Goal: Transaction & Acquisition: Complete application form

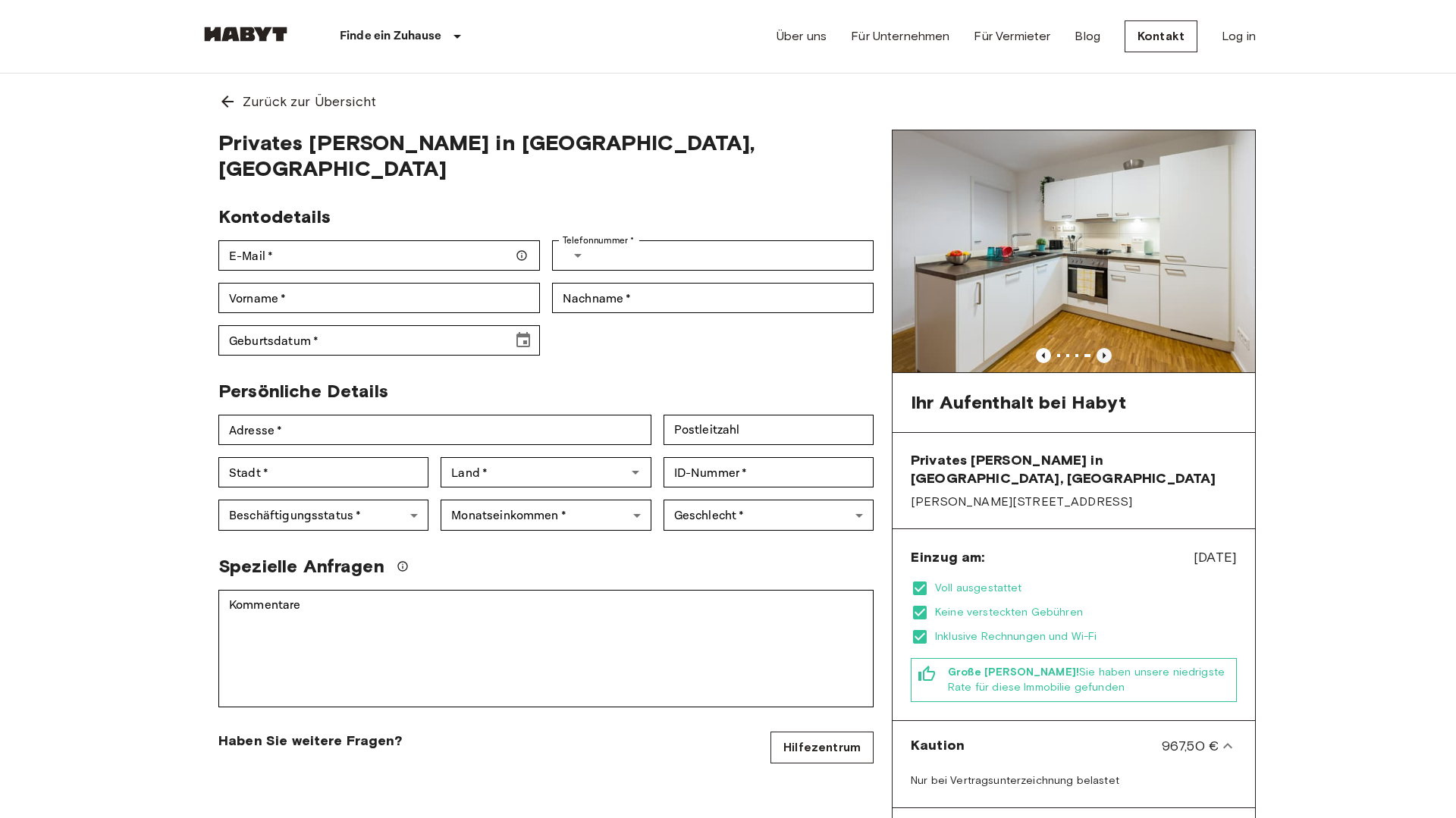
click at [1106, 352] on icon "Previous image" at bounding box center [1105, 356] width 15 height 15
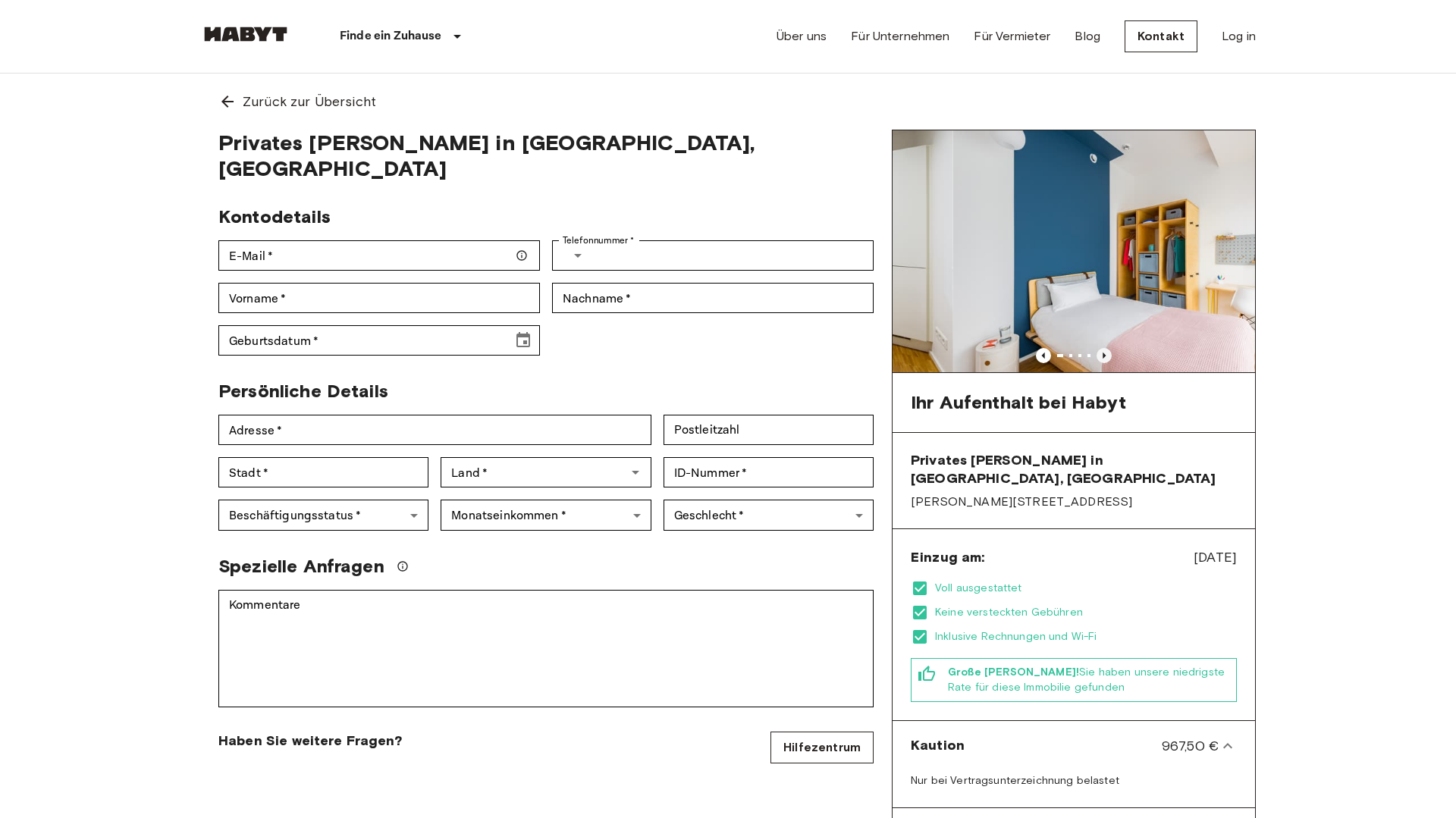
click at [1106, 352] on icon "Previous image" at bounding box center [1105, 356] width 15 height 15
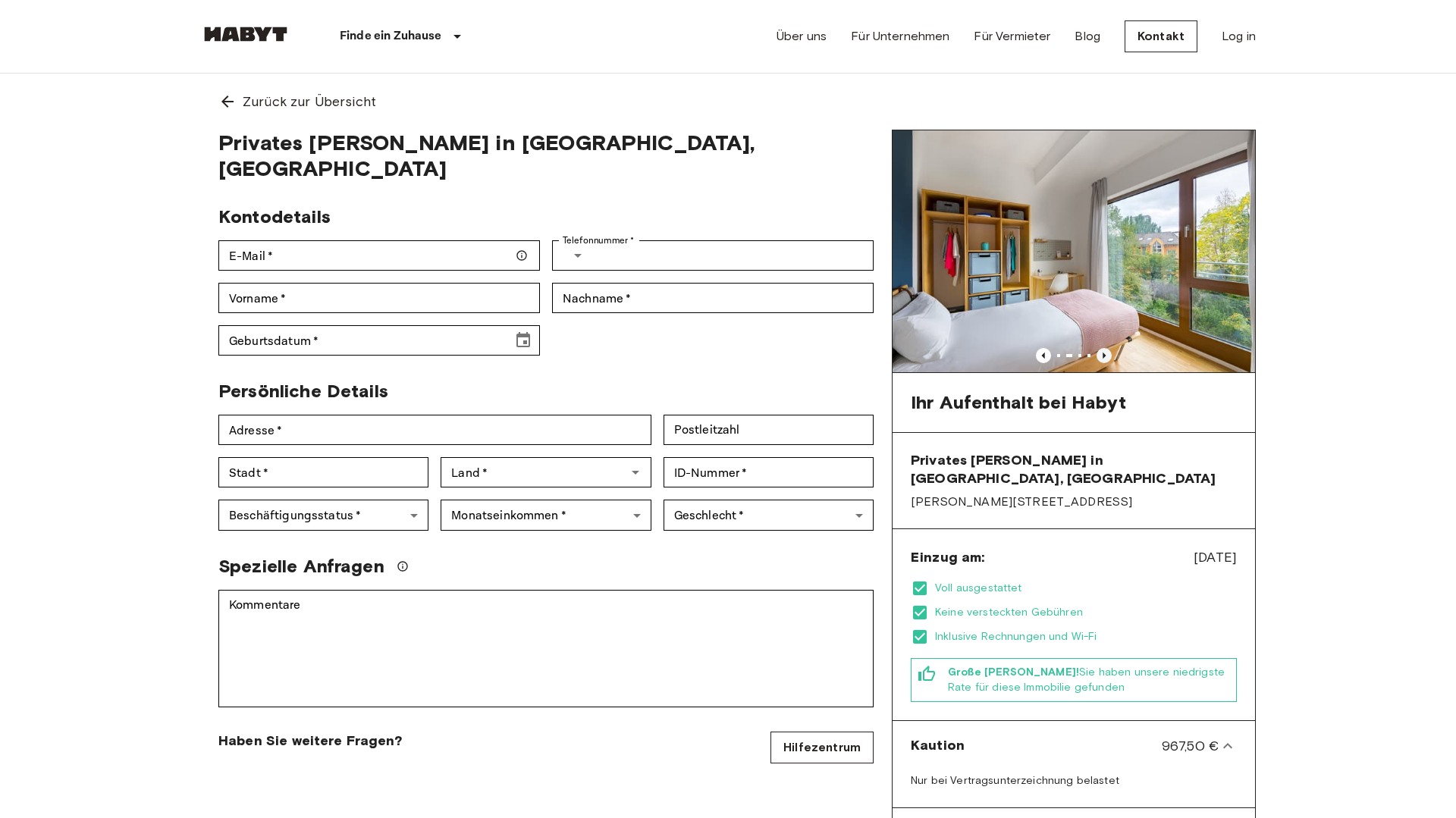
click at [1106, 352] on icon "Previous image" at bounding box center [1105, 356] width 15 height 15
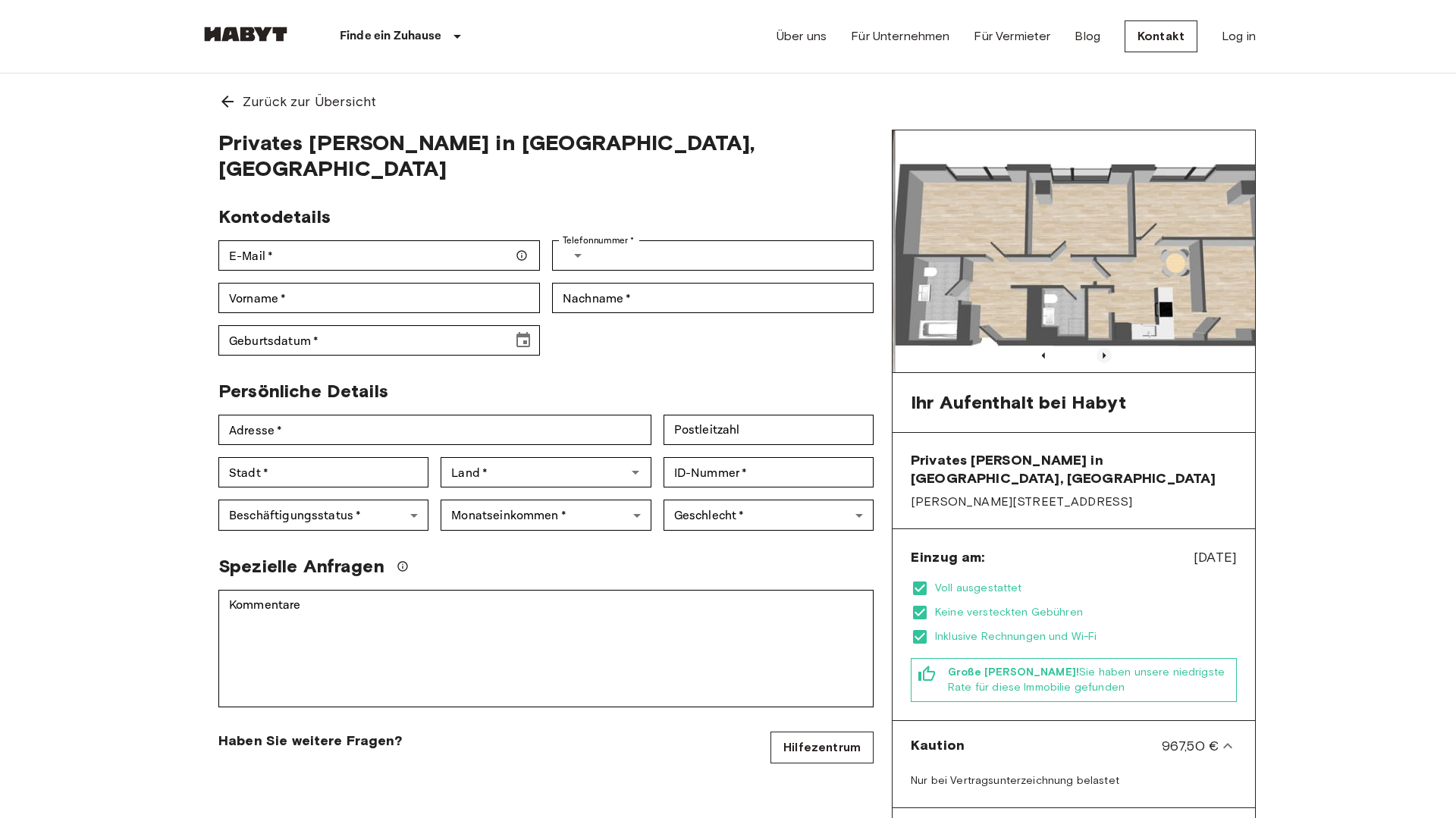
click at [1106, 352] on icon "Previous image" at bounding box center [1105, 356] width 15 height 15
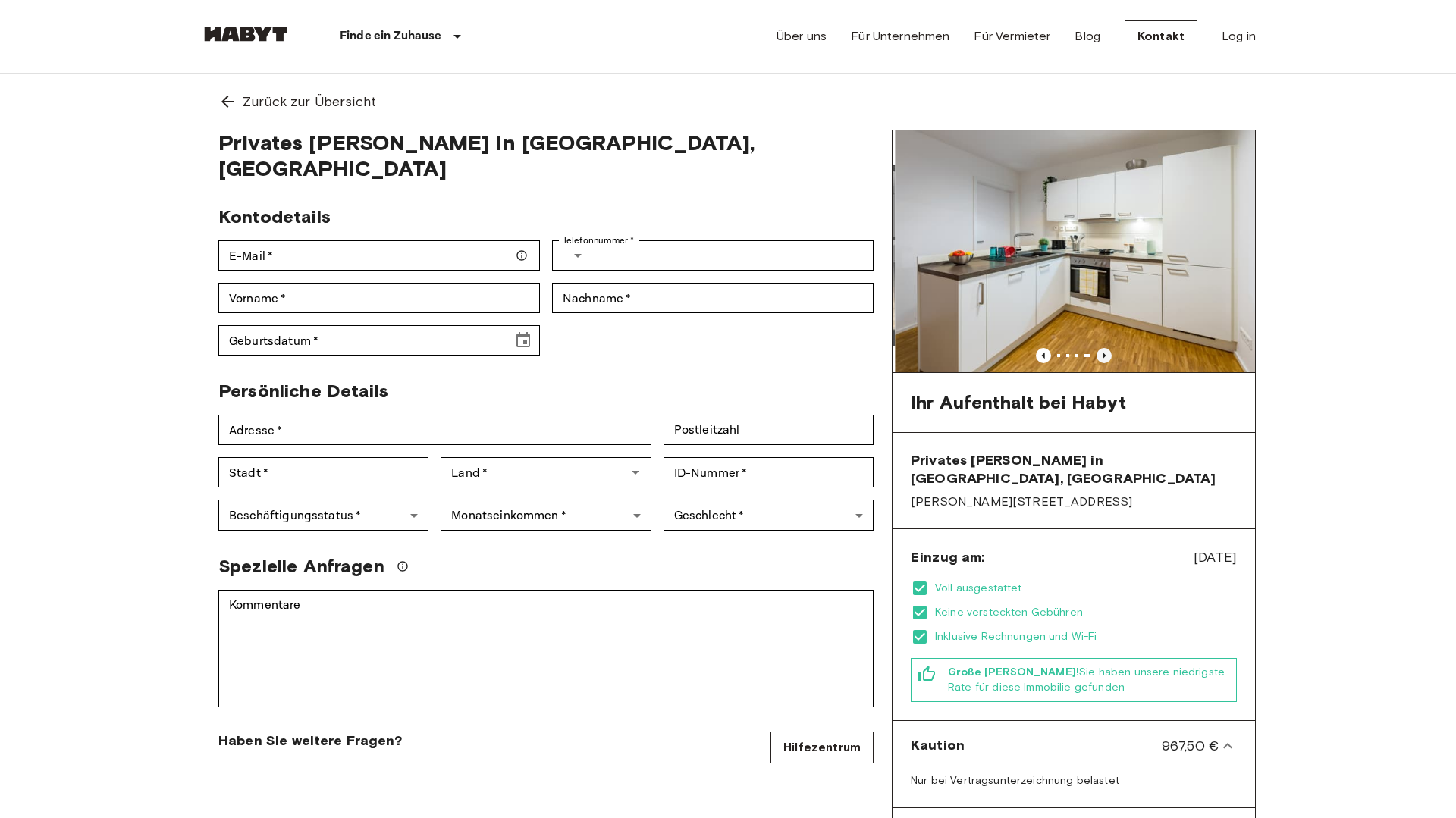
click at [1106, 352] on icon "Previous image" at bounding box center [1105, 356] width 15 height 15
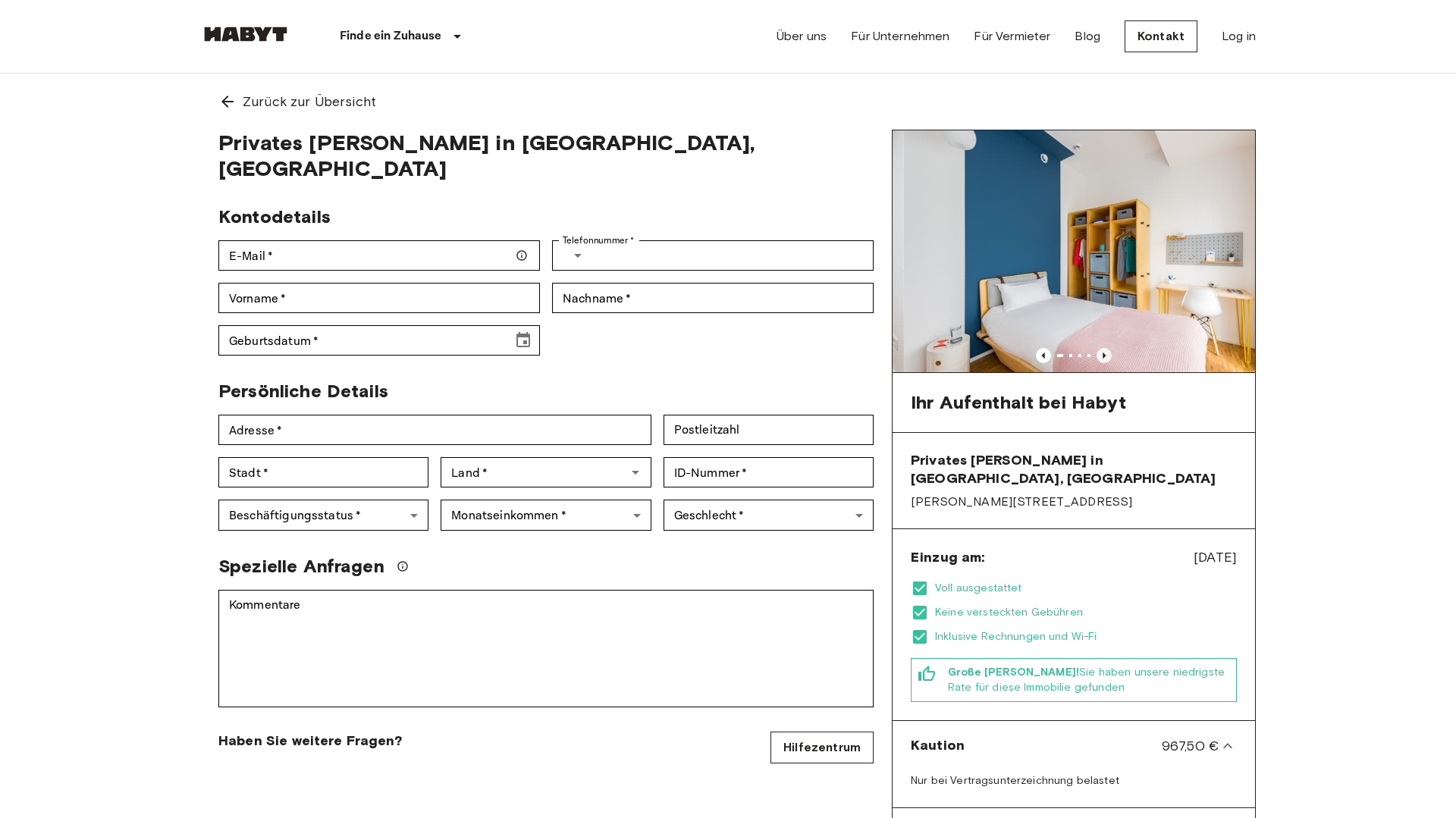
click at [1106, 352] on icon "Previous image" at bounding box center [1105, 356] width 15 height 15
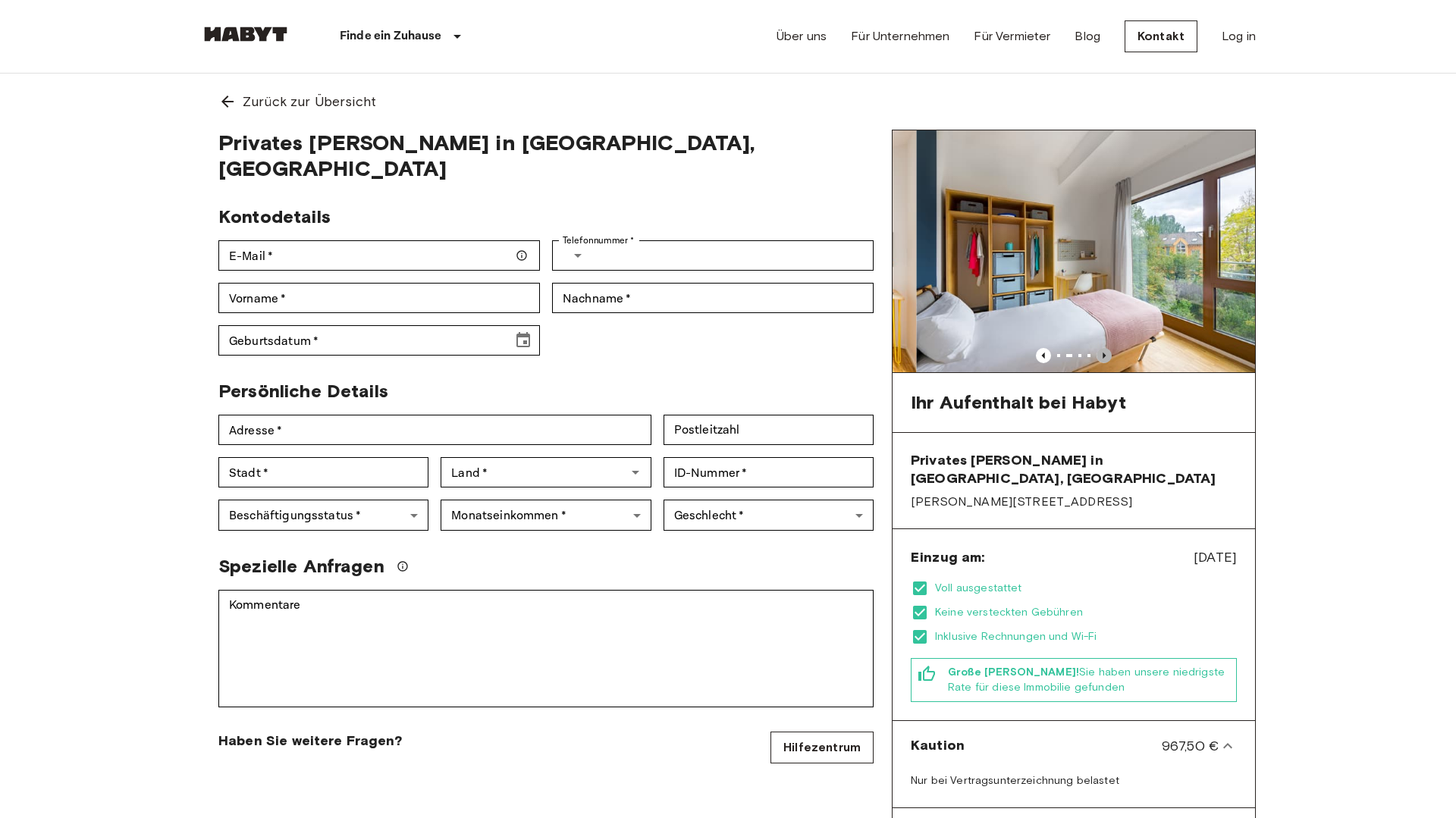
click at [1106, 352] on icon "Previous image" at bounding box center [1105, 356] width 15 height 15
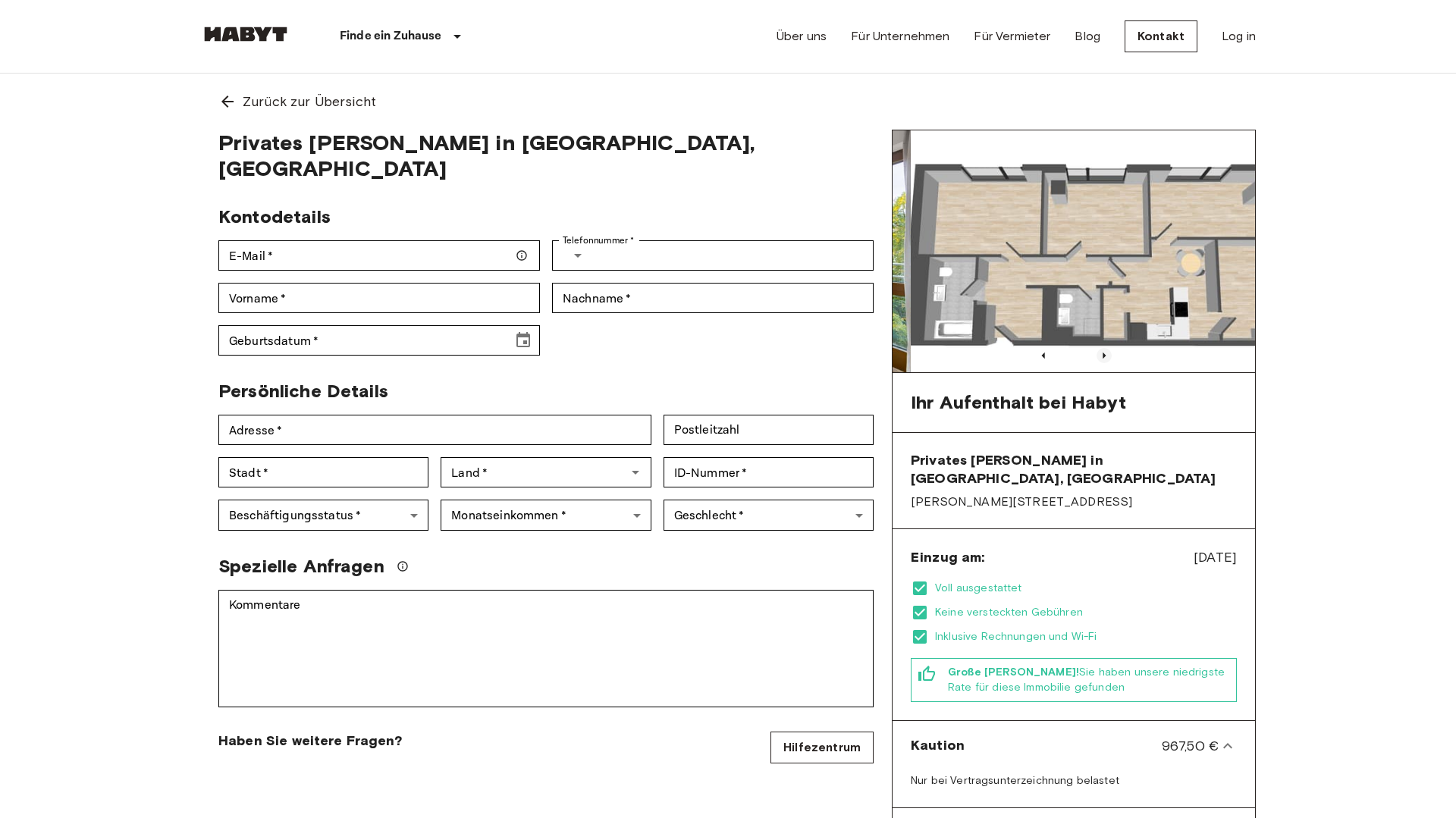
click at [1106, 352] on icon "Previous image" at bounding box center [1105, 356] width 15 height 15
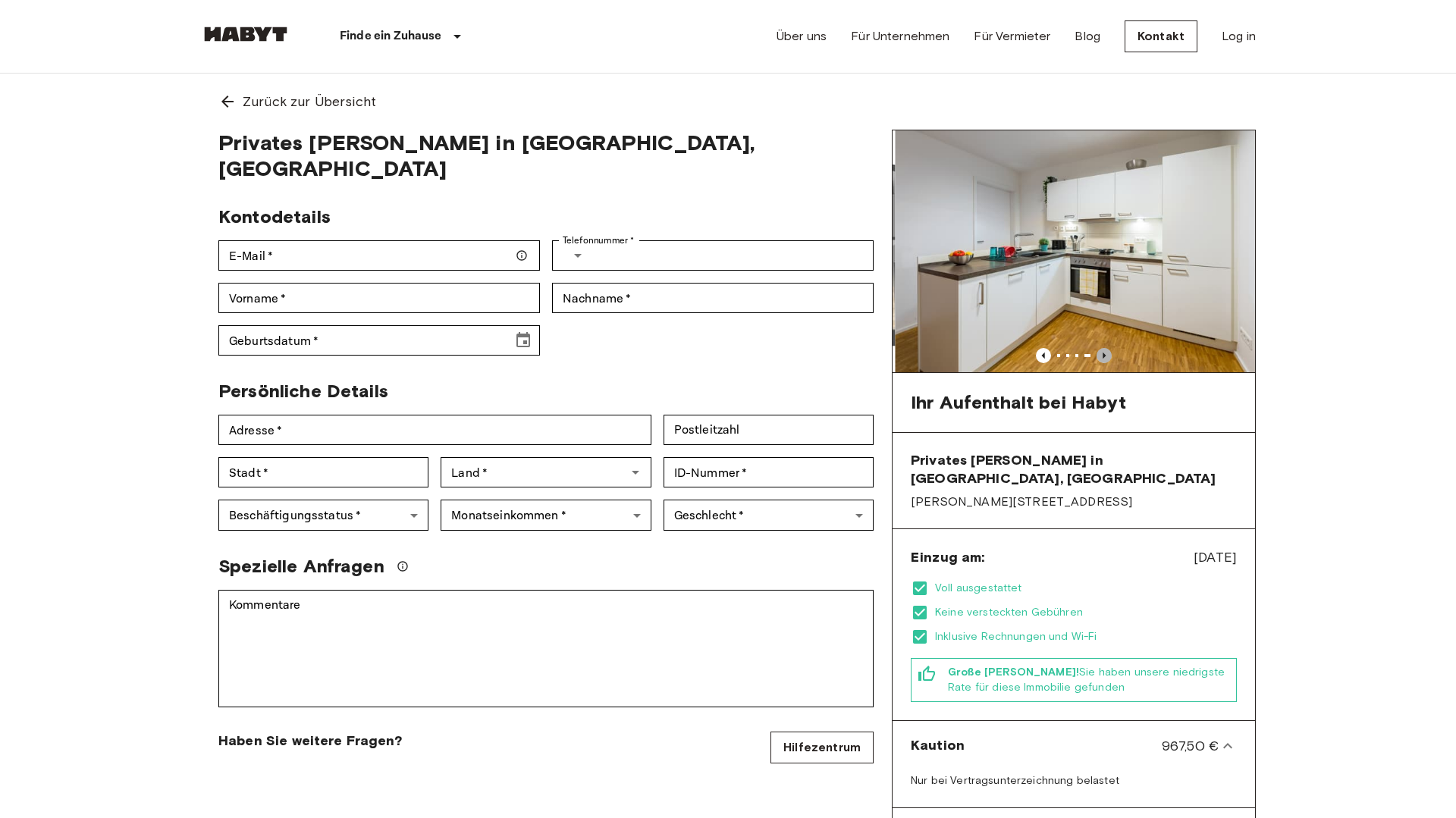
click at [1106, 352] on icon "Previous image" at bounding box center [1105, 356] width 15 height 15
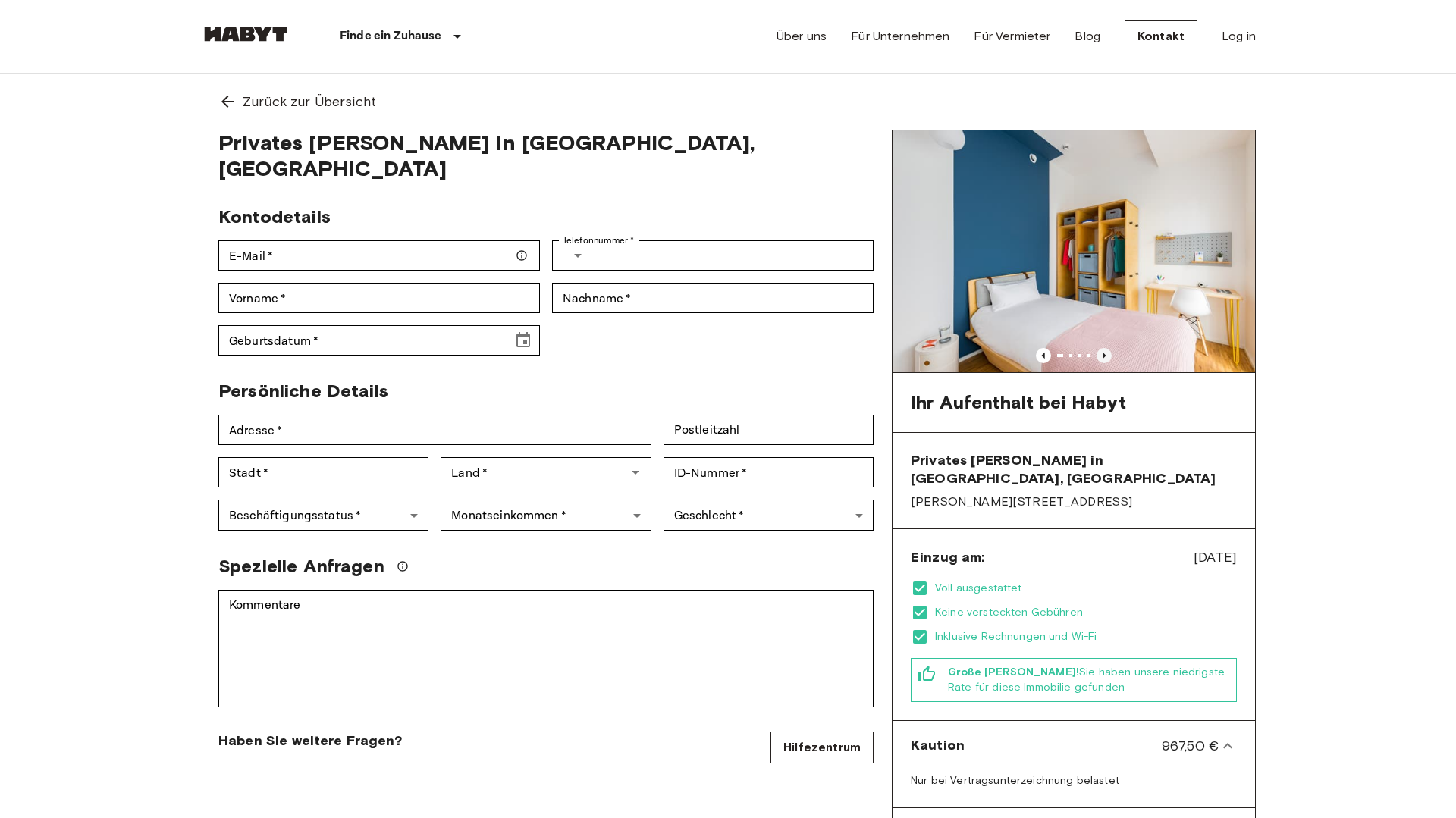
click at [1106, 352] on icon "Previous image" at bounding box center [1105, 356] width 15 height 15
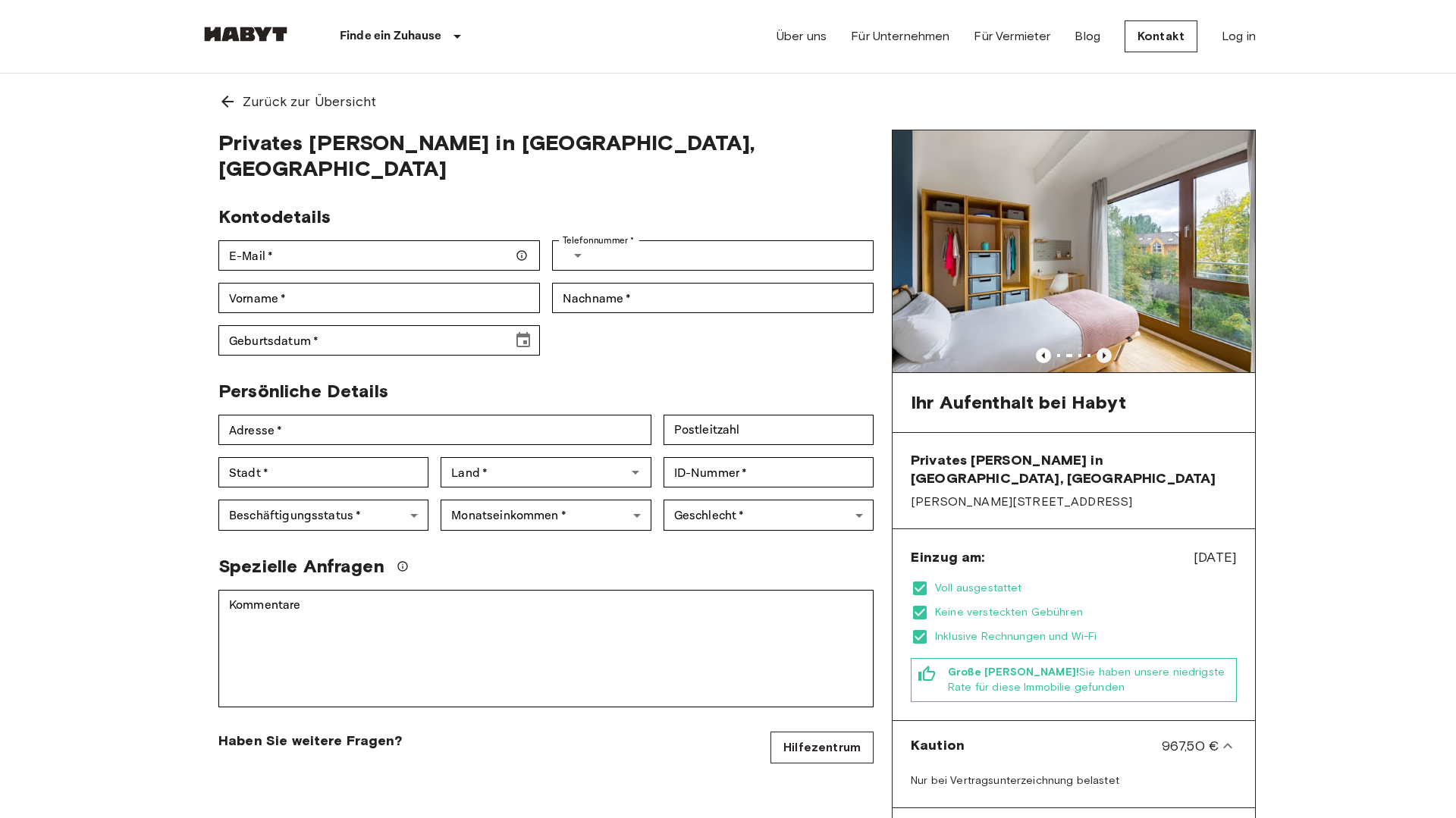
click at [1106, 357] on icon "Previous image" at bounding box center [1105, 356] width 15 height 15
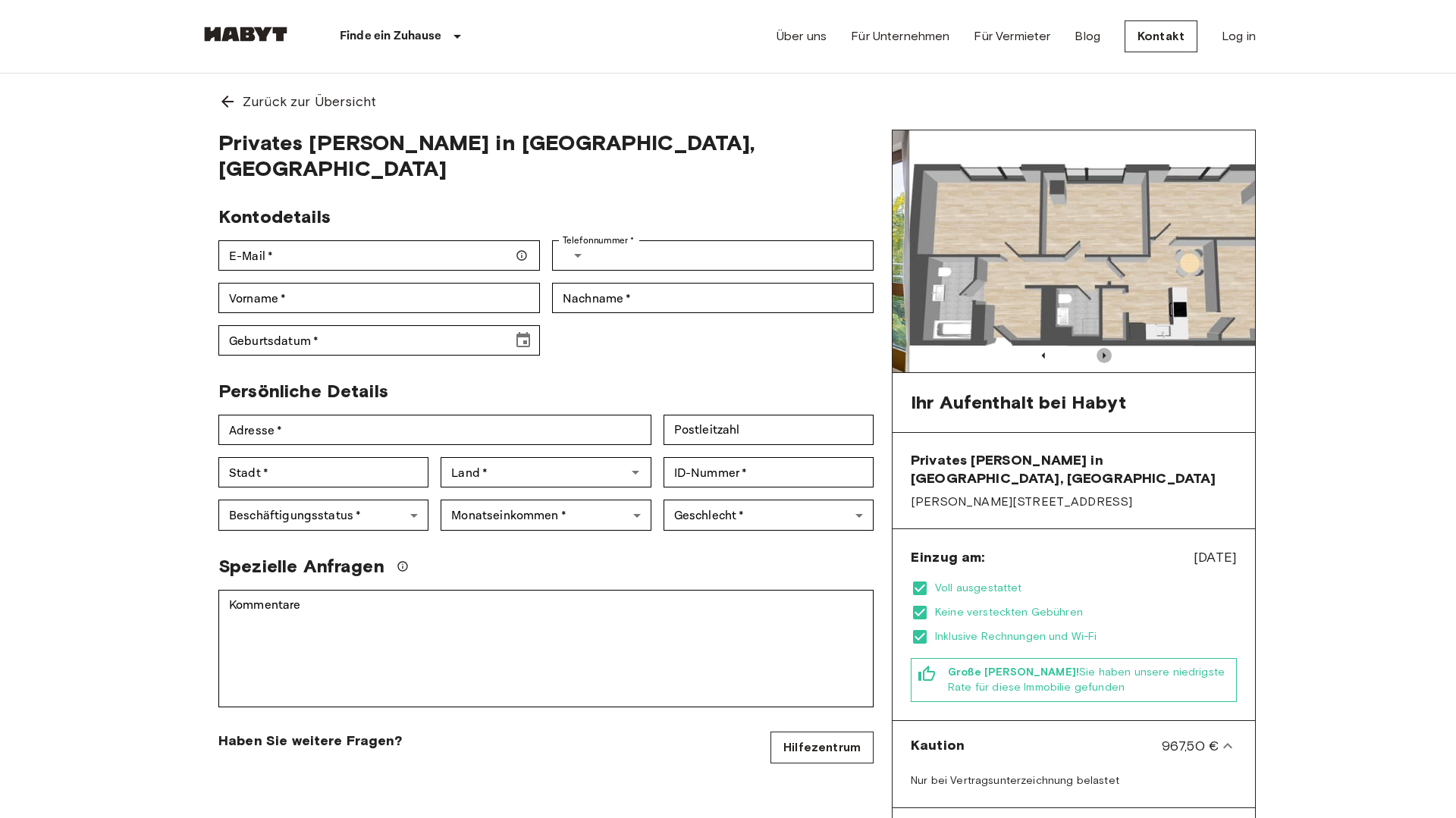
click at [1106, 357] on icon "Previous image" at bounding box center [1105, 356] width 15 height 15
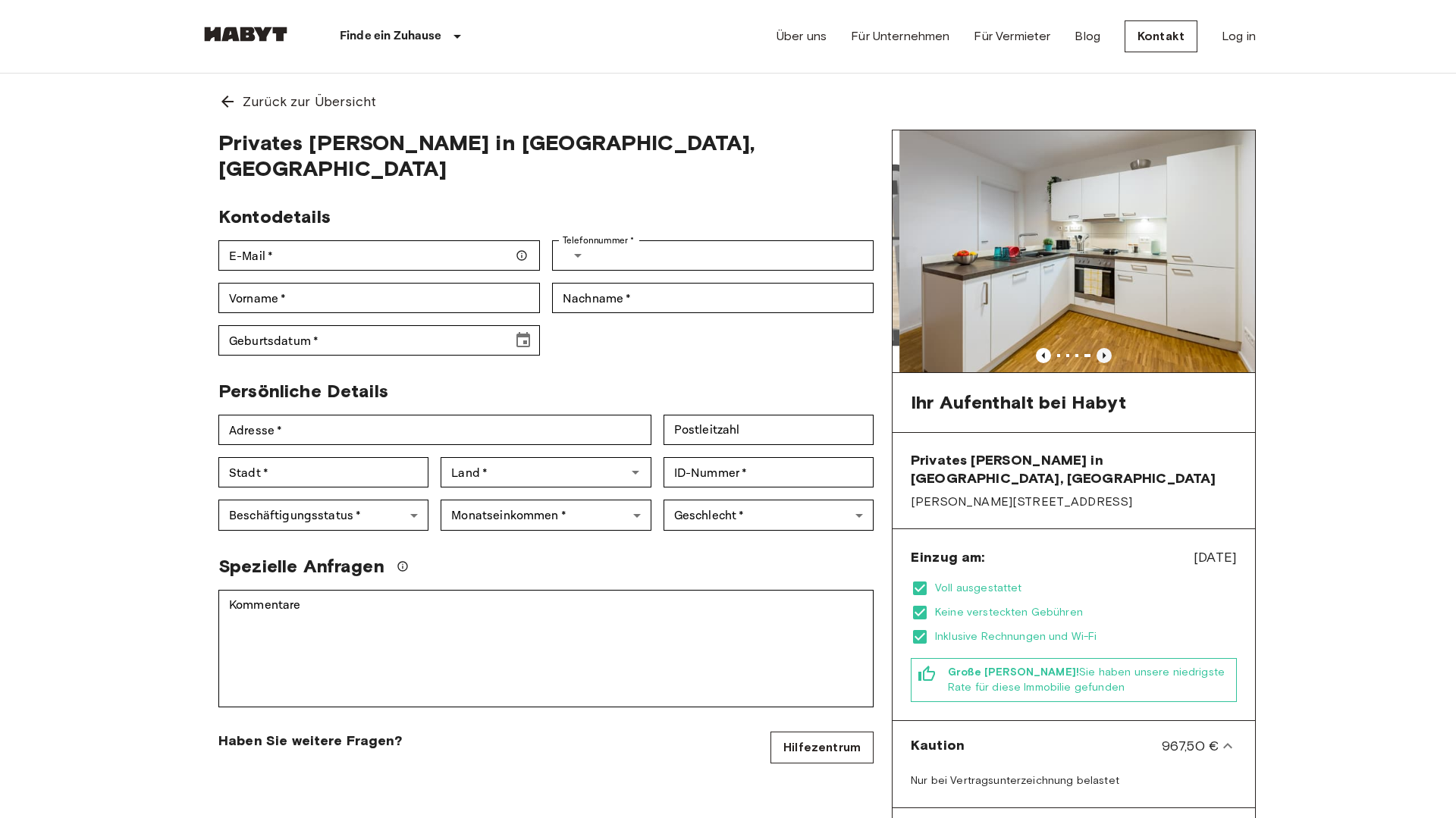
click at [1106, 357] on icon "Previous image" at bounding box center [1105, 356] width 15 height 15
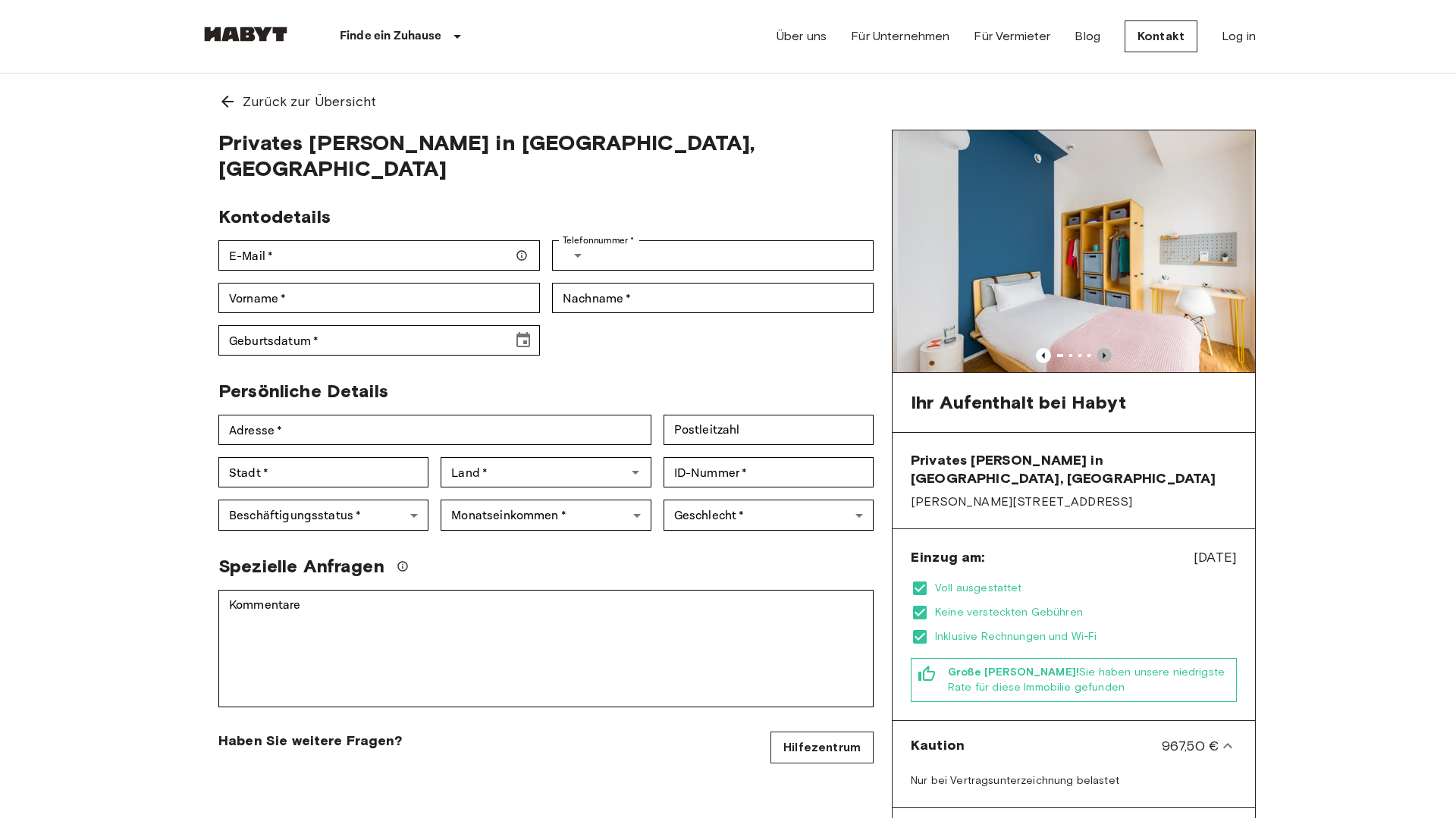
click at [1106, 357] on icon "Previous image" at bounding box center [1105, 356] width 15 height 15
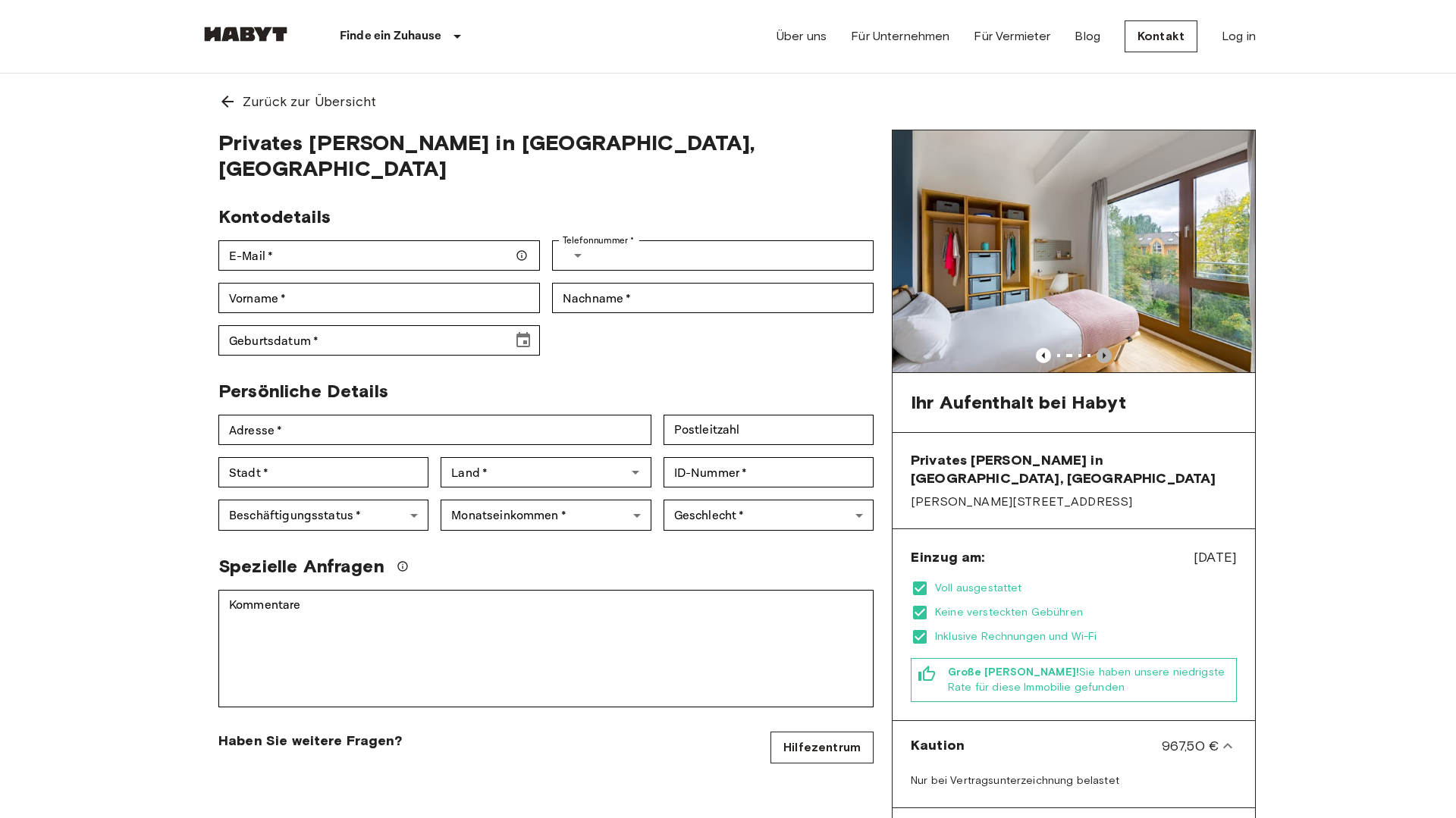
click at [1107, 357] on icon "Previous image" at bounding box center [1105, 356] width 15 height 15
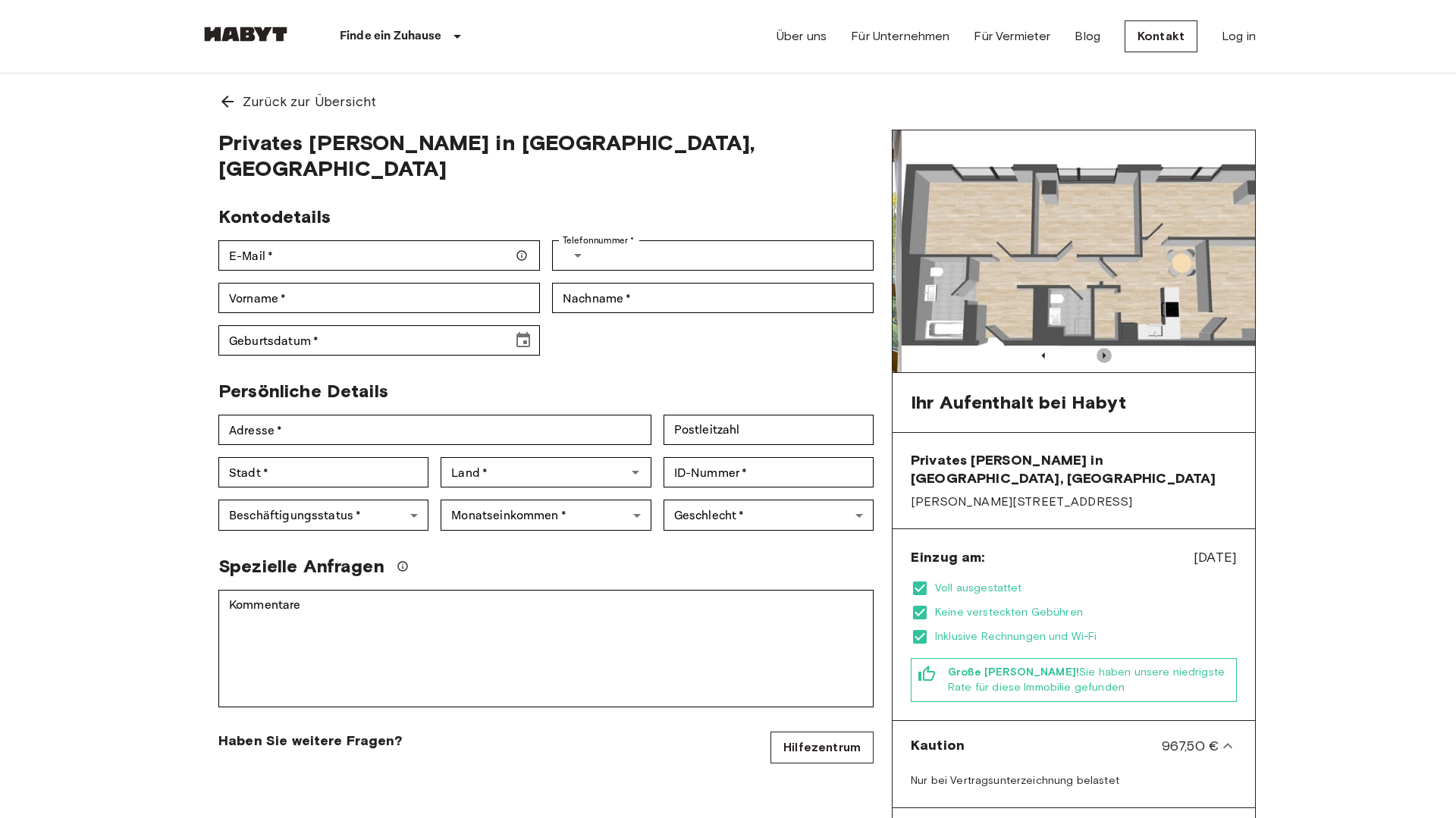
click at [1107, 357] on icon "Previous image" at bounding box center [1105, 356] width 15 height 15
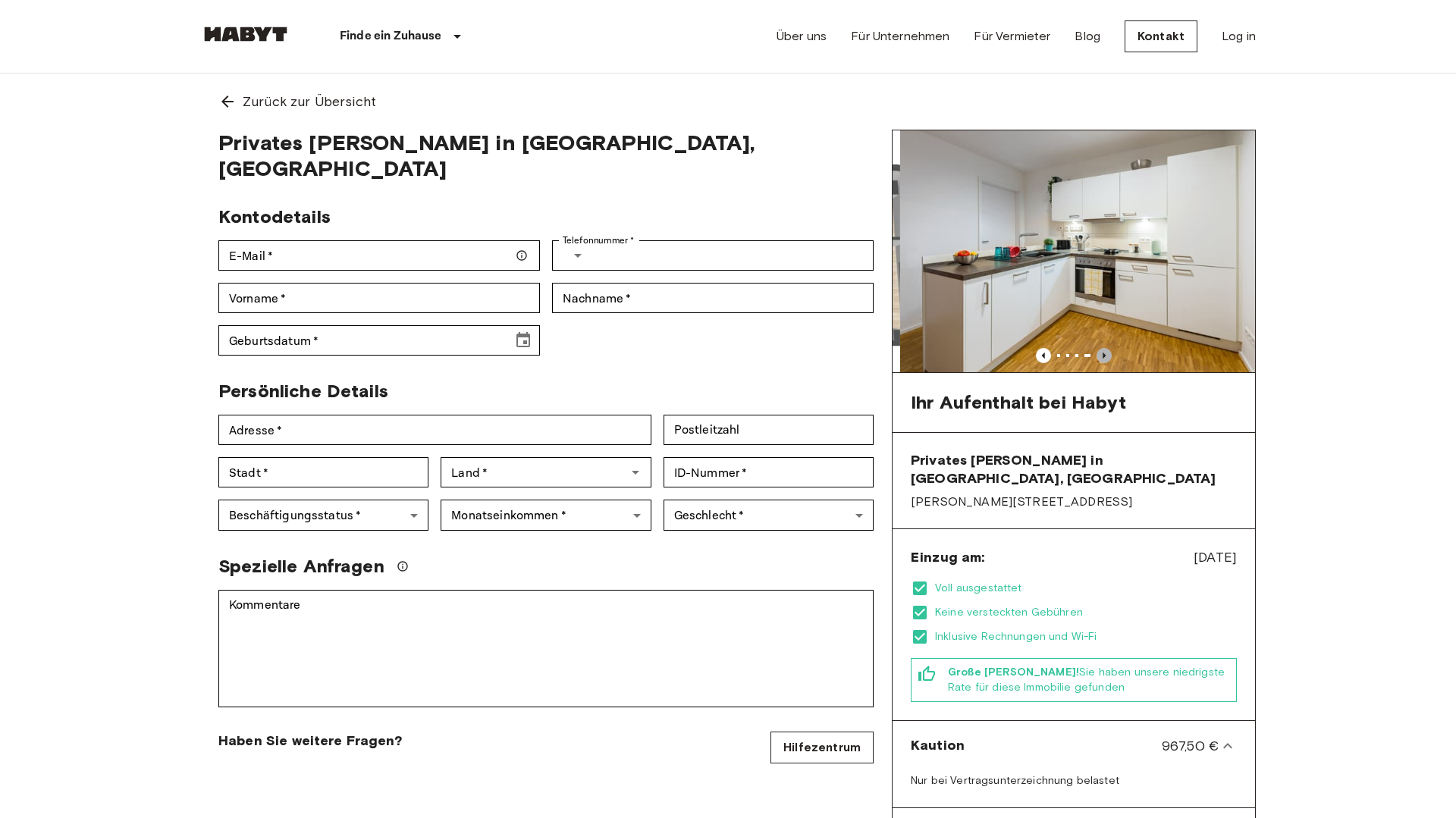
click at [1108, 357] on icon "Previous image" at bounding box center [1105, 356] width 15 height 15
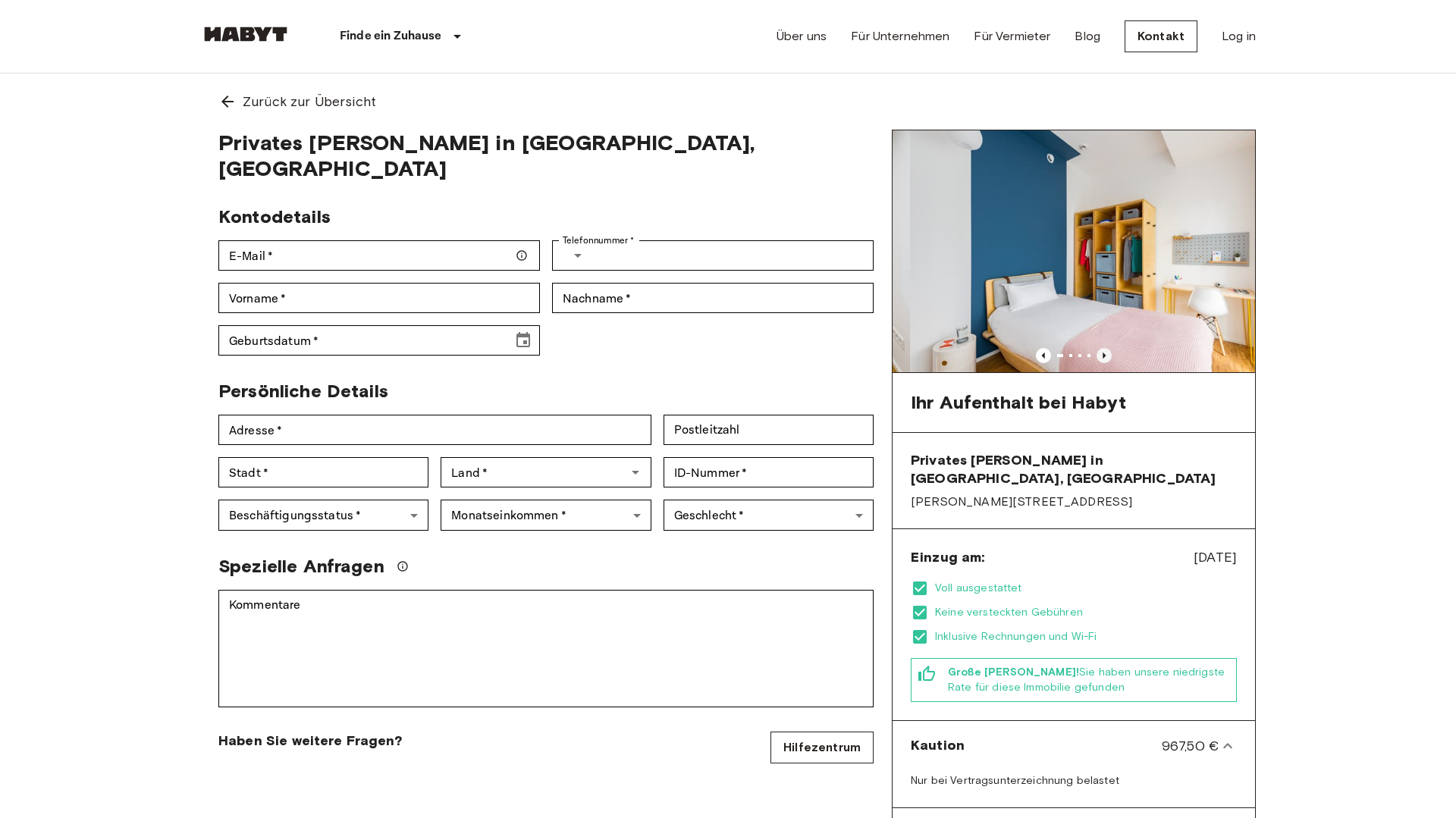
click at [1108, 357] on icon "Previous image" at bounding box center [1105, 356] width 15 height 15
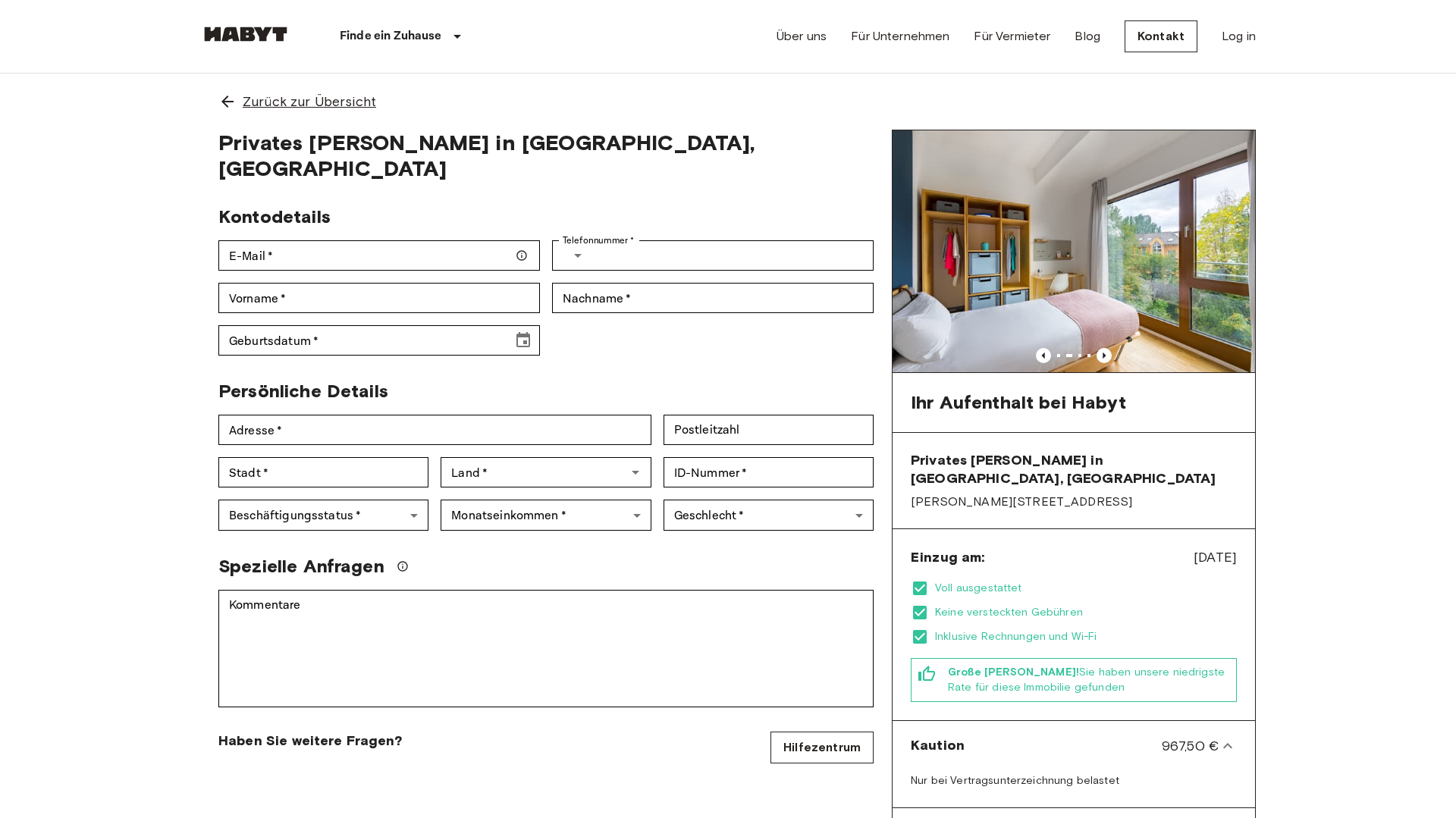
click at [231, 99] on icon at bounding box center [227, 101] width 18 height 18
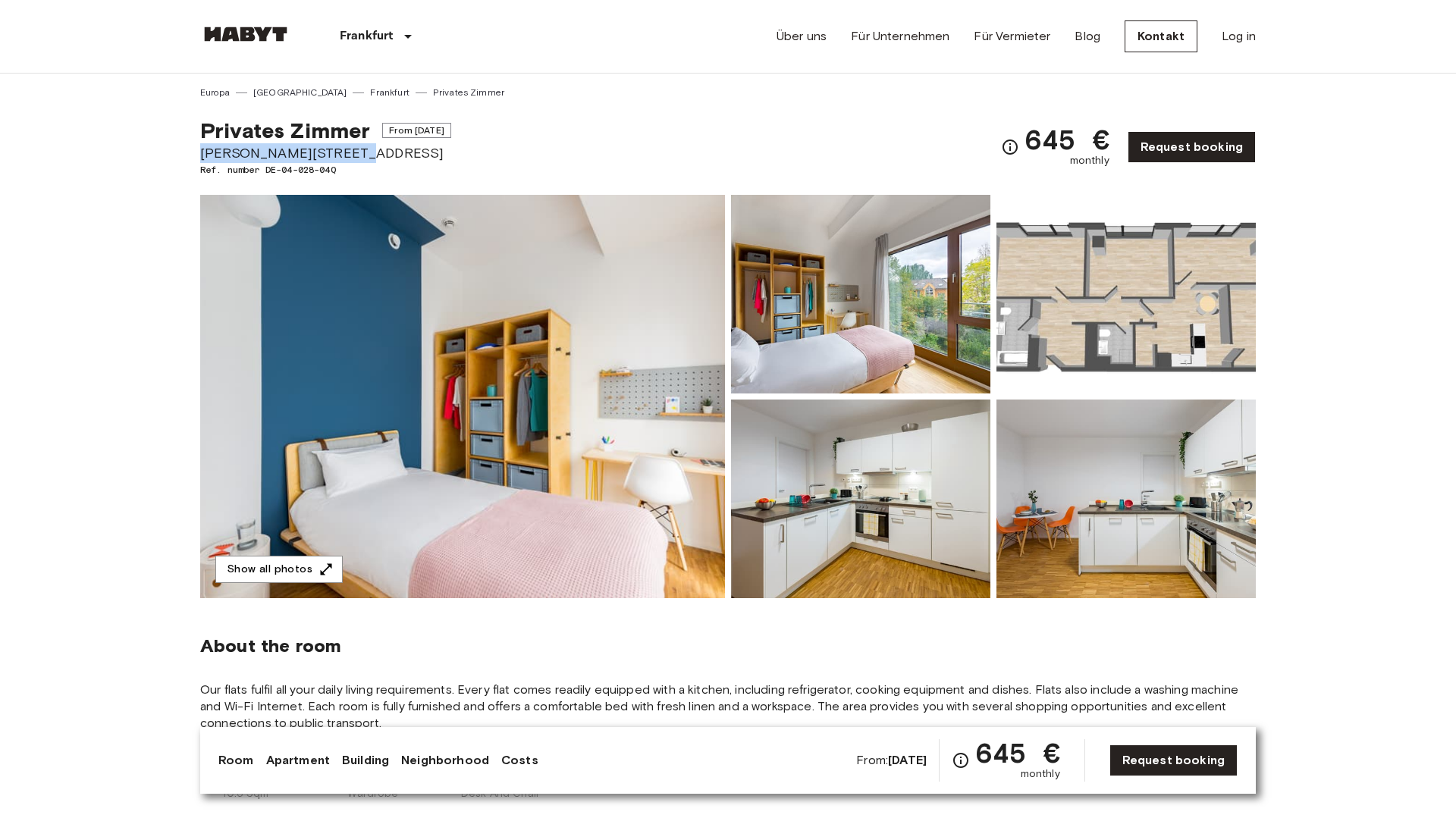
drag, startPoint x: 372, startPoint y: 157, endPoint x: 186, endPoint y: 151, distance: 186.1
copy span "[PERSON_NAME][STREET_ADDRESS]"
click at [941, 317] on img at bounding box center [860, 294] width 260 height 198
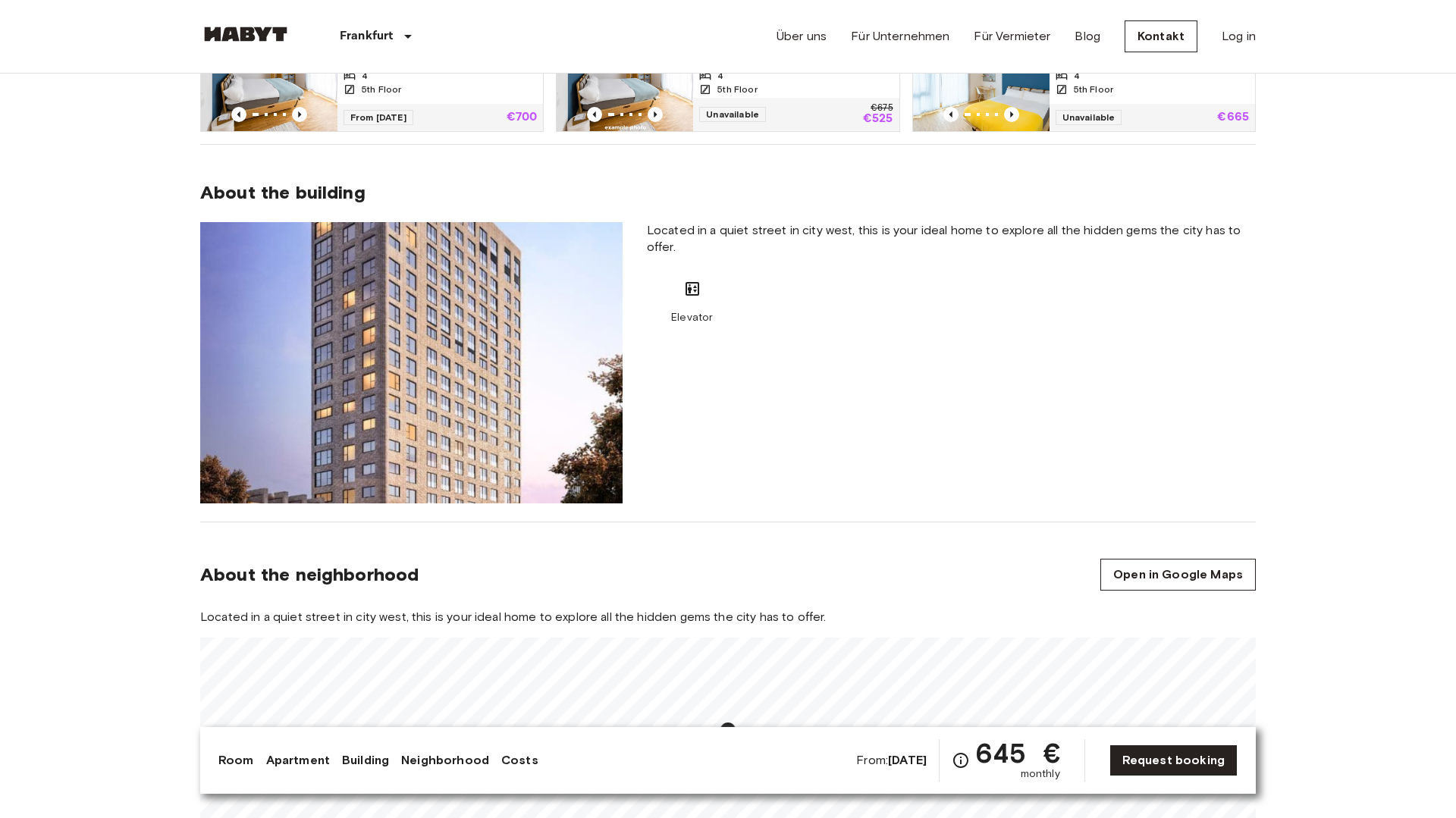
scroll to position [1071, 0]
click at [501, 428] on img at bounding box center [411, 362] width 422 height 282
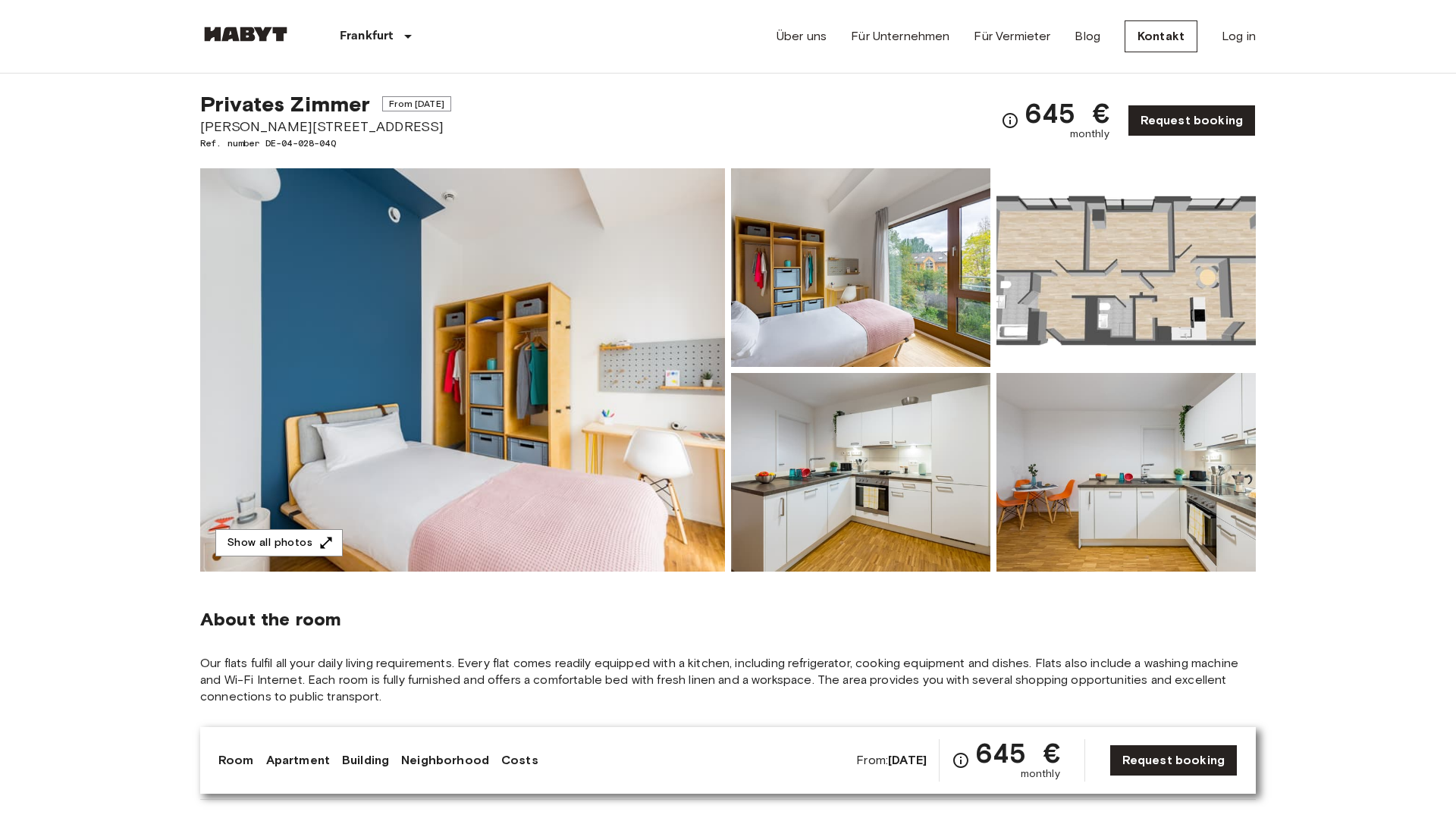
scroll to position [27, 0]
click at [1034, 293] on img at bounding box center [1126, 266] width 260 height 198
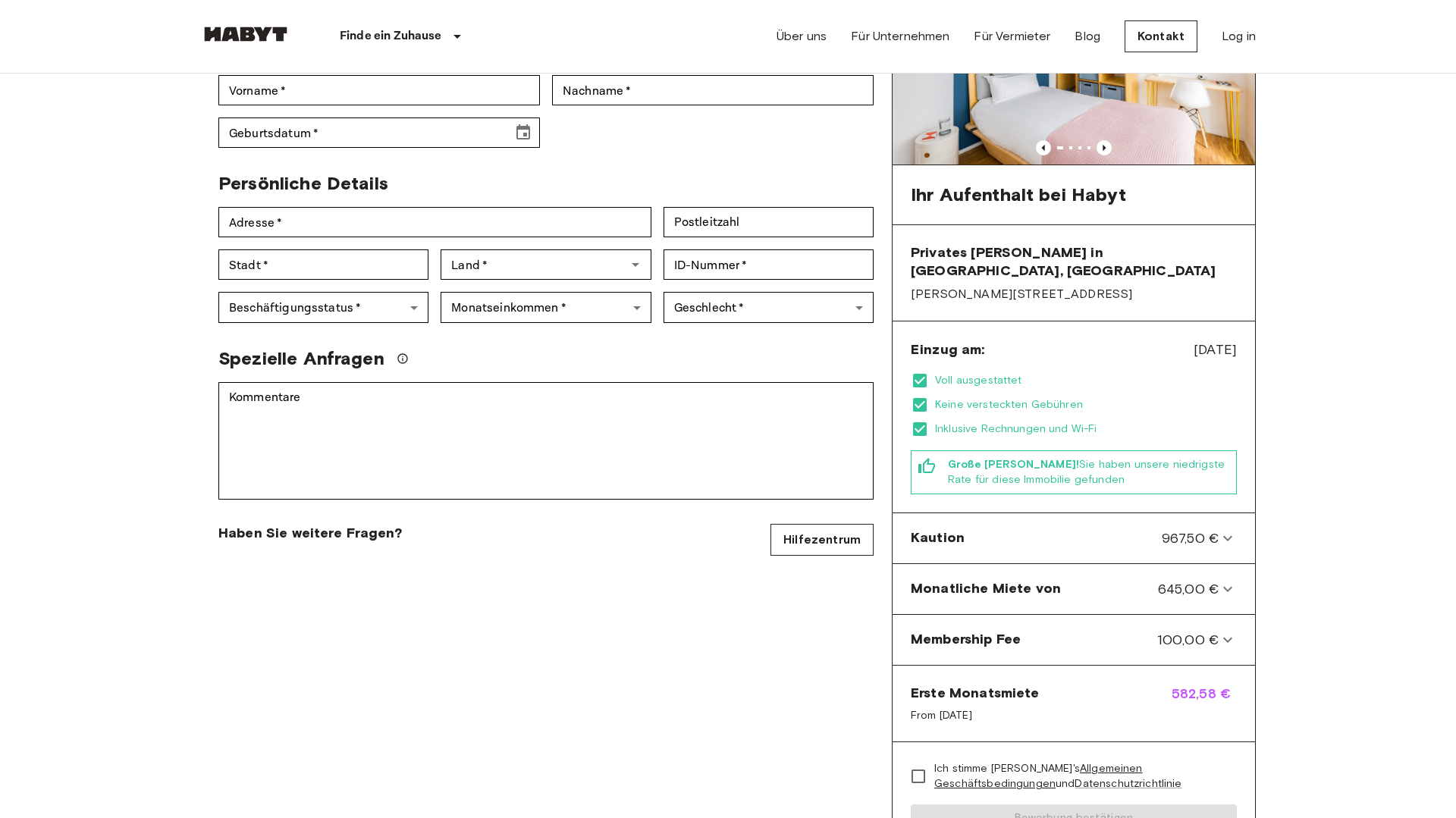
scroll to position [97, 0]
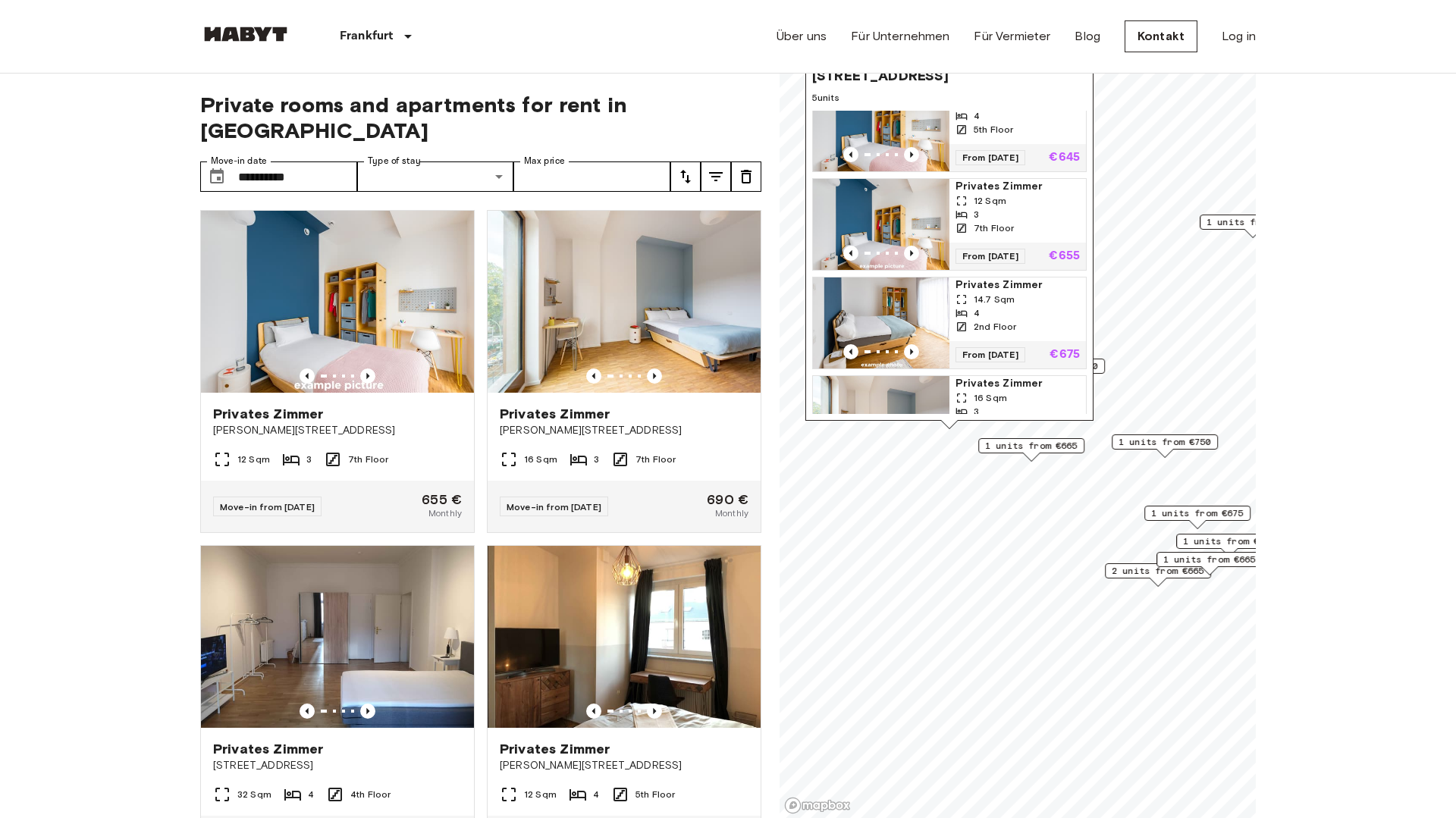
scroll to position [33, 0]
click at [911, 249] on icon "Previous image" at bounding box center [911, 251] width 15 height 15
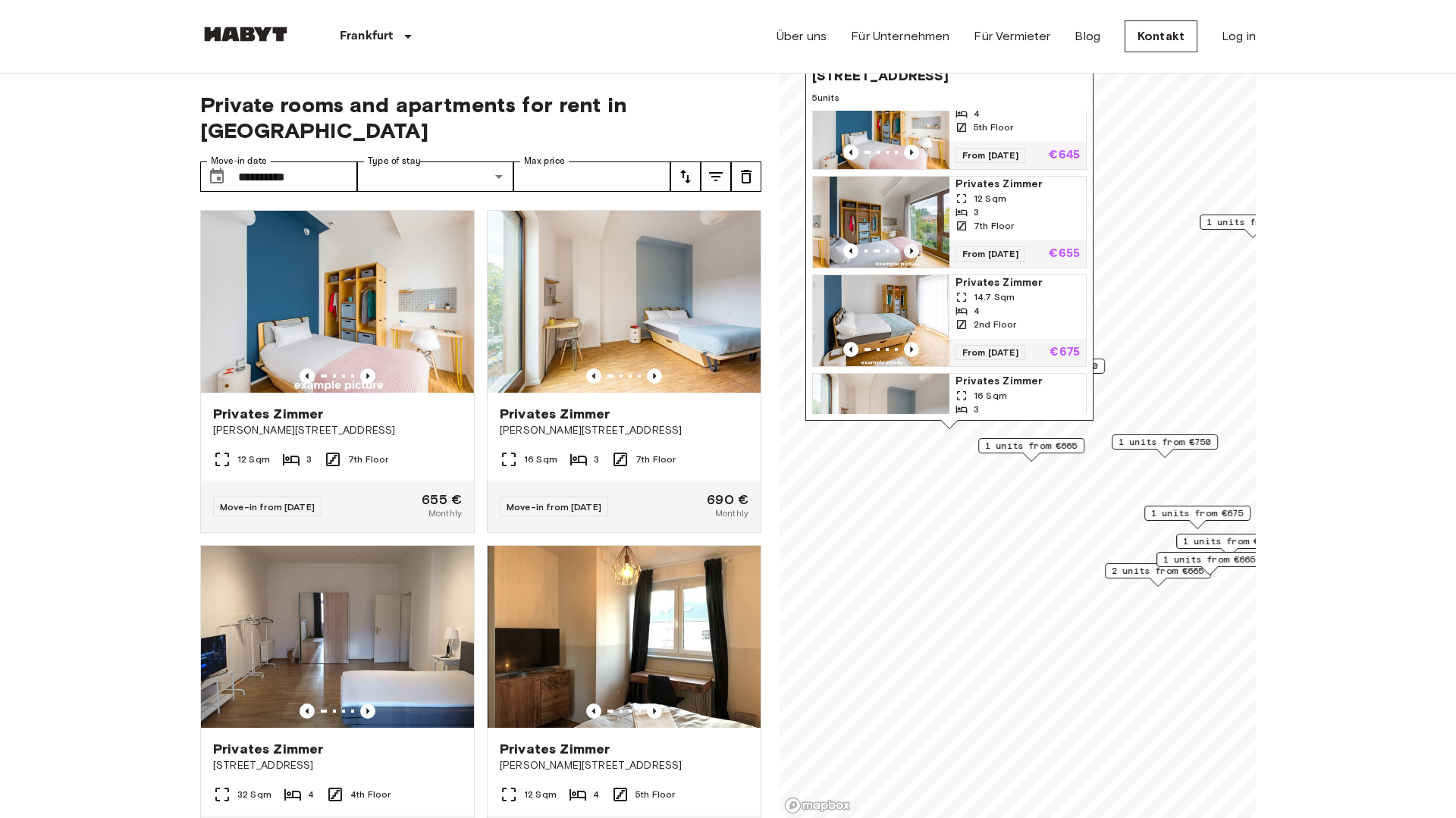
click at [912, 249] on icon "Previous image" at bounding box center [911, 251] width 15 height 15
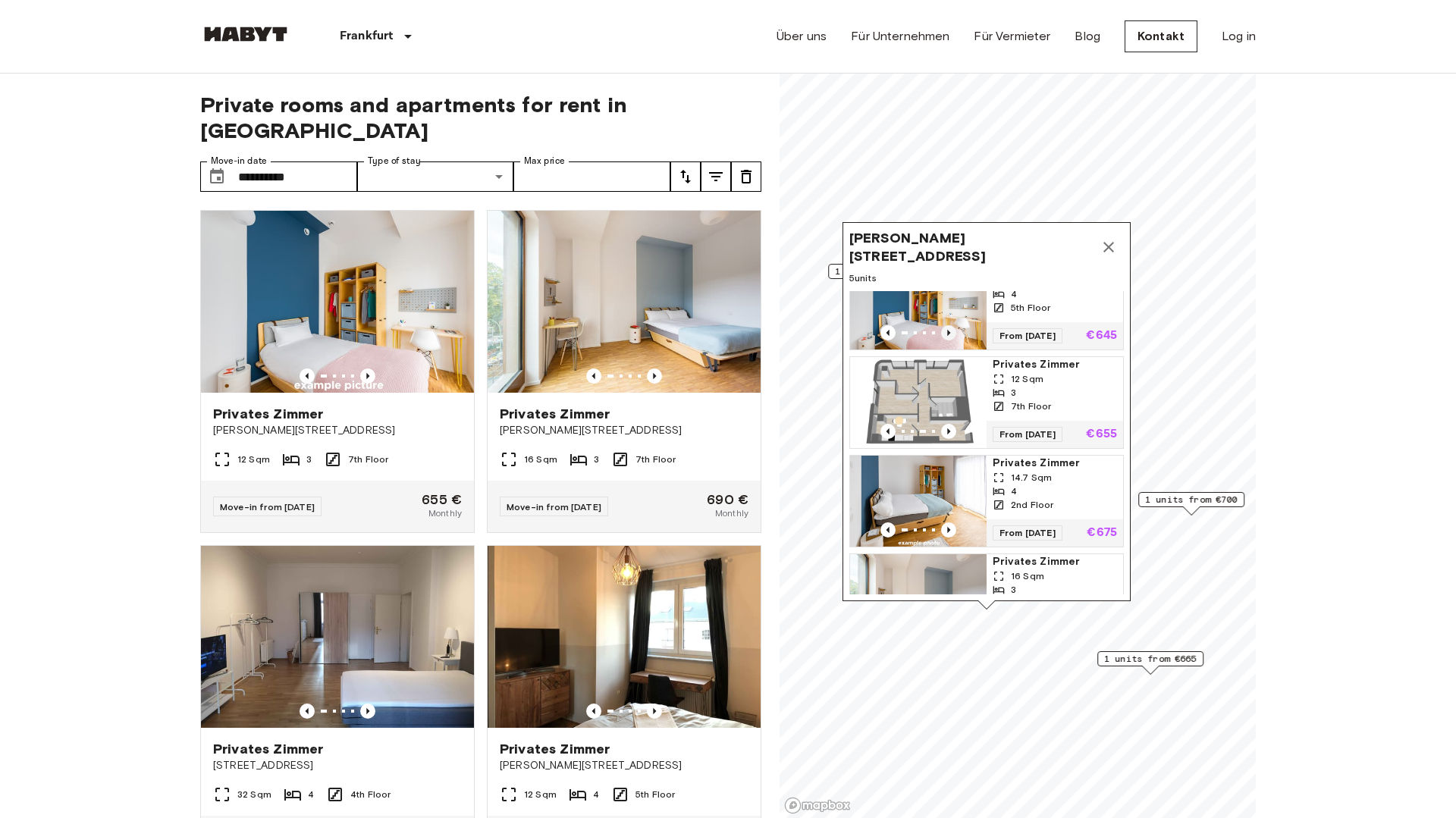
click at [950, 331] on icon "Previous image" at bounding box center [949, 333] width 15 height 15
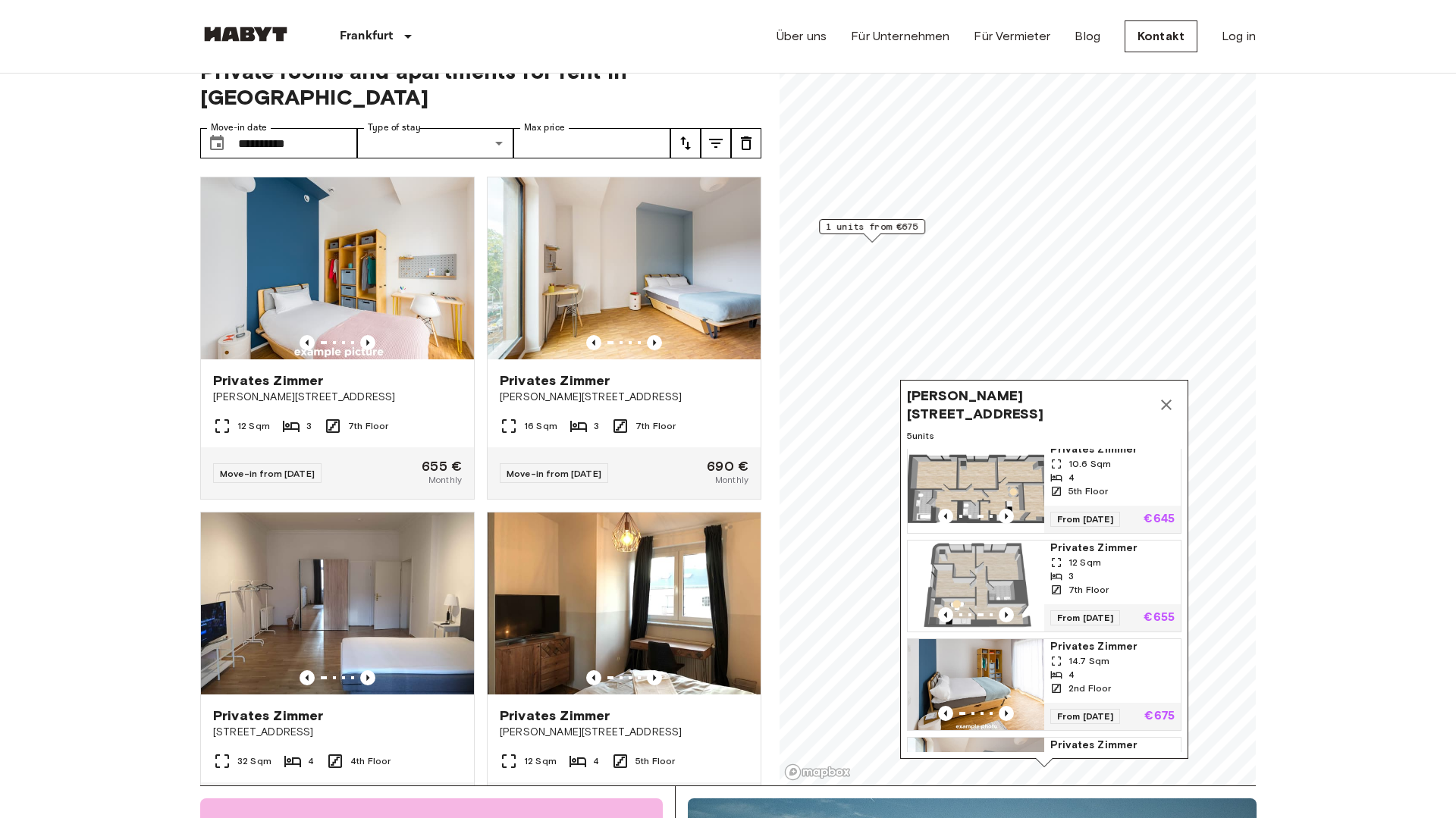
scroll to position [0, 0]
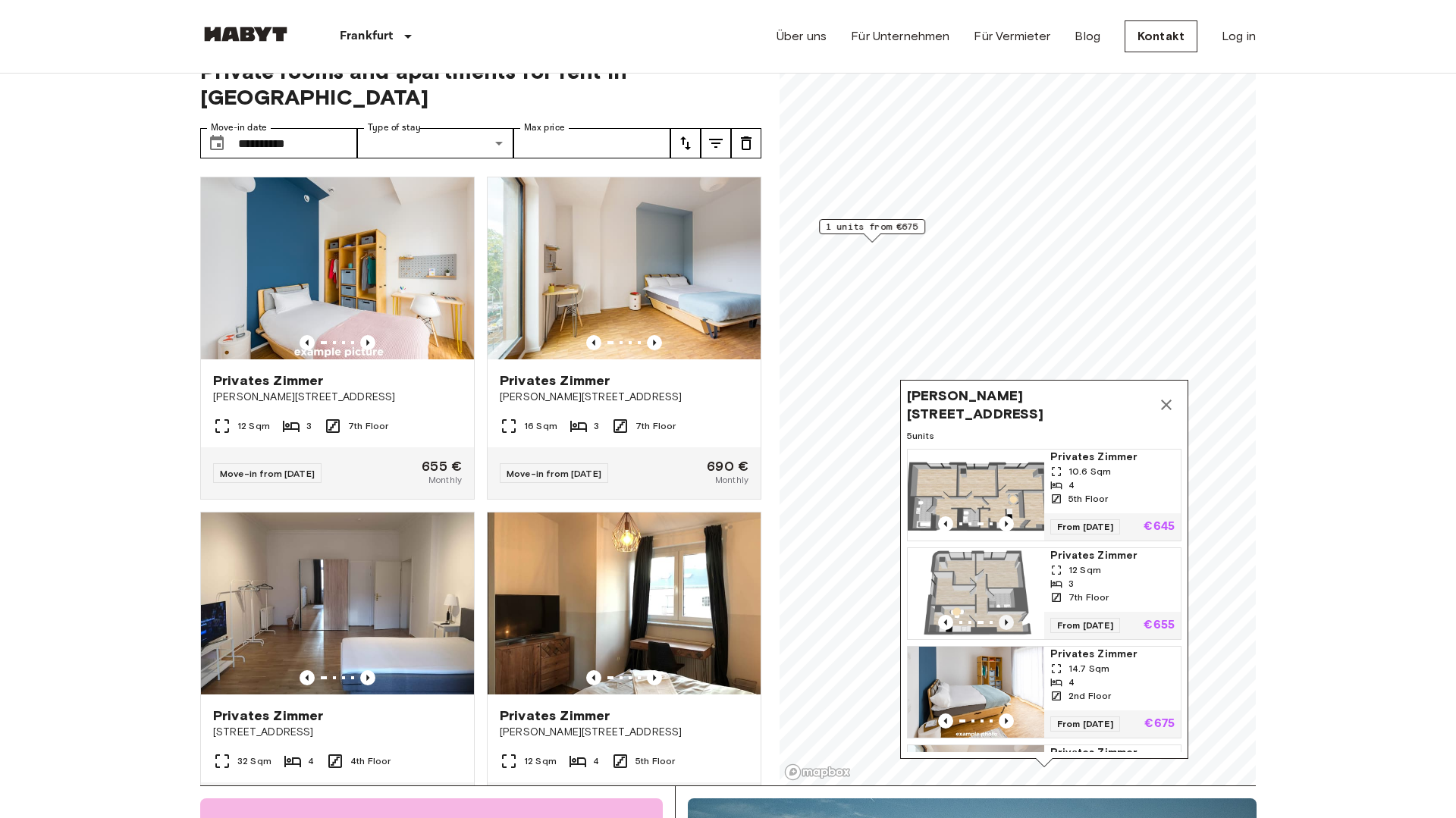
click at [1007, 620] on icon "Previous image" at bounding box center [1007, 623] width 15 height 15
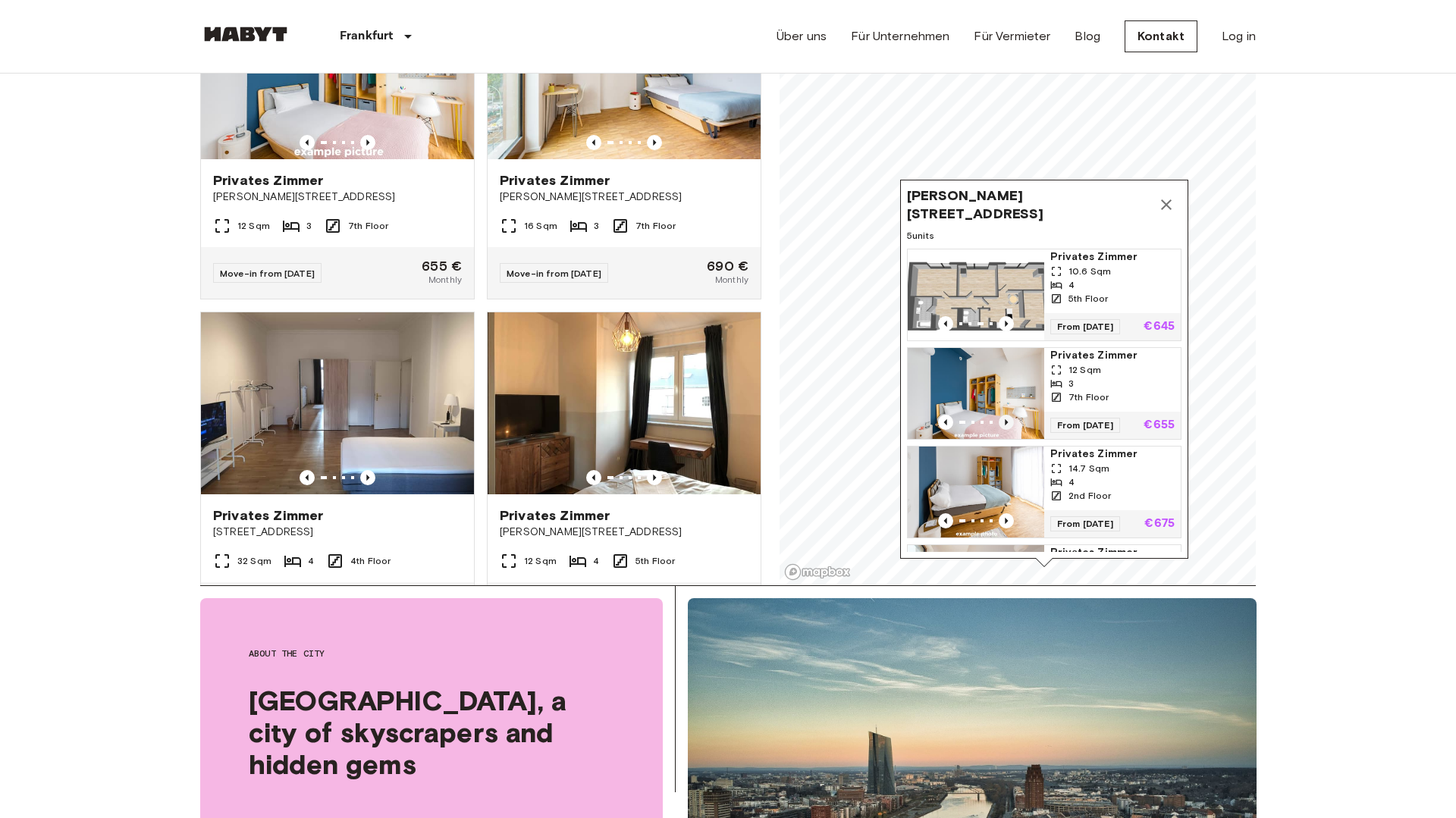
click at [1004, 422] on icon "Previous image" at bounding box center [1007, 422] width 15 height 15
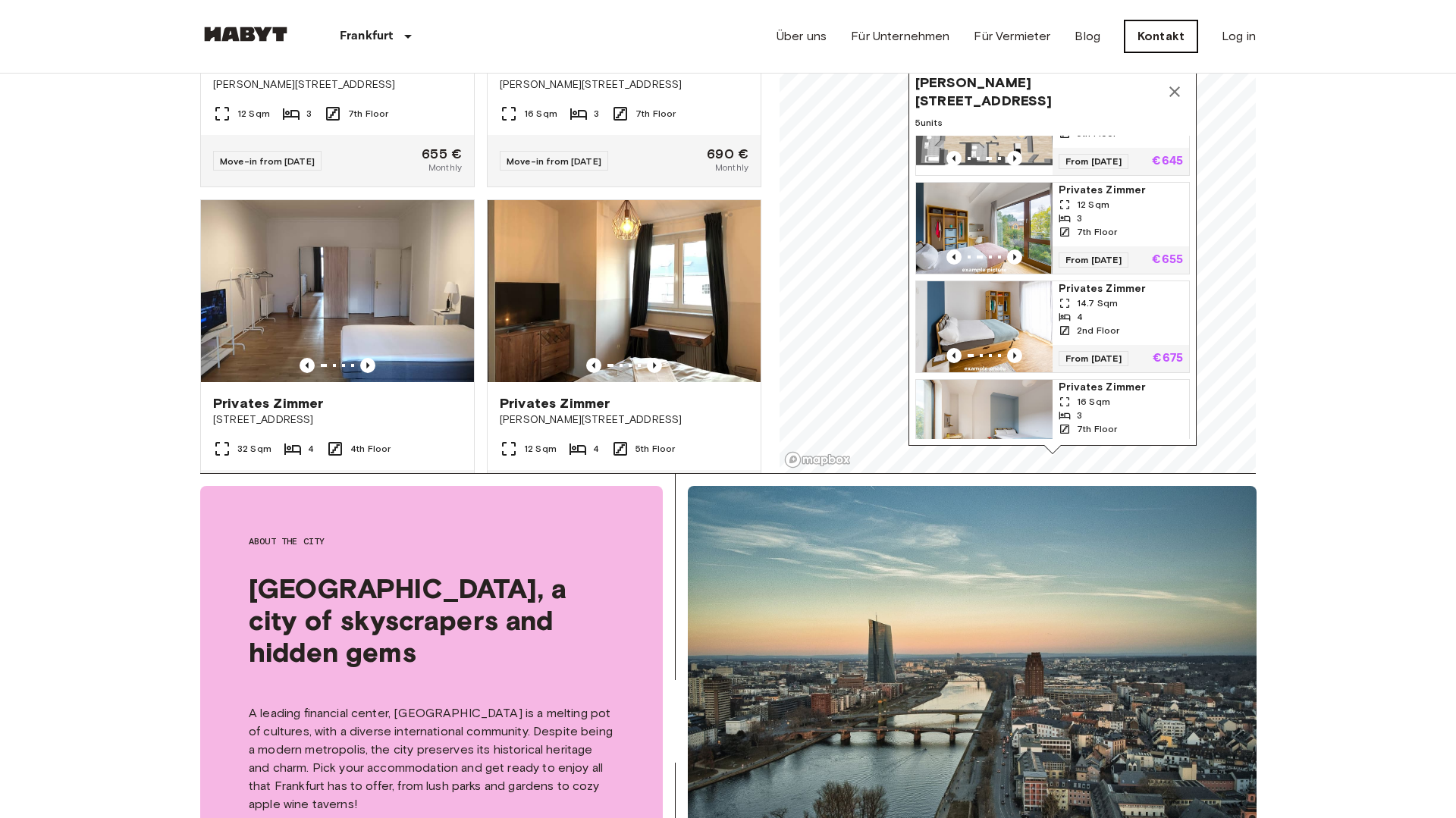
scroll to position [289, 0]
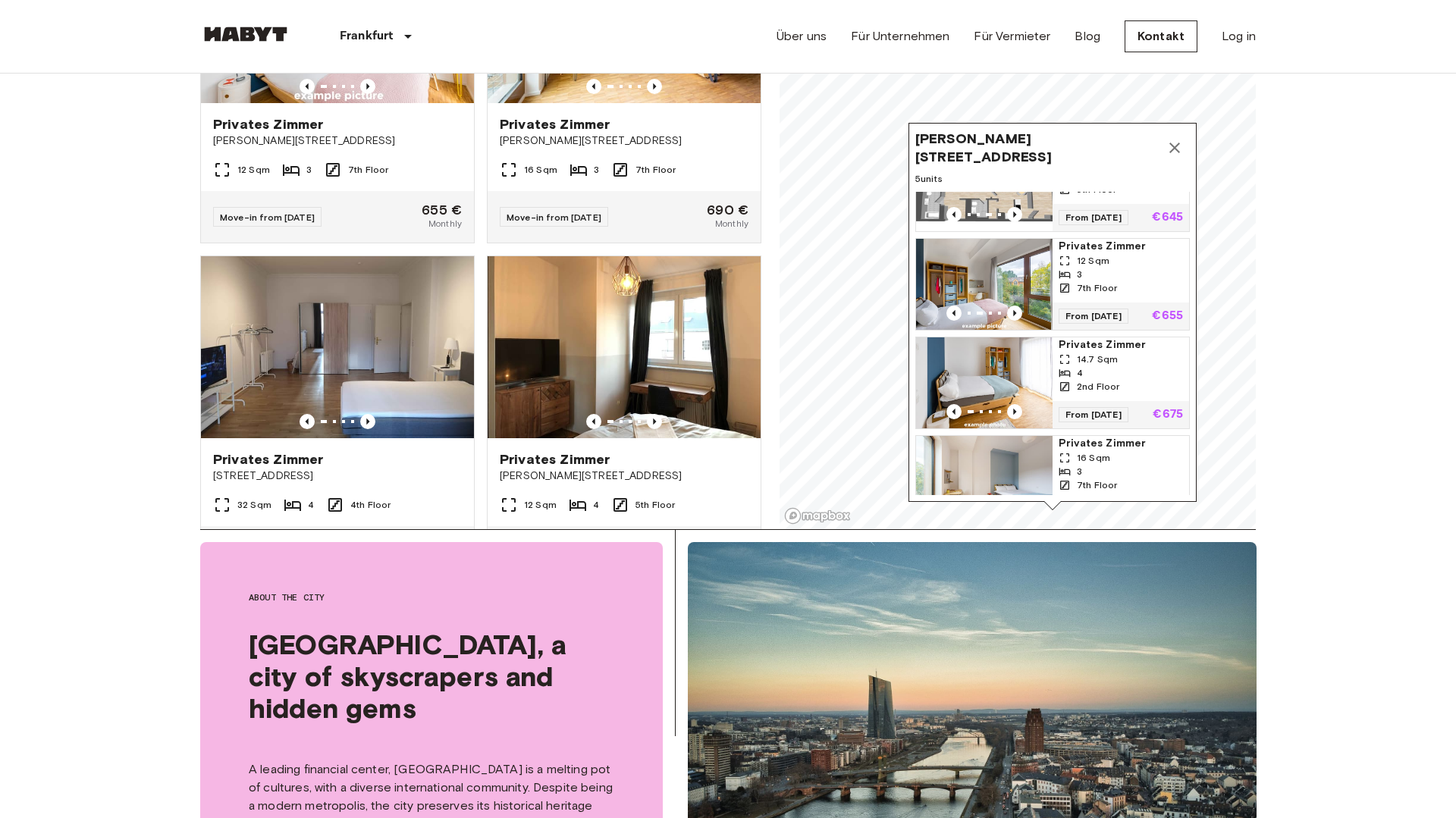
drag, startPoint x: 1281, startPoint y: 326, endPoint x: 1278, endPoint y: 362, distance: 36.1
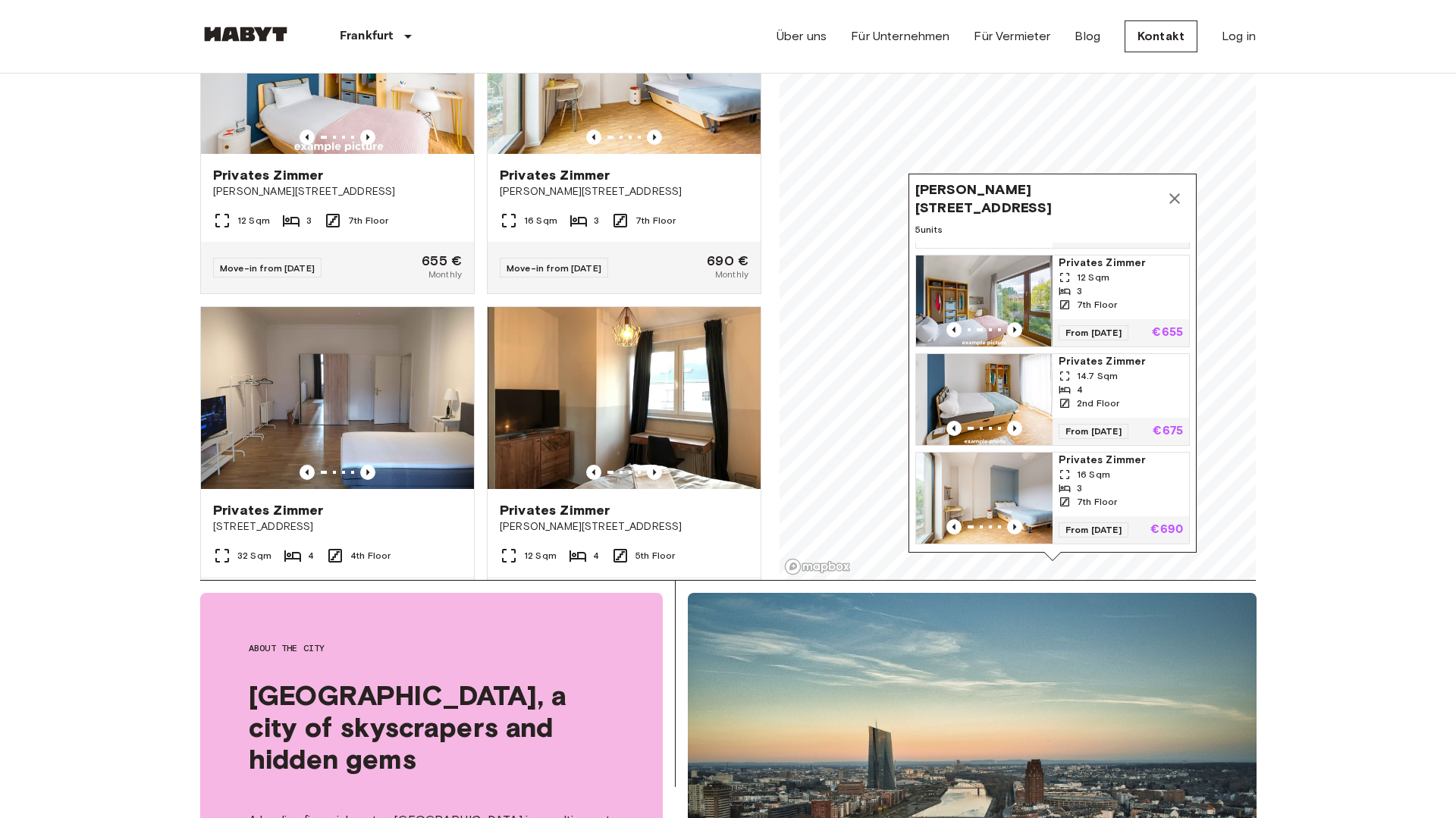
scroll to position [83, 0]
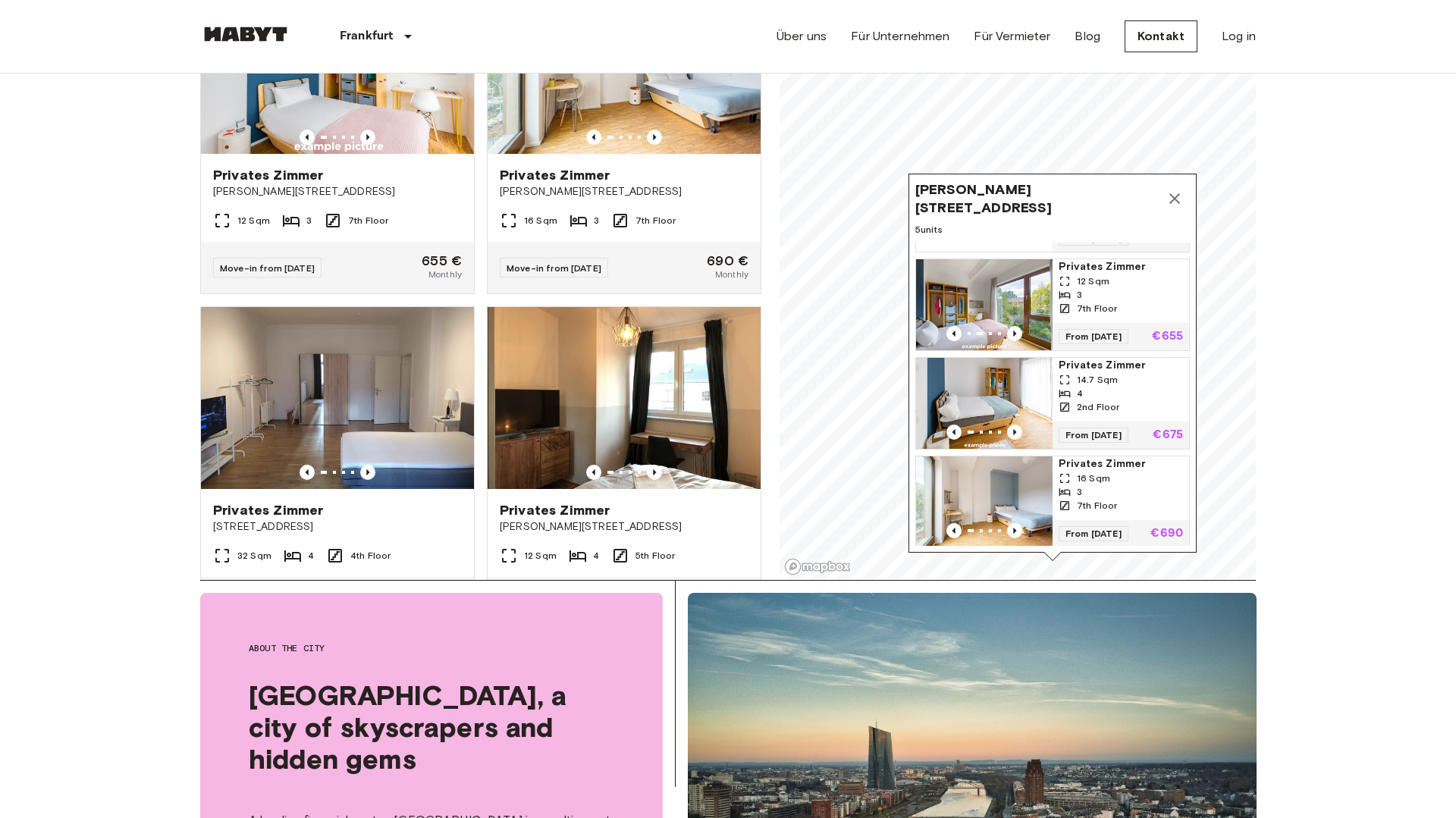
click at [1082, 464] on span "Privates Zimmer" at bounding box center [1121, 464] width 124 height 15
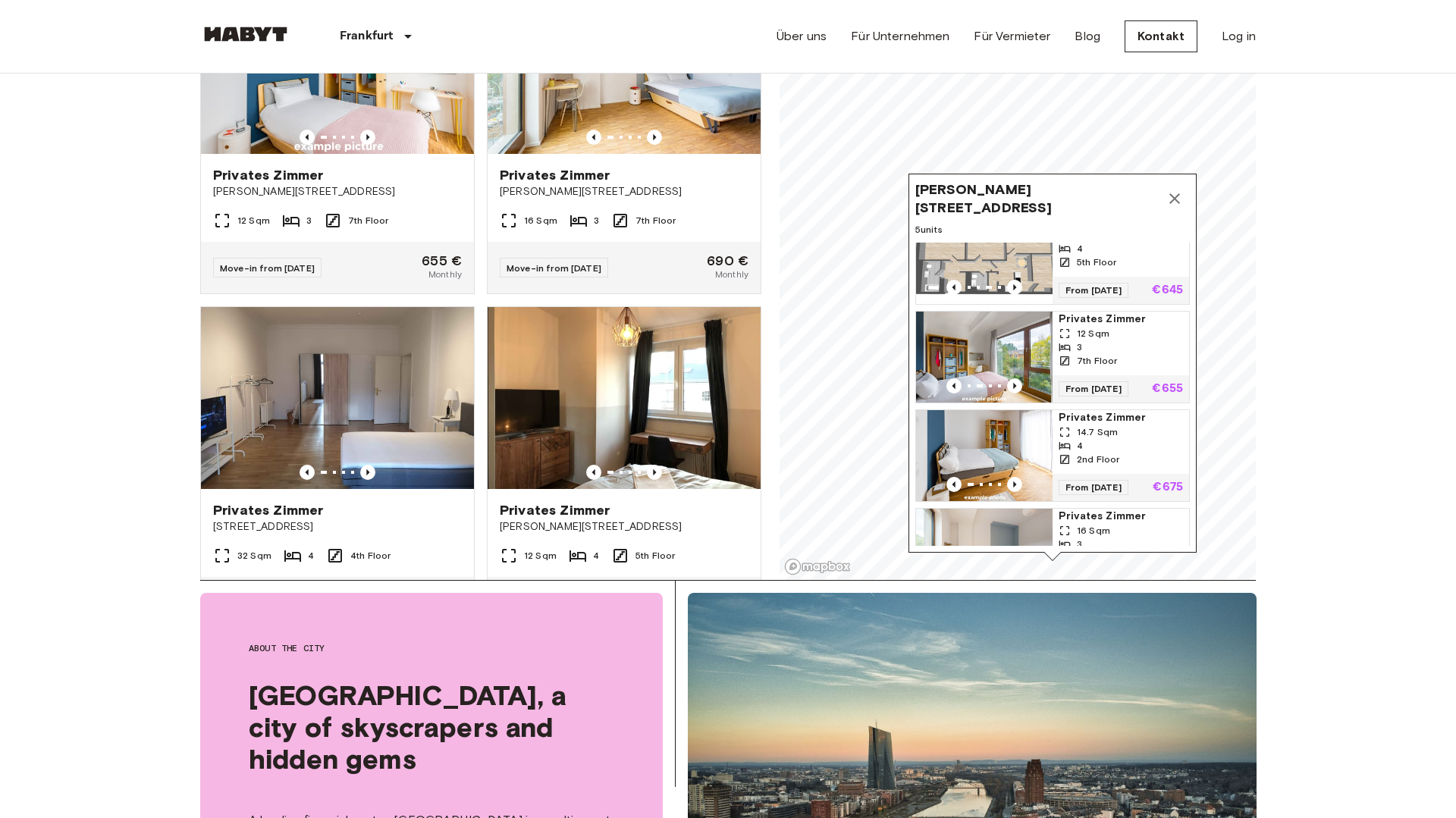
scroll to position [0, 0]
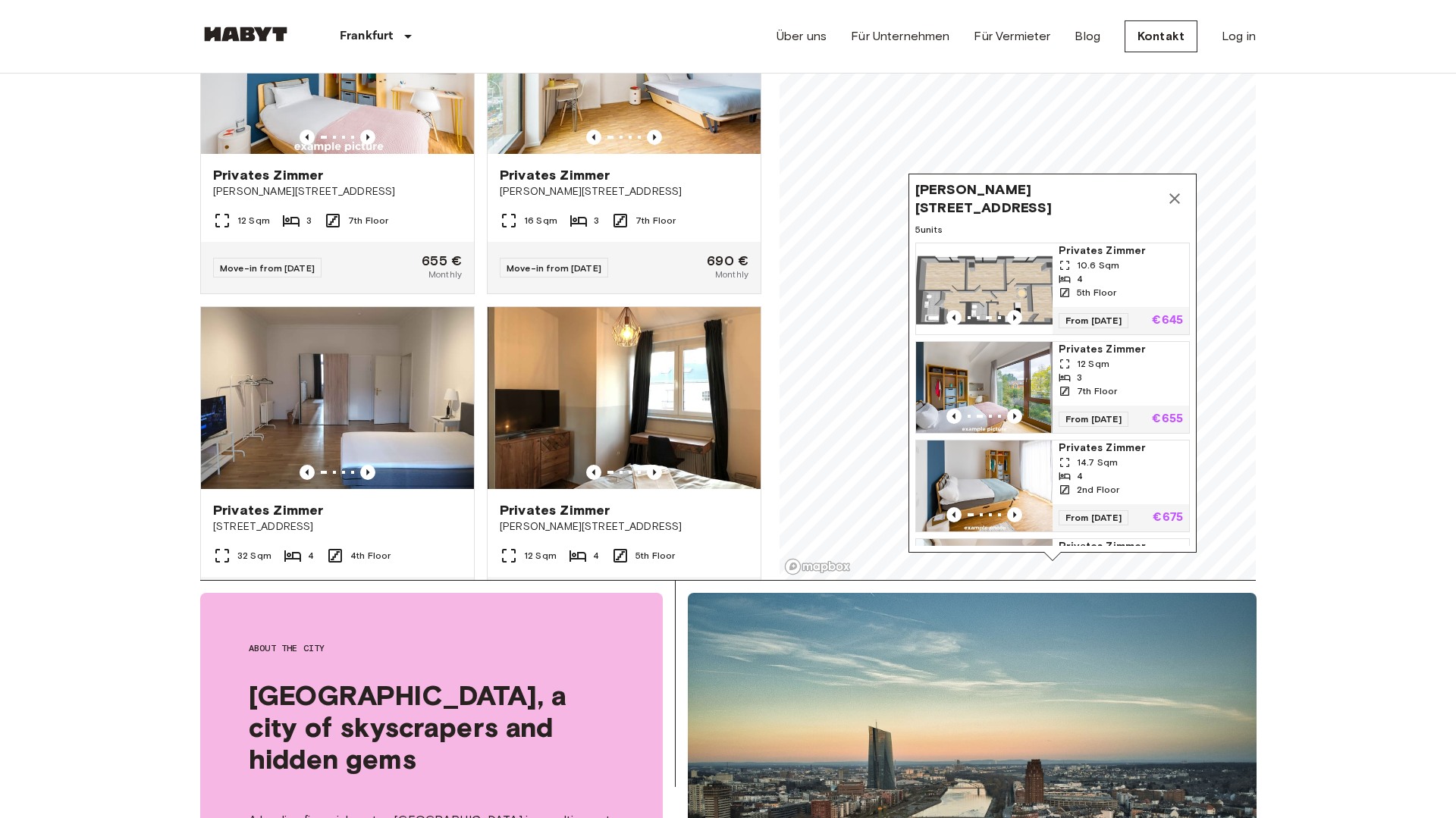
click at [1069, 352] on span "Privates Zimmer" at bounding box center [1121, 350] width 124 height 15
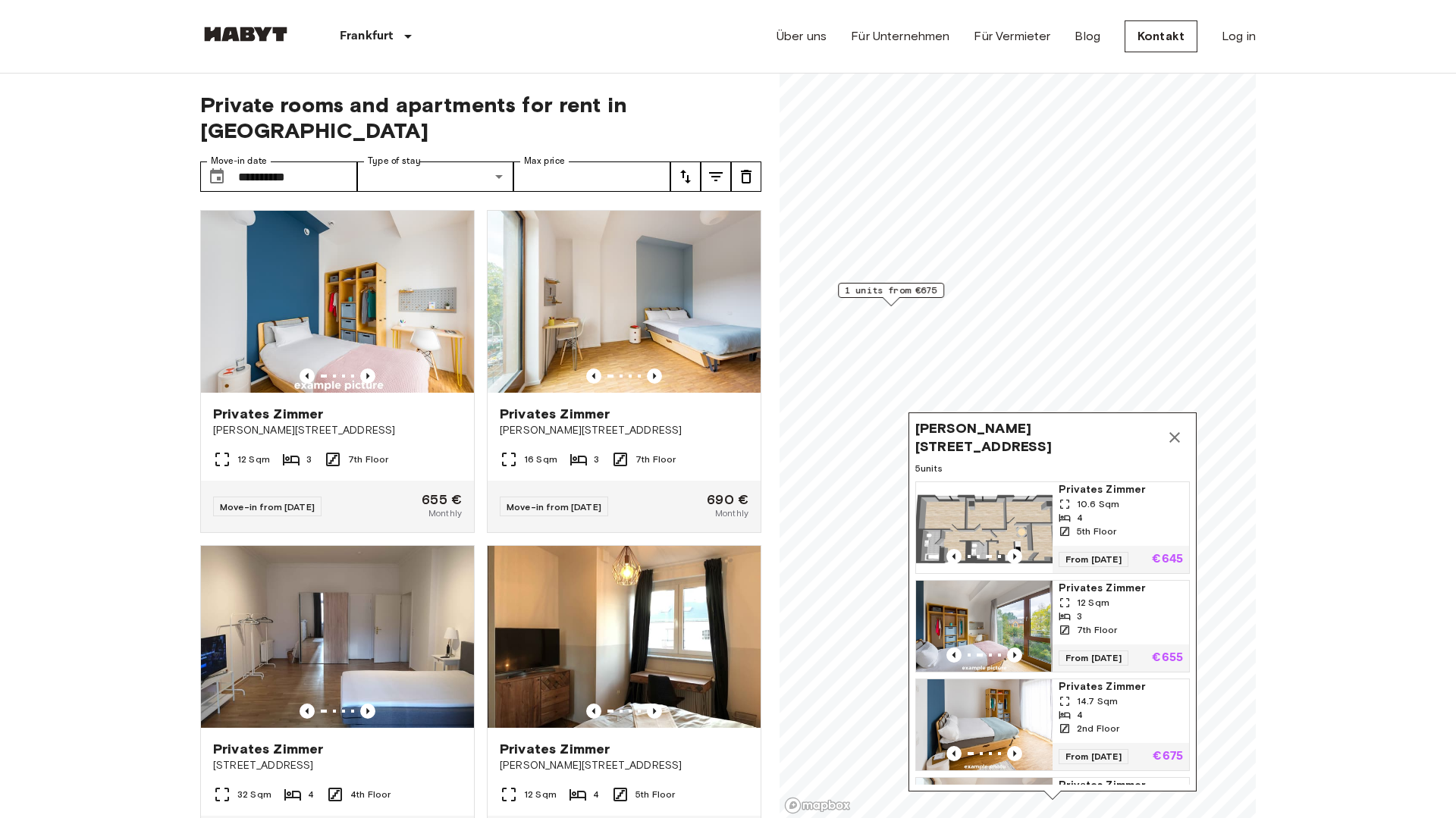
click at [1089, 489] on span "Privates Zimmer" at bounding box center [1121, 490] width 124 height 15
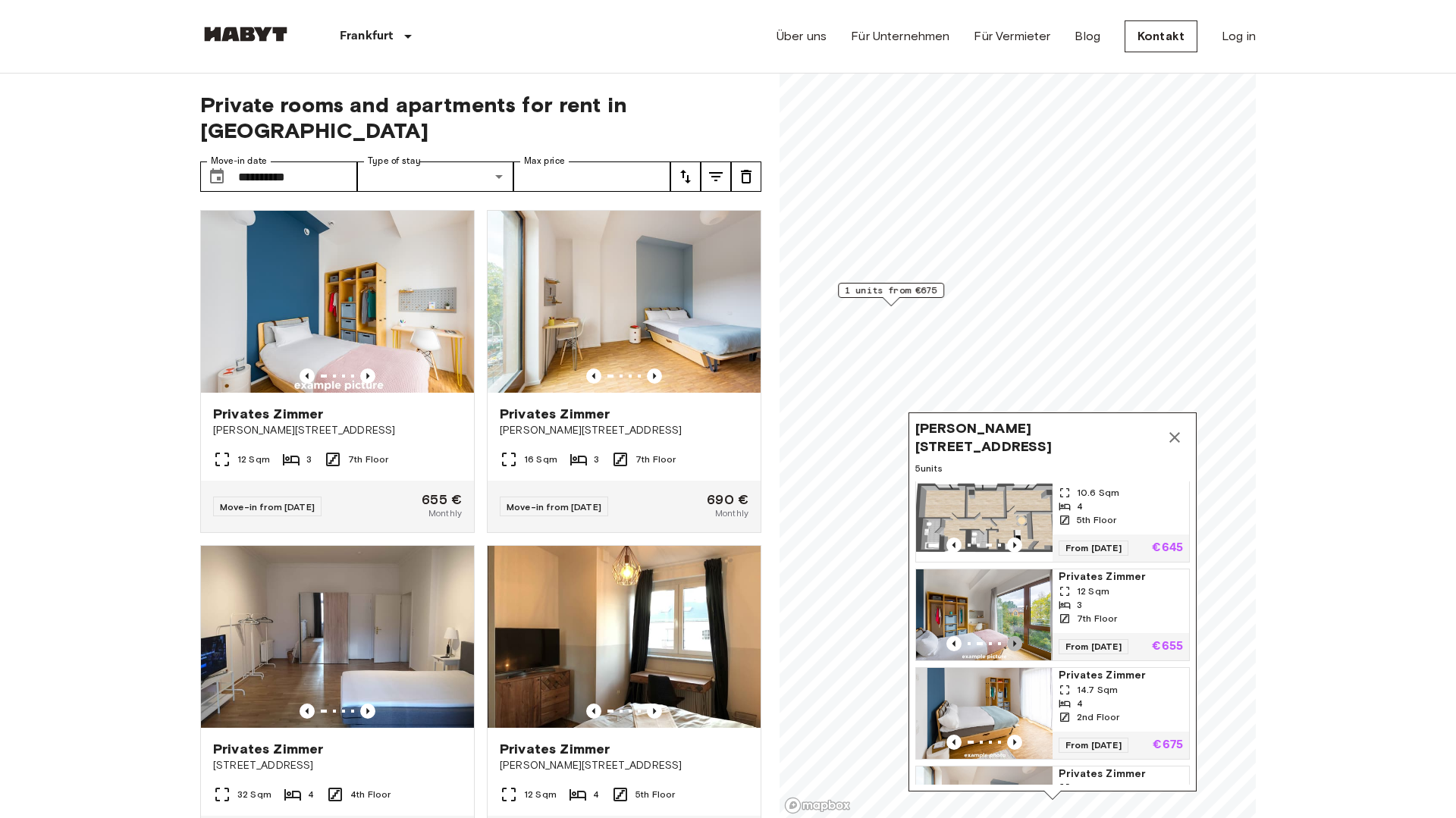
click at [1017, 638] on icon "Previous image" at bounding box center [1014, 644] width 15 height 15
click at [1017, 640] on icon "Previous image" at bounding box center [1014, 644] width 15 height 15
click at [949, 645] on icon "Previous image" at bounding box center [954, 644] width 15 height 15
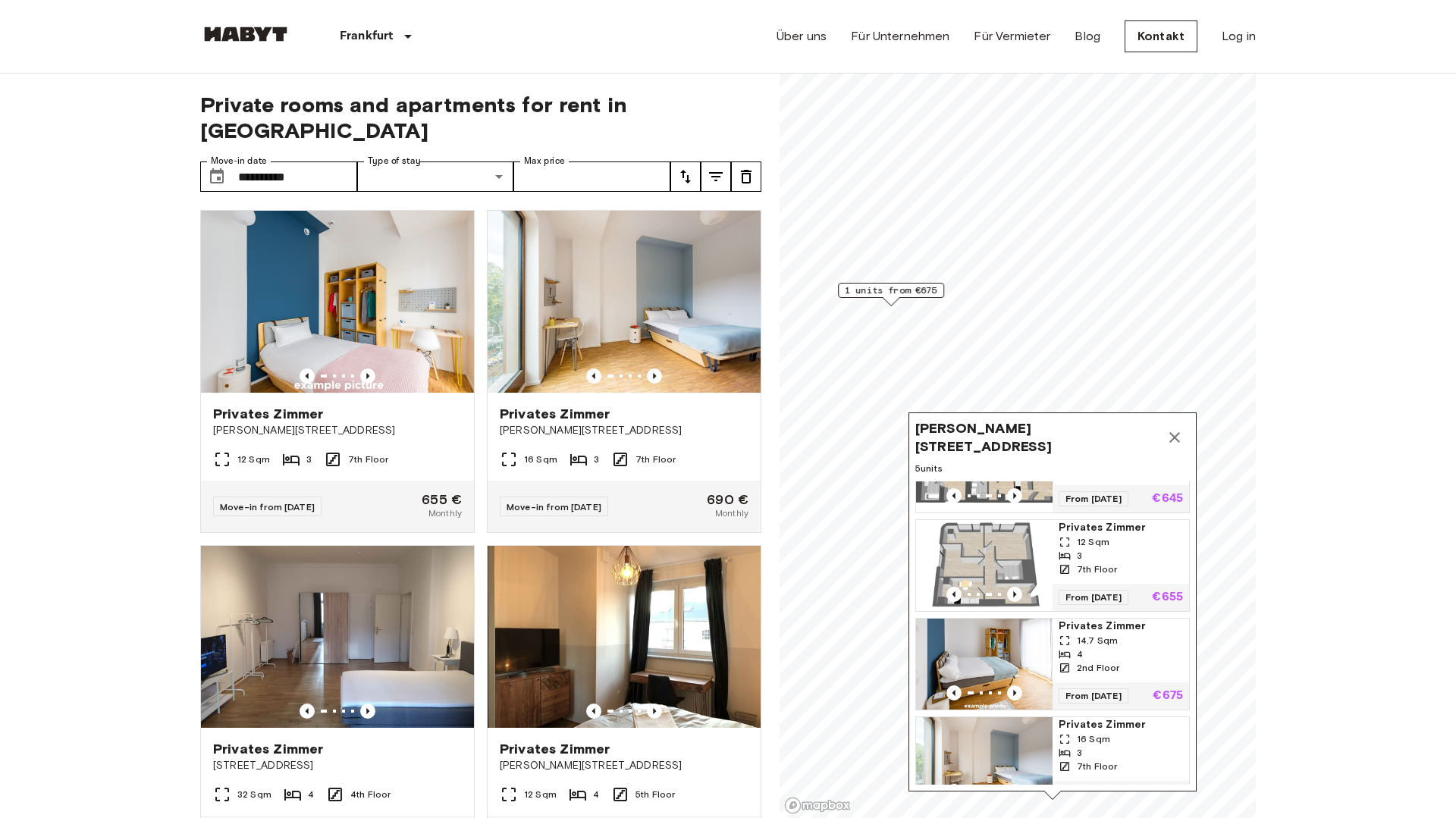
scroll to position [62, 0]
click at [1015, 690] on icon "Previous image" at bounding box center [1014, 692] width 15 height 15
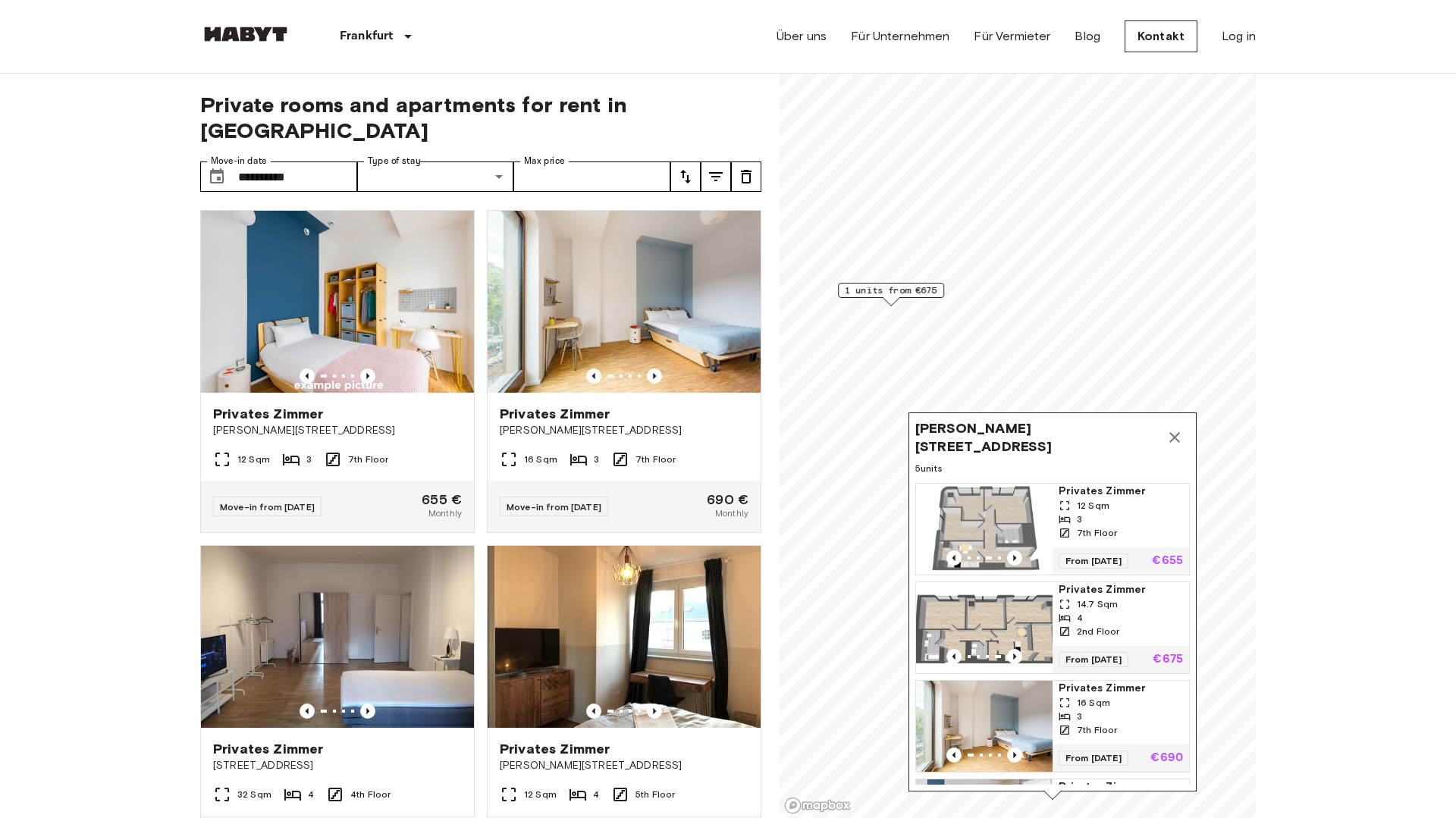
scroll to position [127, 0]
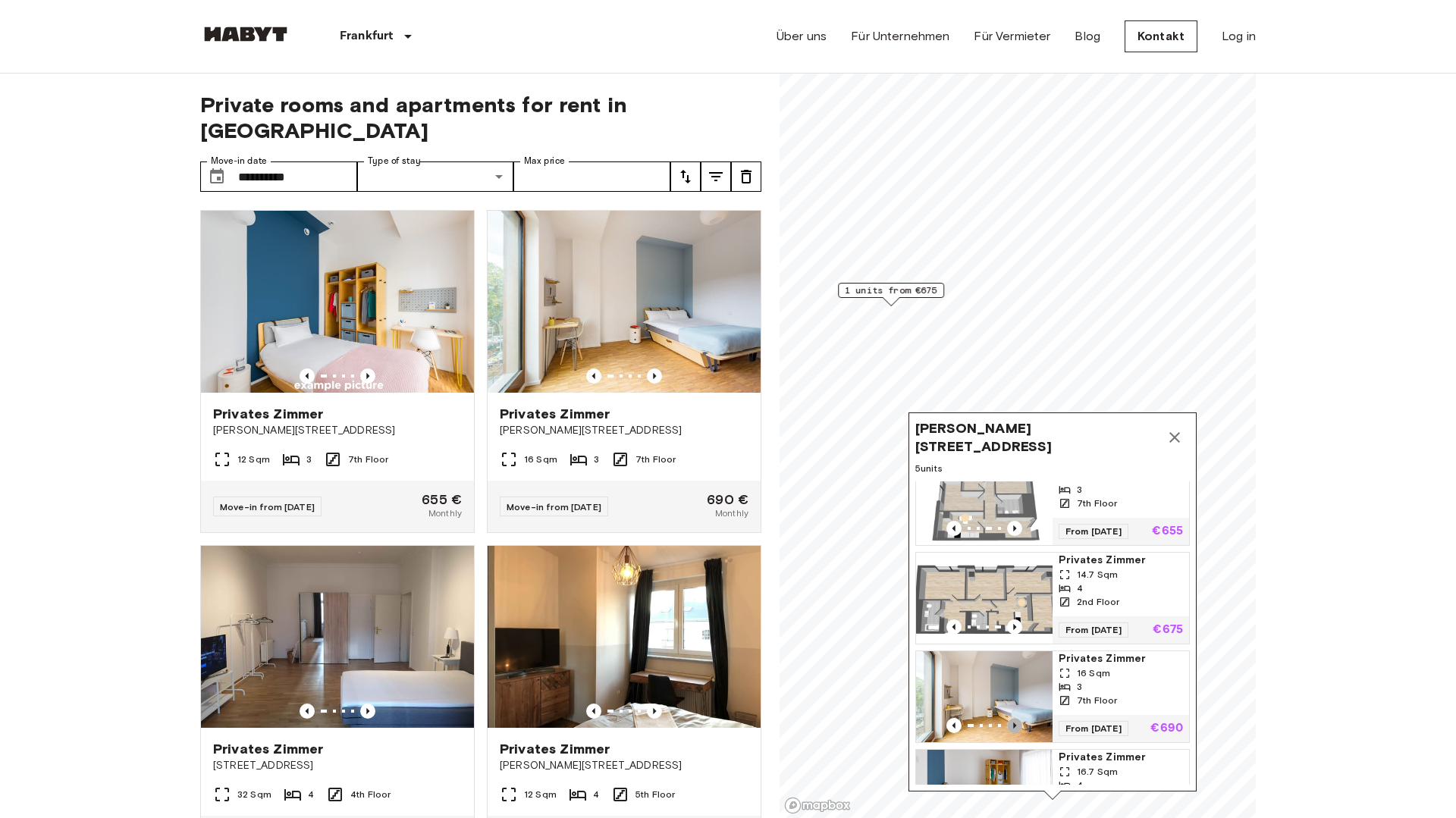
click at [1016, 726] on icon "Previous image" at bounding box center [1014, 726] width 15 height 15
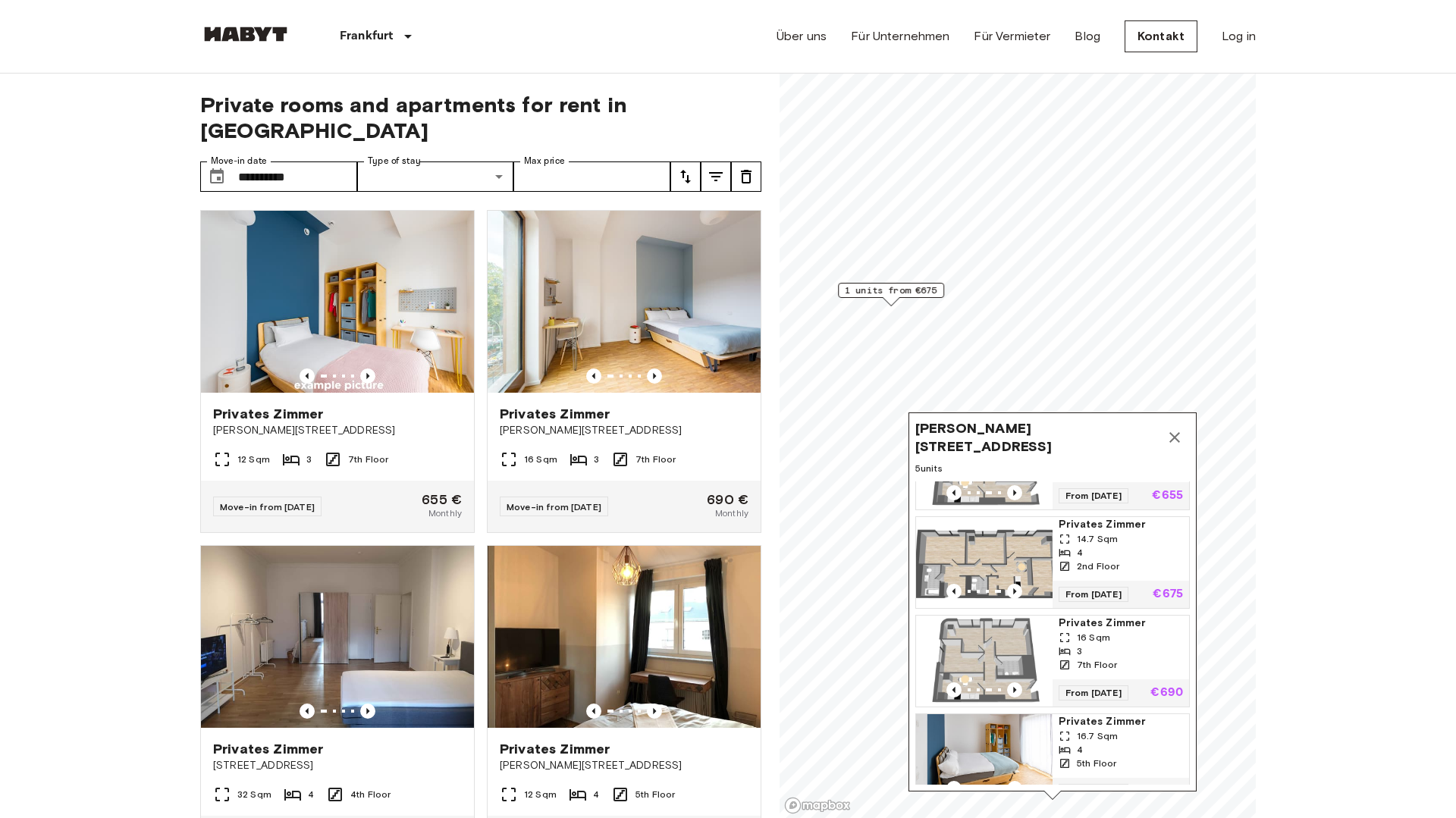
scroll to position [184, 0]
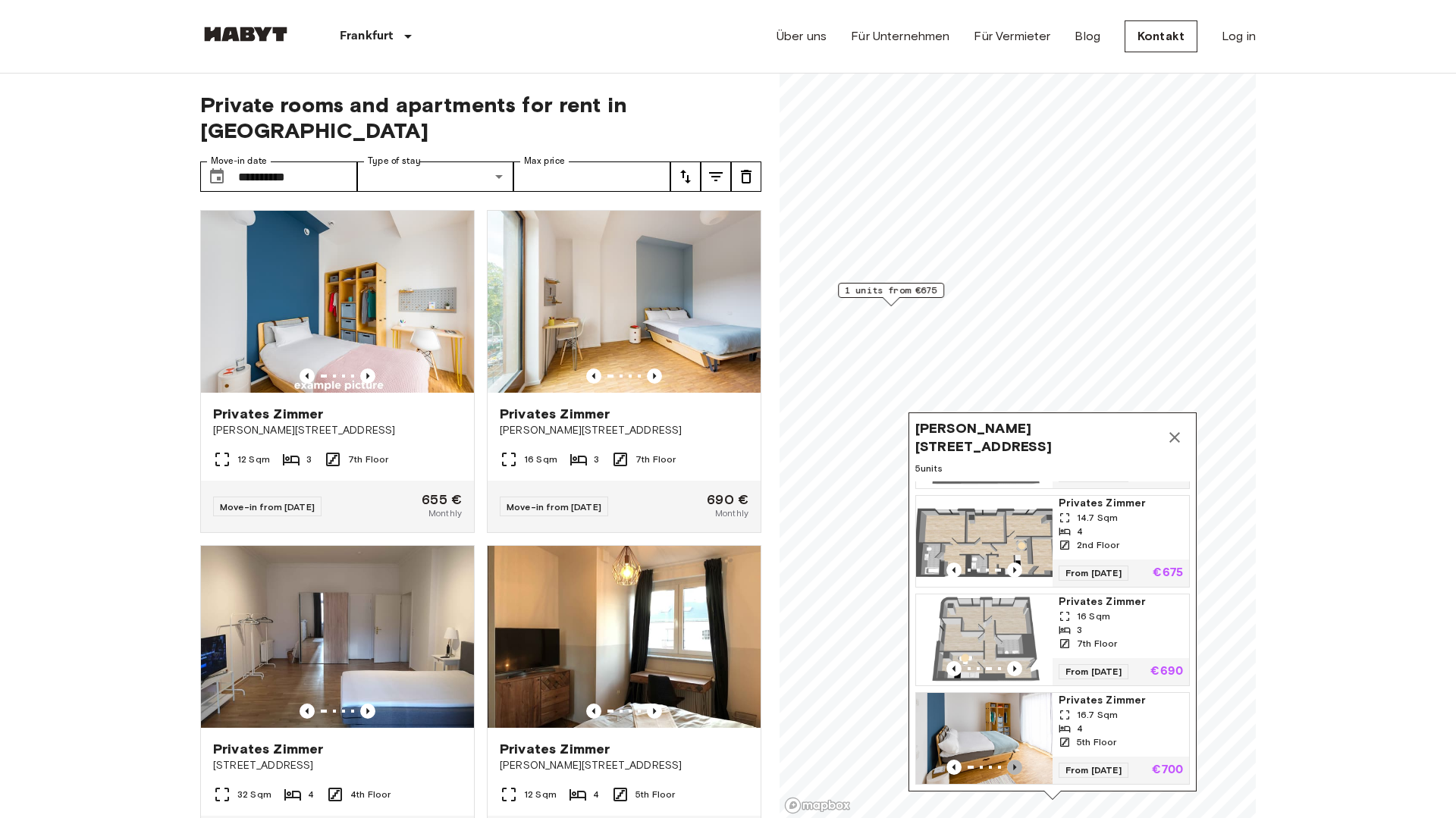
click at [1013, 769] on icon "Previous image" at bounding box center [1014, 767] width 3 height 6
click at [1016, 766] on icon "Previous image" at bounding box center [1014, 768] width 15 height 15
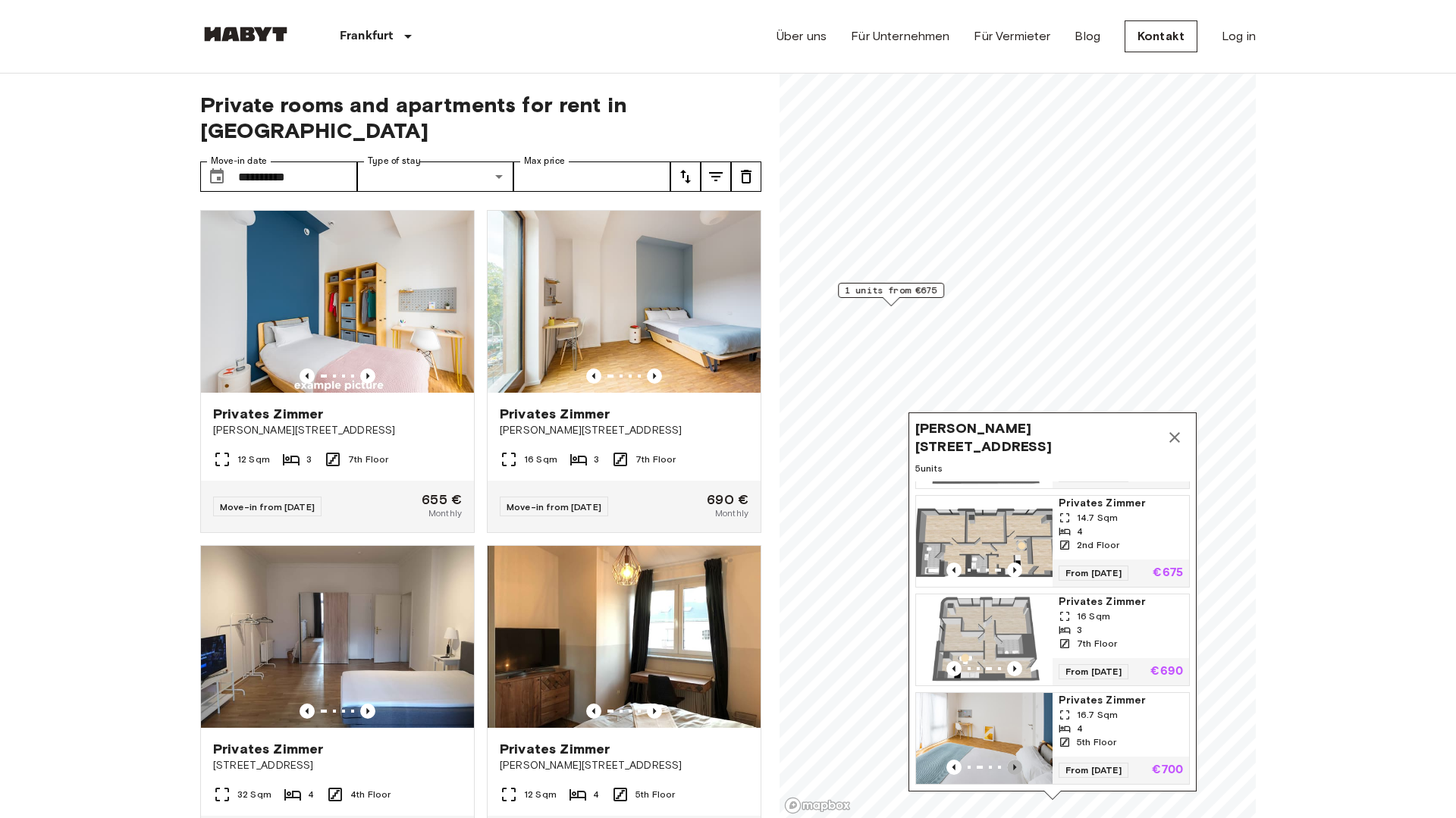
click at [1016, 766] on icon "Previous image" at bounding box center [1014, 768] width 15 height 15
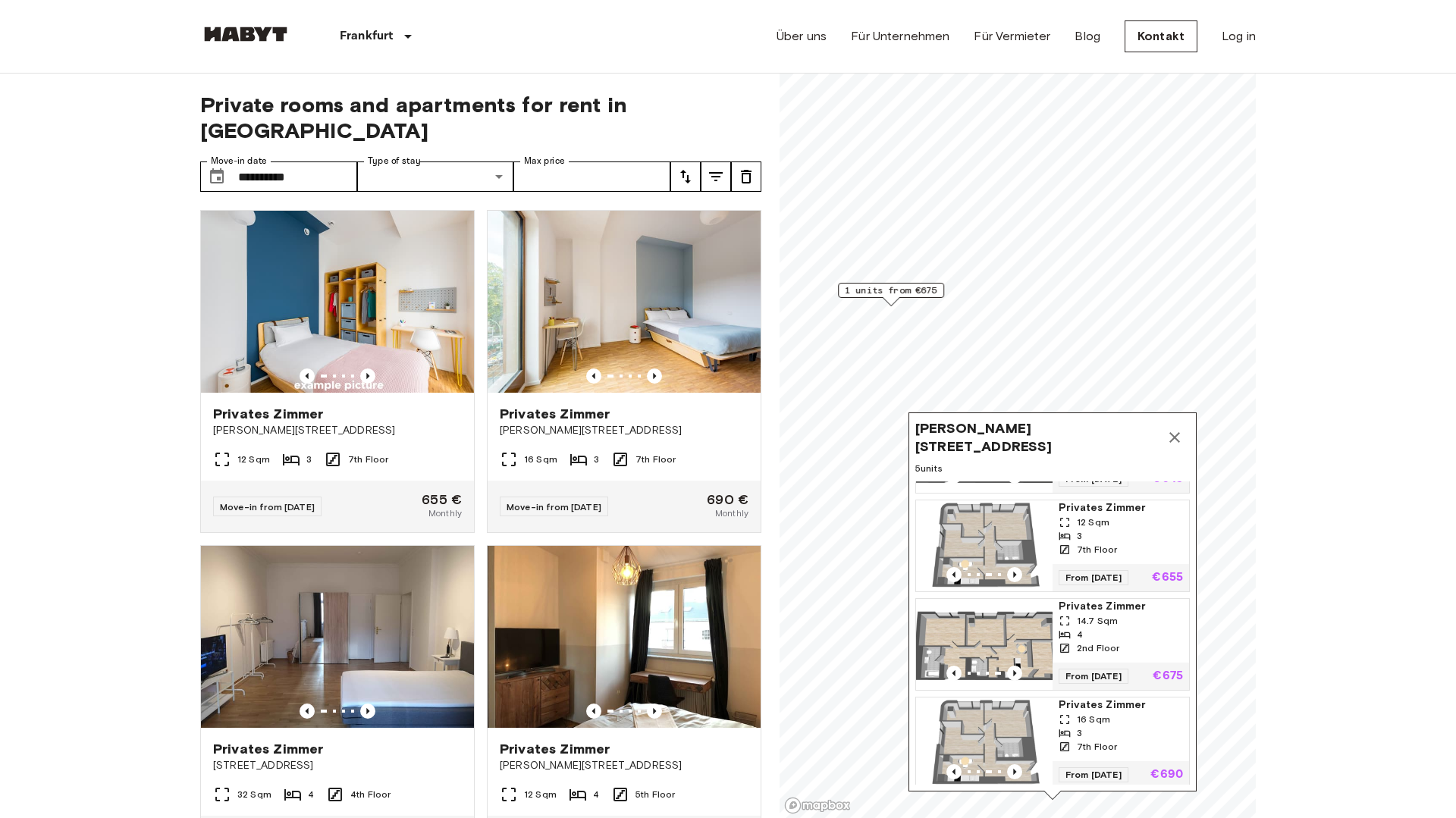
scroll to position [0, 0]
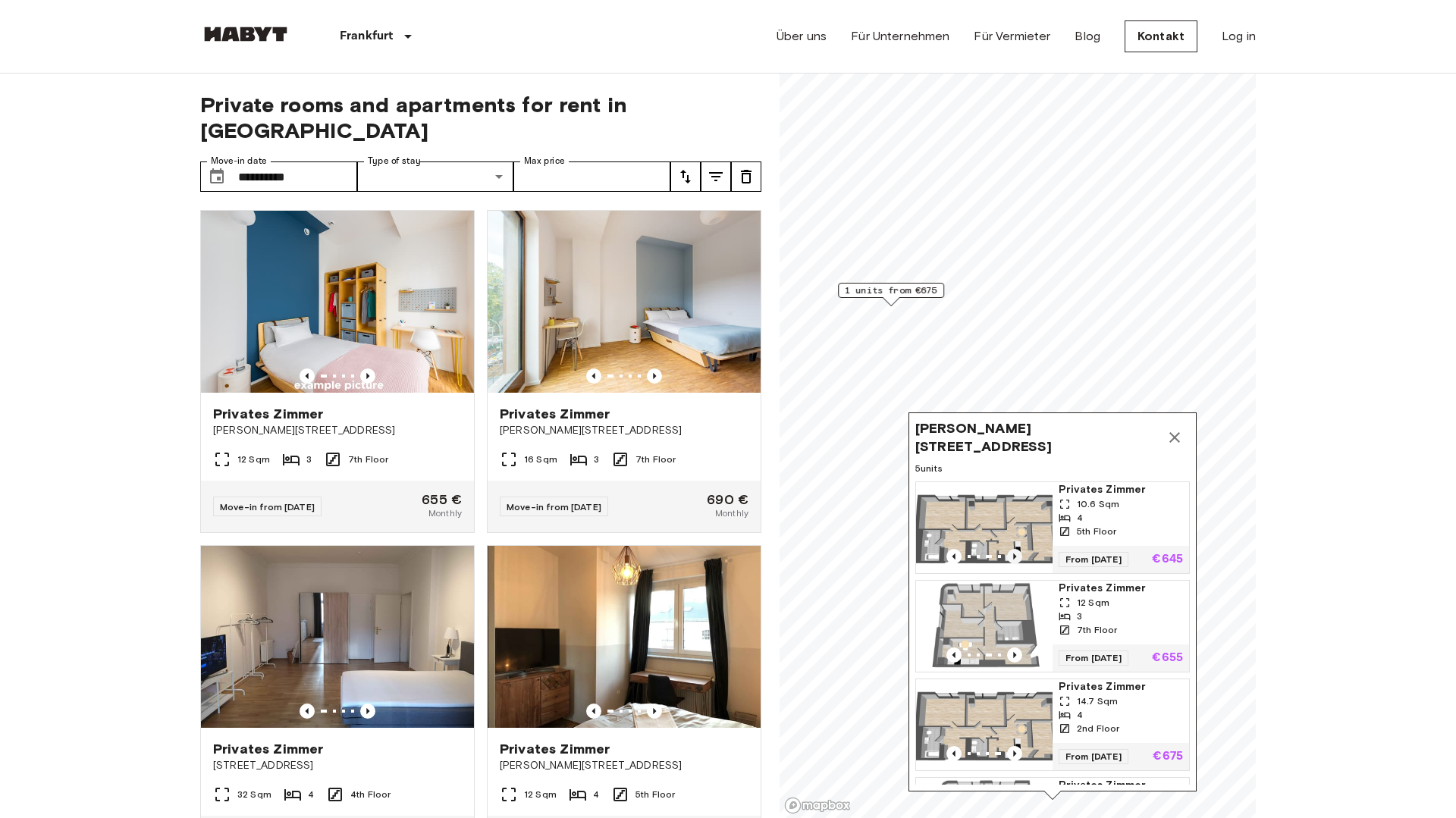
click at [1015, 554] on icon "Previous image" at bounding box center [1014, 557] width 15 height 15
click at [1015, 555] on icon "Previous image" at bounding box center [1014, 557] width 15 height 15
click at [1016, 555] on icon "Previous image" at bounding box center [1014, 557] width 15 height 15
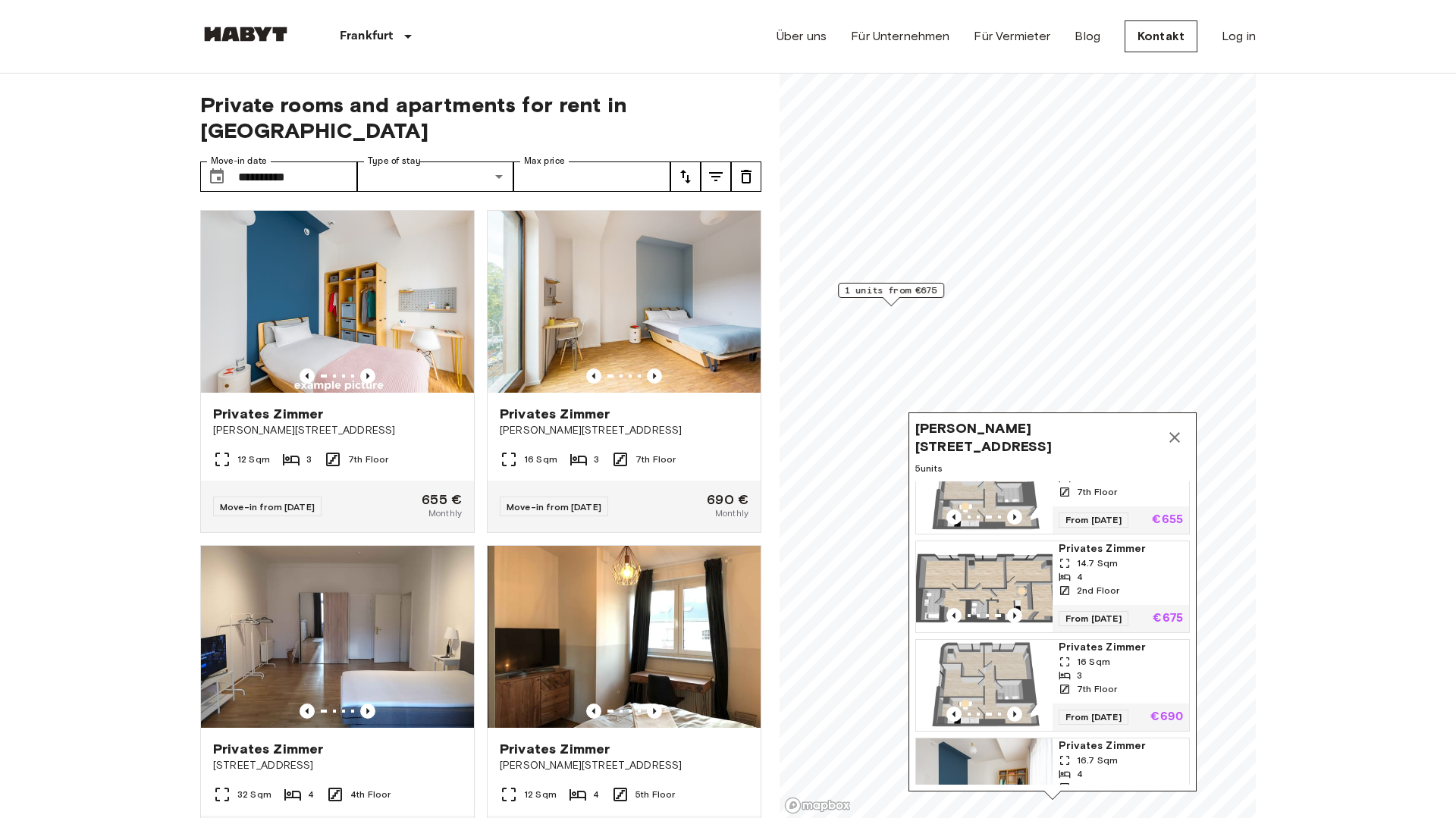
scroll to position [184, 0]
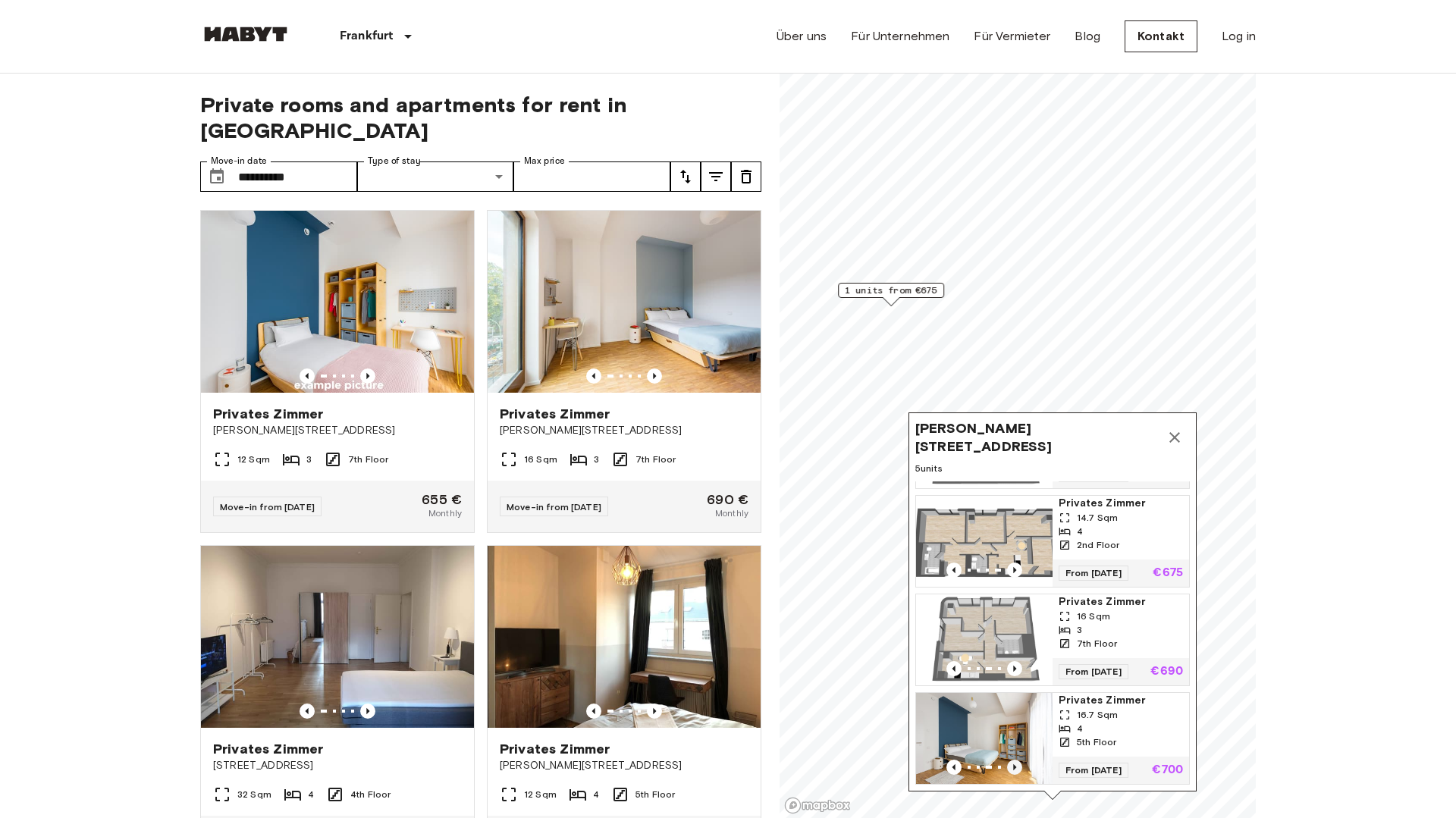
click at [1017, 763] on icon "Previous image" at bounding box center [1014, 768] width 15 height 15
click at [1011, 722] on img "Map marker" at bounding box center [984, 738] width 136 height 91
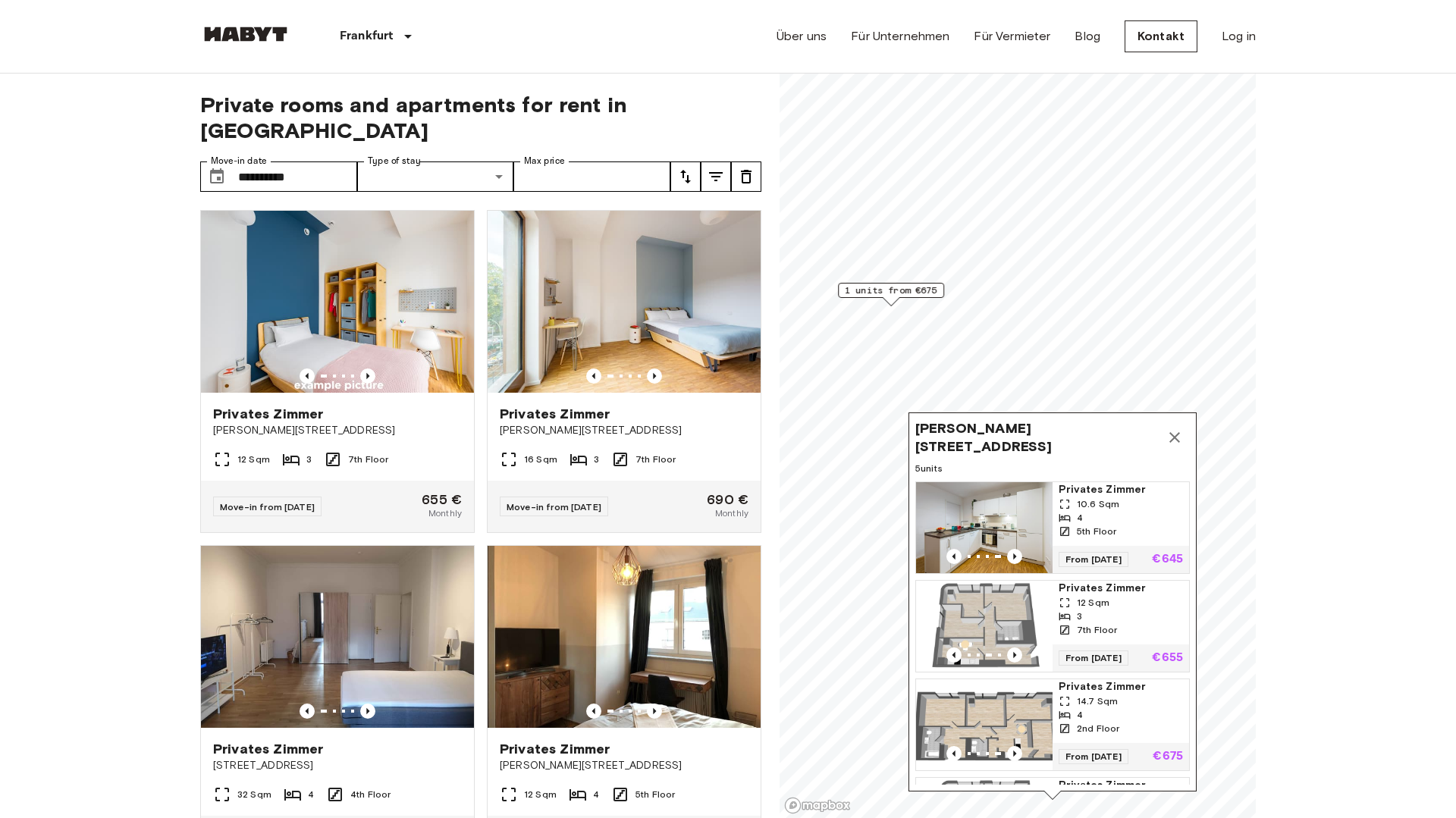
click at [979, 533] on img "Map marker" at bounding box center [984, 528] width 136 height 91
click at [999, 629] on img "Map marker" at bounding box center [984, 626] width 136 height 91
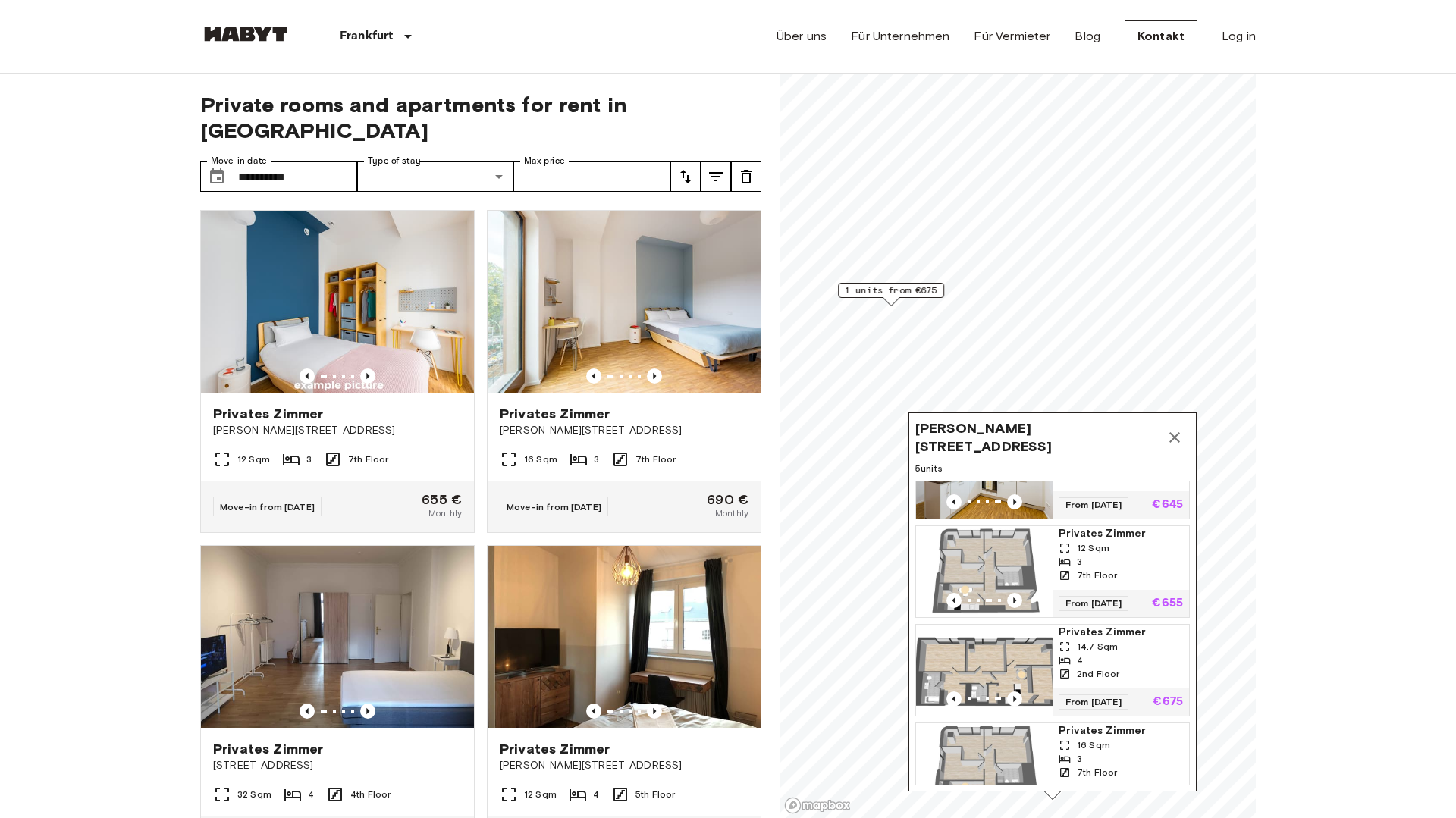
scroll to position [75, 0]
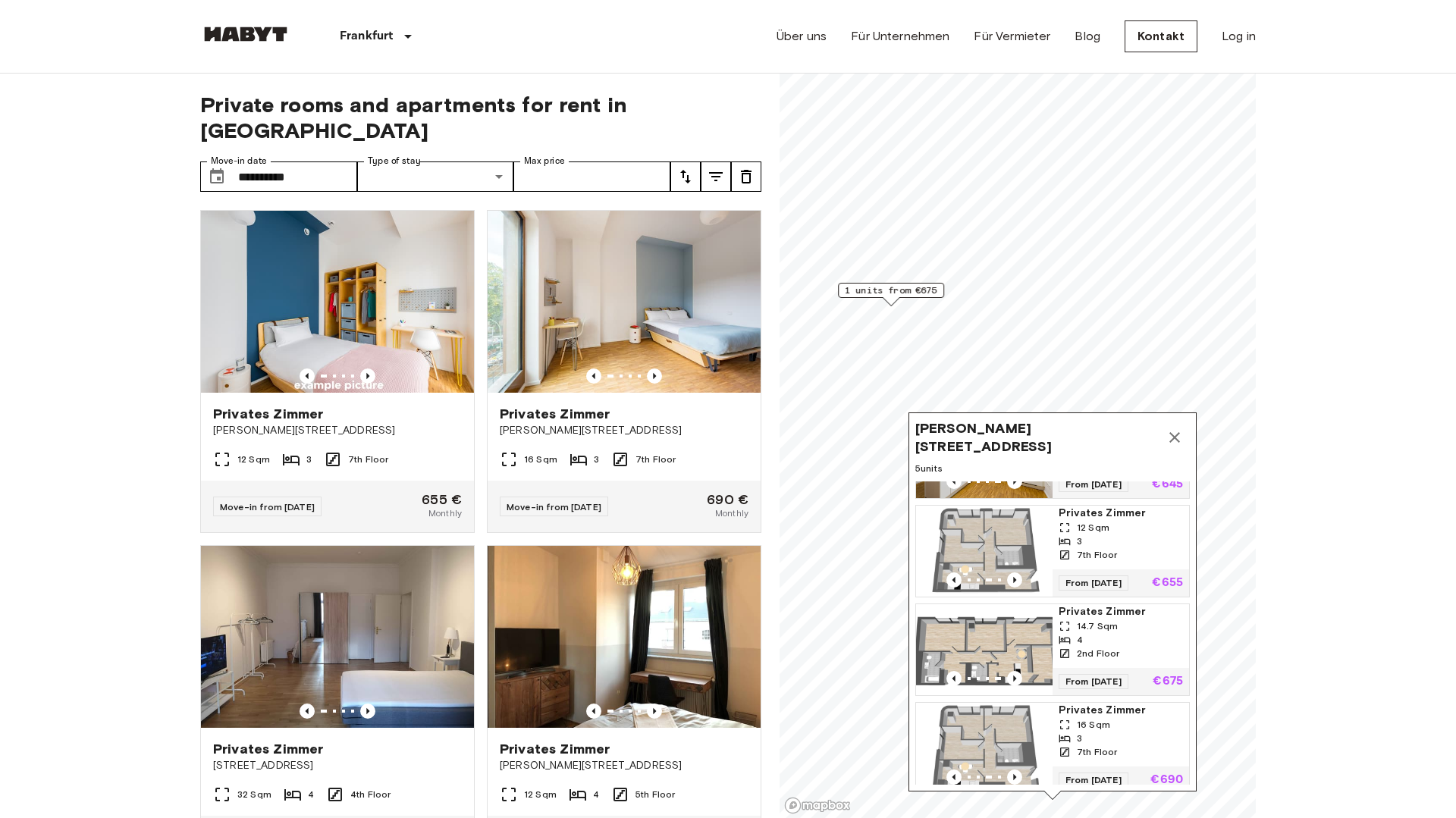
click at [992, 642] on img "Map marker" at bounding box center [984, 649] width 136 height 91
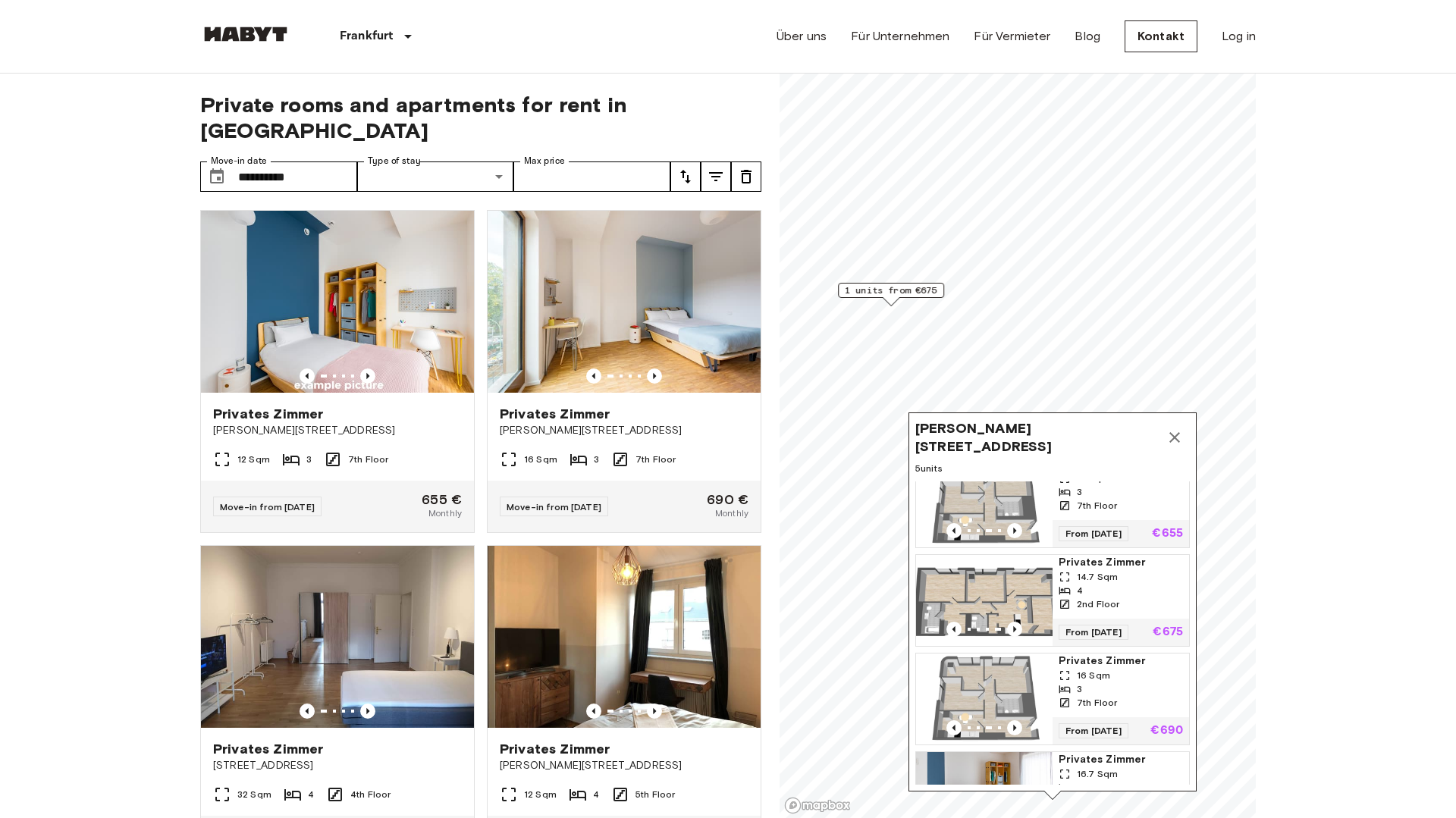
scroll to position [184, 0]
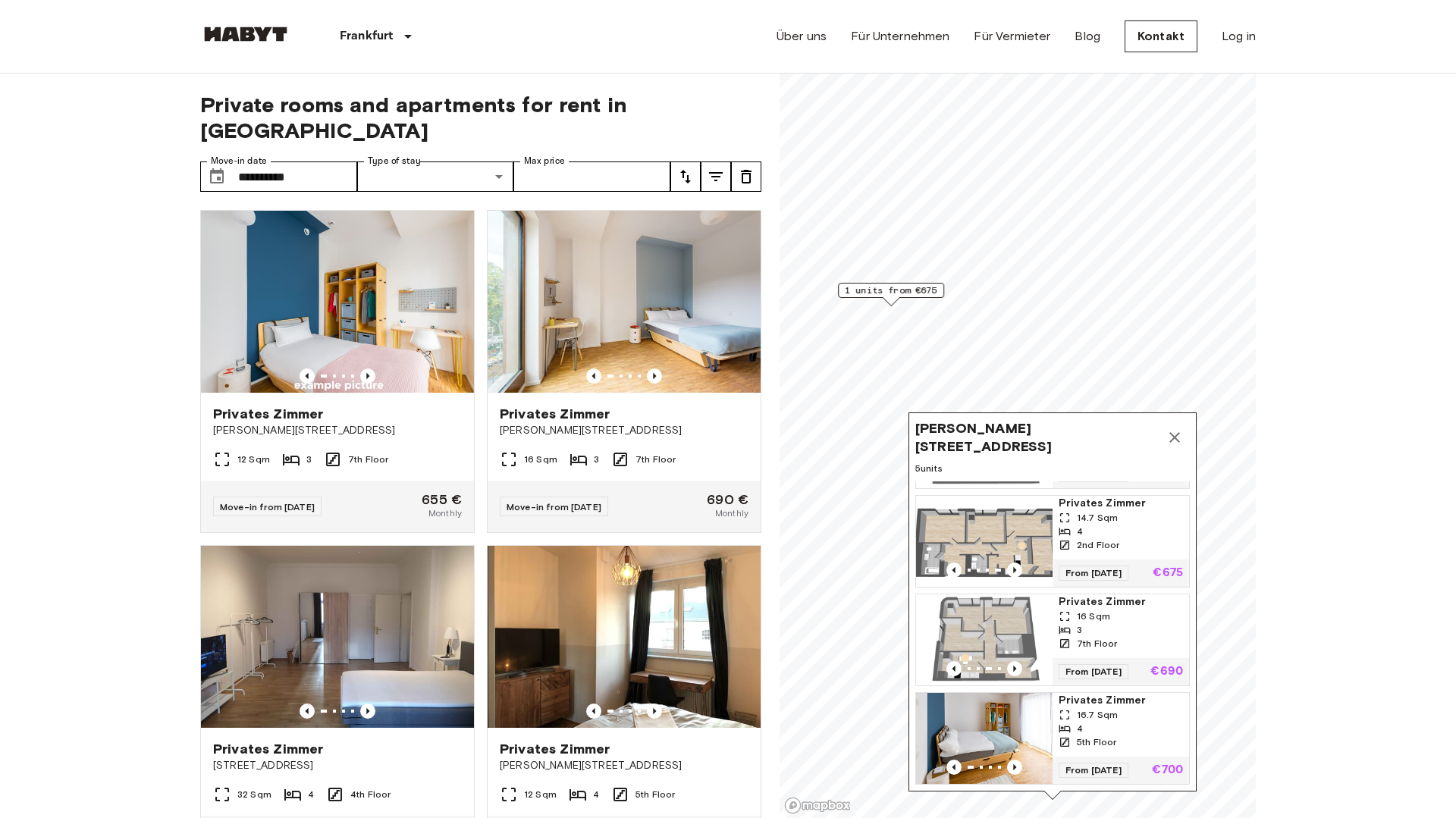
click at [1000, 731] on img "Map marker" at bounding box center [984, 738] width 136 height 91
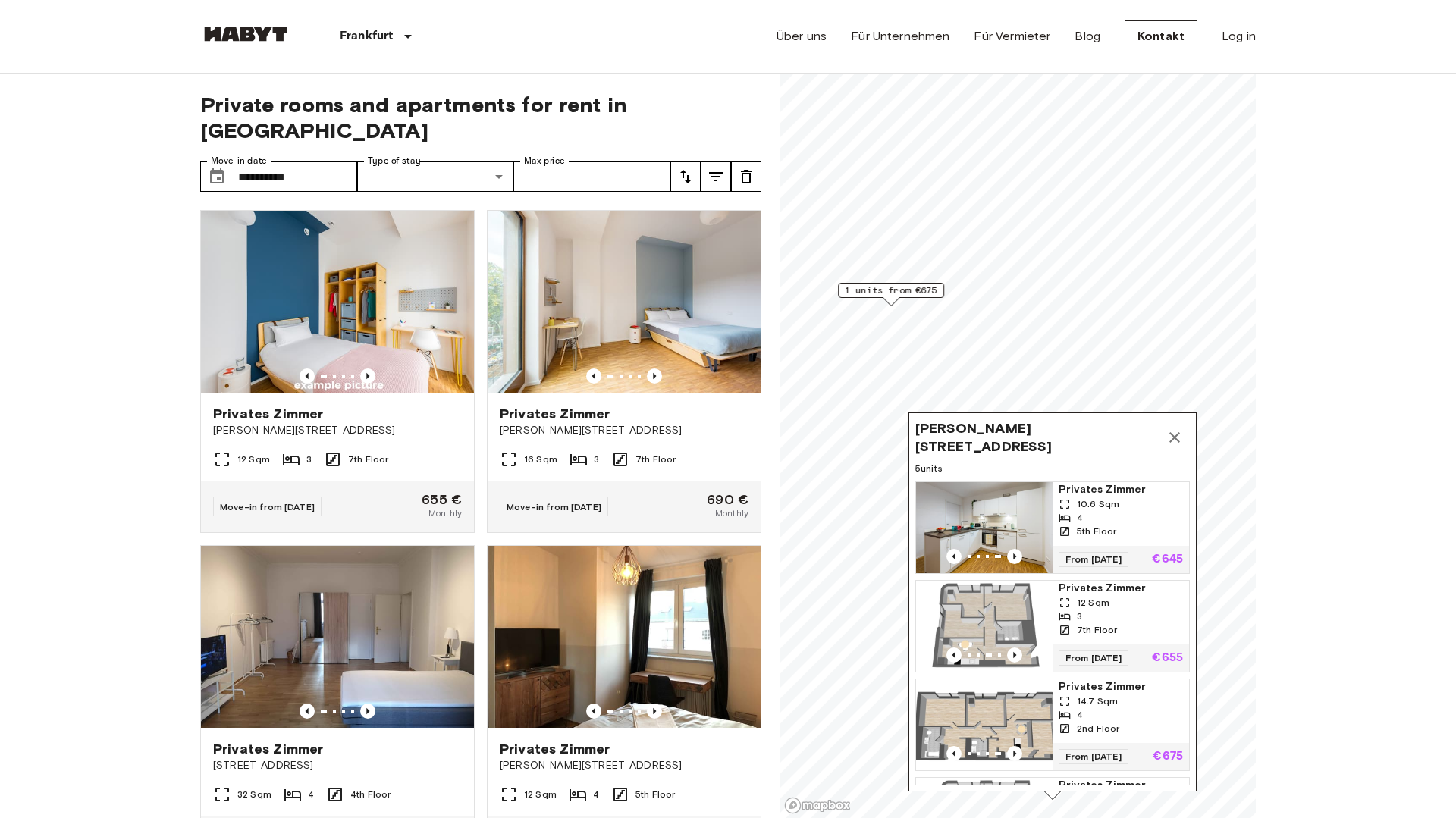
click at [972, 528] on img "Map marker" at bounding box center [984, 528] width 136 height 91
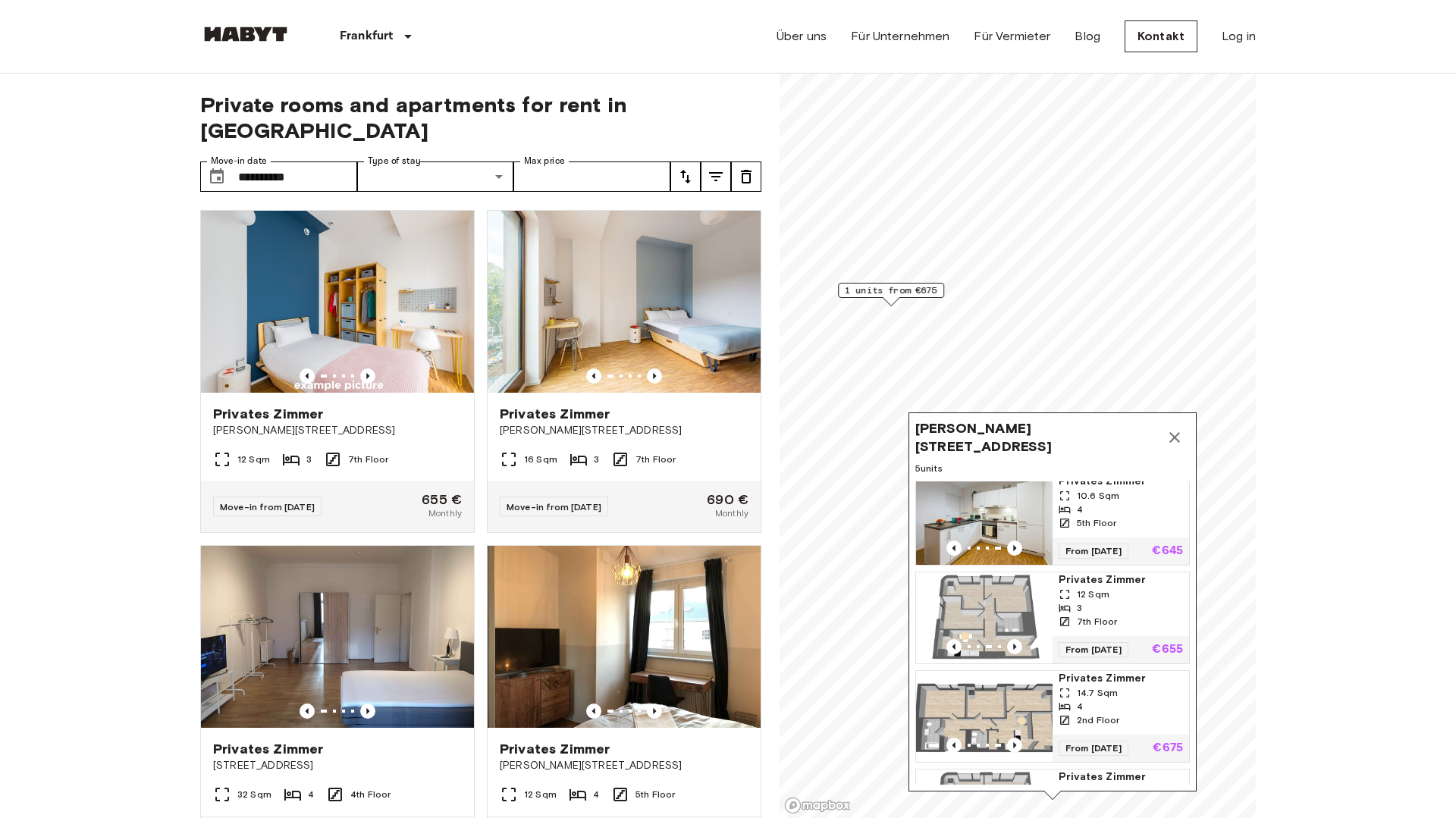
click at [992, 612] on img "Map marker" at bounding box center [984, 618] width 136 height 91
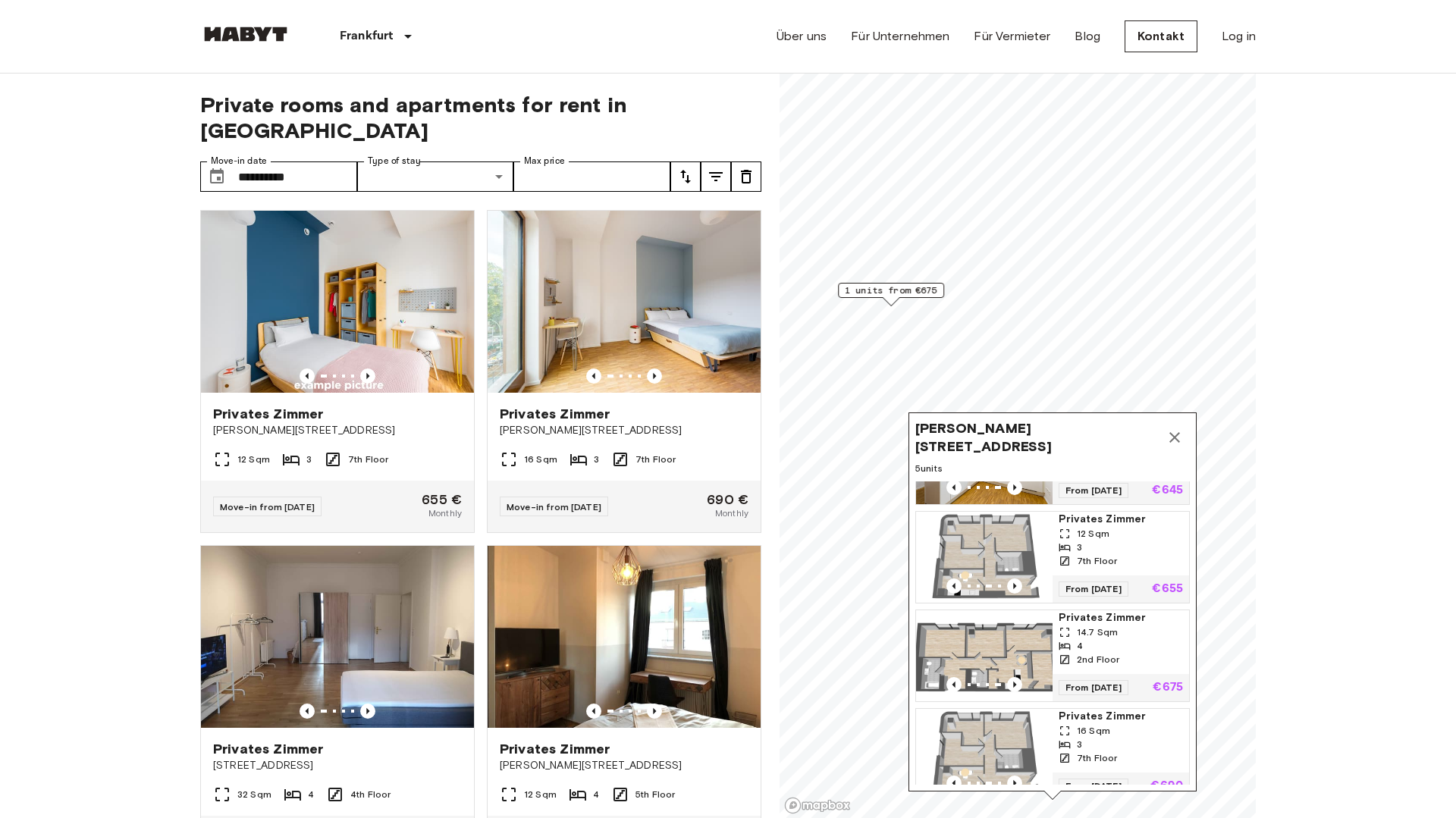
scroll to position [85, 0]
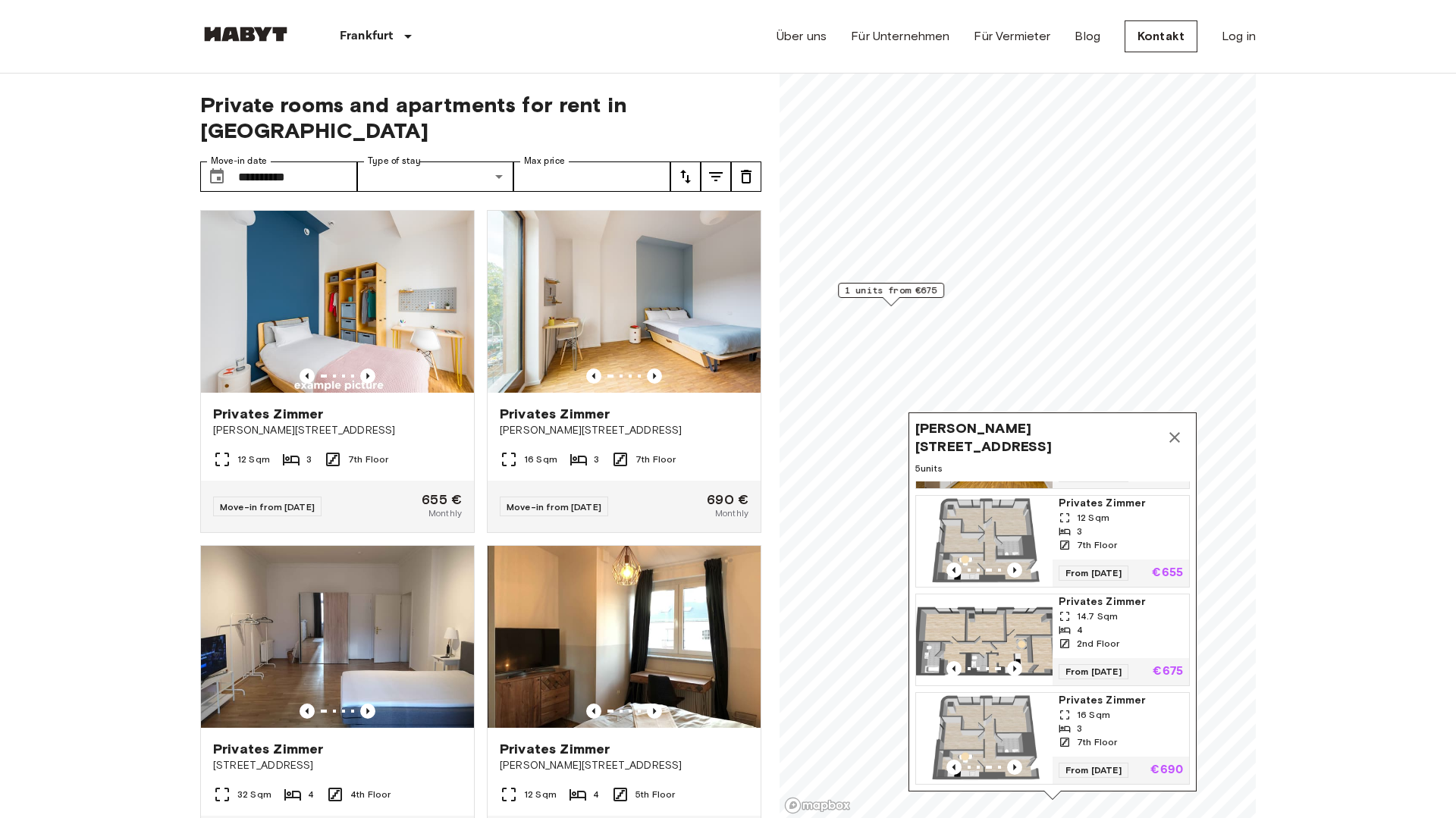
click at [1003, 642] on img "Map marker" at bounding box center [984, 640] width 136 height 91
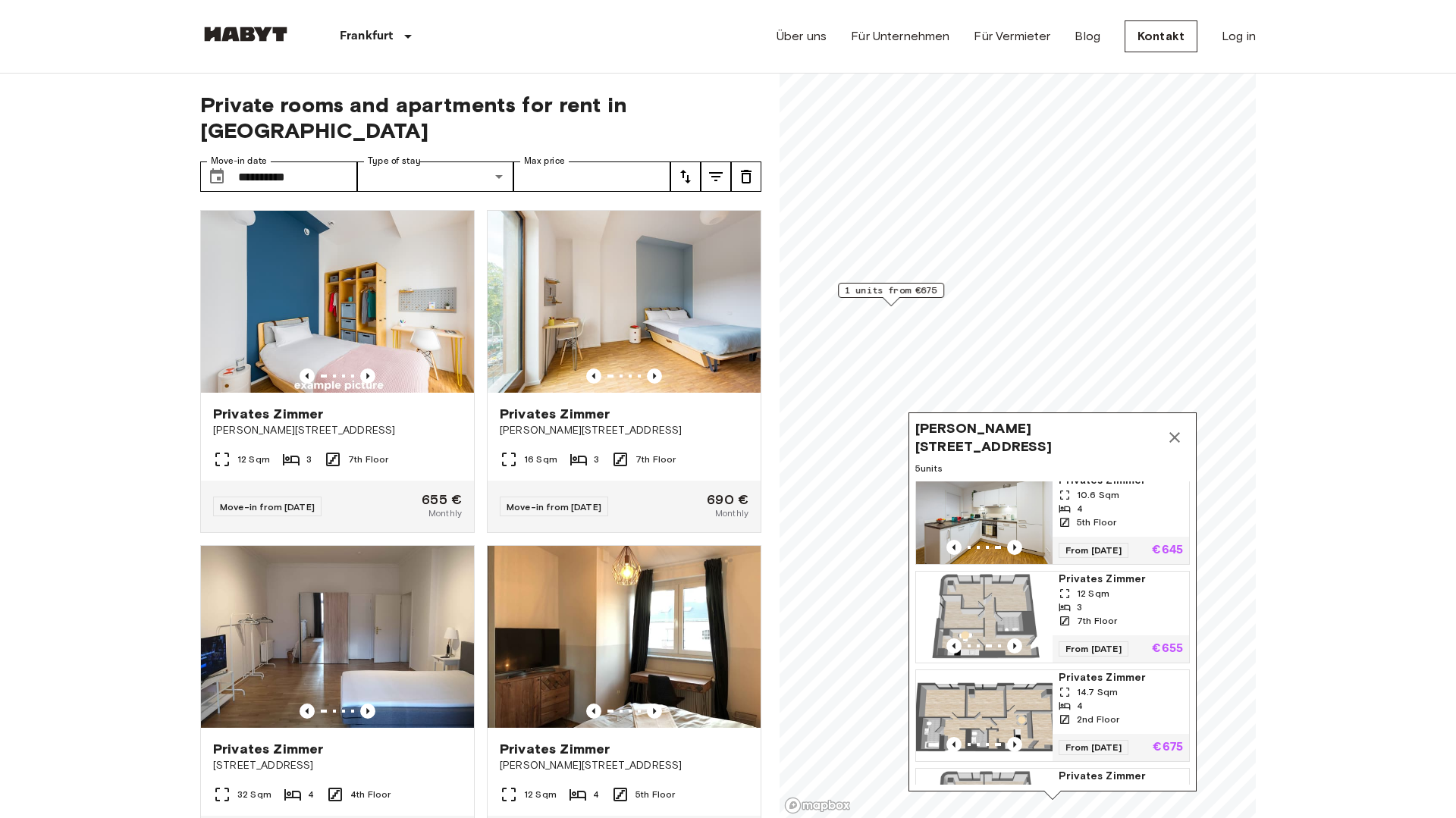
scroll to position [0, 0]
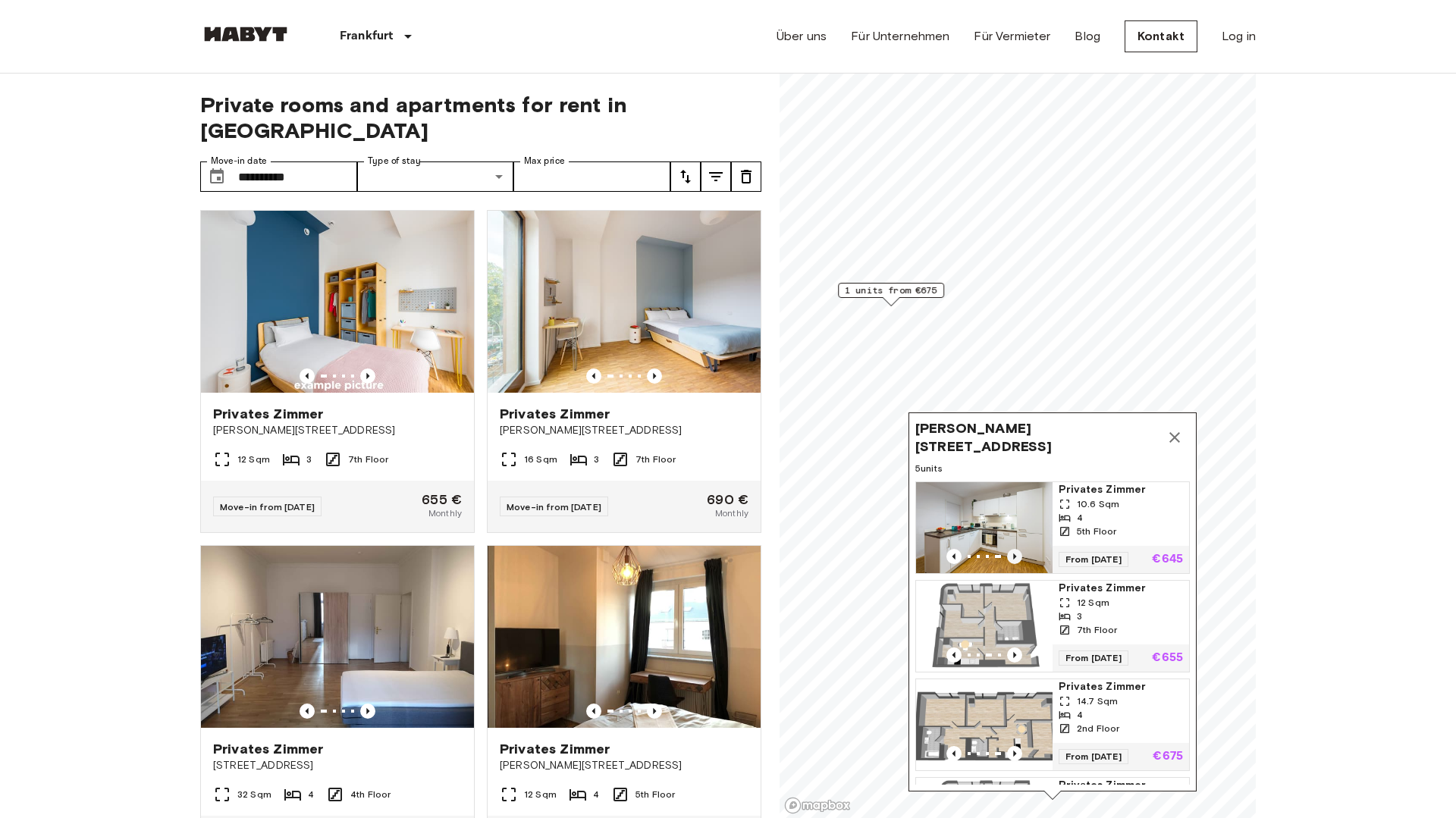
click at [1012, 562] on icon "Previous image" at bounding box center [1014, 557] width 15 height 15
click at [1012, 558] on icon "Previous image" at bounding box center [1014, 557] width 15 height 15
click at [1012, 557] on icon "Previous image" at bounding box center [1014, 557] width 15 height 15
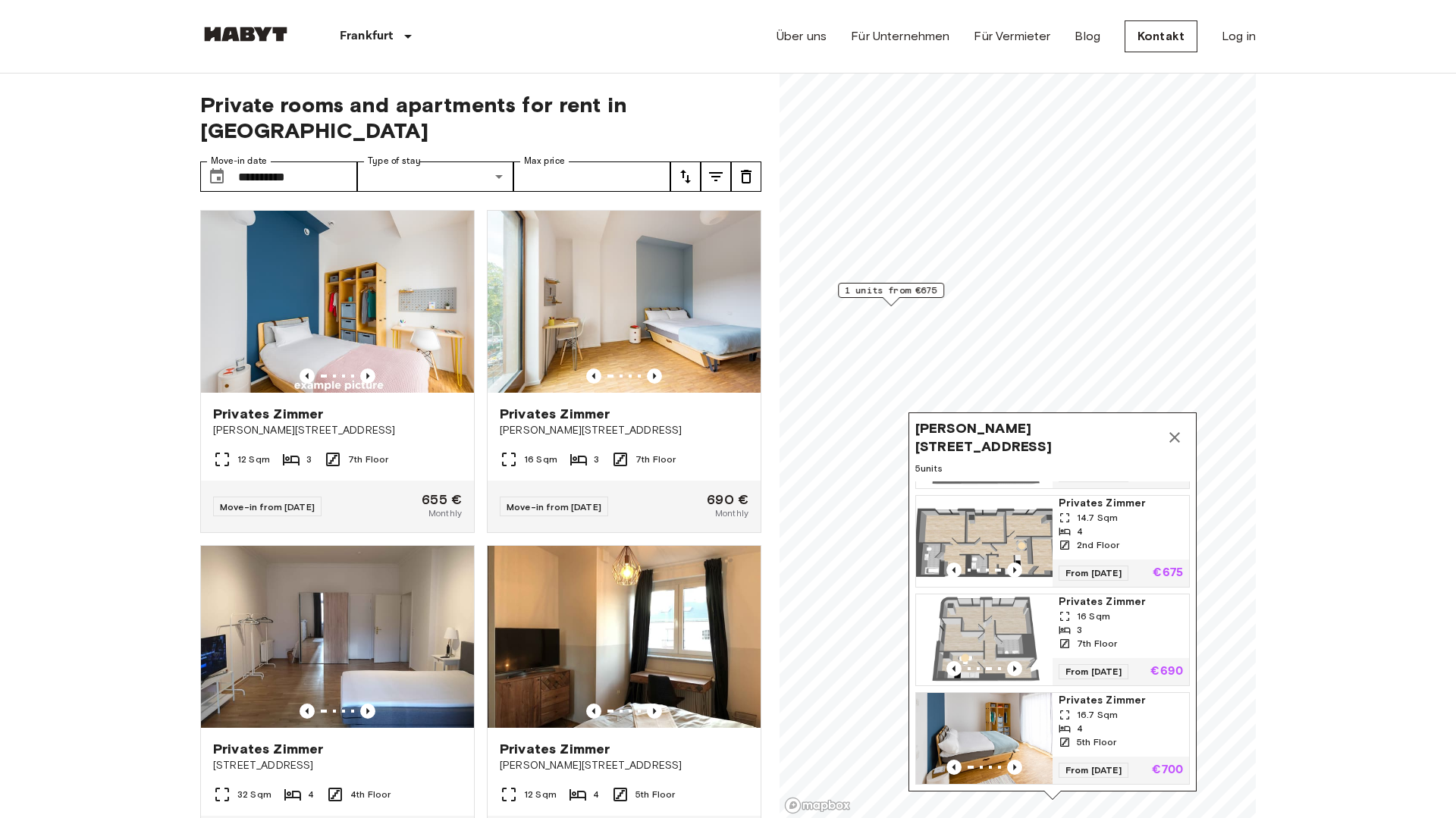
scroll to position [19, 0]
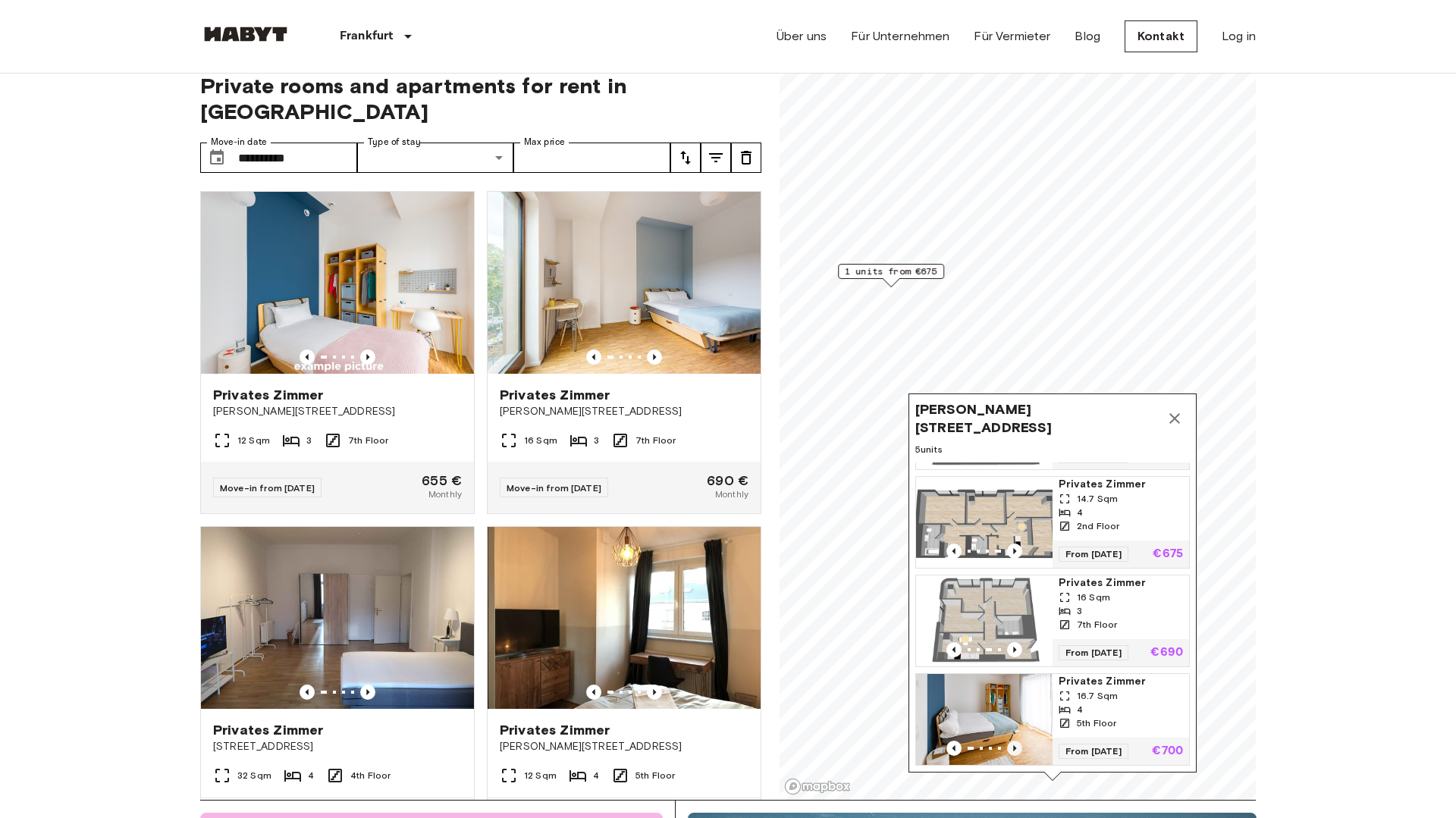
click at [1008, 746] on icon "Previous image" at bounding box center [1014, 749] width 15 height 15
click at [1014, 746] on icon "Previous image" at bounding box center [1014, 749] width 15 height 15
click at [953, 744] on icon "Previous image" at bounding box center [954, 749] width 15 height 15
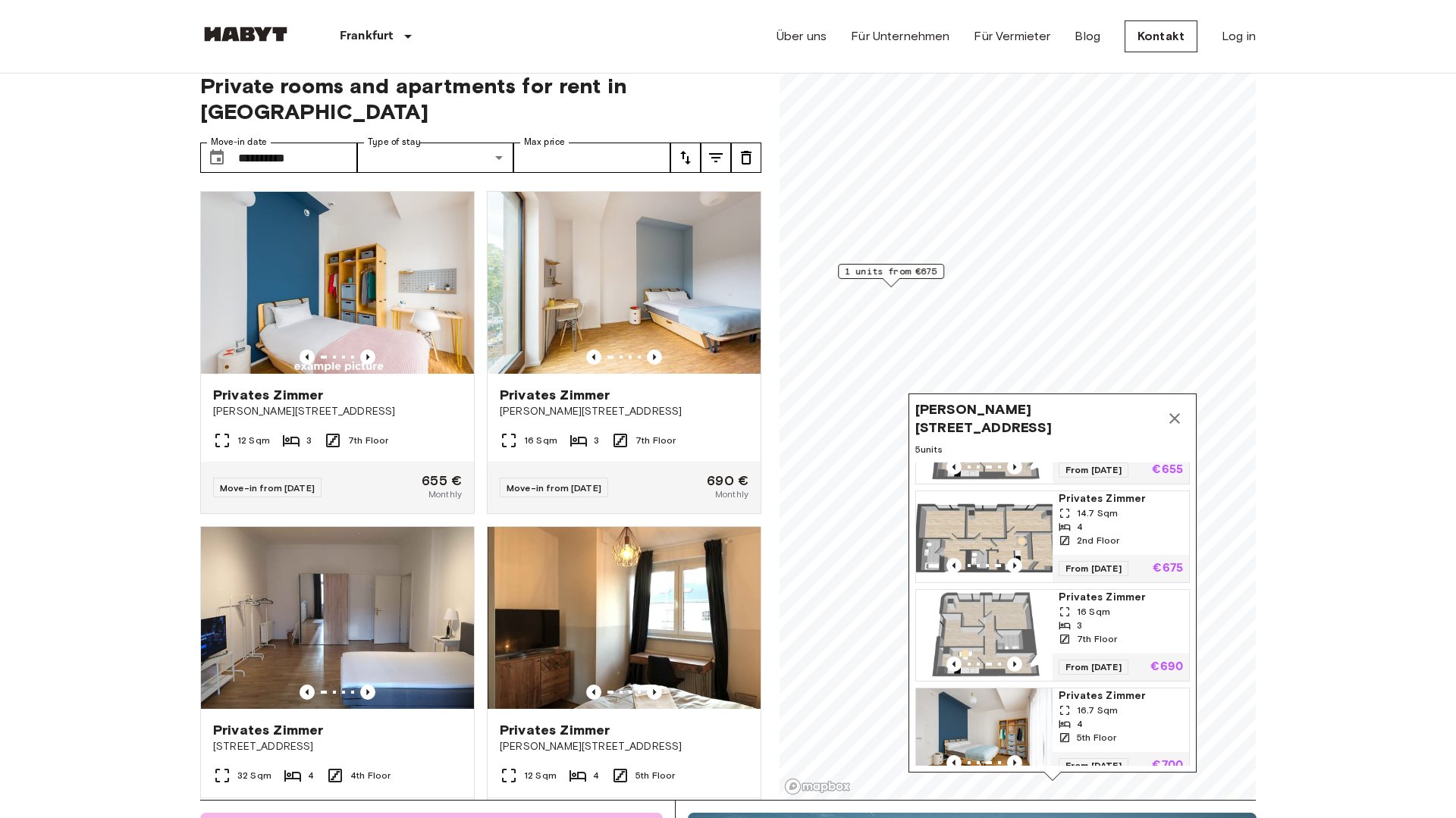
scroll to position [164, 0]
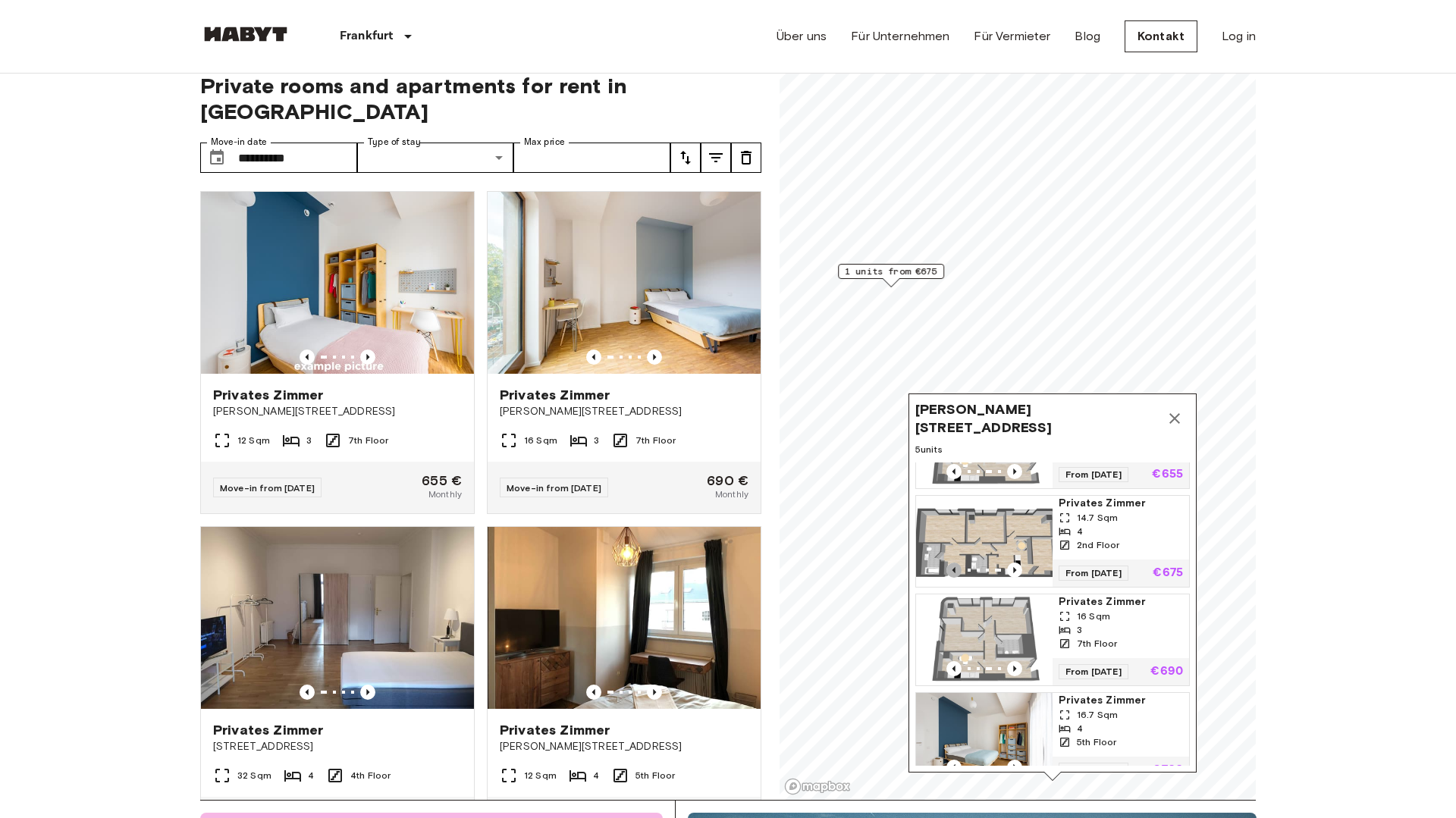
click at [951, 568] on icon "Previous image" at bounding box center [954, 570] width 15 height 15
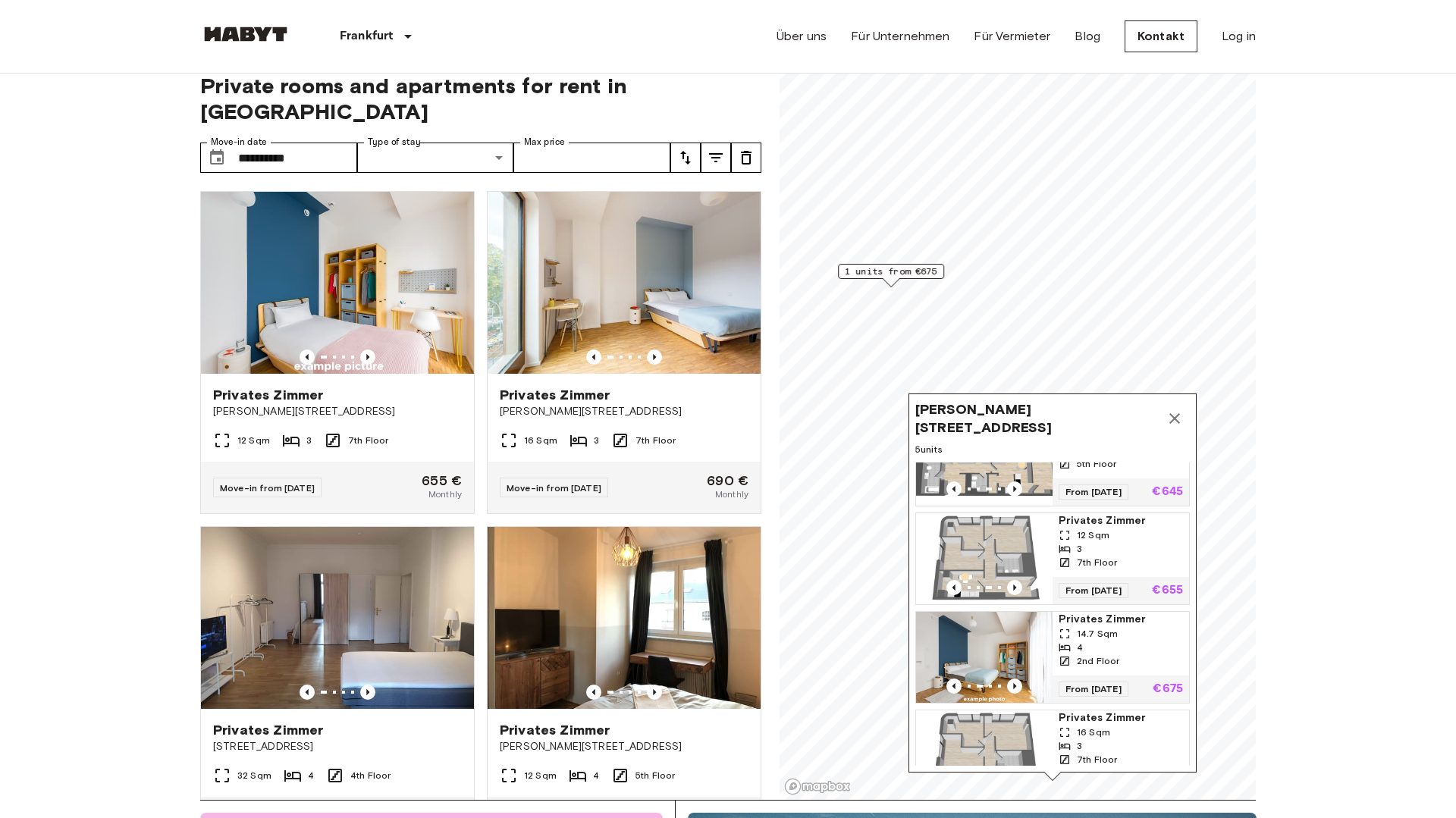
scroll to position [0, 0]
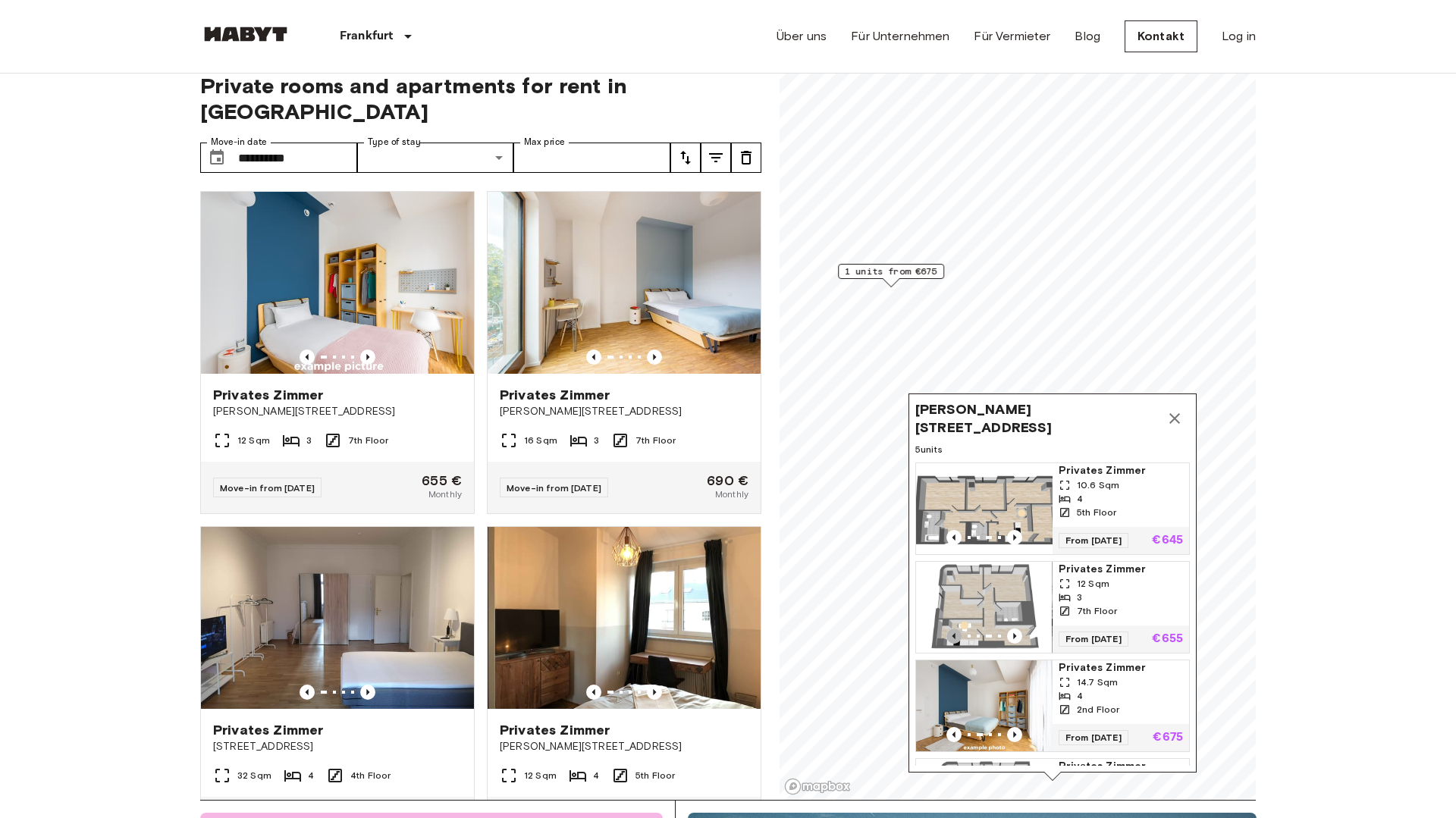
click at [954, 633] on icon "Previous image" at bounding box center [954, 637] width 15 height 15
click at [955, 534] on icon "Previous image" at bounding box center [954, 538] width 15 height 15
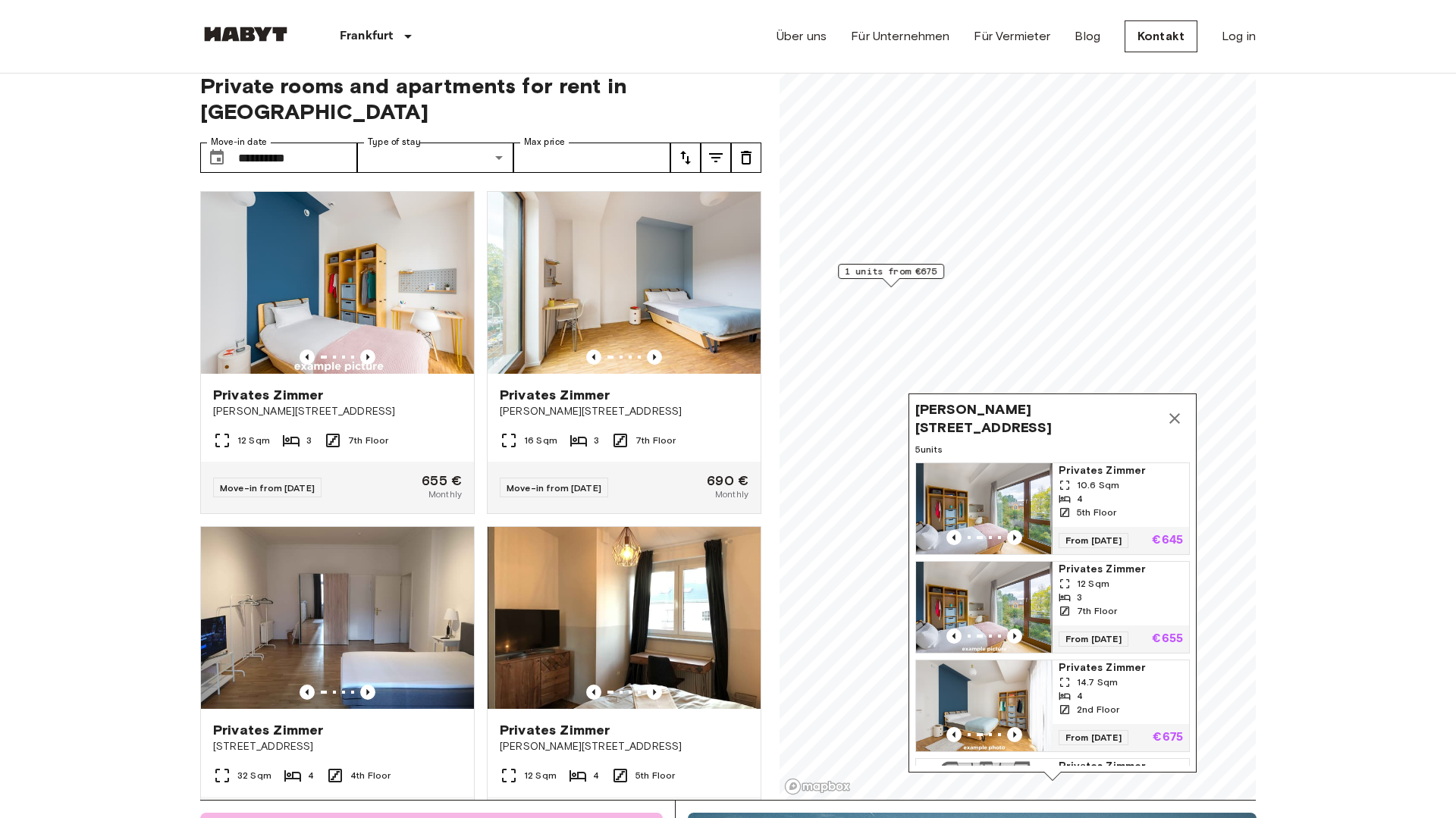
click at [986, 704] on img "Map marker" at bounding box center [984, 706] width 136 height 91
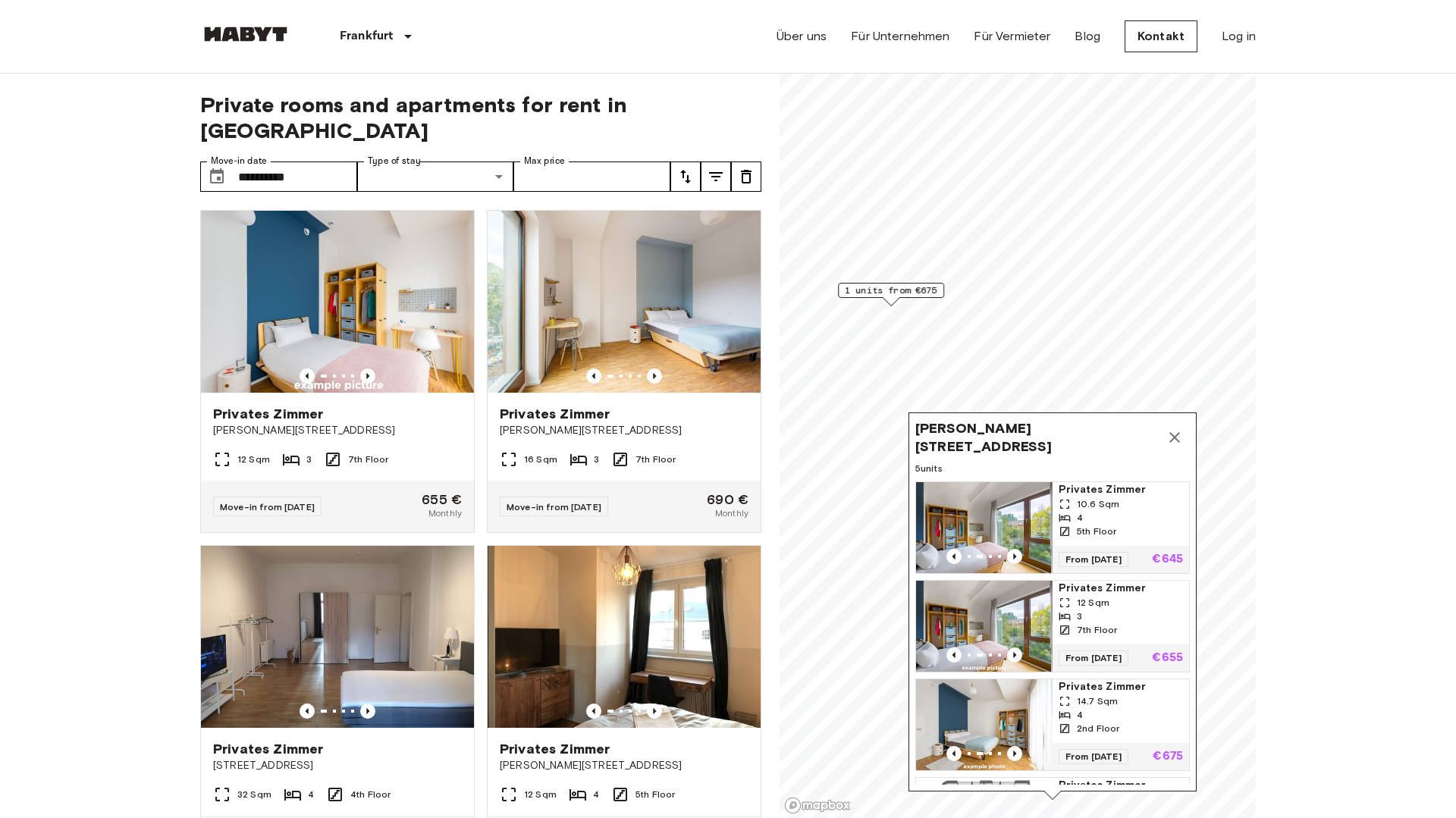
click at [1002, 521] on img "Map marker" at bounding box center [984, 528] width 136 height 91
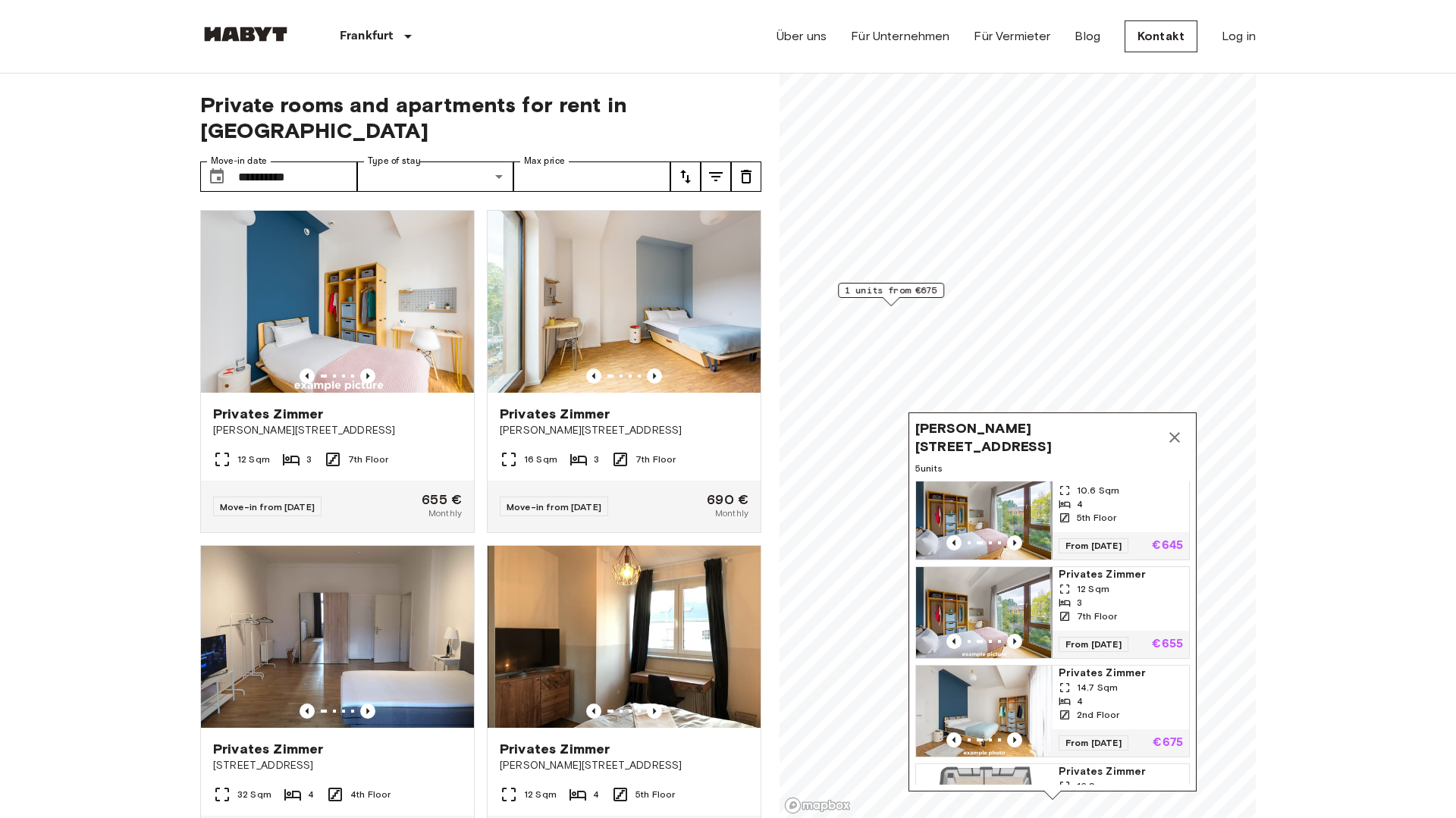
scroll to position [21, 0]
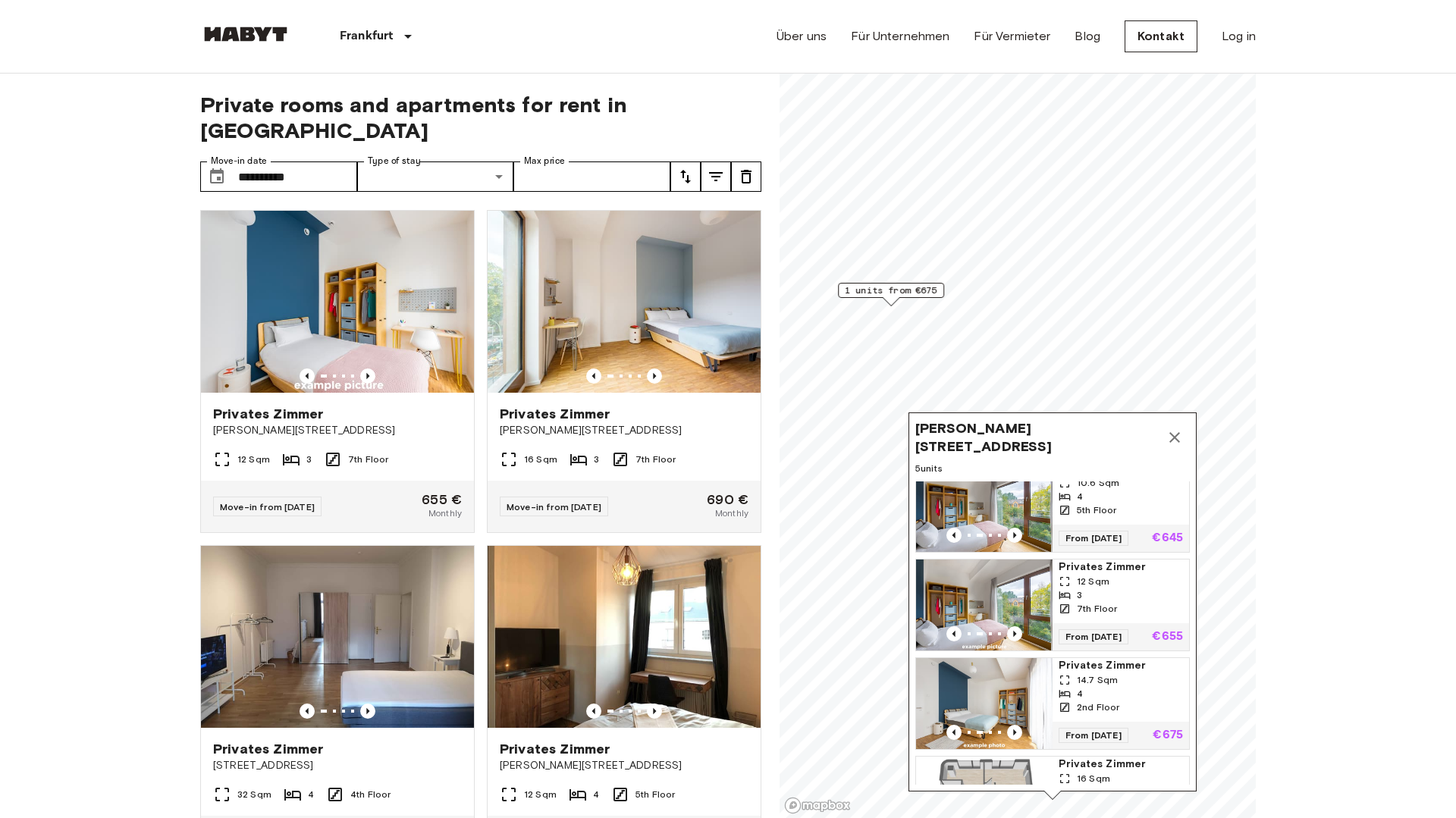
click at [996, 700] on img "Map marker" at bounding box center [984, 703] width 136 height 91
click at [1174, 436] on icon "Map marker" at bounding box center [1174, 437] width 18 height 18
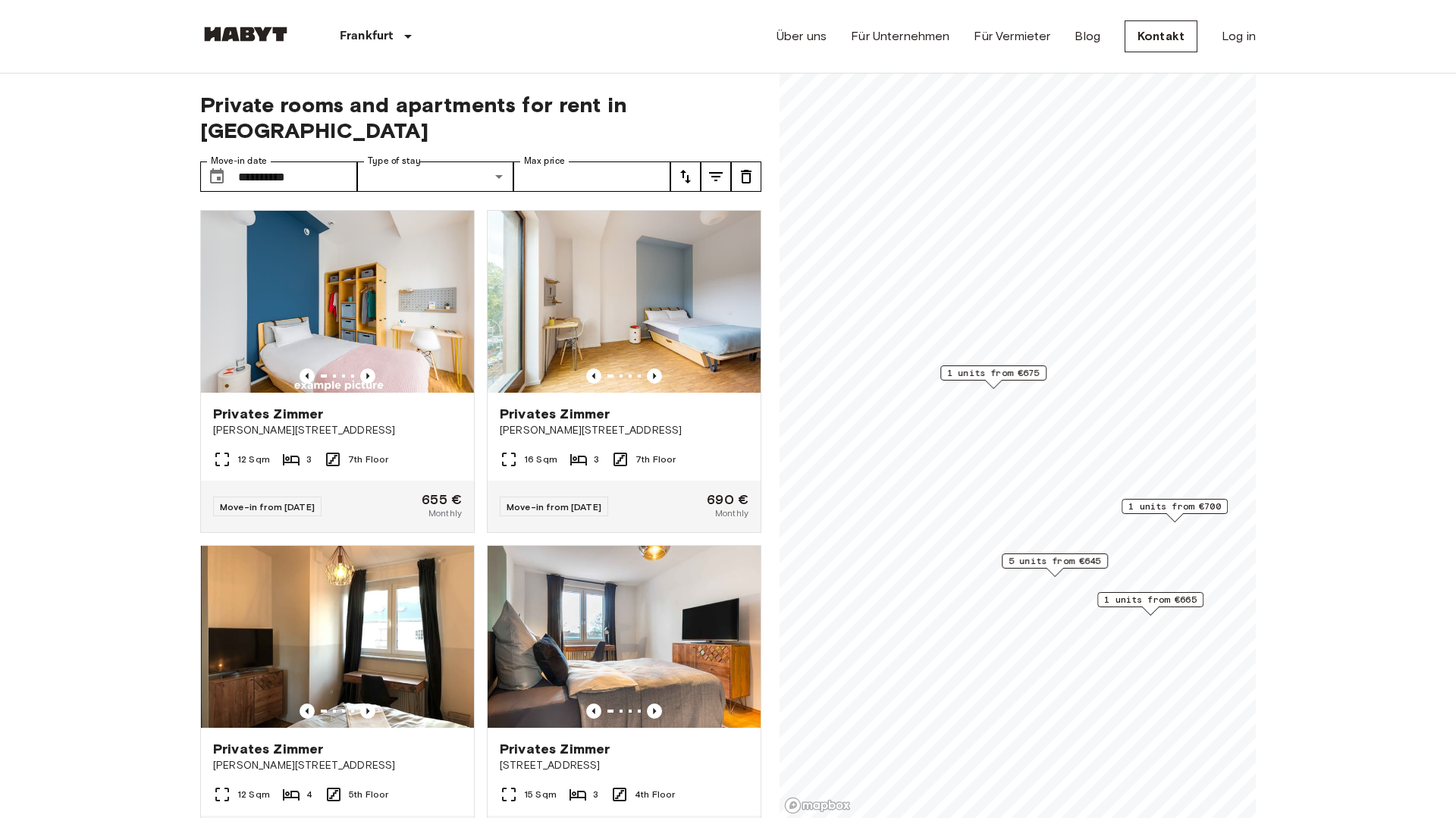
click at [1088, 562] on span "5 units from €645" at bounding box center [1054, 561] width 93 height 14
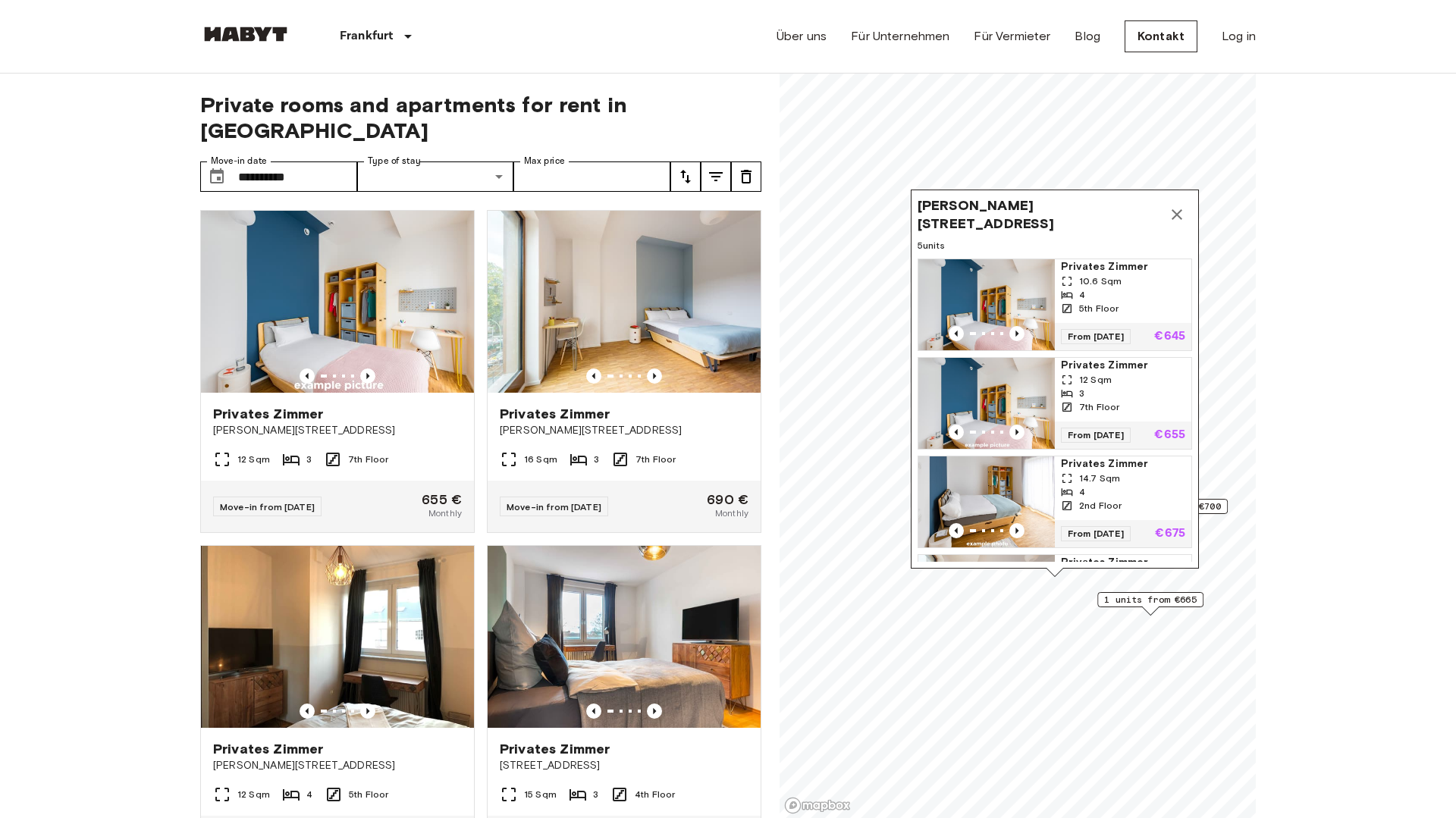
click at [1184, 218] on icon "Map marker" at bounding box center [1176, 214] width 18 height 18
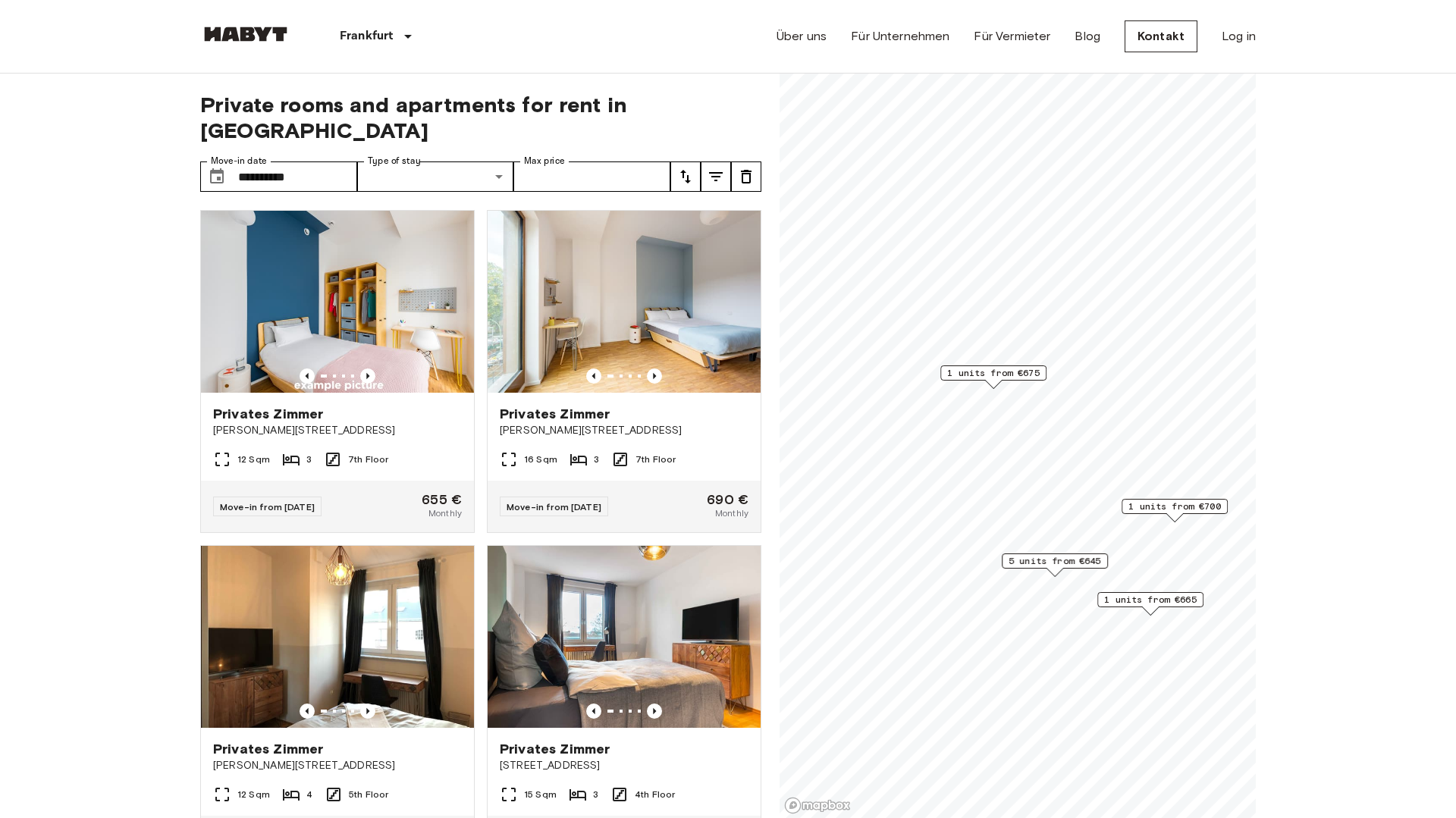
click at [1008, 380] on div "1 units from €675" at bounding box center [993, 374] width 106 height 15
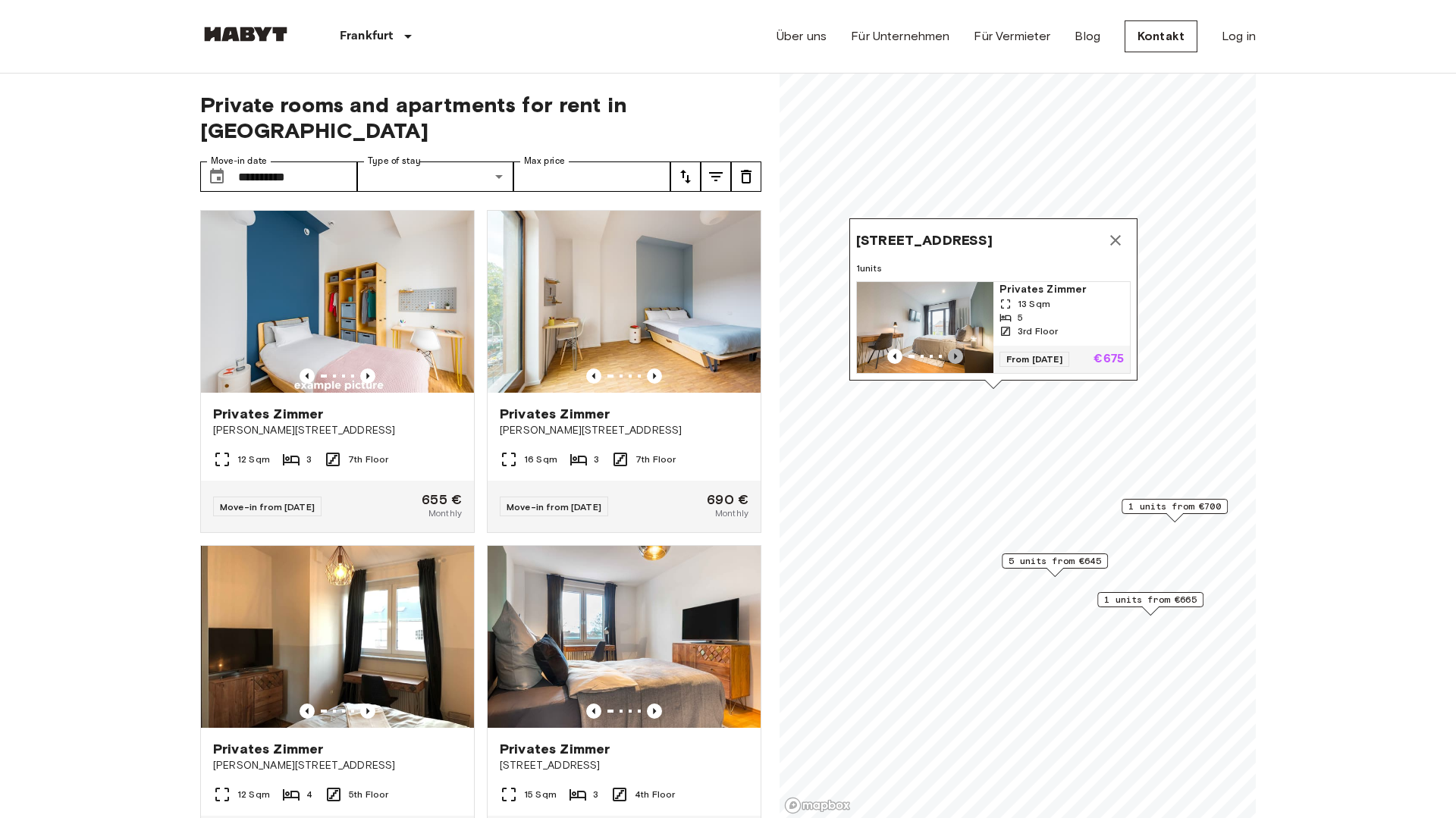
click at [957, 355] on icon "Previous image" at bounding box center [956, 357] width 15 height 15
click at [899, 354] on icon "Previous image" at bounding box center [895, 357] width 15 height 15
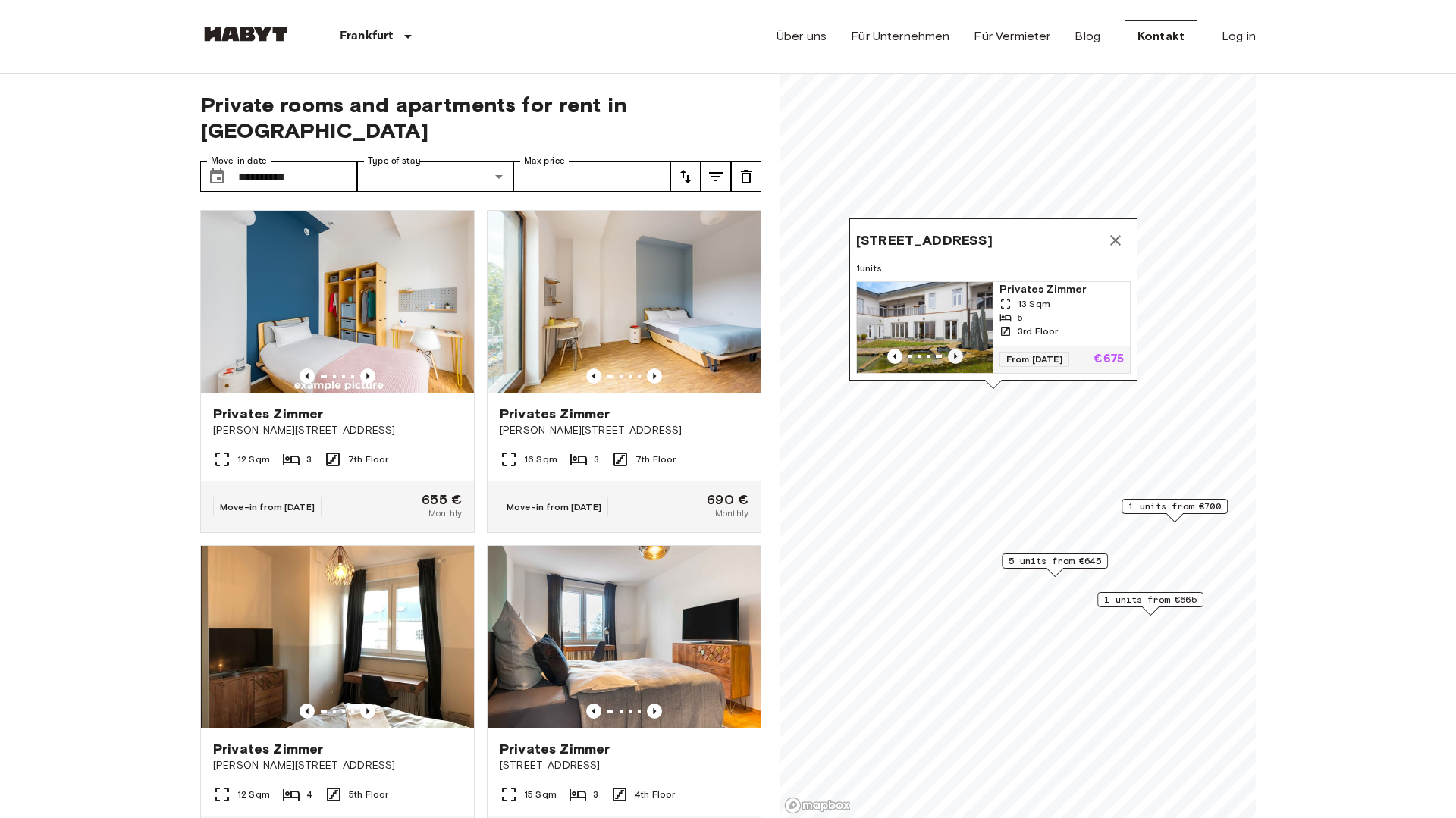
click at [951, 356] on icon "Previous image" at bounding box center [956, 357] width 15 height 15
click at [1038, 296] on span "Privates Zimmer" at bounding box center [1061, 289] width 124 height 15
click at [1109, 239] on icon "Map marker" at bounding box center [1115, 240] width 18 height 18
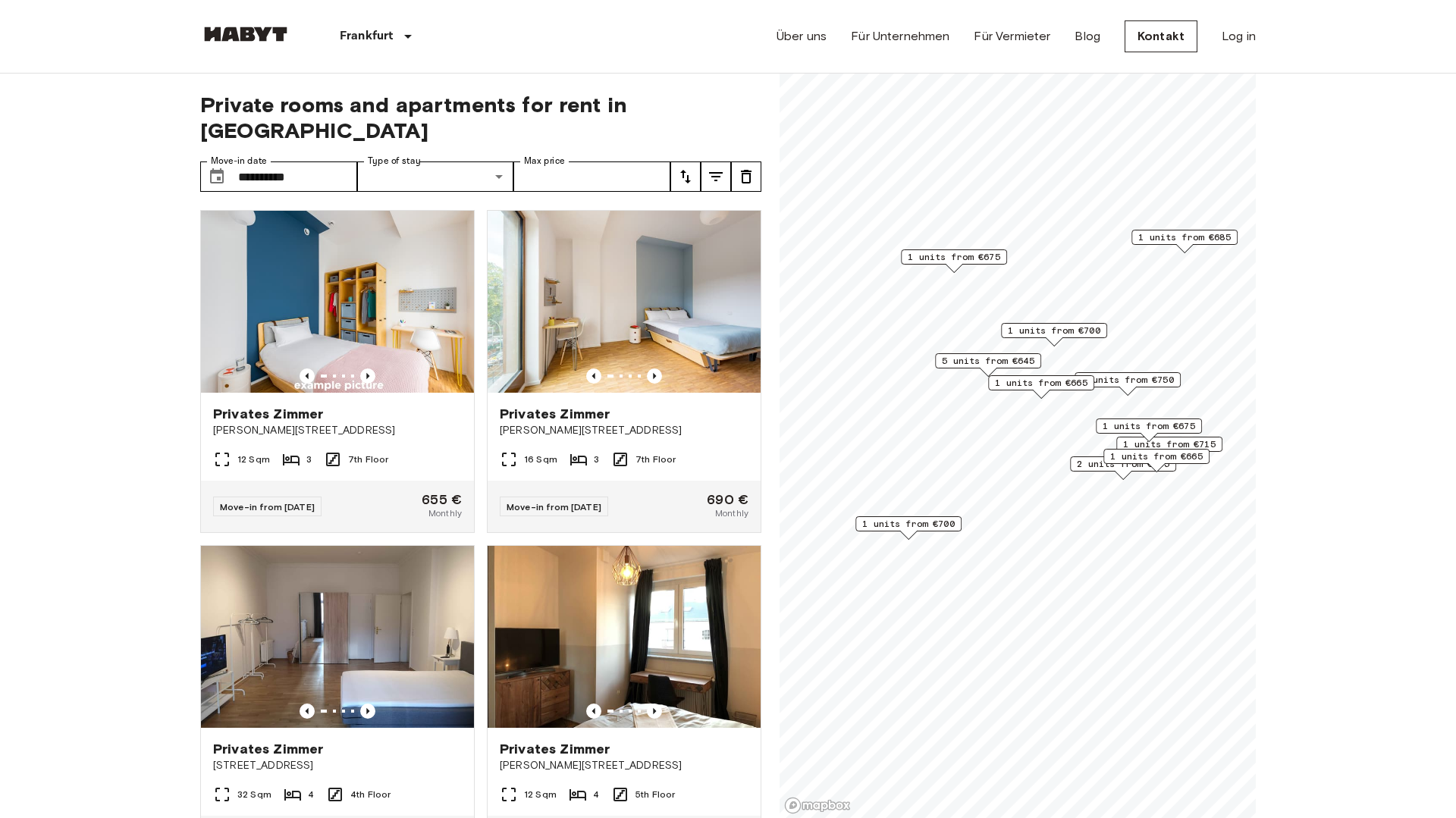
click at [1071, 379] on span "1 units from €665" at bounding box center [1041, 383] width 93 height 14
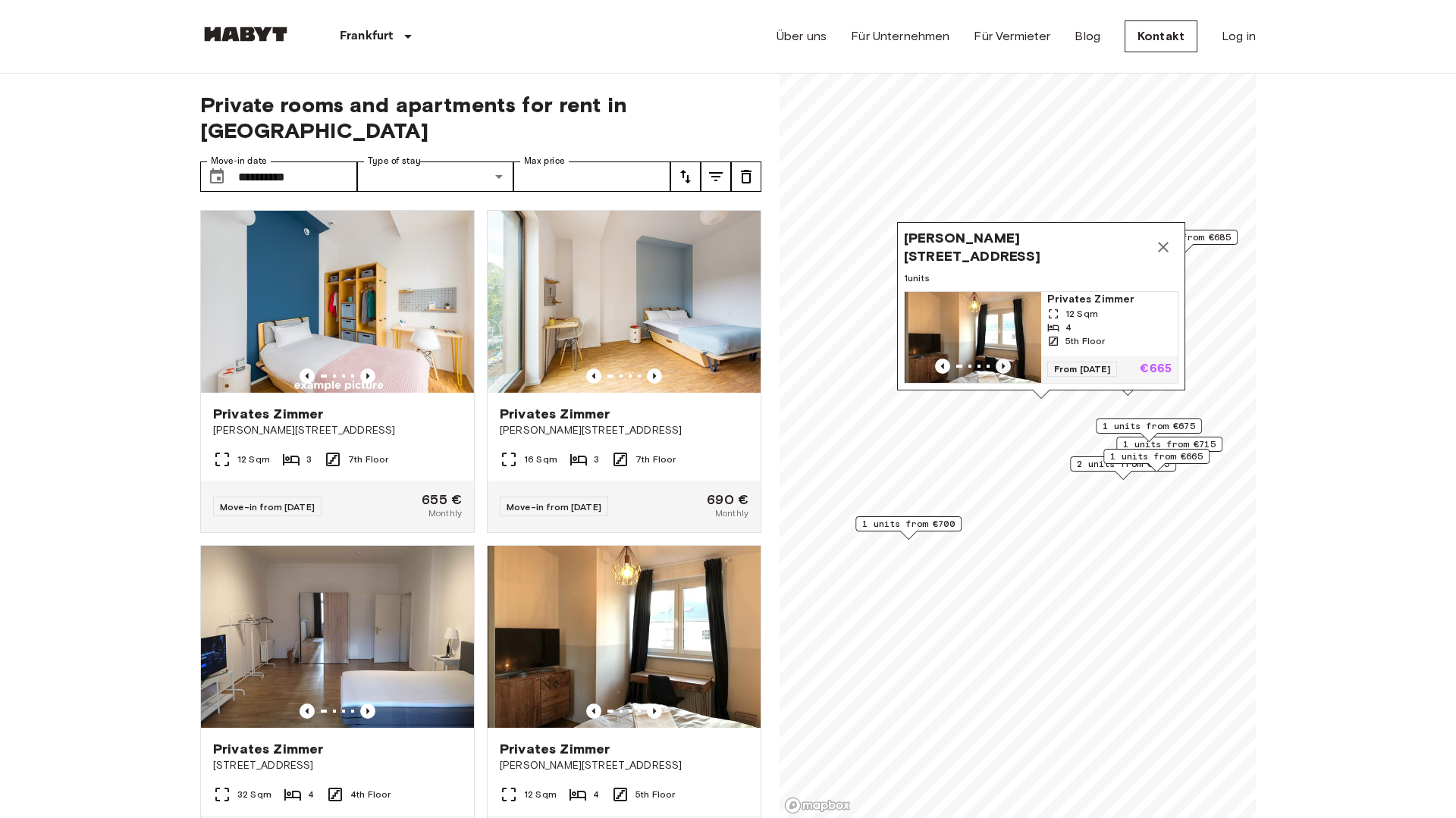
click at [1002, 359] on icon "Previous image" at bounding box center [1003, 366] width 15 height 15
click at [1157, 247] on icon "Map marker" at bounding box center [1162, 247] width 18 height 18
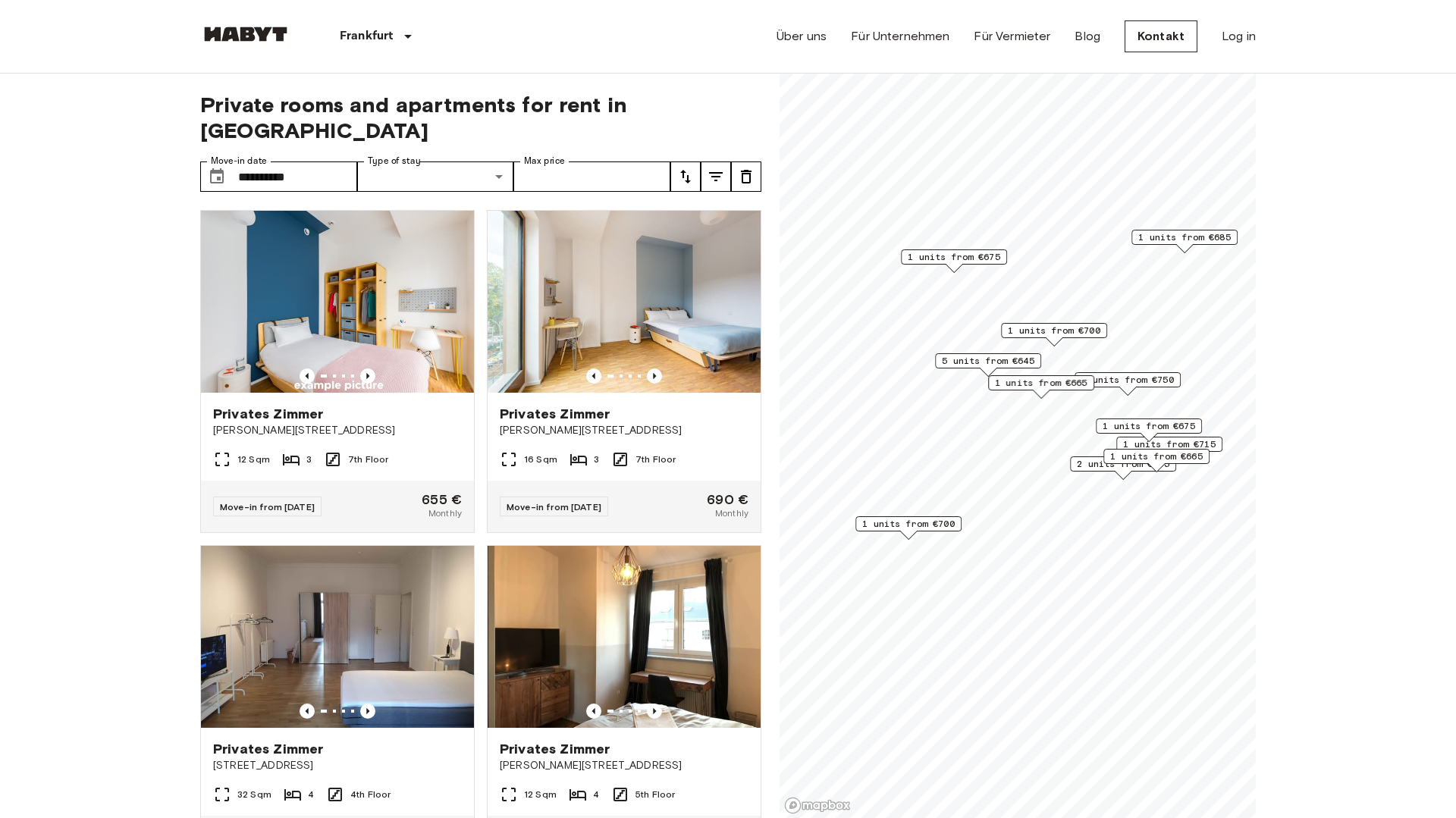
click at [1121, 380] on span "1 units from €750" at bounding box center [1128, 380] width 93 height 14
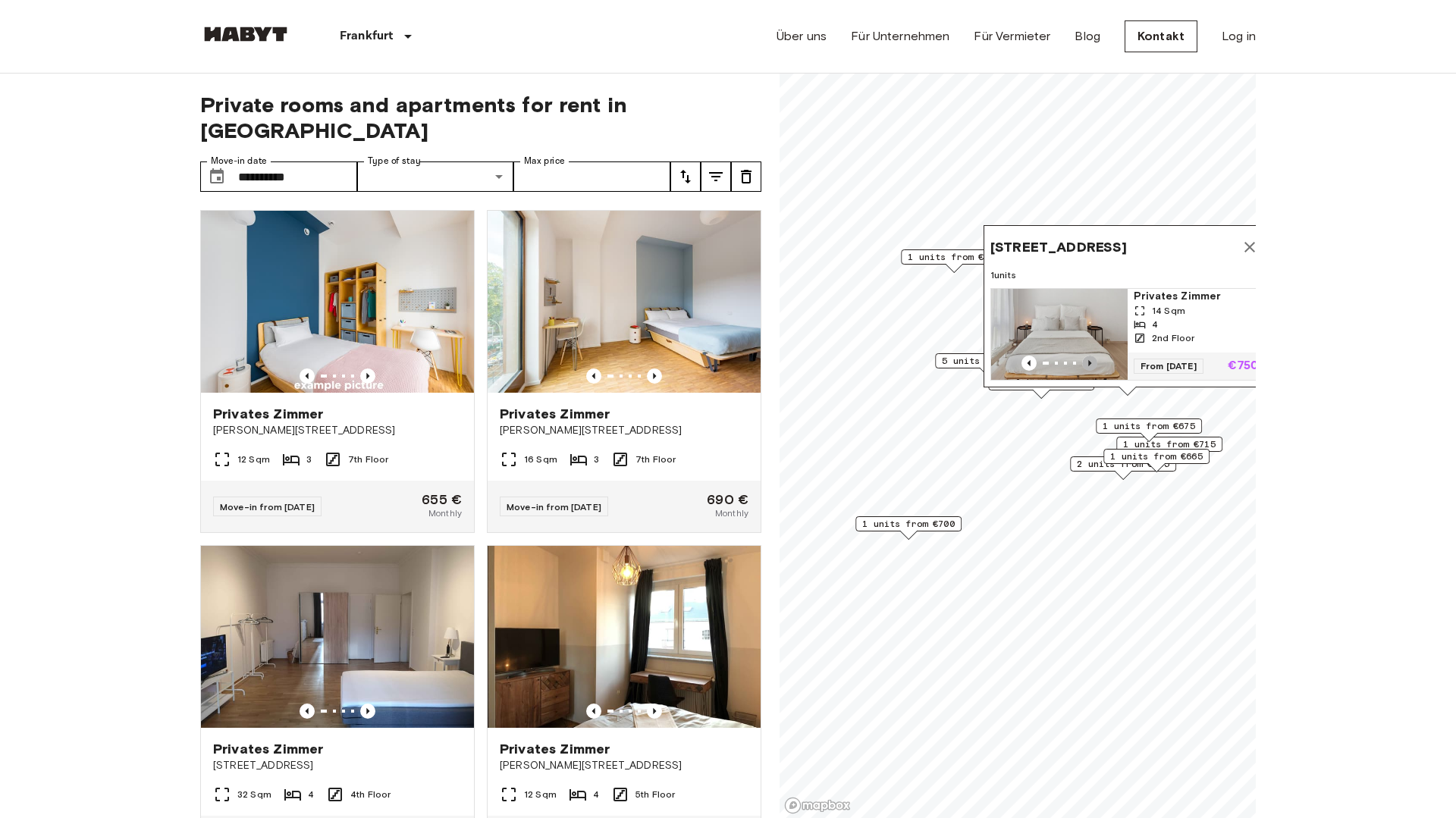
click at [1088, 356] on icon "Previous image" at bounding box center [1090, 363] width 15 height 15
click at [1088, 357] on icon "Previous image" at bounding box center [1090, 363] width 15 height 15
click at [1086, 326] on img "Map marker" at bounding box center [1059, 335] width 136 height 91
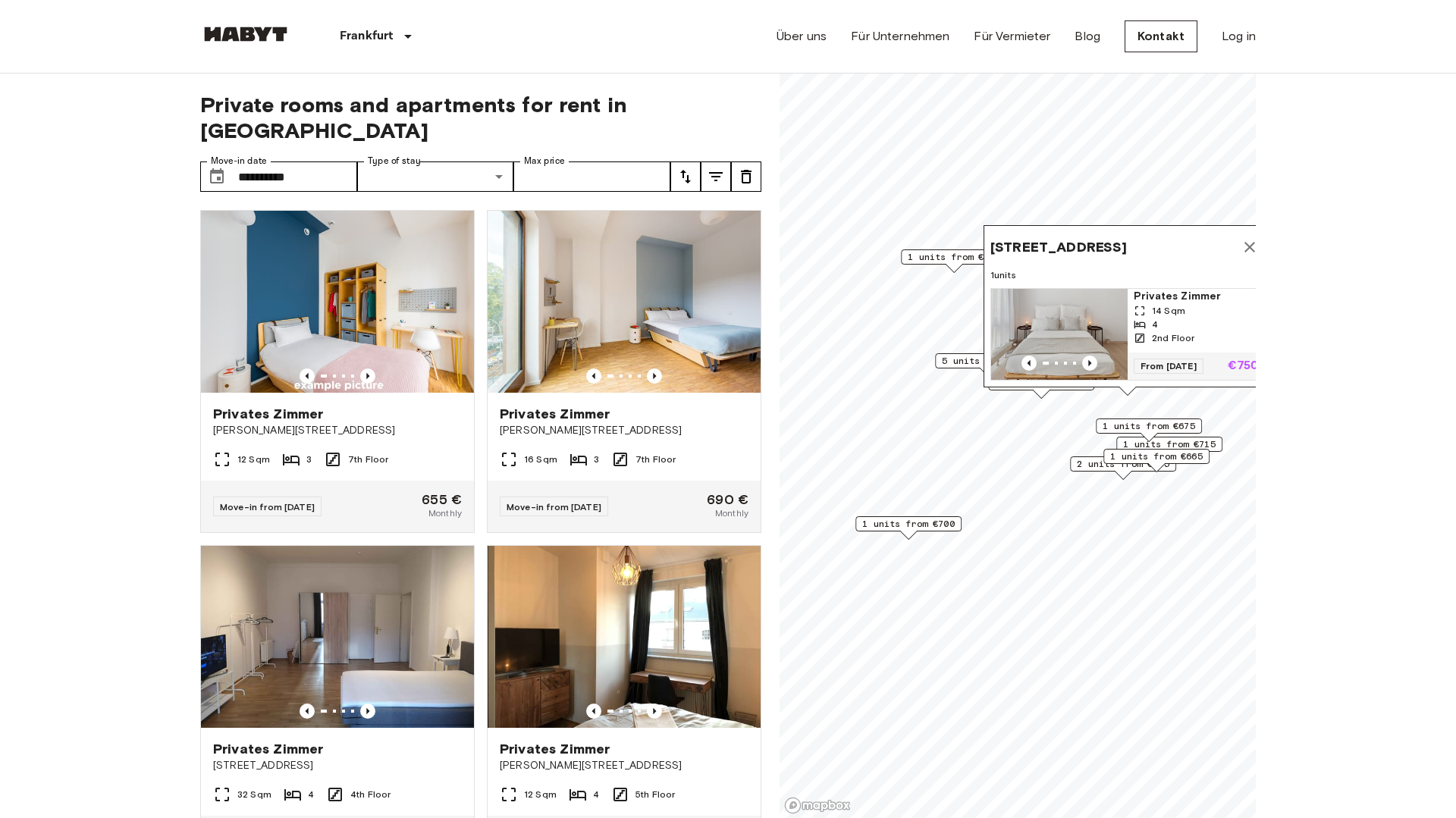
click at [1246, 242] on icon "Map marker" at bounding box center [1249, 247] width 10 height 10
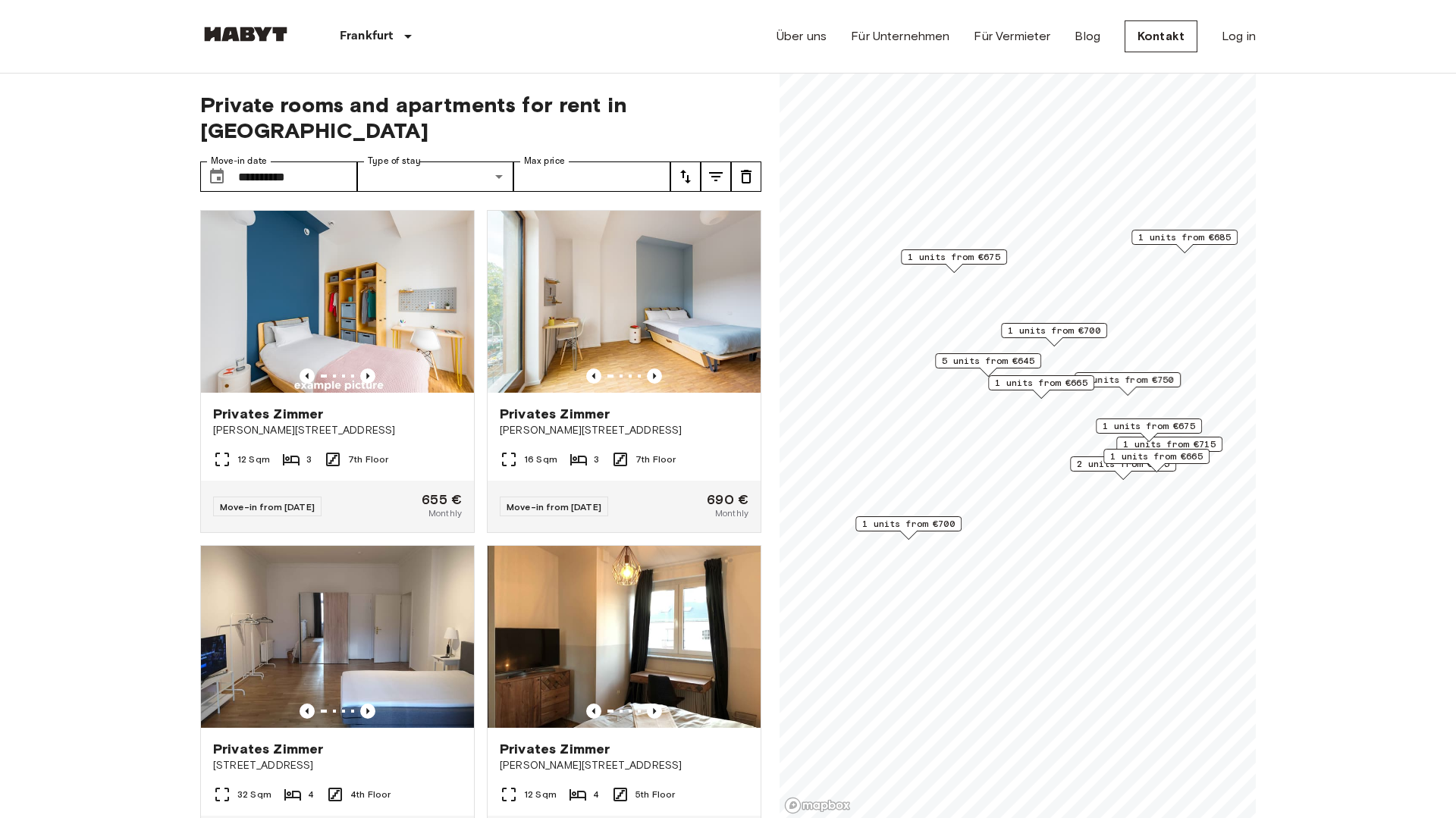
click at [1054, 332] on span "1 units from €700" at bounding box center [1053, 330] width 93 height 14
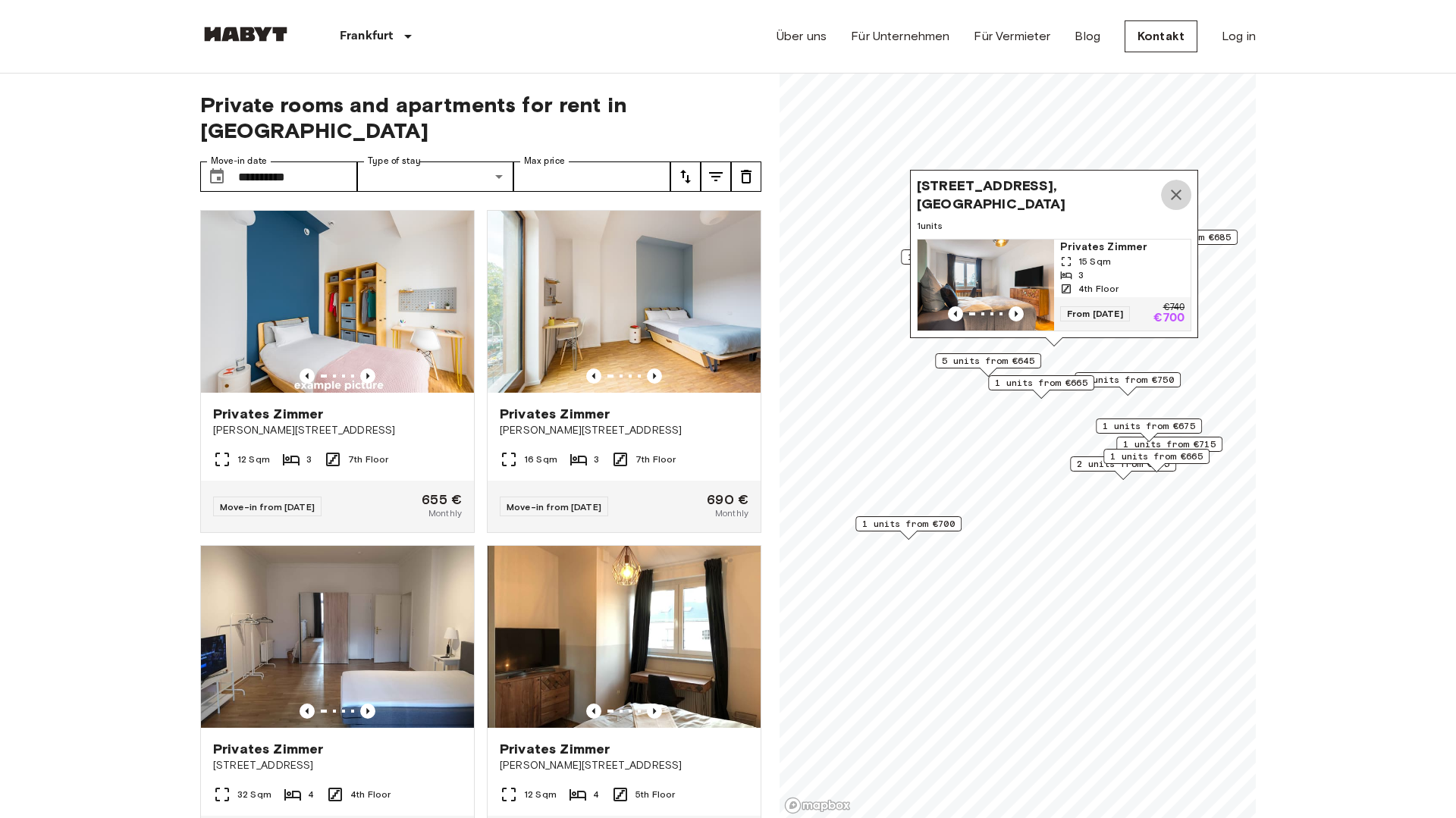
click at [1180, 193] on icon "Map marker" at bounding box center [1175, 194] width 18 height 18
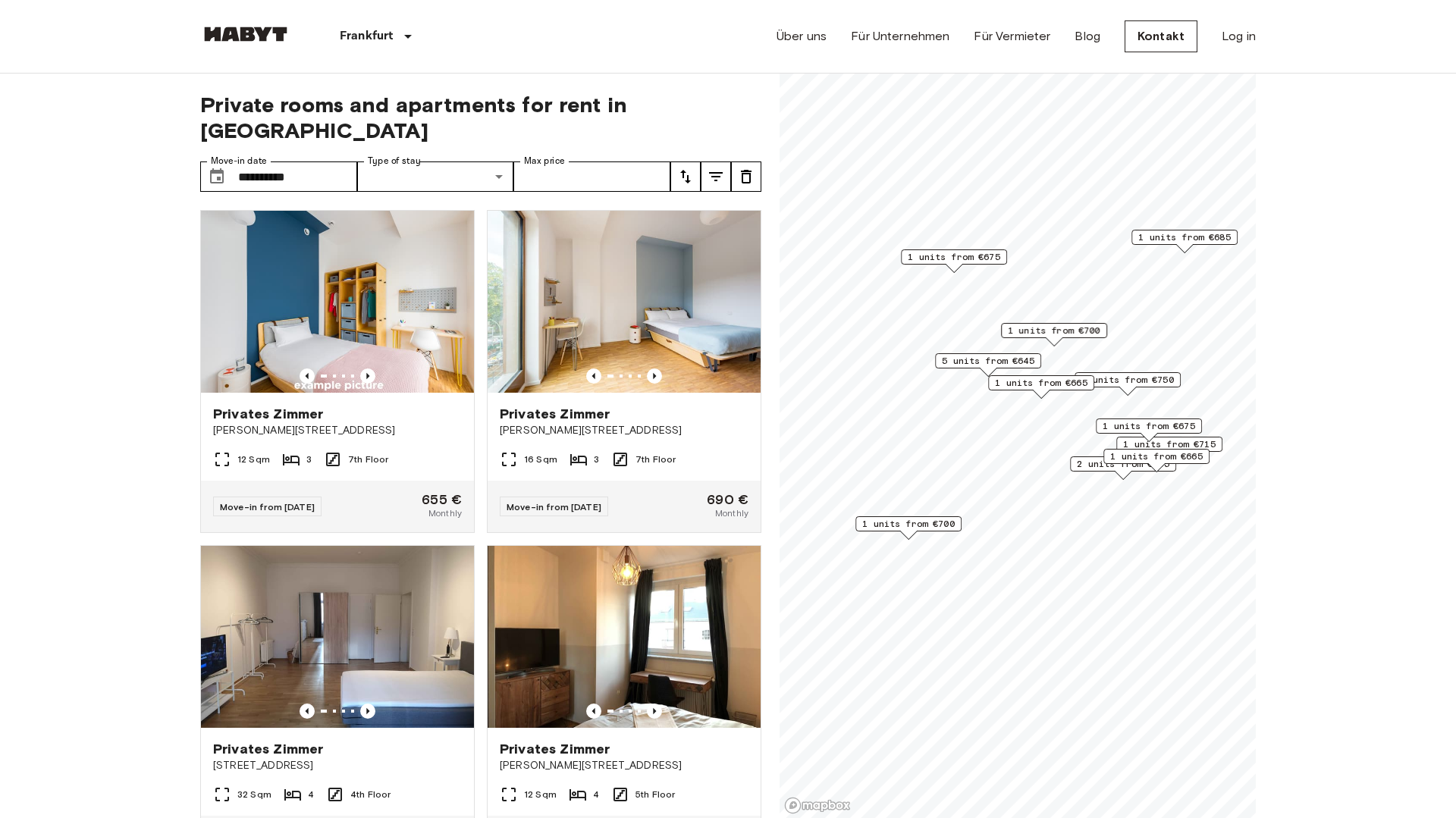
click at [998, 362] on span "5 units from €645" at bounding box center [988, 361] width 93 height 14
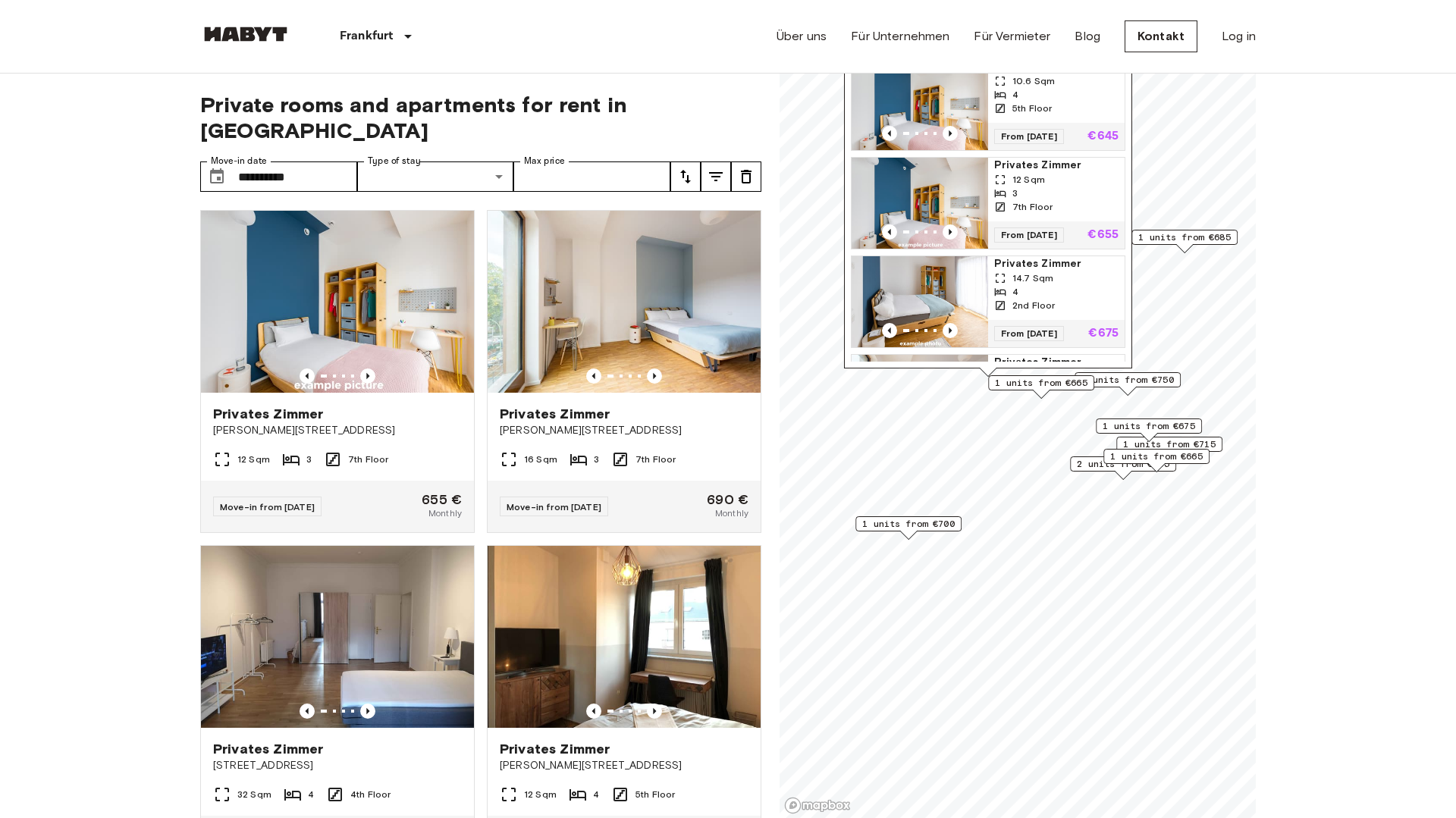
click at [1126, 323] on div "Georg-Voigt-Straße 15, 60325 Frankfurt, GER 5 units Privates Zimmer 10.6 Sqm 4 …" at bounding box center [988, 180] width 288 height 380
click at [1143, 380] on span "1 units from €750" at bounding box center [1128, 380] width 93 height 14
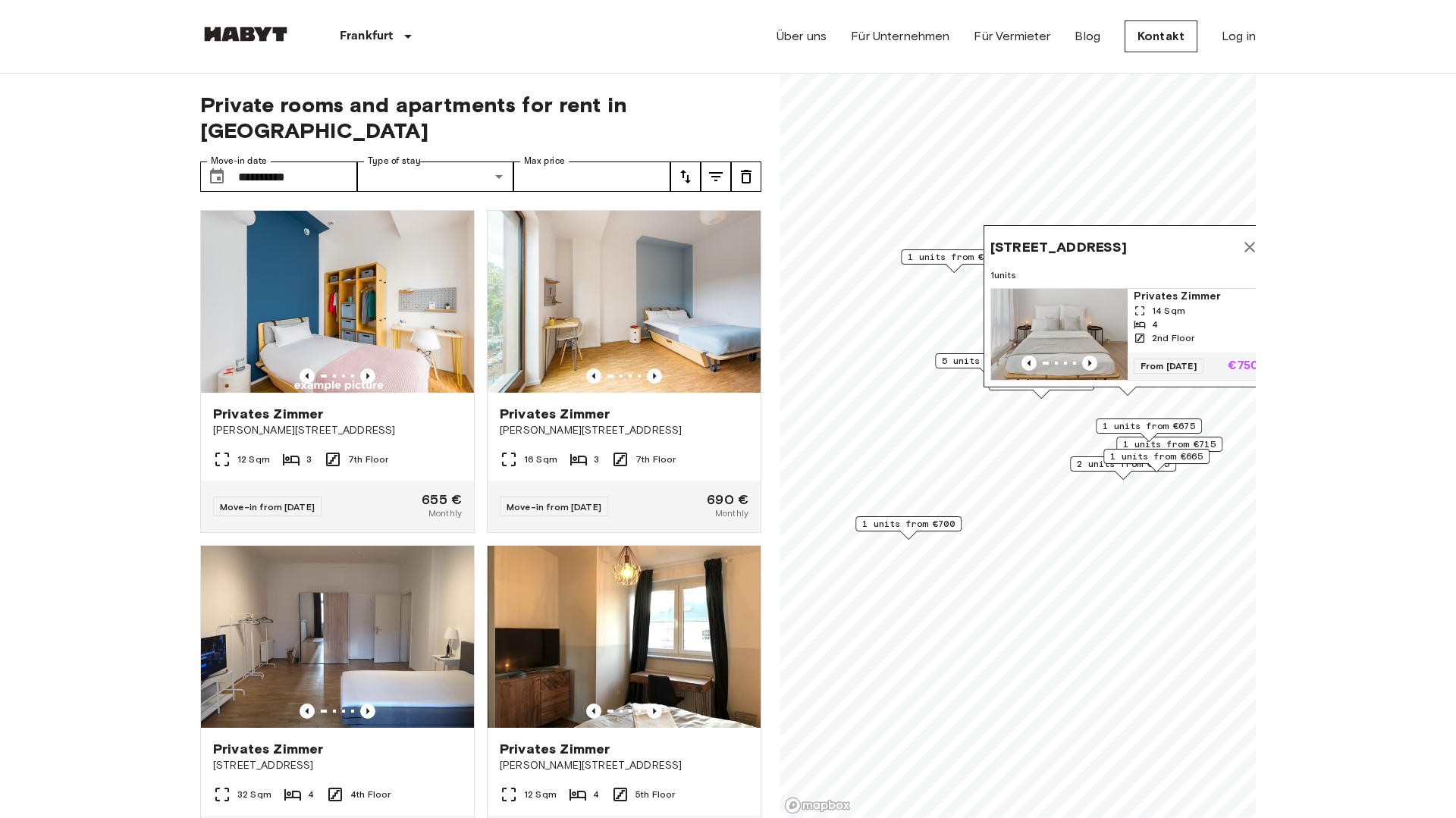
click at [1255, 238] on icon "Map marker" at bounding box center [1249, 247] width 18 height 18
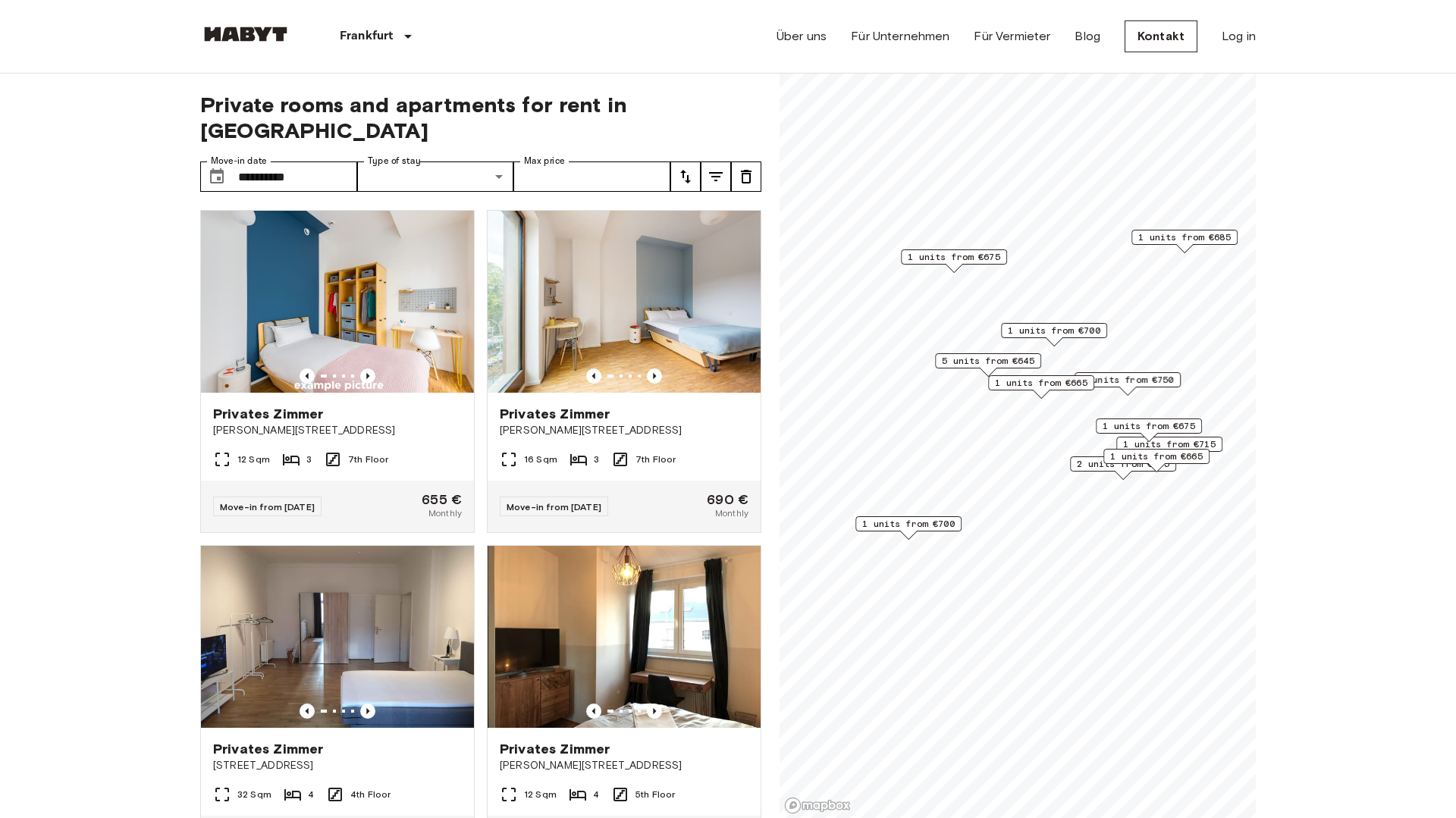
click at [1088, 332] on span "1 units from €700" at bounding box center [1053, 330] width 93 height 14
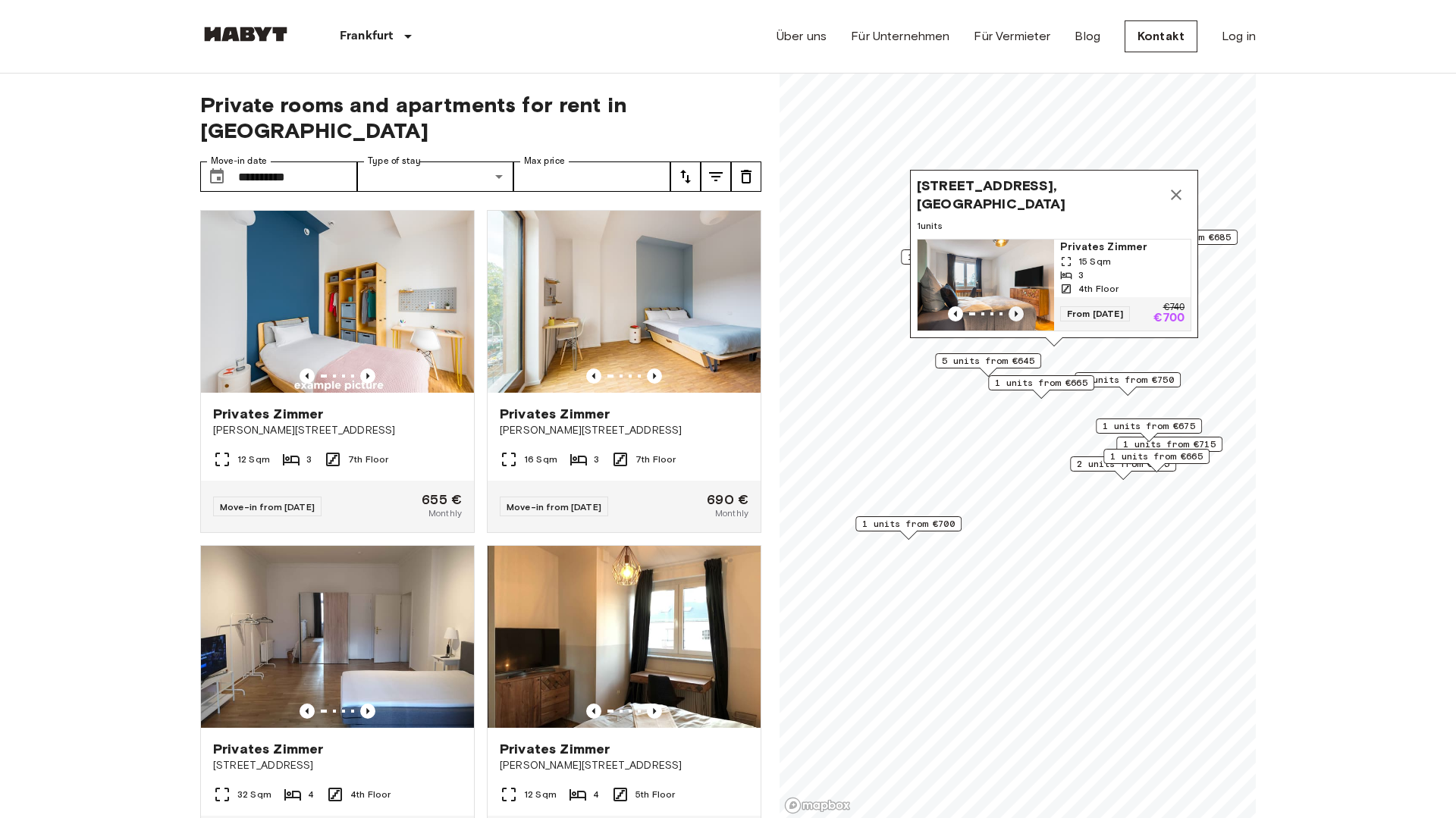
click at [1016, 315] on icon "Previous image" at bounding box center [1016, 313] width 3 height 6
click at [1017, 315] on icon "Previous image" at bounding box center [1016, 313] width 3 height 6
click at [1016, 315] on icon "Previous image" at bounding box center [1016, 313] width 3 height 6
click at [1017, 315] on icon "Previous image" at bounding box center [1016, 313] width 3 height 6
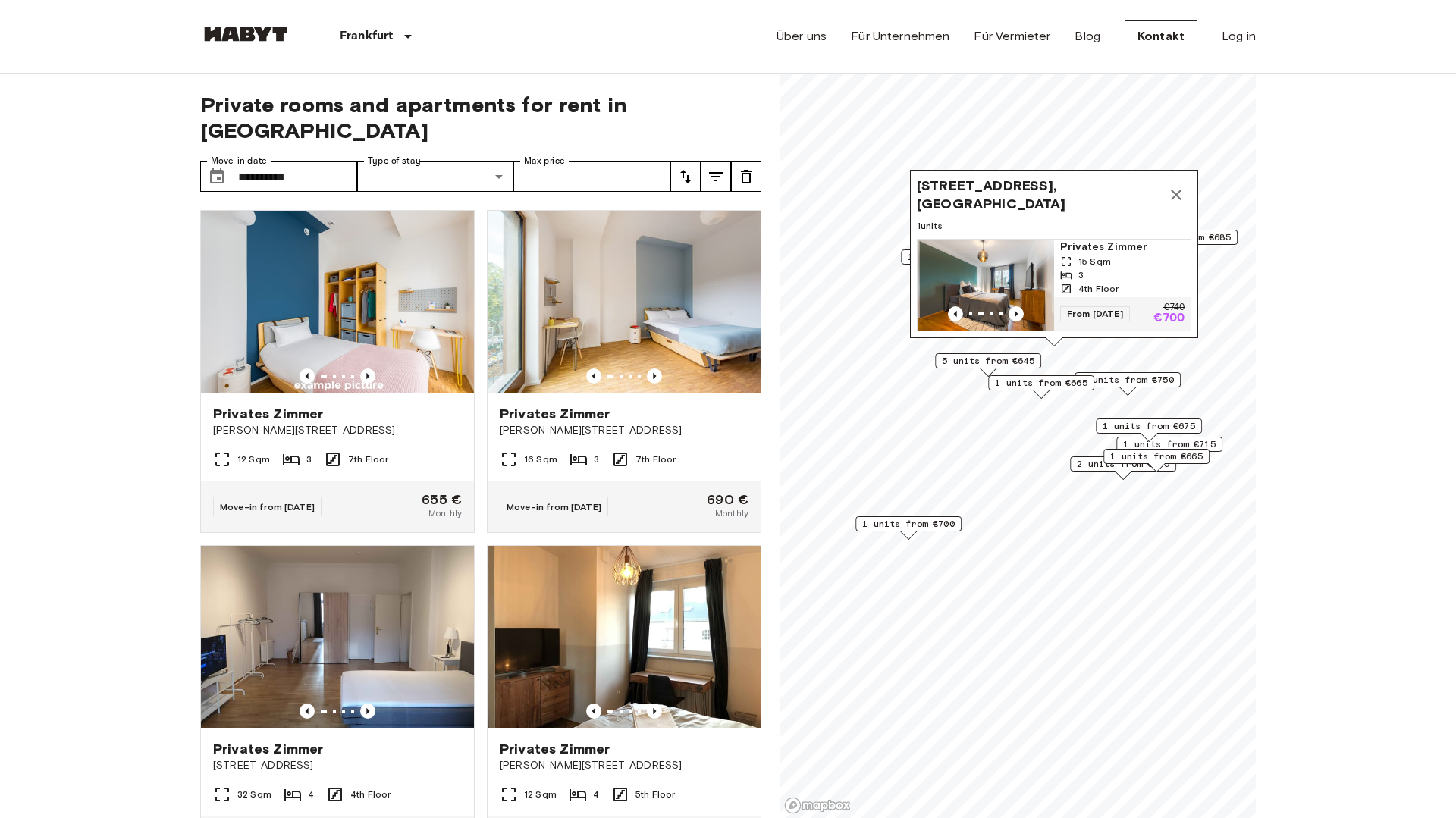
click at [1176, 189] on icon "Map marker" at bounding box center [1175, 194] width 18 height 18
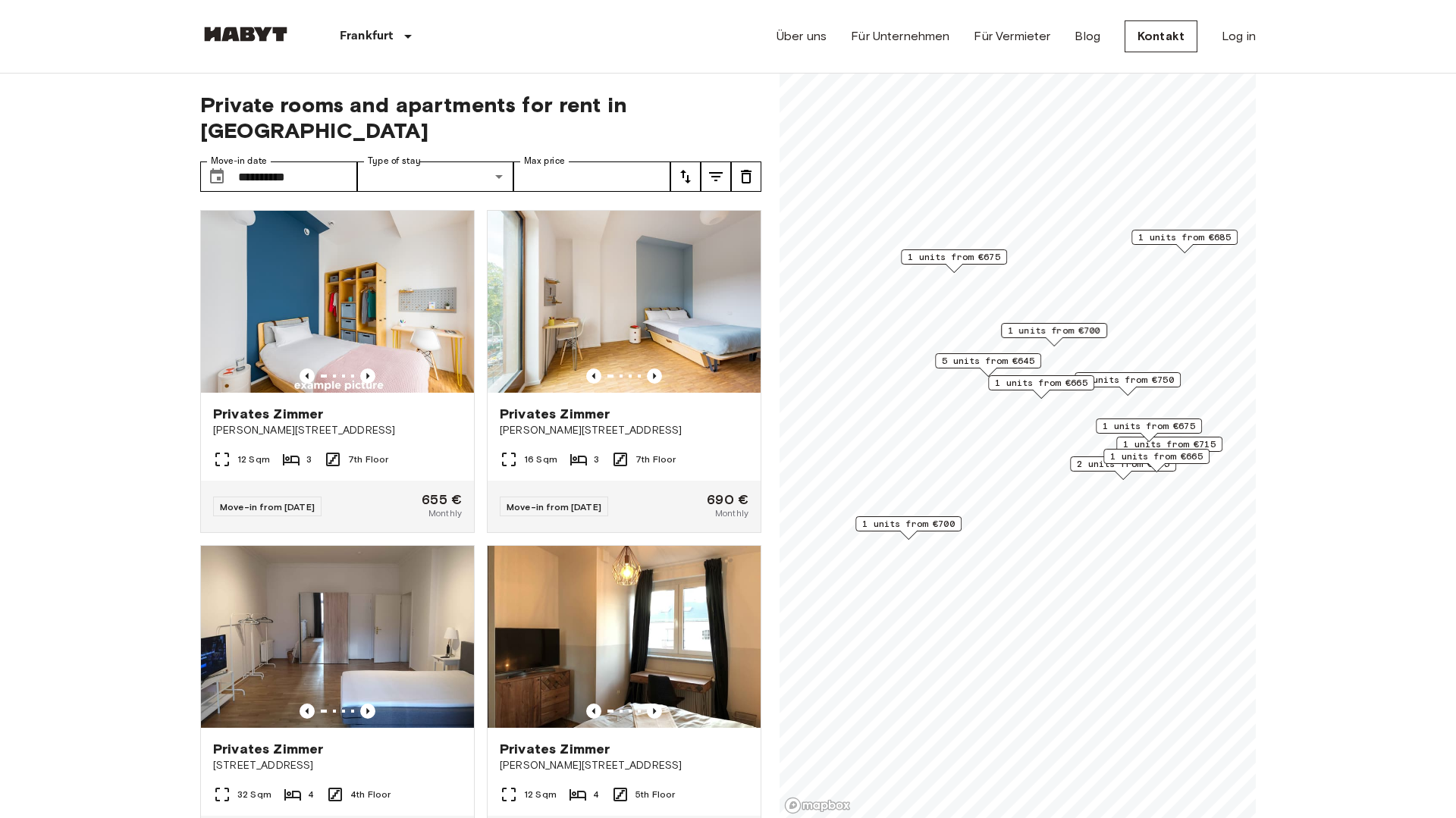
click at [1076, 329] on span "1 units from €700" at bounding box center [1053, 330] width 93 height 14
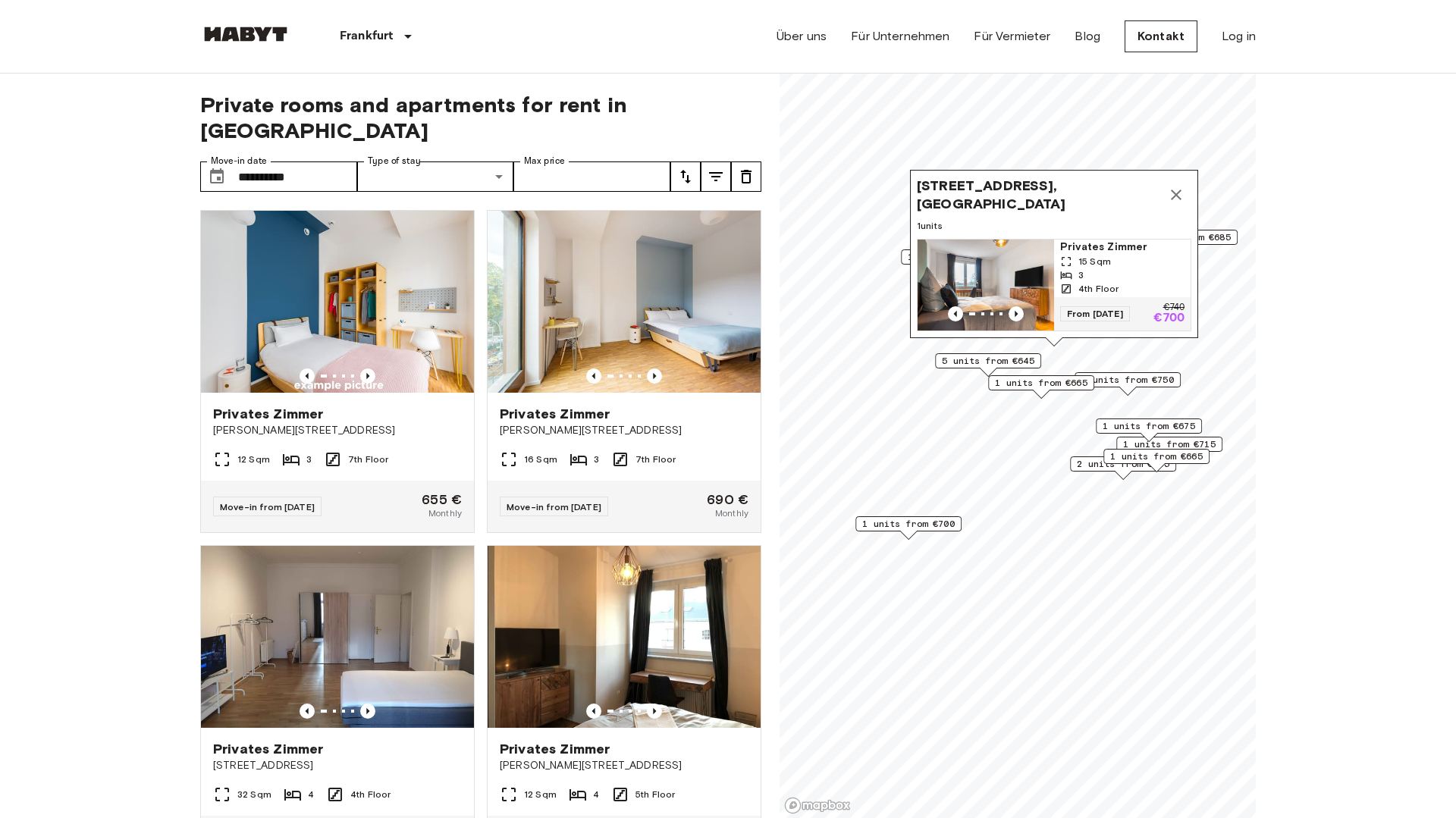
click at [977, 284] on img "Map marker" at bounding box center [985, 285] width 136 height 91
click at [1173, 197] on icon "Map marker" at bounding box center [1176, 195] width 10 height 10
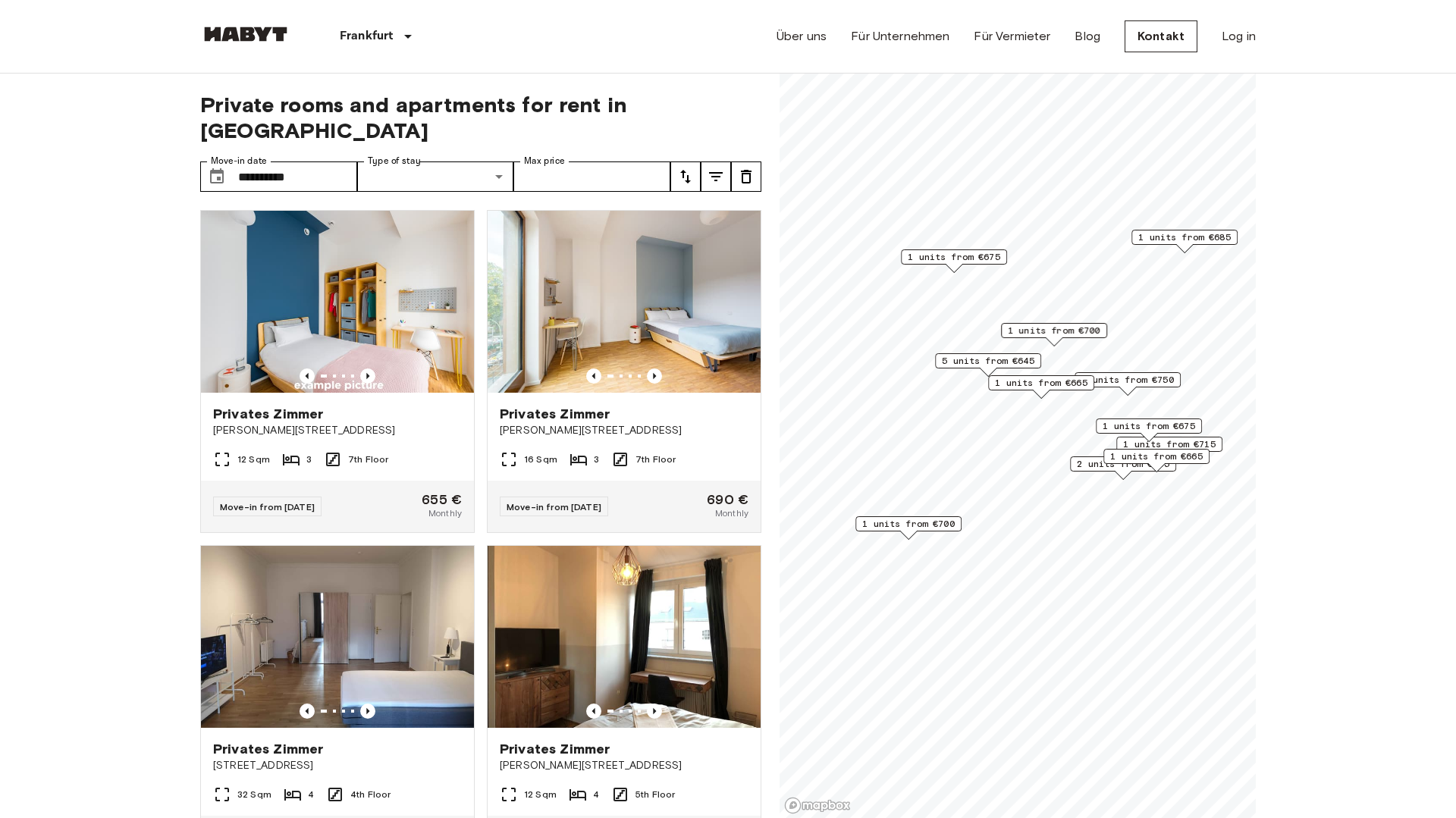
click at [1179, 234] on span "1 units from €685" at bounding box center [1185, 237] width 93 height 14
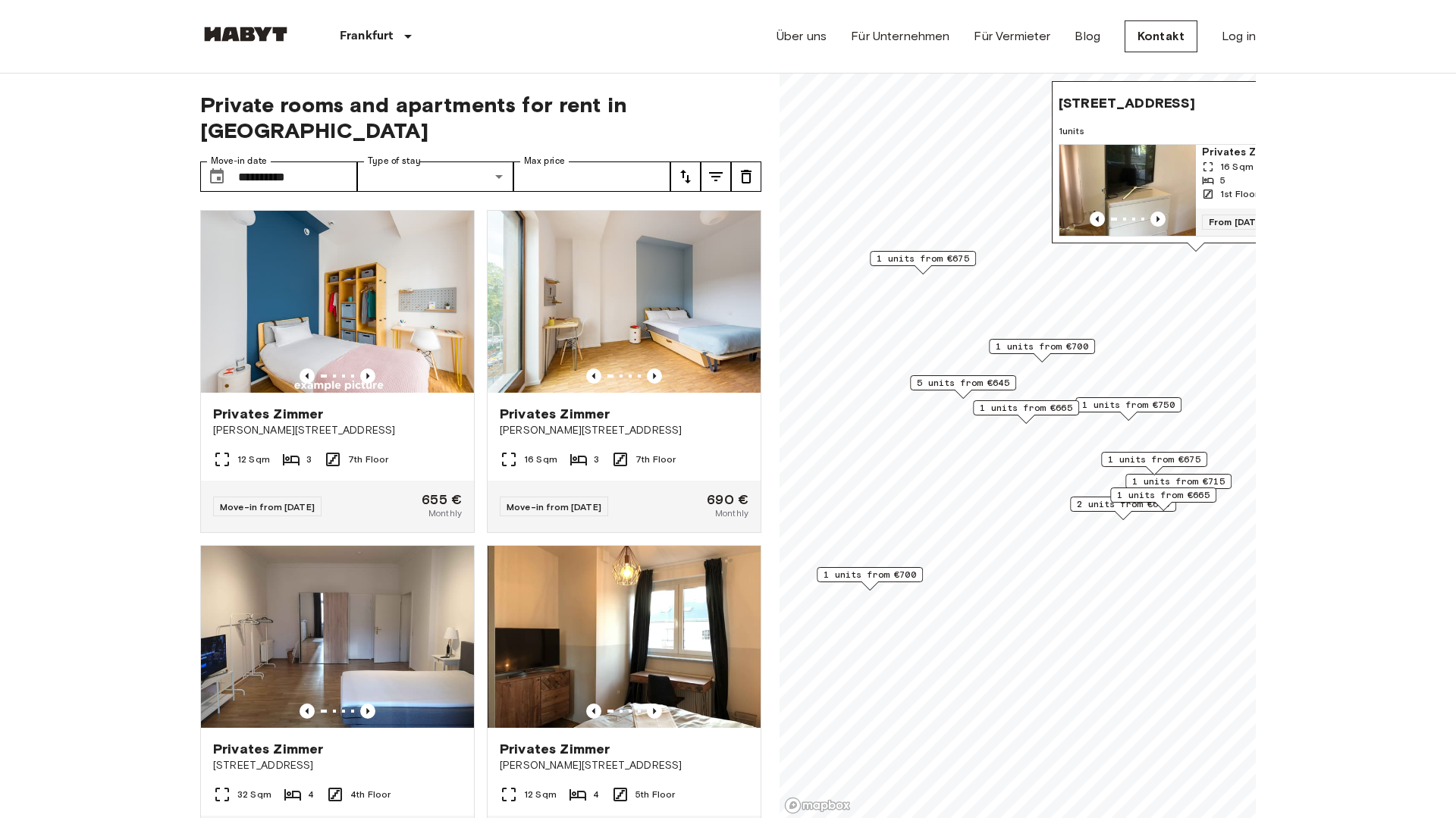
click at [1165, 174] on img "Map marker" at bounding box center [1128, 190] width 136 height 91
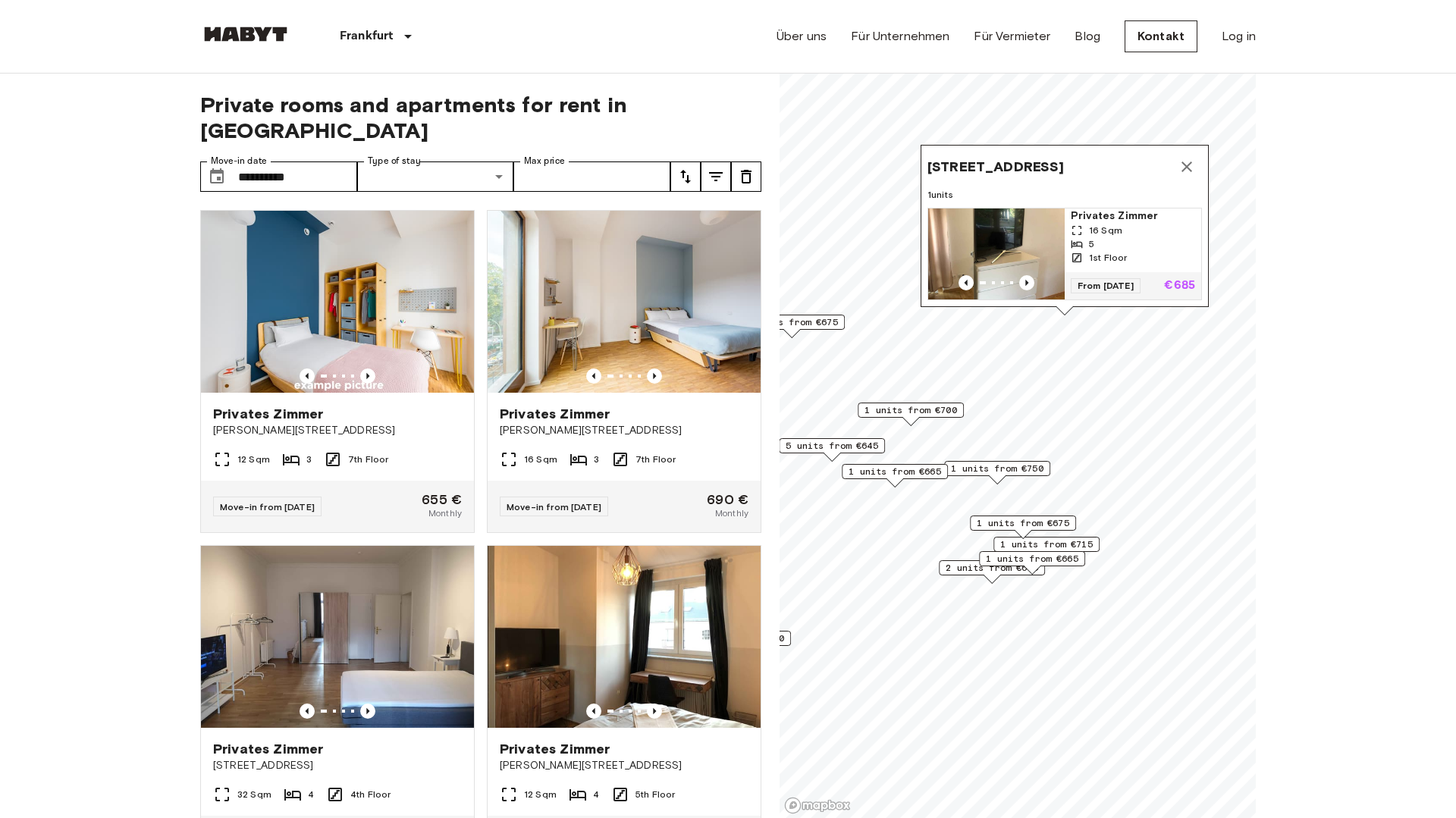
click at [1174, 167] on button "Map marker" at bounding box center [1187, 167] width 31 height 31
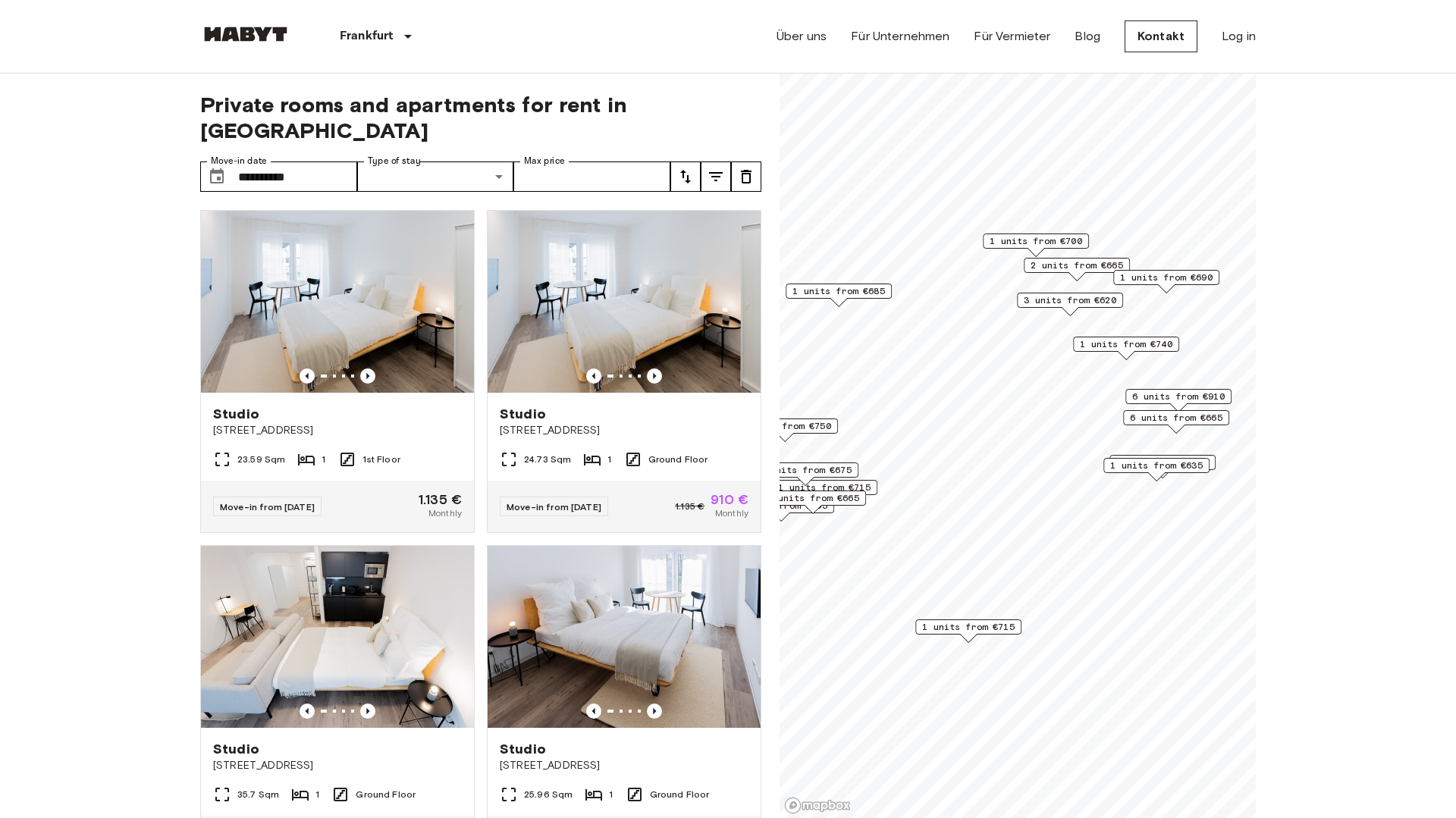
click at [1085, 306] on span "3 units from €620" at bounding box center [1070, 300] width 93 height 14
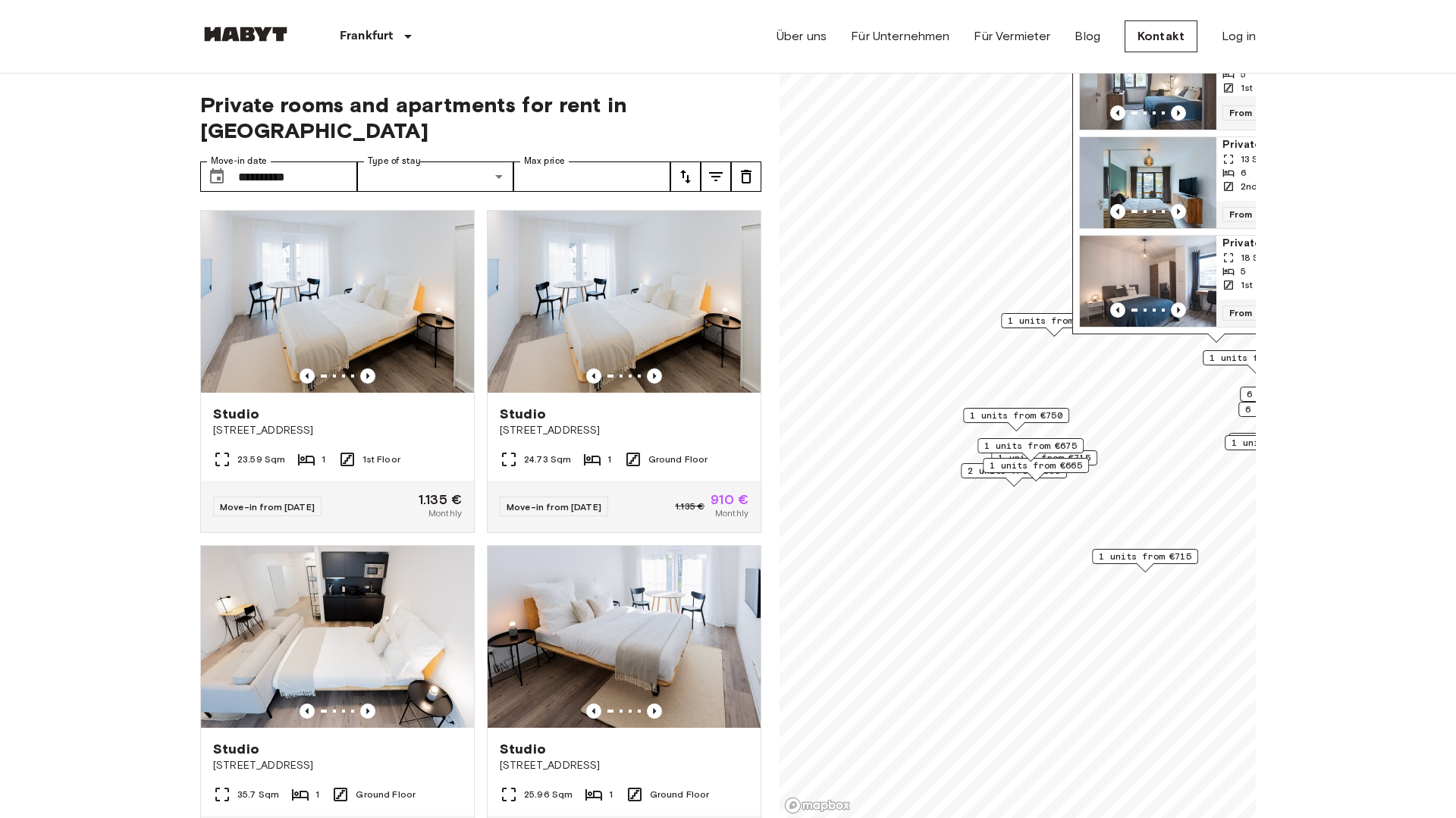
click at [1060, 322] on span "1 units from €685" at bounding box center [1053, 321] width 93 height 14
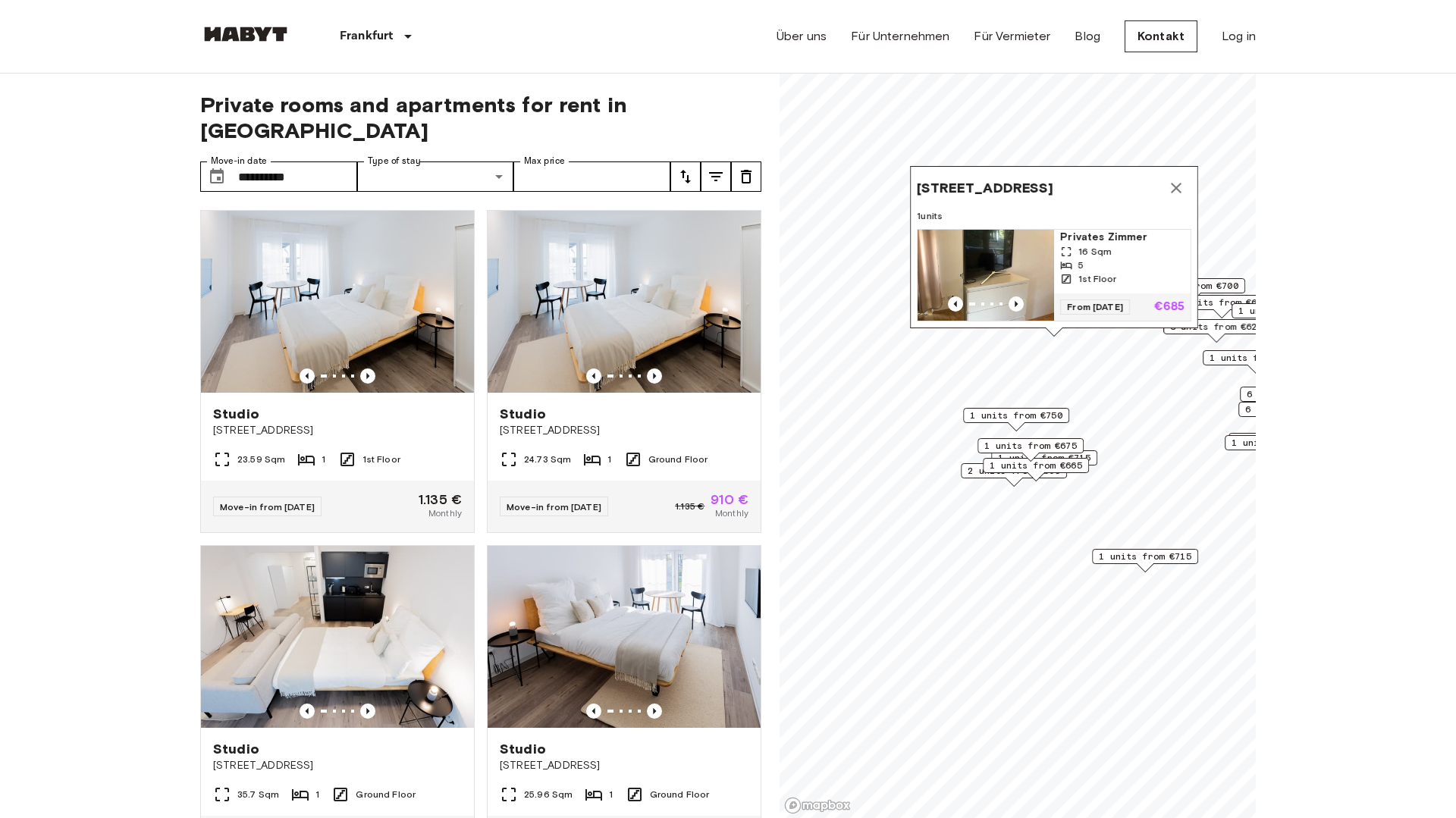
click at [1050, 465] on span "1 units from €665" at bounding box center [1036, 466] width 93 height 14
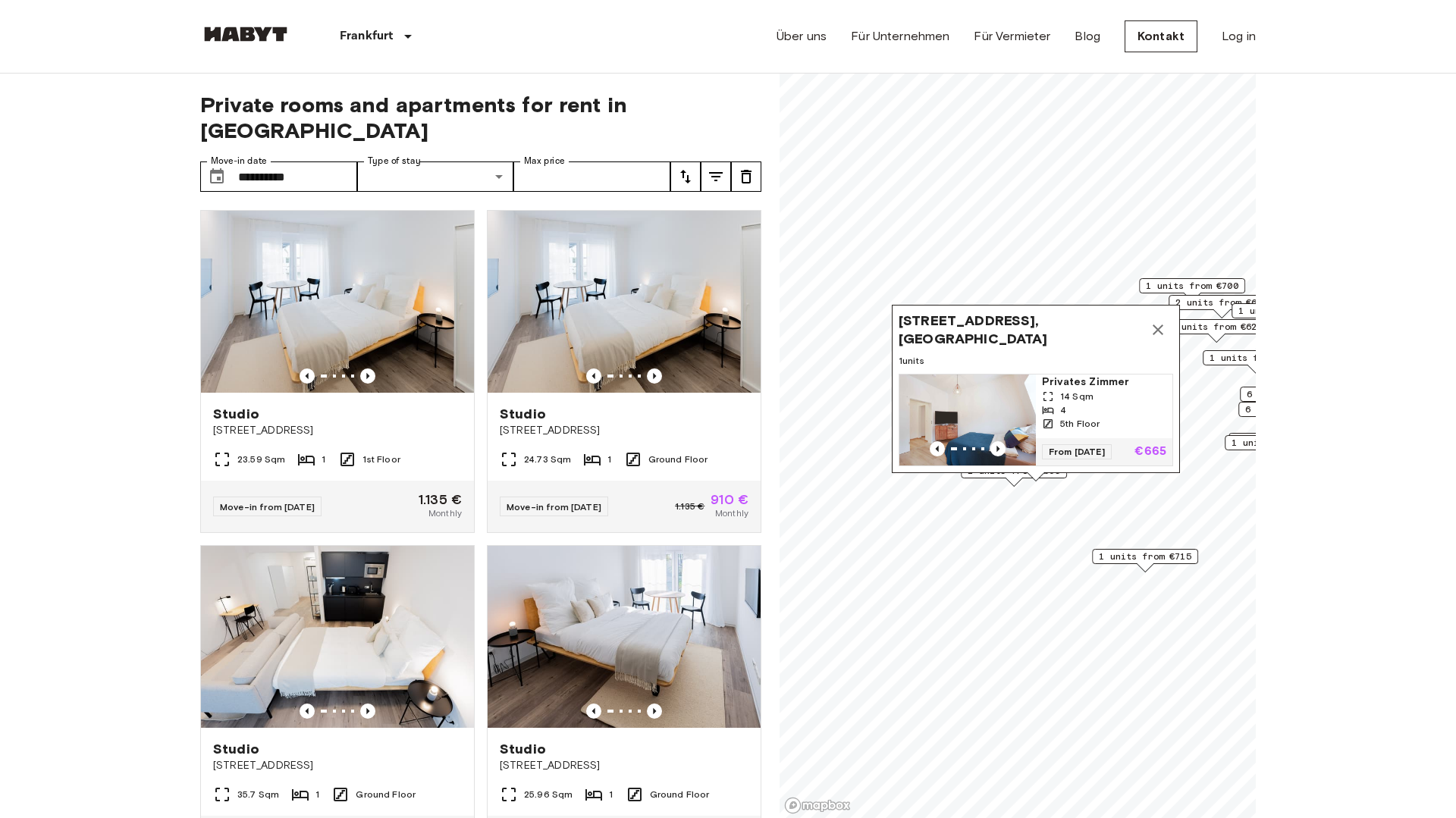
click at [1145, 555] on span "1 units from €715" at bounding box center [1145, 557] width 93 height 14
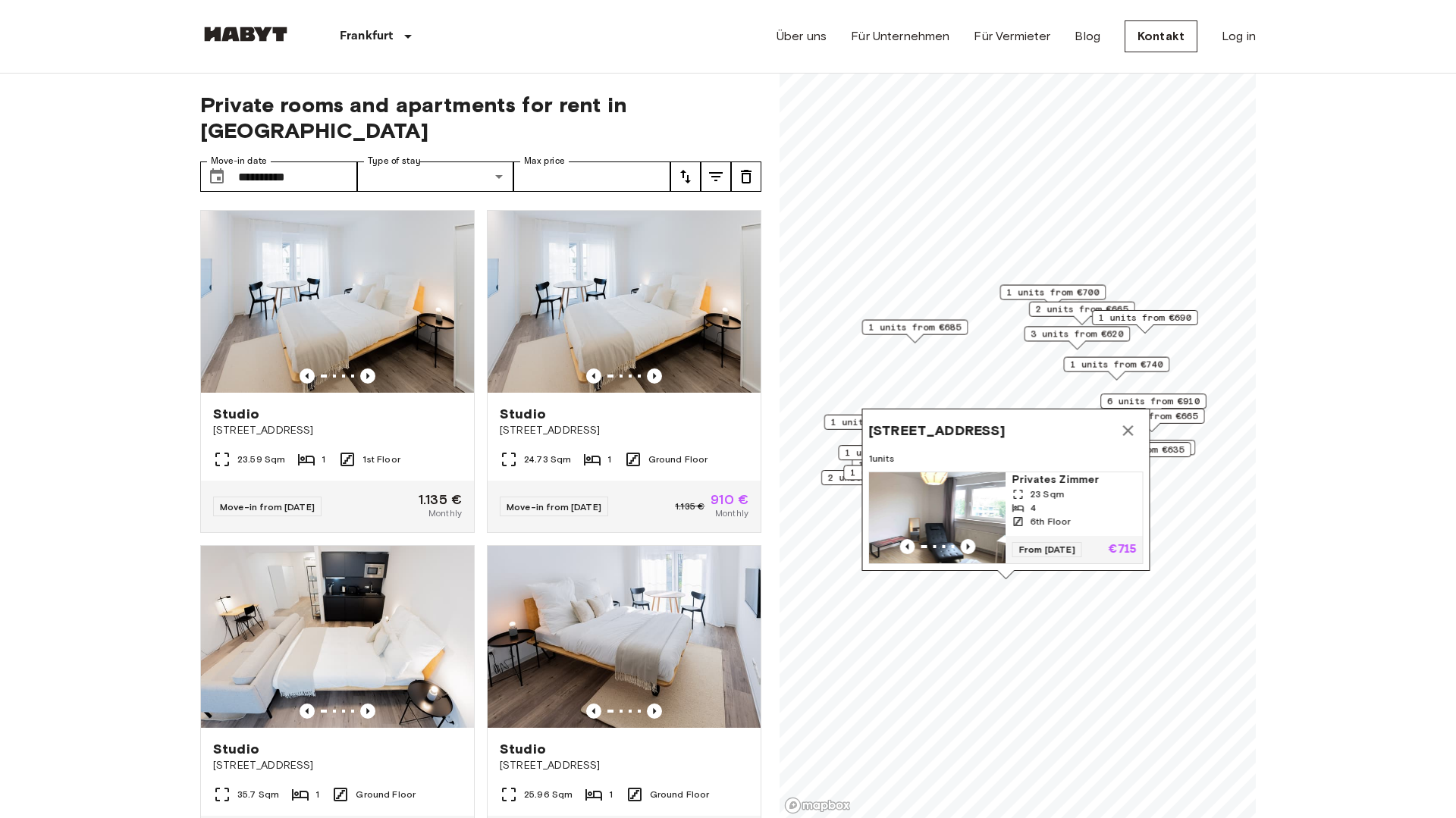
drag, startPoint x: 1210, startPoint y: 415, endPoint x: 1091, endPoint y: 420, distance: 119.1
click at [1005, 421] on span "Ossietzkystraße 6, 60598 Frankfurt, GER" at bounding box center [936, 430] width 136 height 18
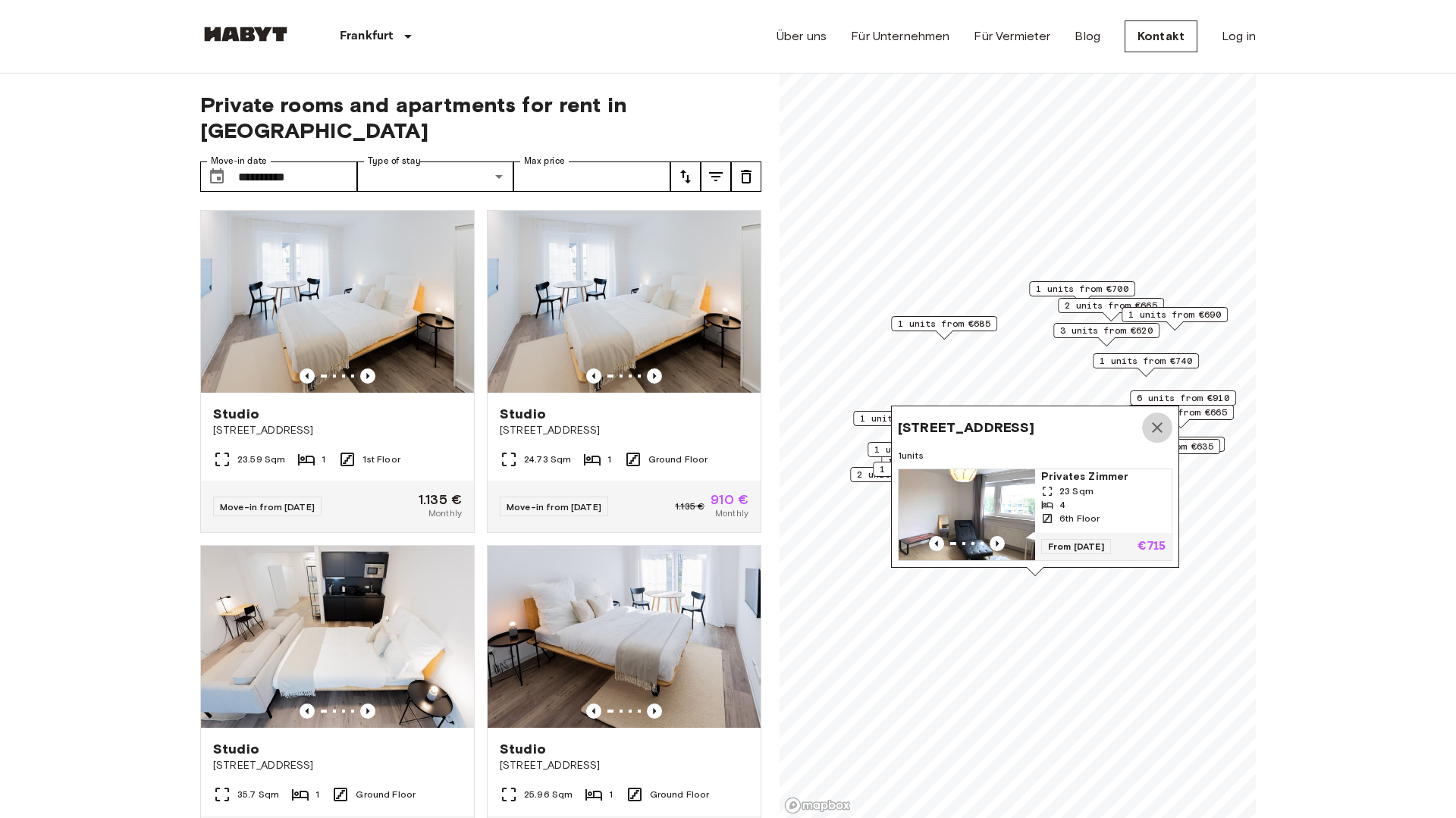
click at [1160, 426] on icon "Map marker" at bounding box center [1156, 427] width 18 height 18
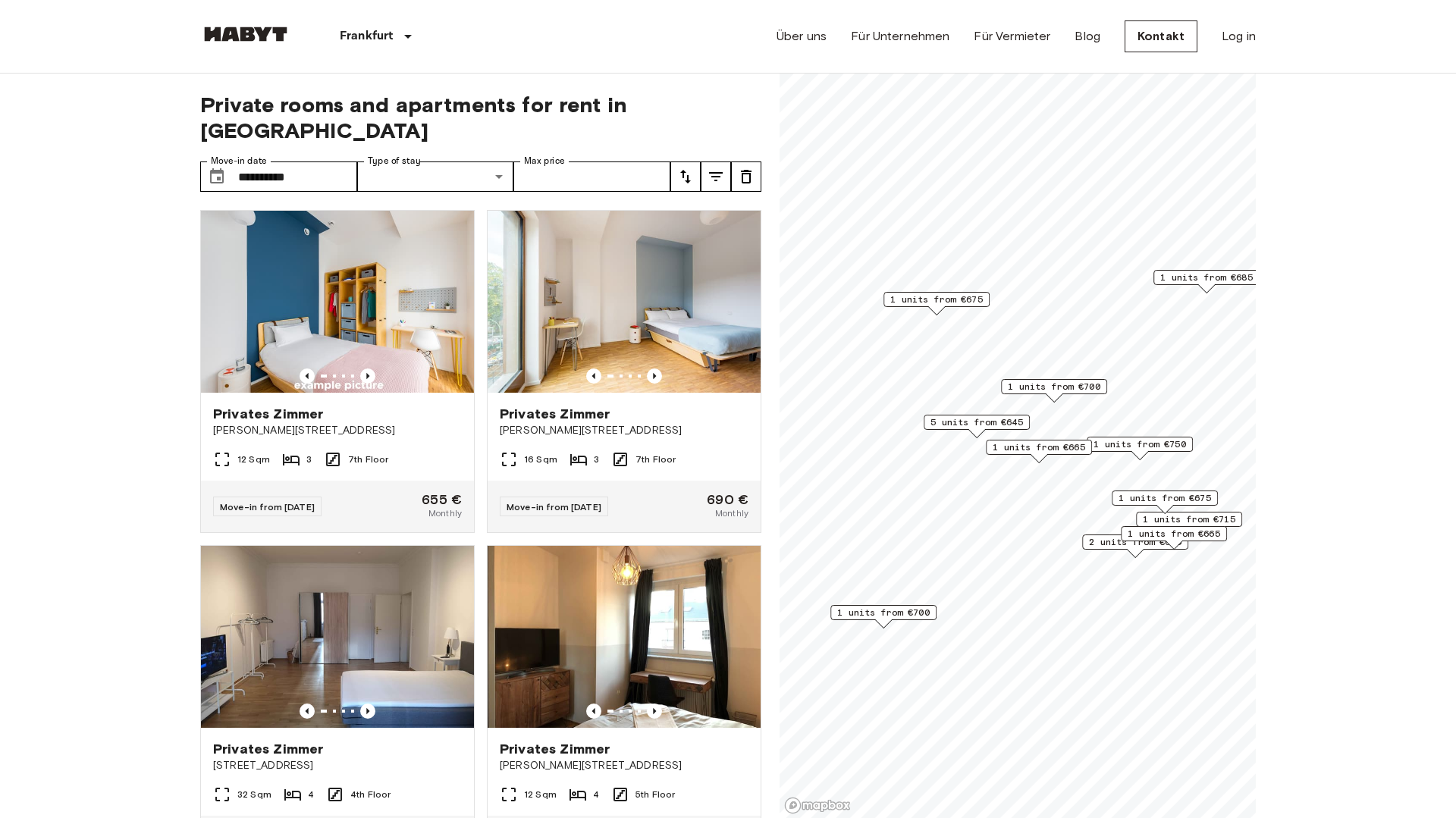
click at [996, 420] on span "5 units from €645" at bounding box center [976, 422] width 93 height 14
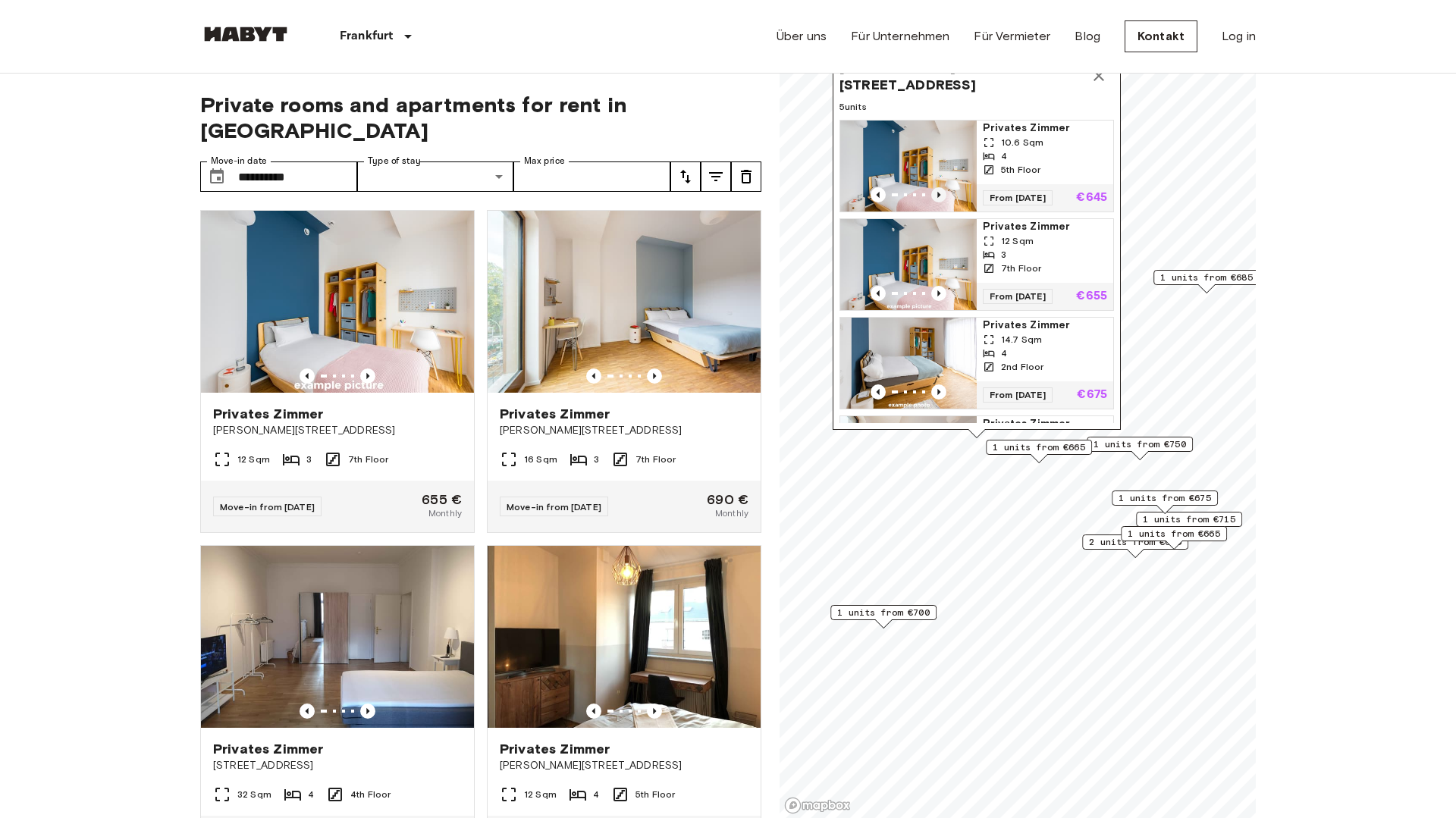
click at [940, 190] on icon "Previous image" at bounding box center [939, 195] width 15 height 15
click at [942, 194] on icon "Previous image" at bounding box center [939, 195] width 15 height 15
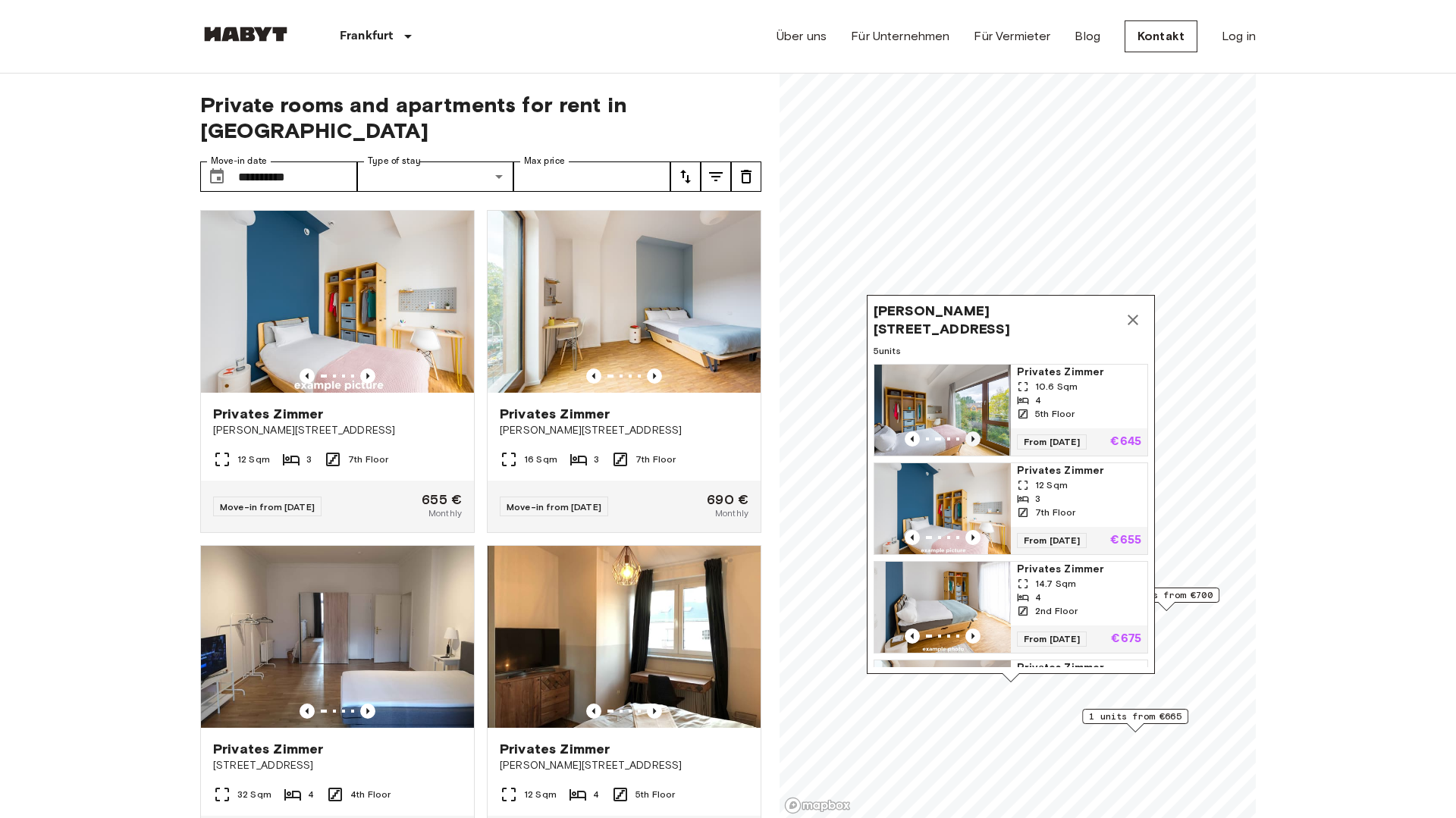
click at [977, 437] on icon "Previous image" at bounding box center [973, 439] width 15 height 15
click at [976, 438] on icon "Previous image" at bounding box center [973, 439] width 15 height 15
click at [975, 438] on icon "Previous image" at bounding box center [973, 439] width 15 height 15
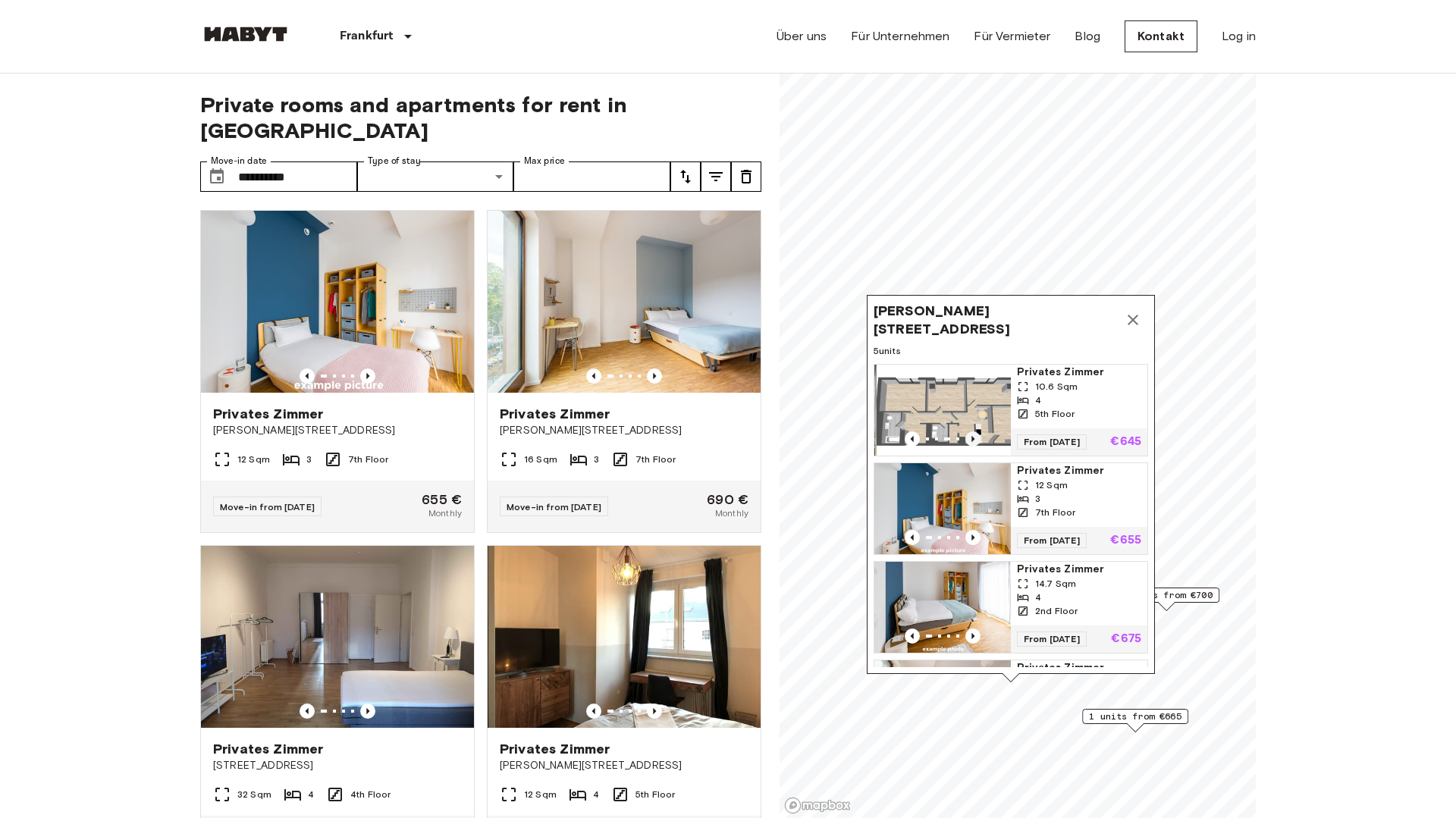
click at [975, 438] on icon "Previous image" at bounding box center [973, 439] width 15 height 15
click at [971, 636] on icon "Previous image" at bounding box center [973, 637] width 15 height 15
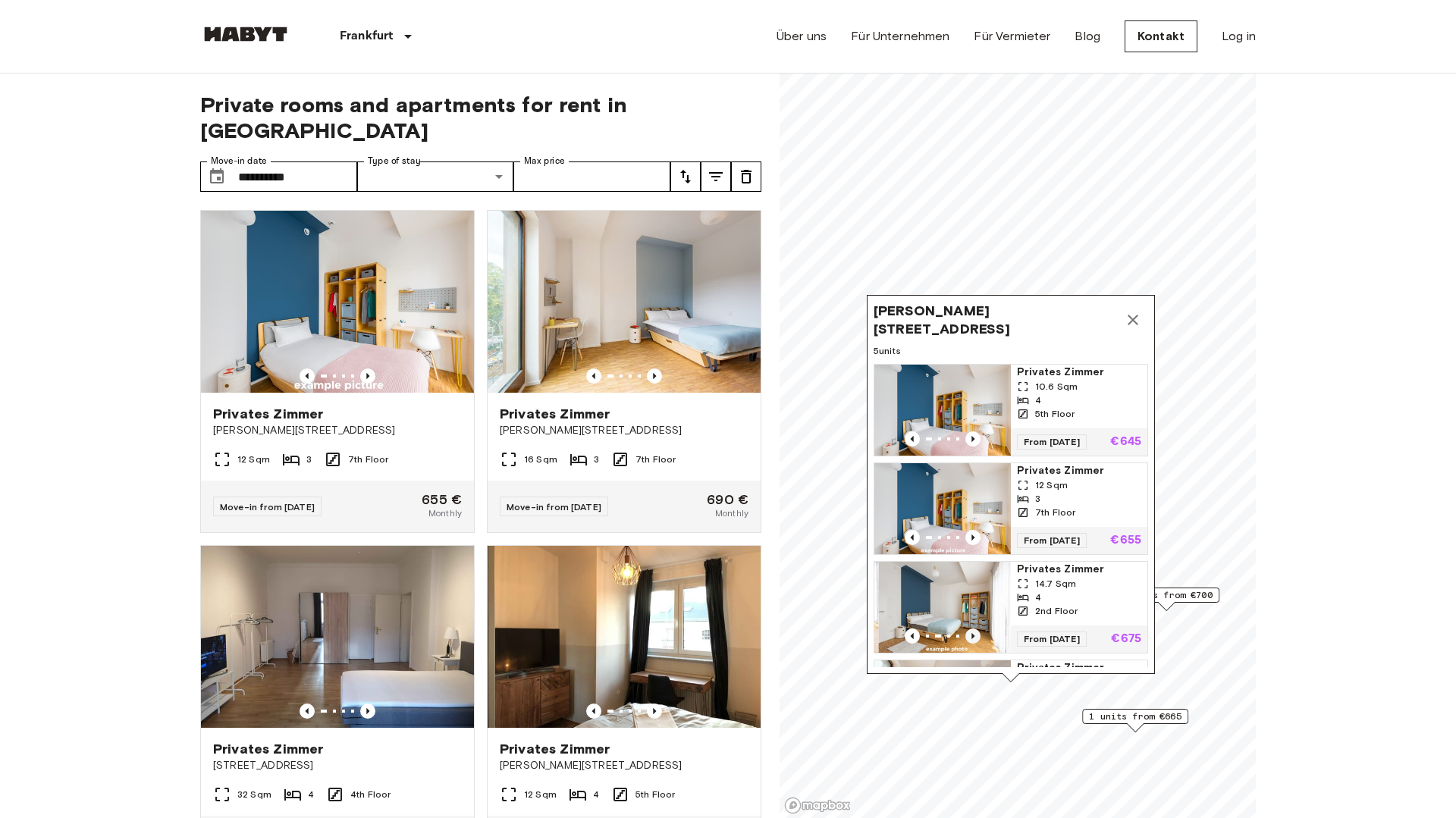
click at [971, 636] on icon "Previous image" at bounding box center [973, 637] width 15 height 15
click at [973, 631] on icon "Previous image" at bounding box center [973, 637] width 15 height 15
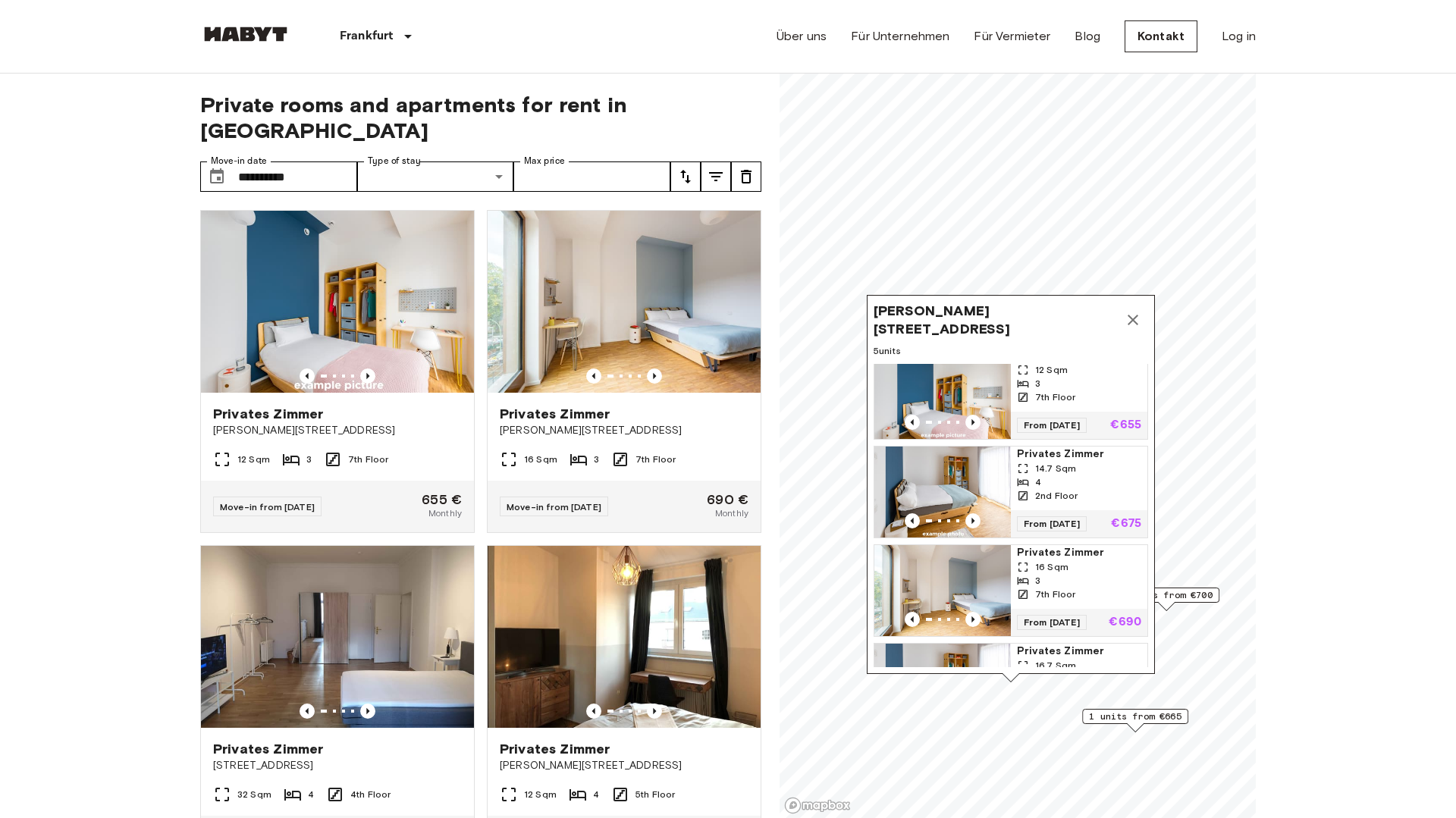
scroll to position [127, 0]
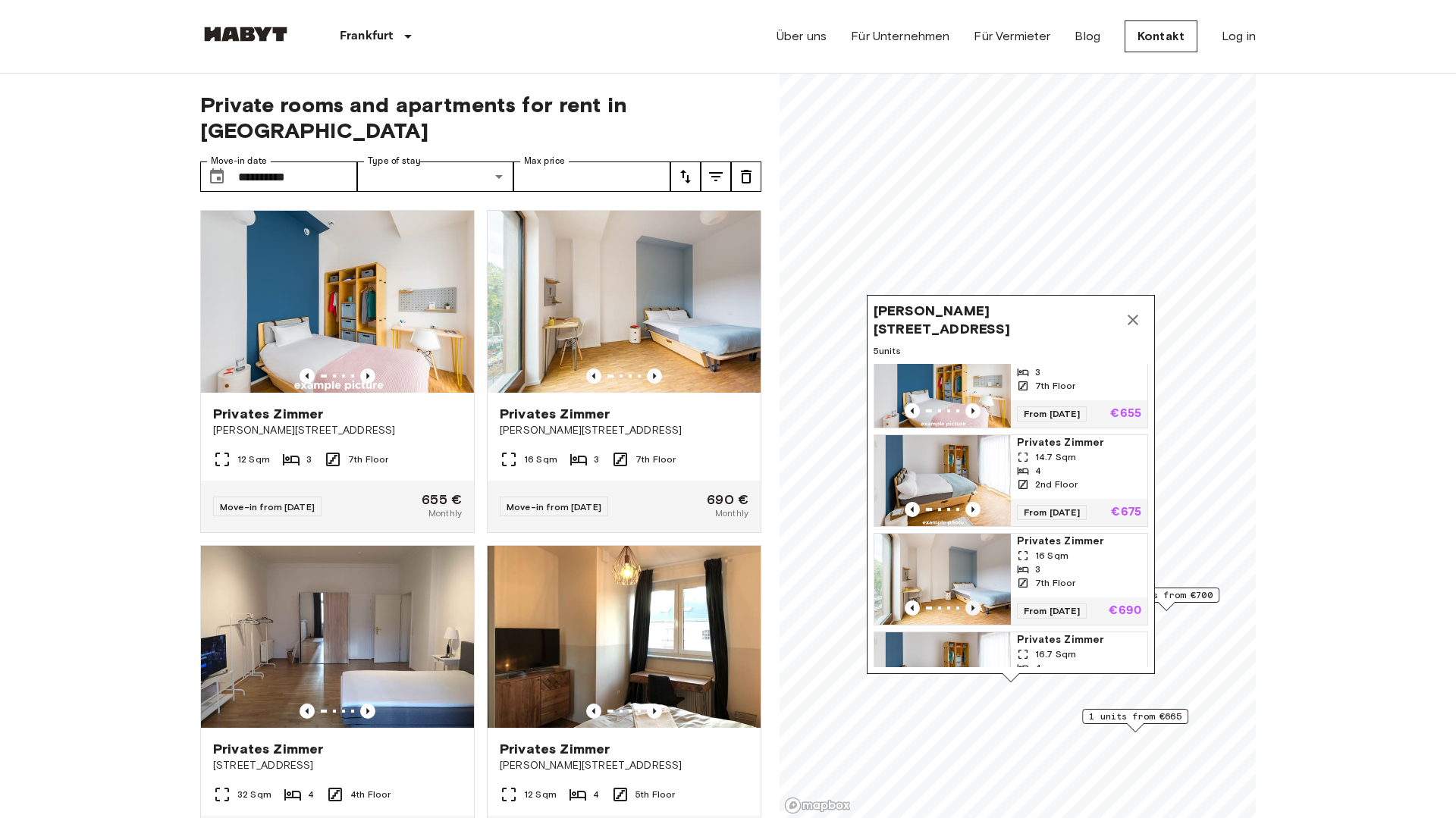
click at [972, 604] on icon "Previous image" at bounding box center [973, 609] width 15 height 15
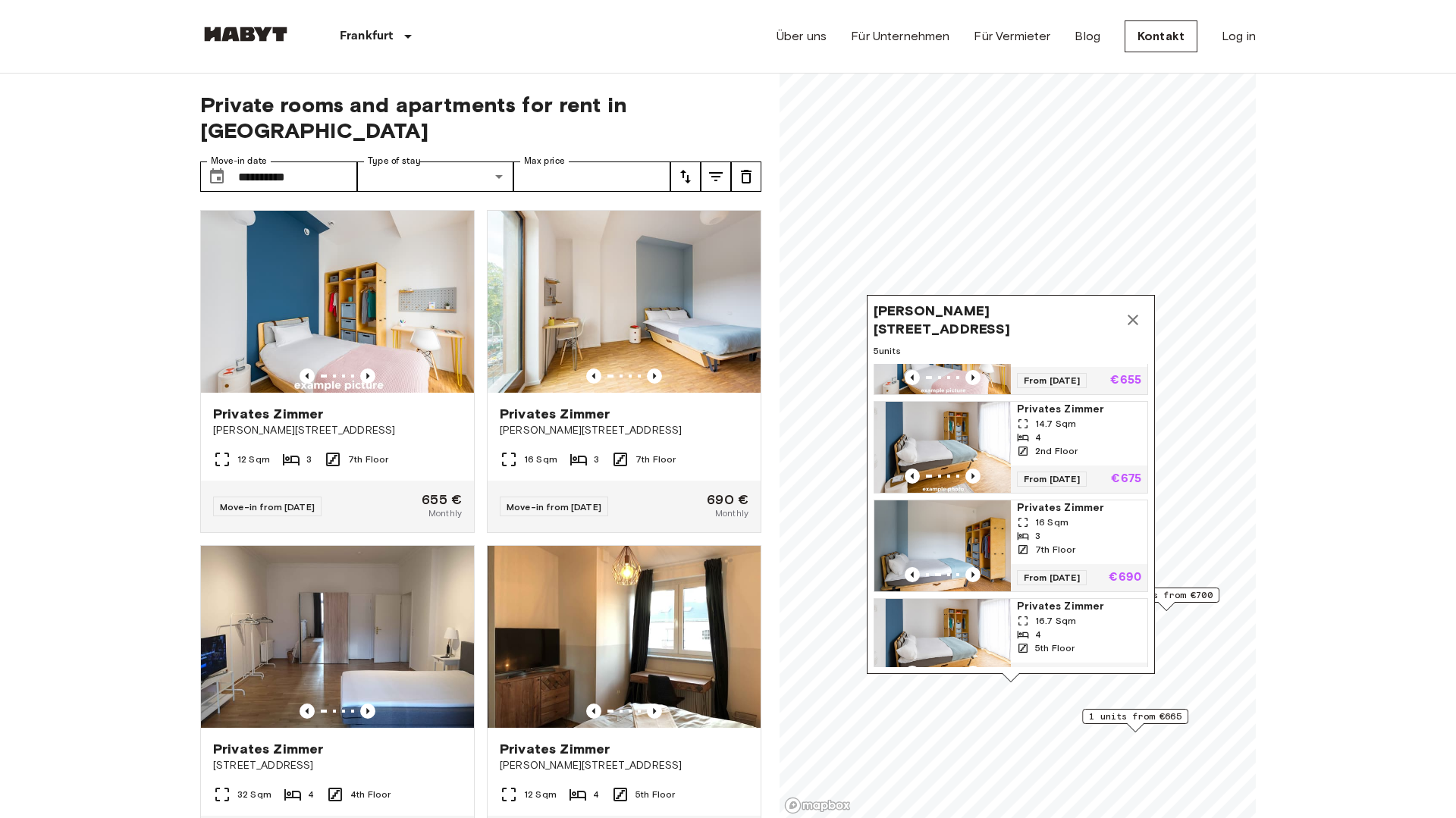
scroll to position [166, 0]
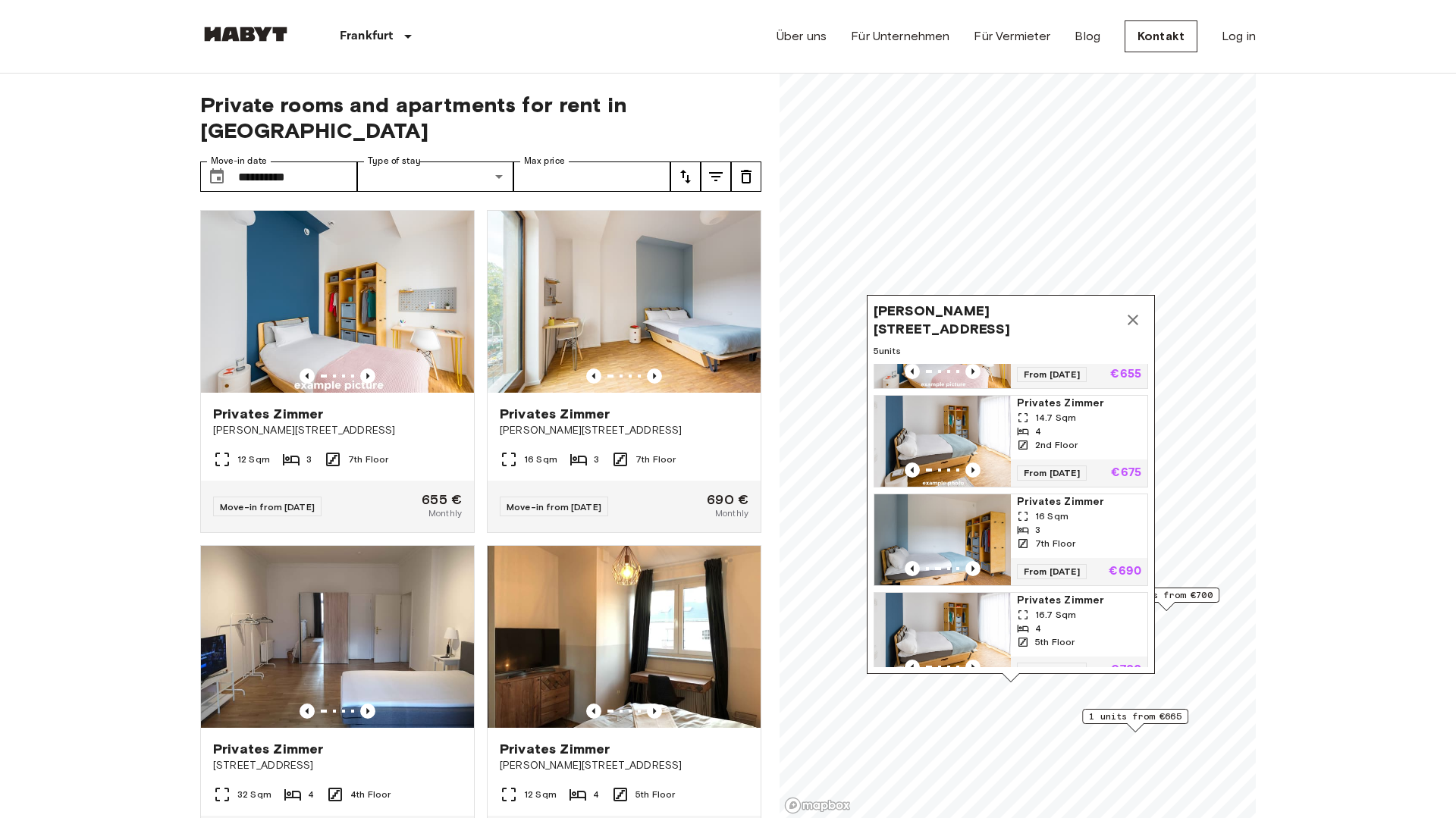
click at [974, 521] on img "Map marker" at bounding box center [942, 540] width 136 height 91
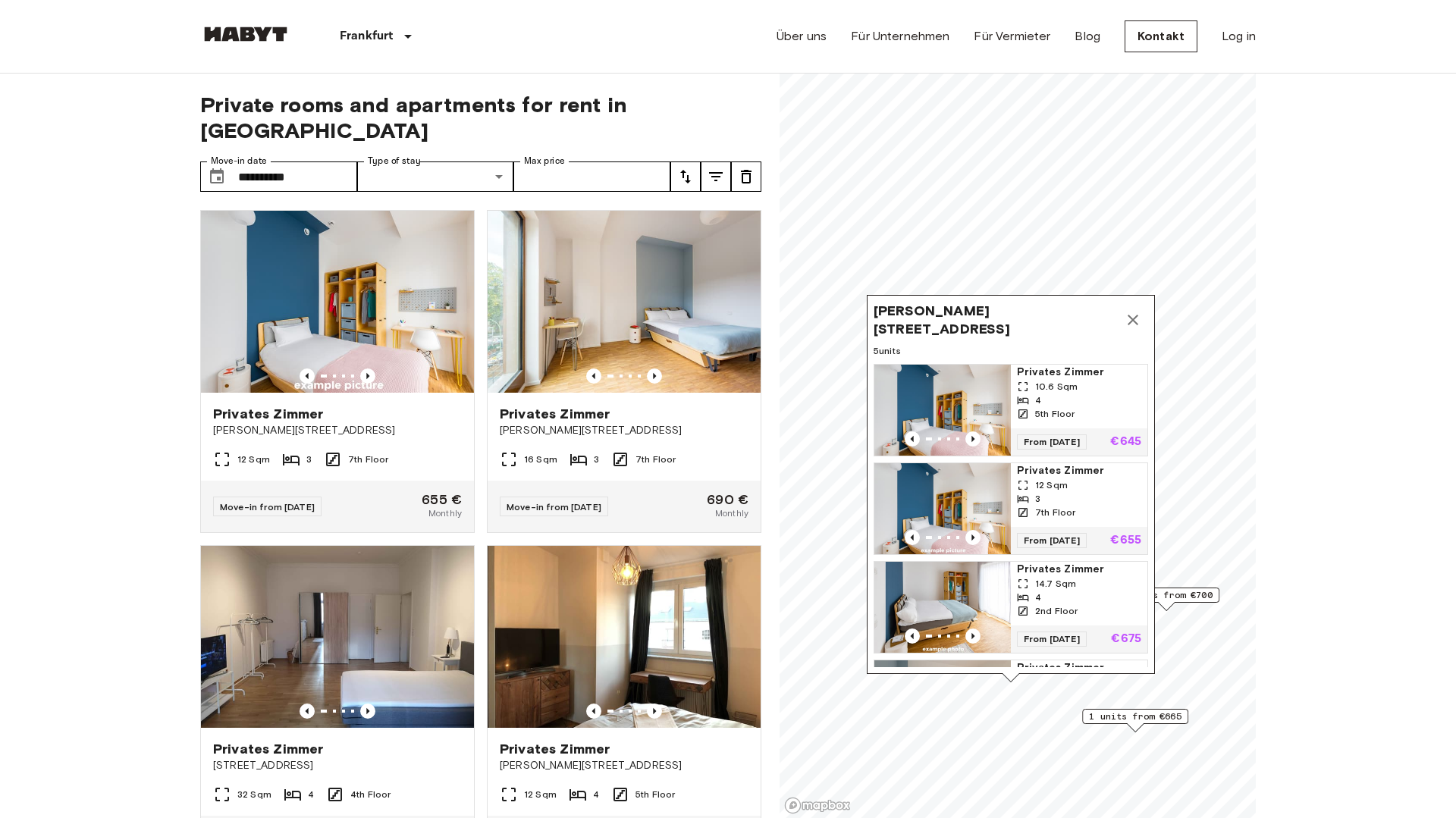
scroll to position [1, 0]
click at [975, 597] on img "Map marker" at bounding box center [942, 606] width 136 height 91
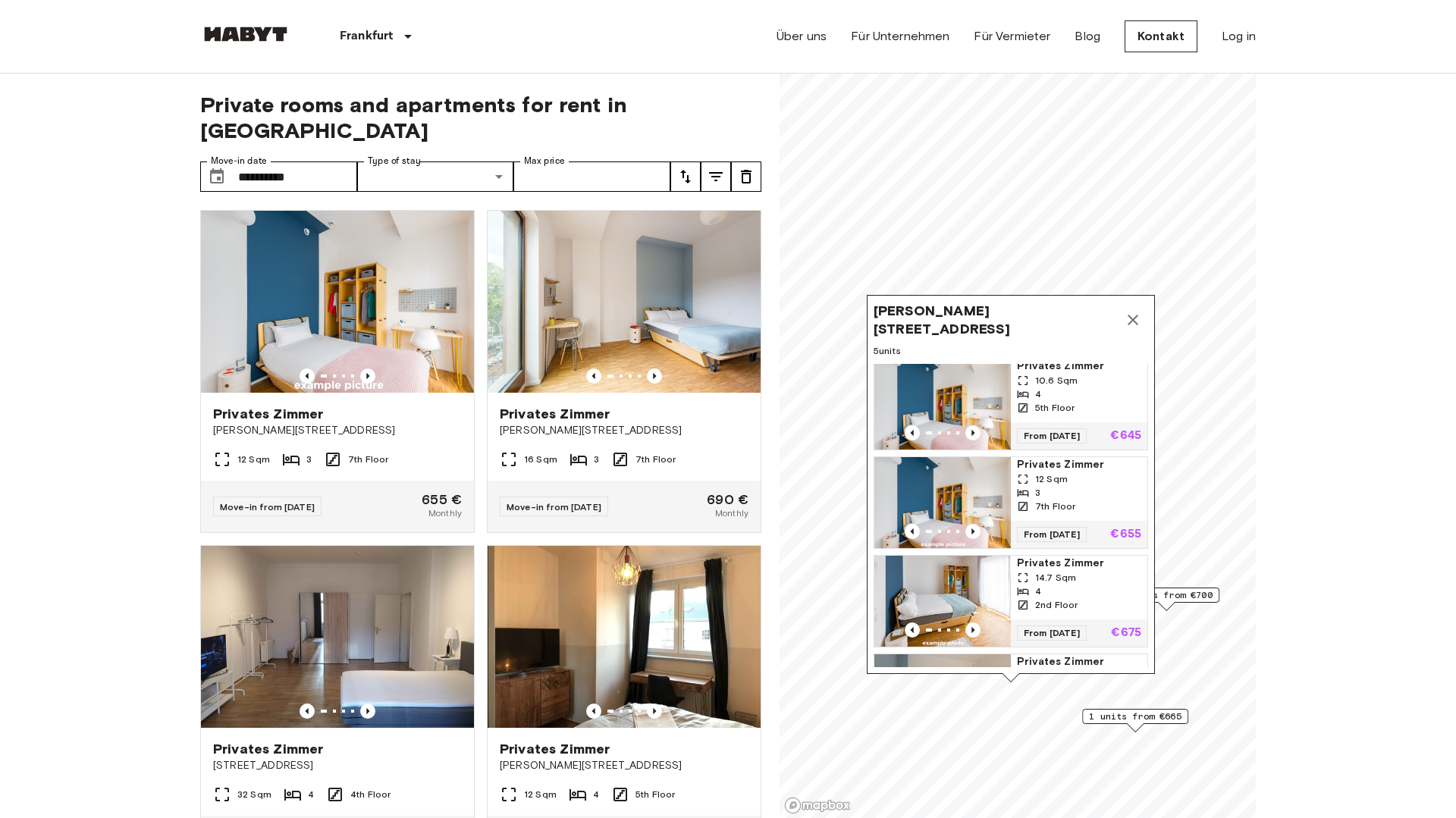
scroll to position [0, 0]
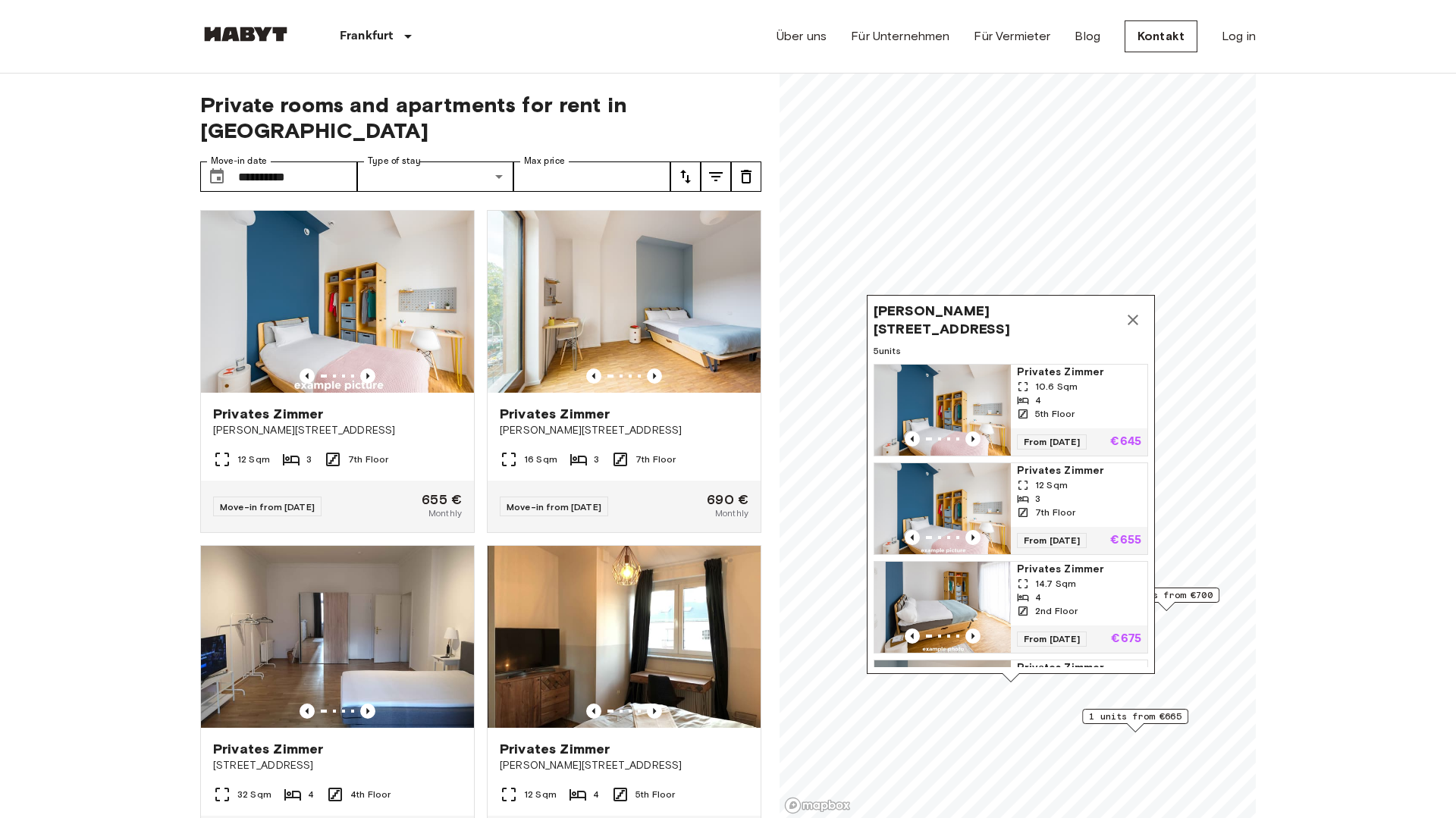
click at [1042, 569] on span "Privates Zimmer" at bounding box center [1079, 569] width 124 height 15
click at [1032, 577] on div "14.7 Sqm" at bounding box center [1079, 584] width 124 height 14
click at [955, 598] on img "Map marker" at bounding box center [942, 607] width 136 height 91
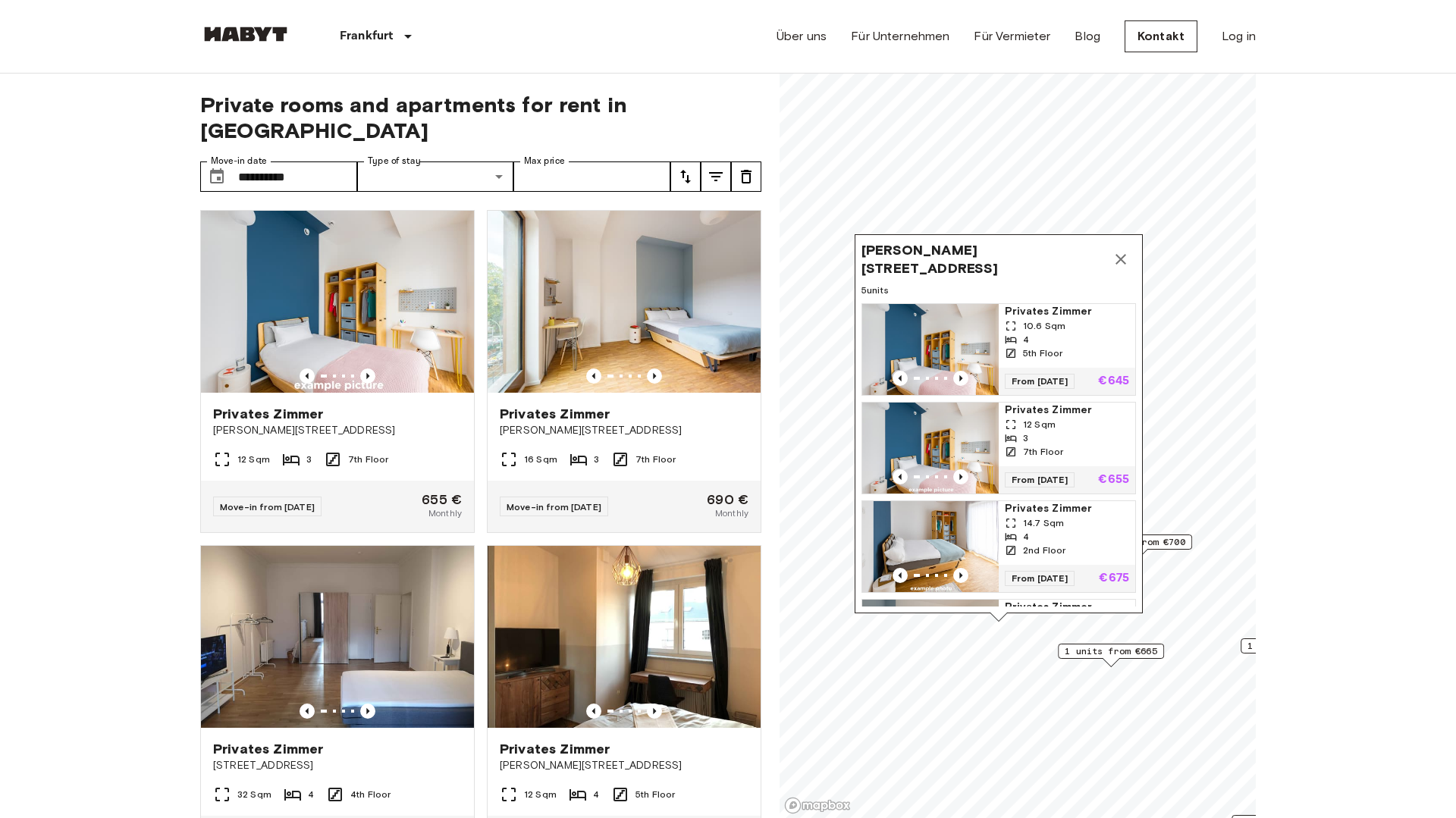
click at [1129, 261] on icon "Map marker" at bounding box center [1120, 259] width 18 height 18
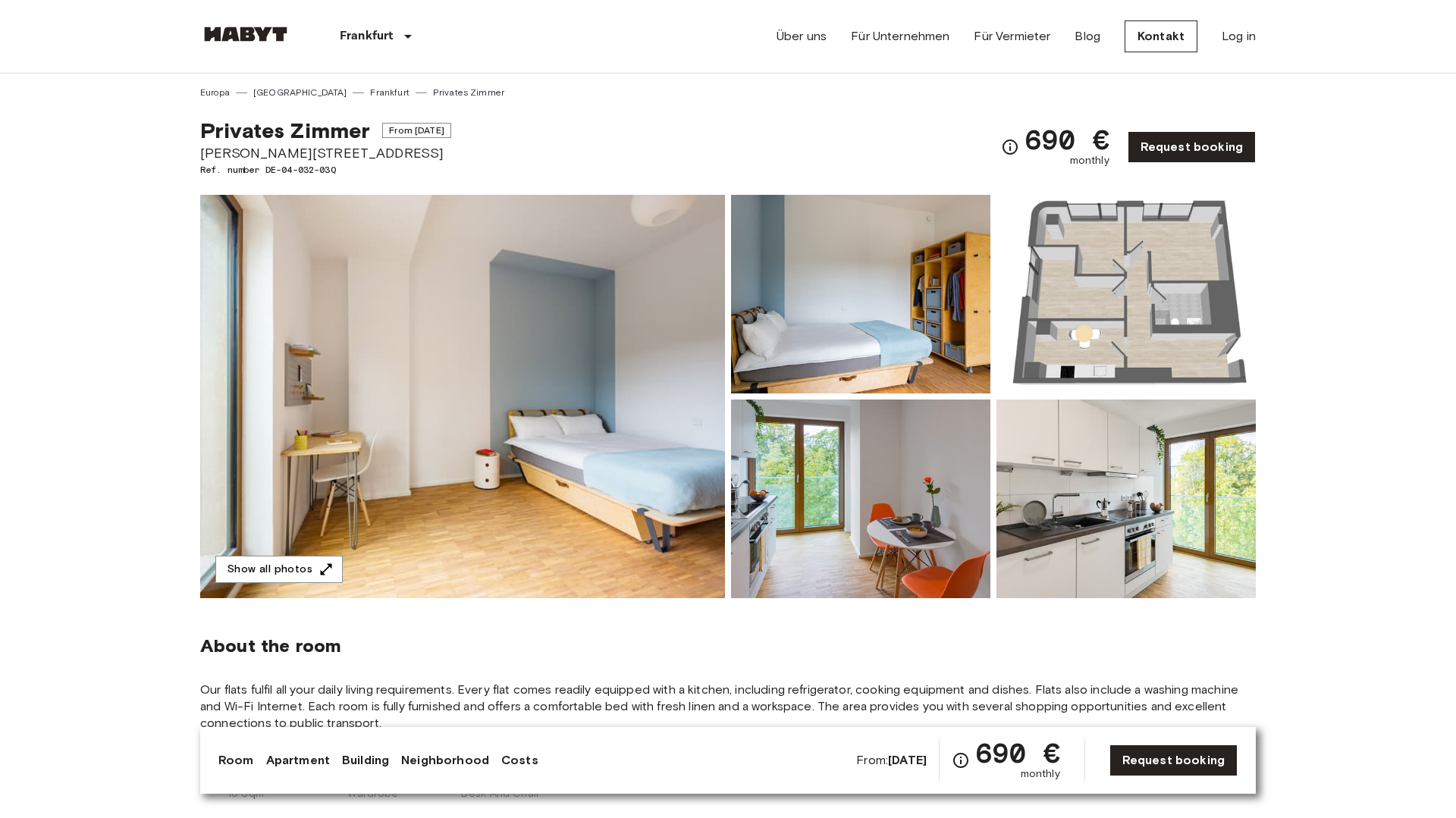
click at [646, 531] on img at bounding box center [462, 397] width 525 height 403
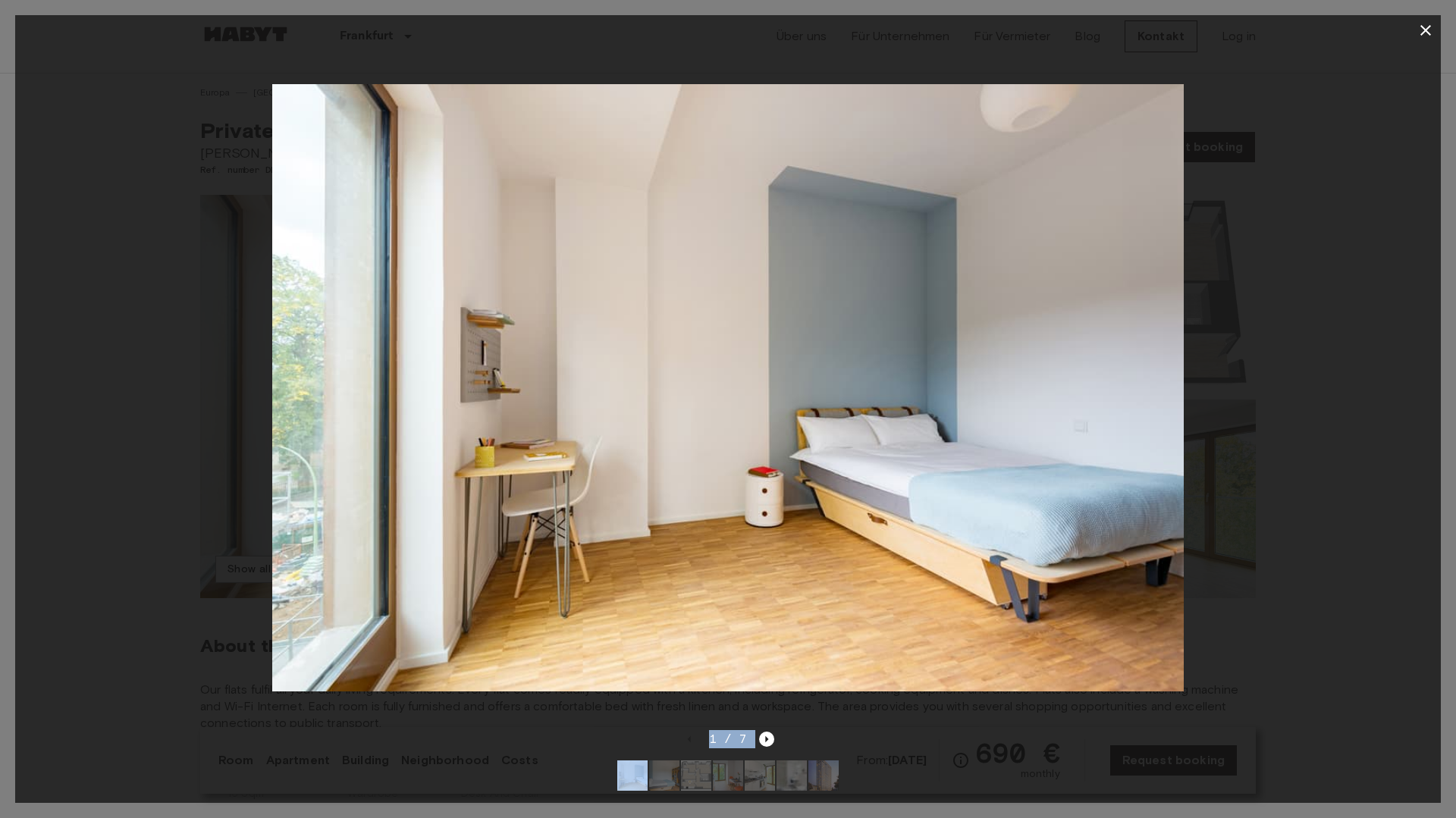
click at [774, 729] on div "1 / 7" at bounding box center [728, 409] width 1425 height 788
click at [763, 737] on icon "Next image" at bounding box center [767, 740] width 15 height 15
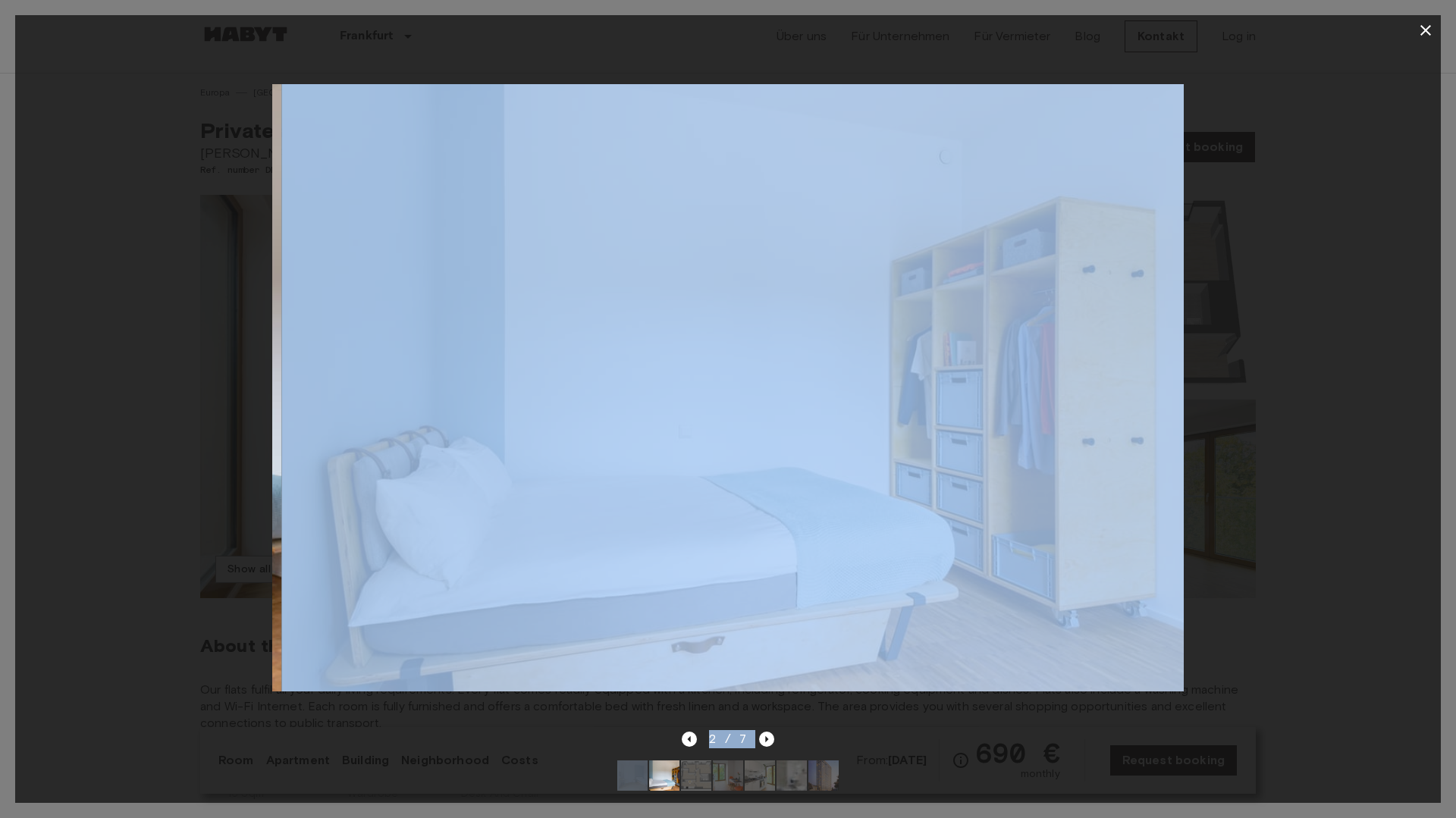
click at [809, 592] on img at bounding box center [737, 388] width 911 height 608
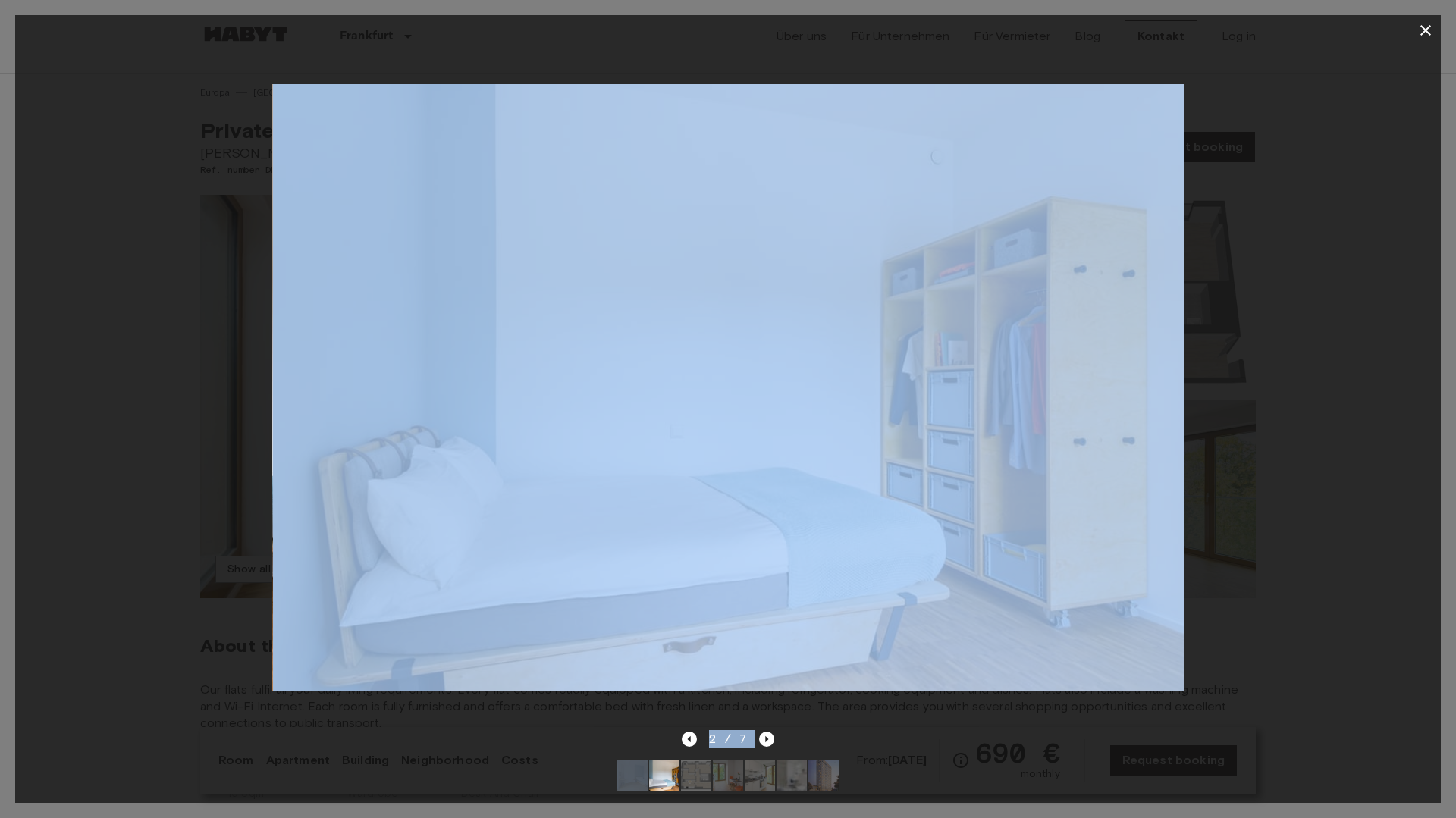
click at [1063, 50] on div at bounding box center [728, 387] width 1425 height 685
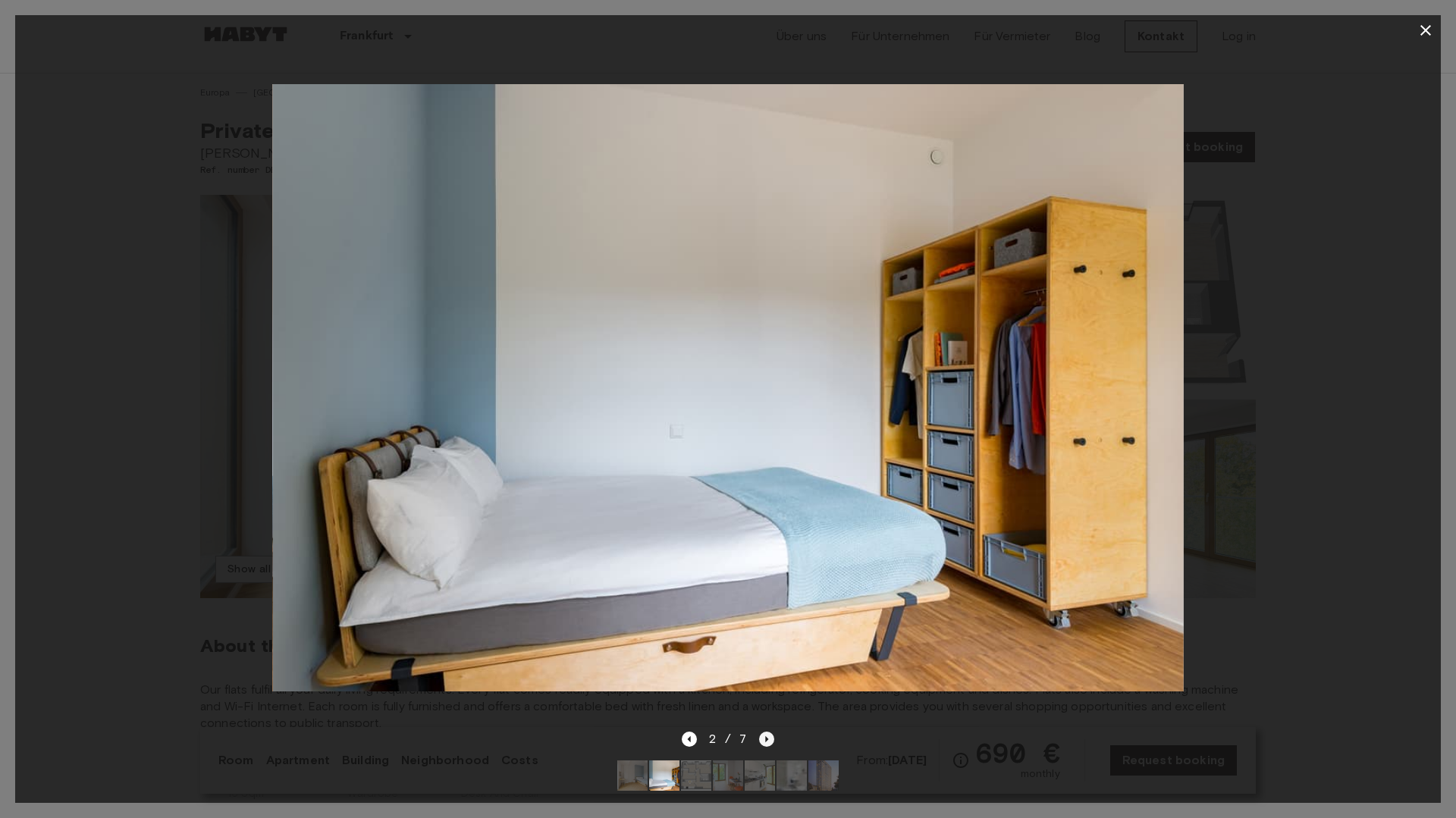
click at [759, 746] on icon "Next image" at bounding box center [767, 740] width 15 height 15
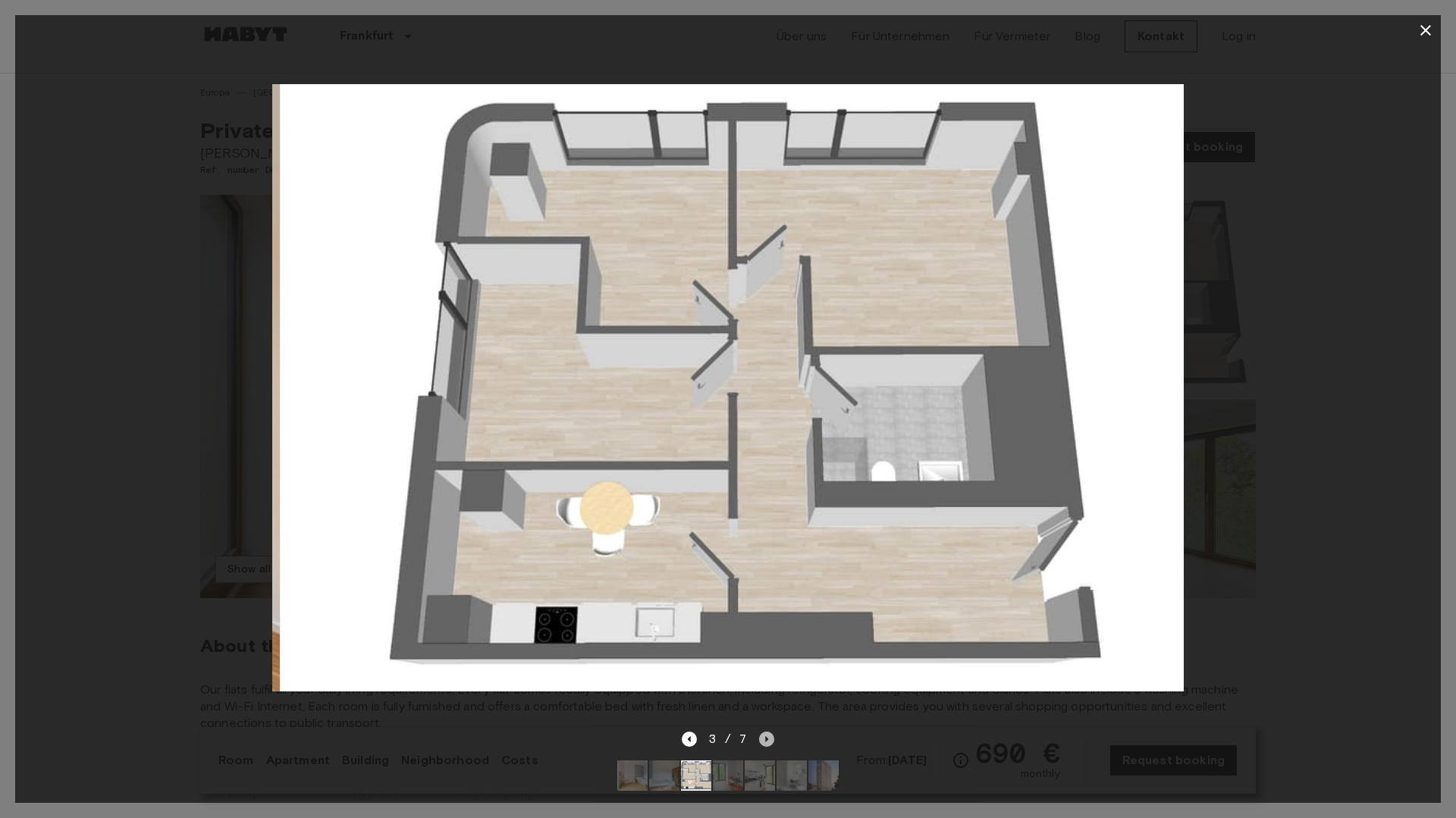
click at [759, 746] on icon "Next image" at bounding box center [767, 740] width 15 height 15
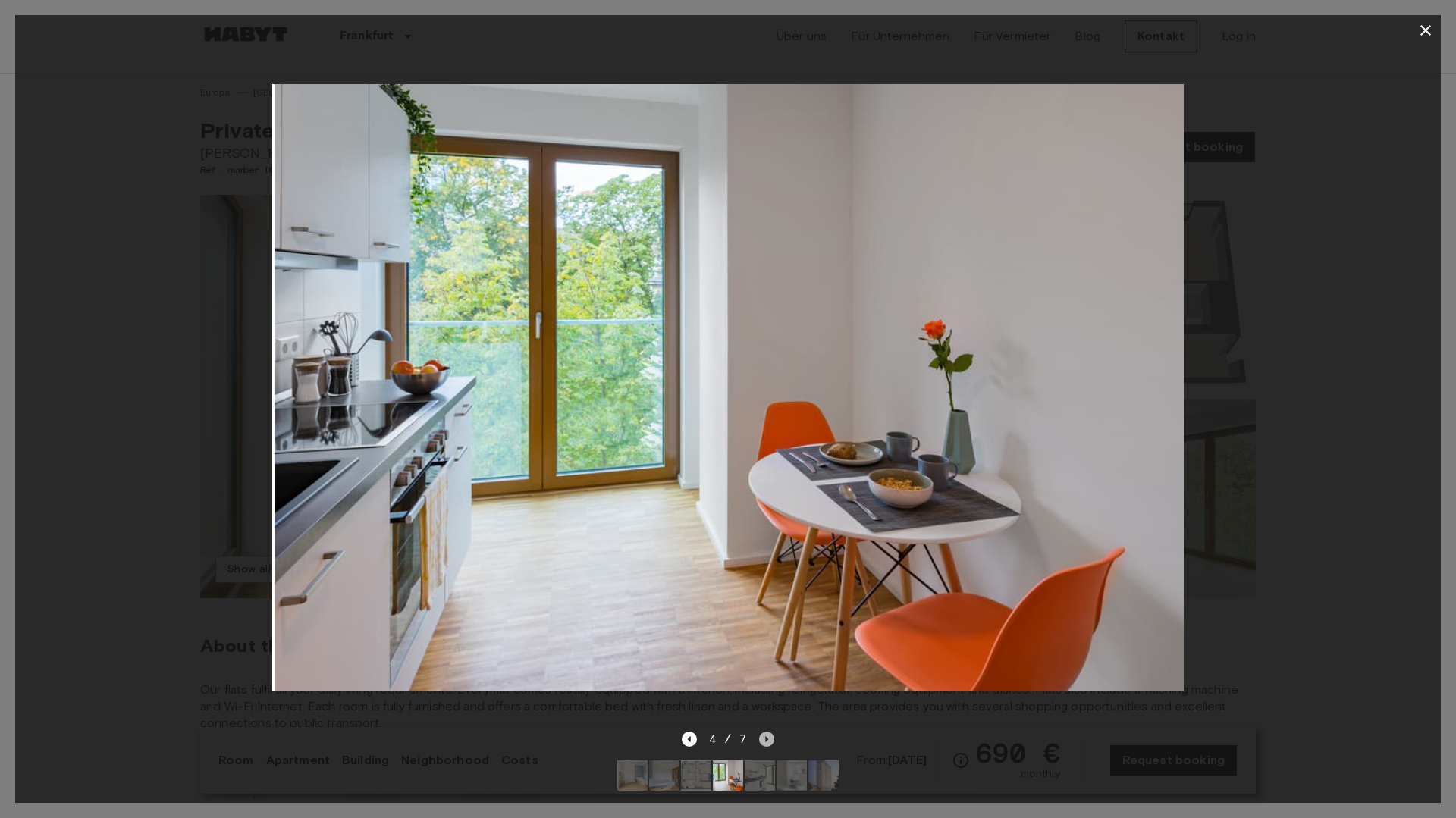
click at [759, 746] on icon "Next image" at bounding box center [767, 740] width 15 height 15
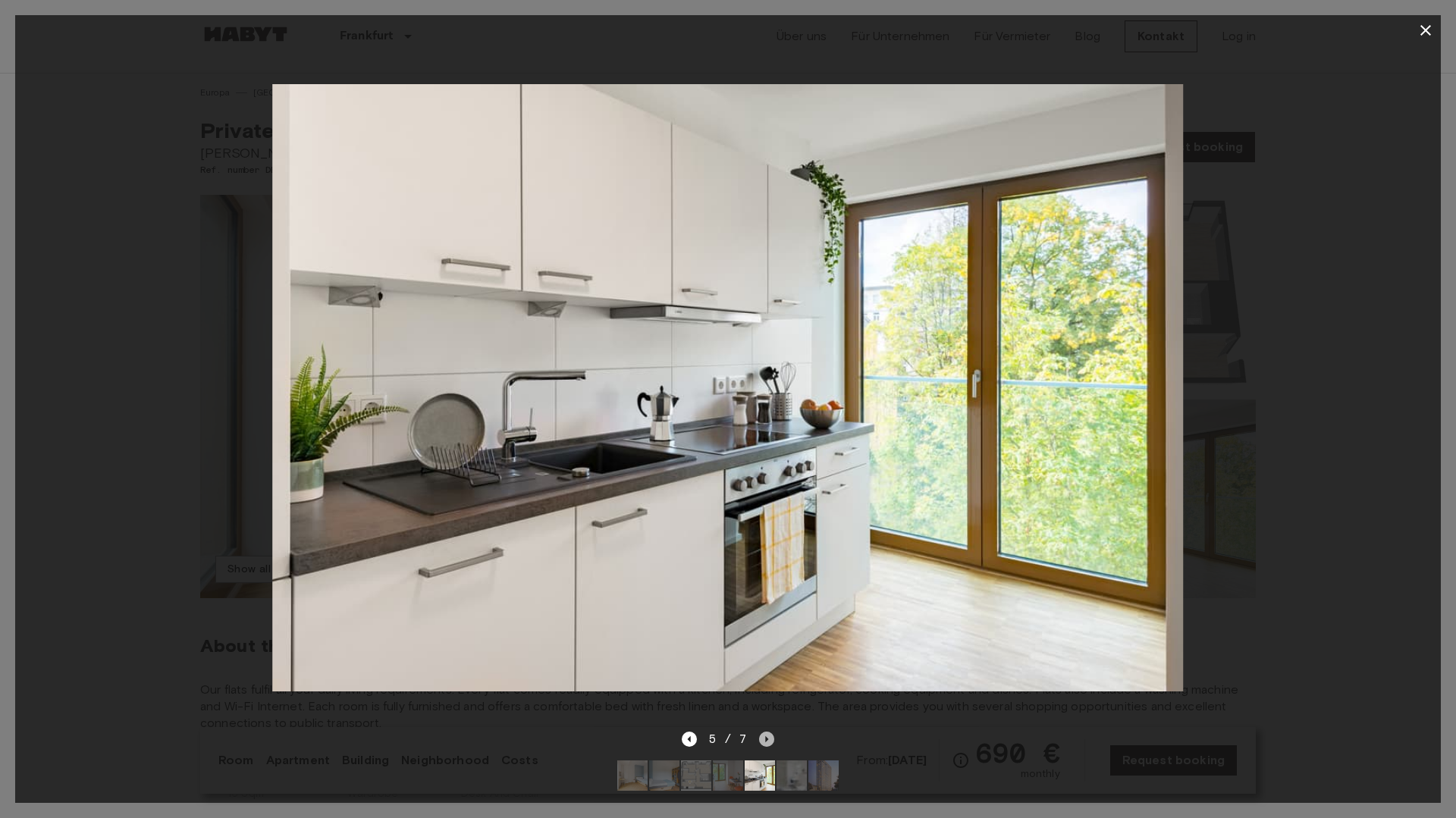
click at [759, 746] on icon "Next image" at bounding box center [767, 740] width 15 height 15
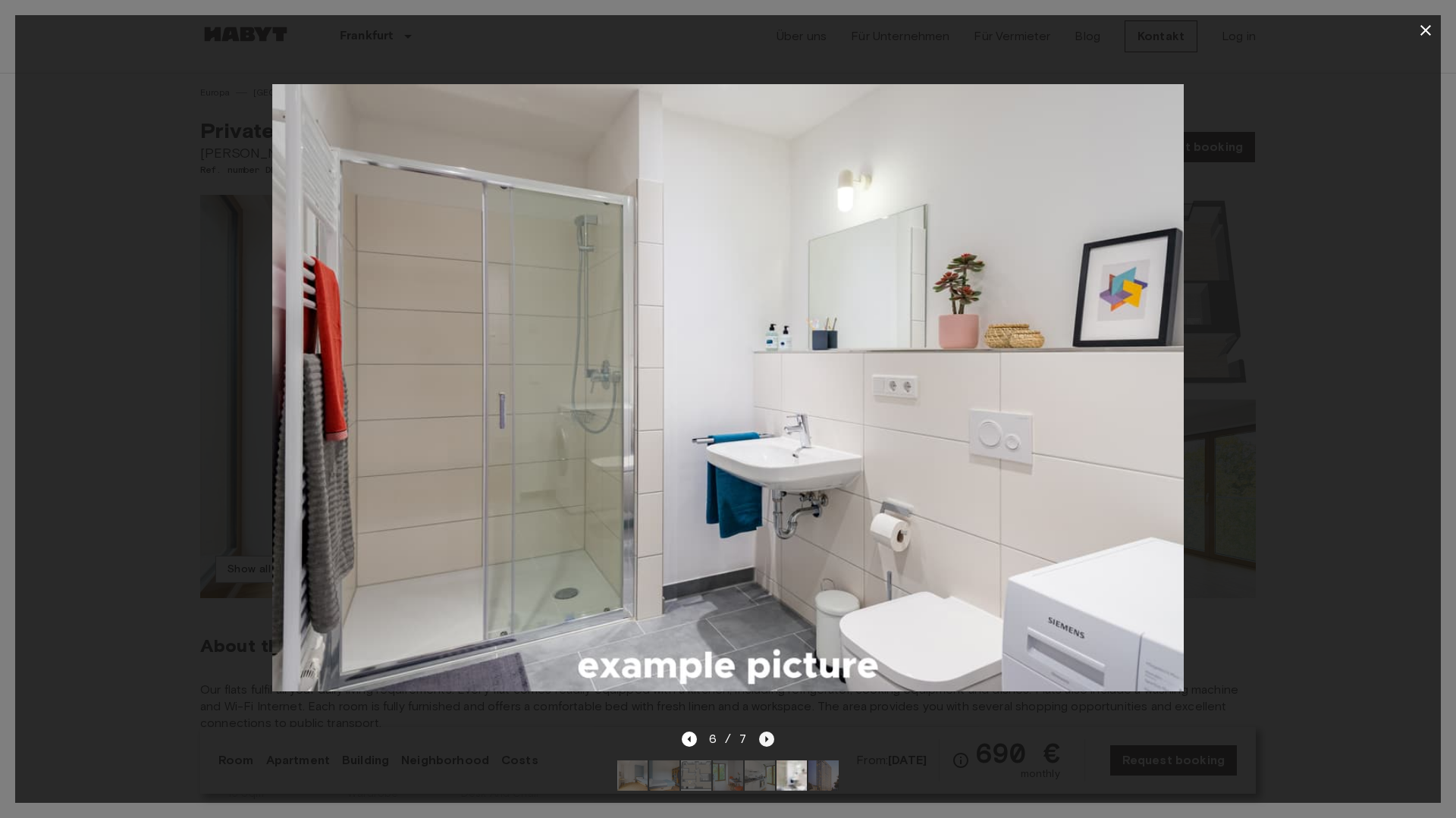
click at [762, 746] on icon "Next image" at bounding box center [767, 740] width 15 height 15
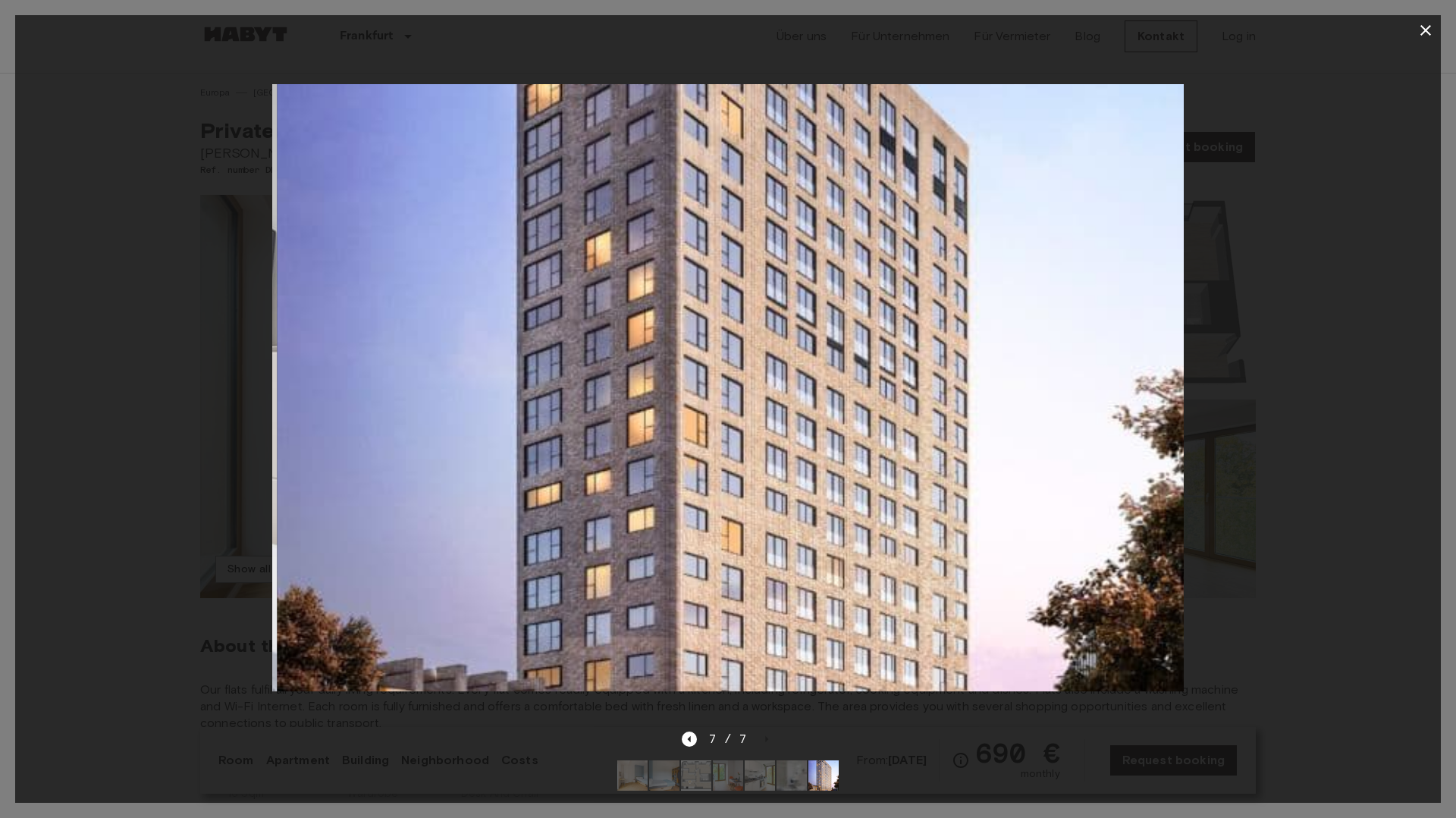
click at [762, 746] on div "7 / 7" at bounding box center [728, 739] width 94 height 18
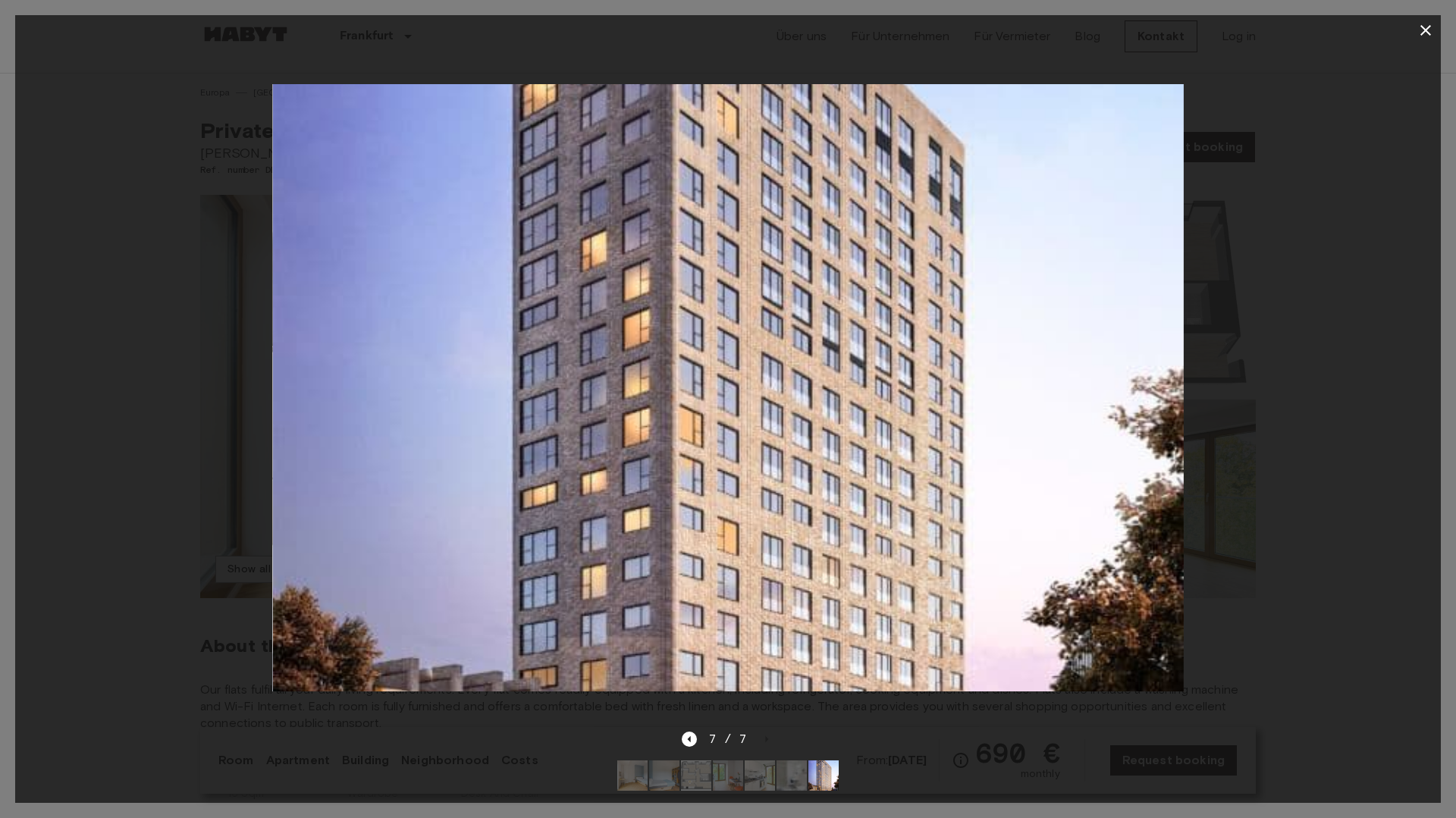
click at [772, 740] on div "7 / 7" at bounding box center [728, 739] width 94 height 18
click at [1431, 20] on button "button" at bounding box center [1425, 31] width 31 height 31
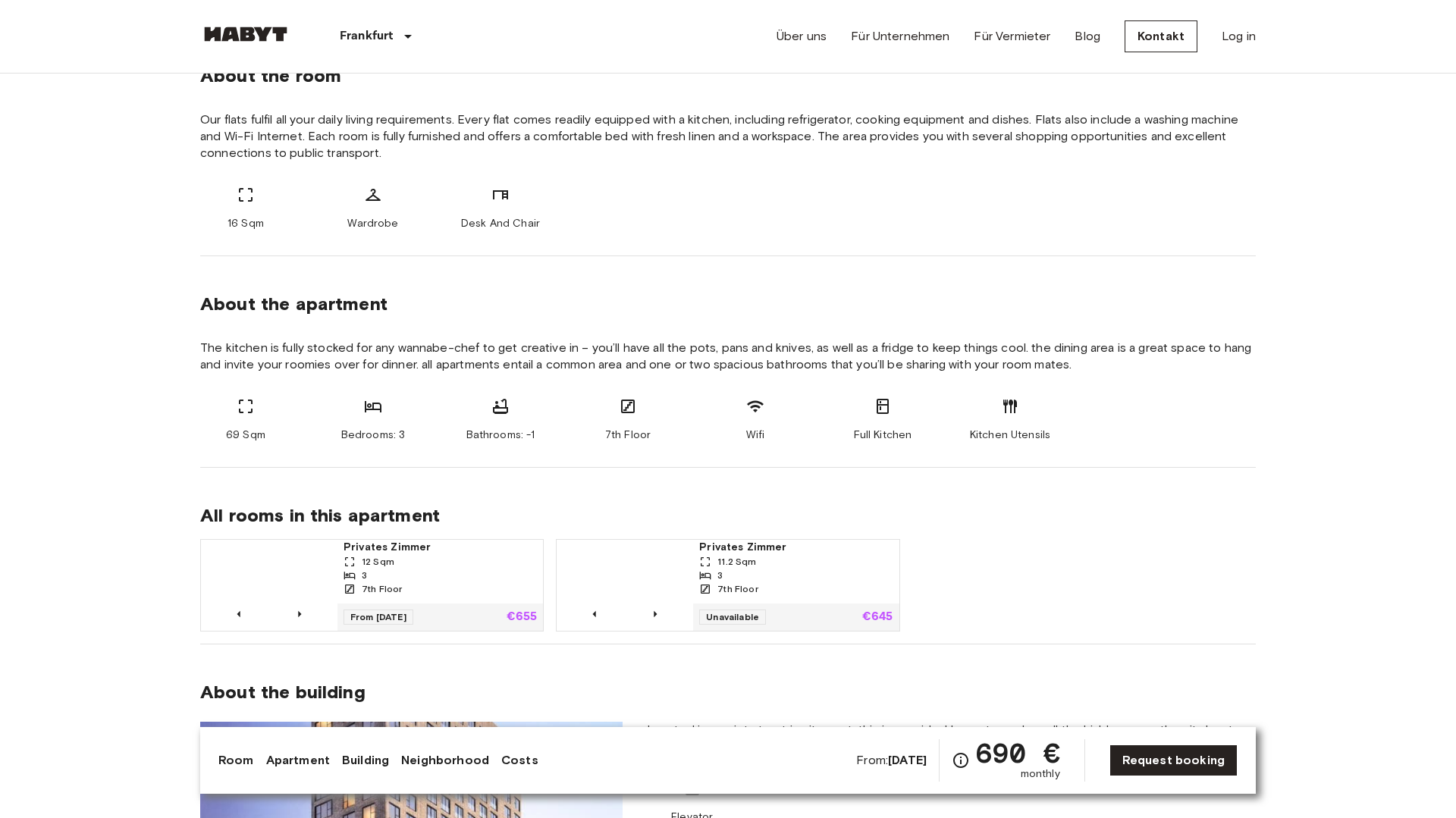
scroll to position [575, 0]
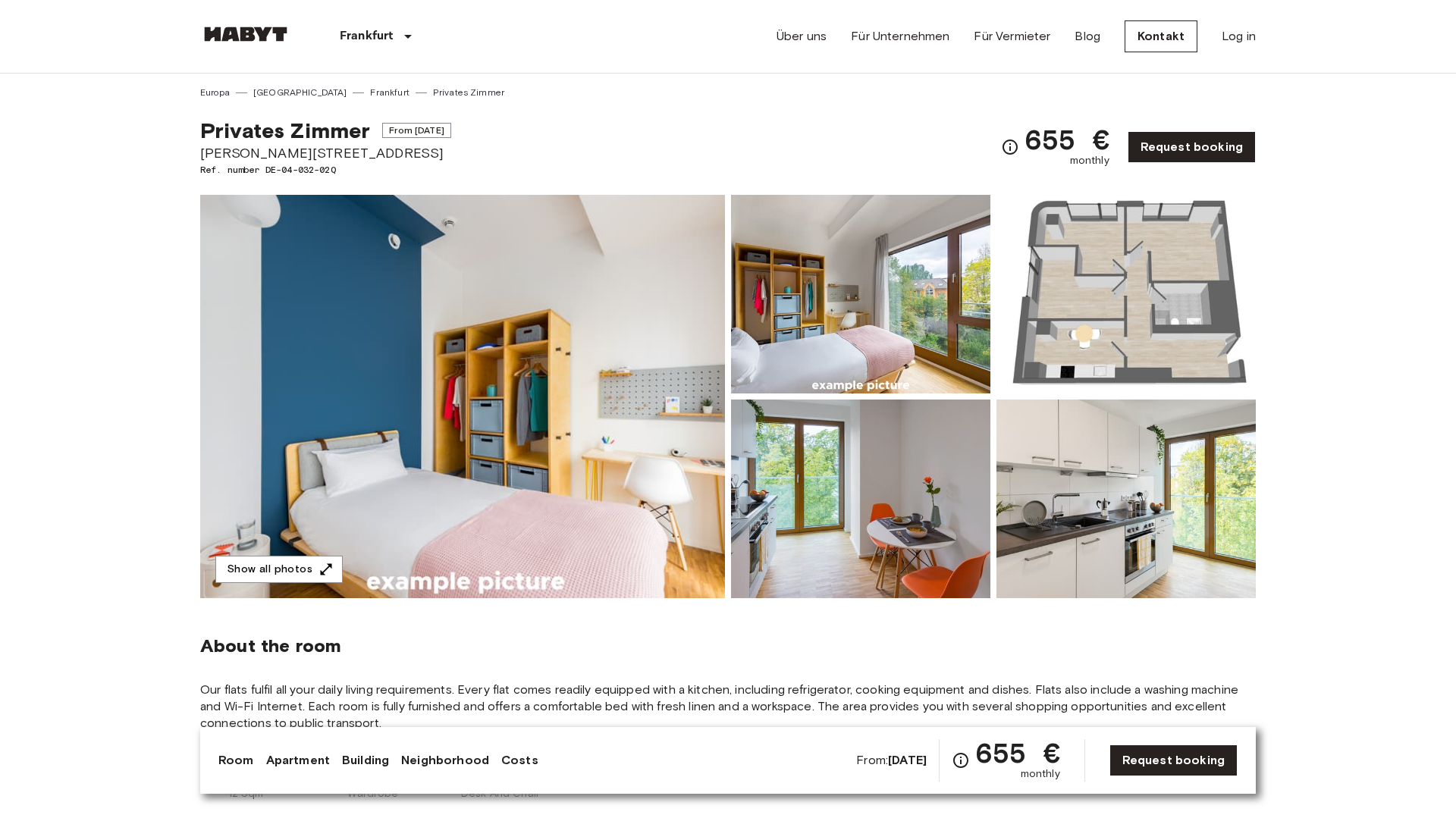
click at [1068, 304] on img at bounding box center [1126, 294] width 260 height 198
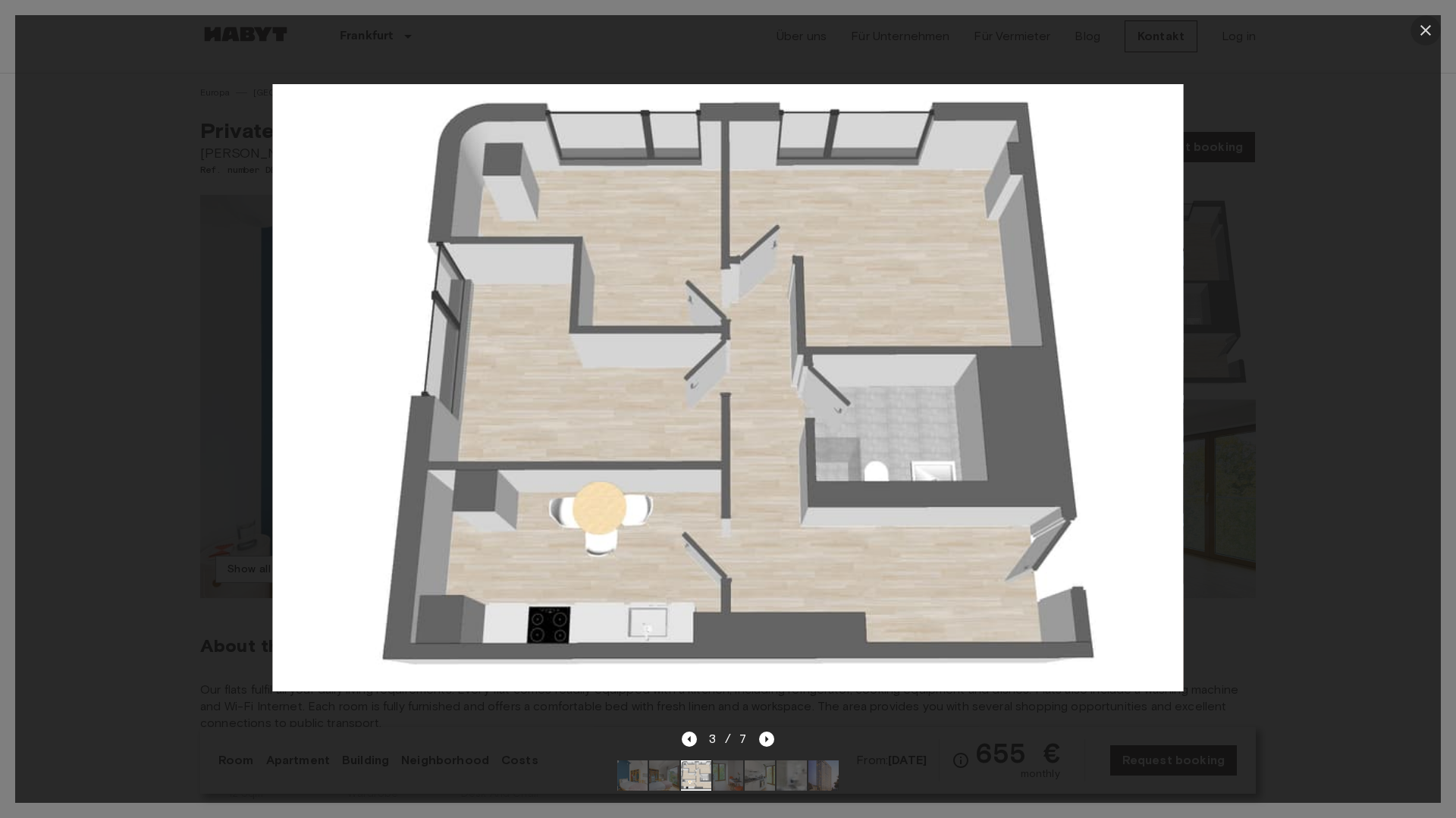
click at [1419, 32] on icon "button" at bounding box center [1425, 30] width 18 height 18
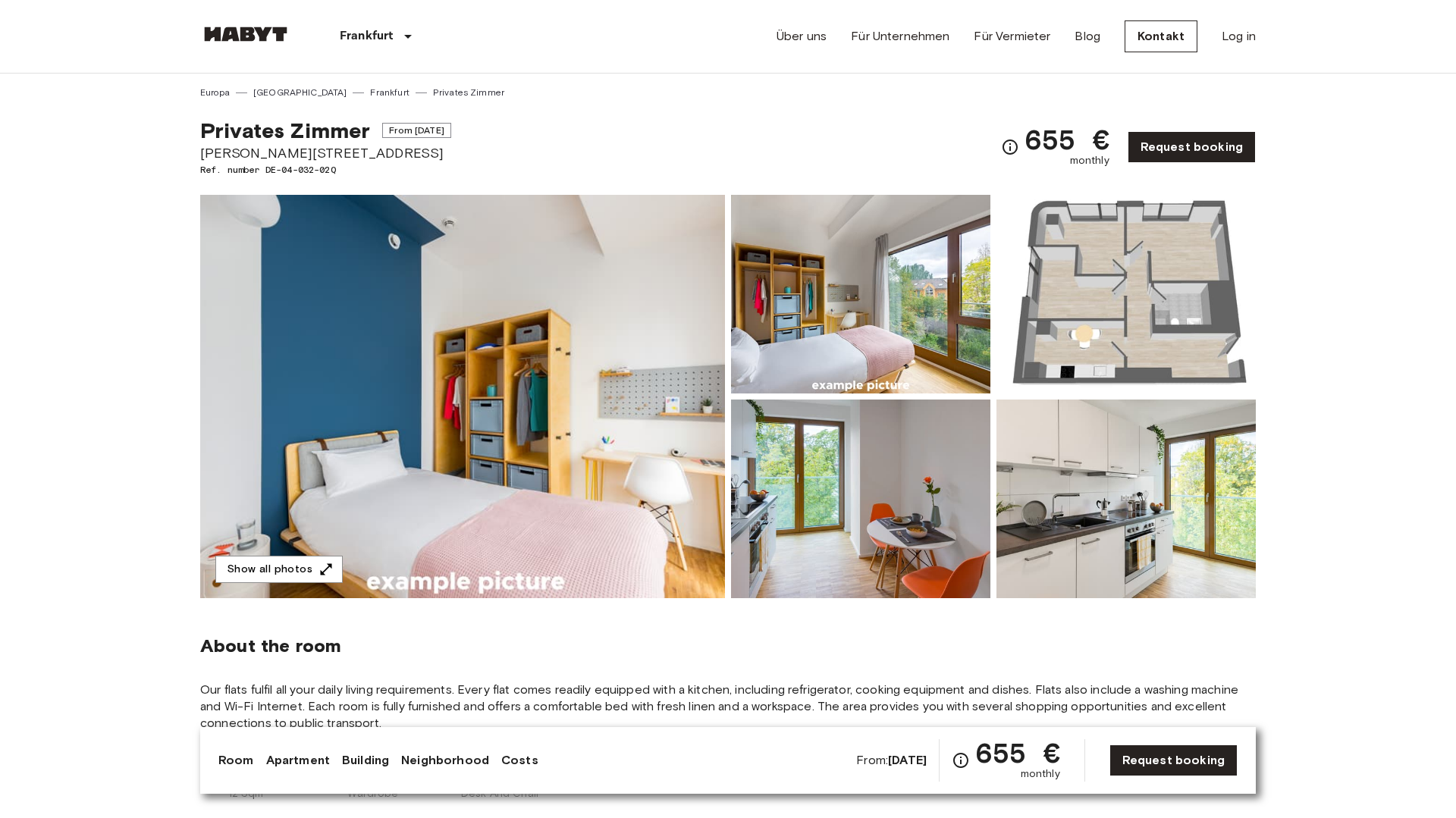
scroll to position [25, 0]
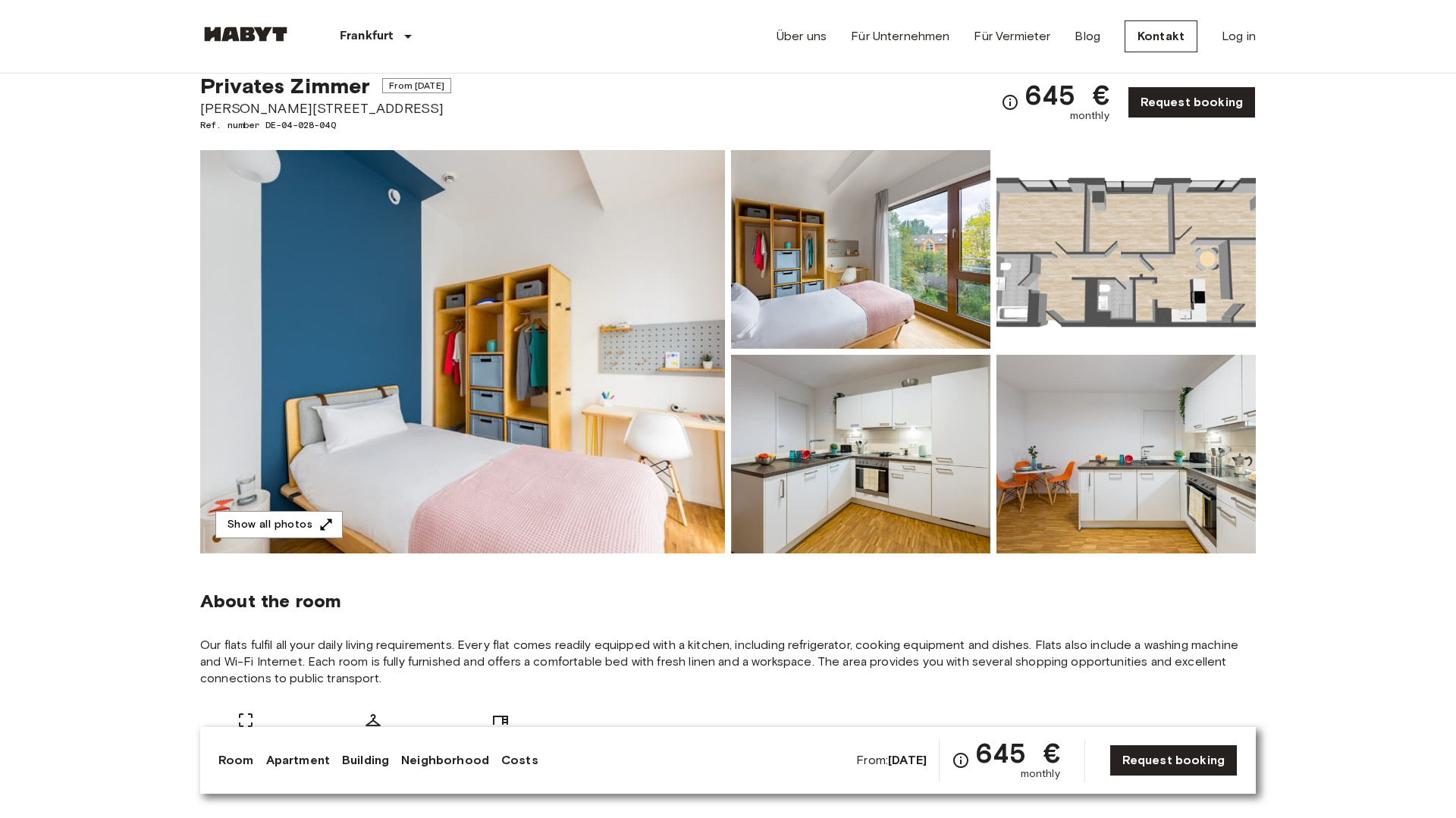
scroll to position [30, 0]
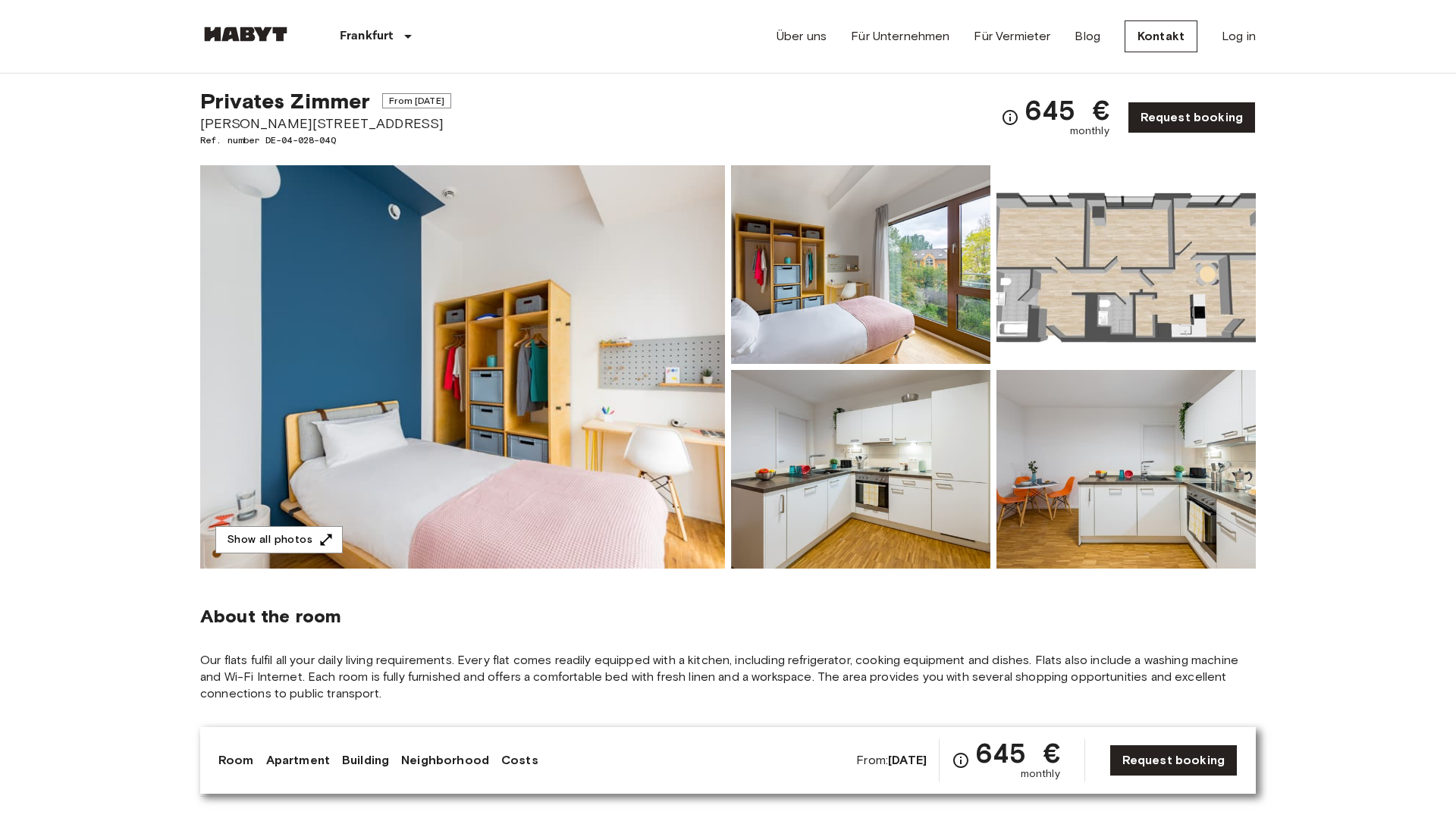
click at [1076, 288] on img at bounding box center [1126, 264] width 260 height 198
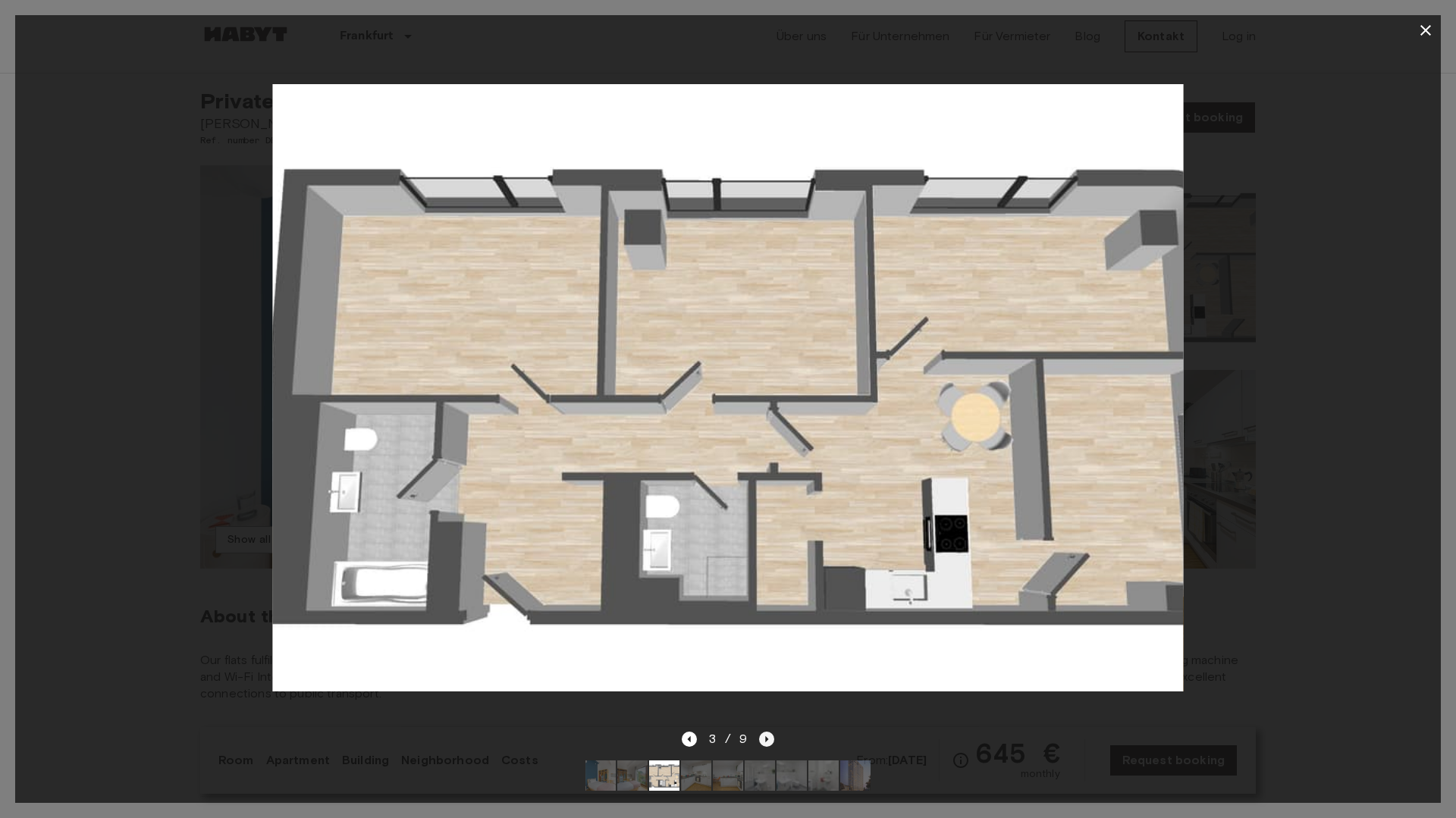
click at [768, 737] on icon "Next image" at bounding box center [767, 740] width 15 height 15
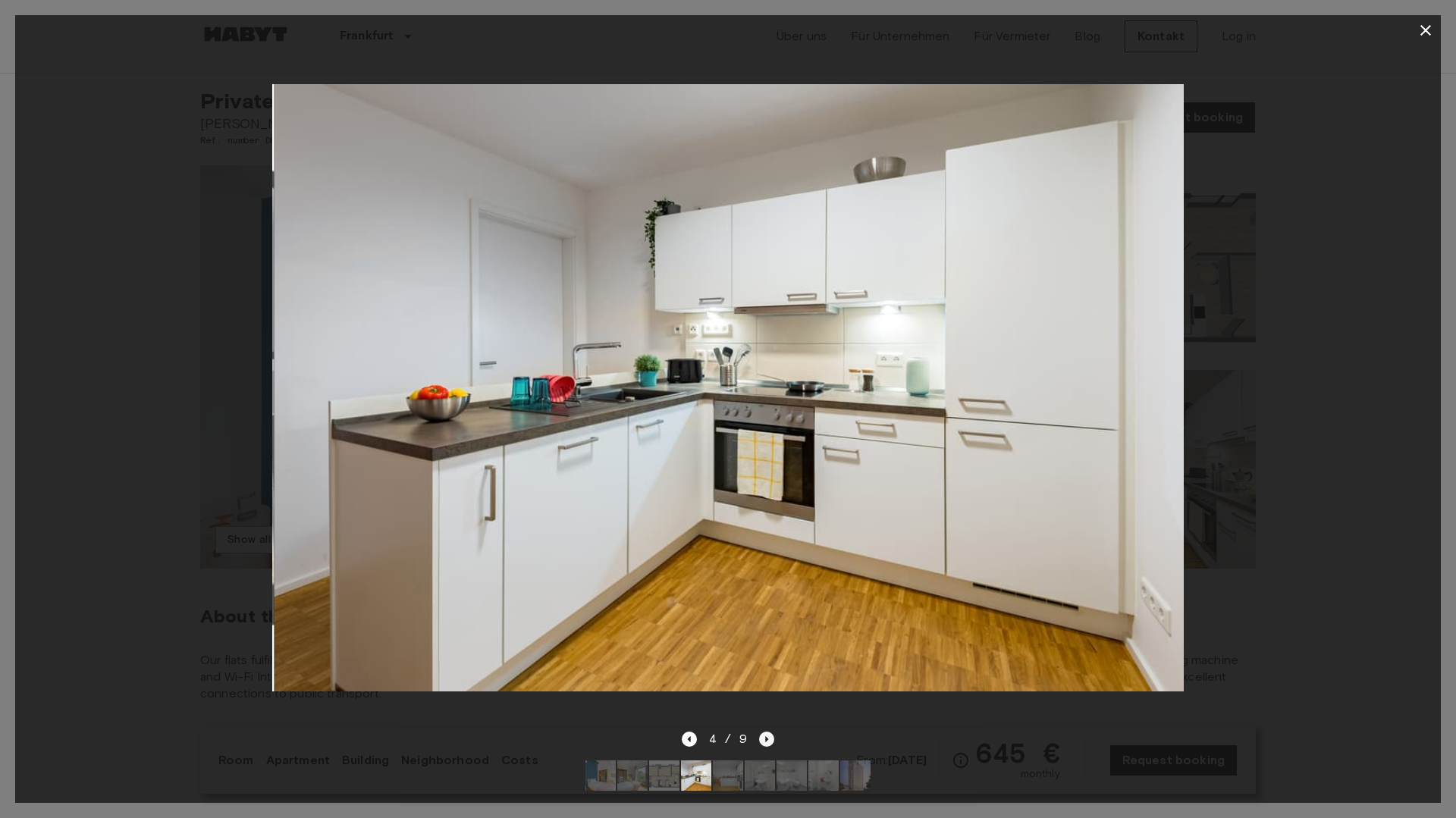
click at [768, 737] on icon "Next image" at bounding box center [767, 740] width 15 height 15
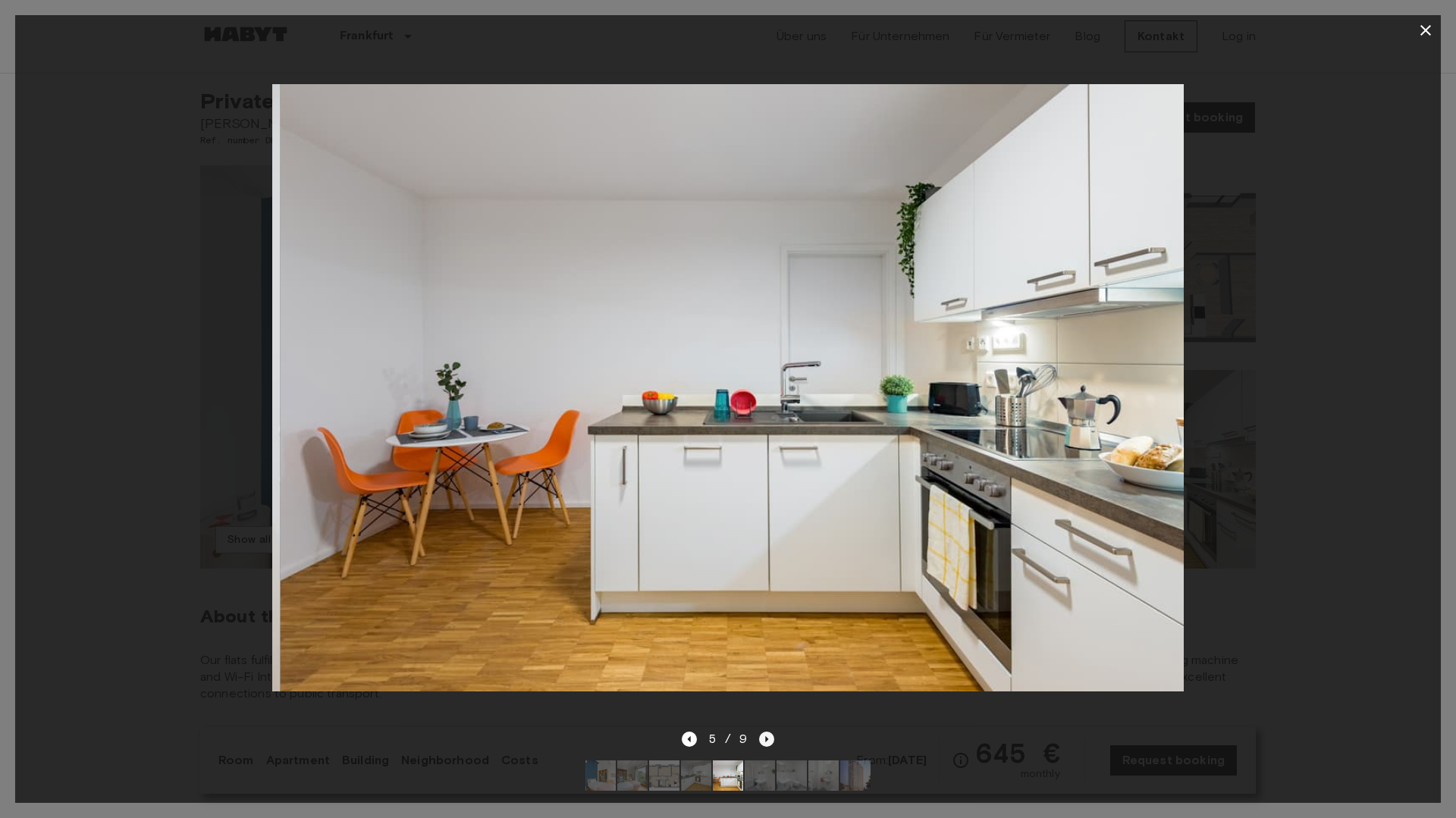
click at [768, 737] on icon "Next image" at bounding box center [767, 740] width 15 height 15
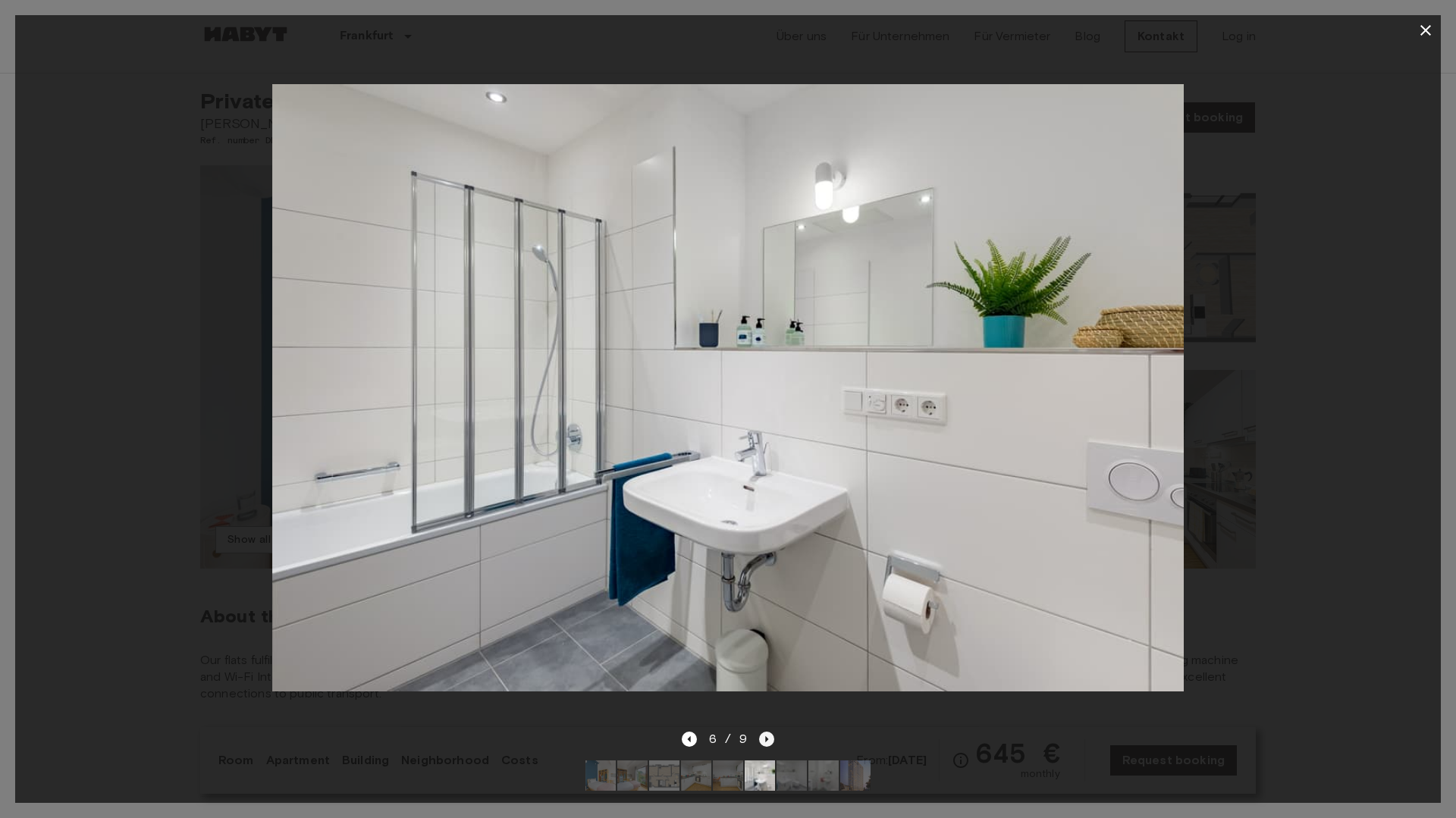
click at [768, 737] on icon "Next image" at bounding box center [767, 740] width 15 height 15
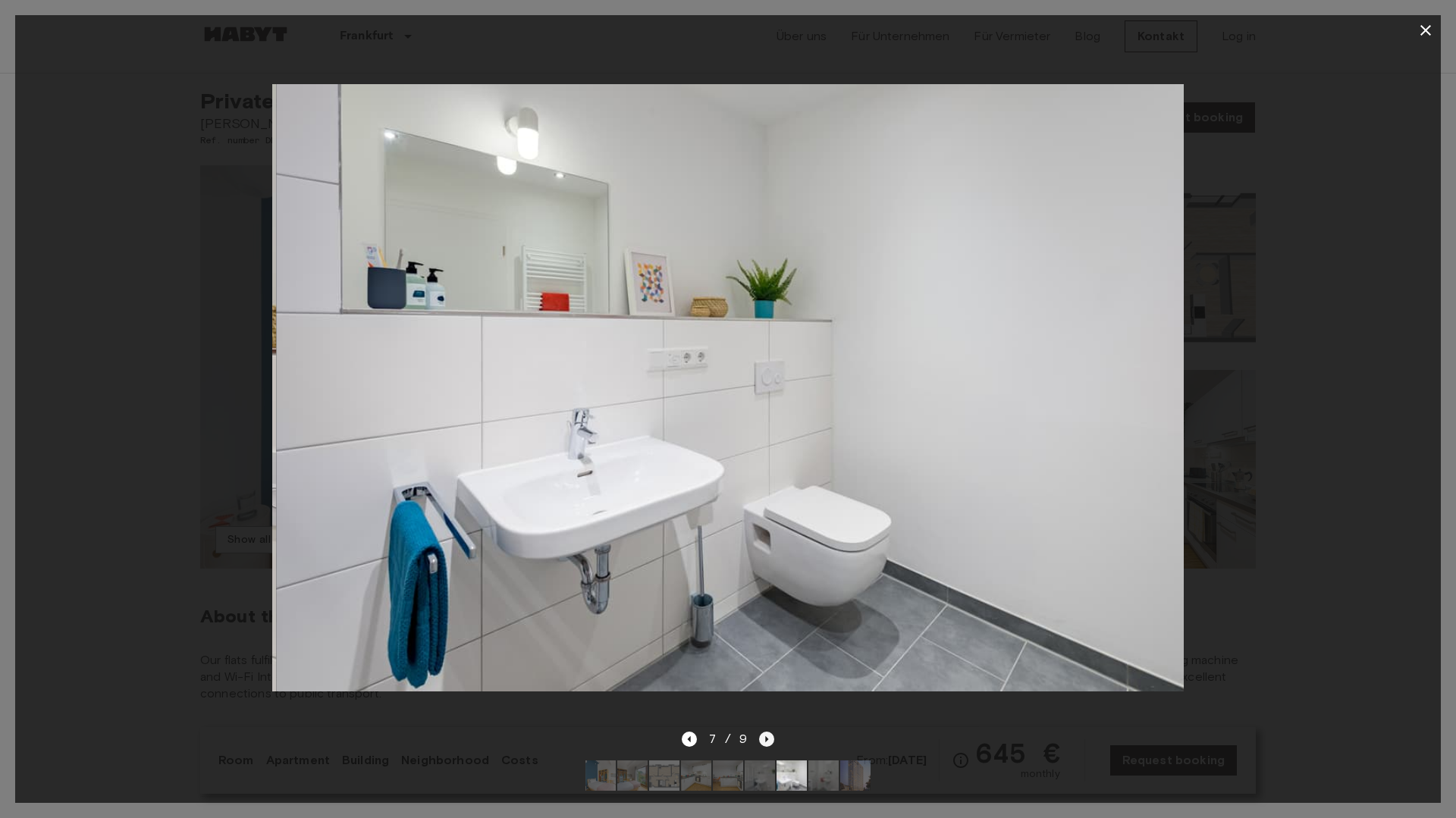
click at [768, 738] on icon "Next image" at bounding box center [767, 740] width 15 height 15
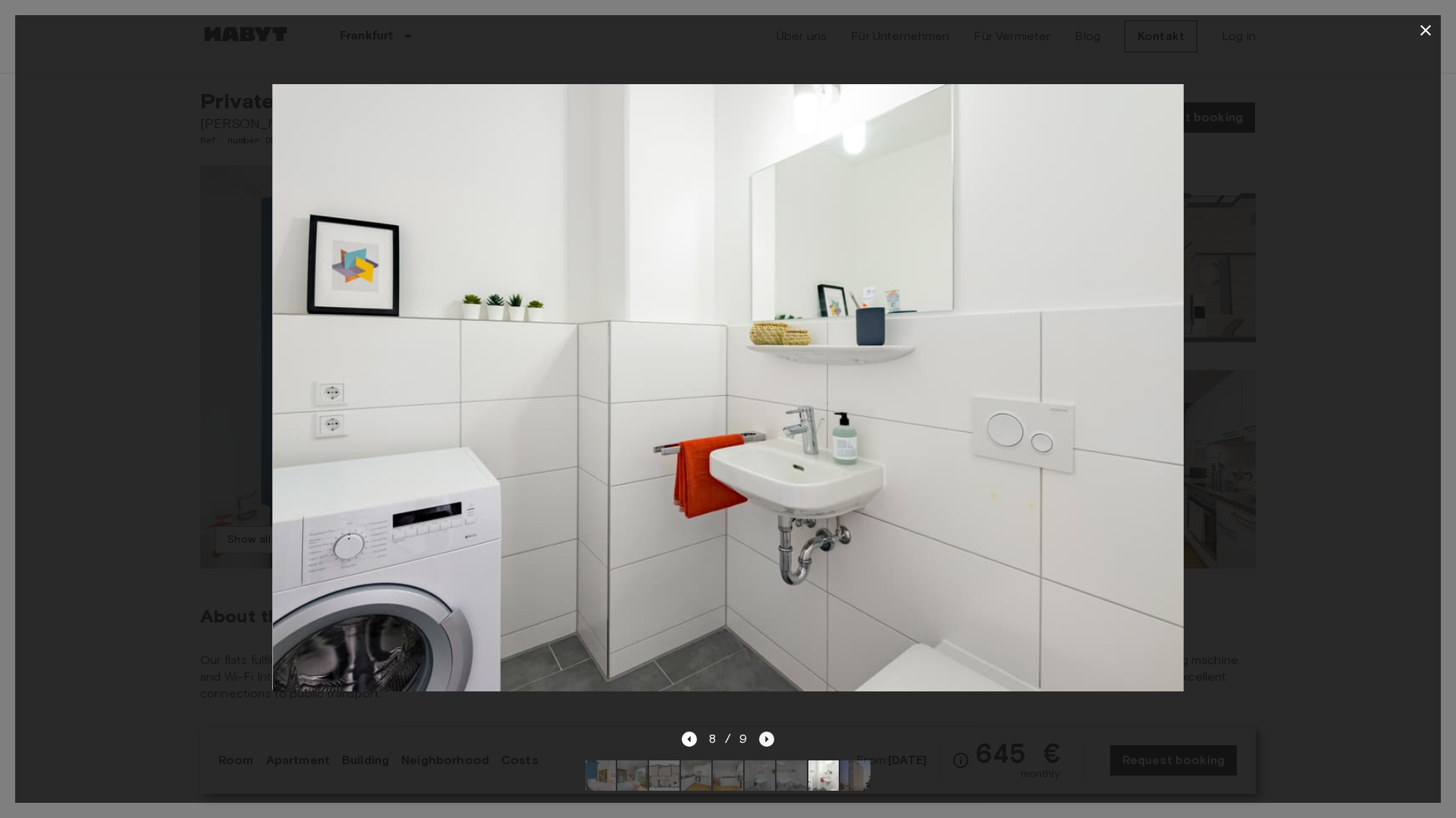
click at [768, 738] on icon "Next image" at bounding box center [767, 740] width 15 height 15
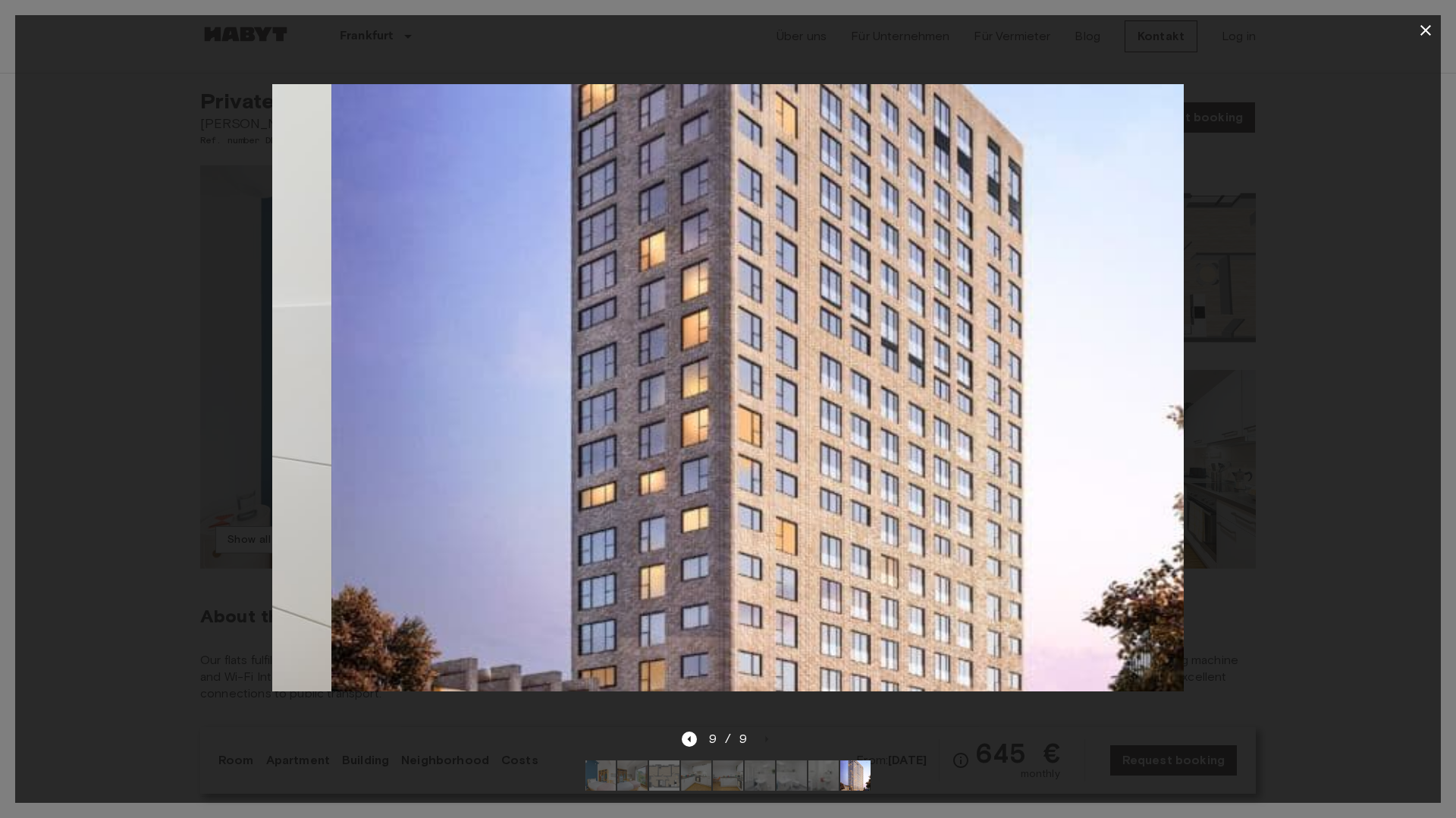
click at [769, 738] on div "9 / 9" at bounding box center [728, 739] width 94 height 18
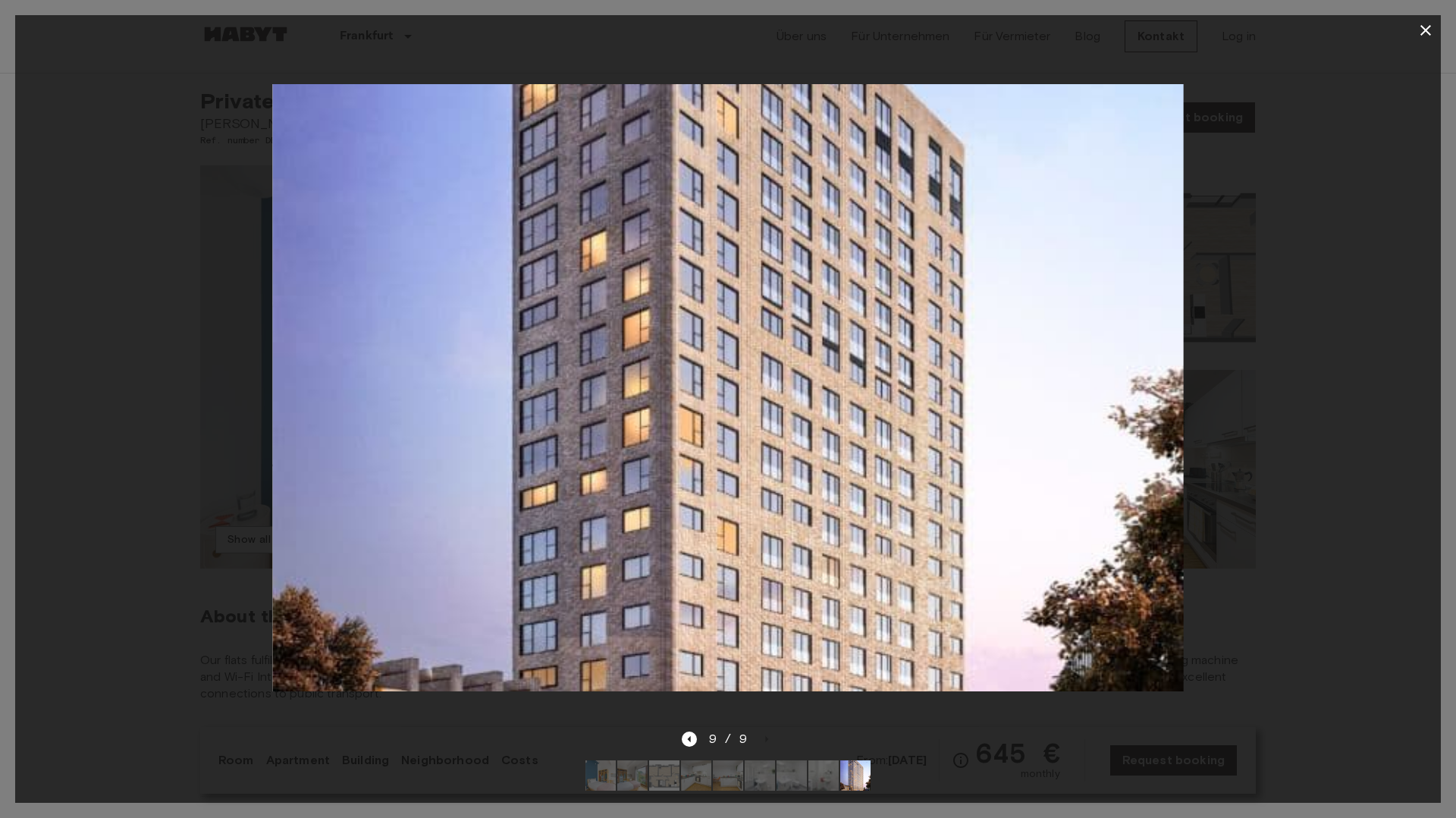
click at [1249, 236] on div at bounding box center [728, 387] width 1425 height 685
click at [1422, 34] on icon "button" at bounding box center [1425, 30] width 10 height 10
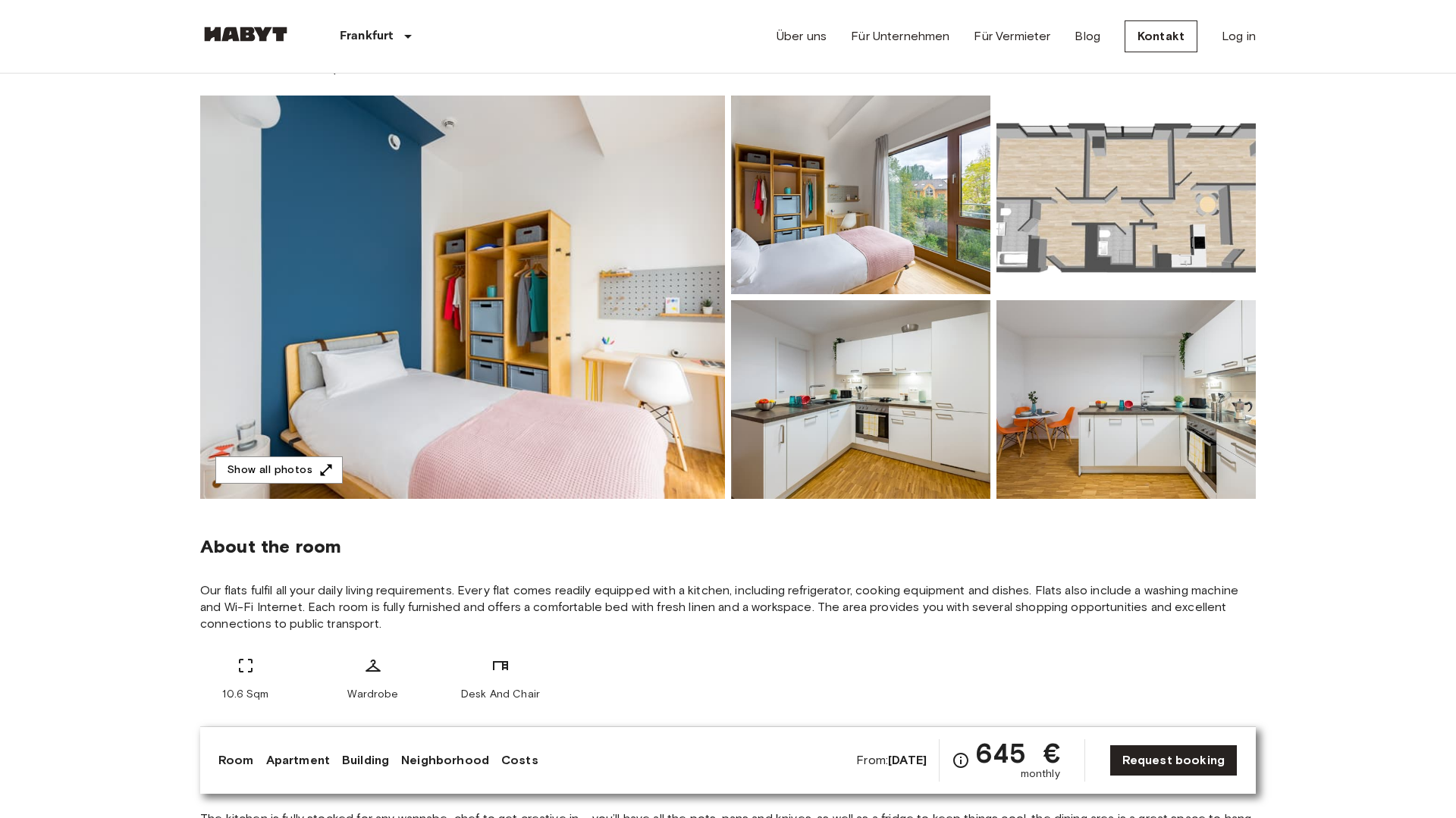
scroll to position [65, 0]
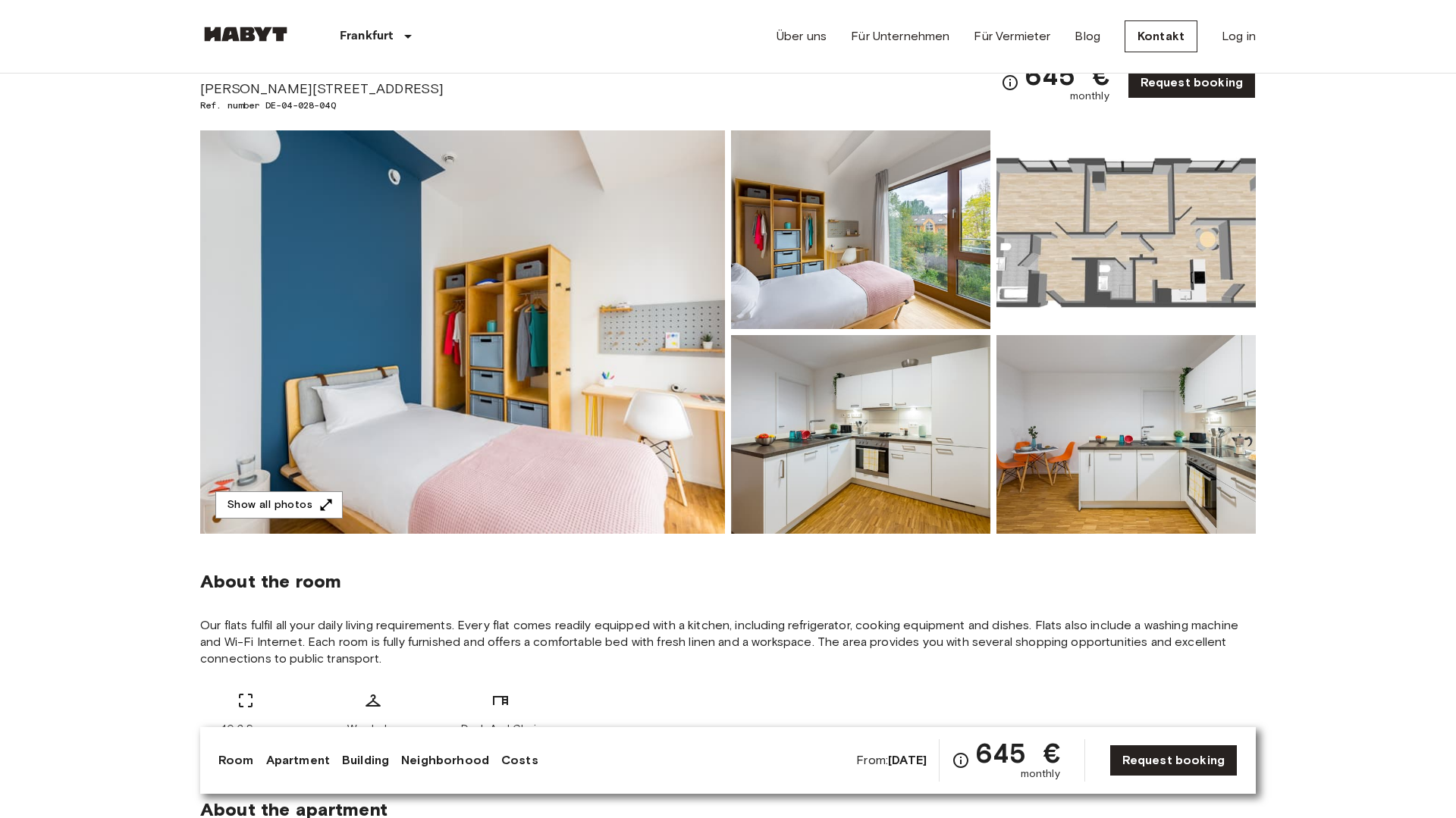
click at [1091, 259] on img at bounding box center [1126, 229] width 260 height 198
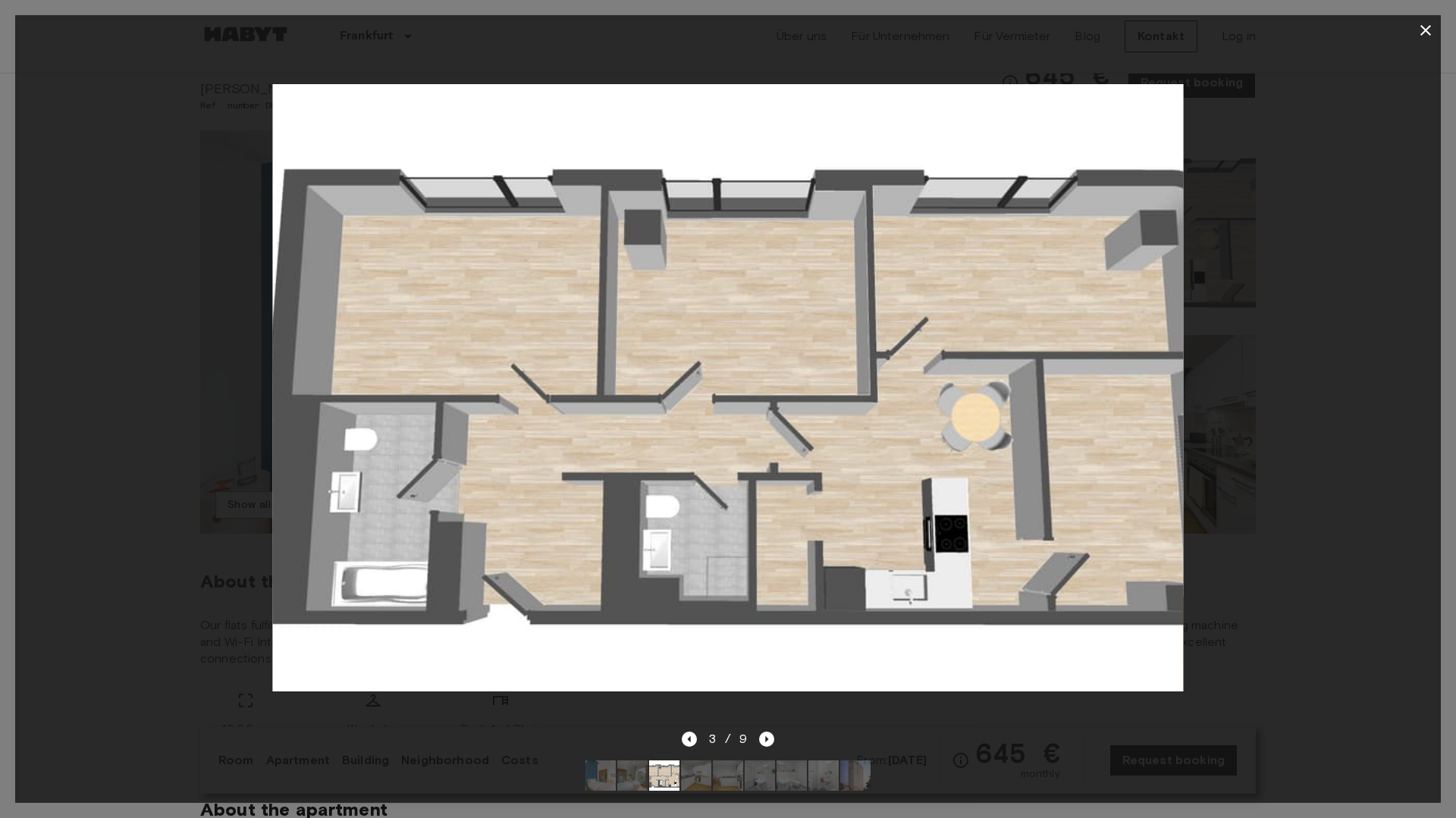
click at [1425, 25] on icon "button" at bounding box center [1425, 30] width 18 height 18
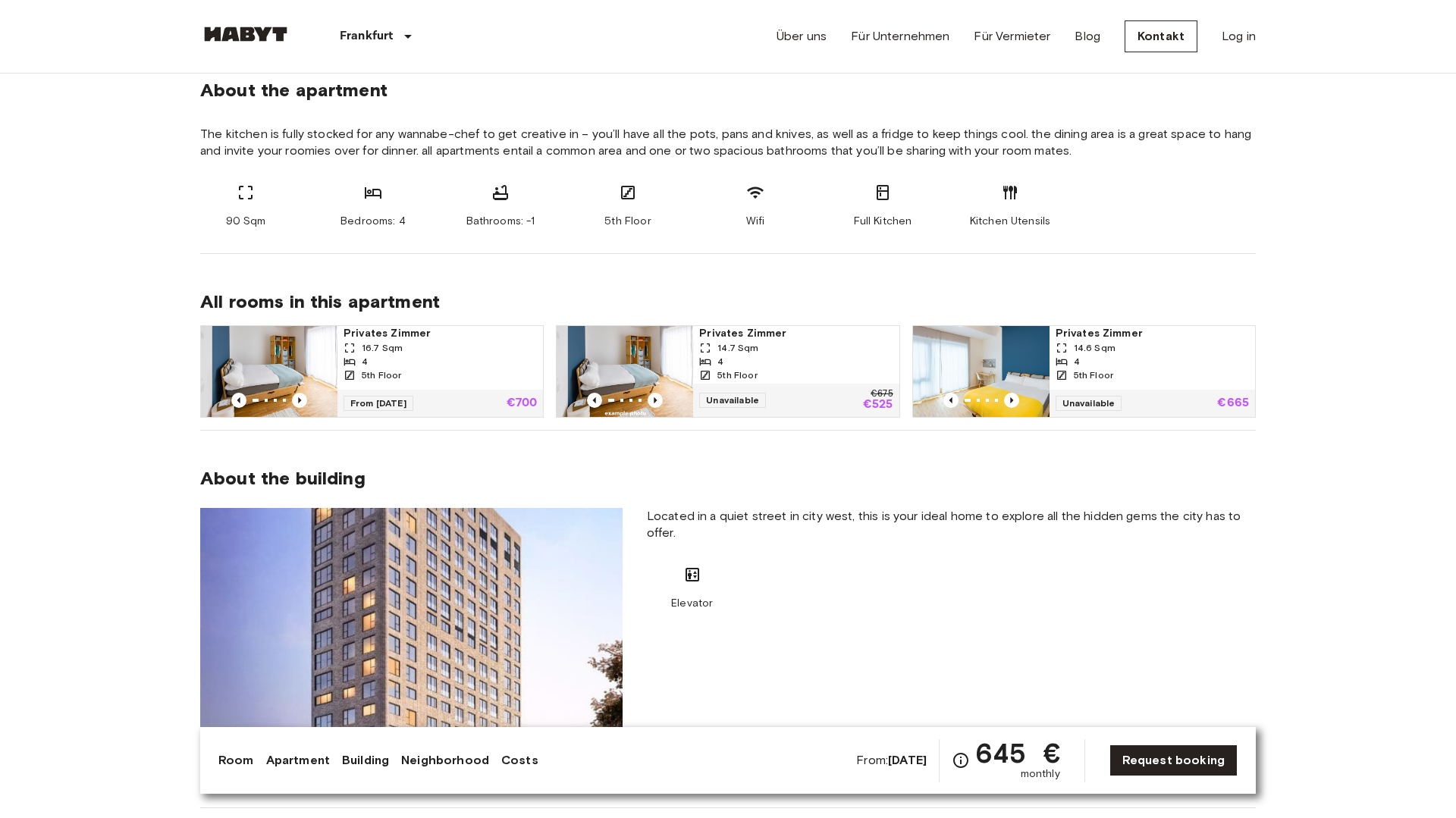
scroll to position [835, 0]
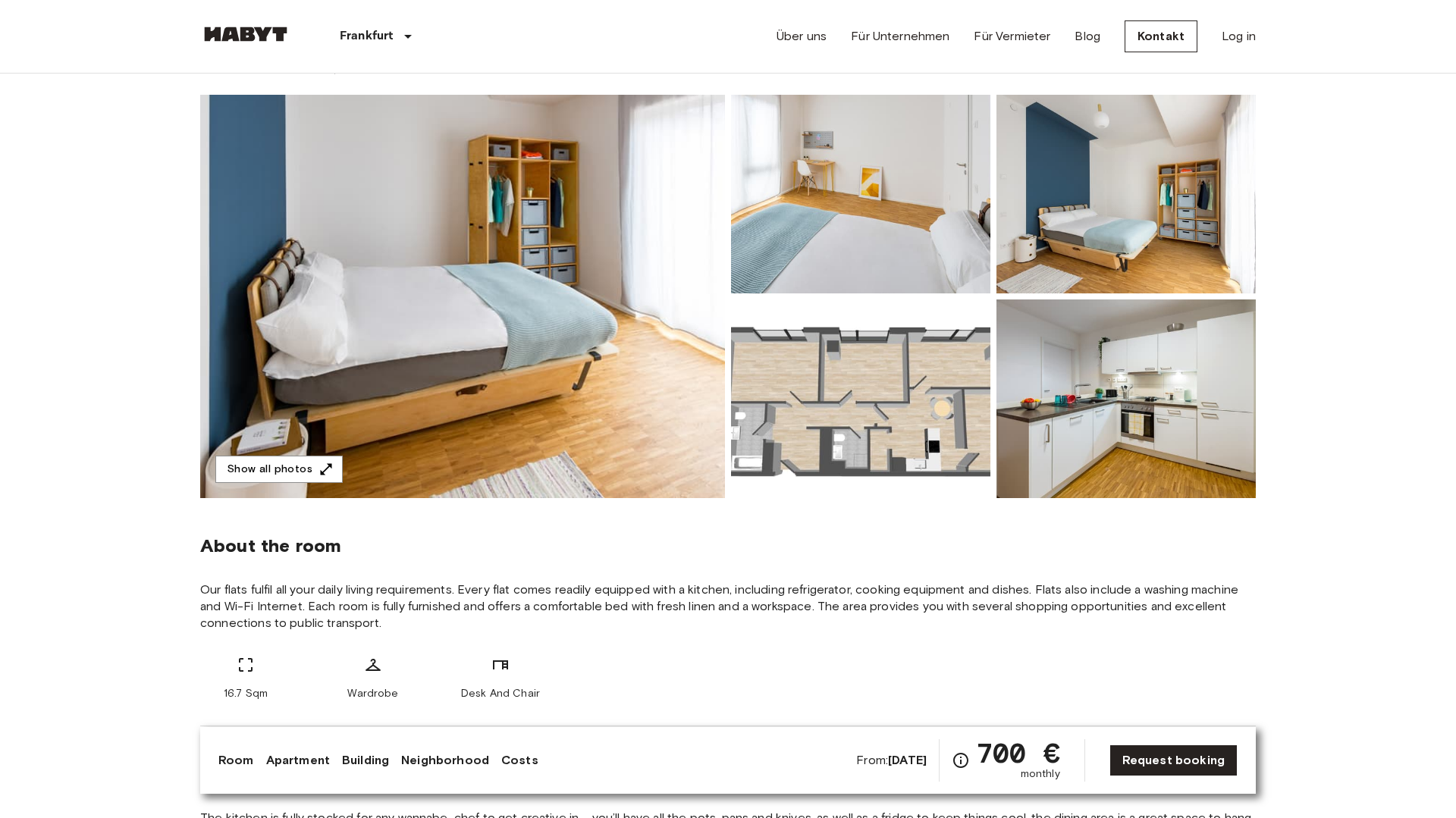
scroll to position [99, 0]
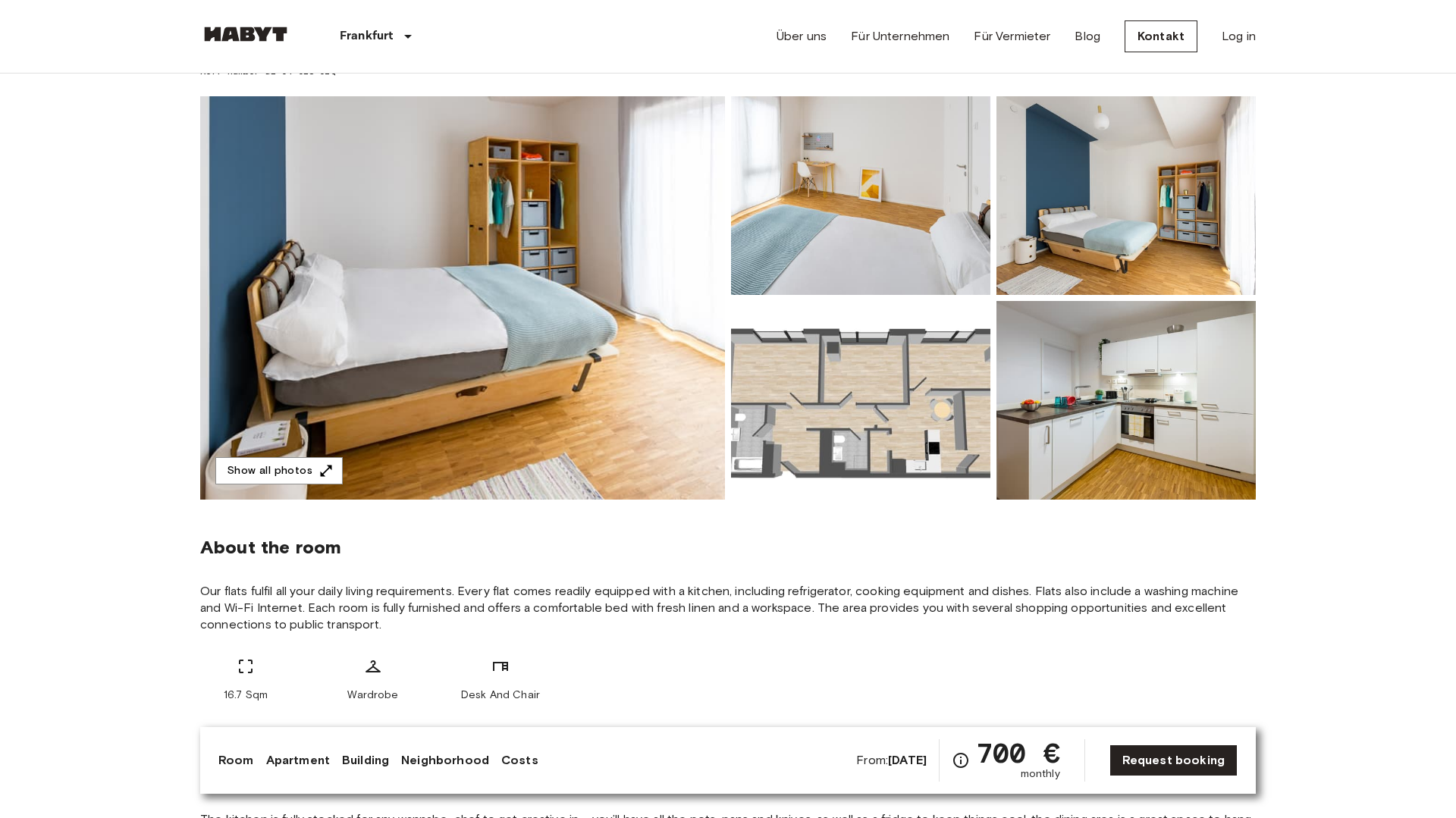
click at [540, 423] on img at bounding box center [462, 298] width 525 height 403
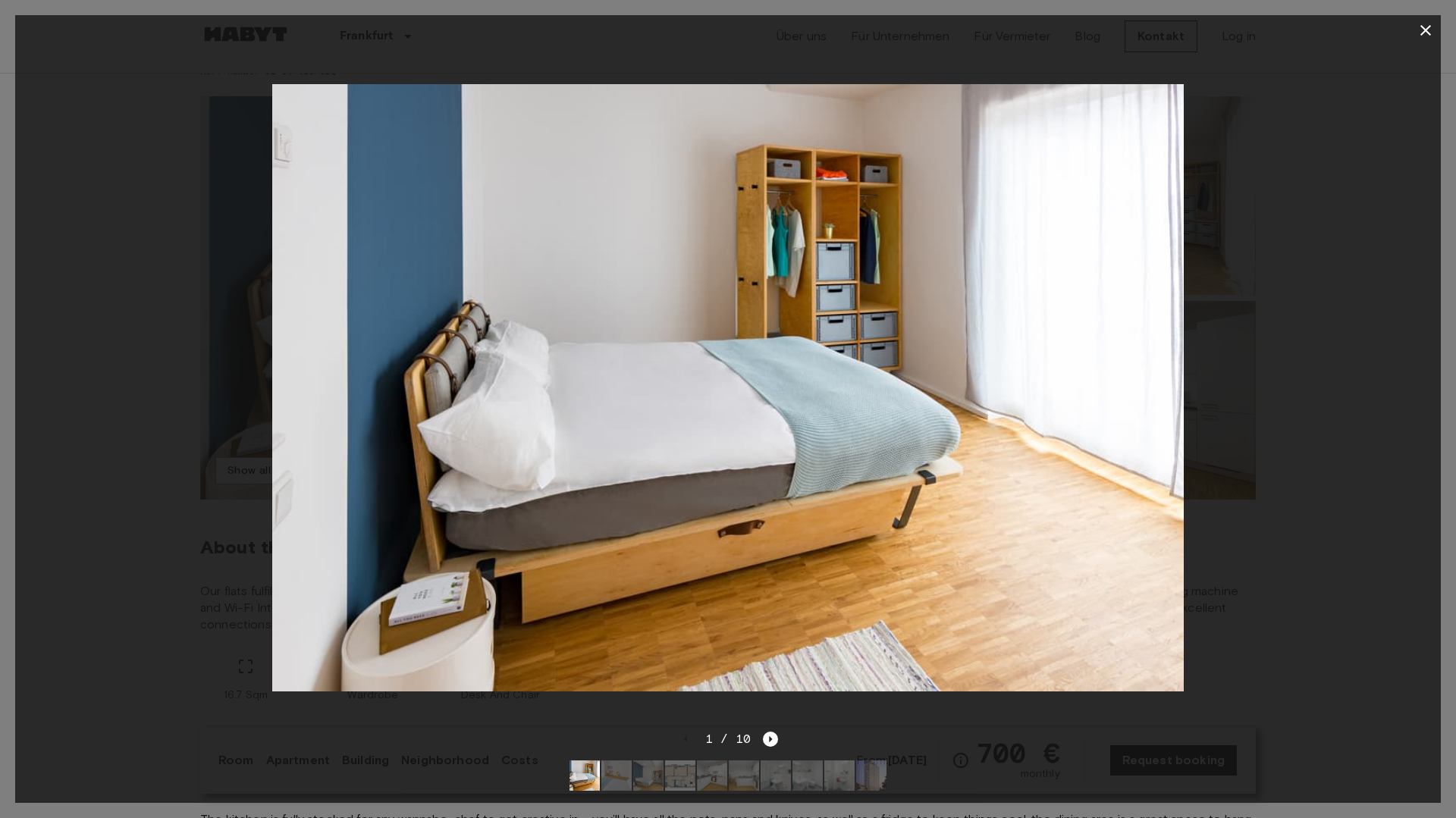
click at [1322, 129] on div at bounding box center [728, 387] width 1425 height 685
click at [1424, 34] on icon "button" at bounding box center [1425, 30] width 18 height 18
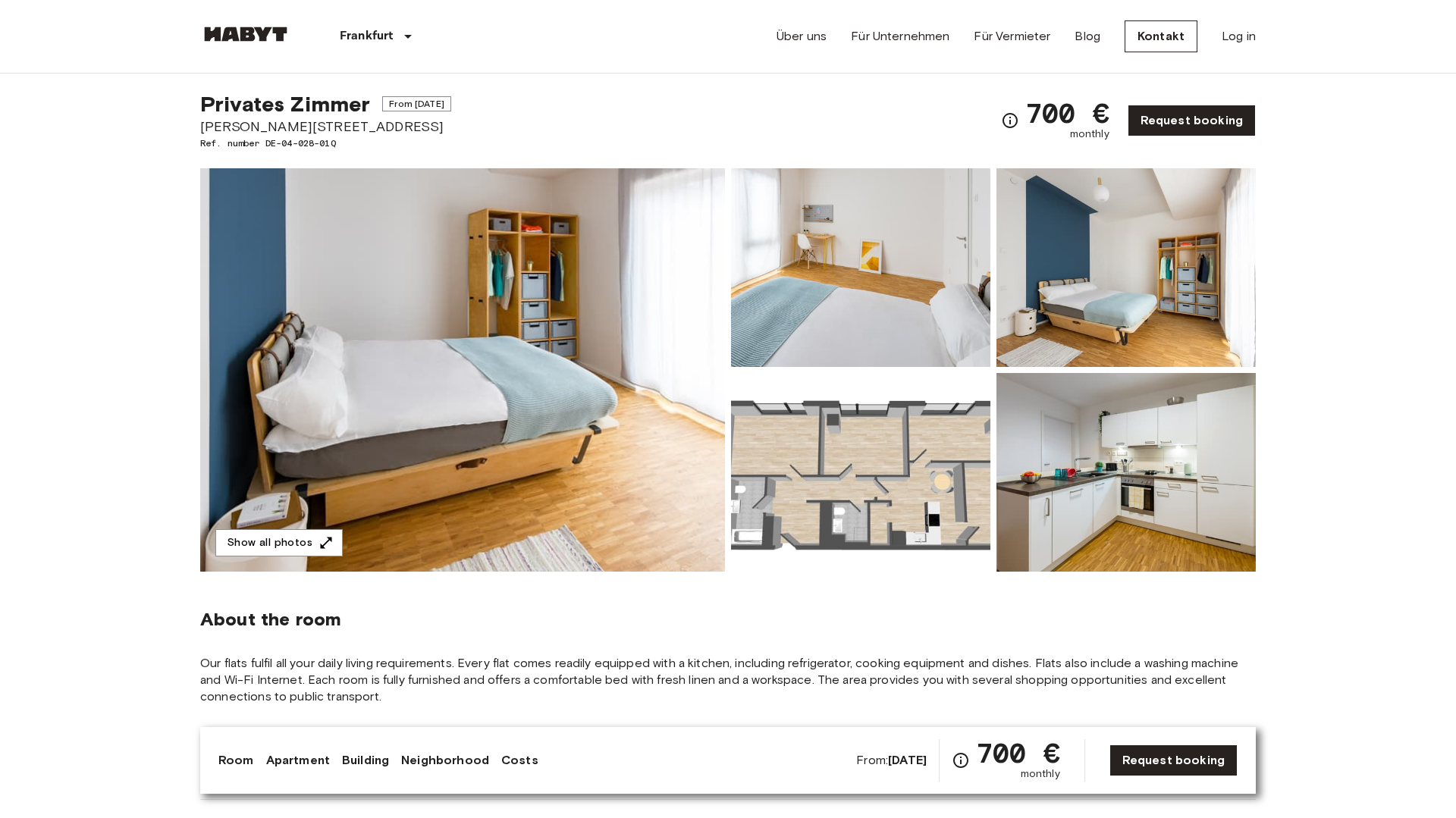
scroll to position [27, 0]
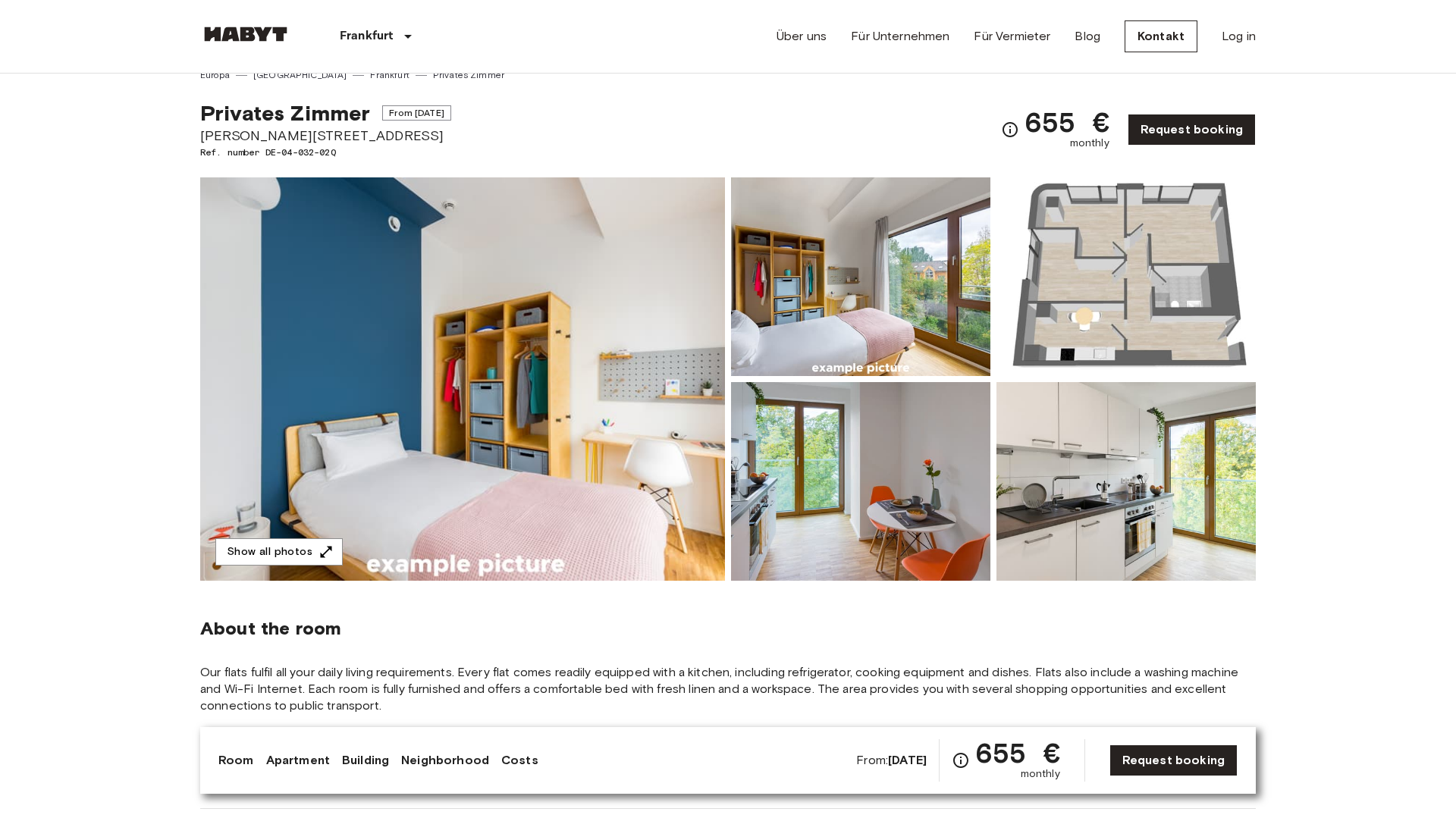
scroll to position [9, 0]
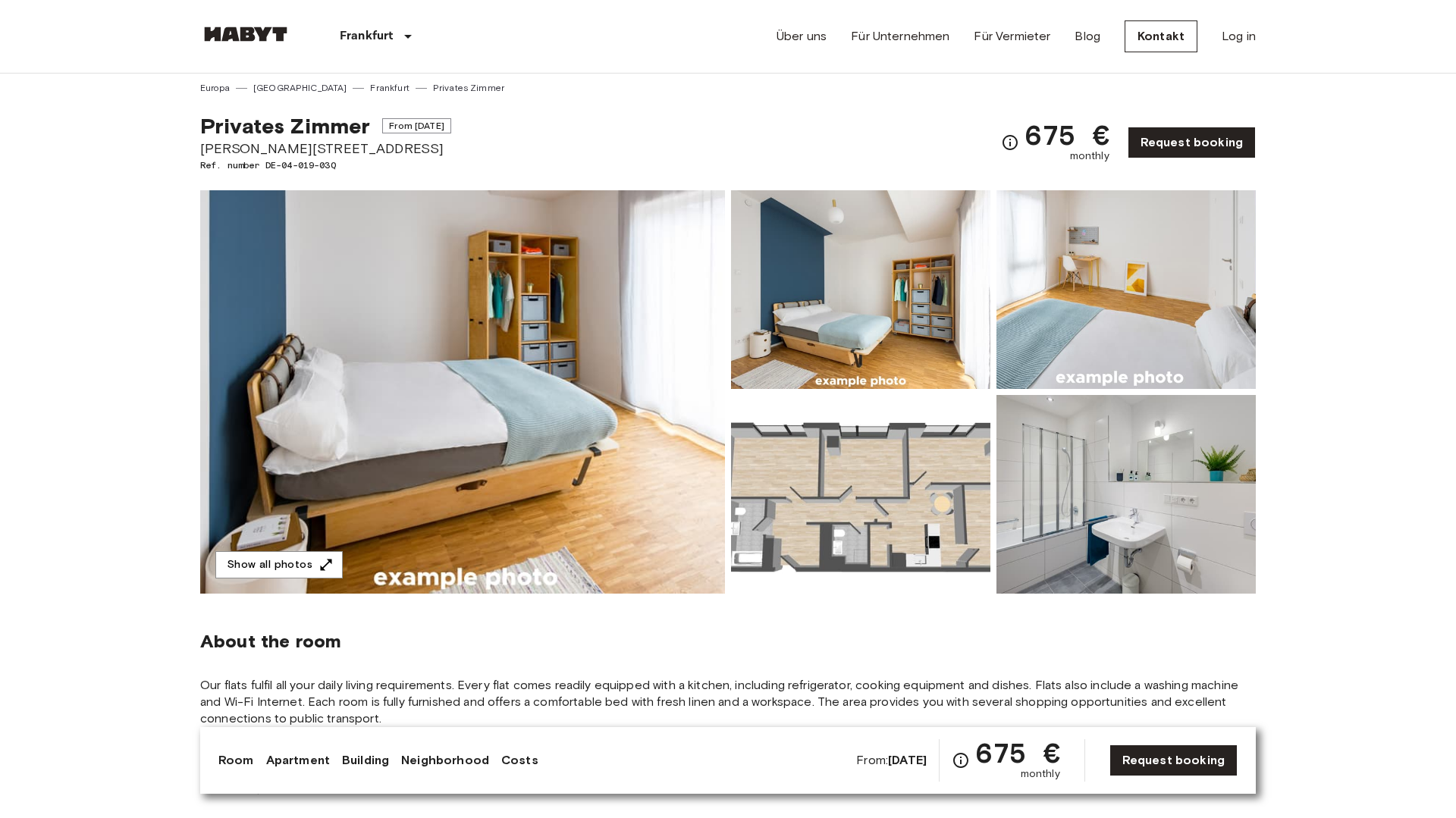
scroll to position [2, 0]
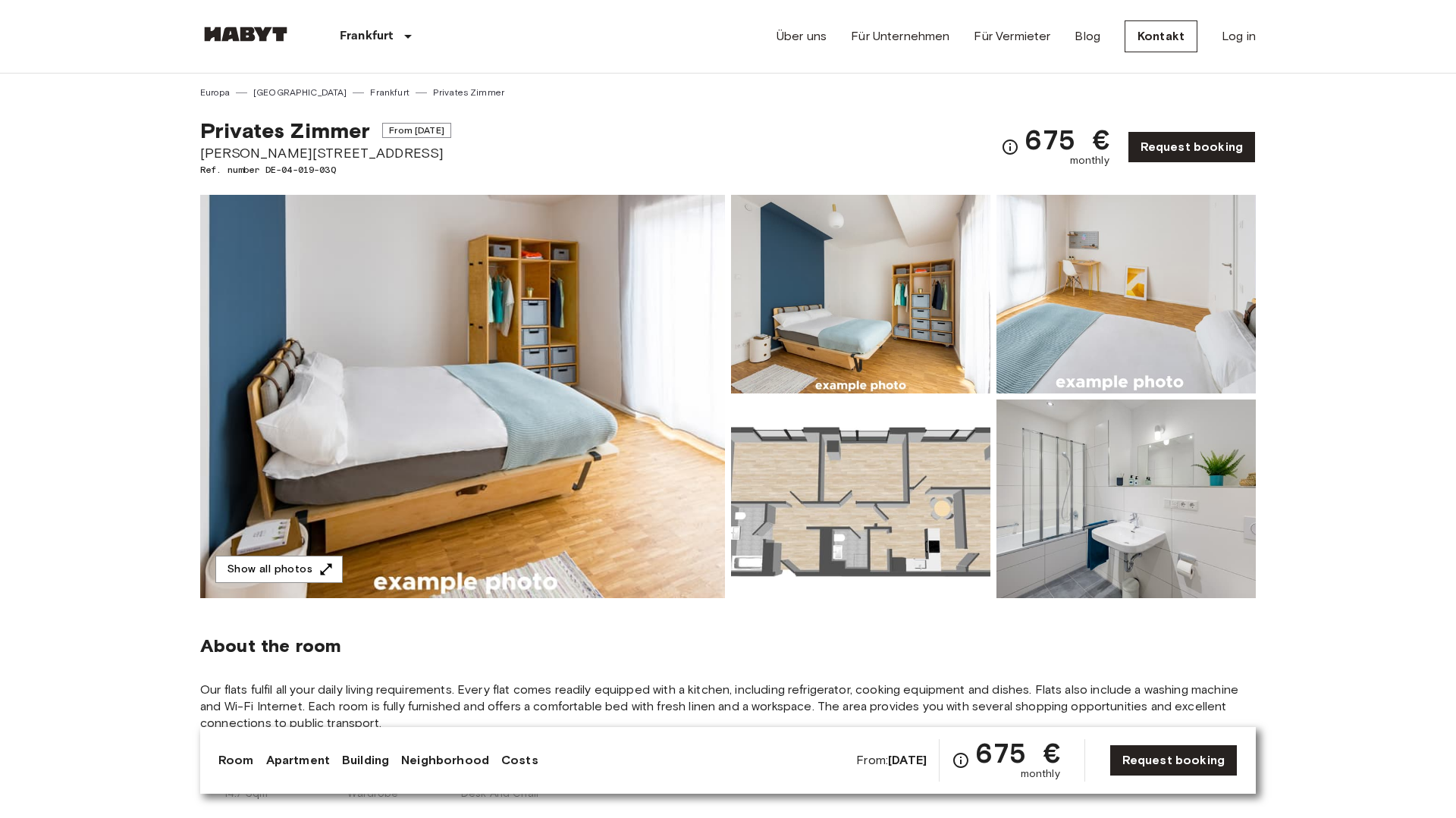
click at [456, 503] on img at bounding box center [462, 397] width 525 height 403
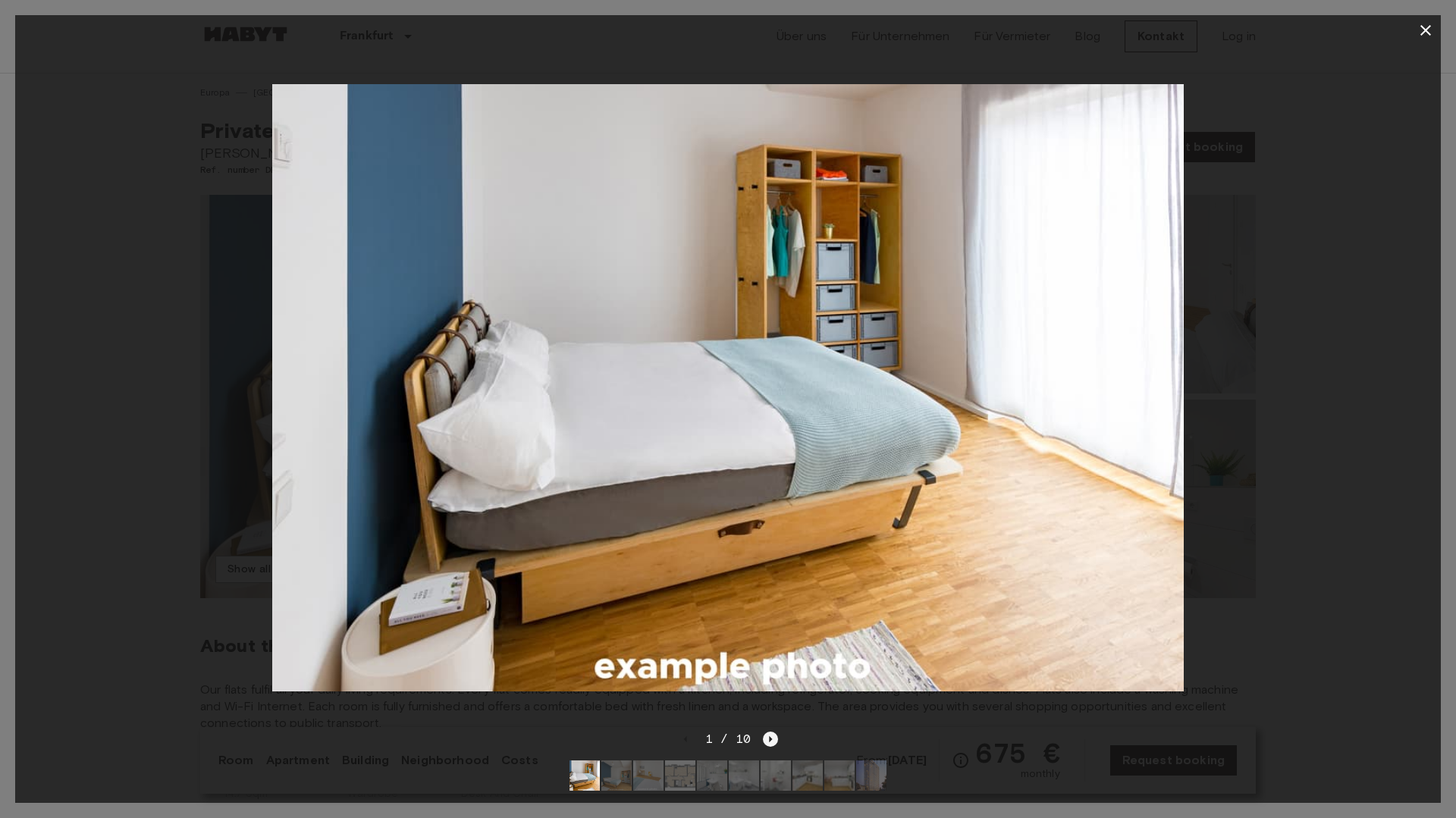
click at [774, 739] on icon "Next image" at bounding box center [770, 740] width 15 height 15
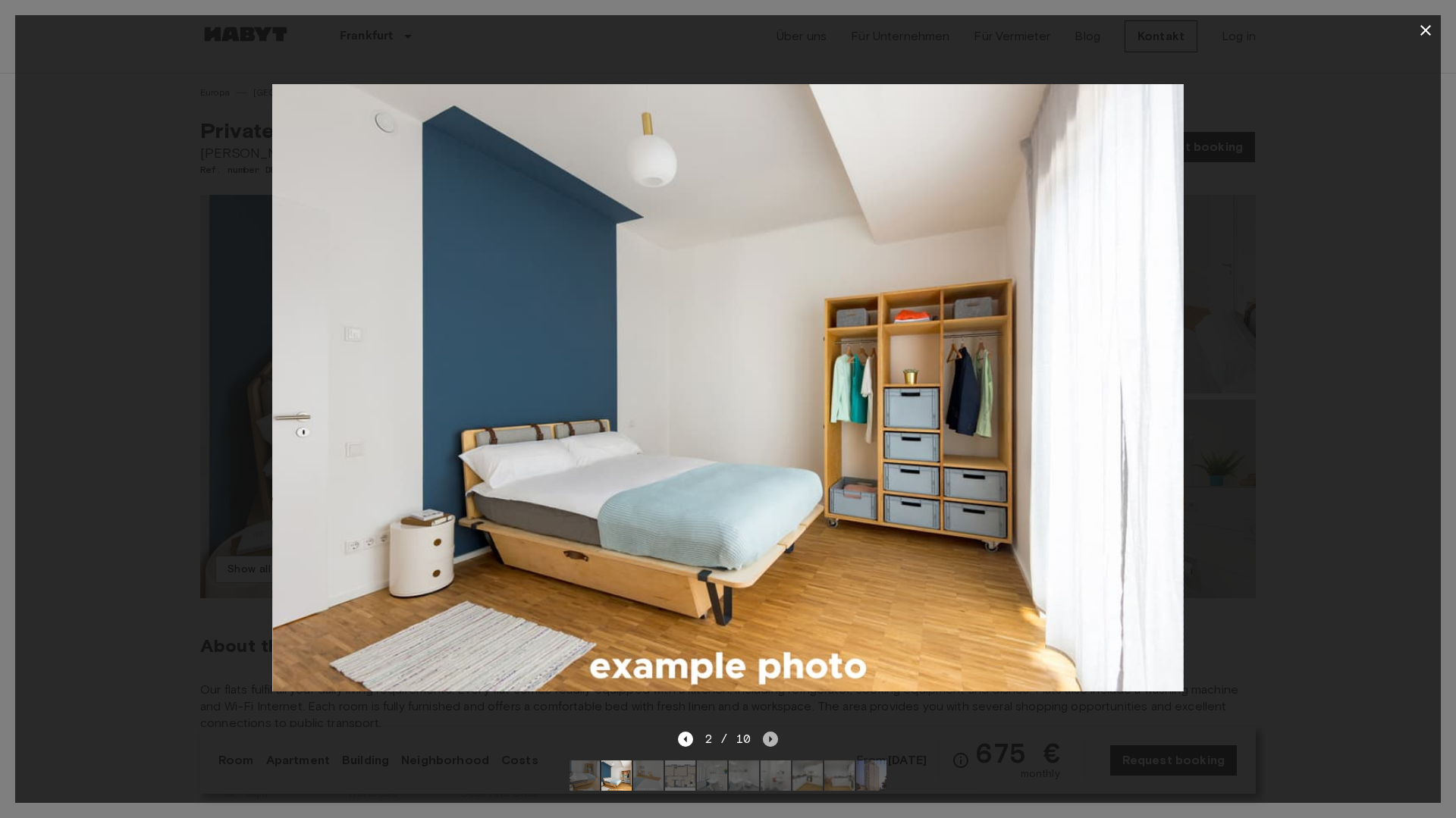
click at [774, 739] on icon "Next image" at bounding box center [770, 740] width 15 height 15
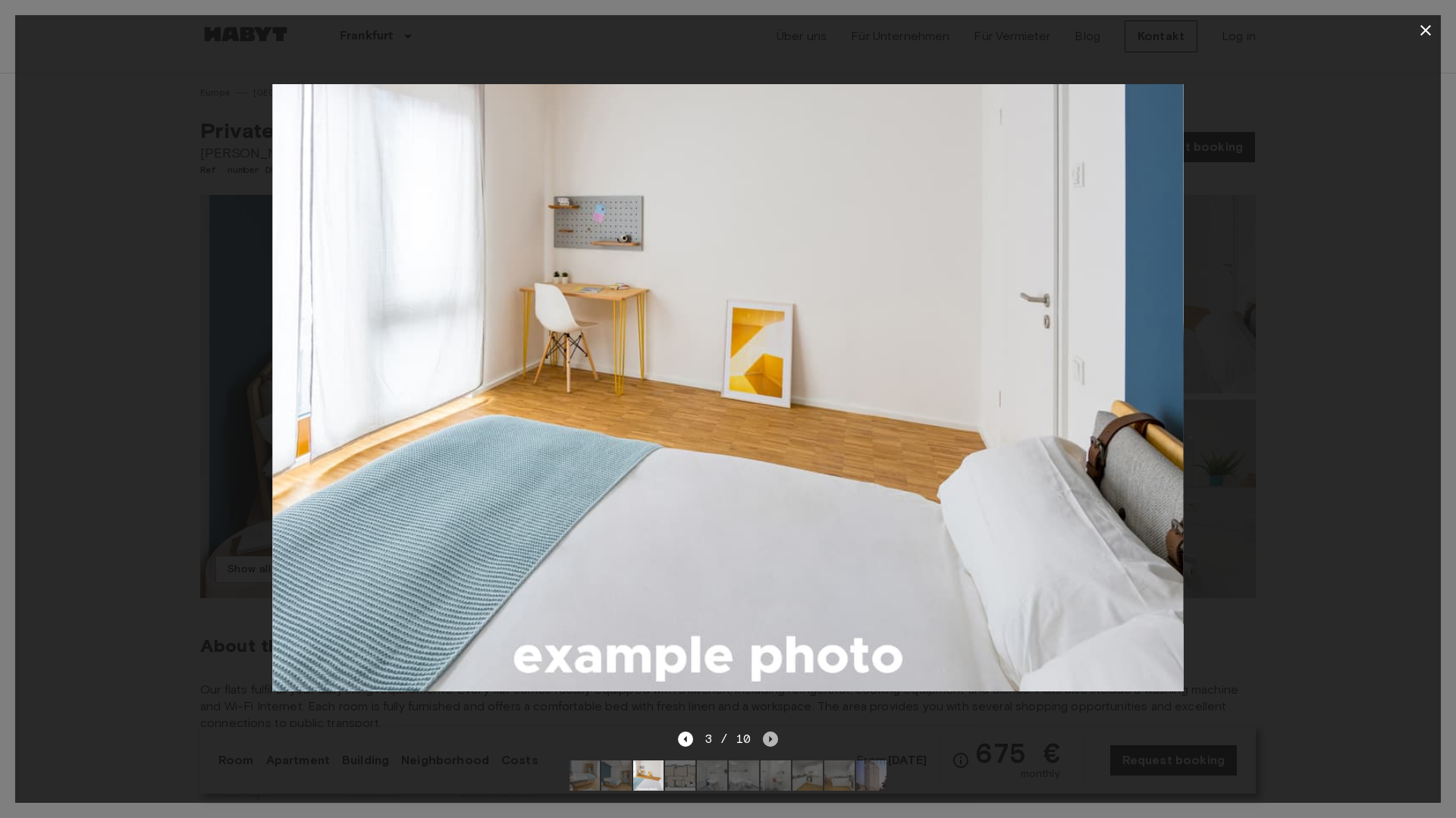
click at [774, 739] on icon "Next image" at bounding box center [770, 740] width 15 height 15
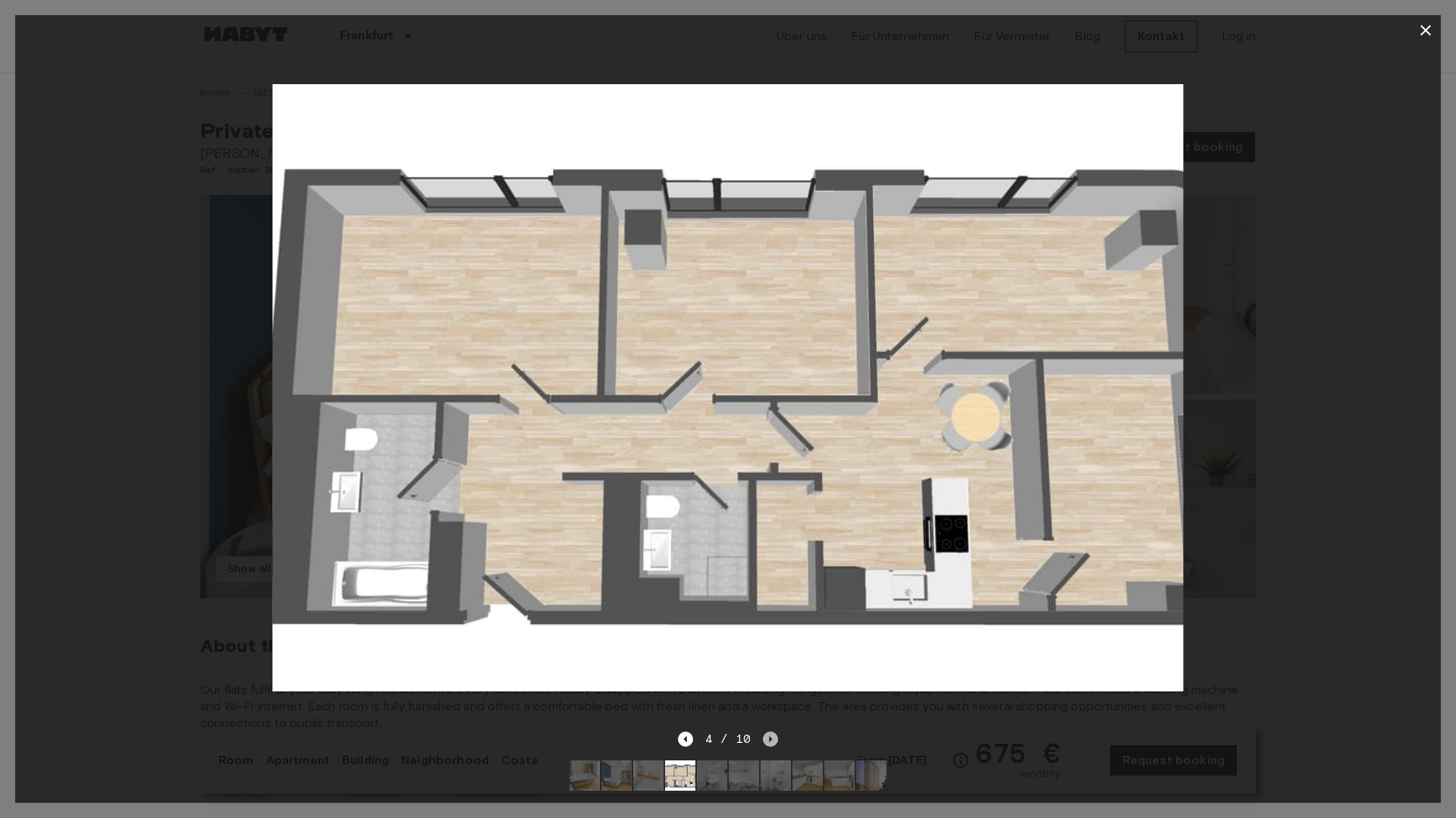
click at [774, 739] on icon "Next image" at bounding box center [770, 740] width 15 height 15
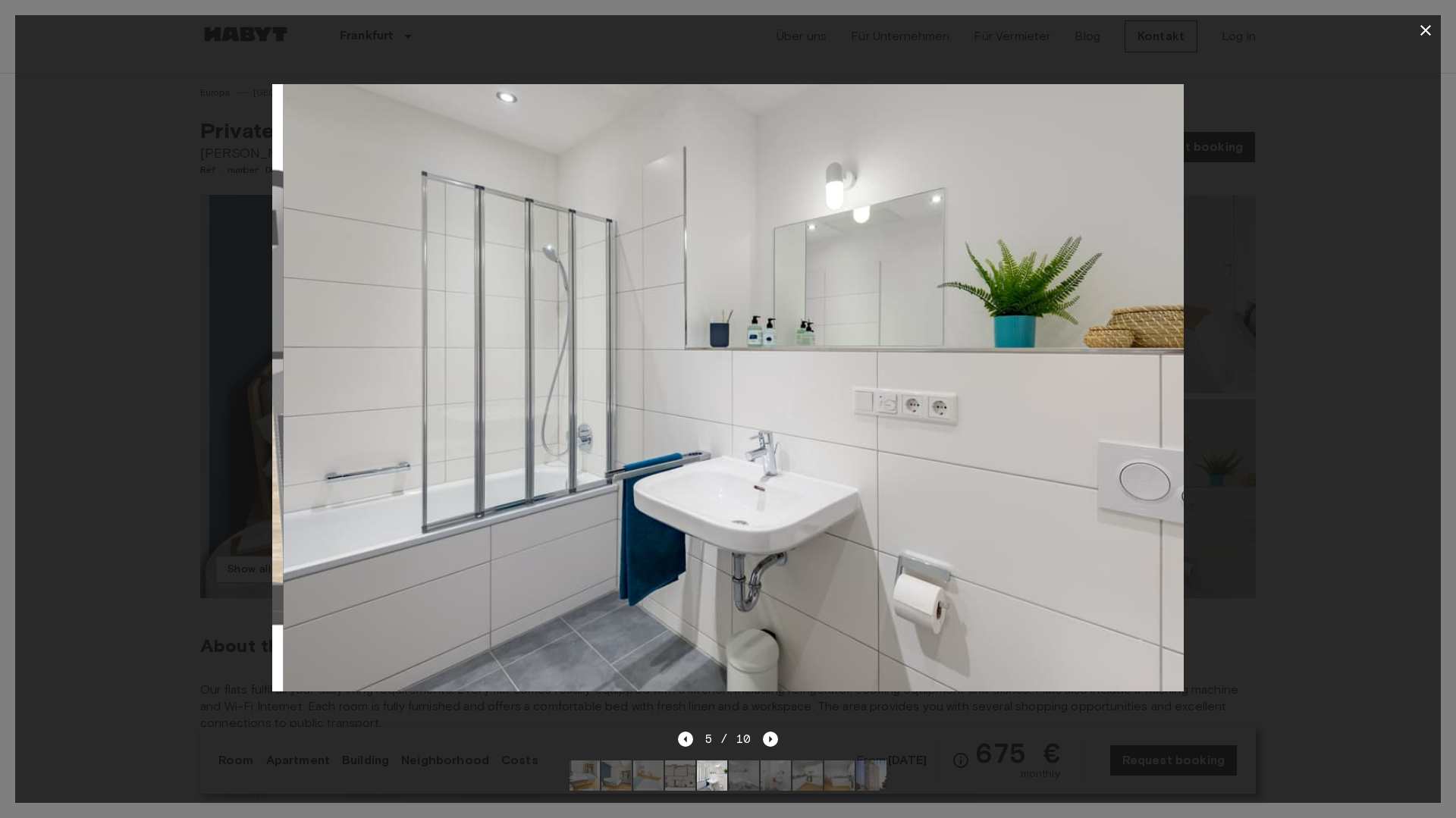
click at [1290, 295] on div at bounding box center [728, 387] width 1425 height 685
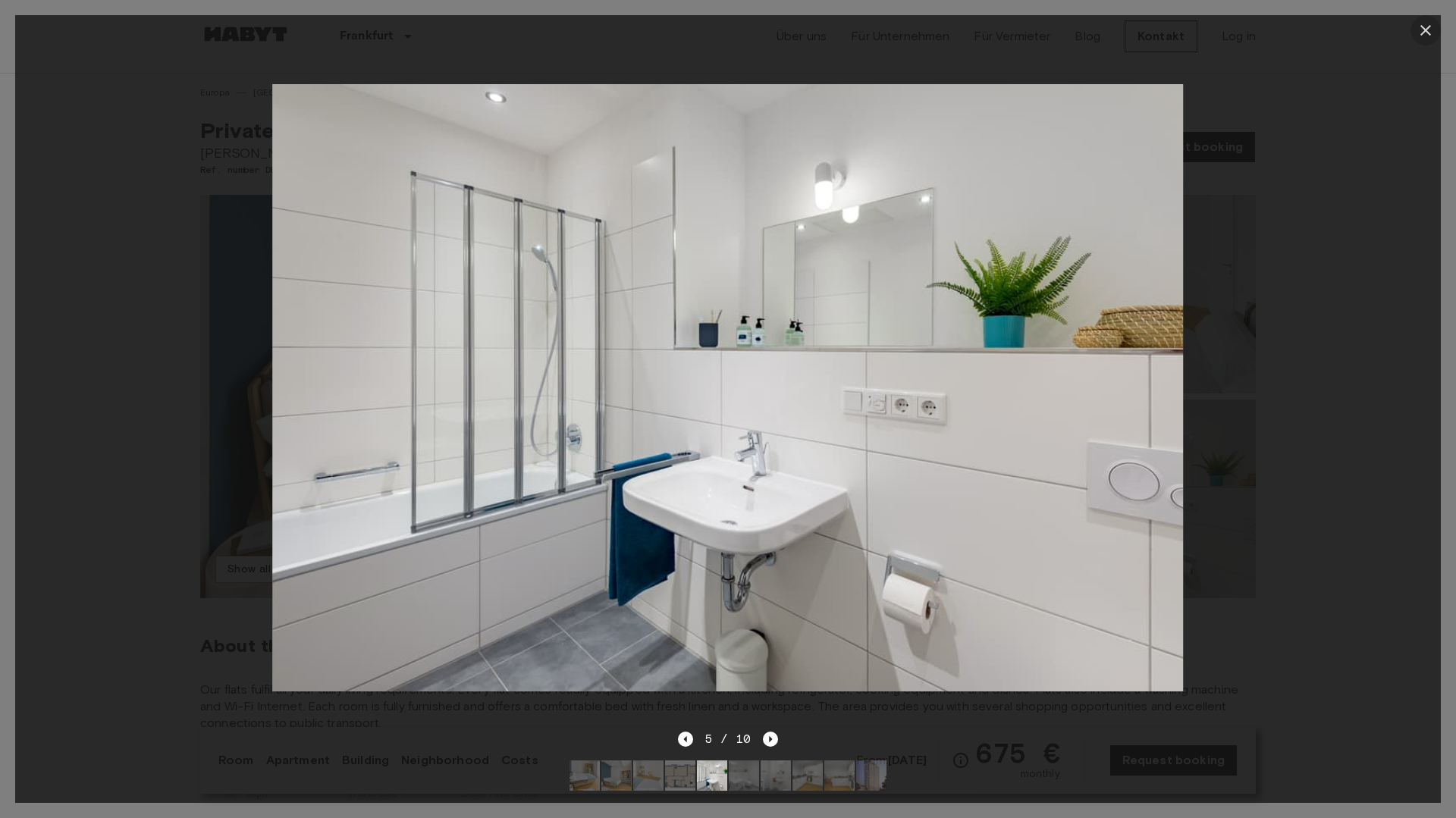
click at [1430, 20] on button "button" at bounding box center [1425, 31] width 31 height 31
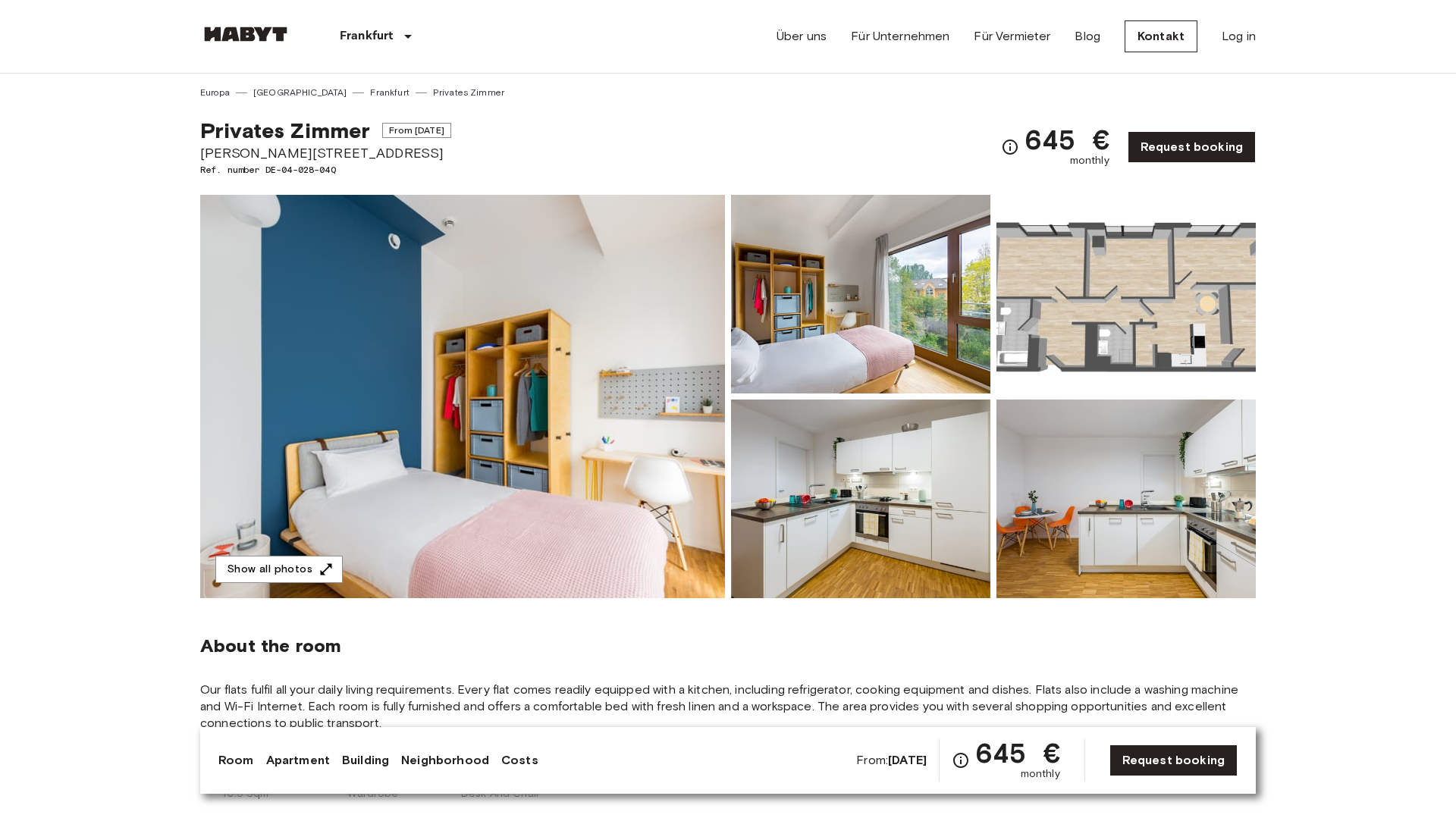
click at [673, 489] on img at bounding box center [462, 397] width 525 height 403
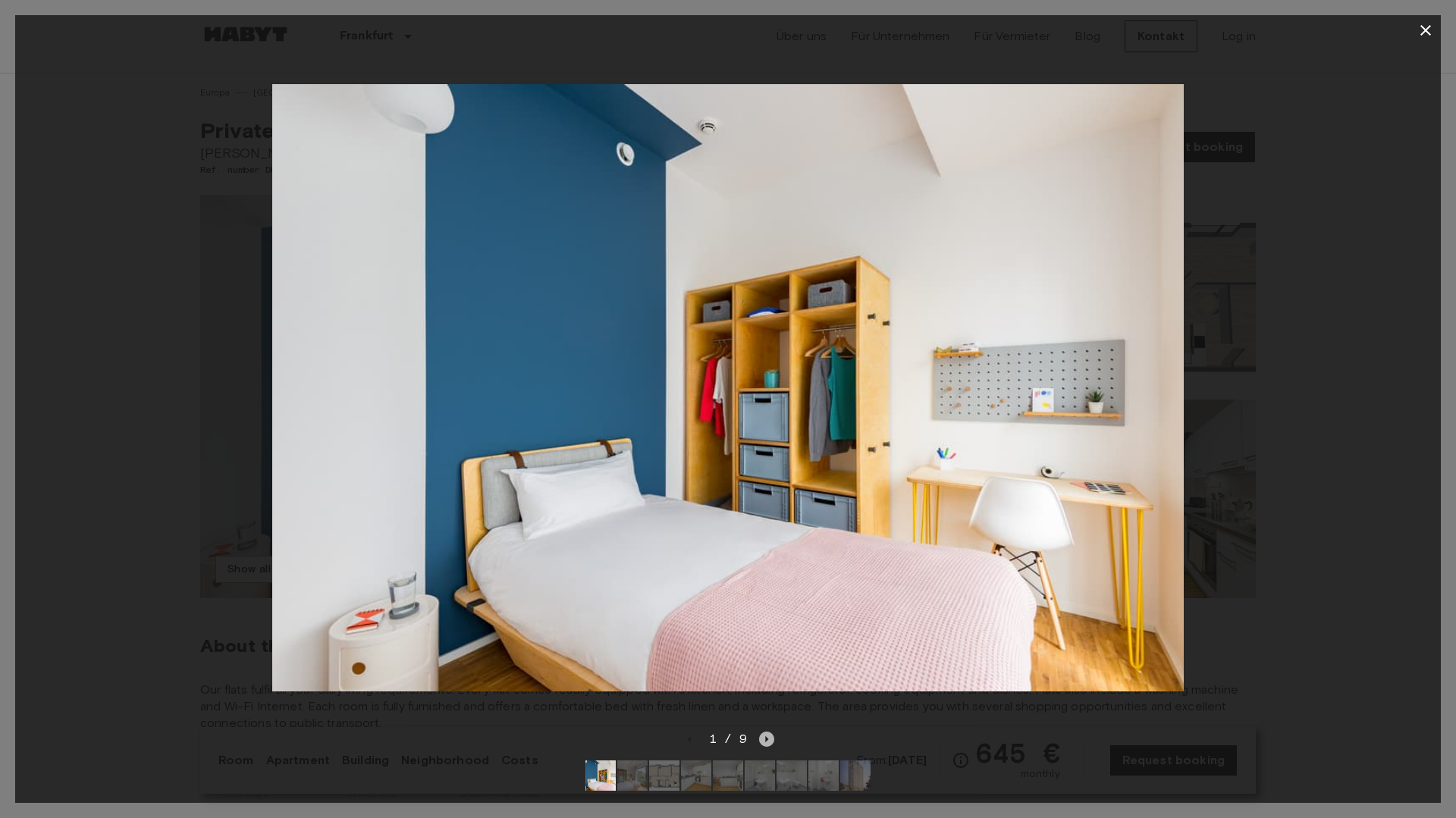
click at [762, 738] on icon "Next image" at bounding box center [767, 740] width 15 height 15
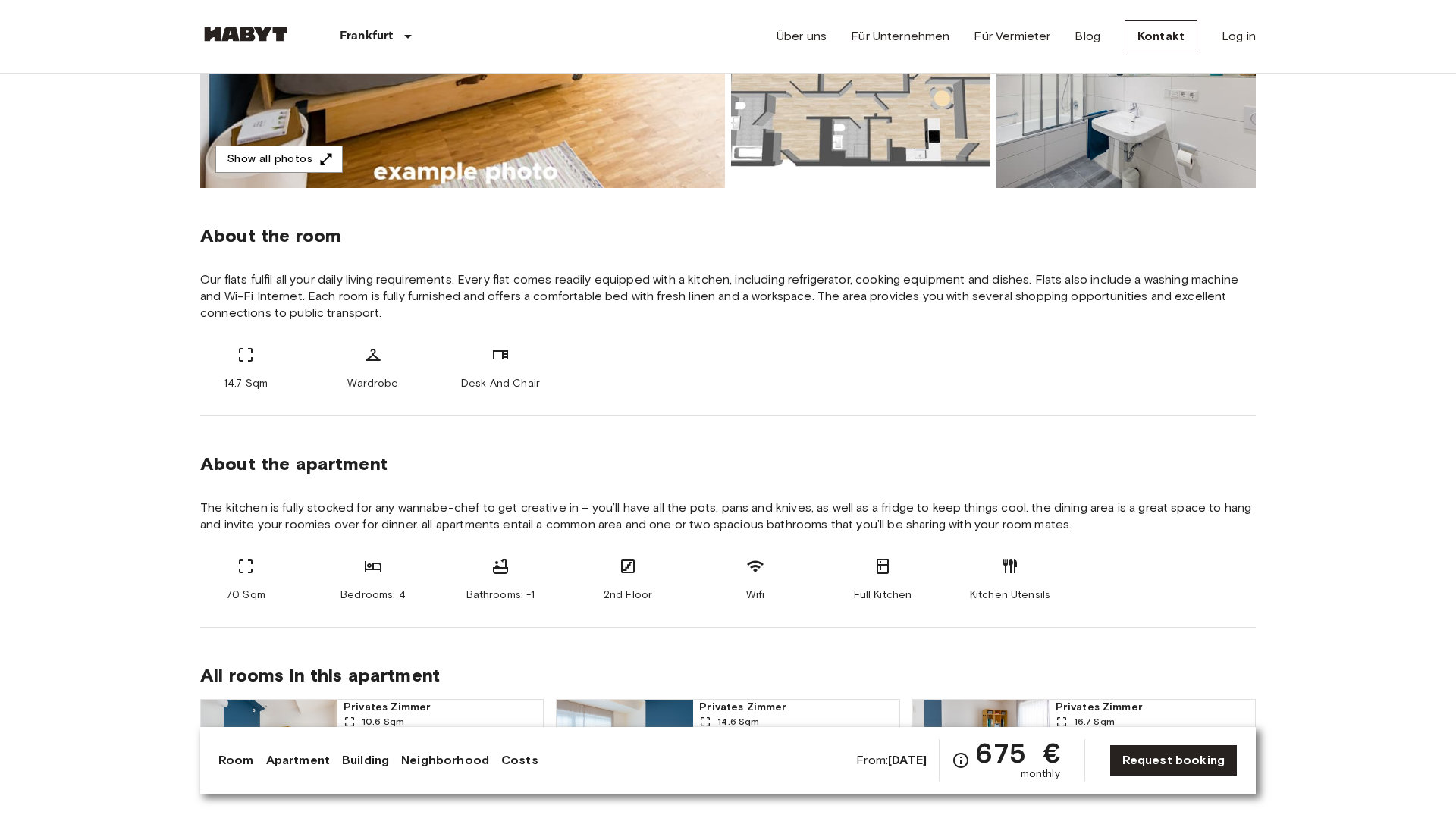
scroll to position [420, 0]
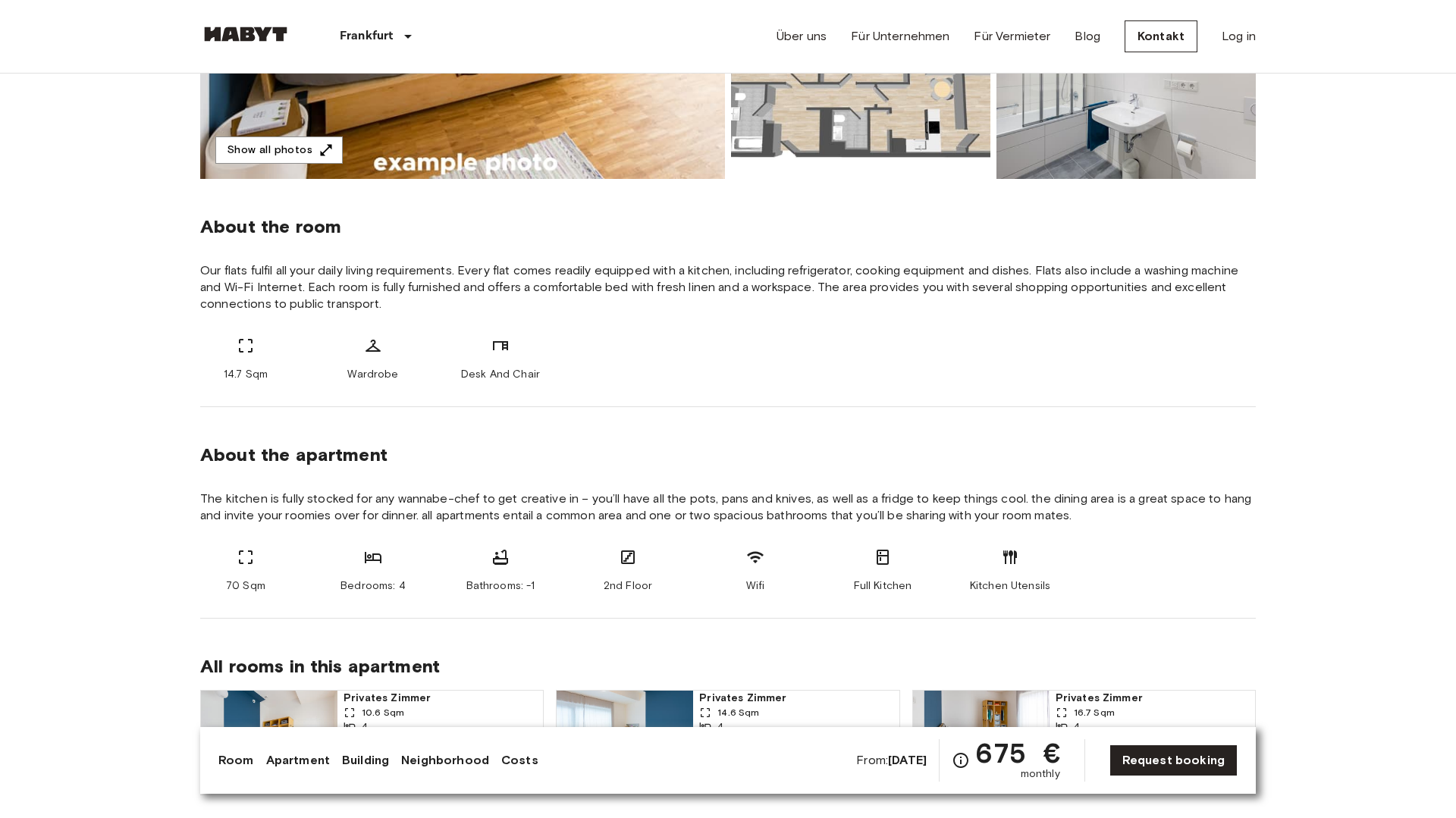
click at [508, 758] on link "Costs" at bounding box center [520, 760] width 37 height 18
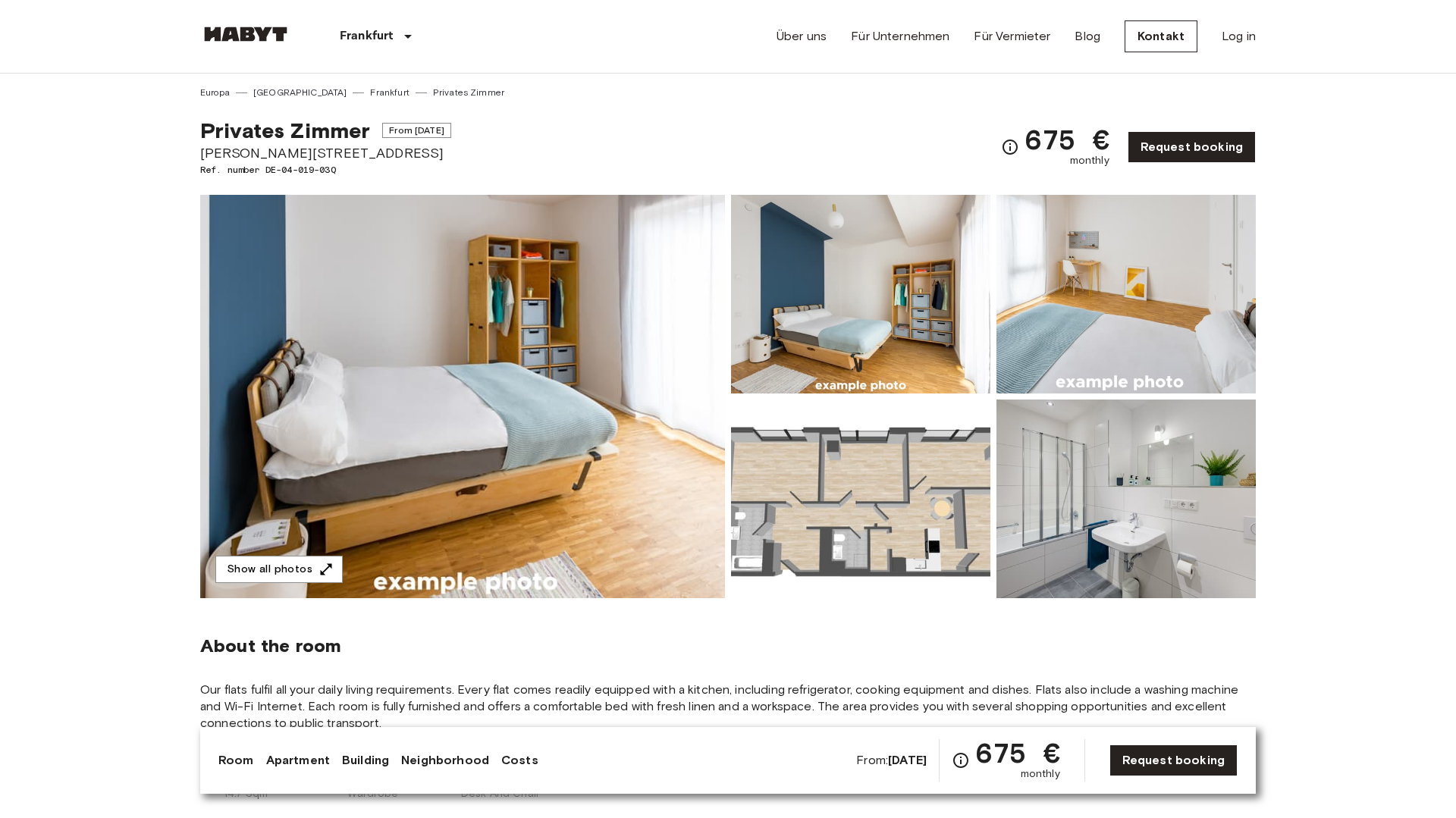
click at [874, 350] on img at bounding box center [860, 294] width 260 height 198
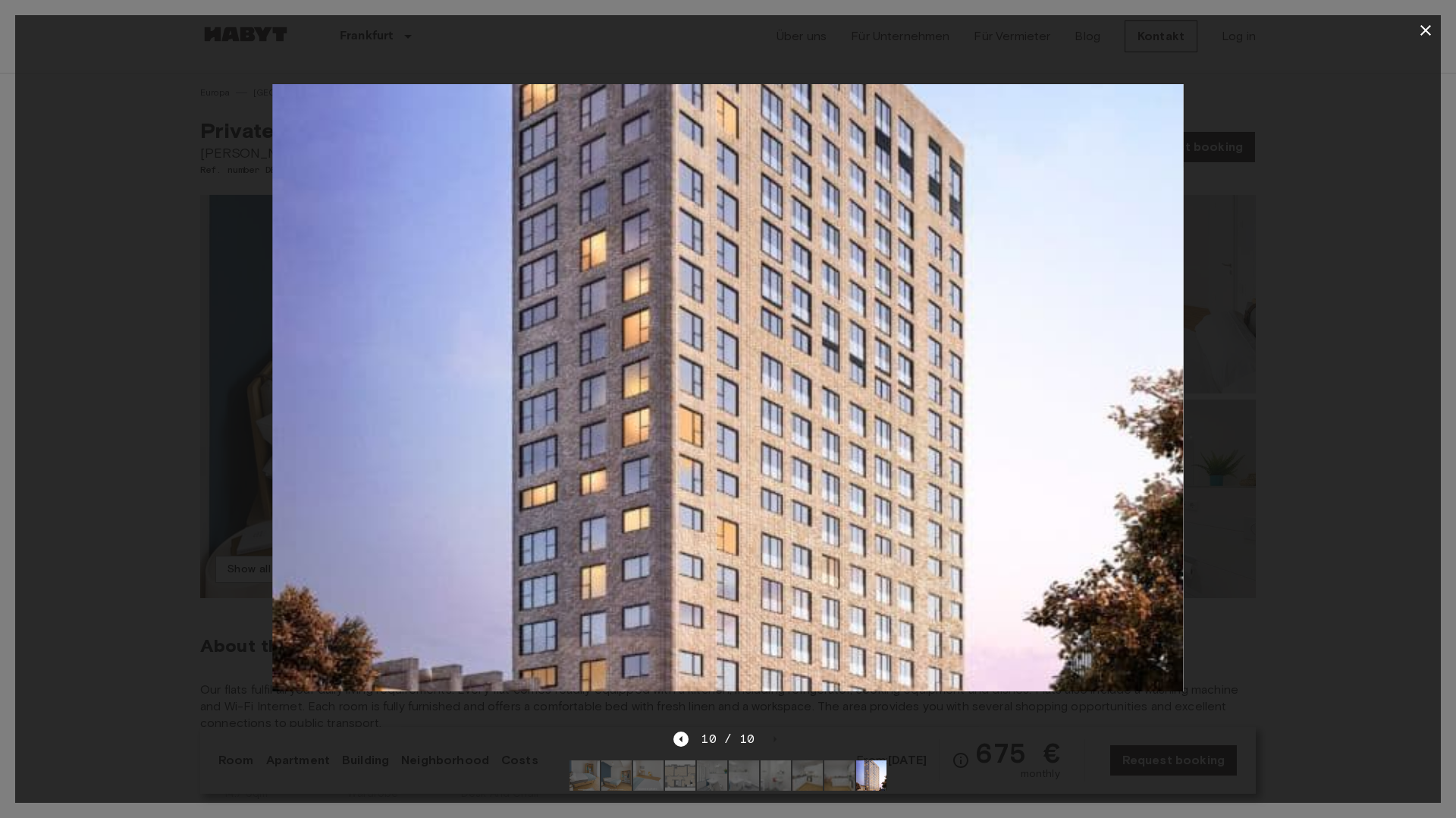
click at [1418, 29] on icon "button" at bounding box center [1425, 30] width 18 height 18
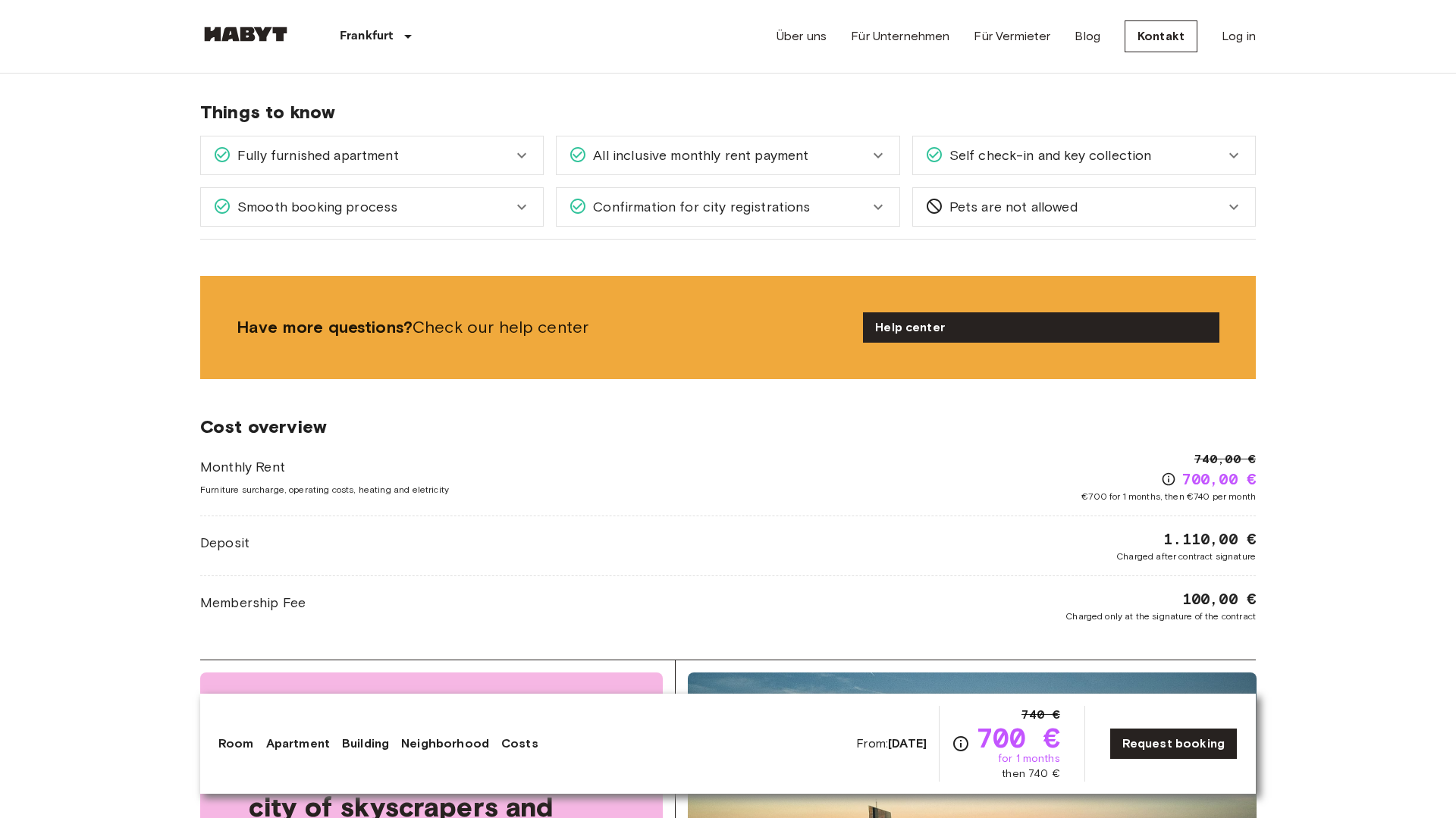
scroll to position [1285, 0]
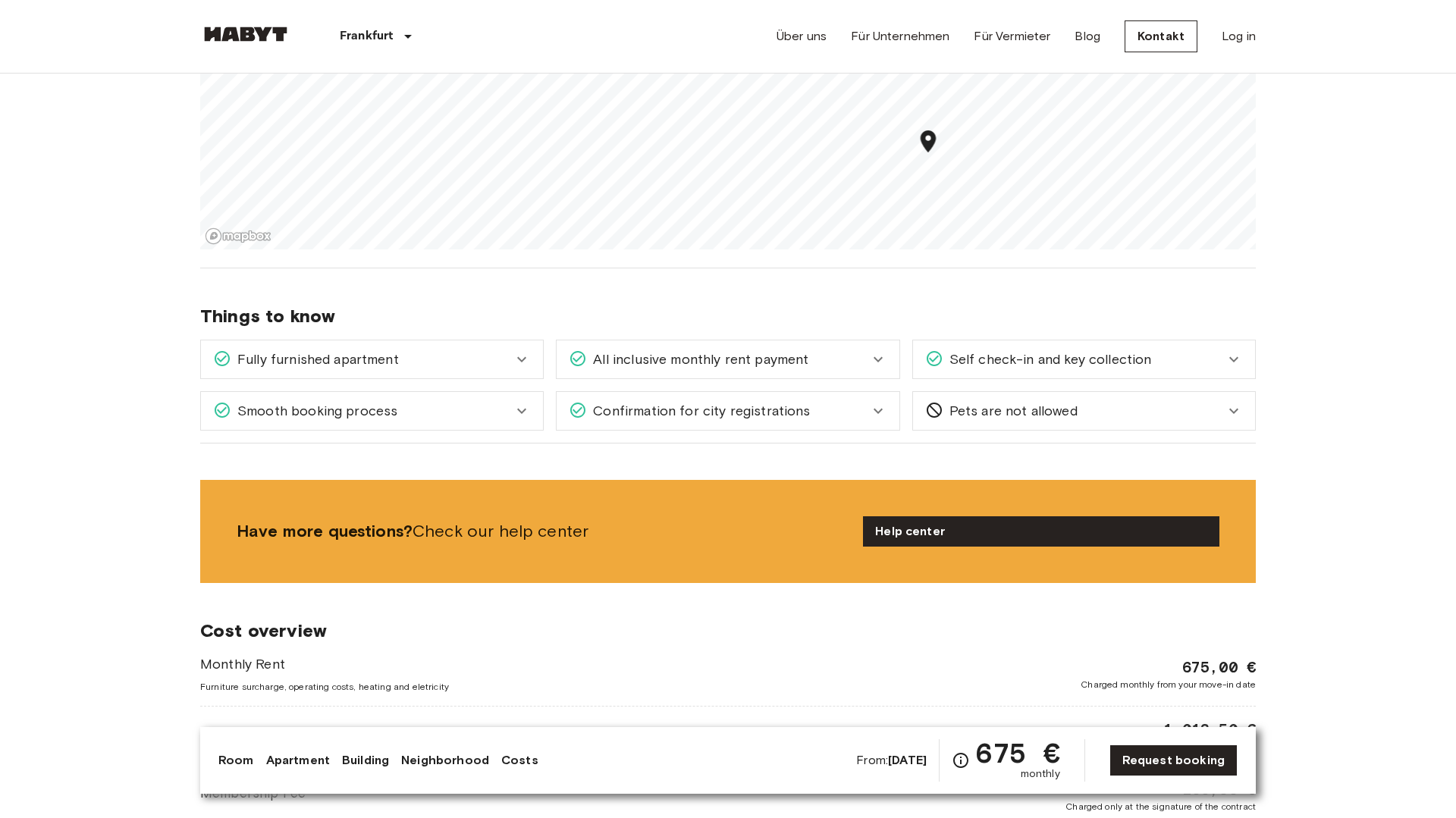
scroll to position [1699, 0]
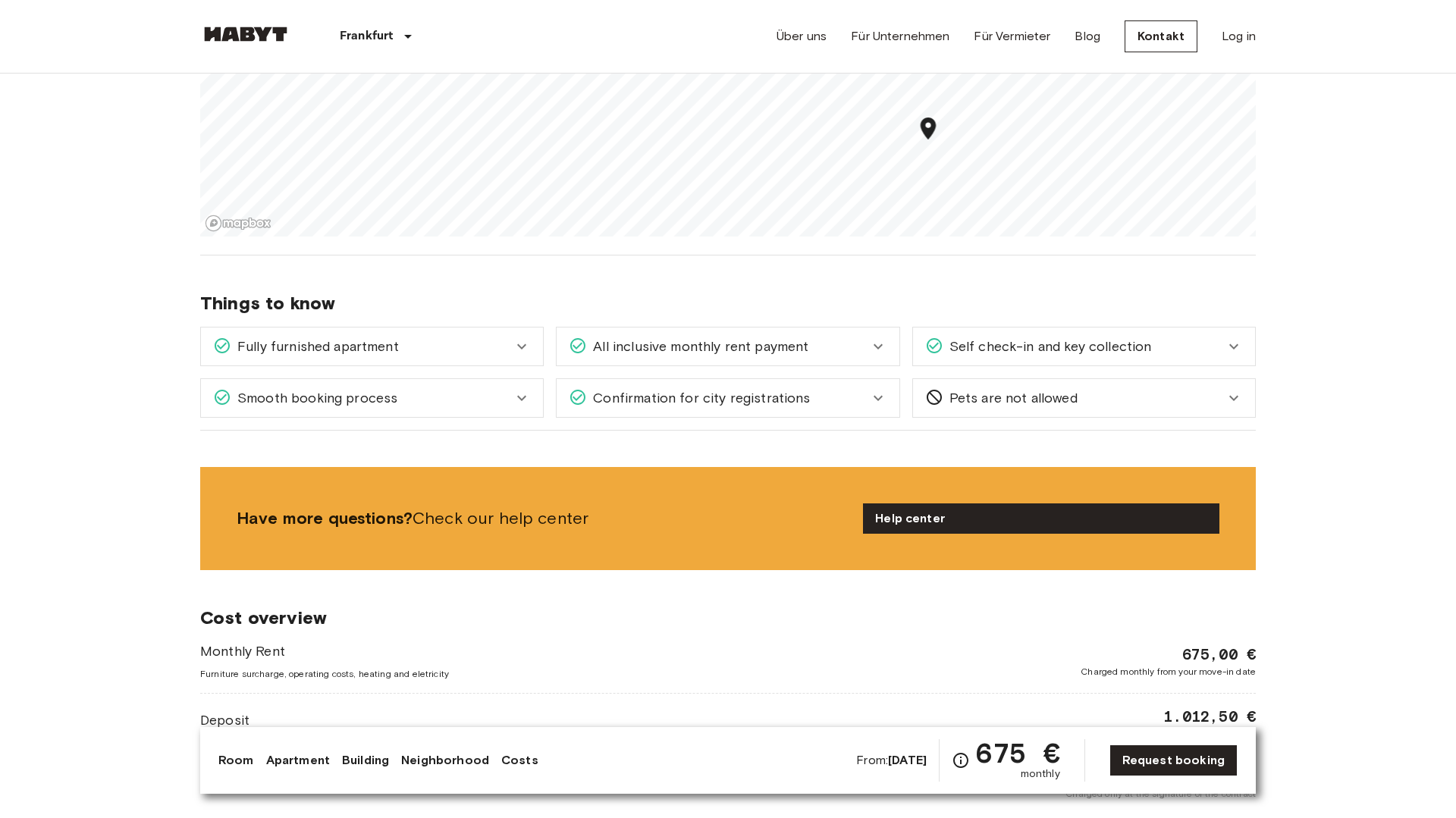
click at [728, 363] on div "All inclusive monthly rent payment" at bounding box center [728, 346] width 342 height 38
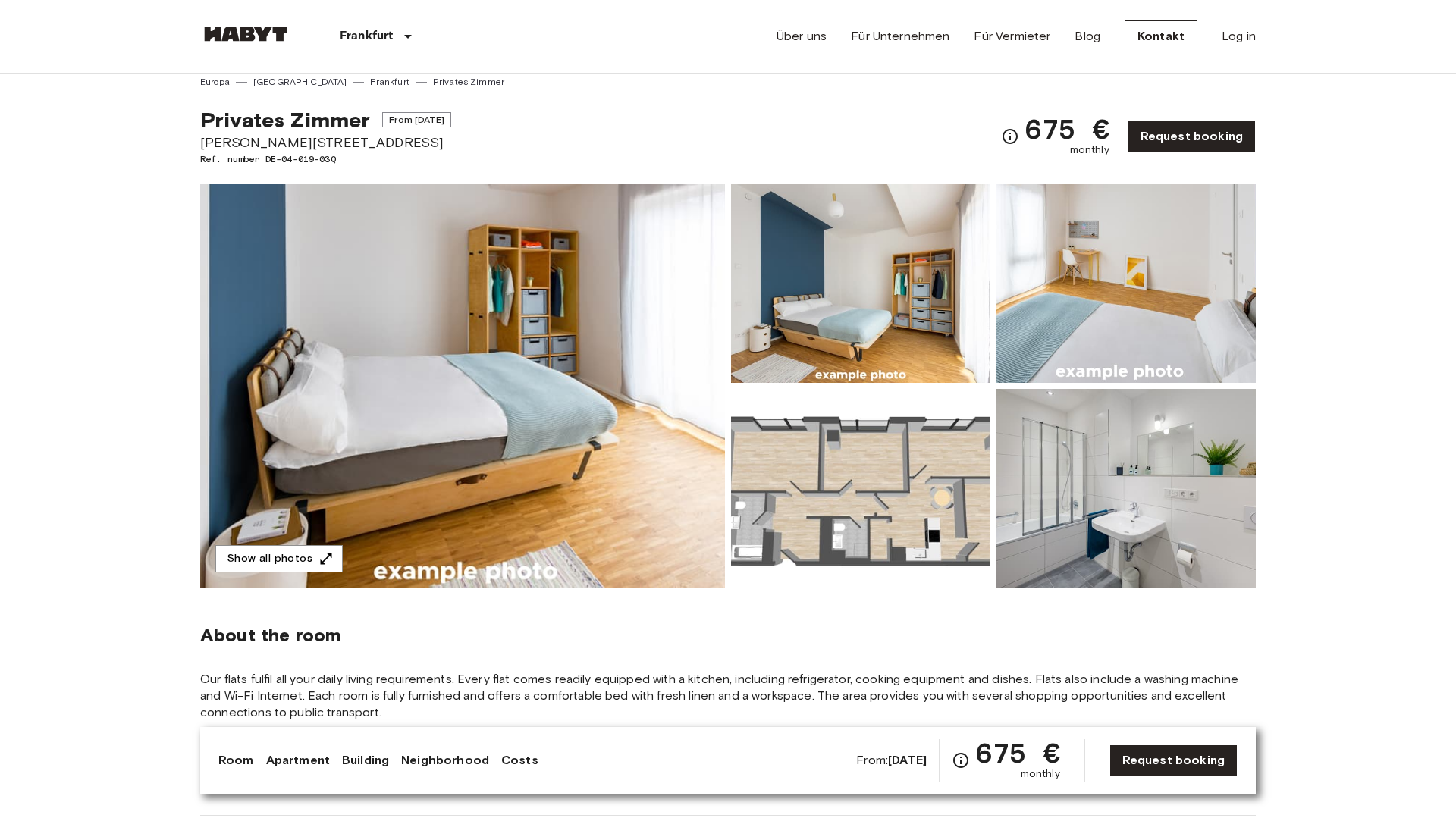
scroll to position [0, 0]
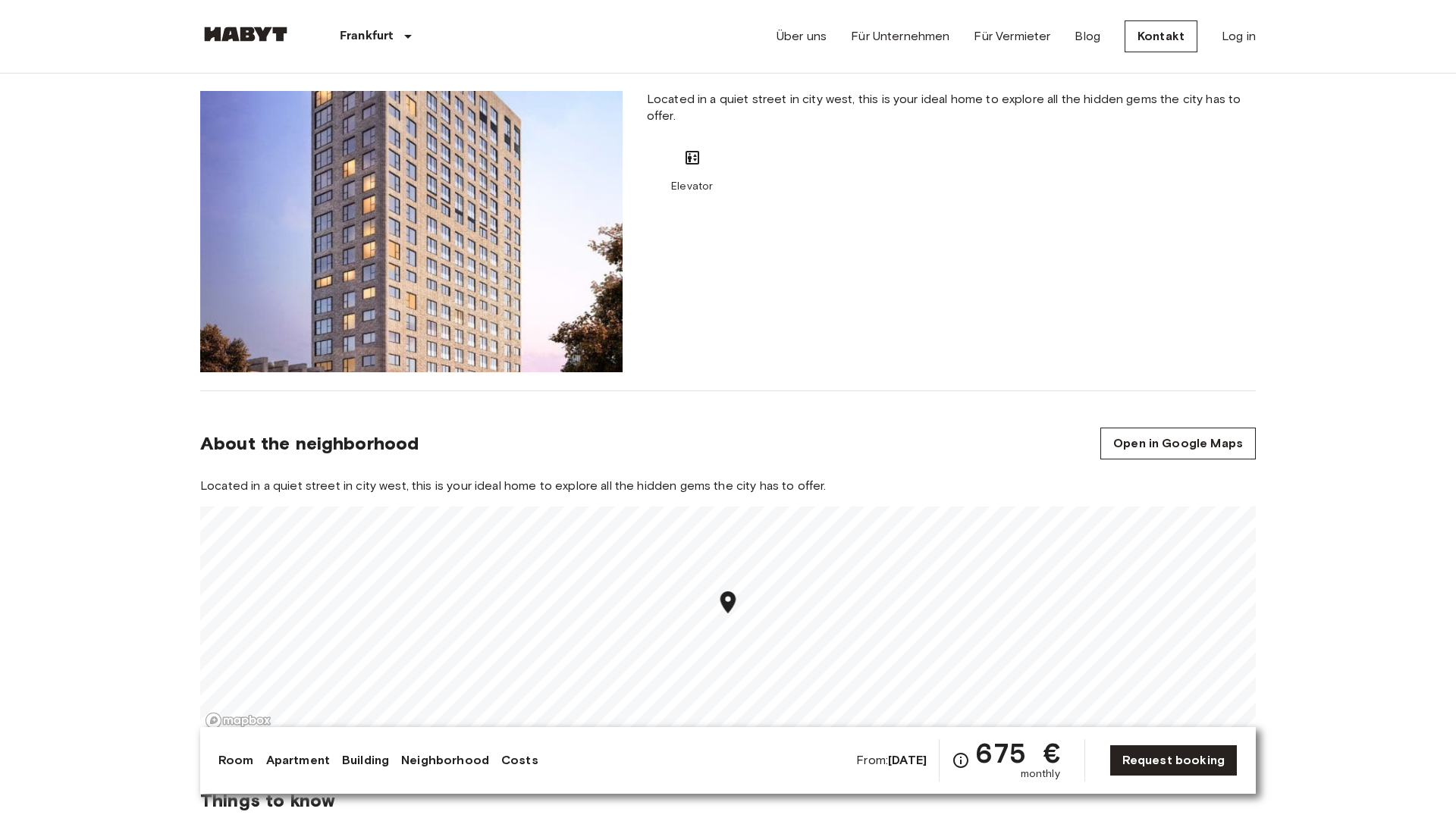
scroll to position [1204, 0]
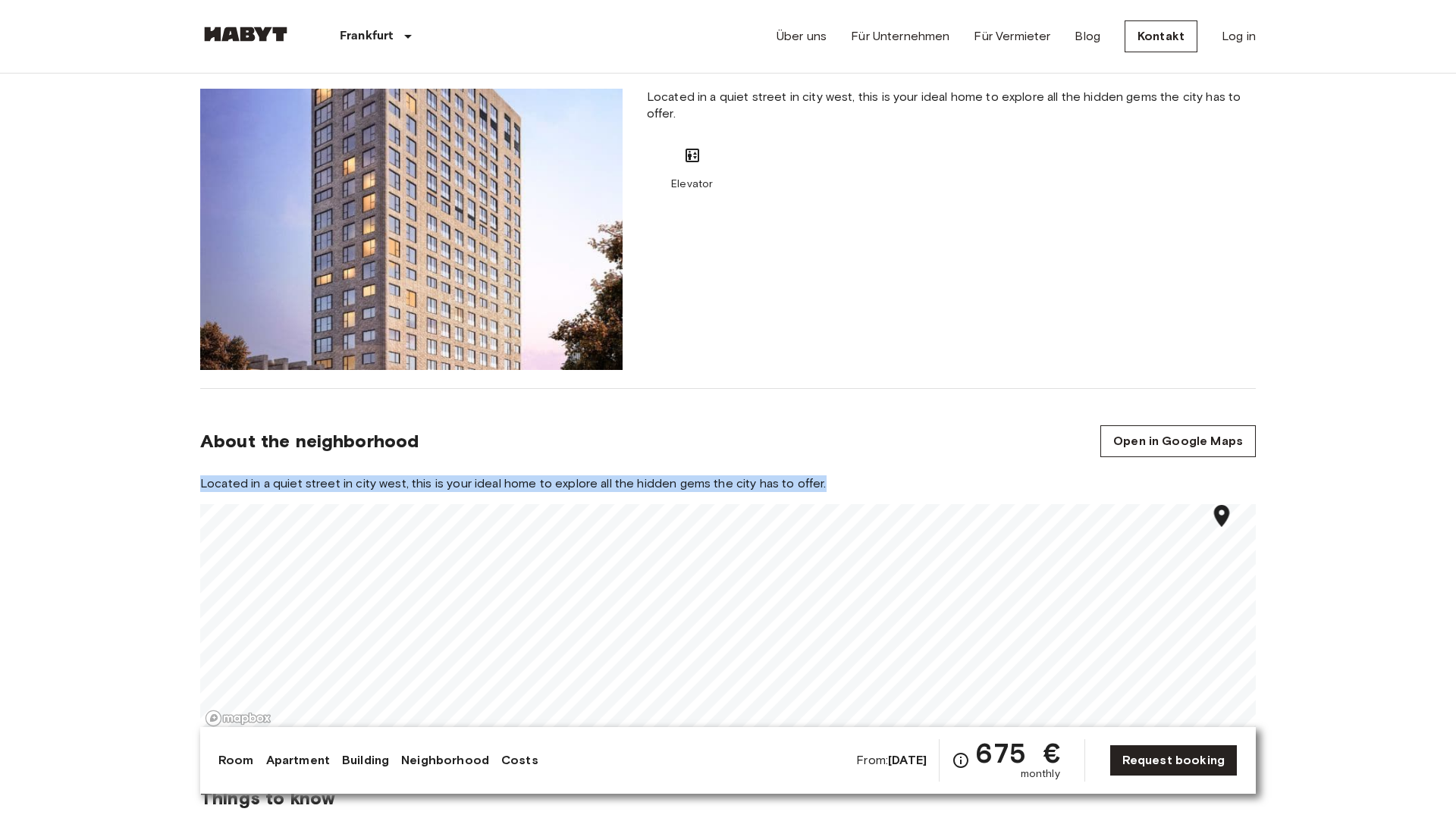
drag, startPoint x: 1373, startPoint y: 508, endPoint x: 1371, endPoint y: 695, distance: 187.0
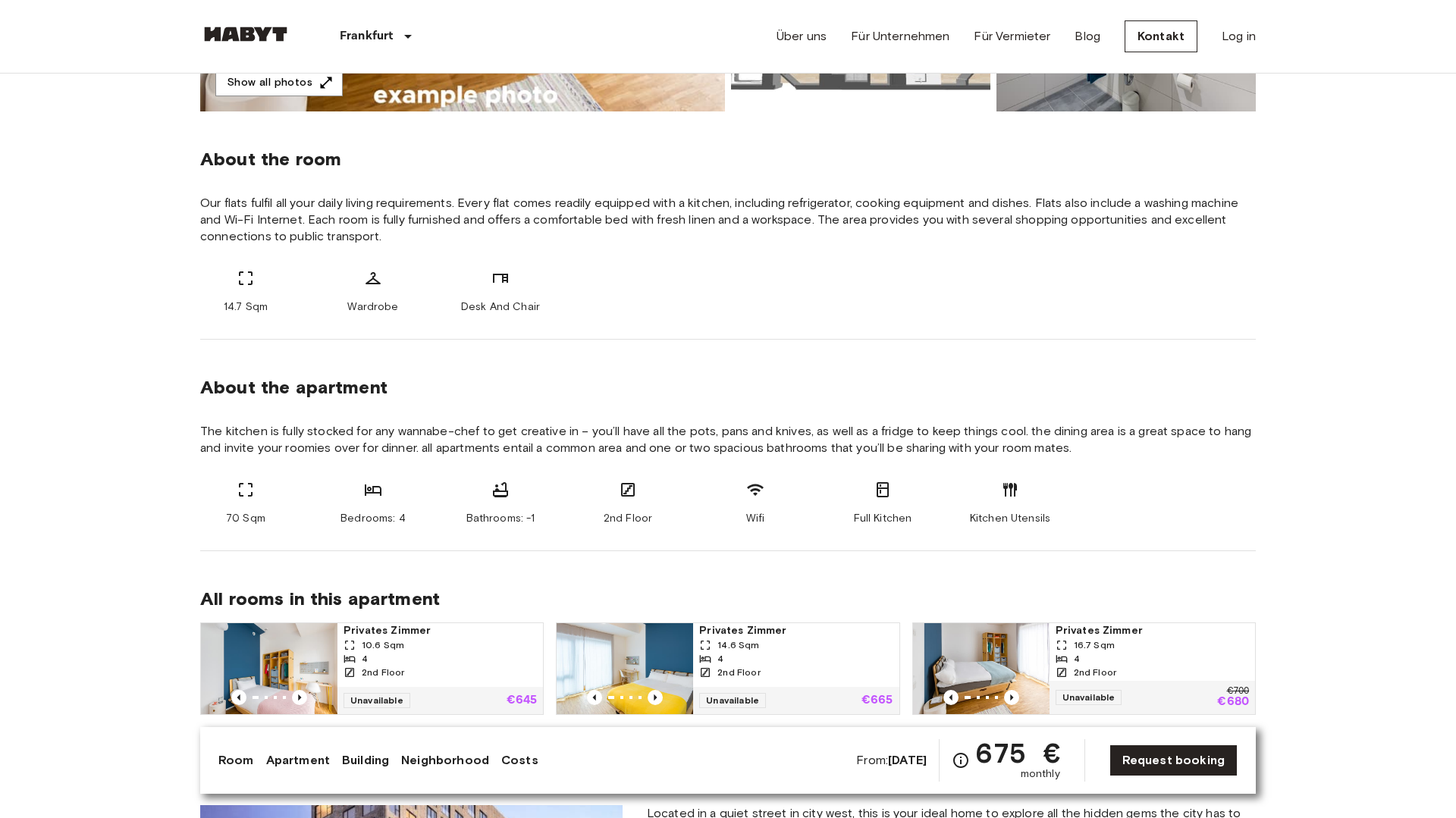
scroll to position [0, 0]
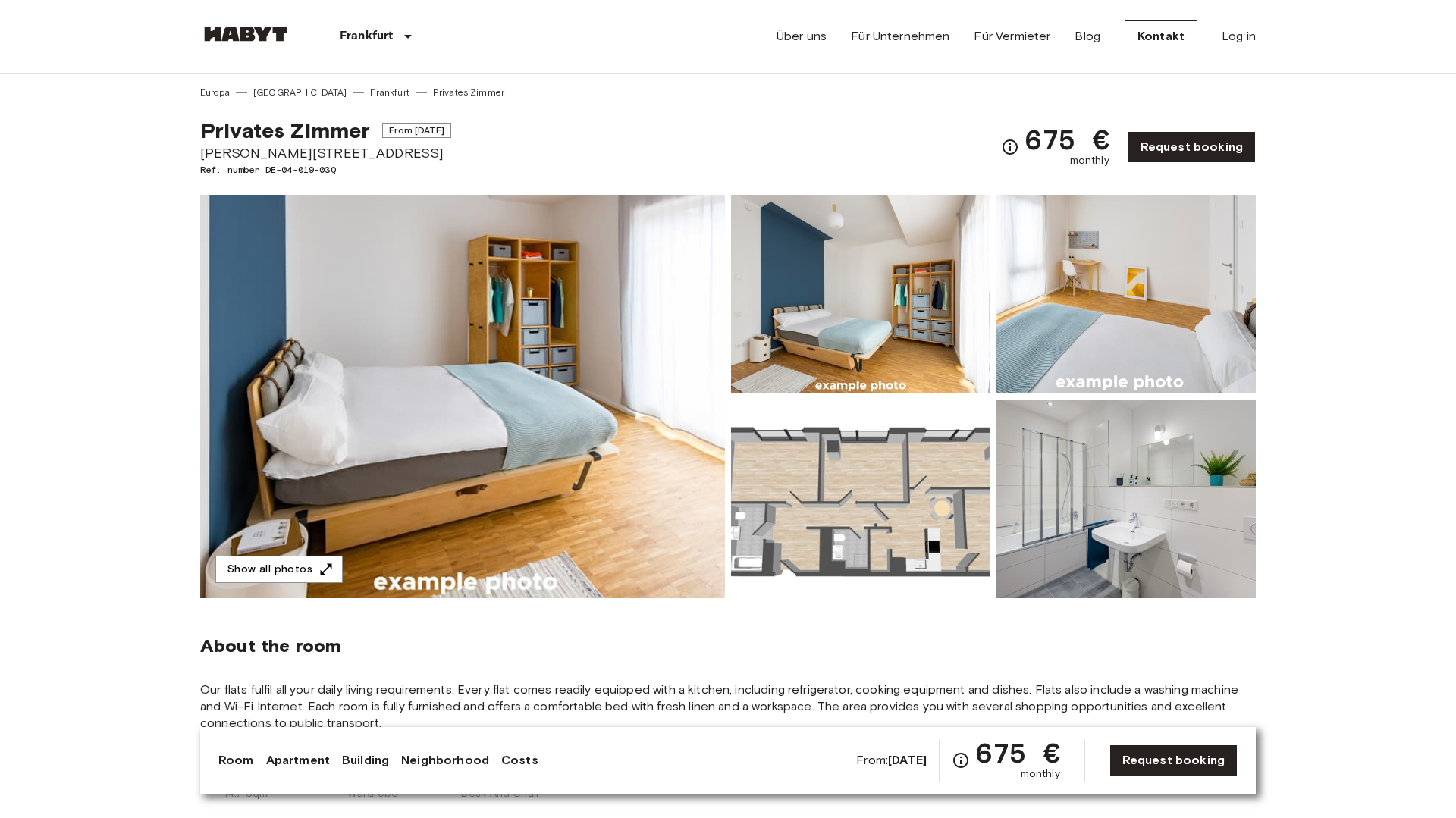
click at [932, 492] on img at bounding box center [860, 499] width 260 height 198
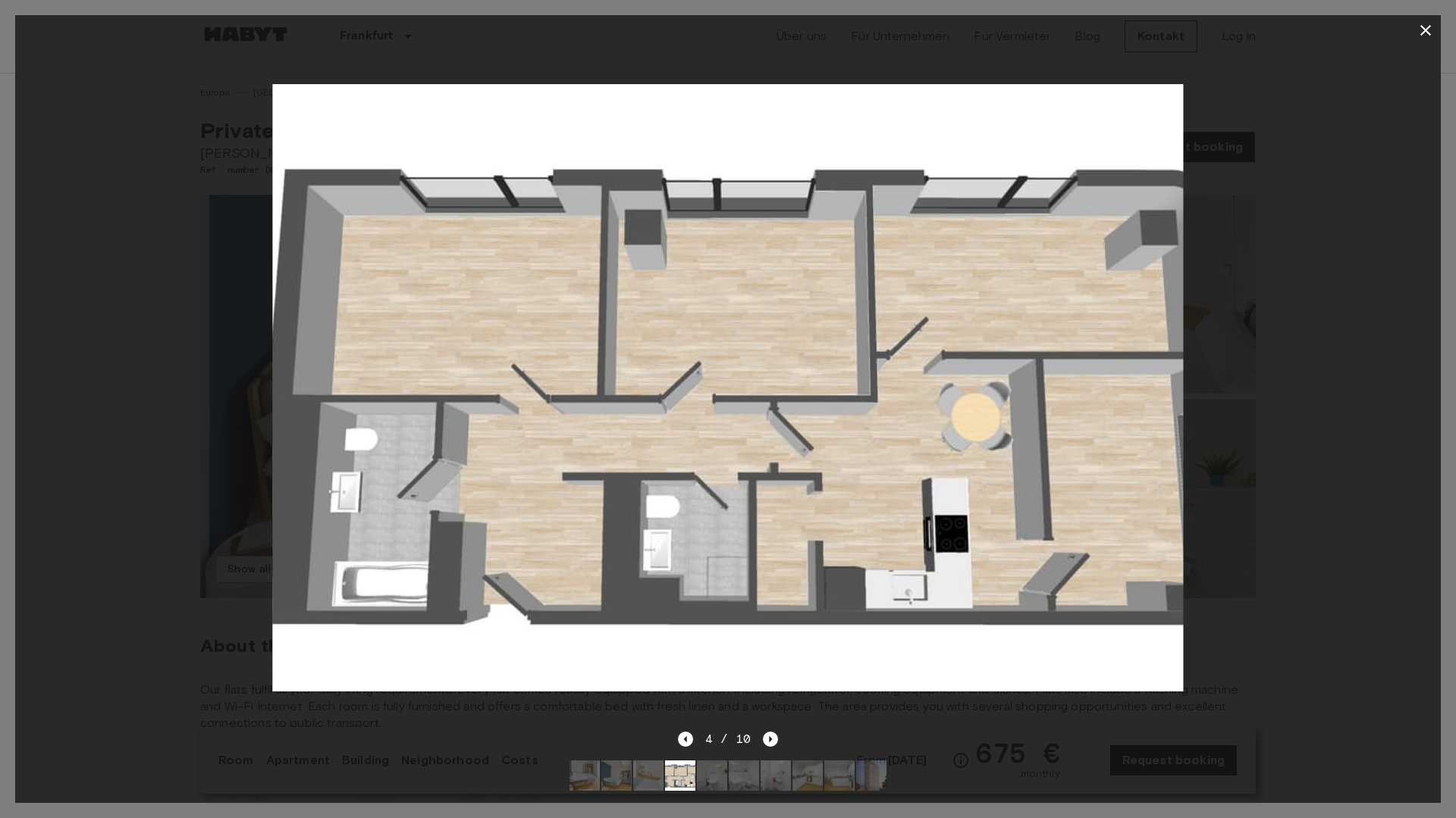
click at [1424, 20] on button "button" at bounding box center [1425, 31] width 31 height 31
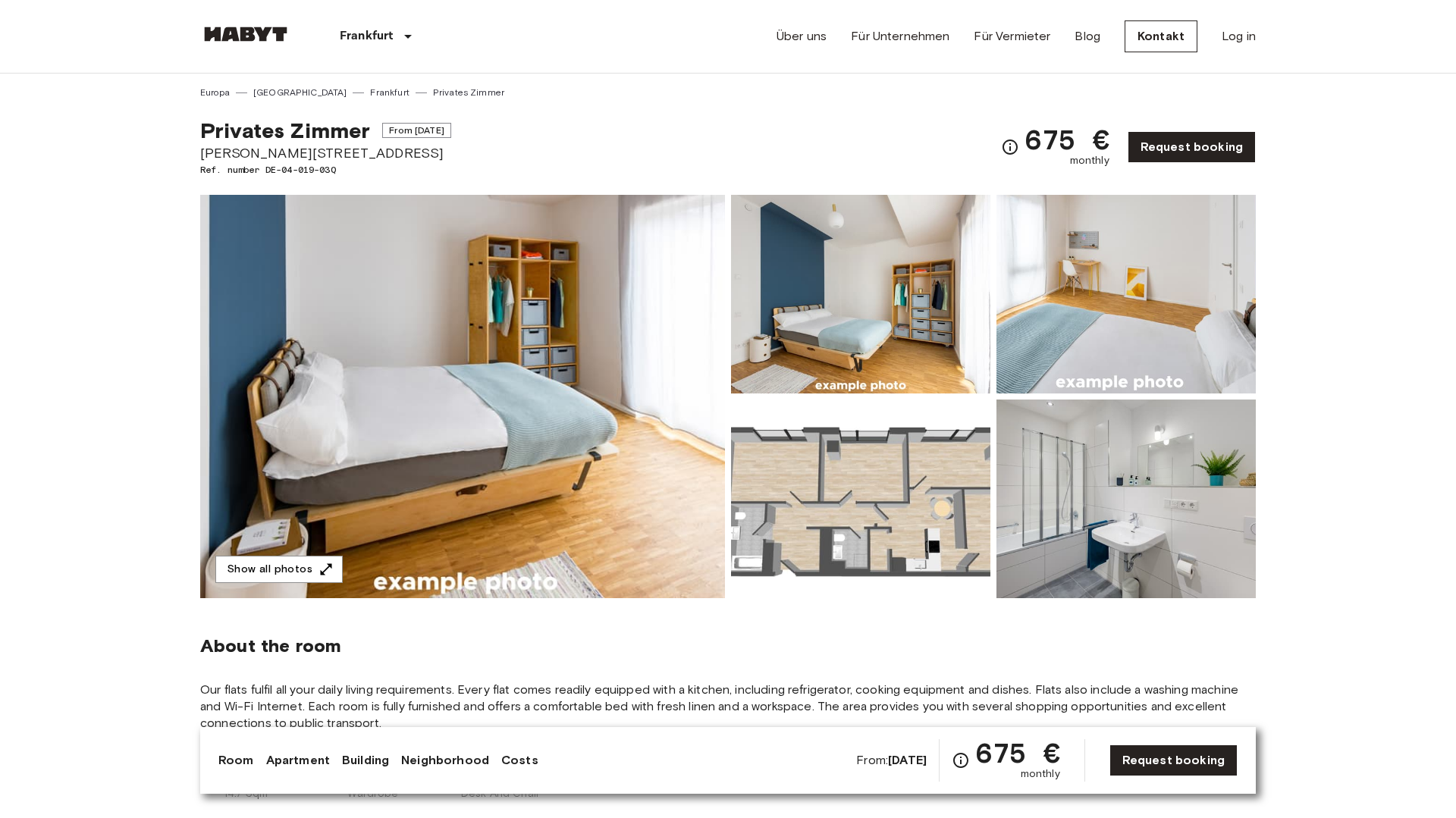
click at [860, 546] on img at bounding box center [860, 499] width 260 height 198
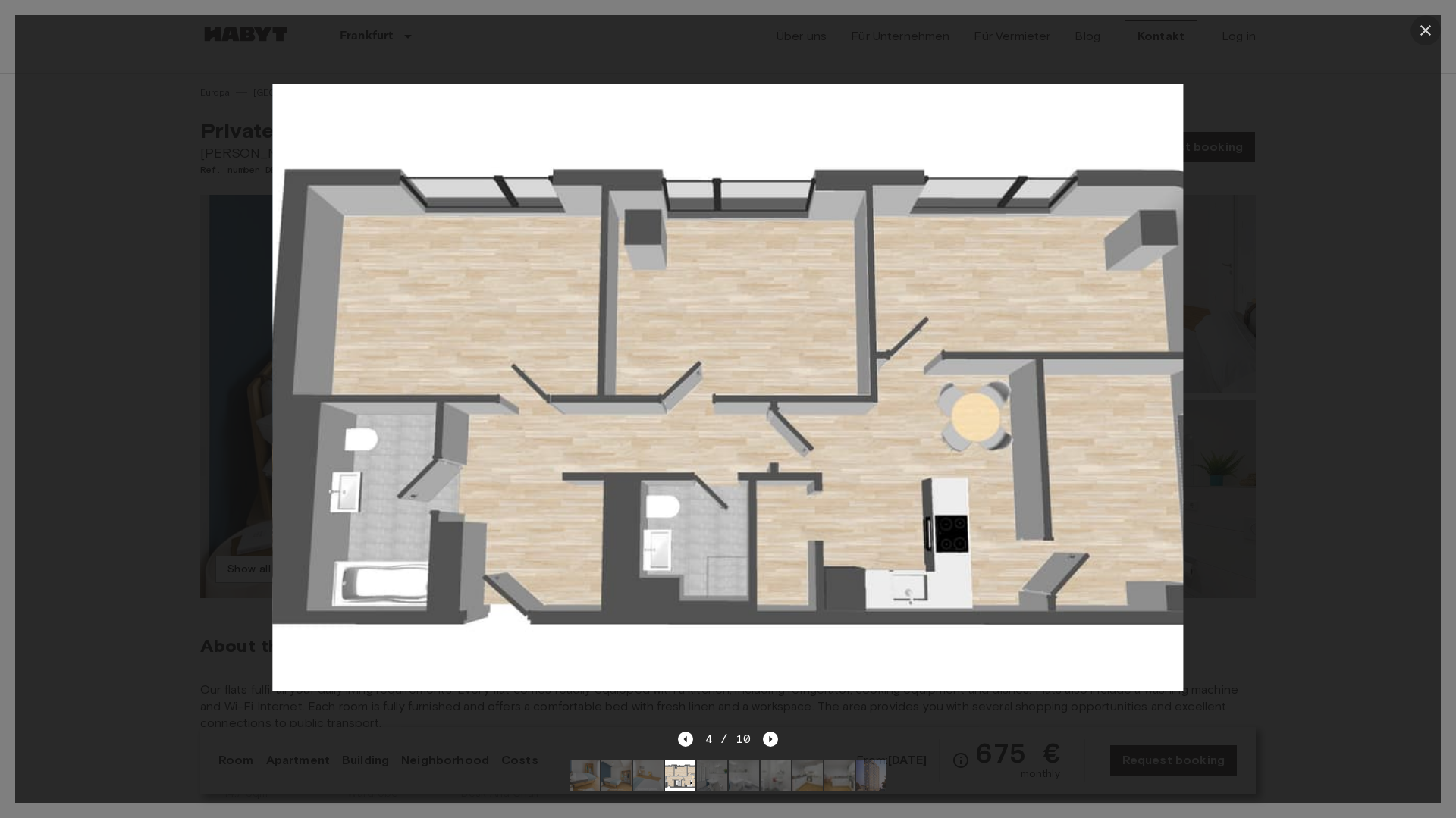
click at [1421, 35] on icon "button" at bounding box center [1425, 30] width 18 height 18
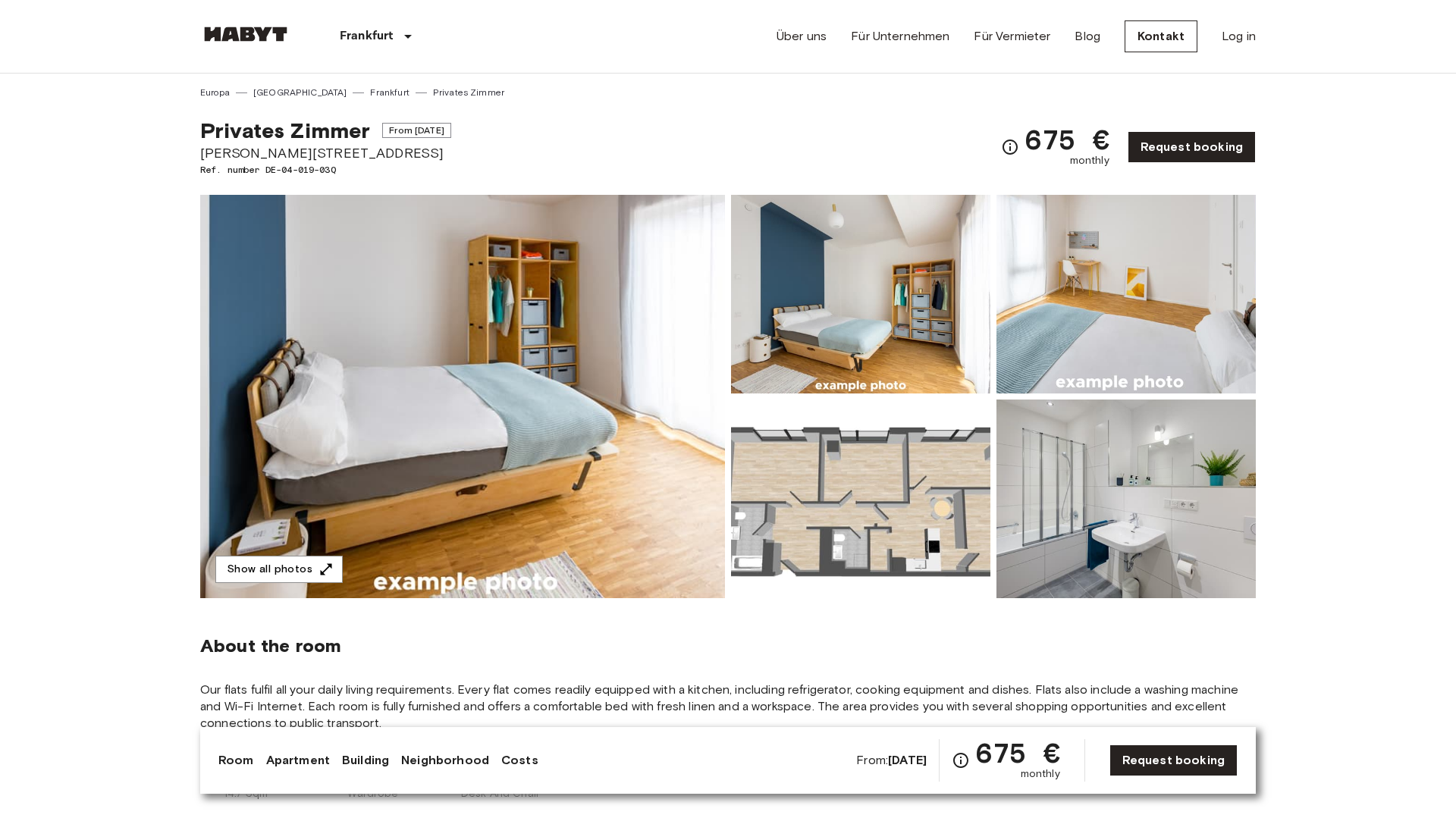
click at [916, 354] on img at bounding box center [860, 294] width 260 height 198
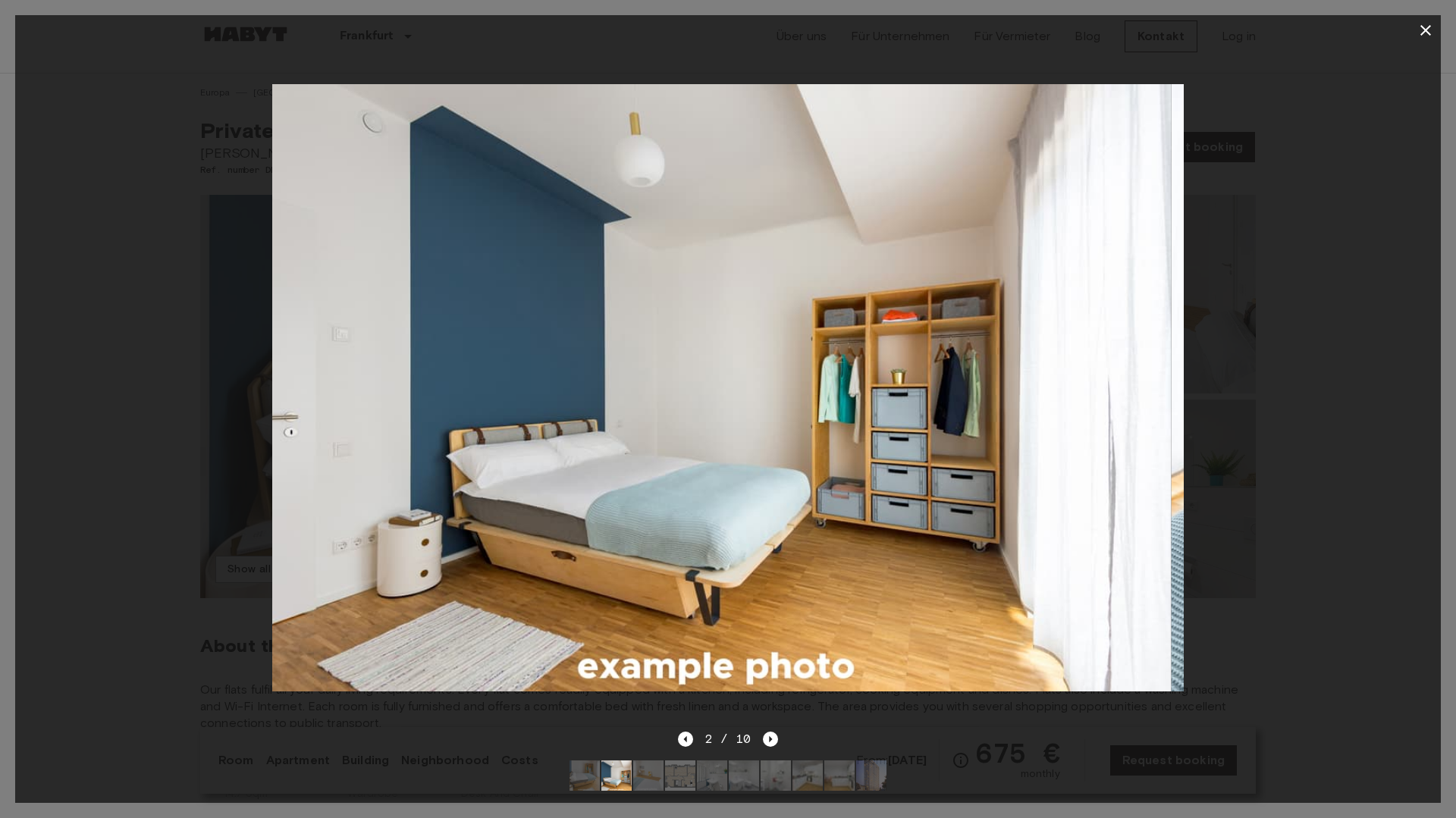
drag, startPoint x: 1054, startPoint y: 470, endPoint x: 769, endPoint y: 479, distance: 285.1
click at [774, 483] on img at bounding box center [716, 388] width 911 height 608
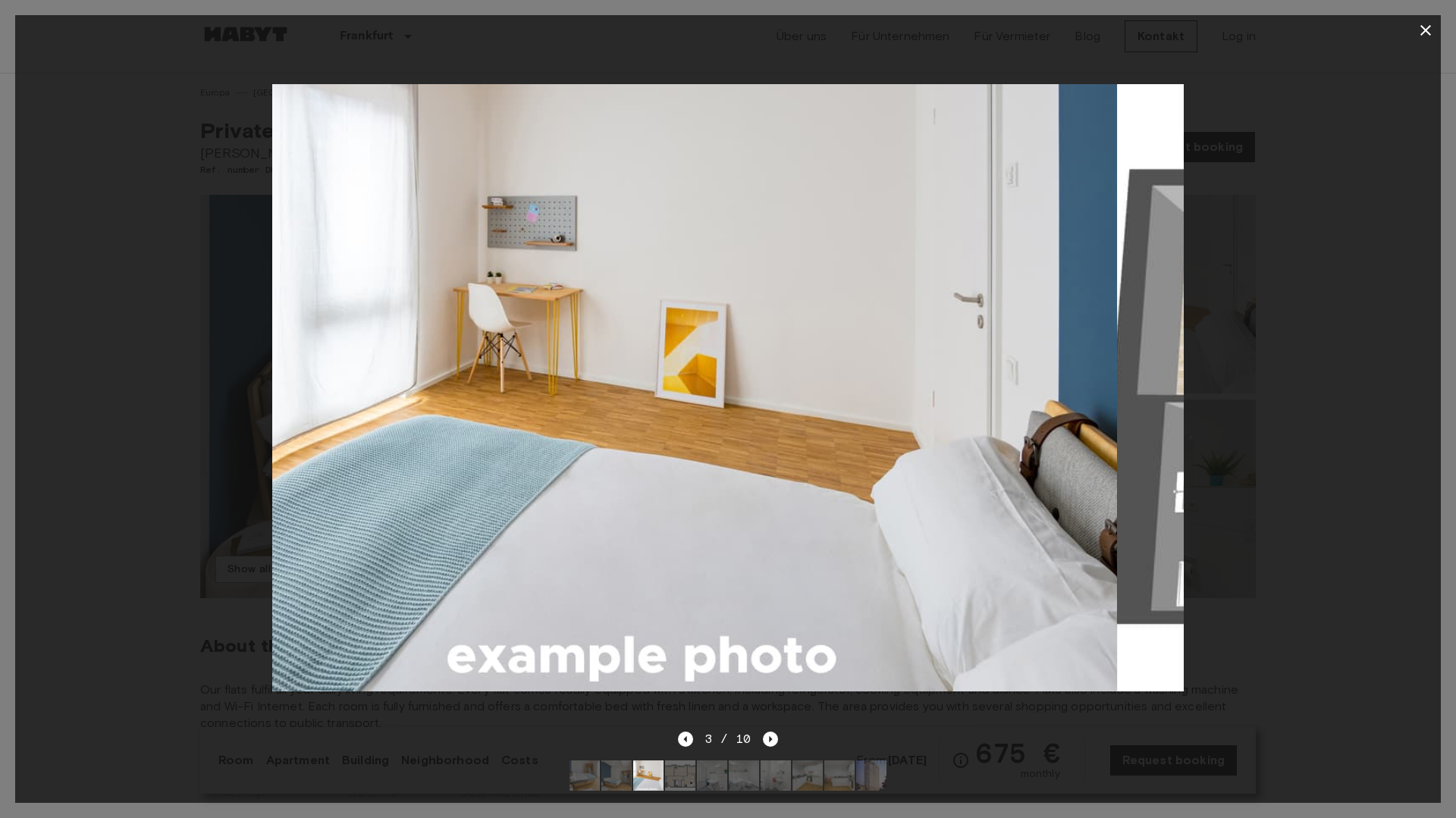
drag, startPoint x: 933, startPoint y: 484, endPoint x: 494, endPoint y: 563, distance: 446.1
click at [533, 561] on img at bounding box center [661, 388] width 911 height 608
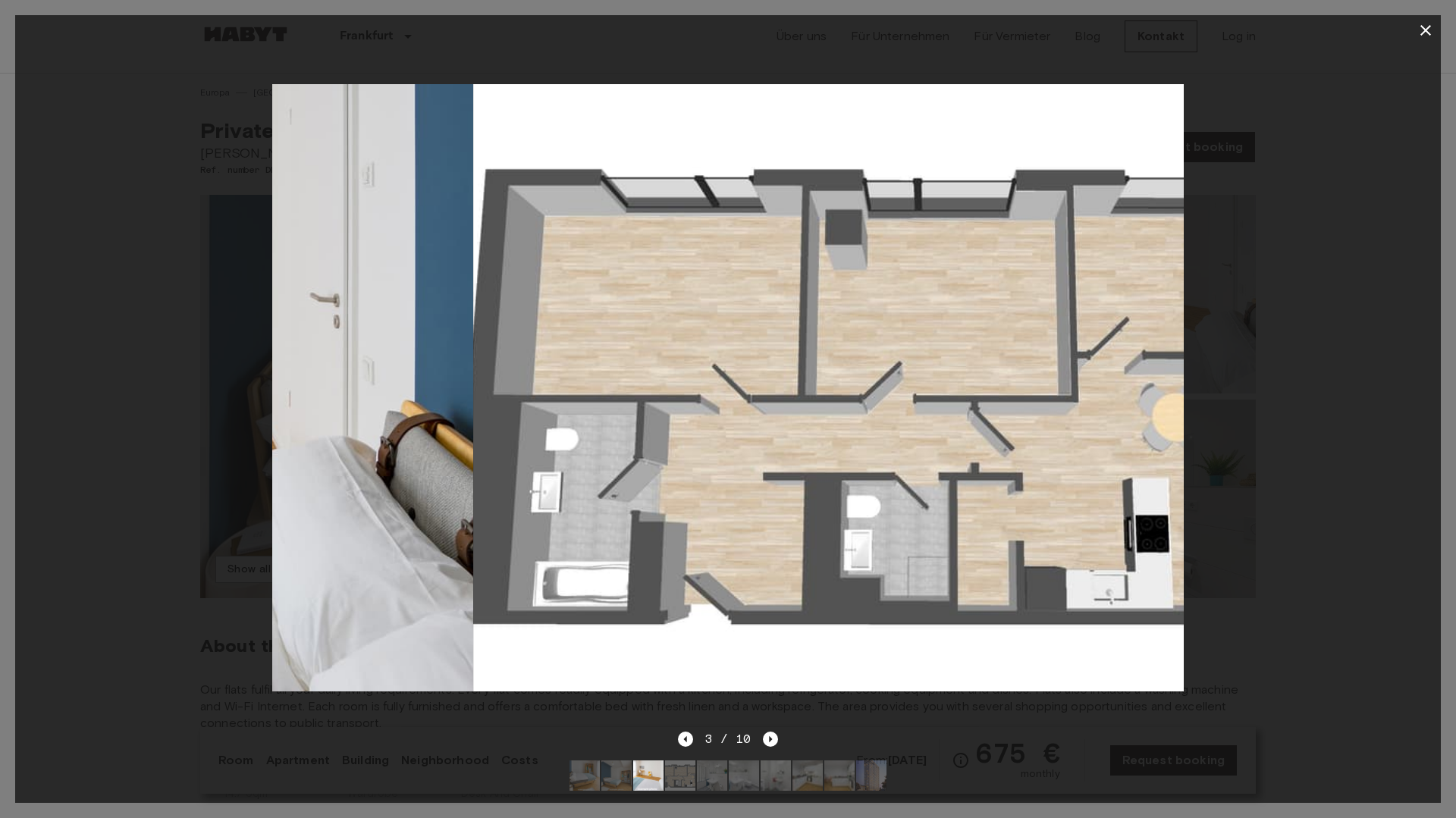
drag, startPoint x: 849, startPoint y: 529, endPoint x: 123, endPoint y: 410, distance: 735.7
click at [123, 410] on div at bounding box center [728, 387] width 1425 height 685
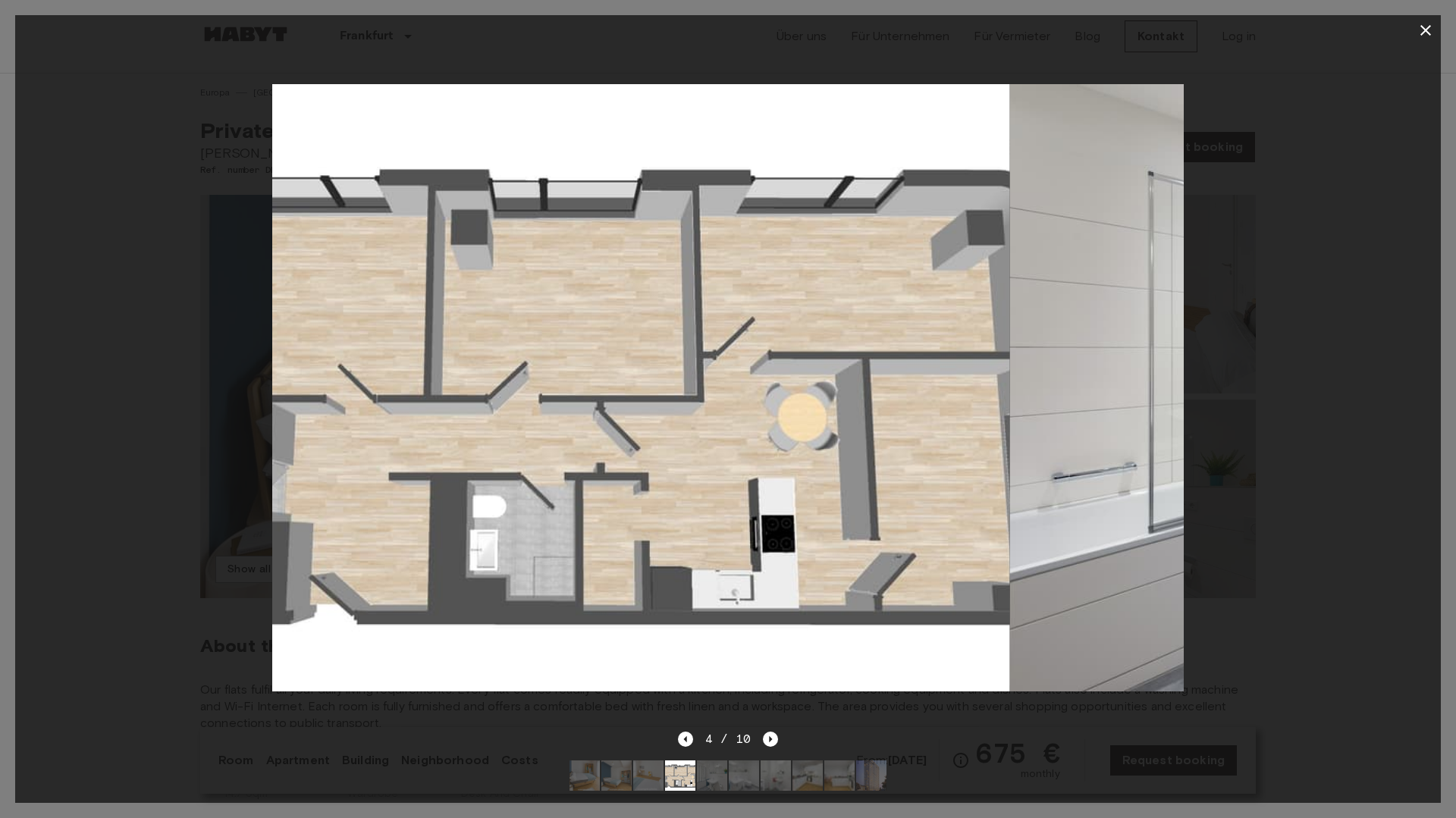
drag, startPoint x: 752, startPoint y: 422, endPoint x: 0, endPoint y: 446, distance: 752.4
click at [0, 445] on div "4 / 10" at bounding box center [728, 409] width 1456 height 818
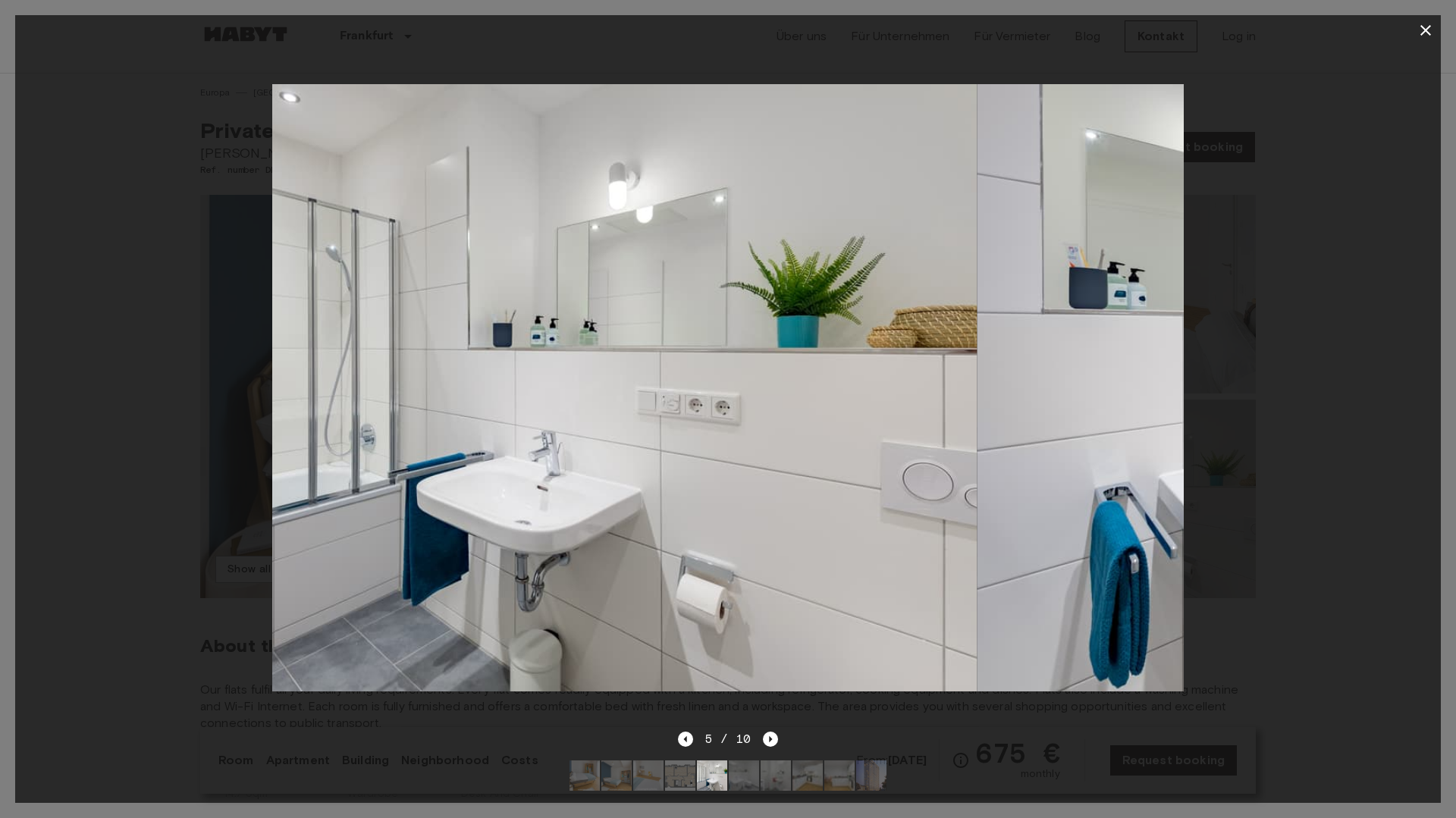
drag, startPoint x: 785, startPoint y: 315, endPoint x: 247, endPoint y: 393, distance: 543.6
click at [253, 395] on div at bounding box center [728, 387] width 1425 height 685
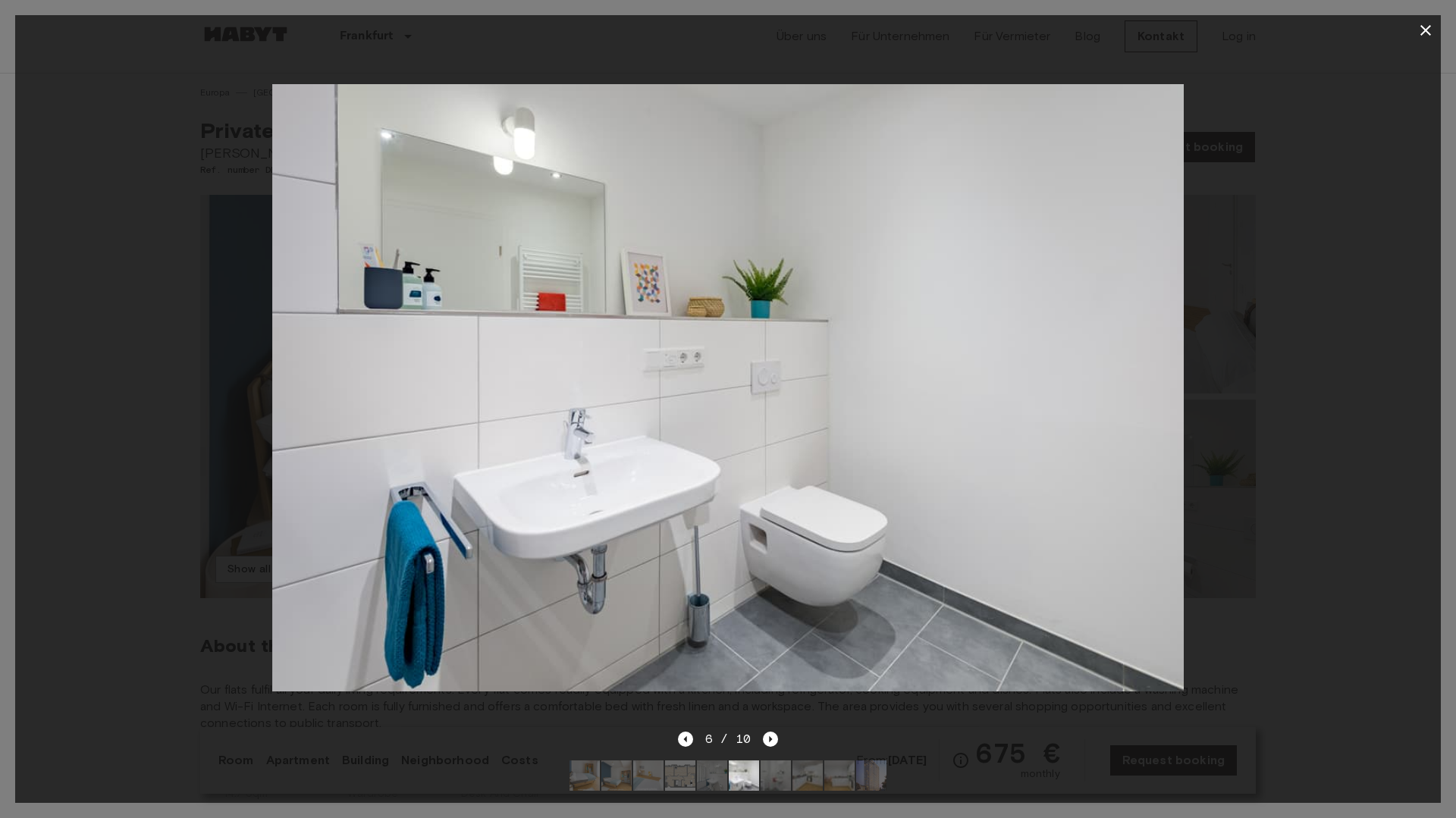
click at [1419, 31] on icon "button" at bounding box center [1425, 30] width 18 height 18
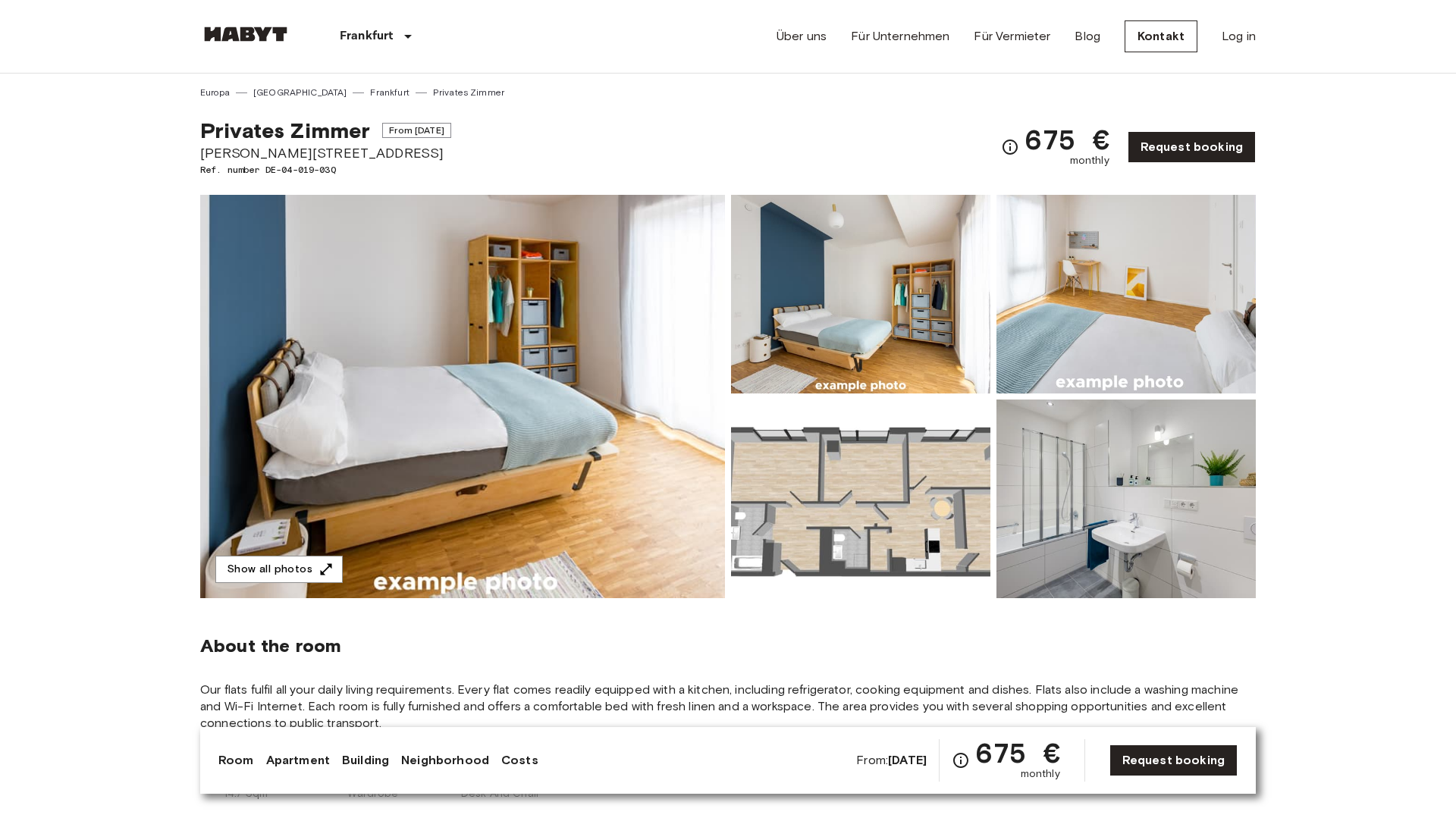
click at [925, 518] on img at bounding box center [860, 499] width 260 height 198
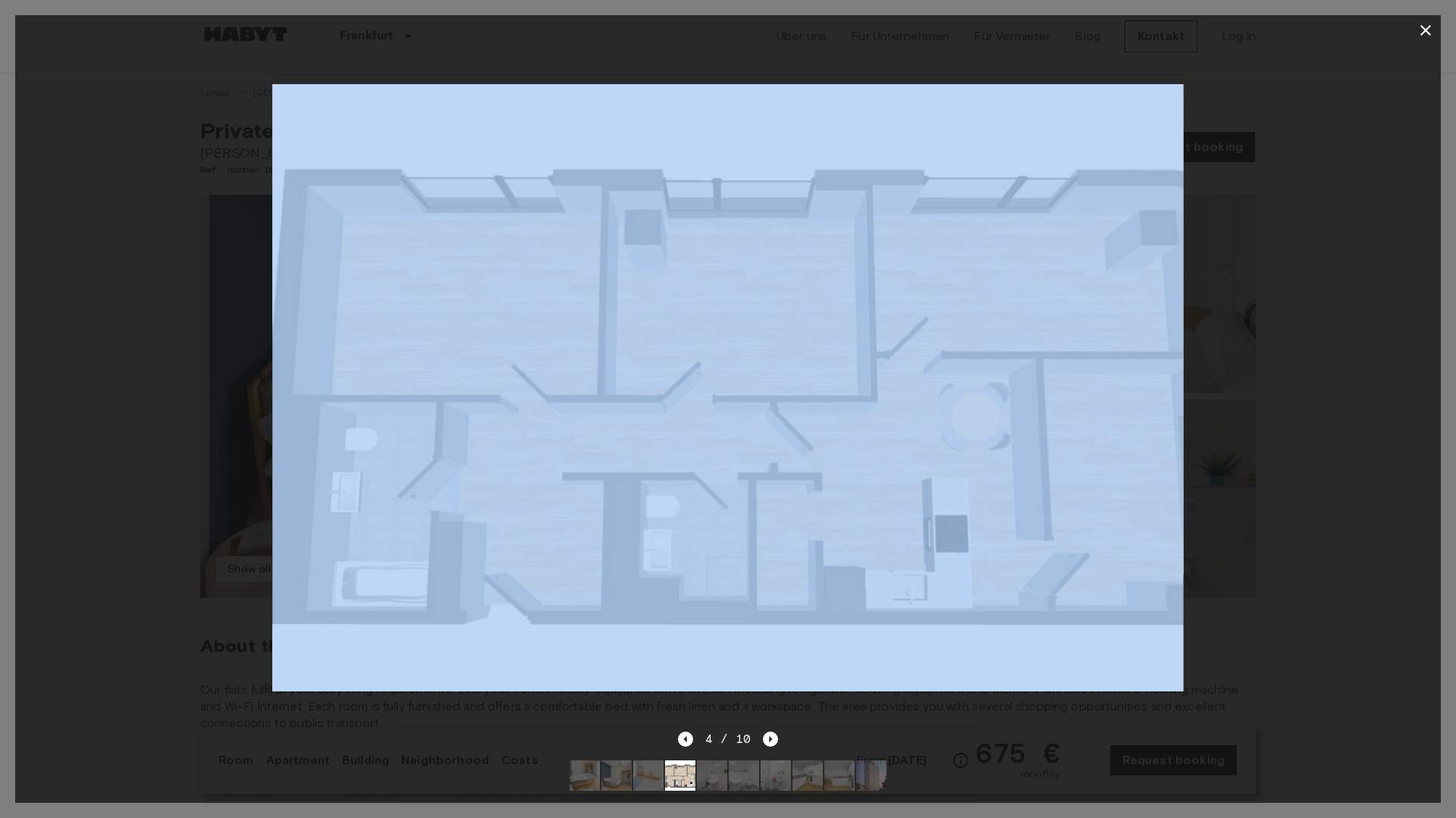
drag, startPoint x: 1284, startPoint y: 167, endPoint x: 823, endPoint y: 279, distance: 474.4
click at [823, 279] on div at bounding box center [728, 387] width 1425 height 685
drag, startPoint x: 1037, startPoint y: 321, endPoint x: 545, endPoint y: 359, distance: 493.5
click at [561, 359] on img at bounding box center [728, 388] width 911 height 608
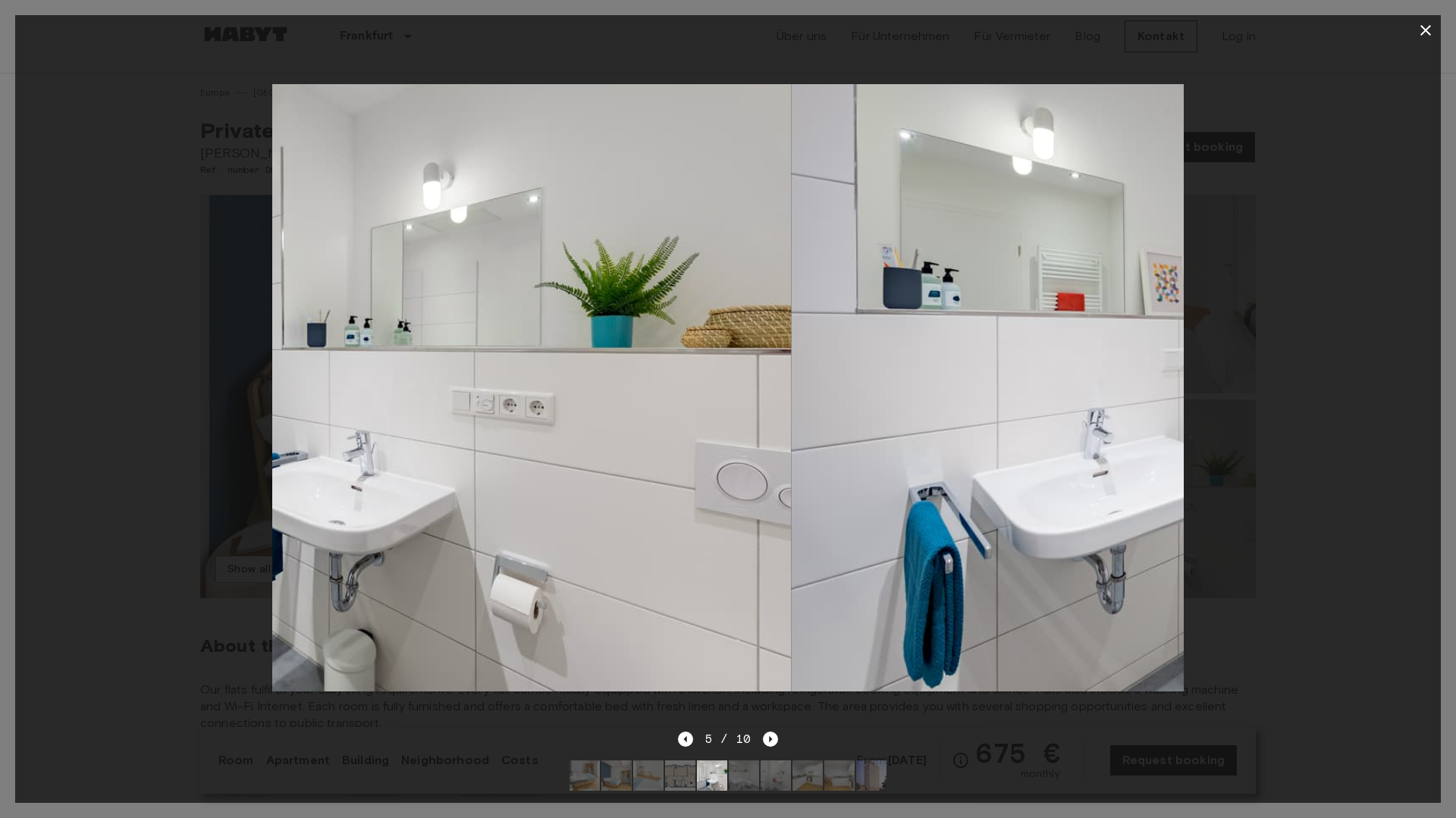
drag, startPoint x: 883, startPoint y: 327, endPoint x: 378, endPoint y: 397, distance: 509.8
click at [395, 397] on img at bounding box center [336, 388] width 911 height 608
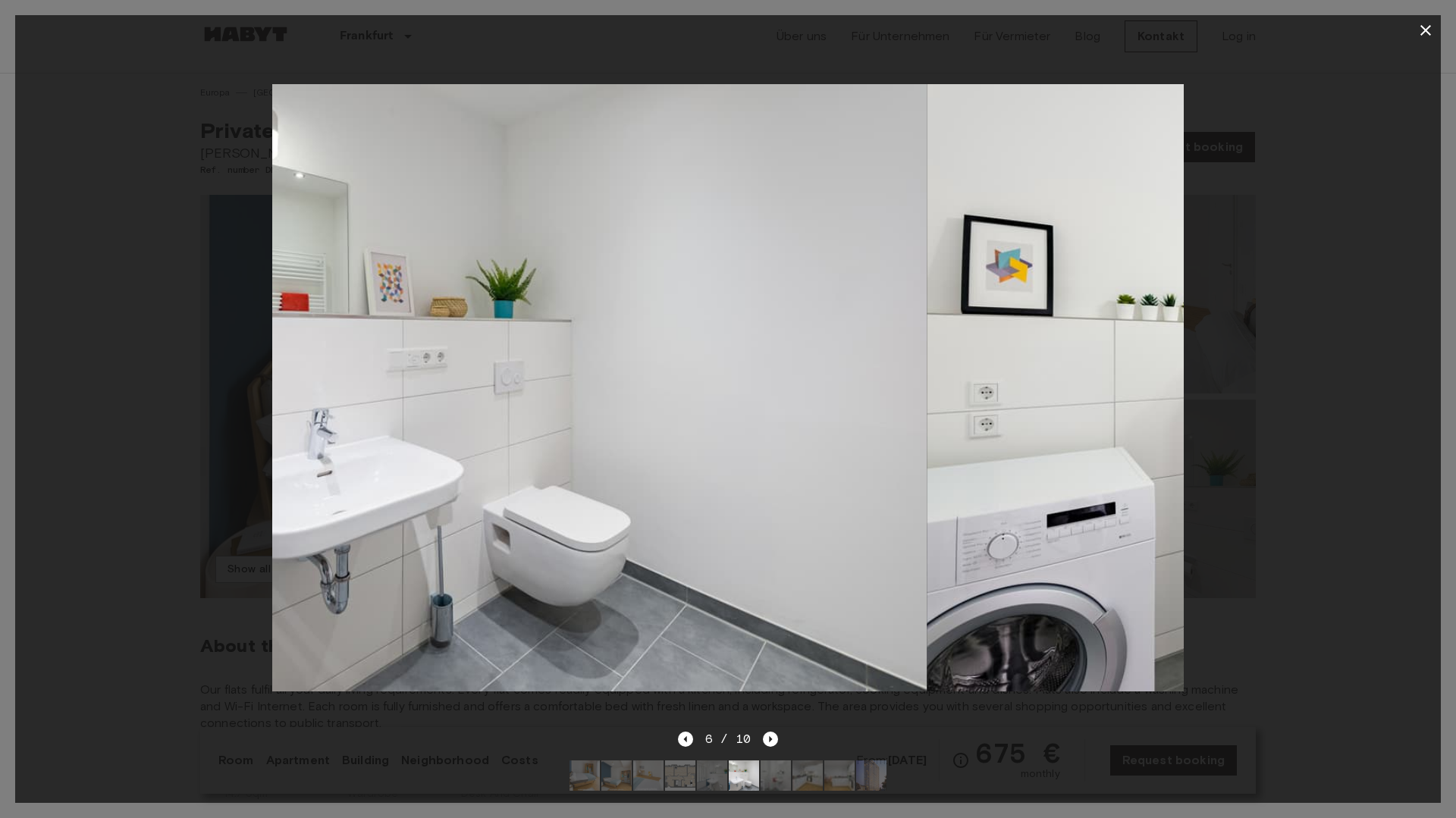
drag, startPoint x: 773, startPoint y: 398, endPoint x: 388, endPoint y: 449, distance: 388.4
click at [408, 449] on img at bounding box center [471, 388] width 911 height 608
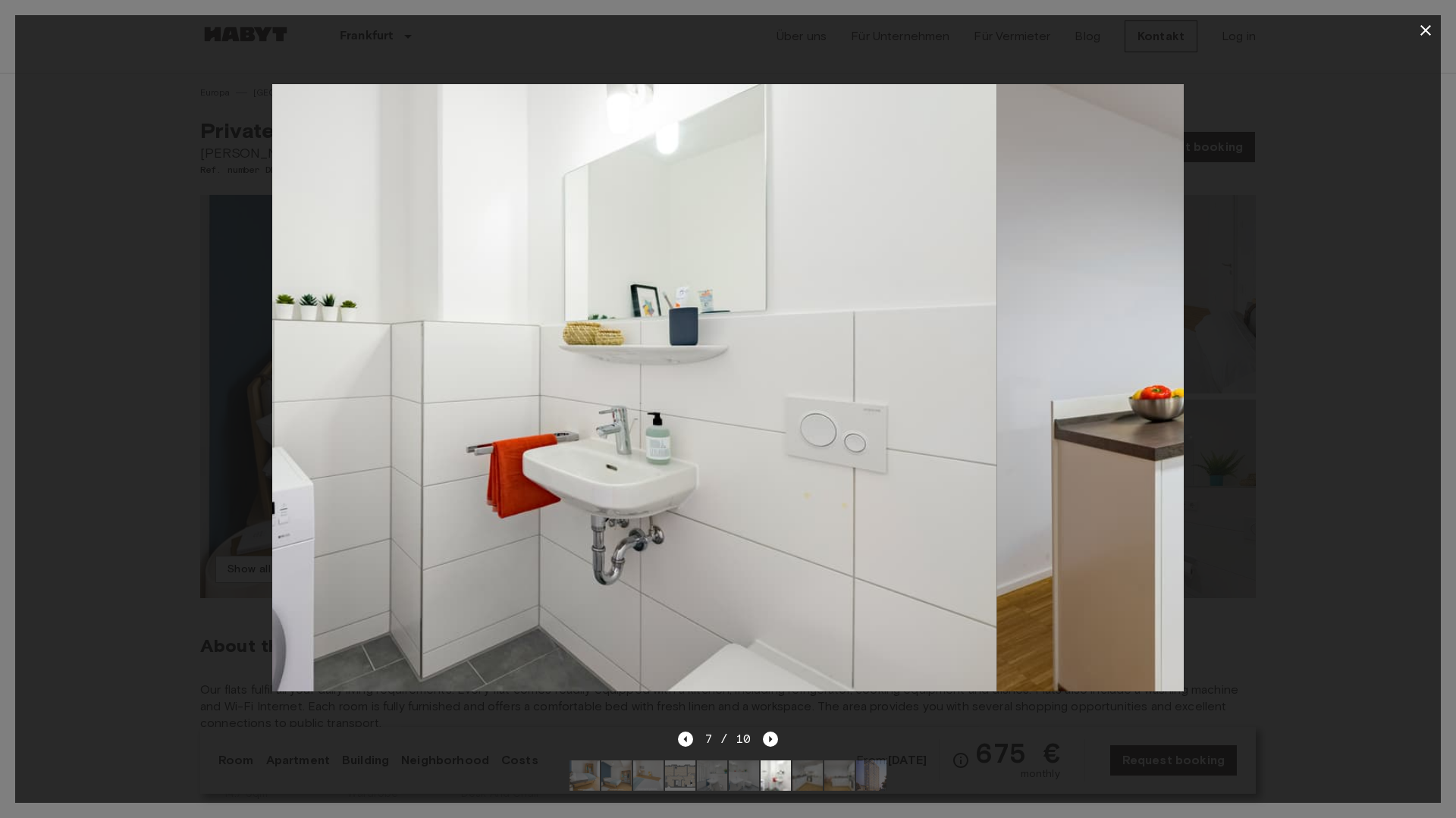
drag, startPoint x: 802, startPoint y: 449, endPoint x: 329, endPoint y: 529, distance: 479.7
click at [368, 527] on img at bounding box center [541, 388] width 911 height 608
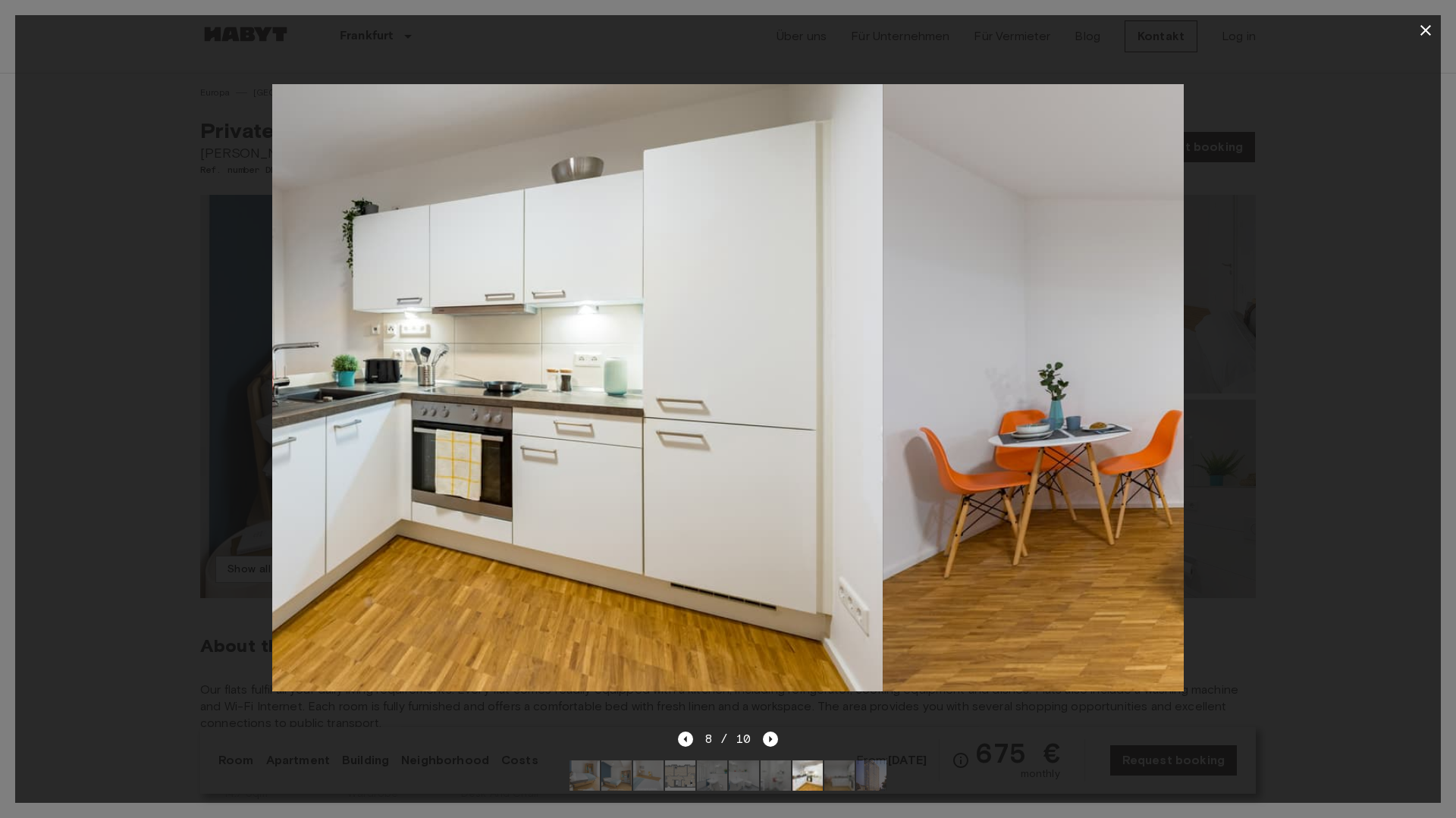
drag, startPoint x: 738, startPoint y: 484, endPoint x: 351, endPoint y: 523, distance: 389.0
click at [368, 523] on img at bounding box center [427, 388] width 911 height 608
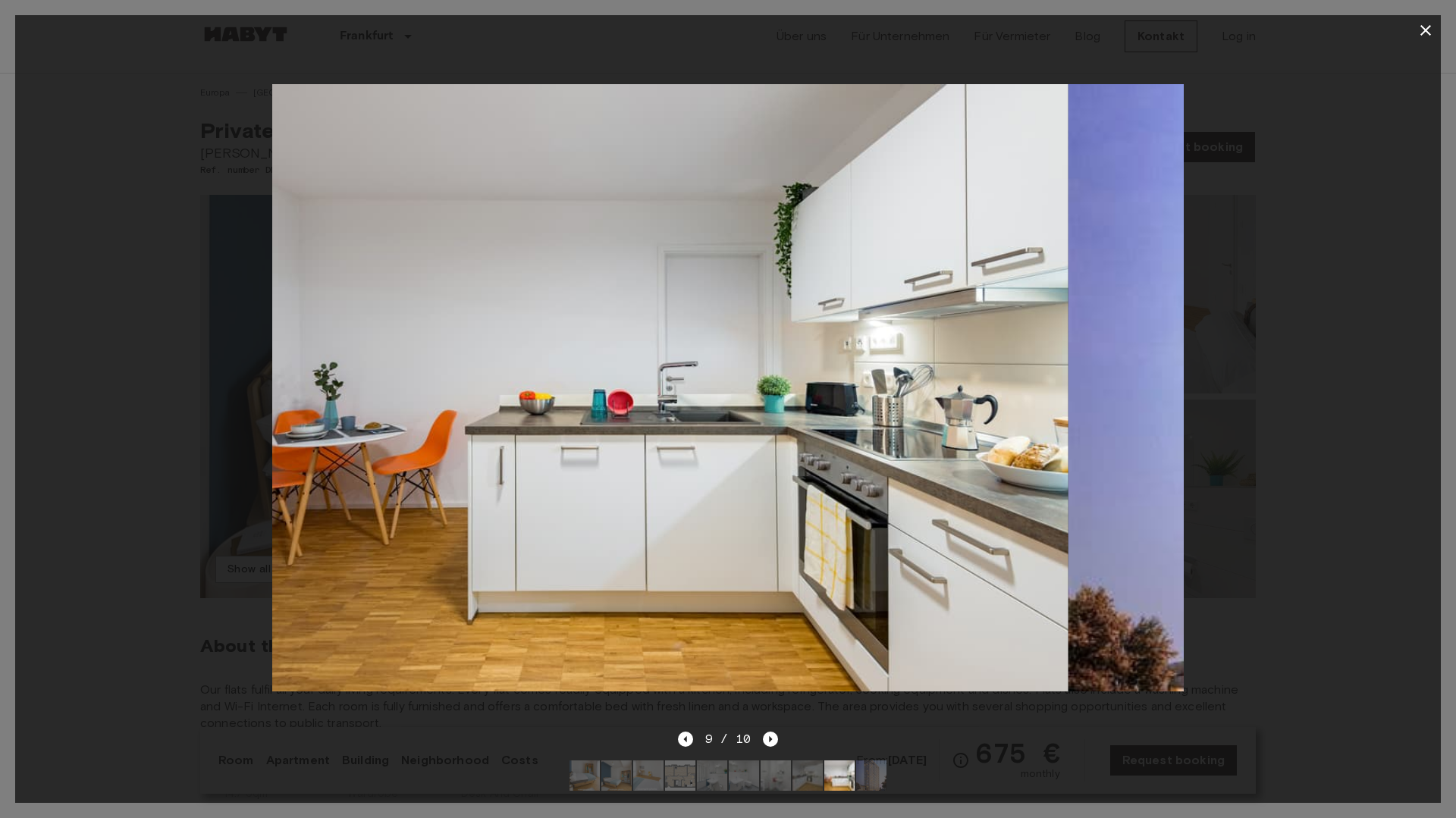
drag, startPoint x: 830, startPoint y: 457, endPoint x: 448, endPoint y: 459, distance: 382.0
click at [464, 463] on img at bounding box center [613, 388] width 911 height 608
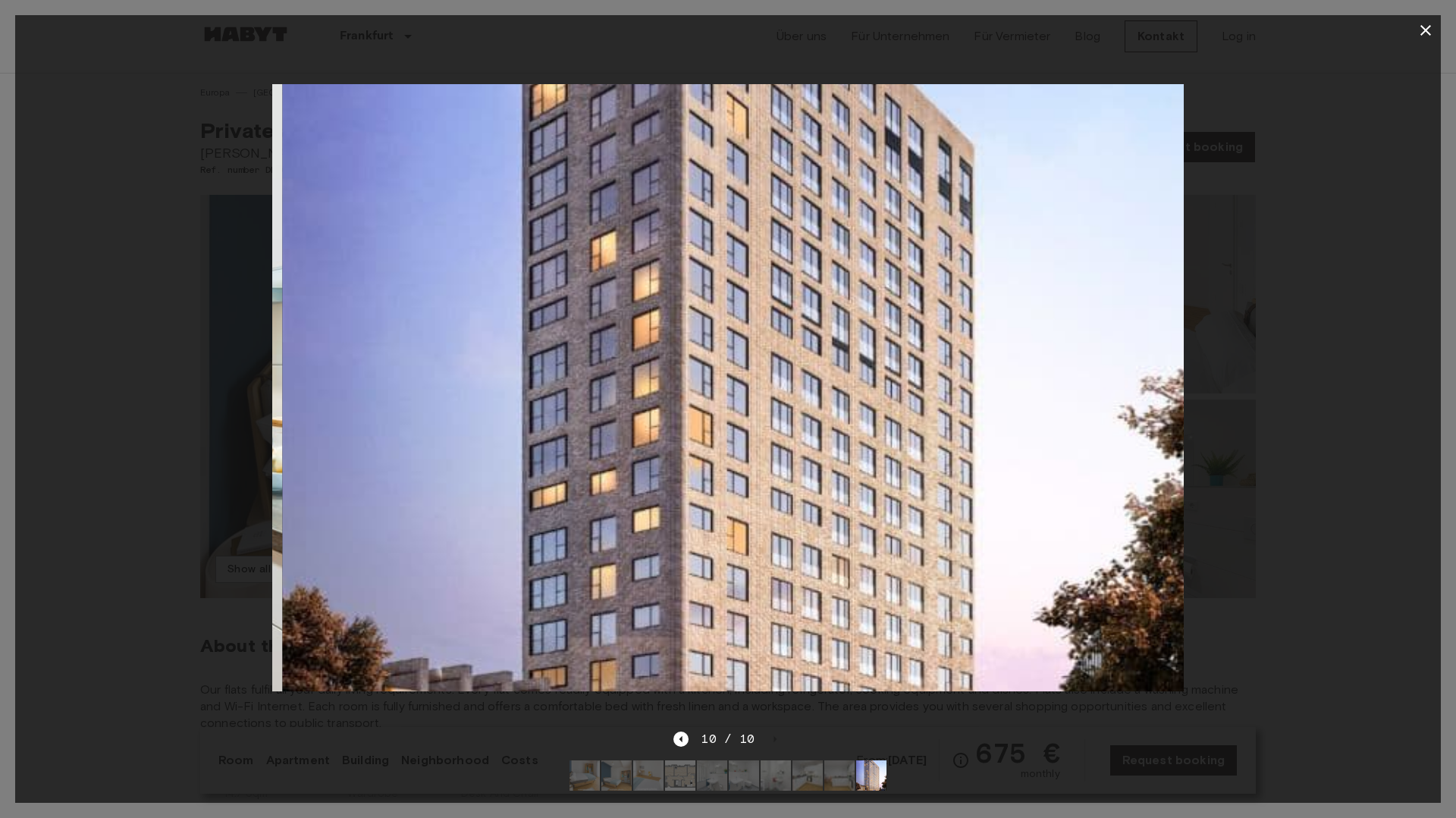
drag, startPoint x: 838, startPoint y: 416, endPoint x: 484, endPoint y: 421, distance: 354.0
click at [503, 421] on img at bounding box center [738, 388] width 911 height 608
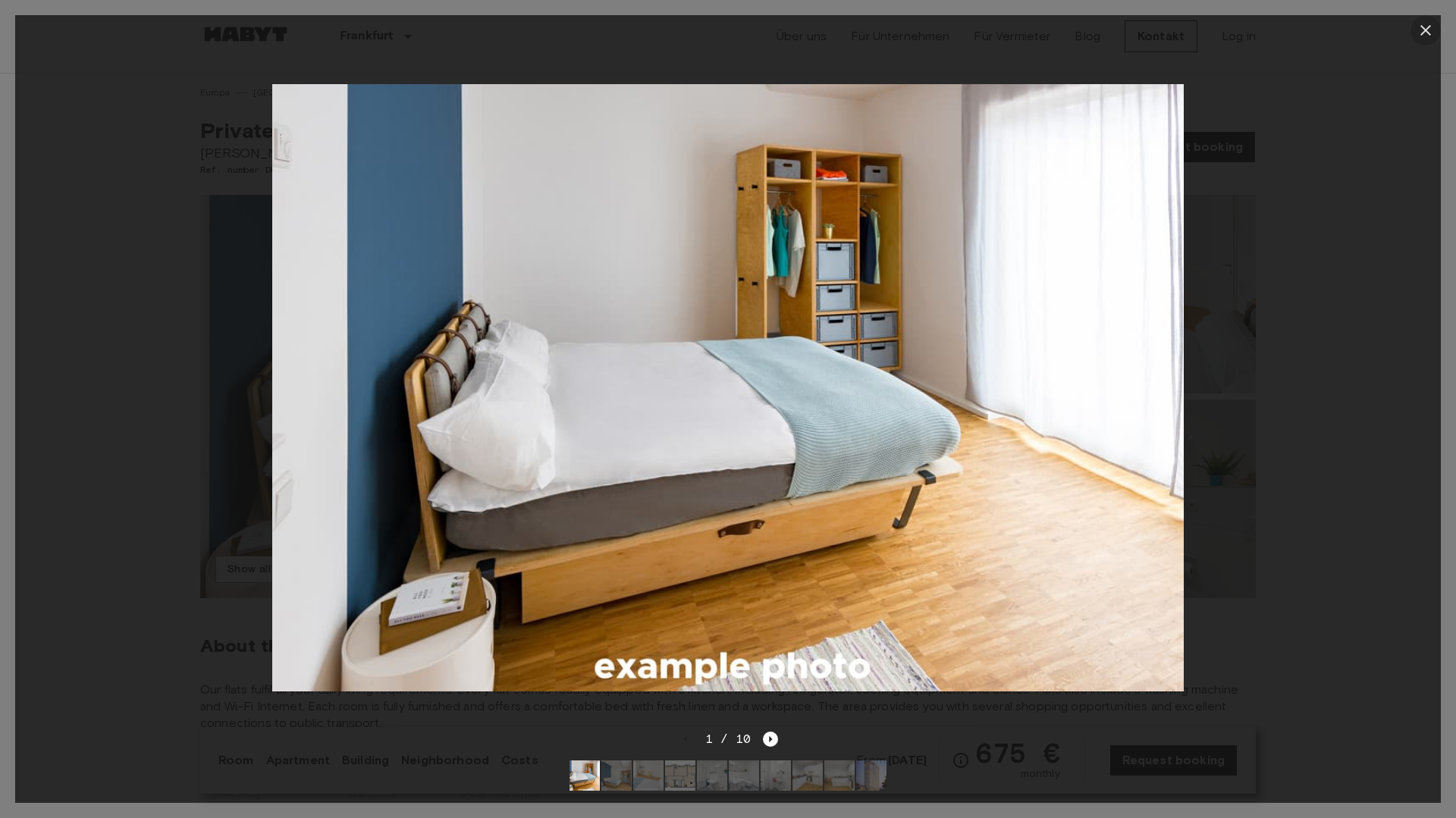
click at [1411, 31] on button "button" at bounding box center [1425, 31] width 31 height 31
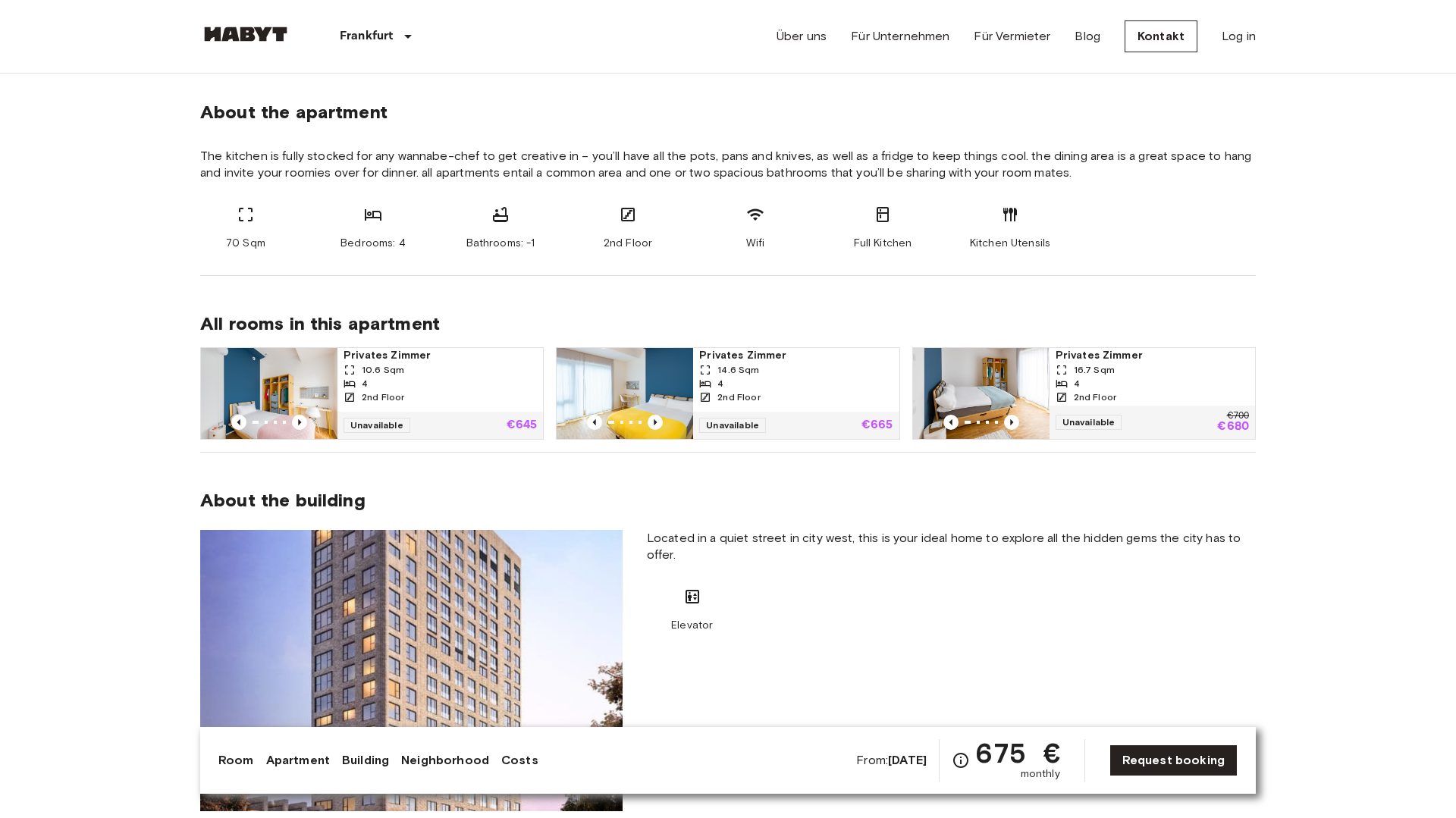
scroll to position [769, 0]
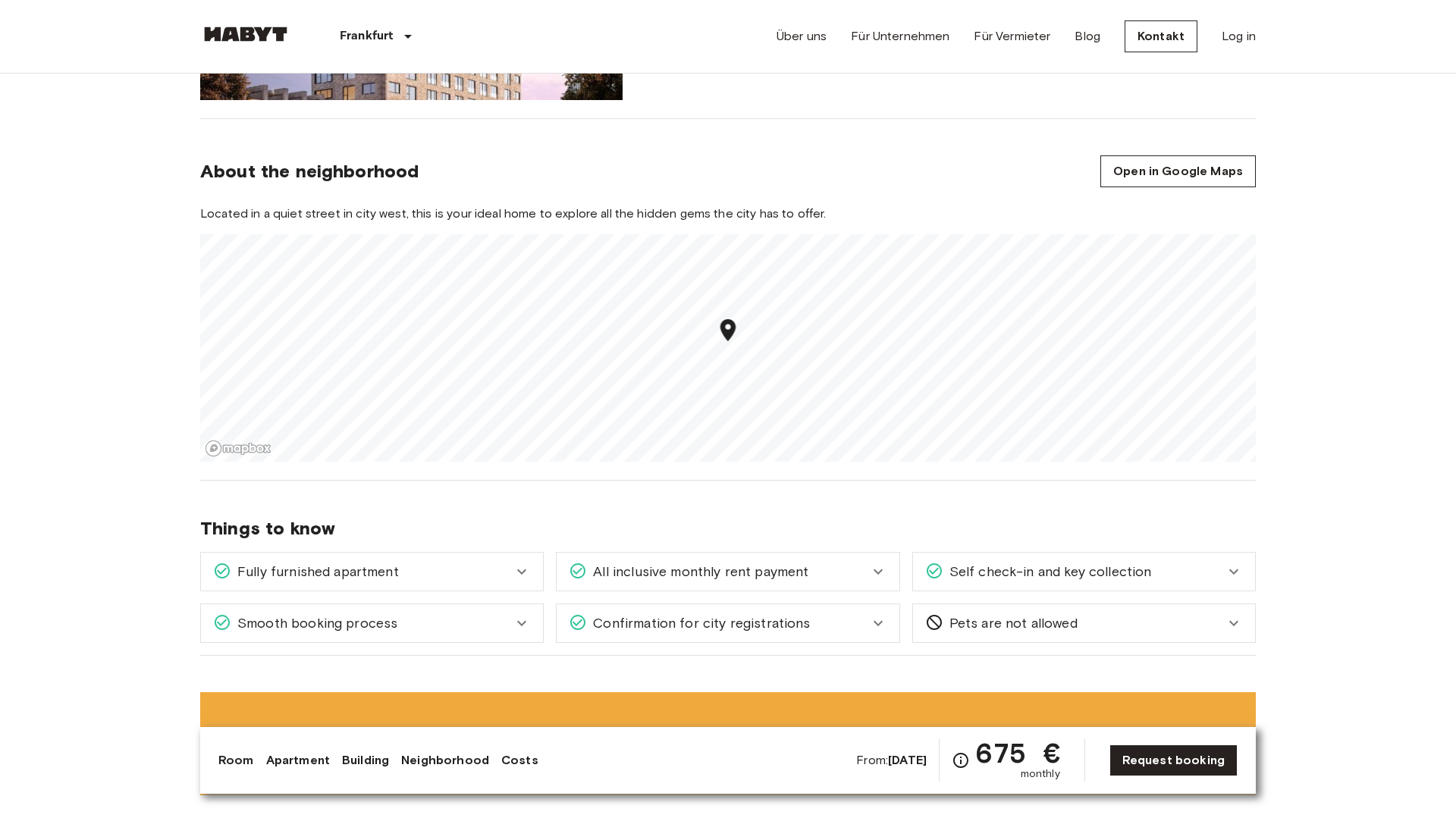
scroll to position [1477, 0]
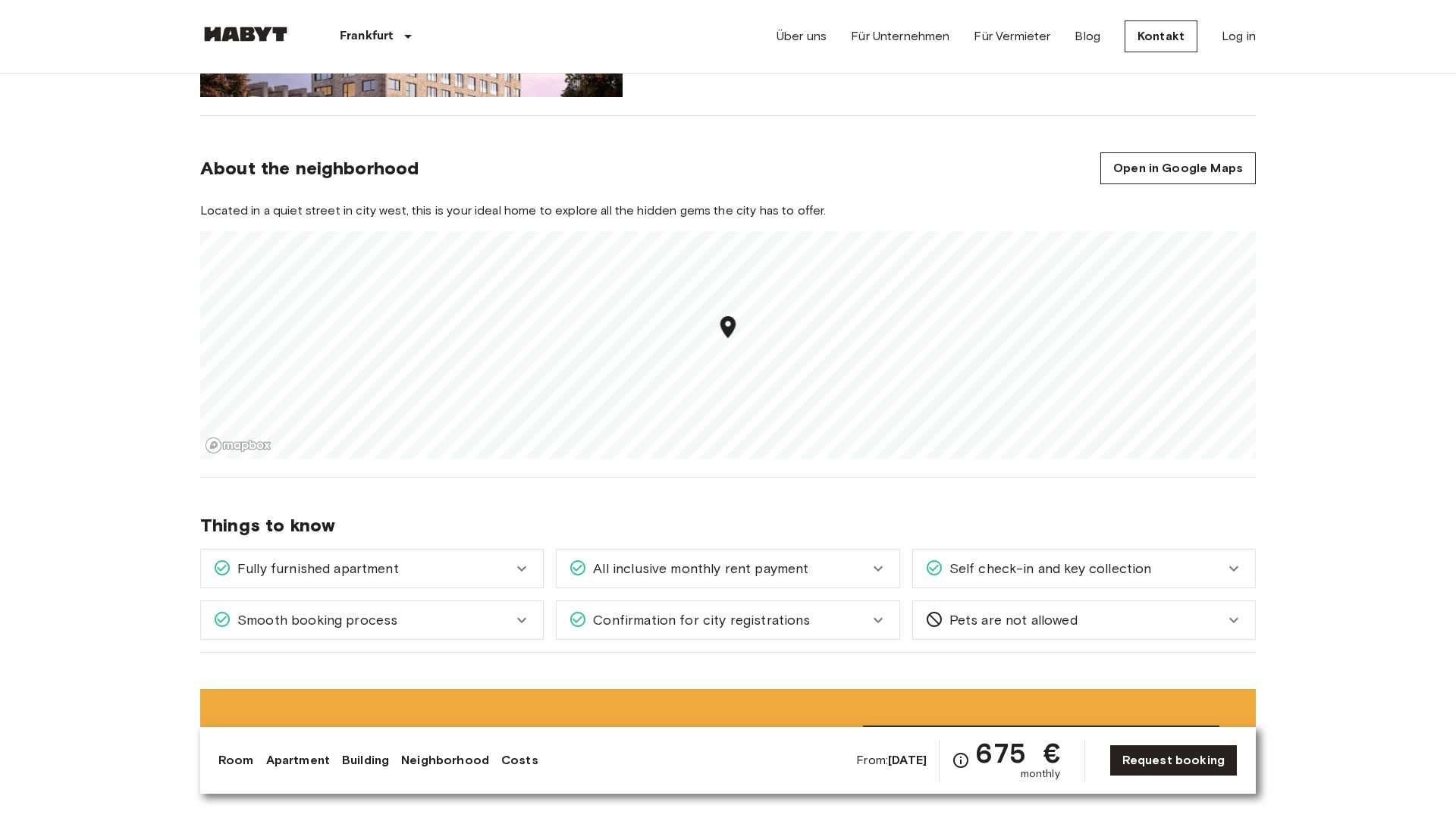
click at [489, 567] on div "Fully furnished apartment" at bounding box center [363, 569] width 300 height 20
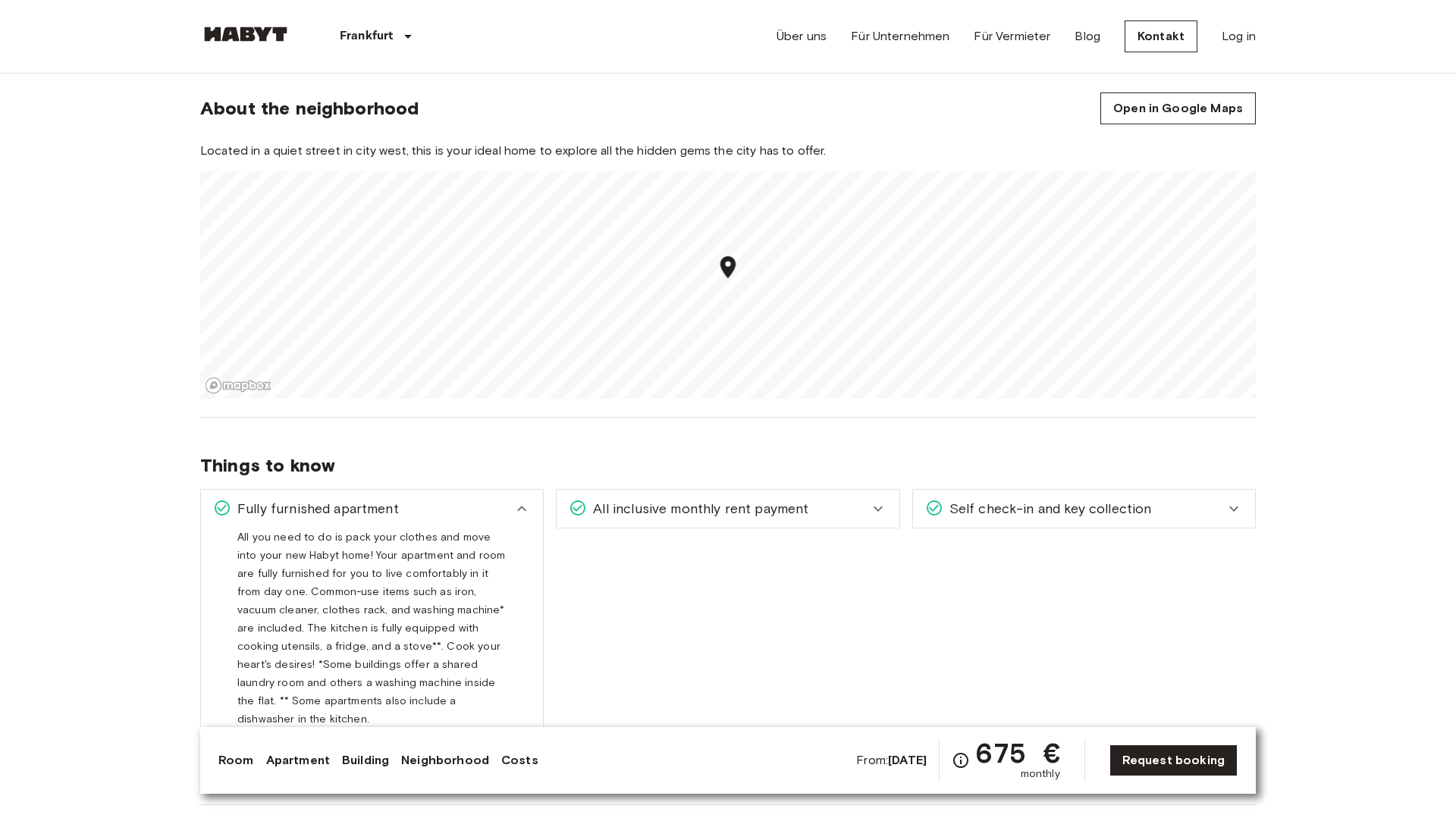
scroll to position [1596, 0]
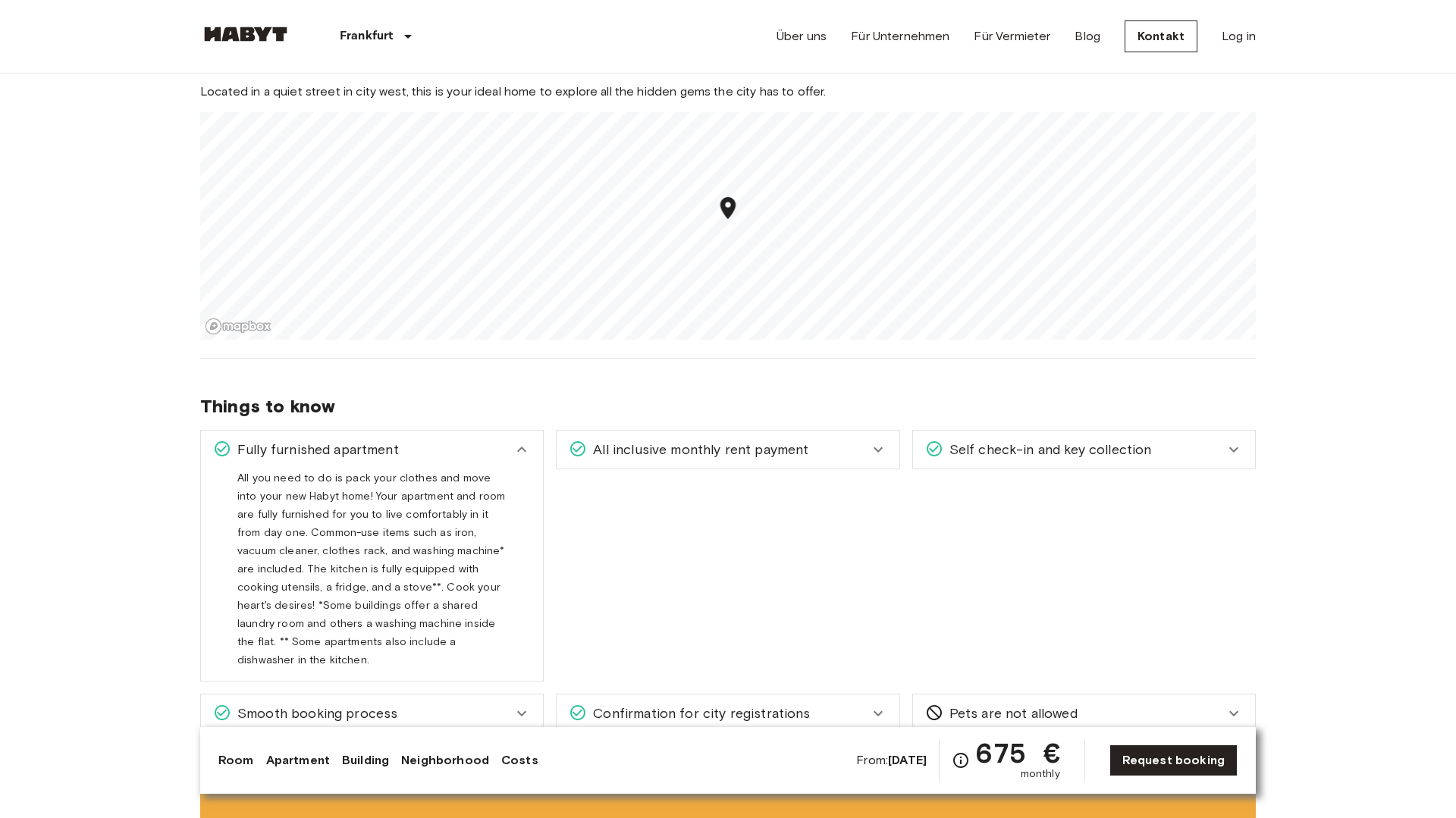
click at [745, 452] on span "All inclusive monthly rent payment" at bounding box center [698, 449] width 221 height 20
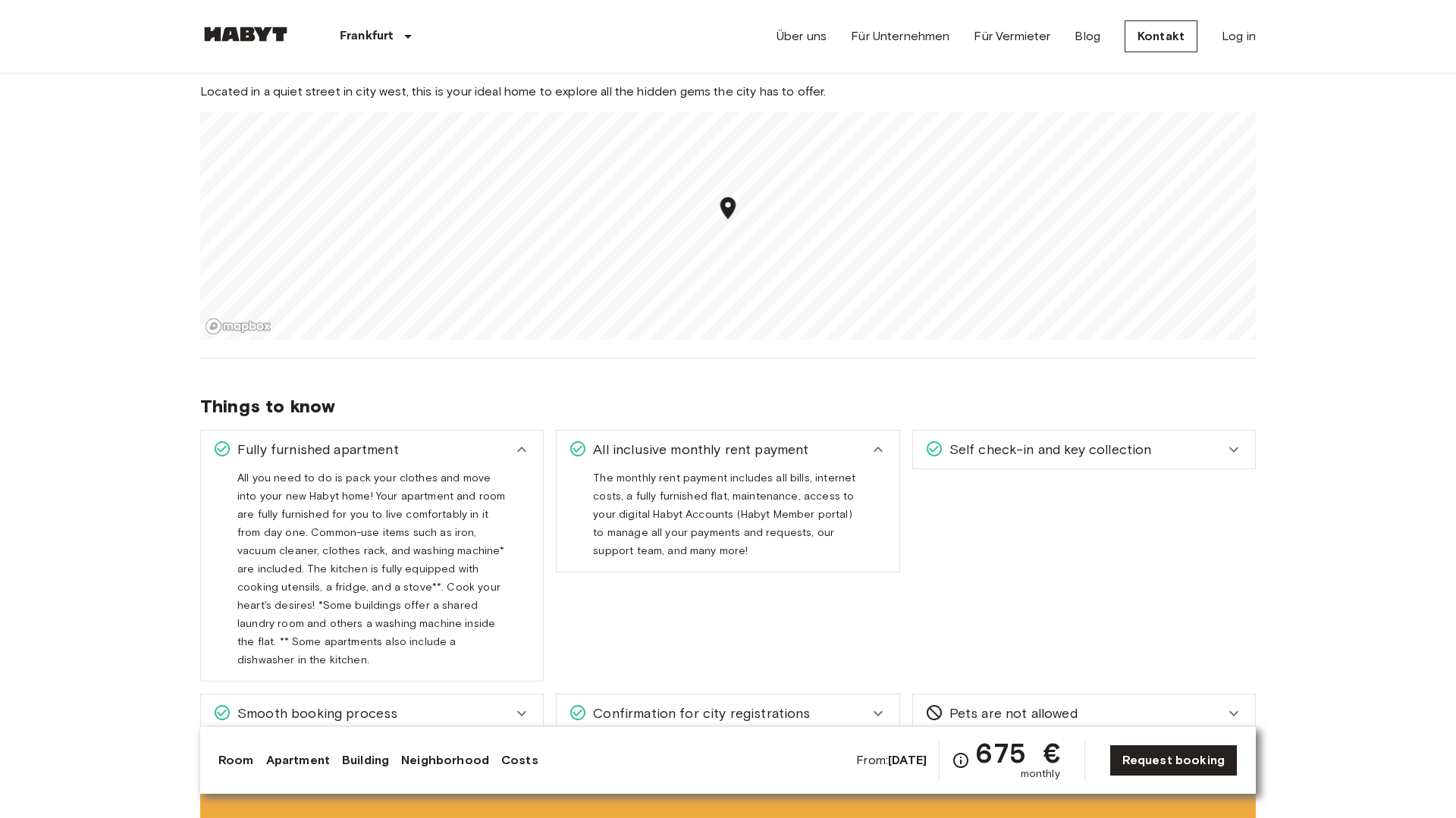
click at [969, 449] on span "Self check-in and key collection" at bounding box center [1048, 449] width 208 height 20
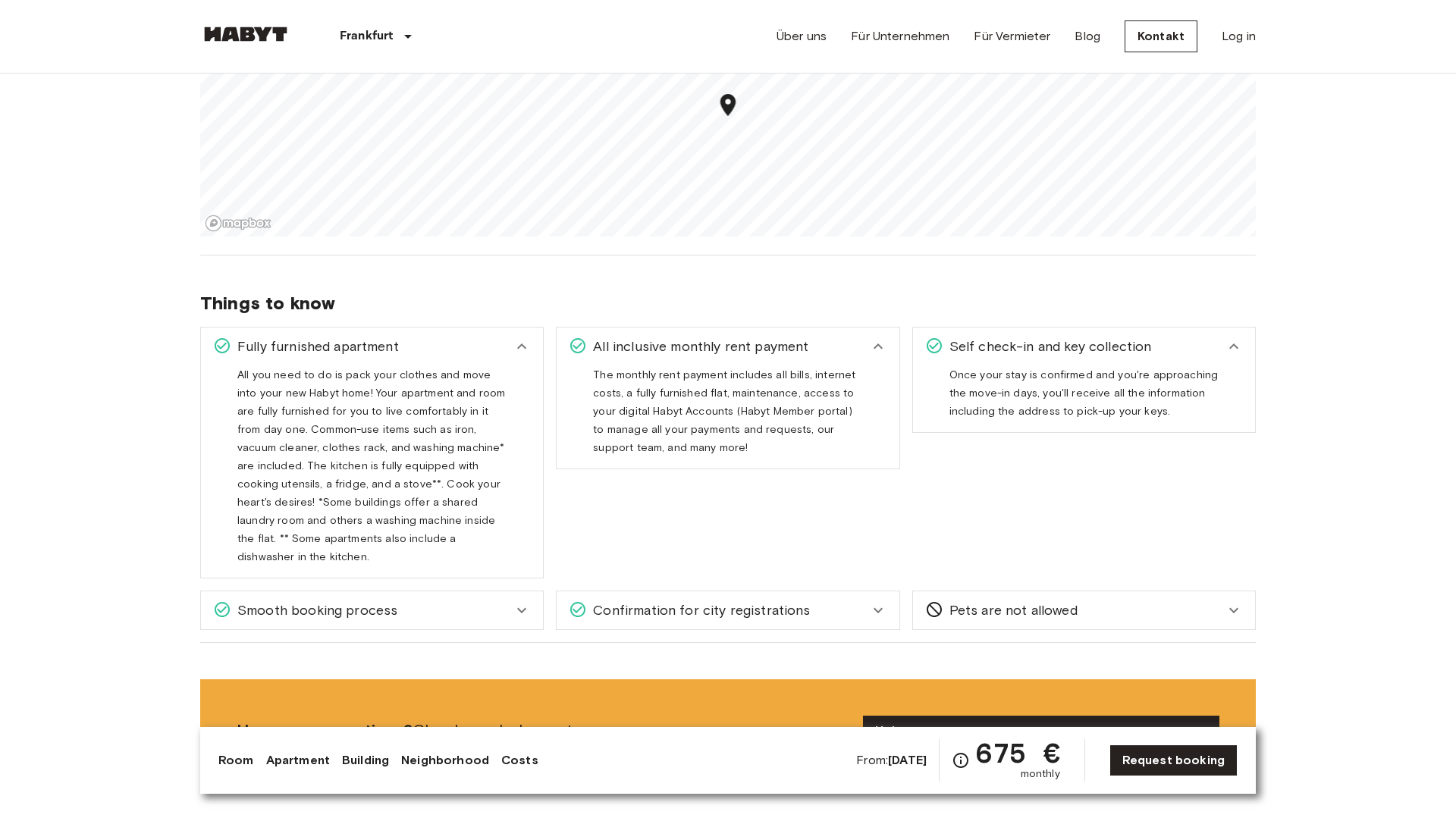
scroll to position [1731, 0]
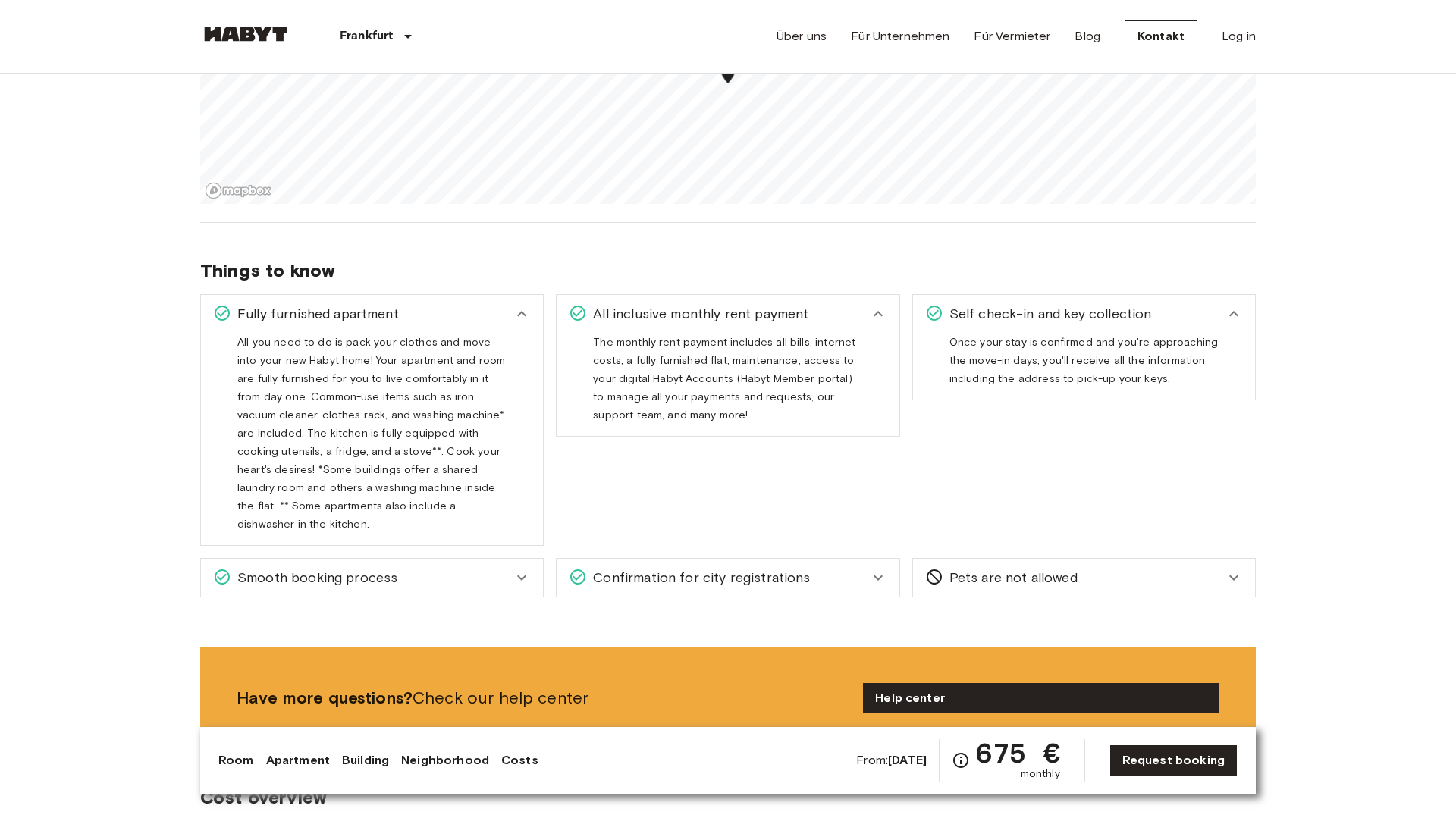
click at [447, 568] on div "Smooth booking process" at bounding box center [363, 577] width 300 height 20
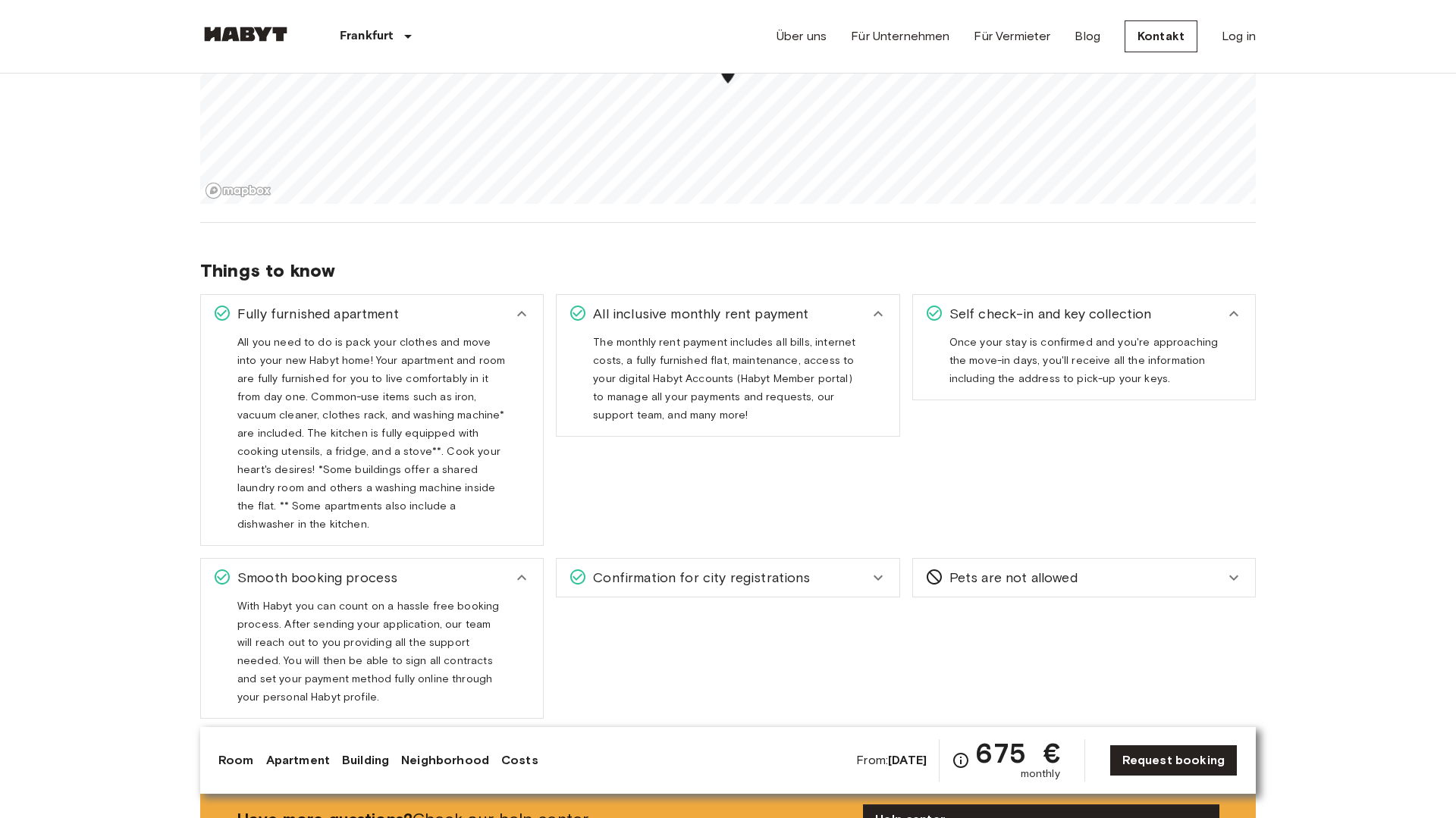
click at [644, 569] on span "Confirmation for city registrations" at bounding box center [699, 577] width 223 height 20
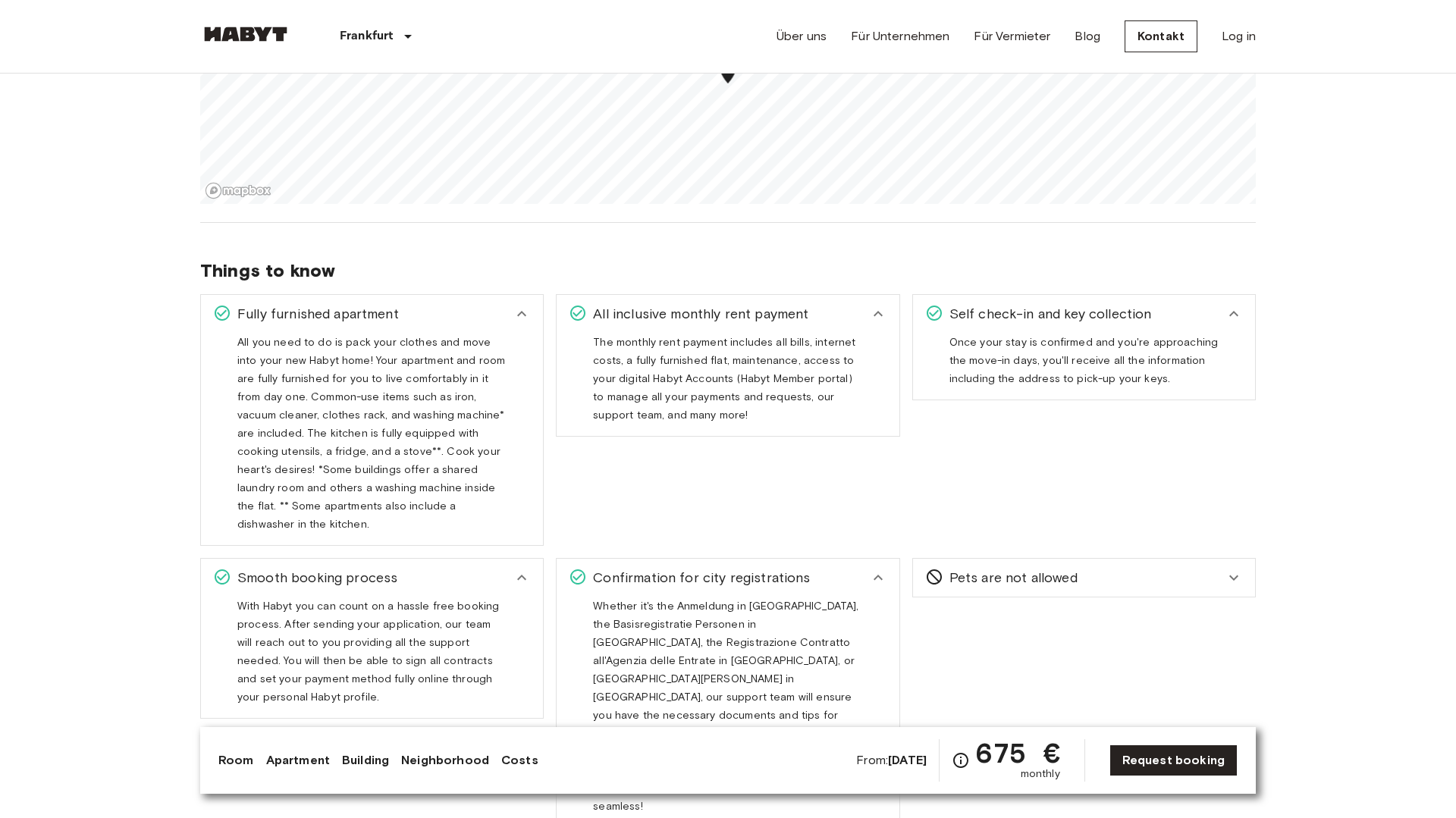
click at [971, 572] on div "Pets are not allowed" at bounding box center [1084, 578] width 342 height 38
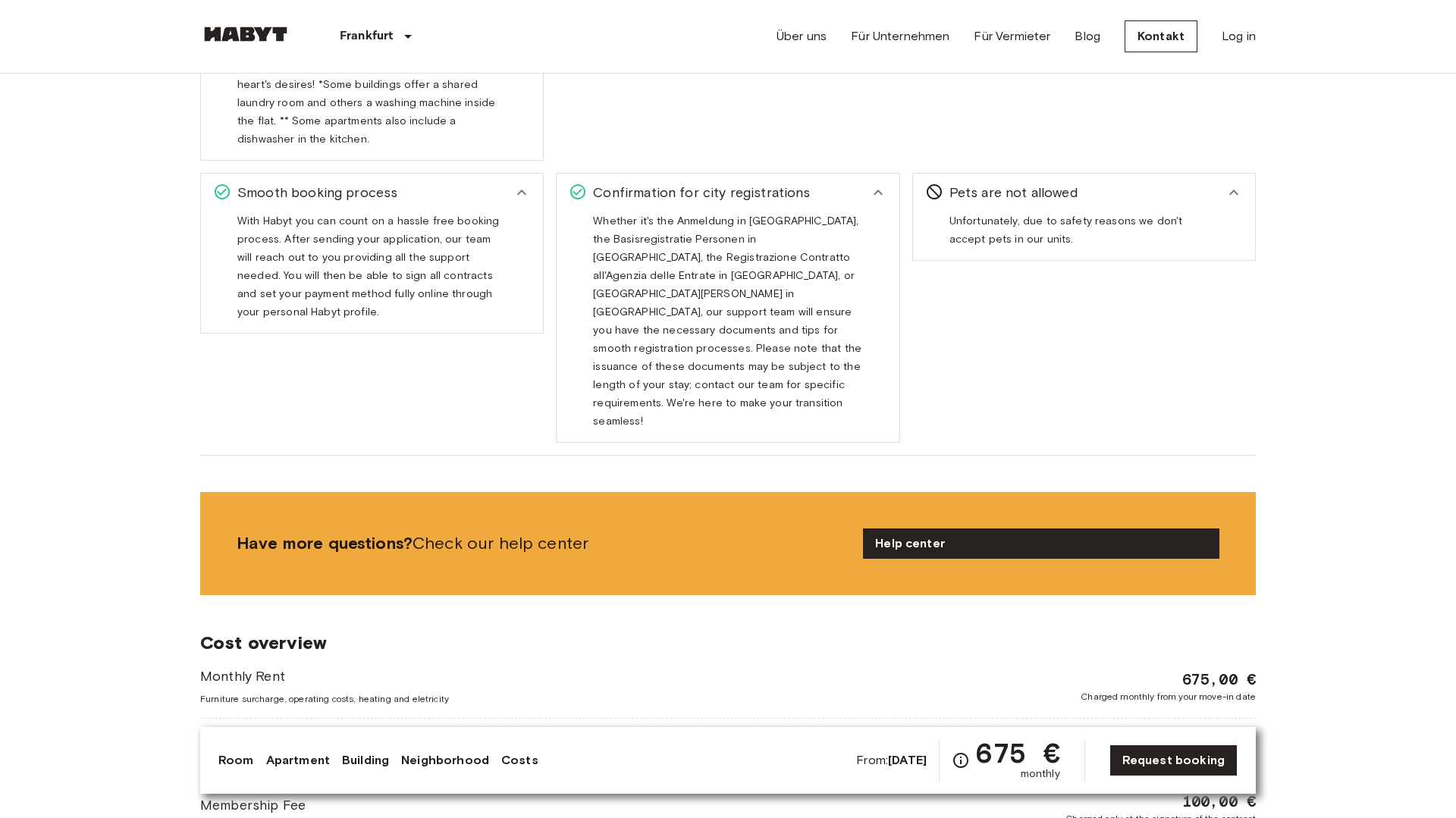
scroll to position [2119, 0]
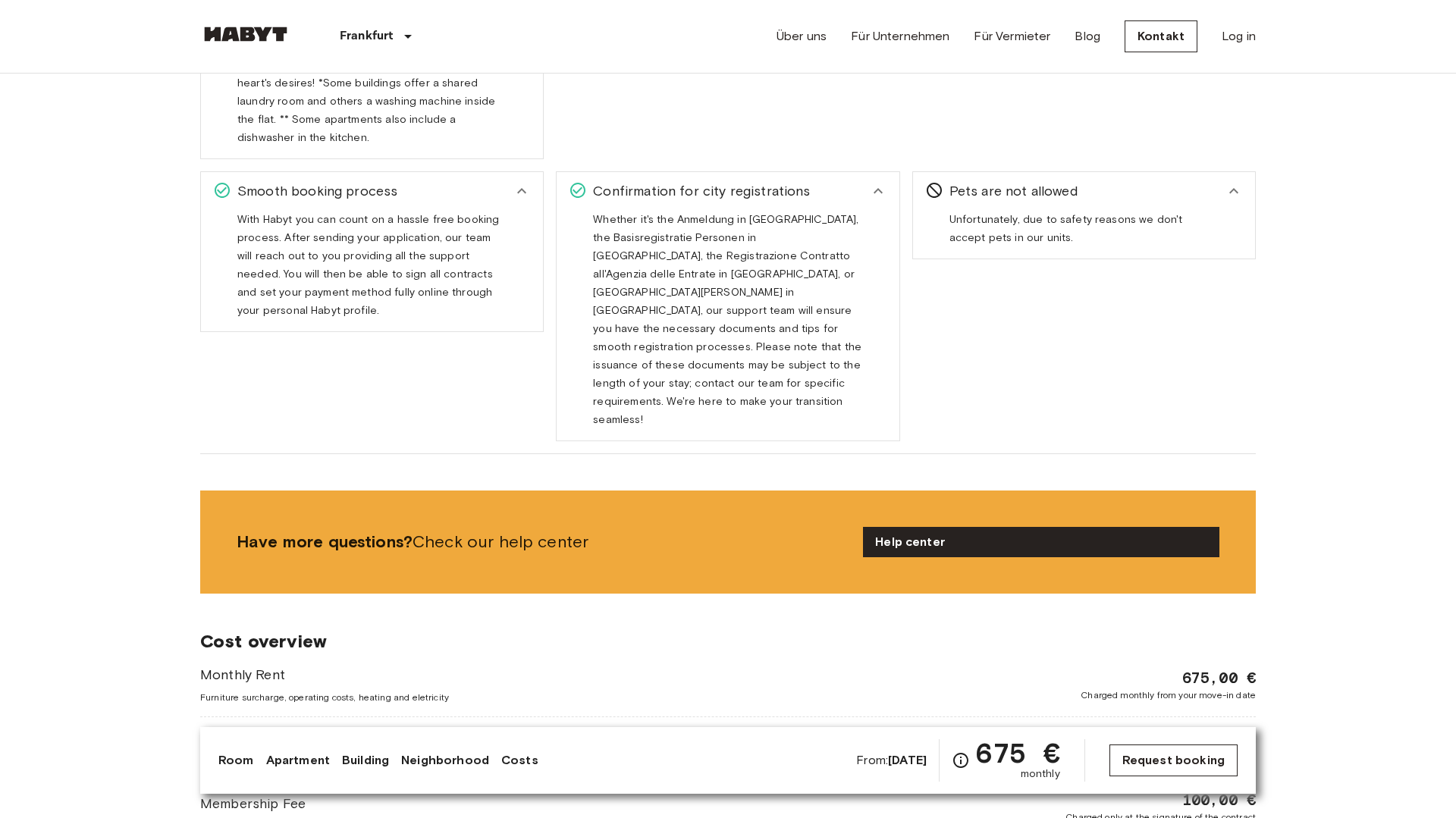
click at [1168, 763] on link "Request booking" at bounding box center [1173, 760] width 128 height 31
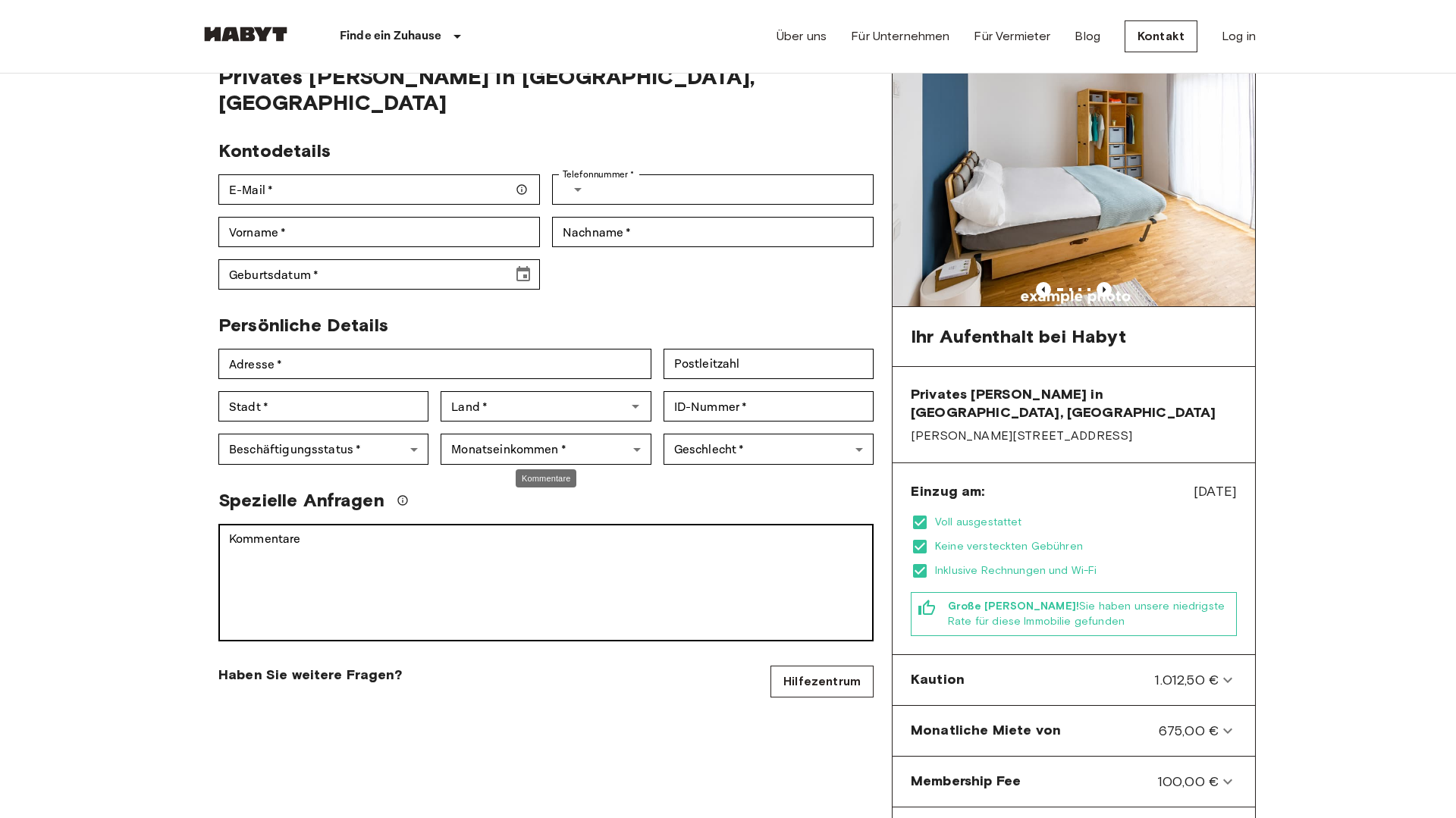
scroll to position [63, 0]
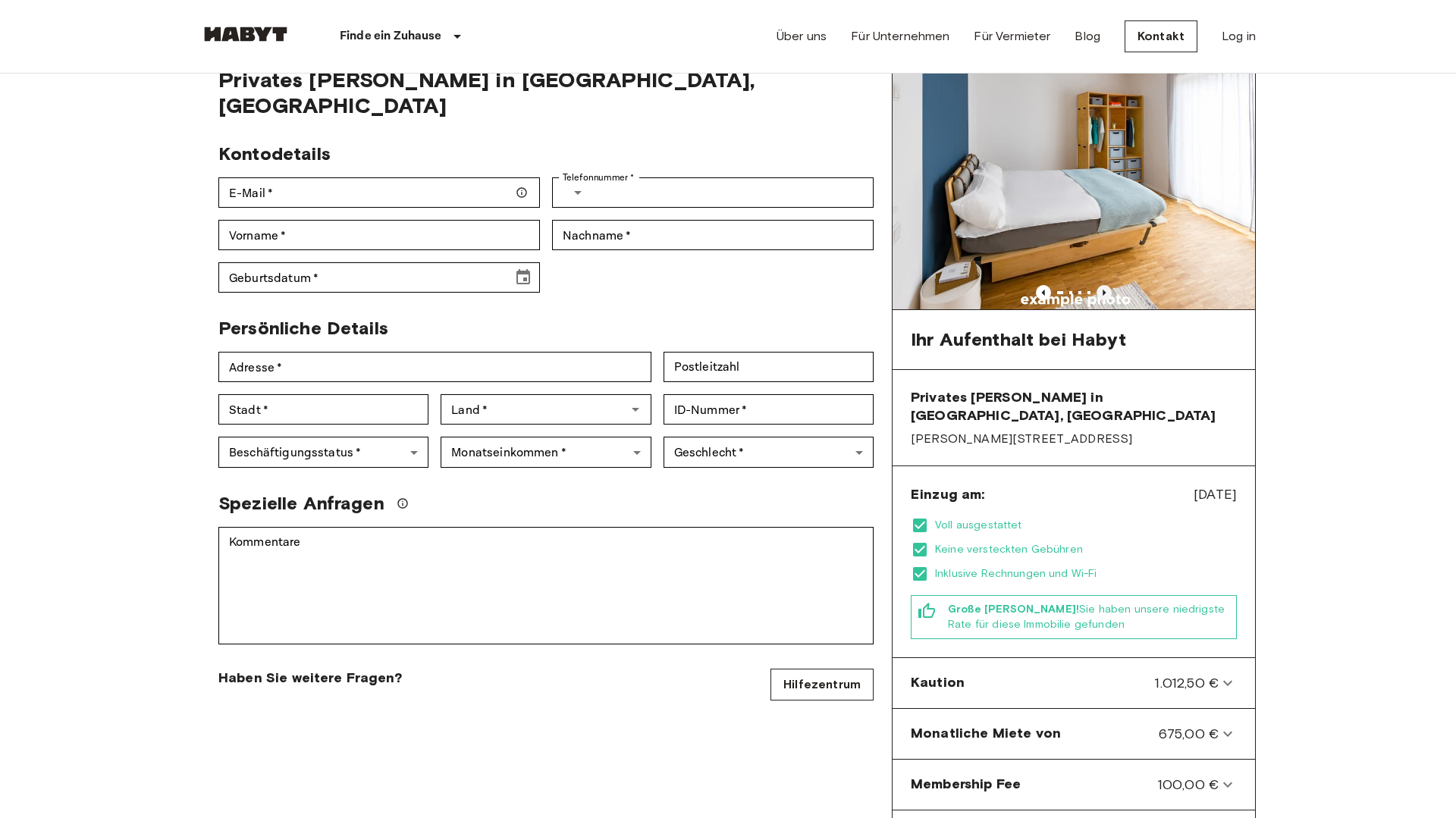
click at [1110, 290] on icon "Previous image" at bounding box center [1105, 293] width 15 height 15
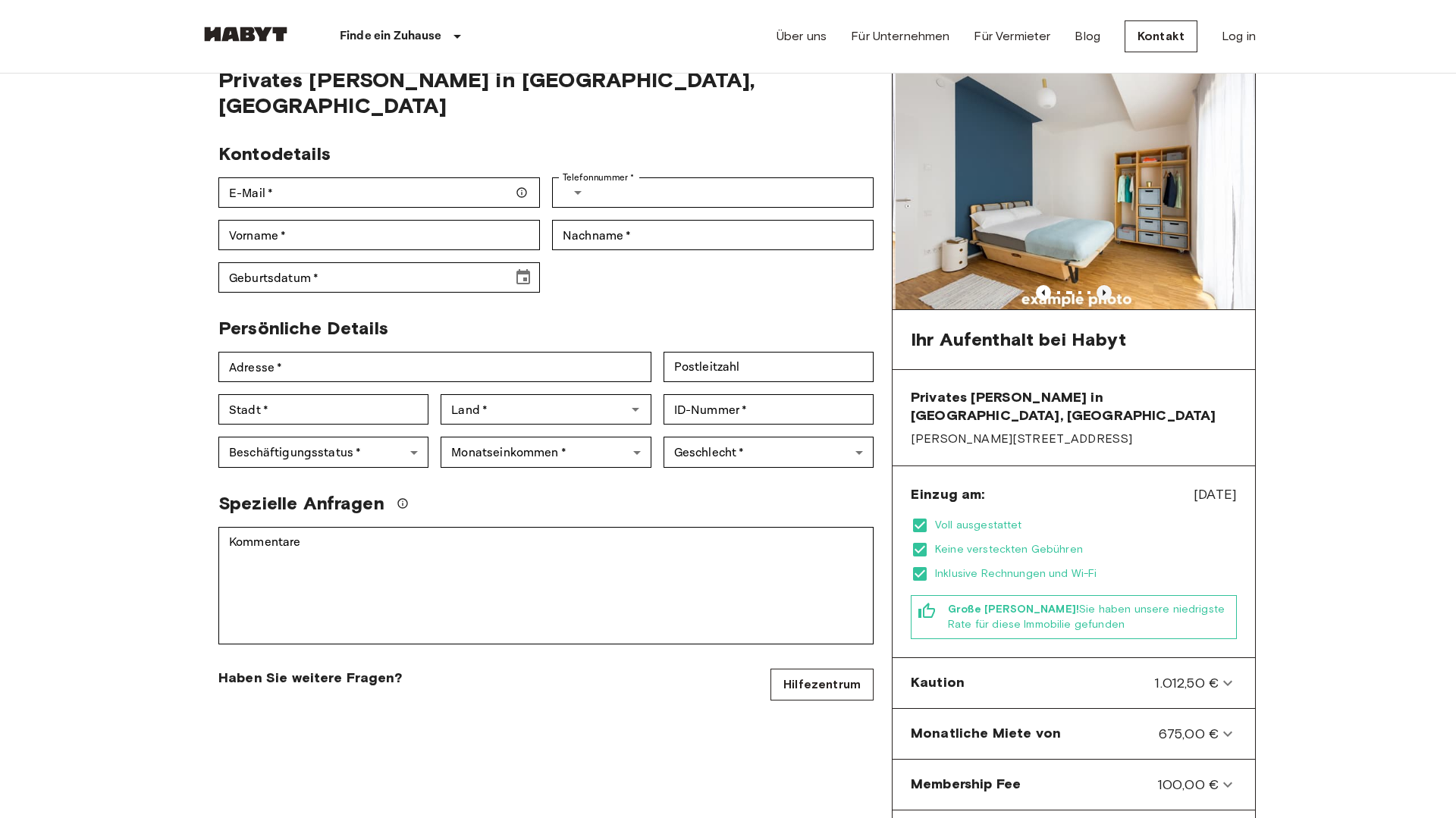
click at [1110, 290] on icon "Previous image" at bounding box center [1105, 293] width 15 height 15
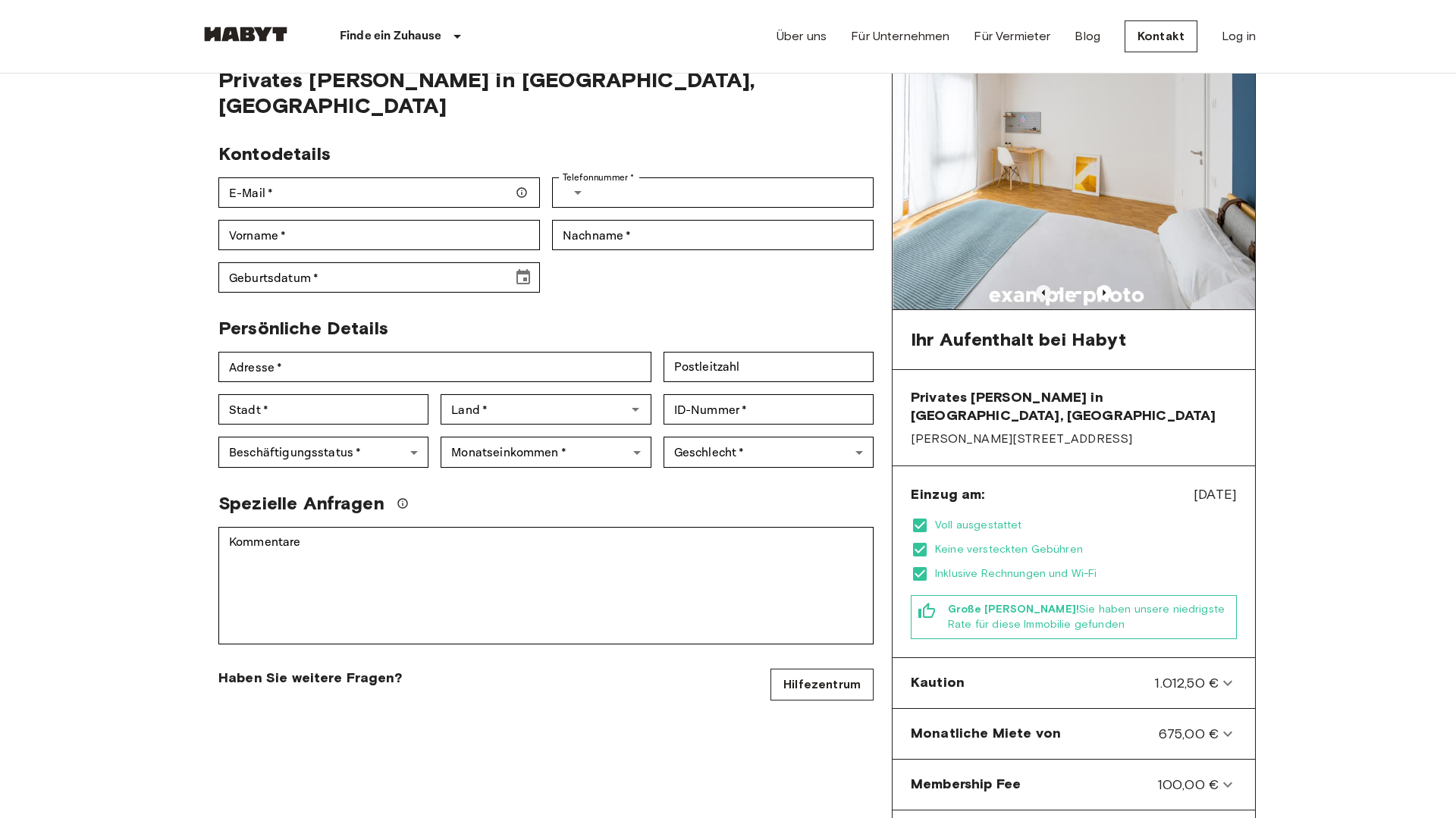
click at [1047, 294] on icon "Previous image" at bounding box center [1043, 293] width 15 height 15
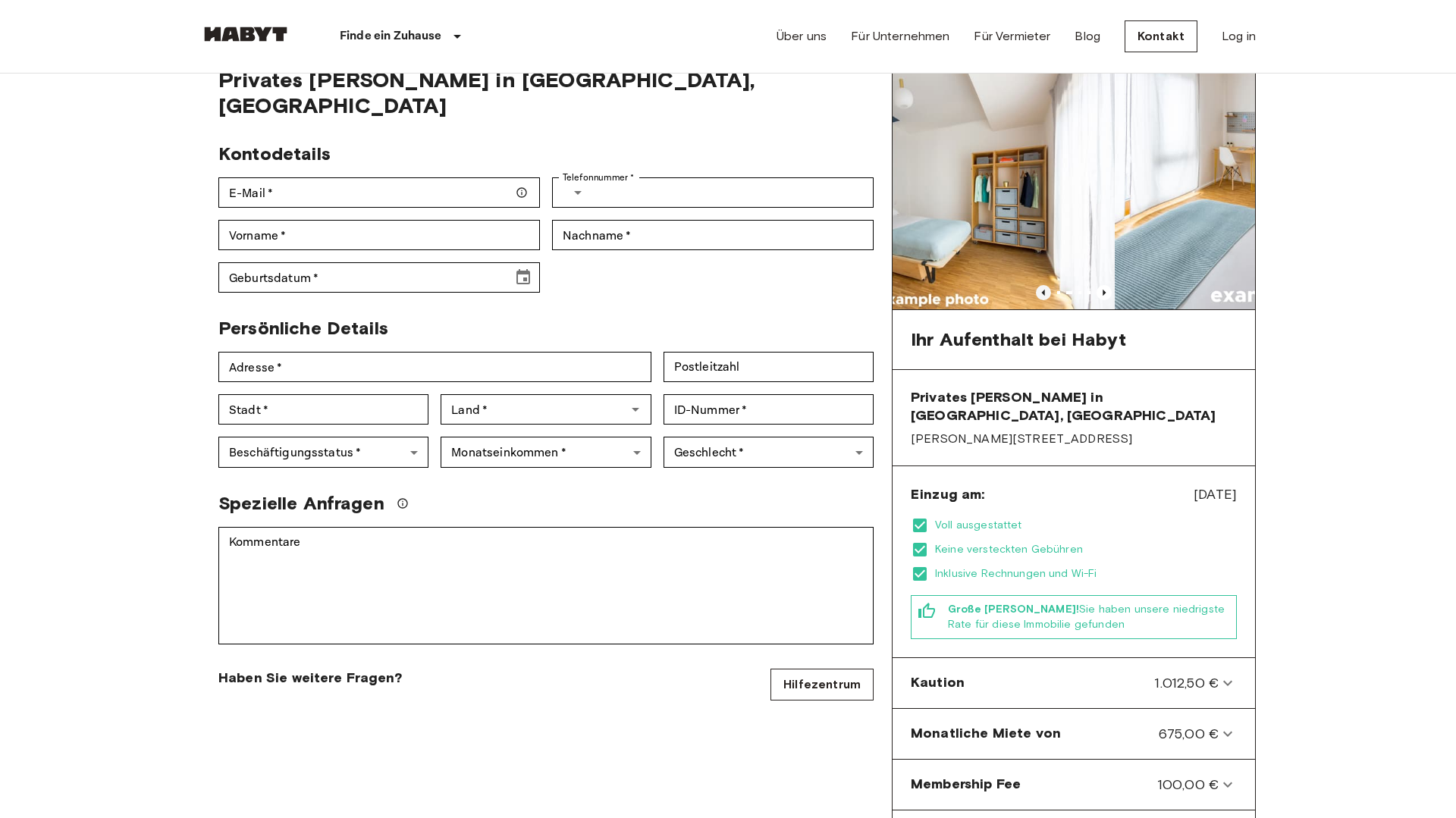
click at [1047, 294] on icon "Previous image" at bounding box center [1043, 293] width 15 height 15
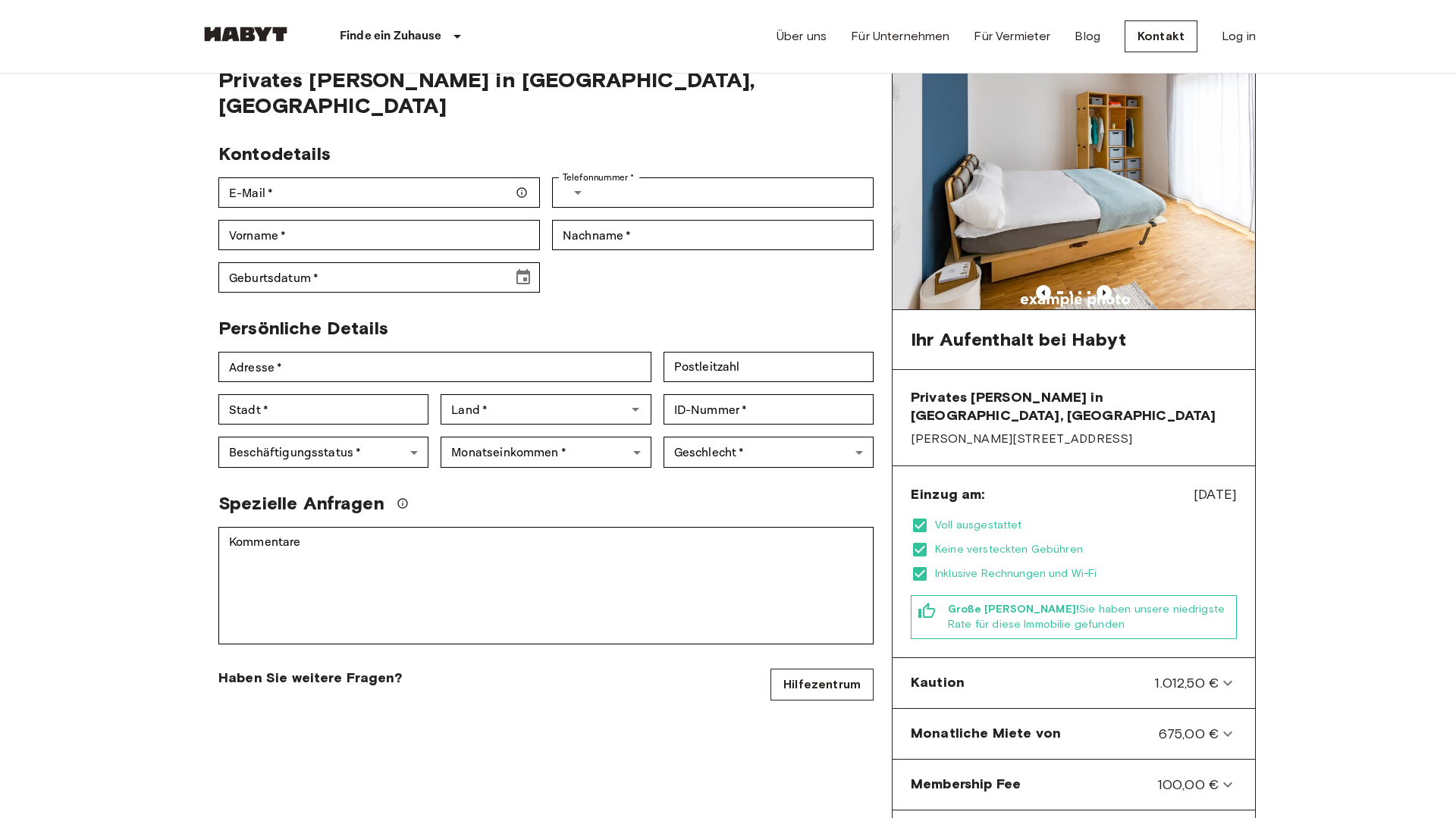
scroll to position [0, 0]
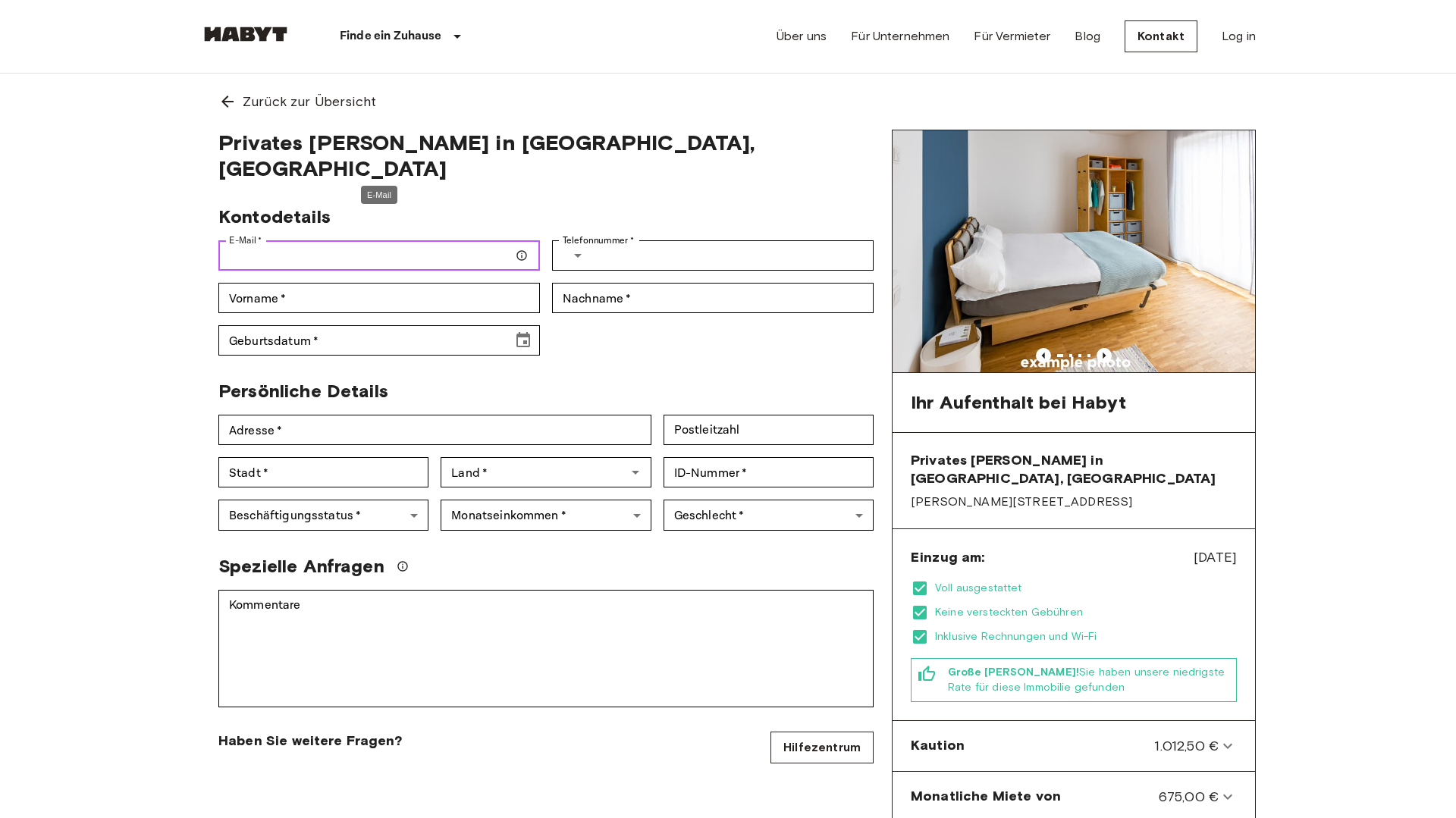
click at [373, 240] on input "E-Mail   *" at bounding box center [380, 255] width 322 height 31
type input "**********"
click at [623, 240] on input "Telefonnummer   *" at bounding box center [736, 255] width 275 height 31
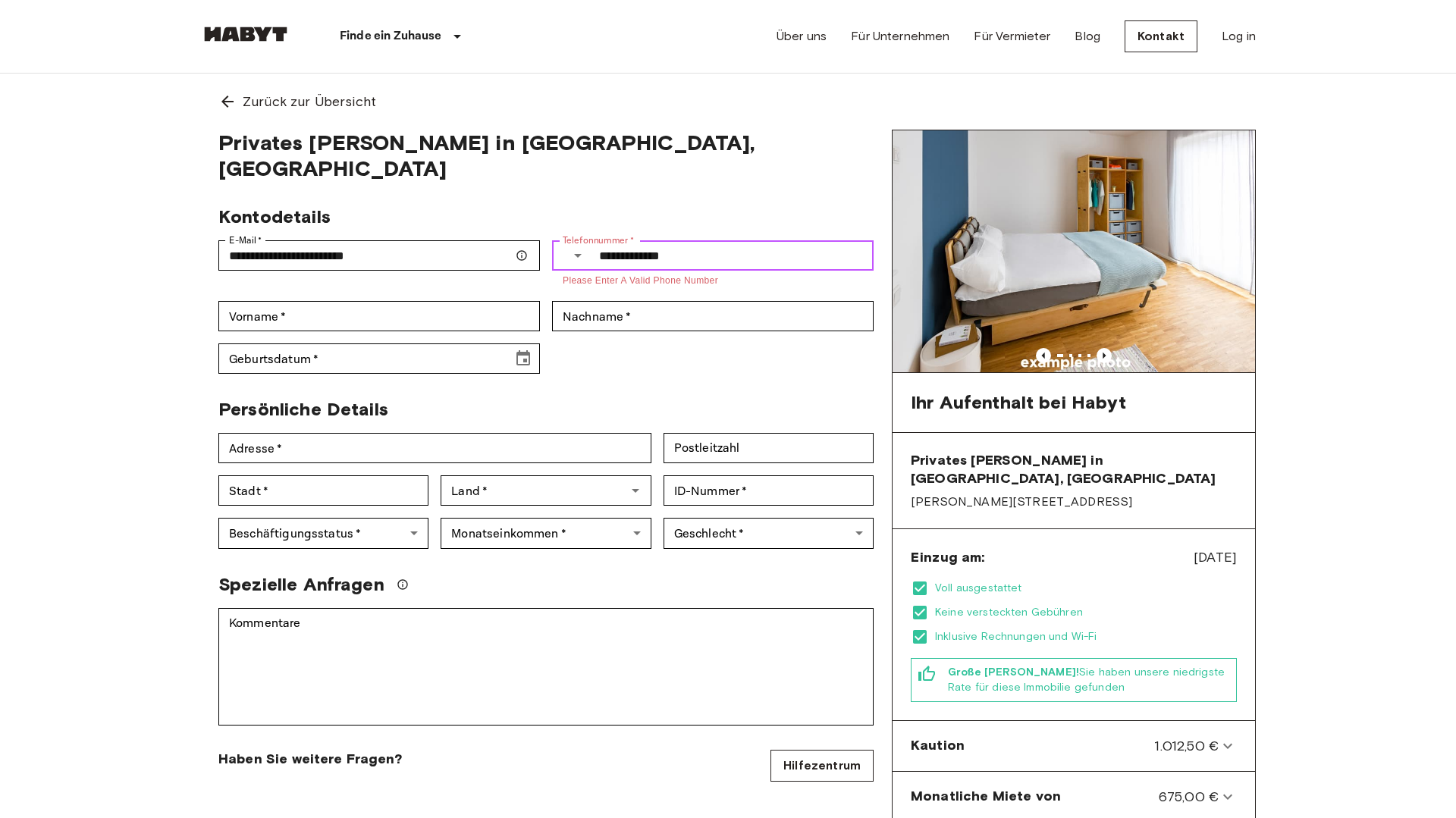
click at [612, 240] on input "**********" at bounding box center [736, 255] width 275 height 31
click at [616, 240] on input "**********" at bounding box center [737, 255] width 273 height 31
click at [617, 240] on input "**********" at bounding box center [737, 255] width 273 height 31
type input "**********"
click at [581, 249] on img "Select country" at bounding box center [578, 255] width 20 height 14
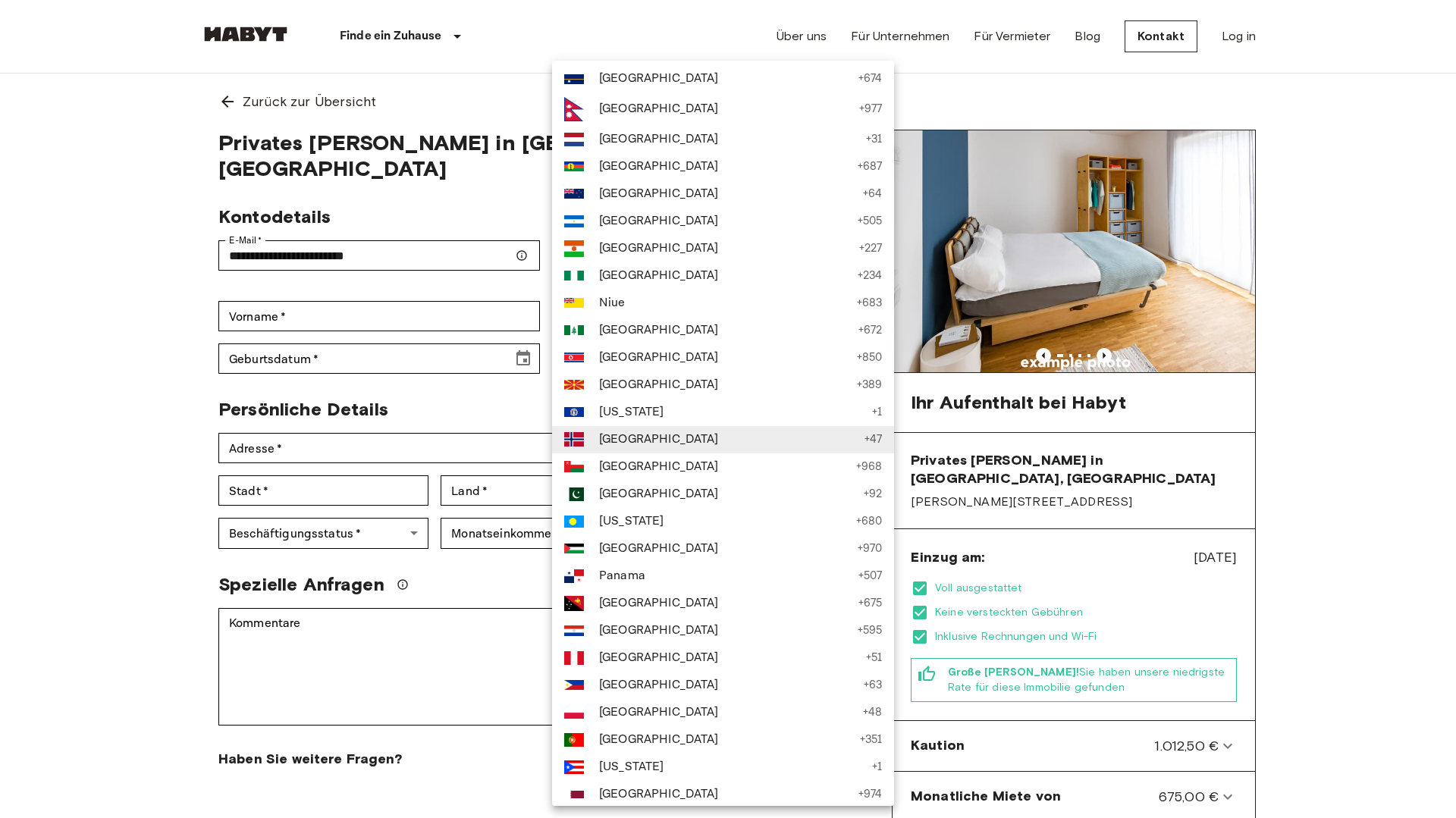
scroll to position [1804, 0]
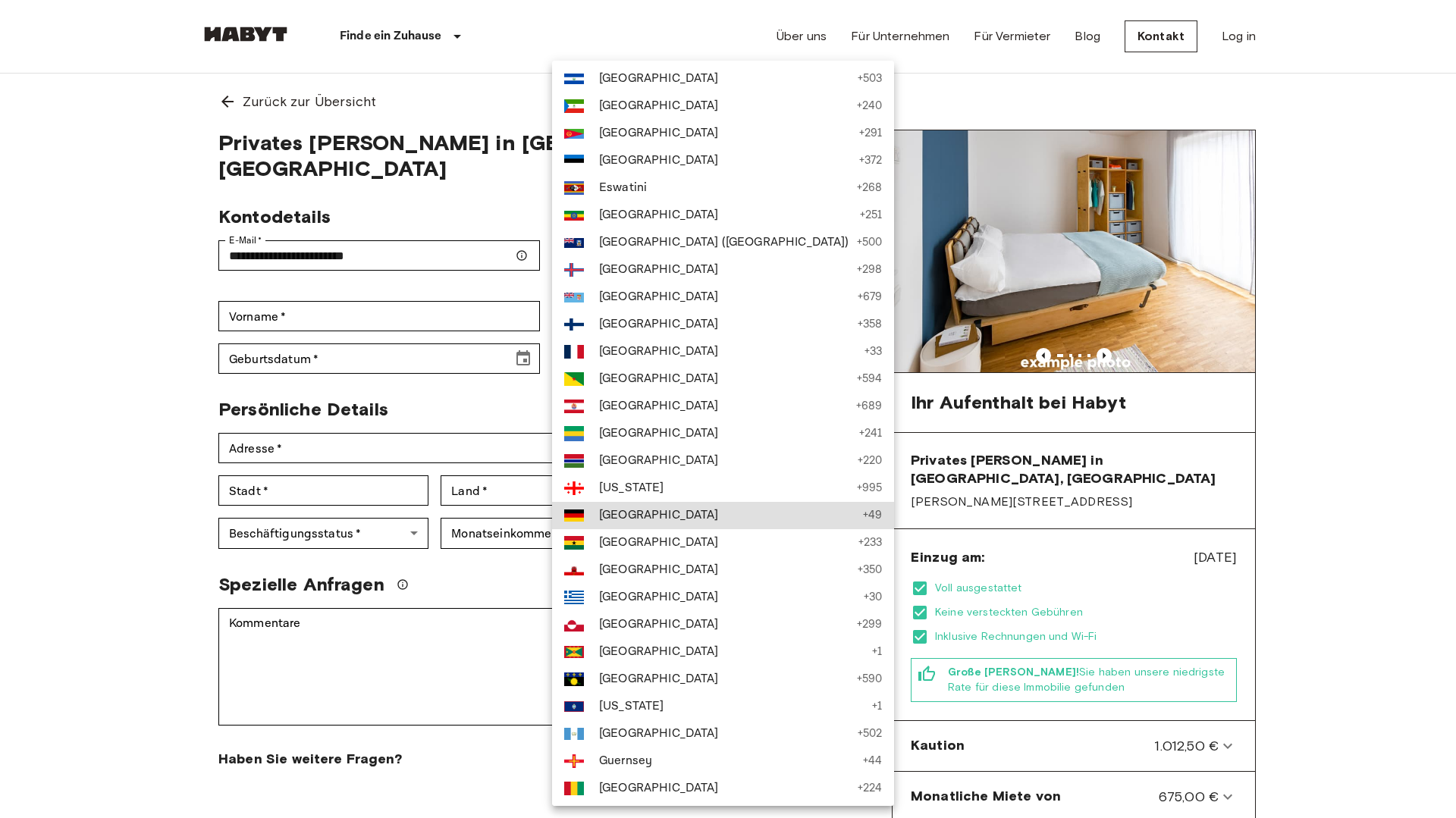
click at [637, 509] on span "[GEOGRAPHIC_DATA]" at bounding box center [727, 515] width 256 height 18
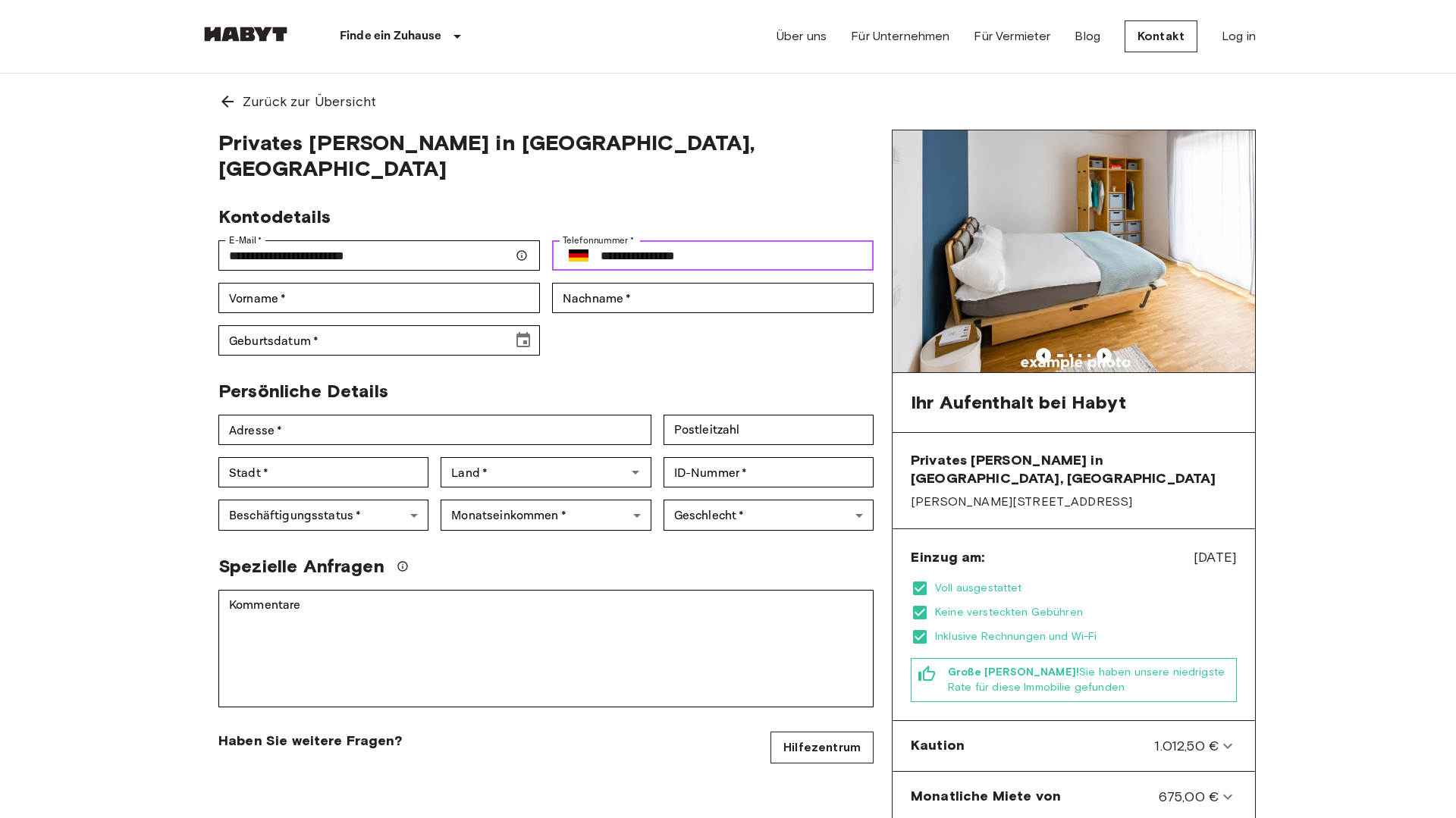
click at [625, 240] on input "**********" at bounding box center [737, 255] width 273 height 31
type input "**********"
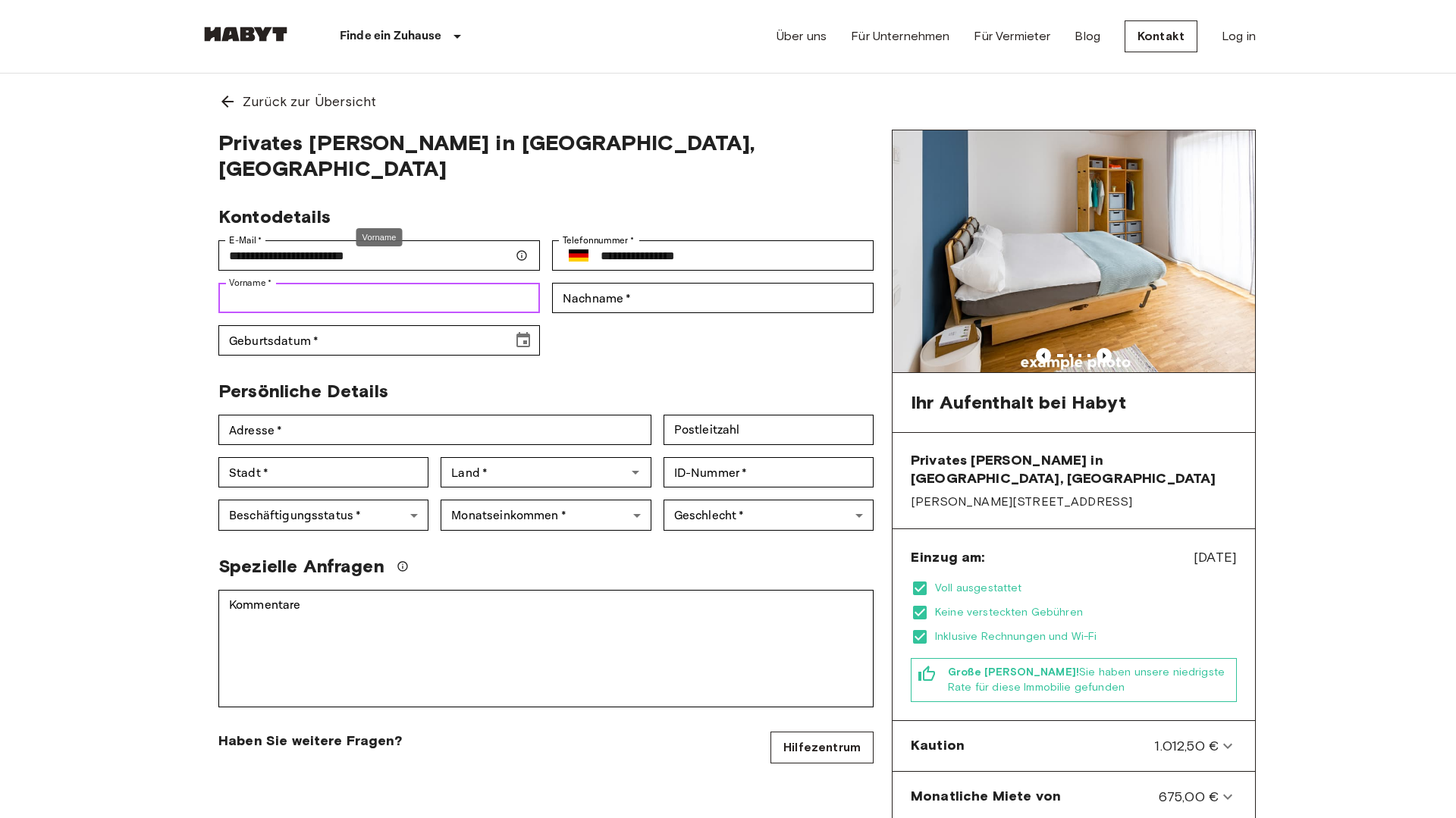
click at [526, 283] on input "Vorname   *" at bounding box center [380, 298] width 322 height 31
type input "******"
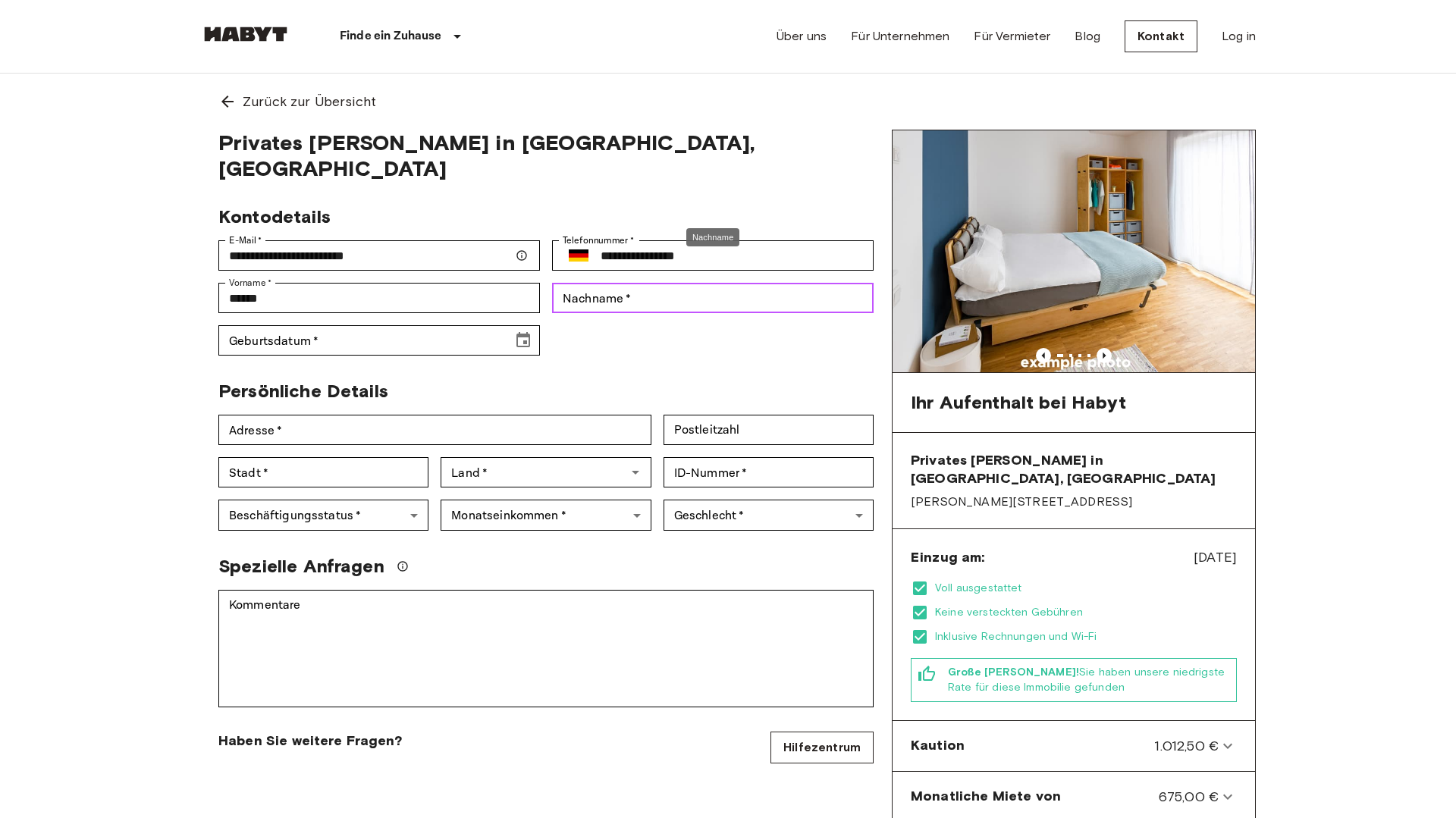
click at [671, 283] on input "Nachname   *" at bounding box center [713, 298] width 322 height 31
type input "******"
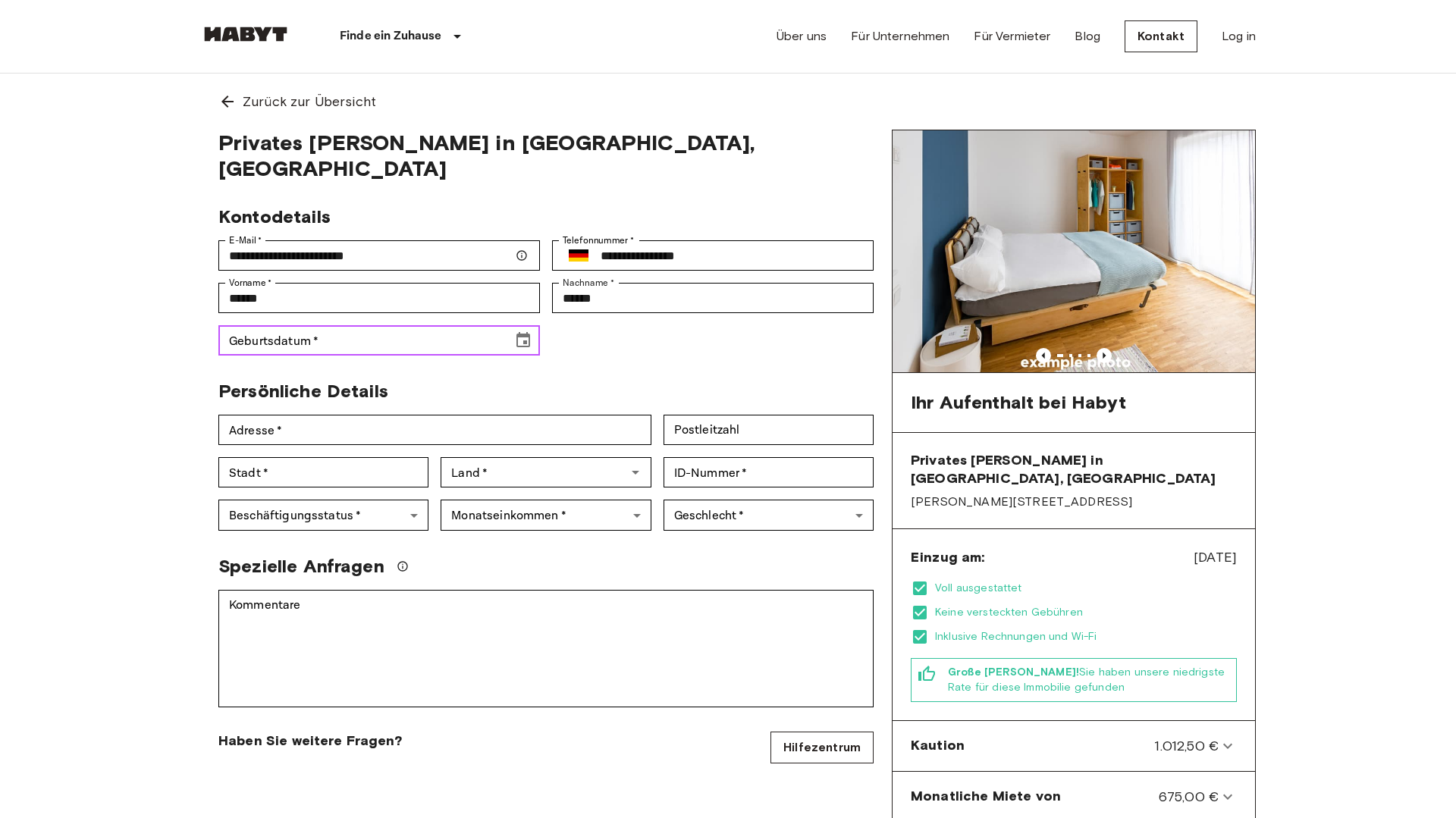
click at [465, 325] on input "Geburtsdatum   *" at bounding box center [360, 340] width 283 height 31
click at [522, 332] on icon "Choose date, selected date is Apr 13, 1919" at bounding box center [523, 340] width 14 height 15
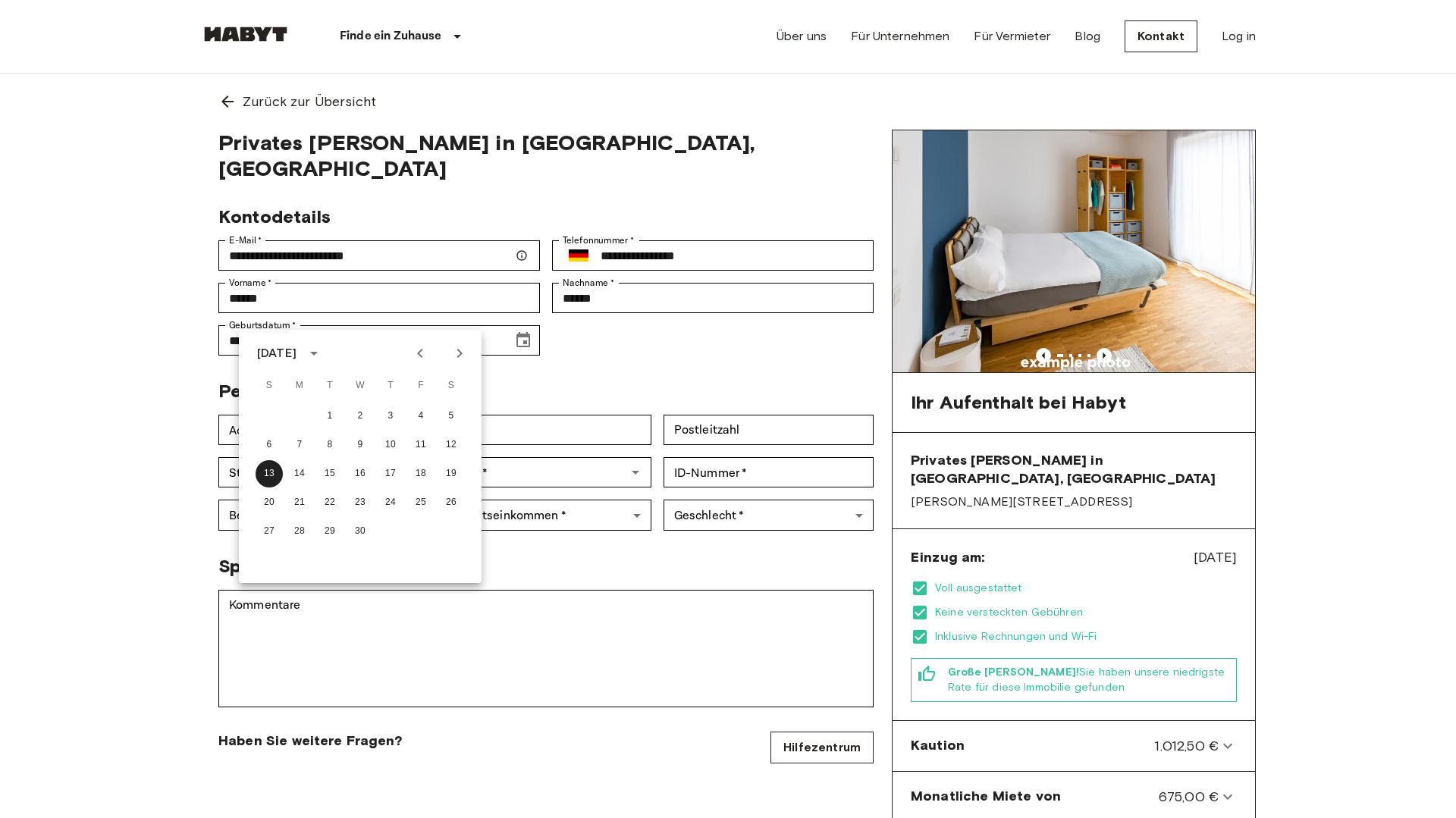
click at [323, 356] on icon "calendar view is open, switch to year view" at bounding box center [313, 353] width 18 height 18
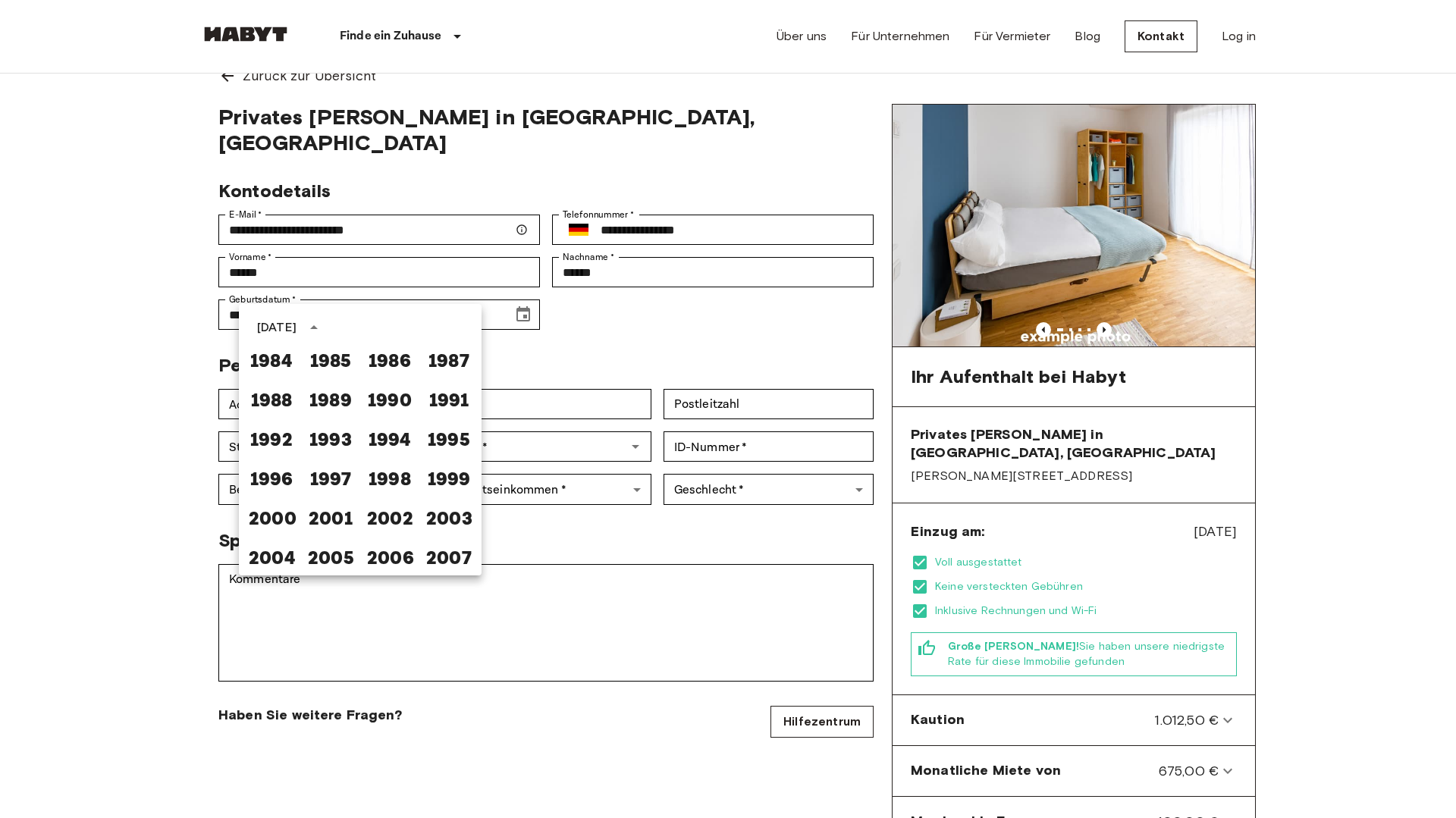
scroll to position [26, 0]
click at [429, 512] on button "2003" at bounding box center [448, 516] width 54 height 27
type input "**********"
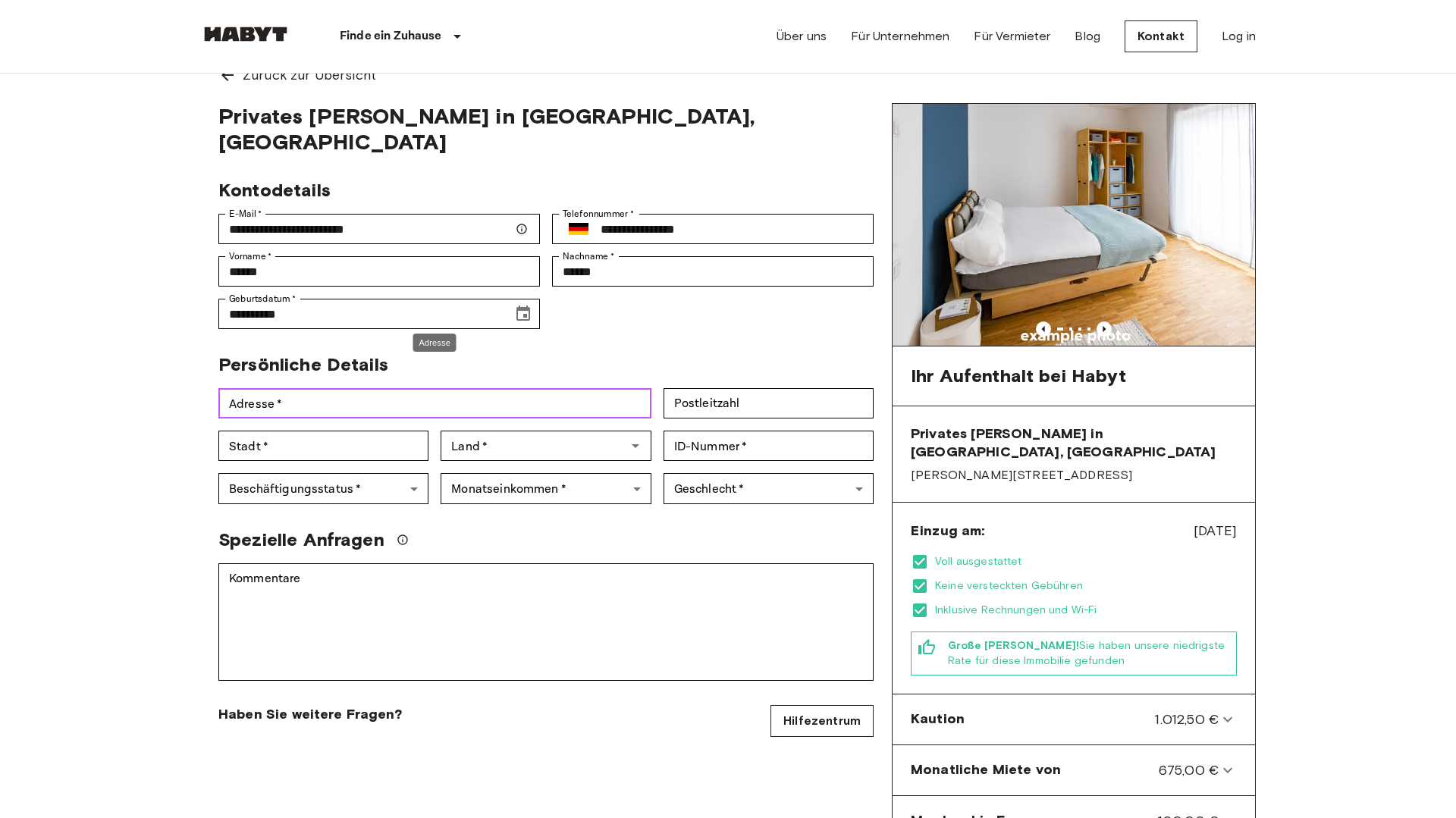
click at [334, 388] on input "Adresse   *" at bounding box center [435, 403] width 433 height 31
type input "**********"
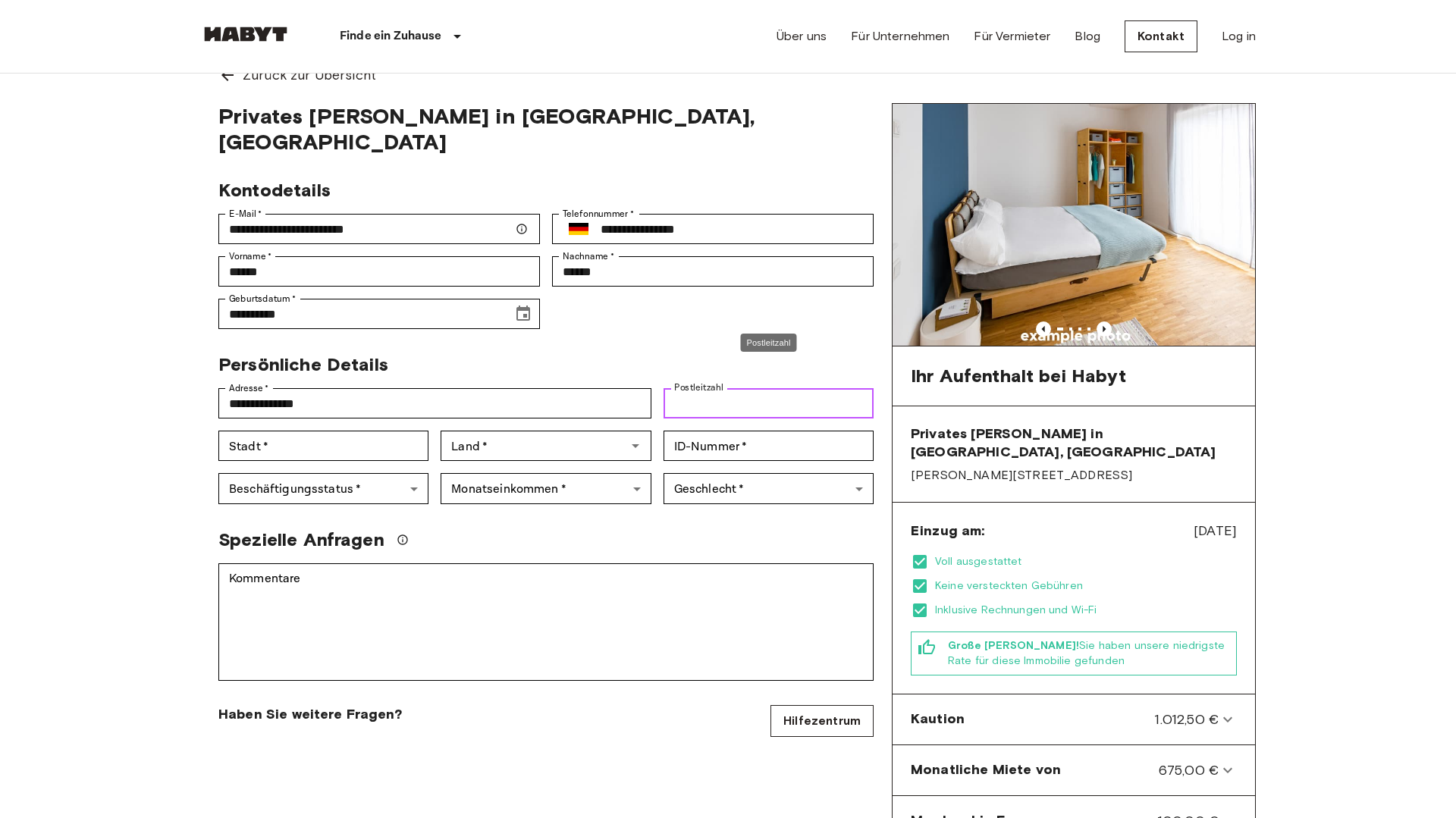
click at [685, 388] on input "Postleitzahl" at bounding box center [768, 403] width 210 height 31
type input "*"
type input "*****"
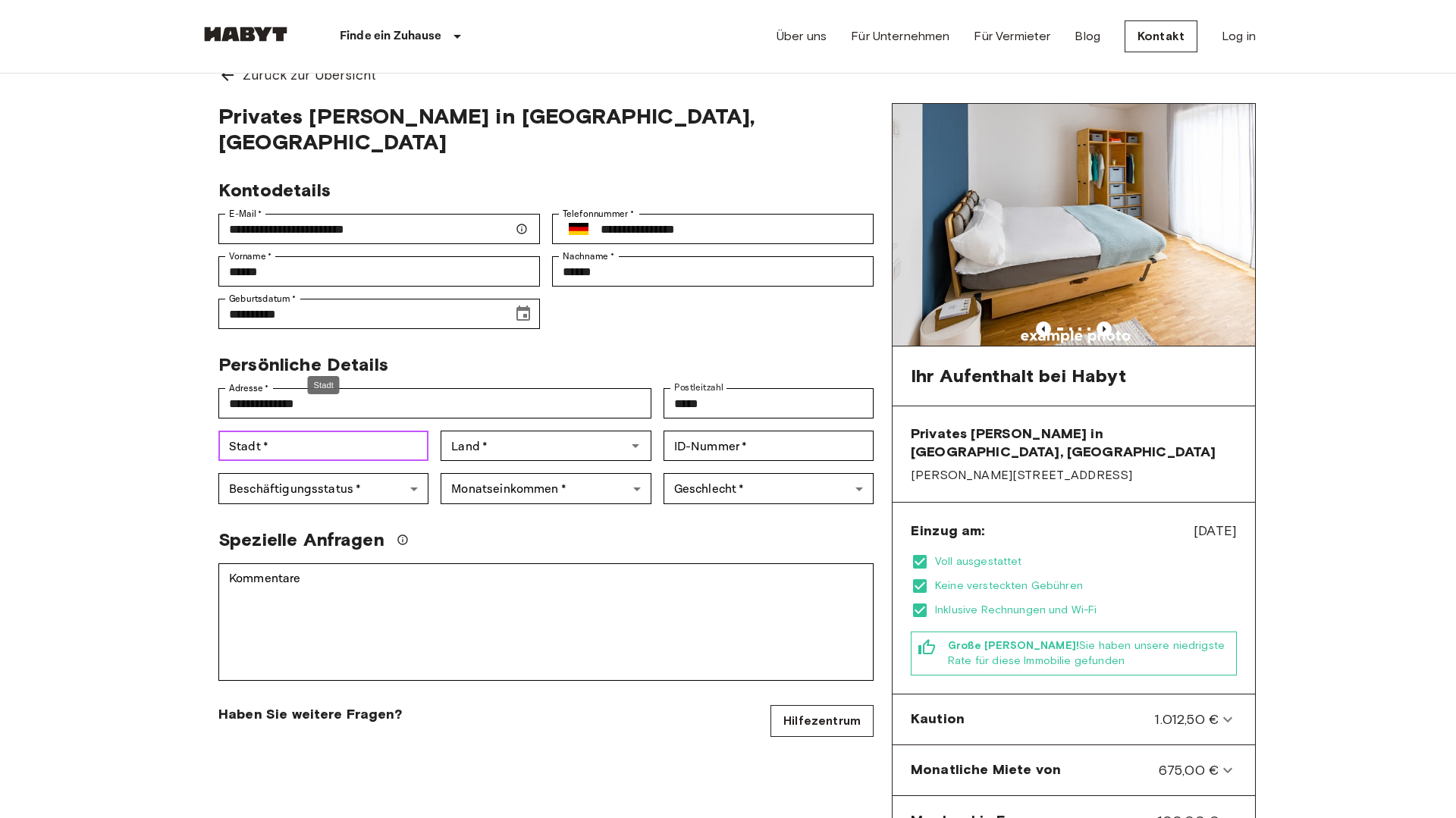
click at [353, 431] on input "Stadt   *" at bounding box center [323, 446] width 210 height 31
type input "*****"
click at [476, 431] on div "Land   * Land   *" at bounding box center [545, 446] width 210 height 31
type input "*"
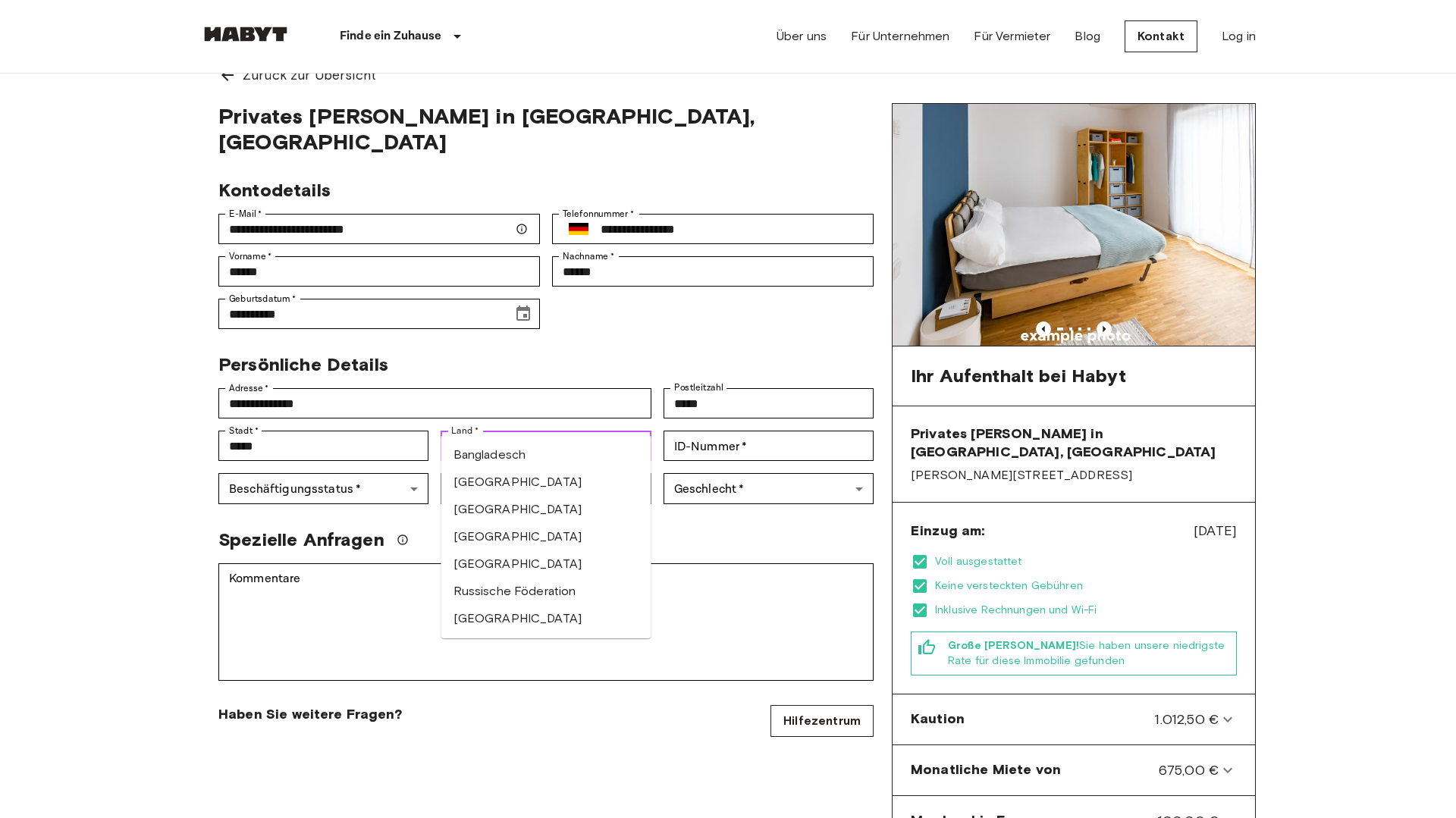
click at [501, 482] on li "[GEOGRAPHIC_DATA]" at bounding box center [546, 483] width 210 height 27
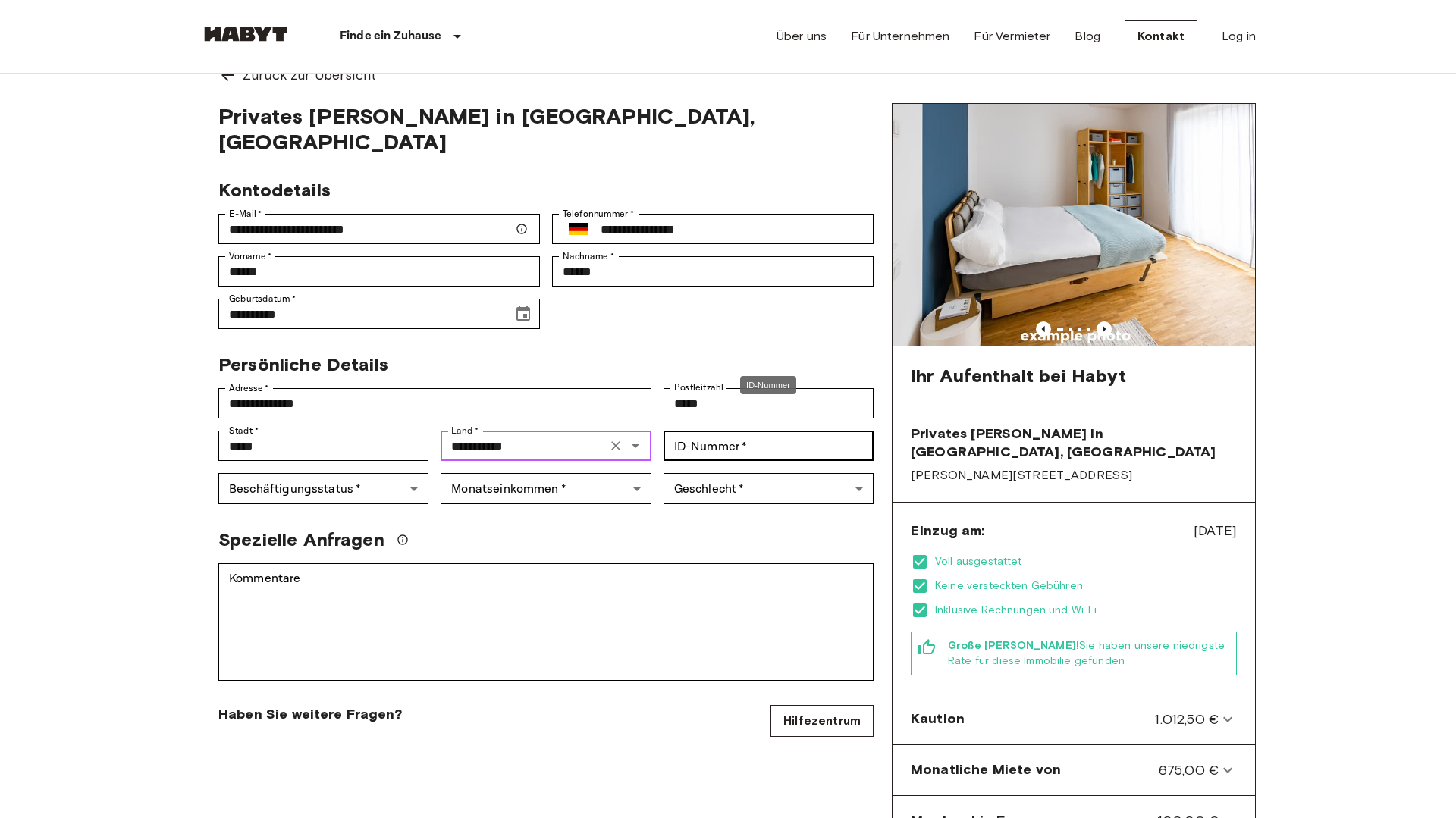
type input "**********"
click at [717, 431] on input "ID-Nummer   *" at bounding box center [768, 446] width 210 height 31
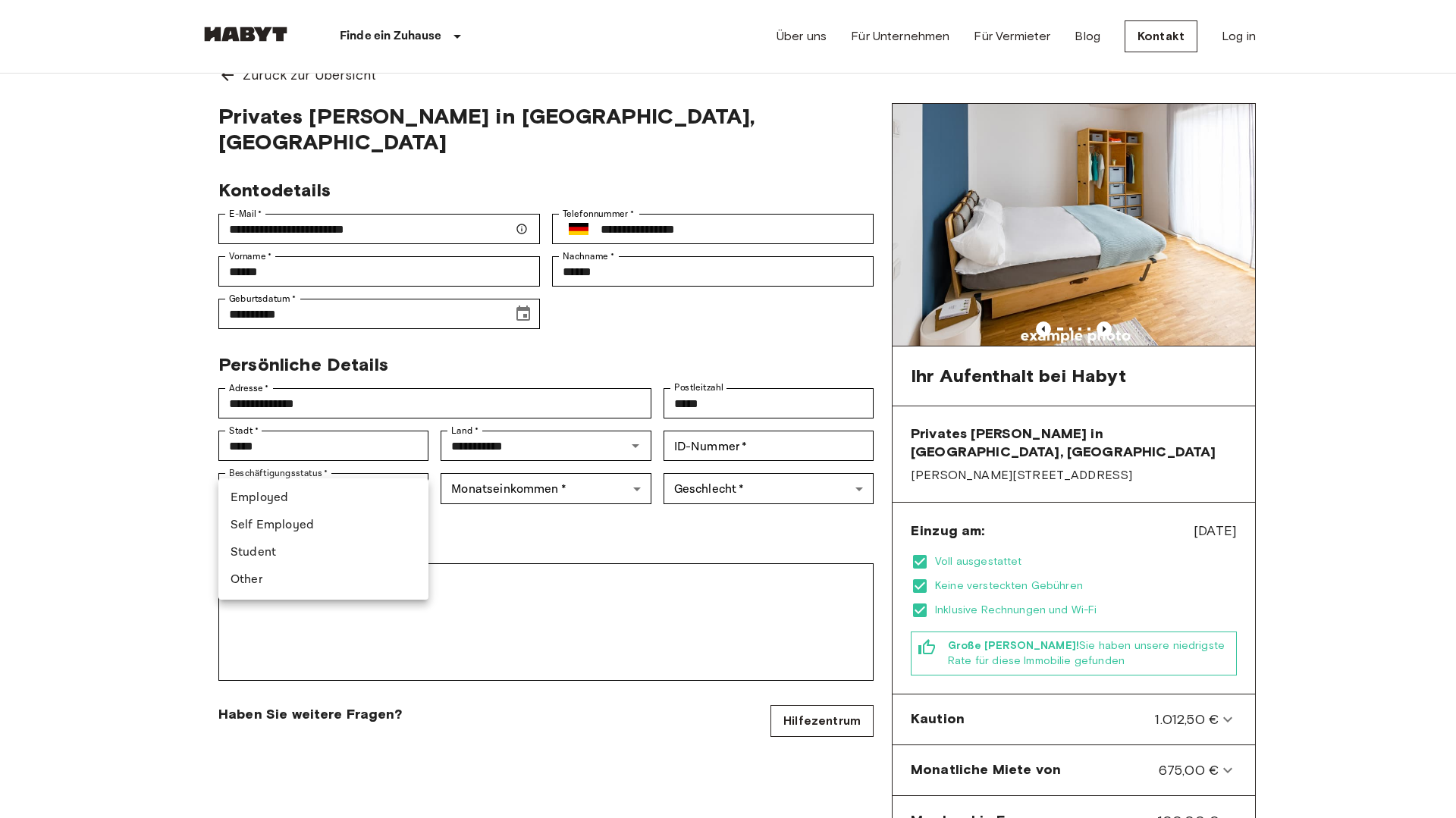
click at [297, 551] on li "Student" at bounding box center [323, 553] width 210 height 27
type input "*******"
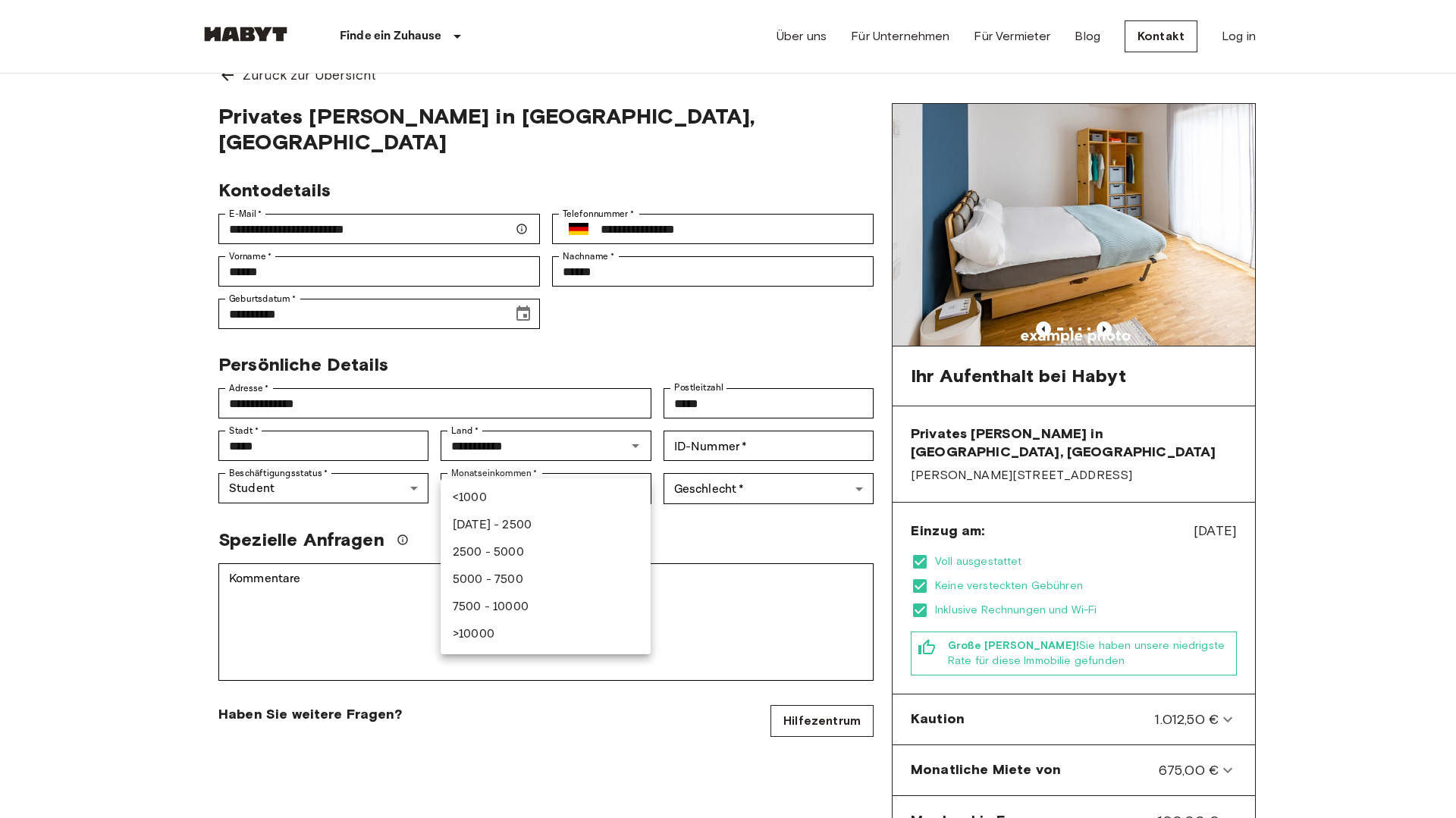
click at [505, 530] on li "1000 - 2500" at bounding box center [545, 525] width 210 height 27
type input "***"
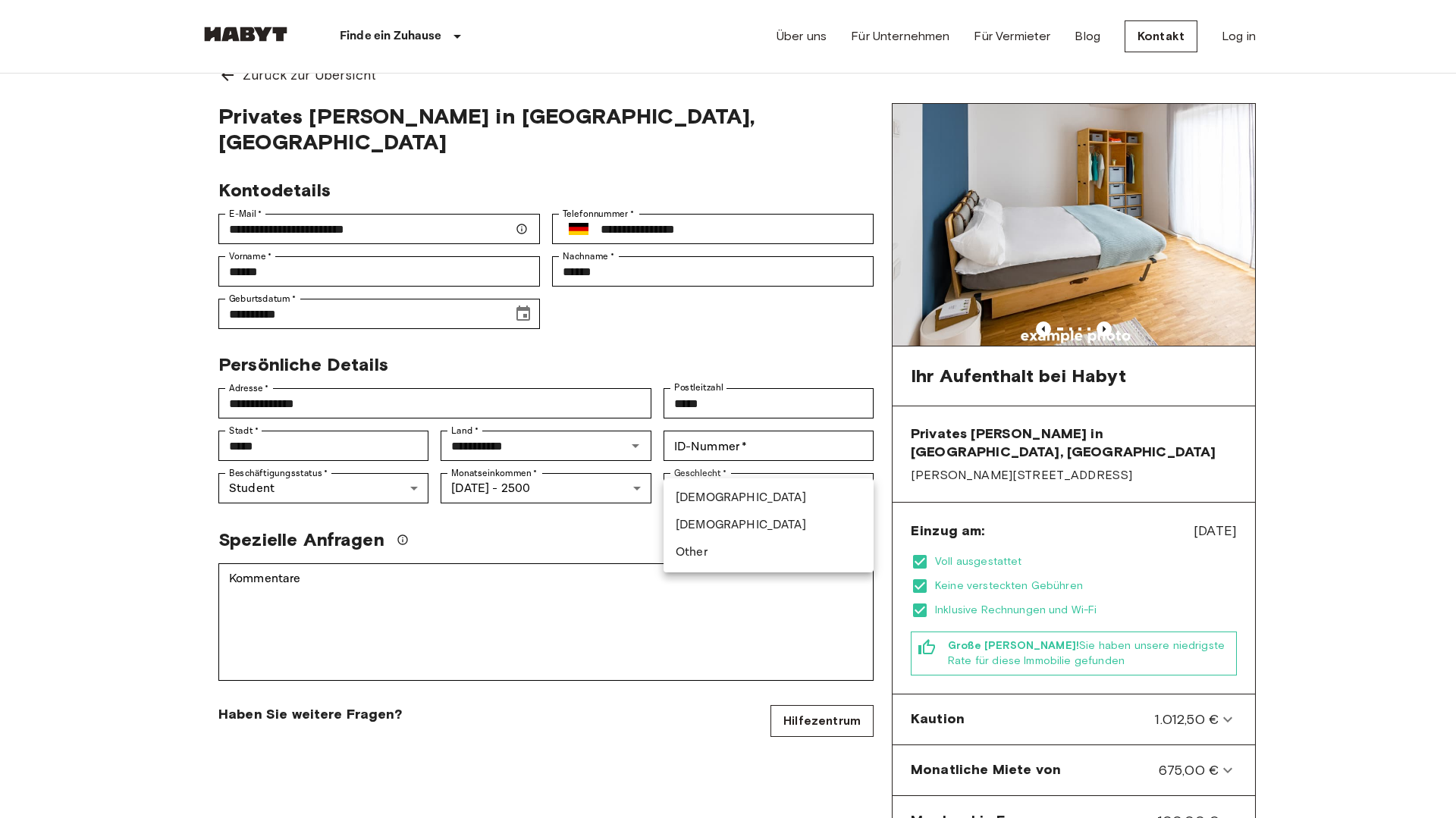
click at [702, 496] on li "Male" at bounding box center [768, 498] width 210 height 27
type input "****"
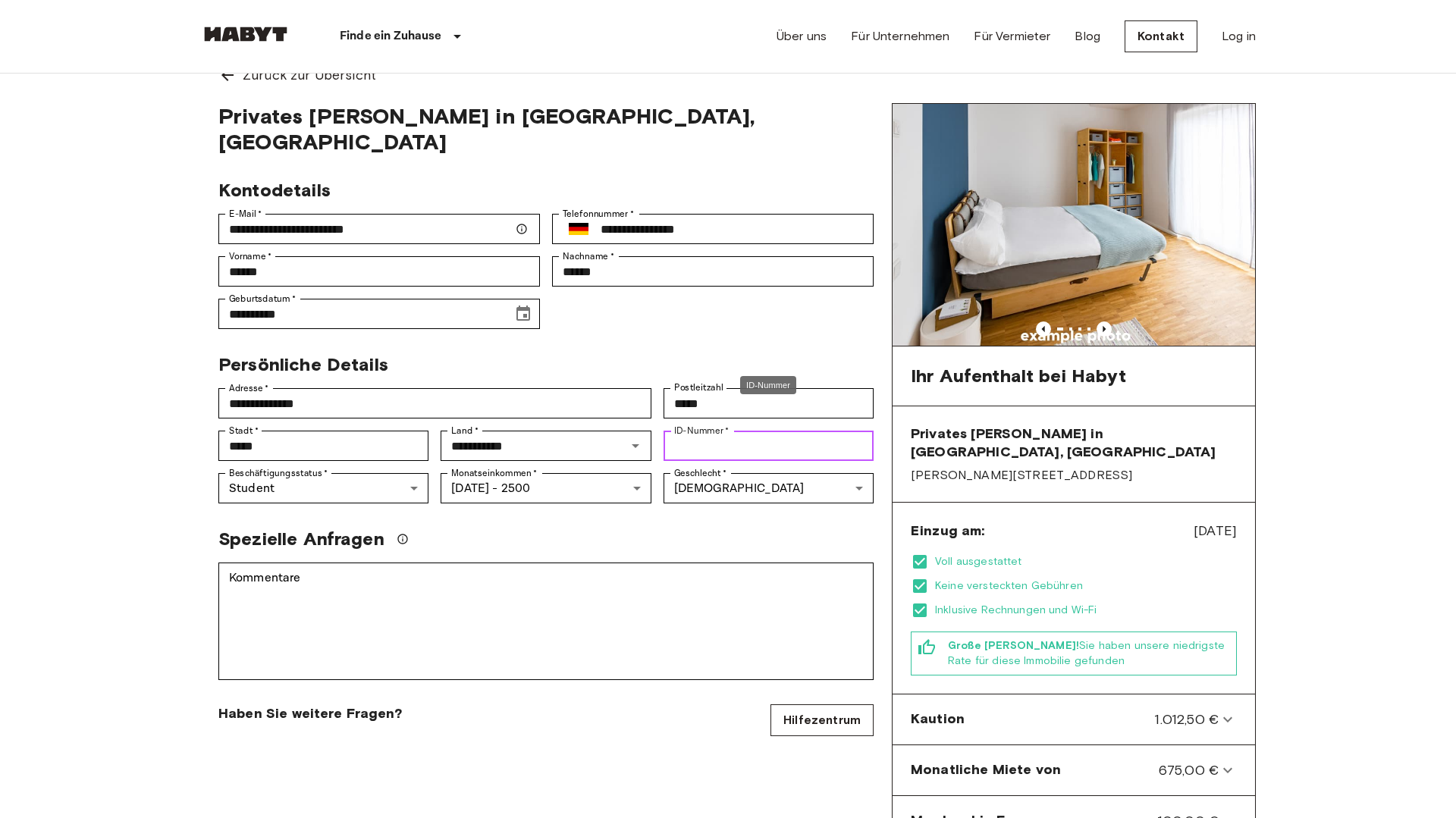
click at [702, 431] on input "ID-Nummer   *" at bounding box center [768, 446] width 210 height 31
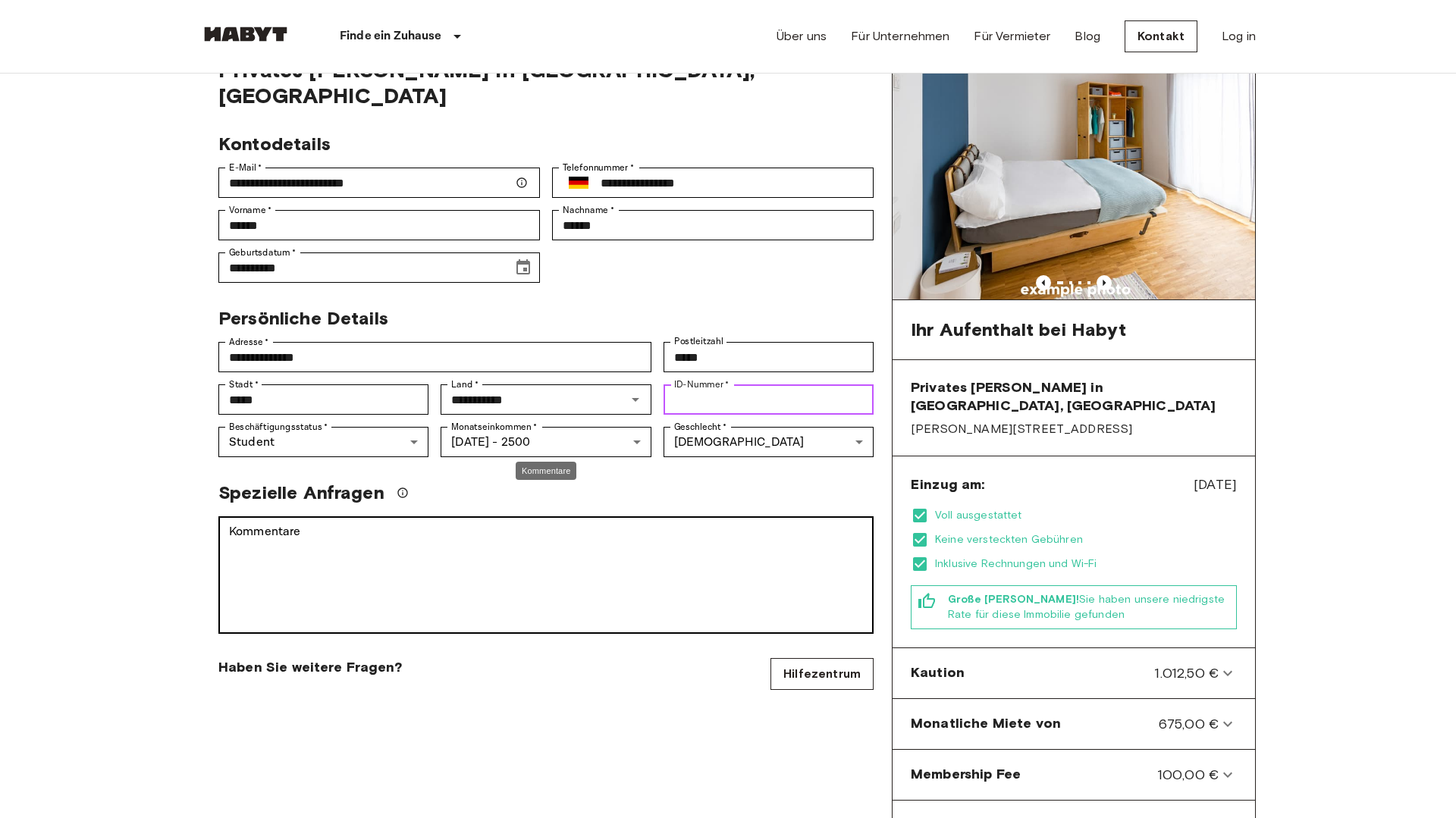
scroll to position [72, 0]
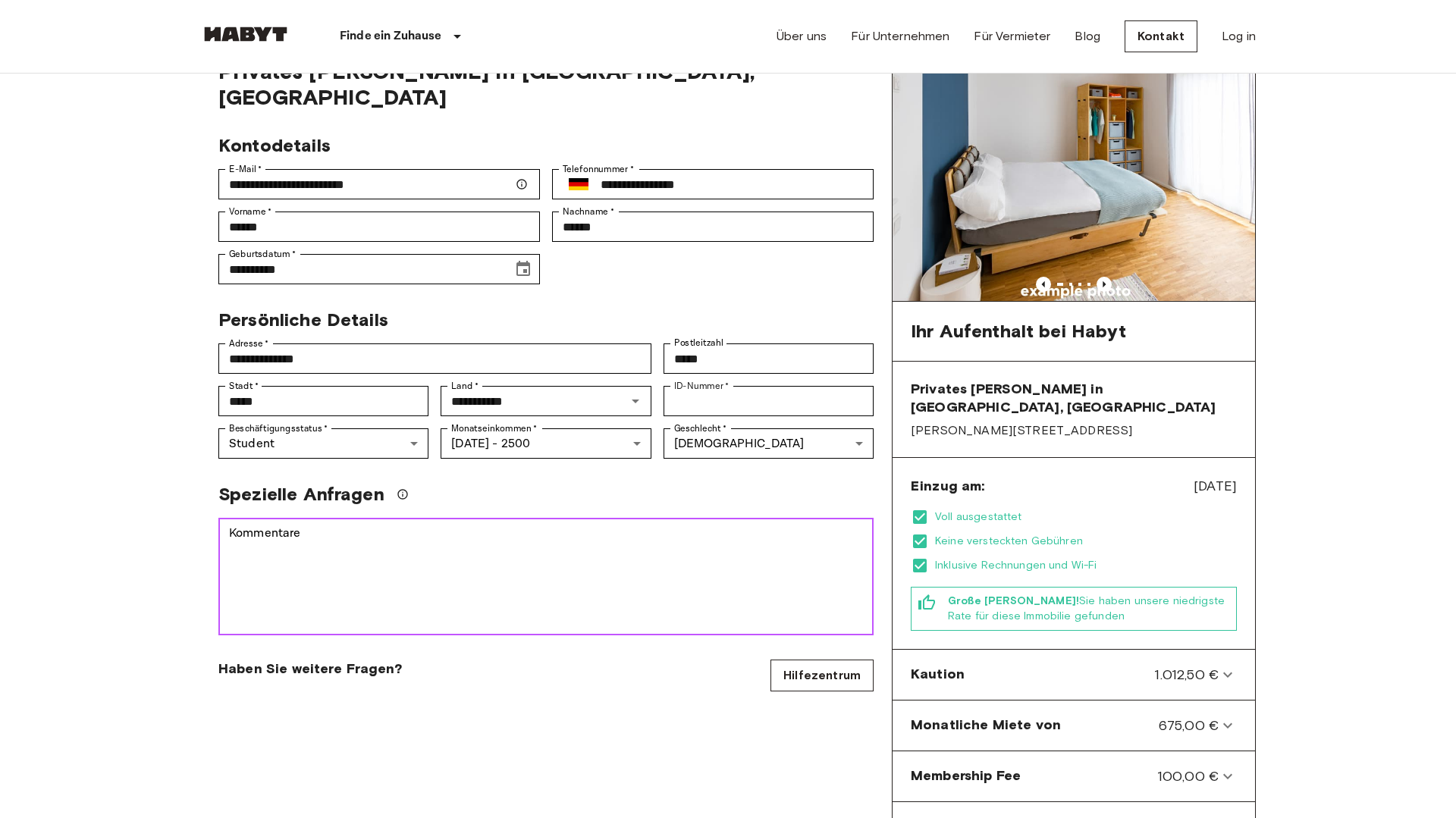
click at [686, 525] on textarea "Kommentare" at bounding box center [545, 577] width 634 height 105
click at [809, 660] on link "Hilfezentrum" at bounding box center [821, 675] width 103 height 31
click at [479, 525] on textarea "Kommentare" at bounding box center [545, 577] width 634 height 105
type textarea "*"
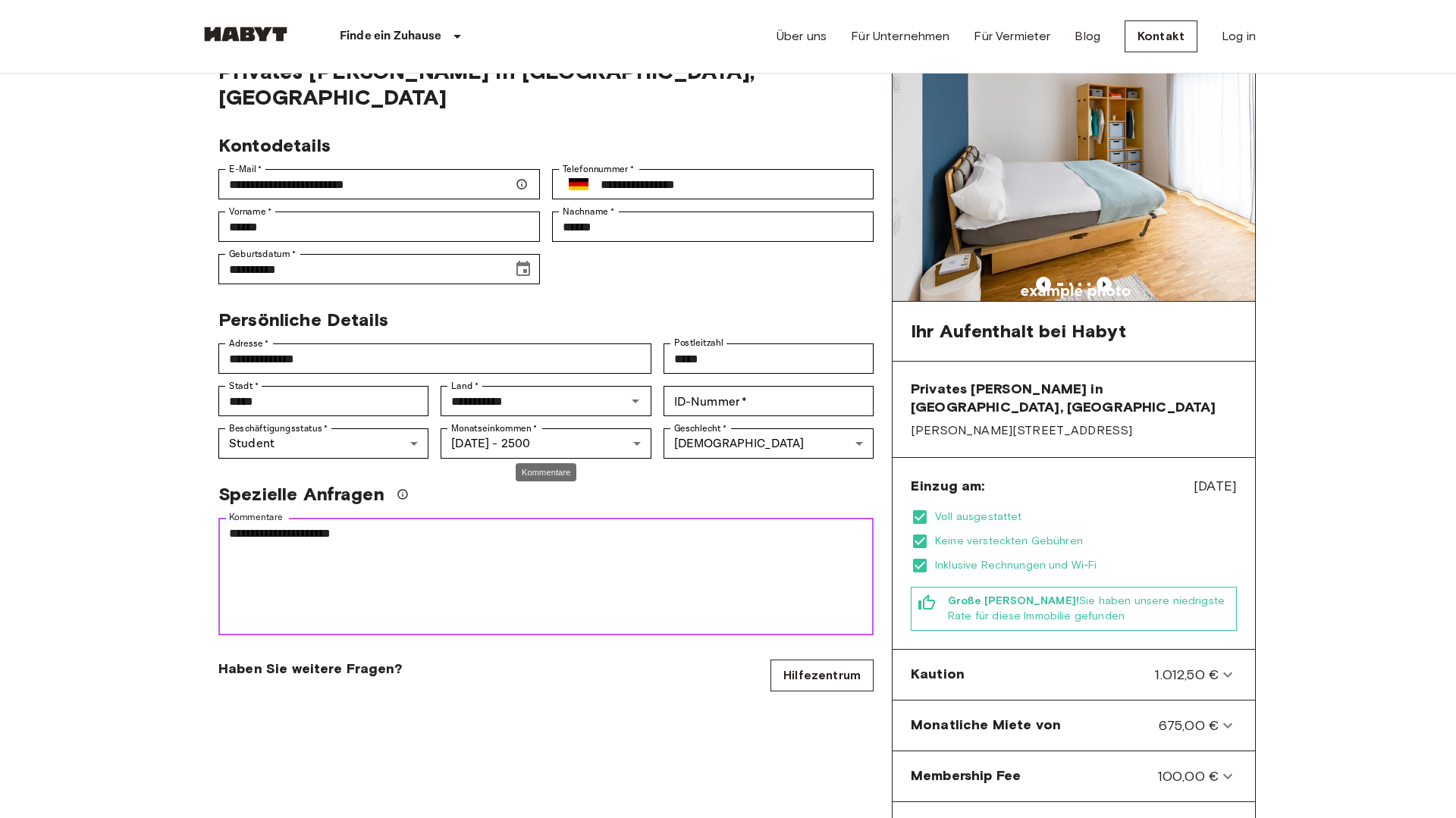
click at [307, 525] on textarea "**********" at bounding box center [545, 577] width 634 height 105
click at [382, 525] on textarea "**********" at bounding box center [545, 577] width 634 height 105
click at [336, 544] on textarea "**********" at bounding box center [545, 577] width 634 height 105
click at [424, 535] on textarea "**********" at bounding box center [545, 577] width 634 height 105
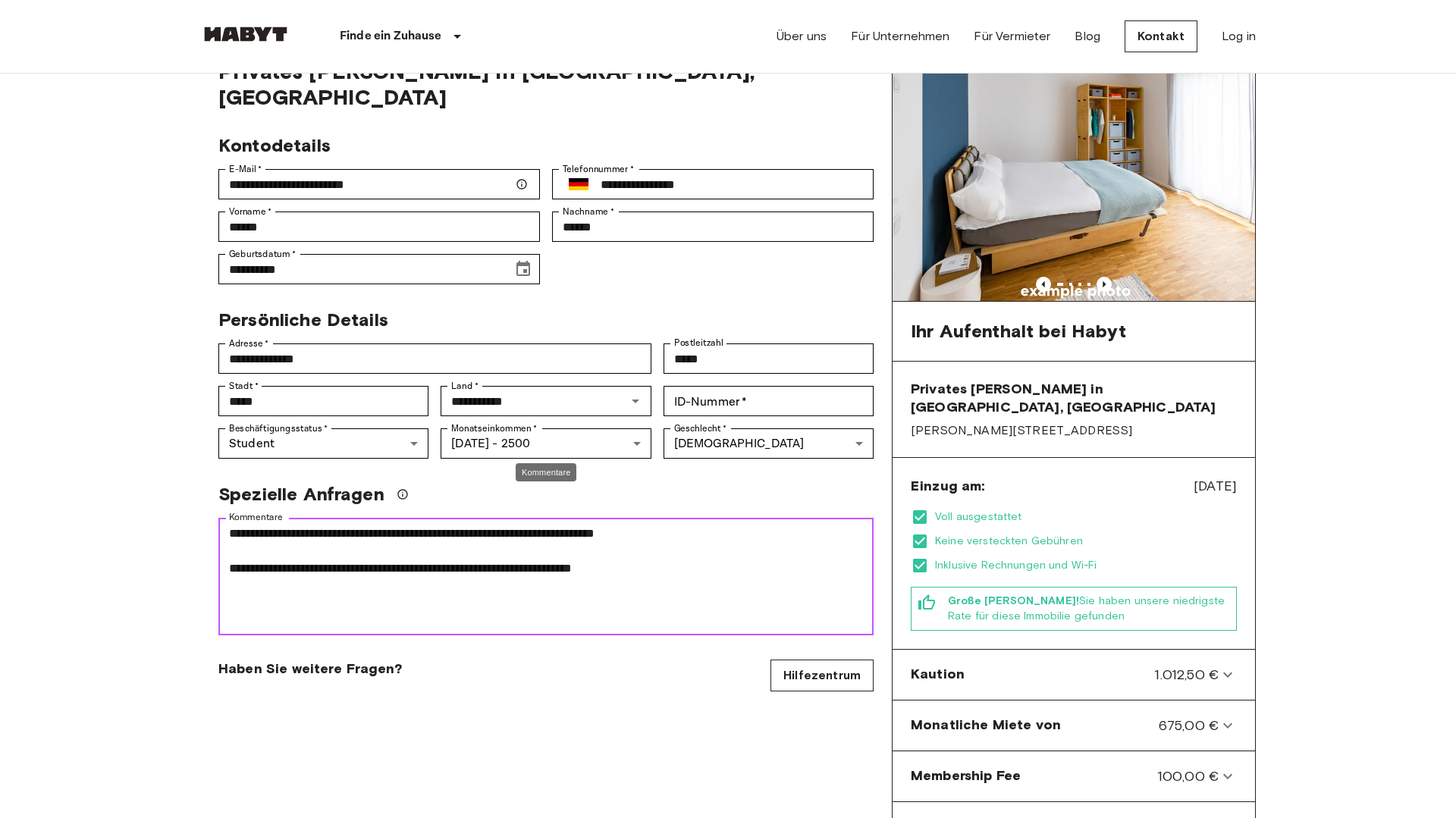
click at [231, 525] on textarea "**********" at bounding box center [545, 577] width 634 height 105
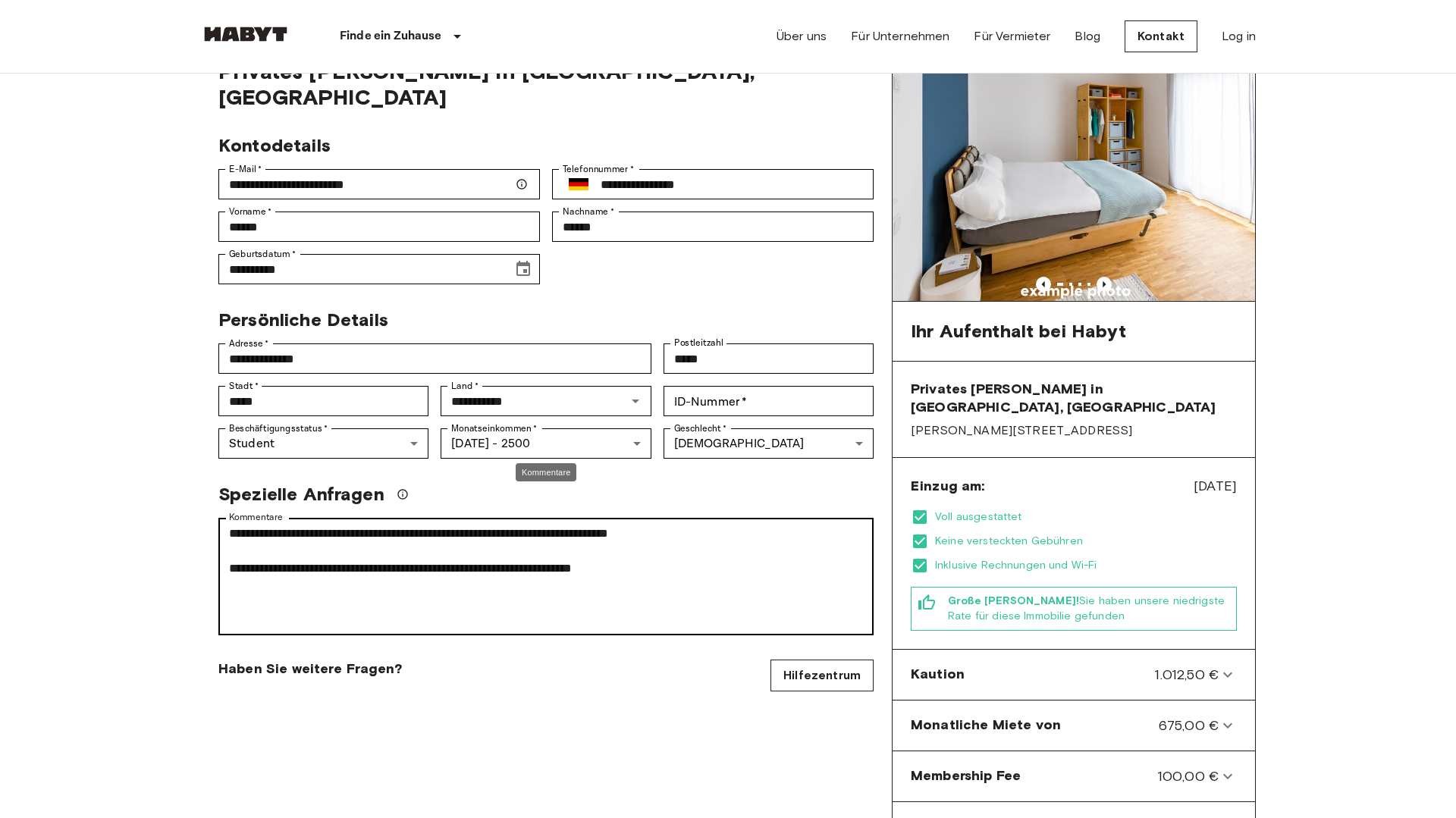
click at [226, 545] on div "**********" at bounding box center [546, 577] width 655 height 117
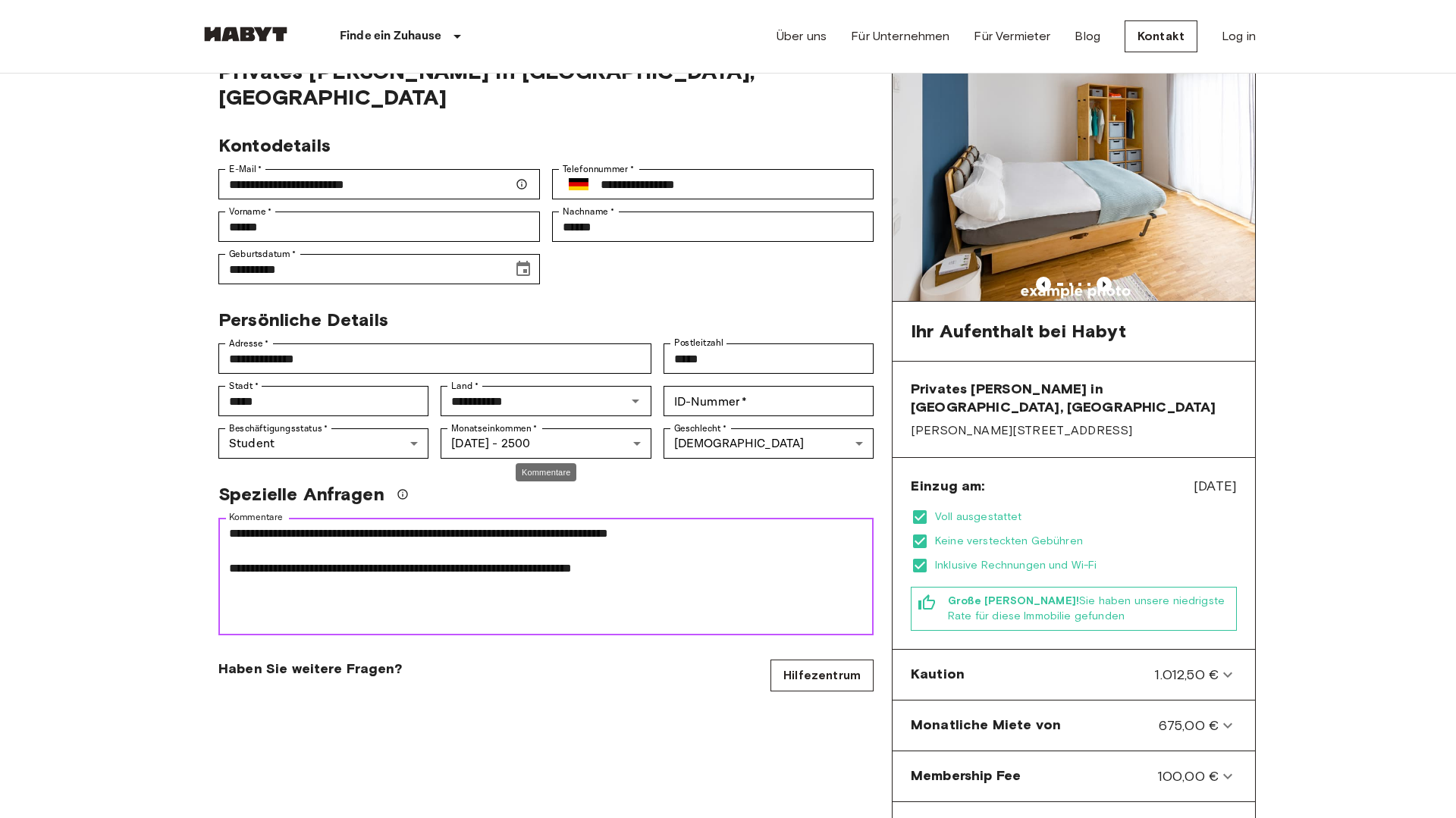
click at [230, 545] on textarea "**********" at bounding box center [545, 577] width 634 height 105
type textarea "**********"
click at [749, 386] on input "ID-Nummer   *" at bounding box center [768, 402] width 210 height 31
type input "*********"
click at [648, 695] on div "**********" at bounding box center [545, 564] width 692 height 1012
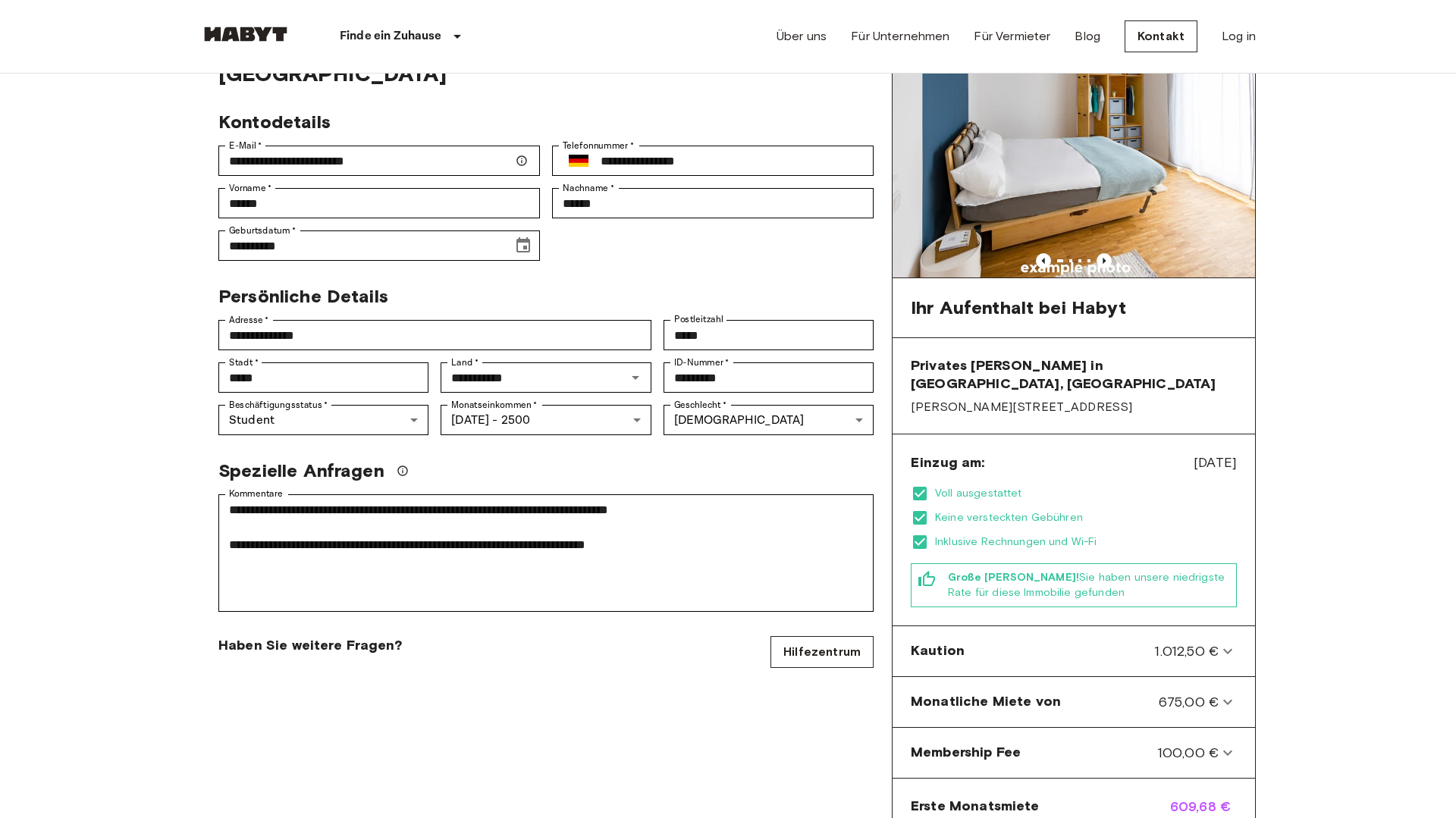
scroll to position [87, 0]
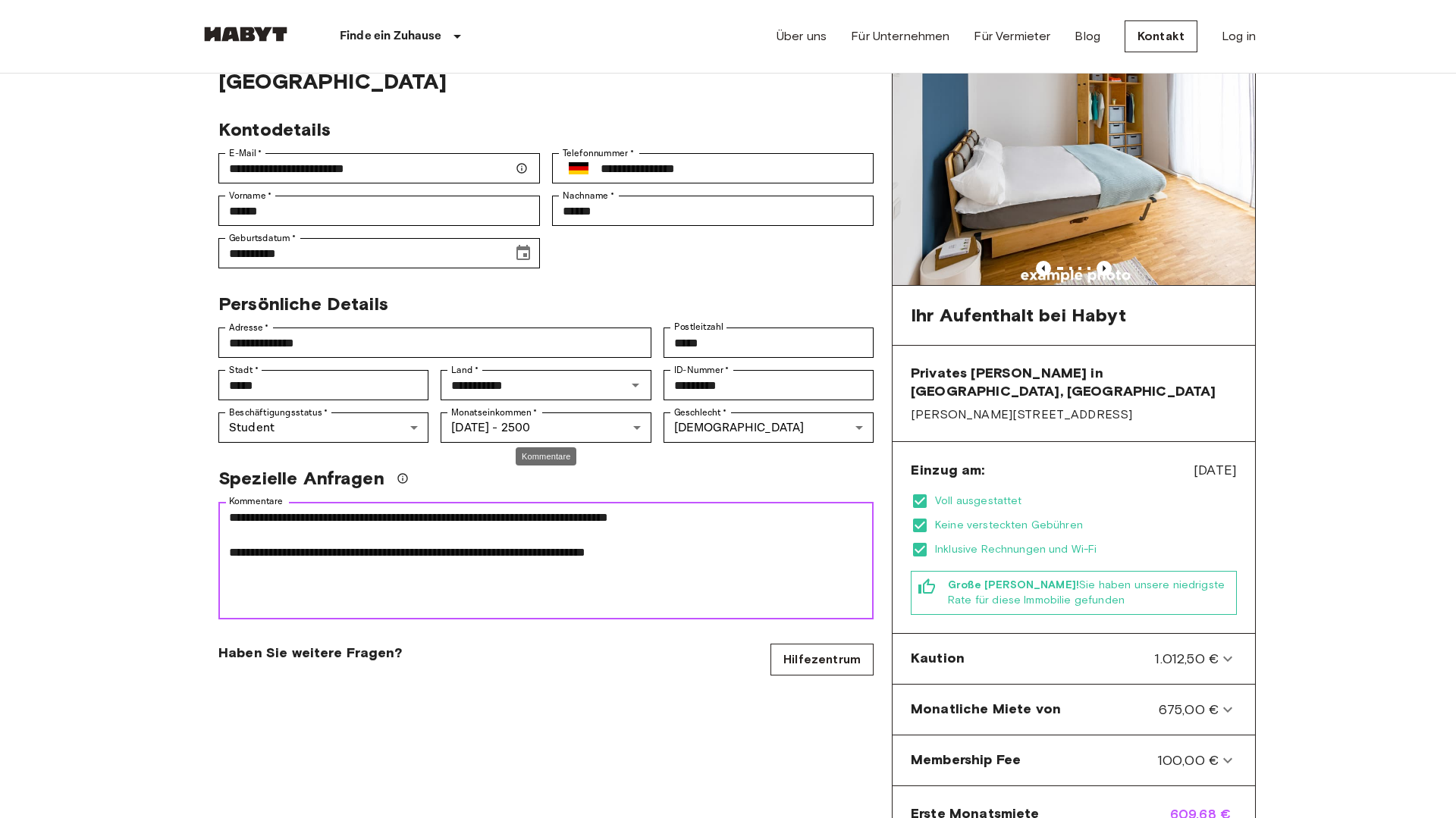
click at [718, 530] on textarea "**********" at bounding box center [545, 561] width 634 height 105
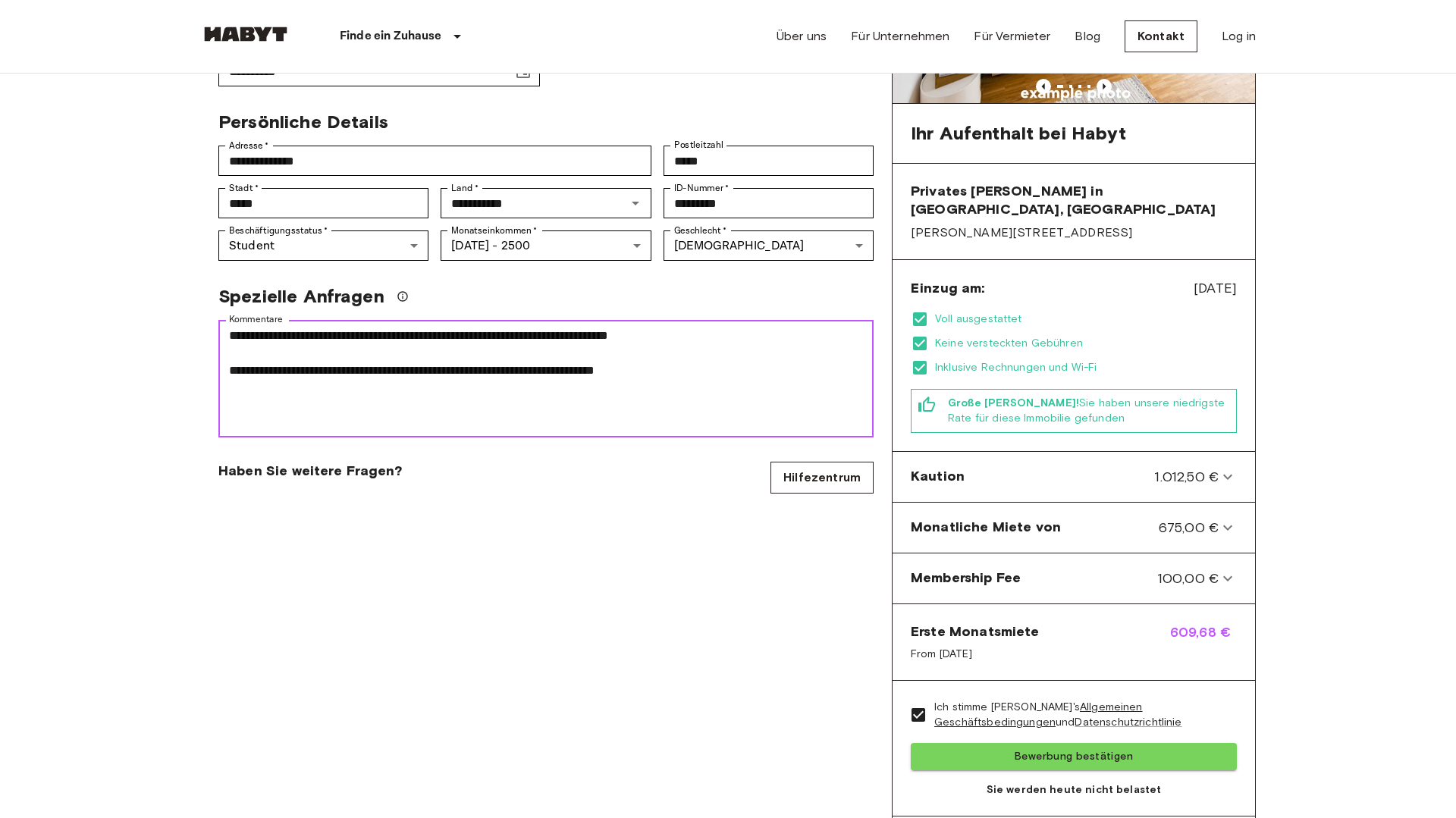
scroll to position [287, 0]
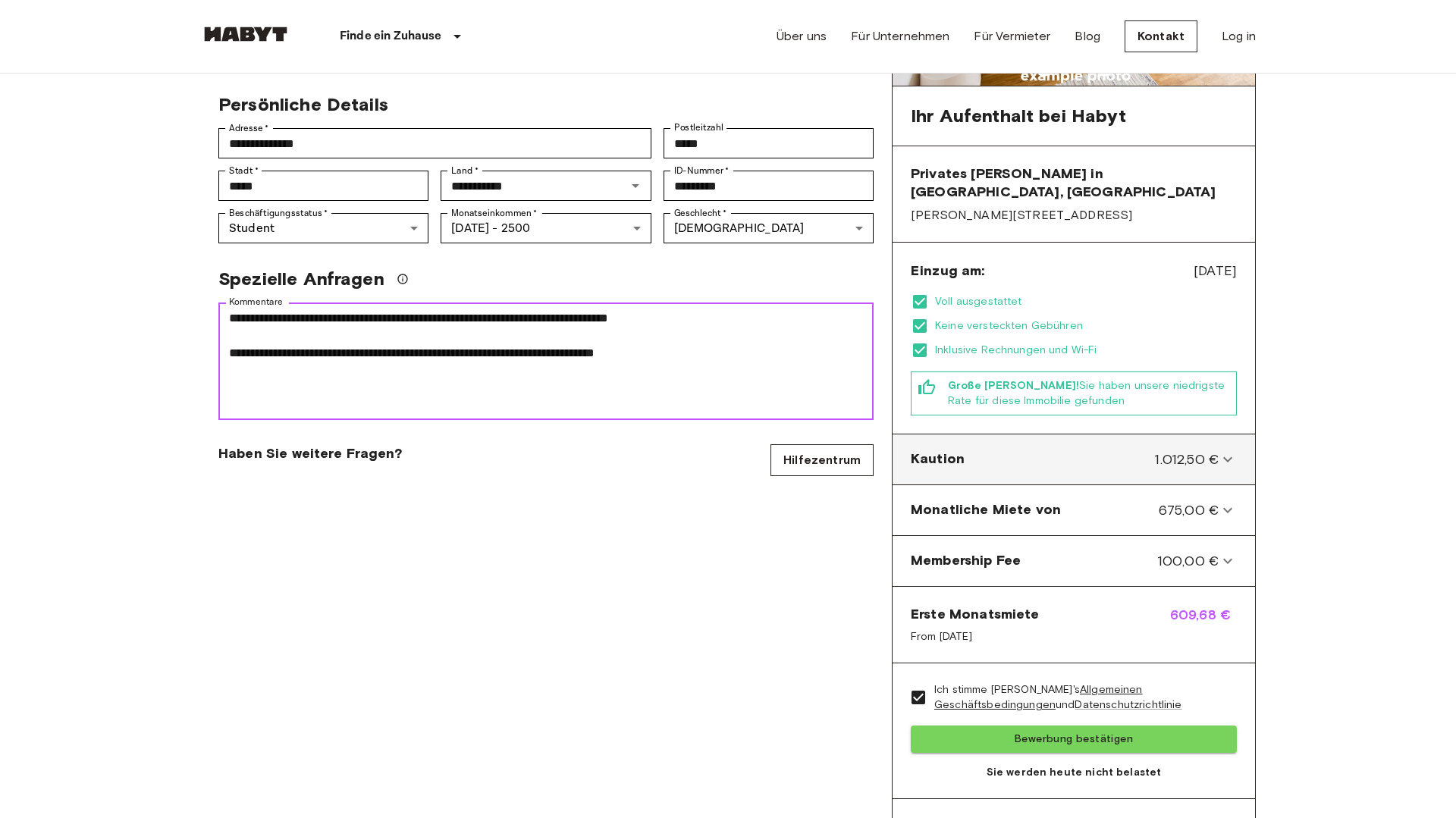
type textarea "**********"
click at [1052, 449] on div "Kaution 1.012,50 €" at bounding box center [1065, 459] width 308 height 20
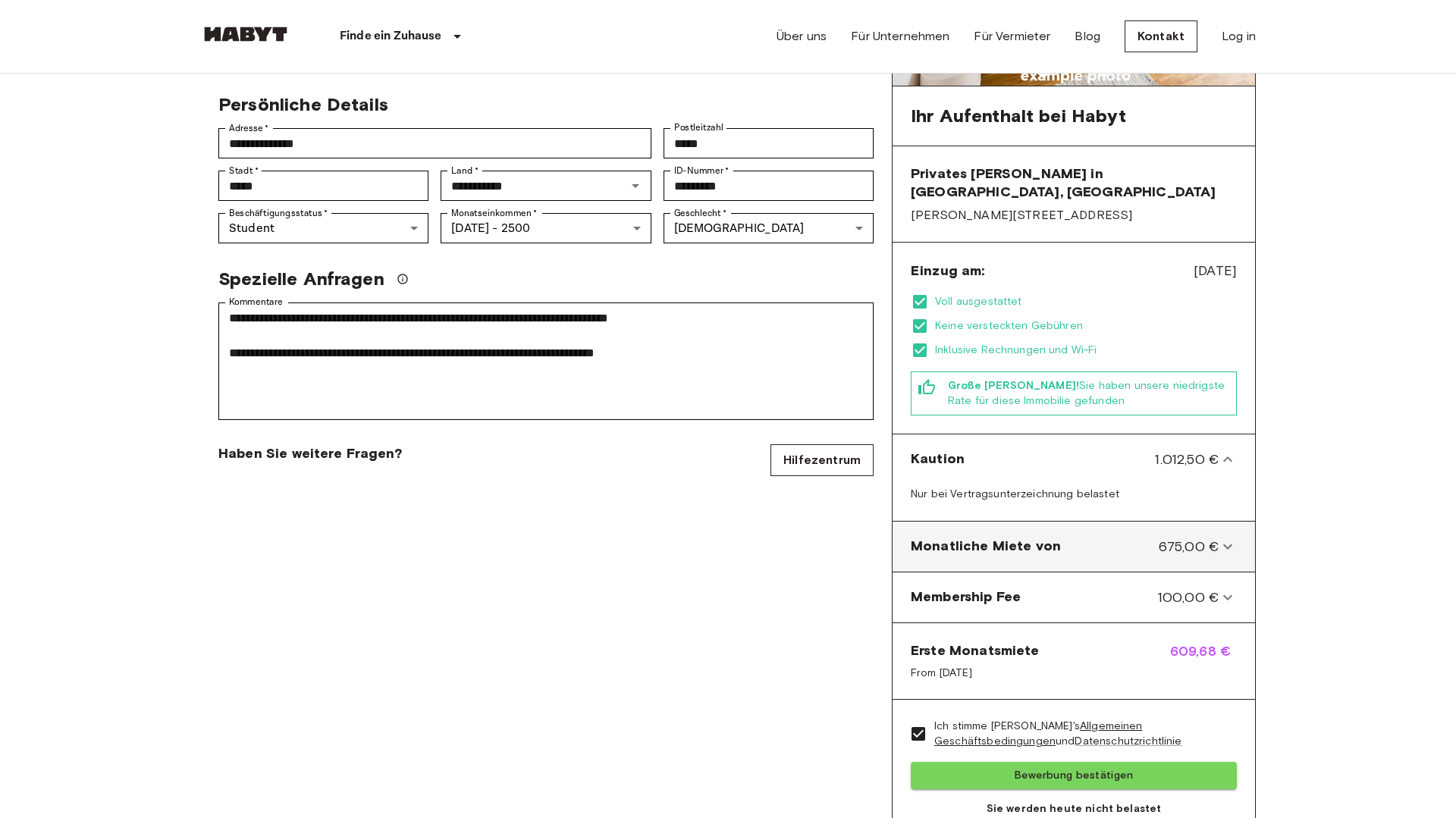
click at [1050, 537] on span "Monatliche Miete von" at bounding box center [985, 546] width 150 height 20
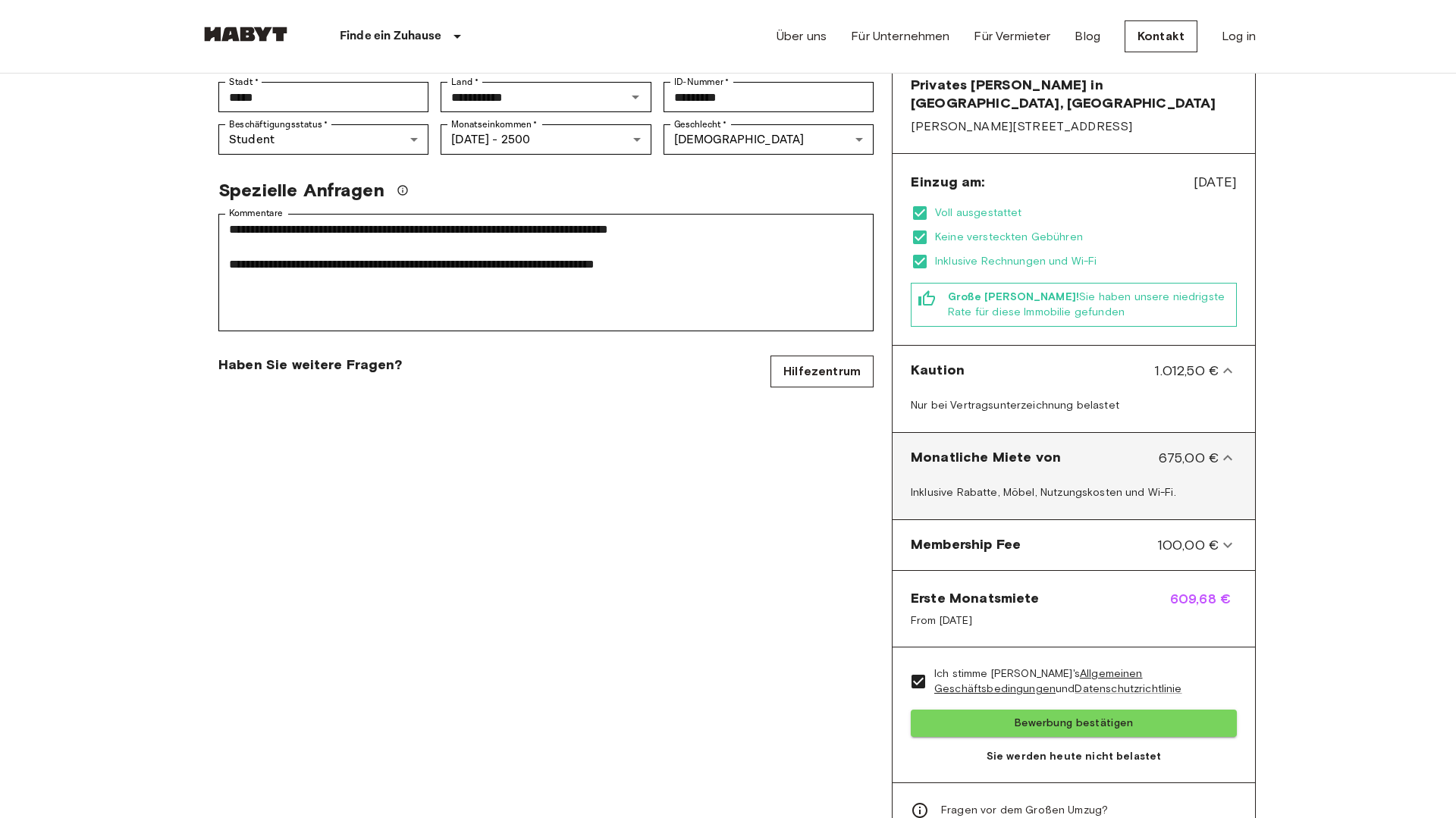
scroll to position [377, 0]
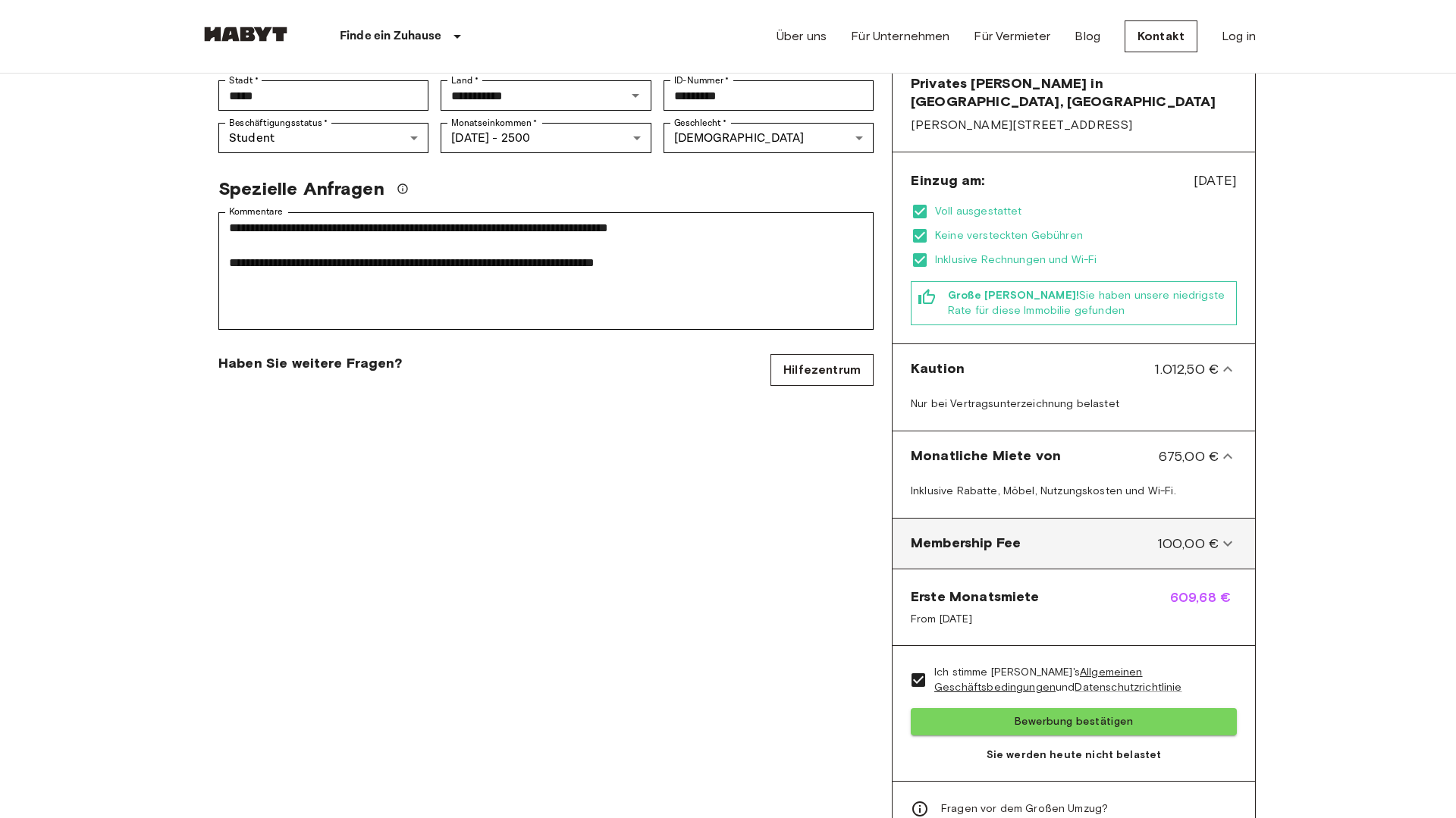
click at [1111, 534] on div "Membership Fee 100,00 €" at bounding box center [1065, 543] width 308 height 20
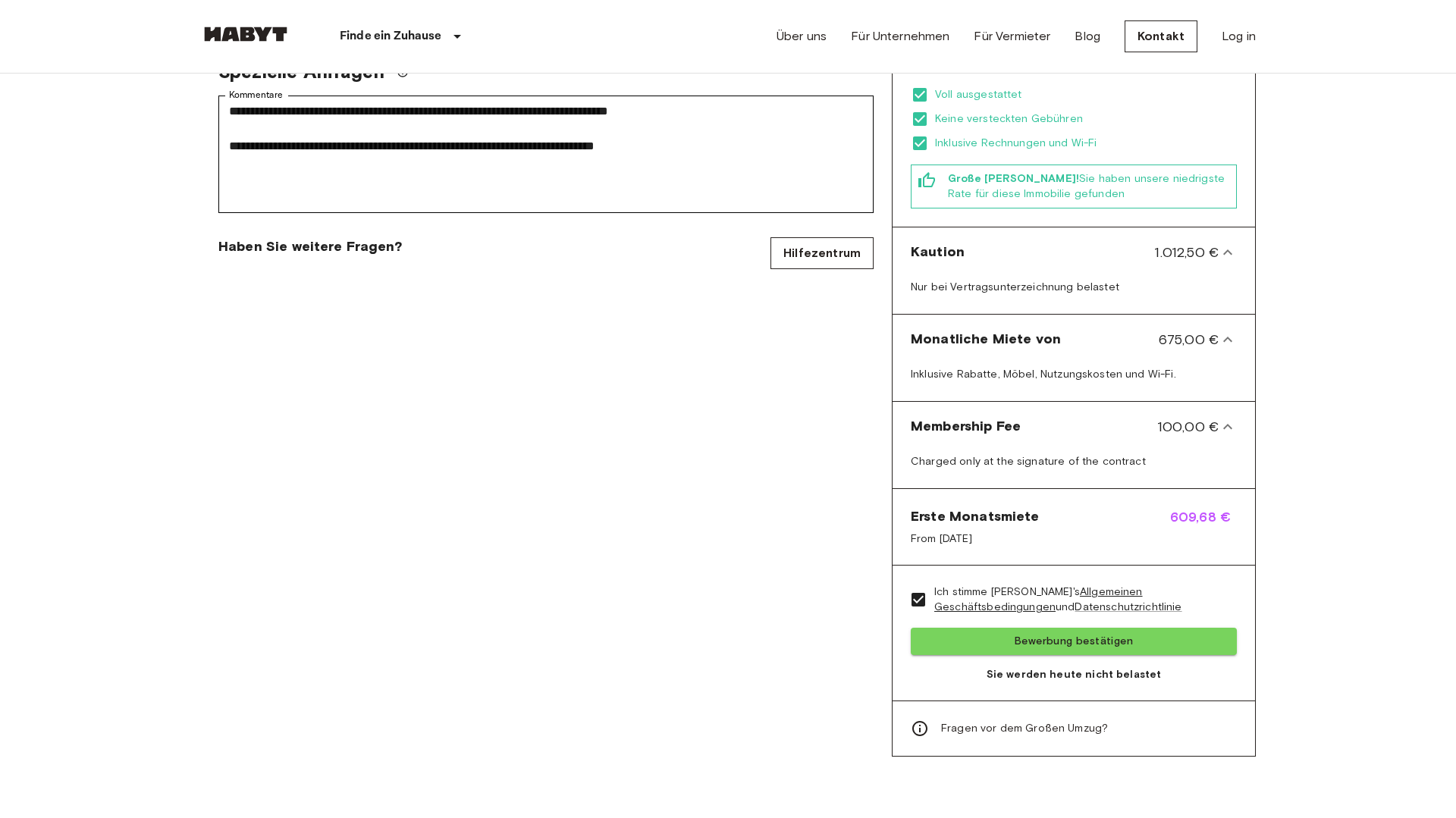
scroll to position [500, 0]
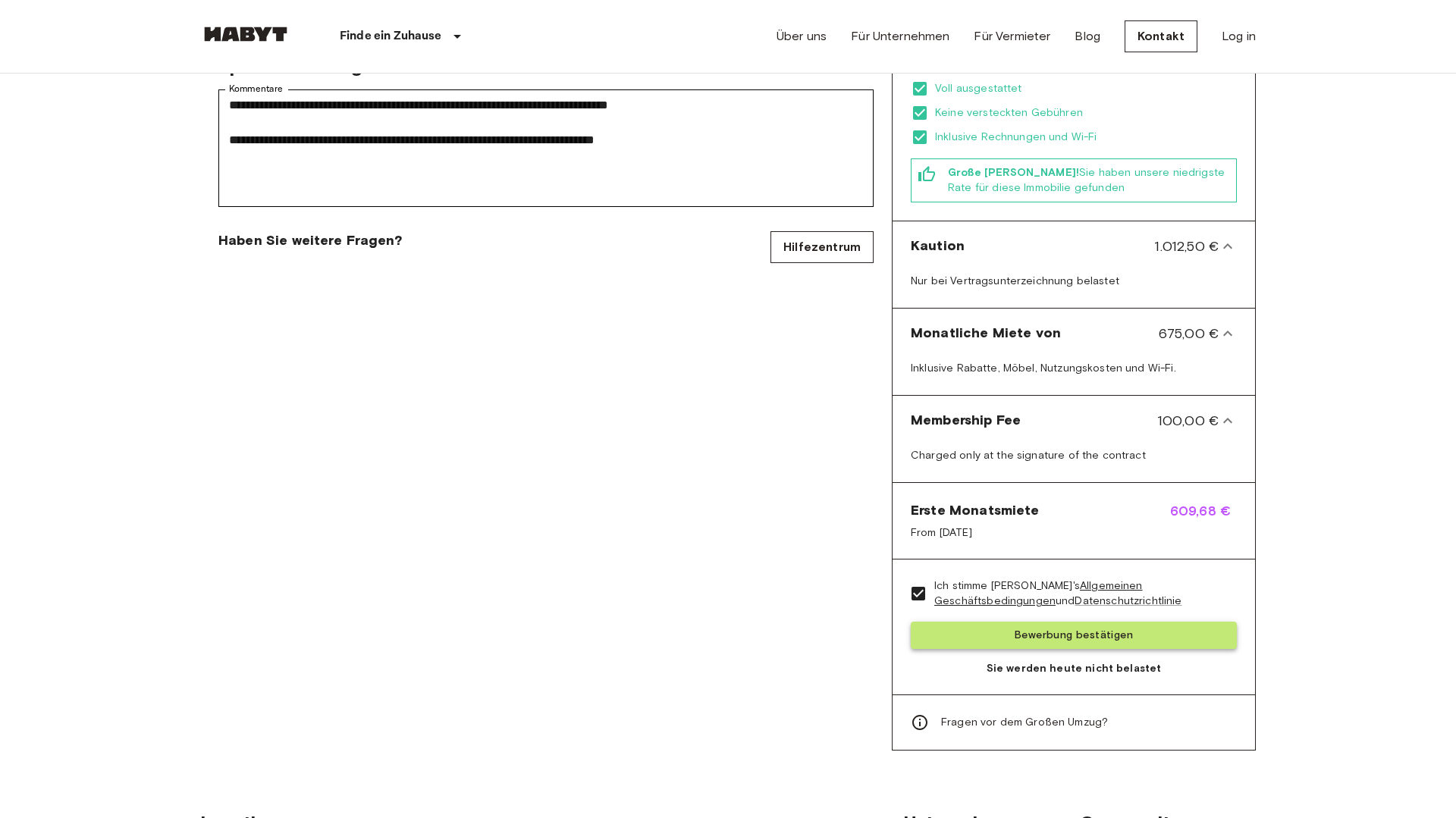
click at [1111, 624] on button "Bewerbung bestätigen" at bounding box center [1073, 636] width 326 height 28
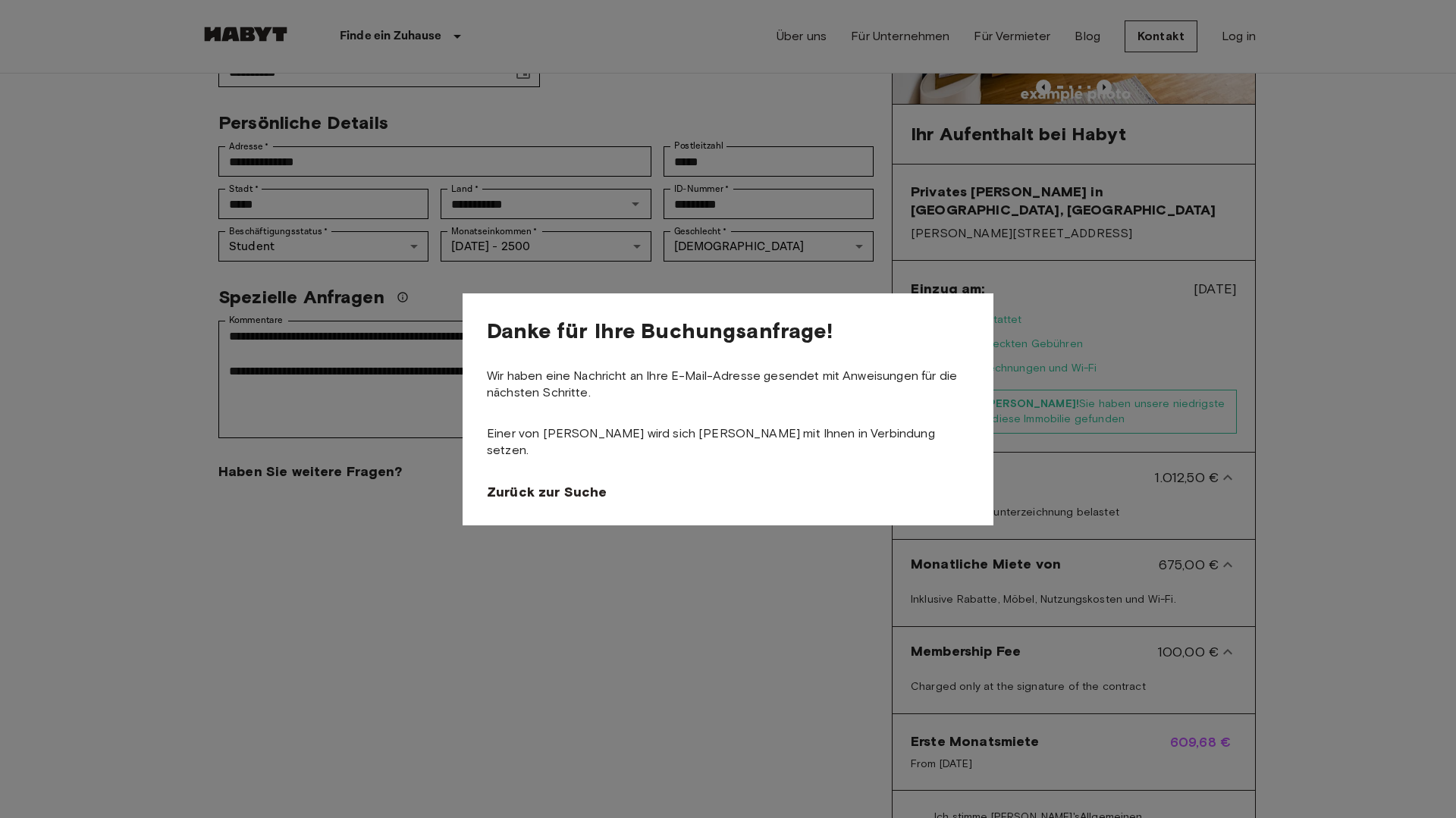
scroll to position [206, 0]
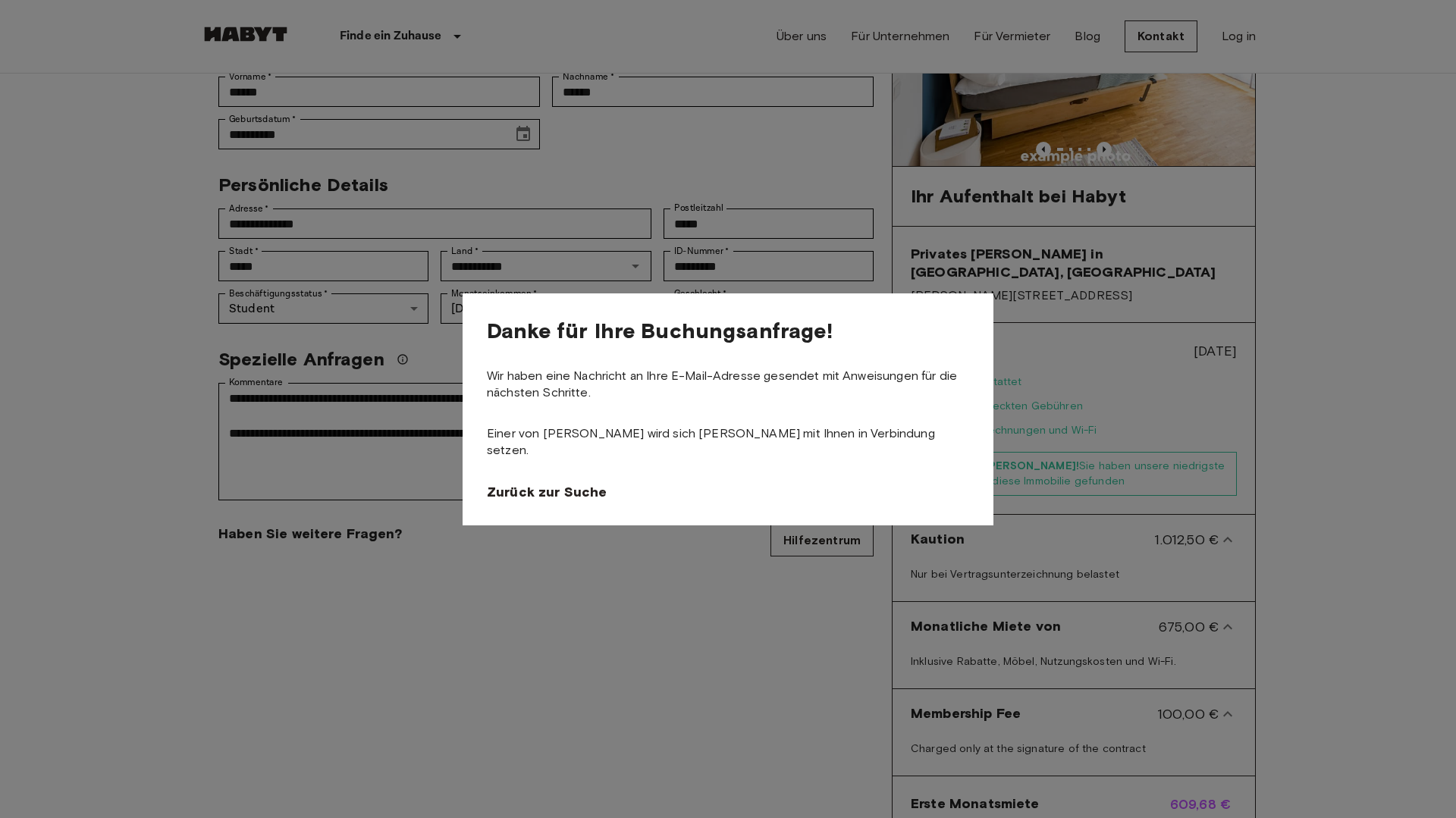
click at [619, 185] on div at bounding box center [728, 409] width 1456 height 818
click at [585, 483] on span "Zurück zur Suche" at bounding box center [550, 492] width 120 height 18
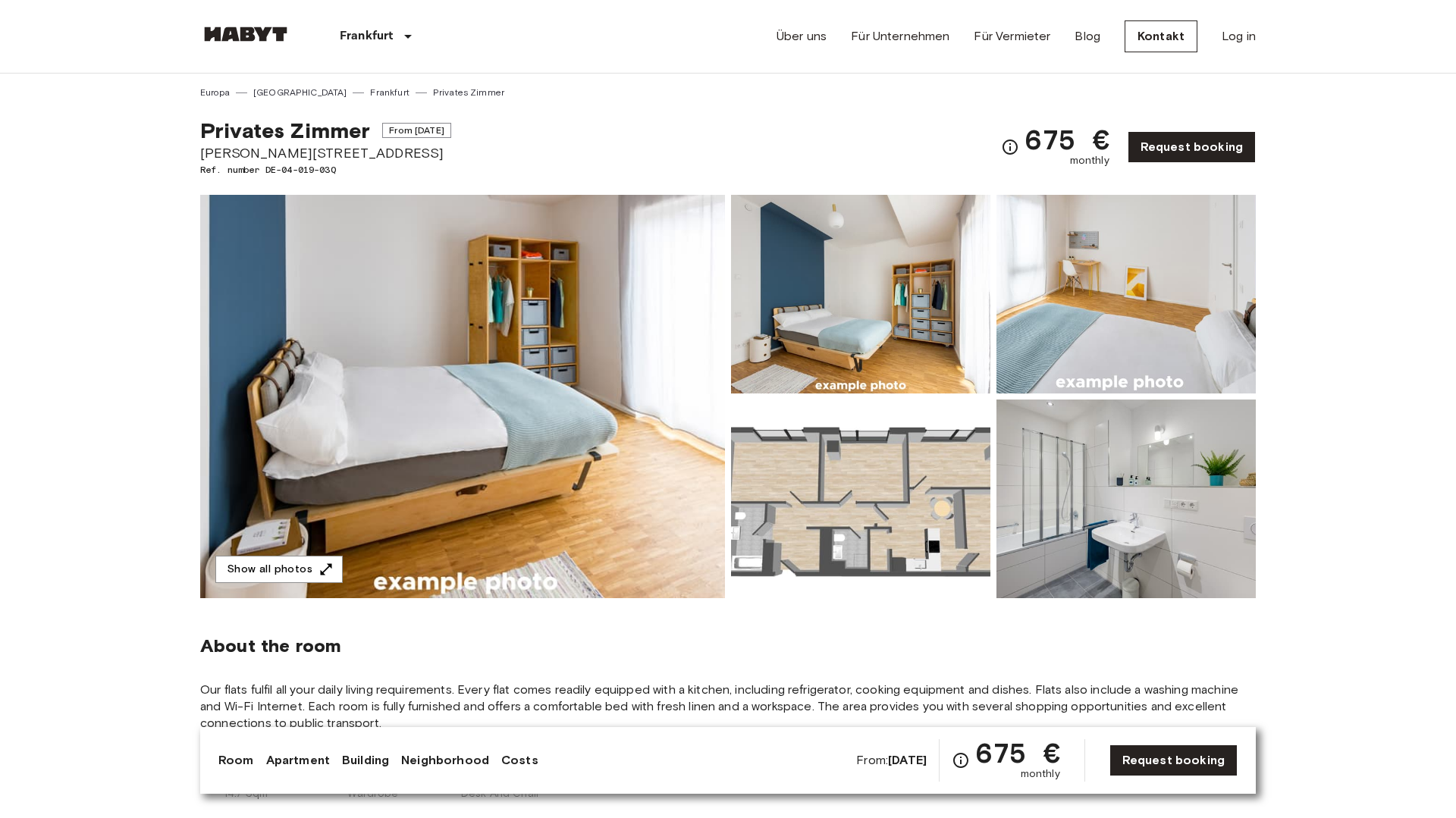
click at [1076, 512] on img at bounding box center [1126, 499] width 260 height 198
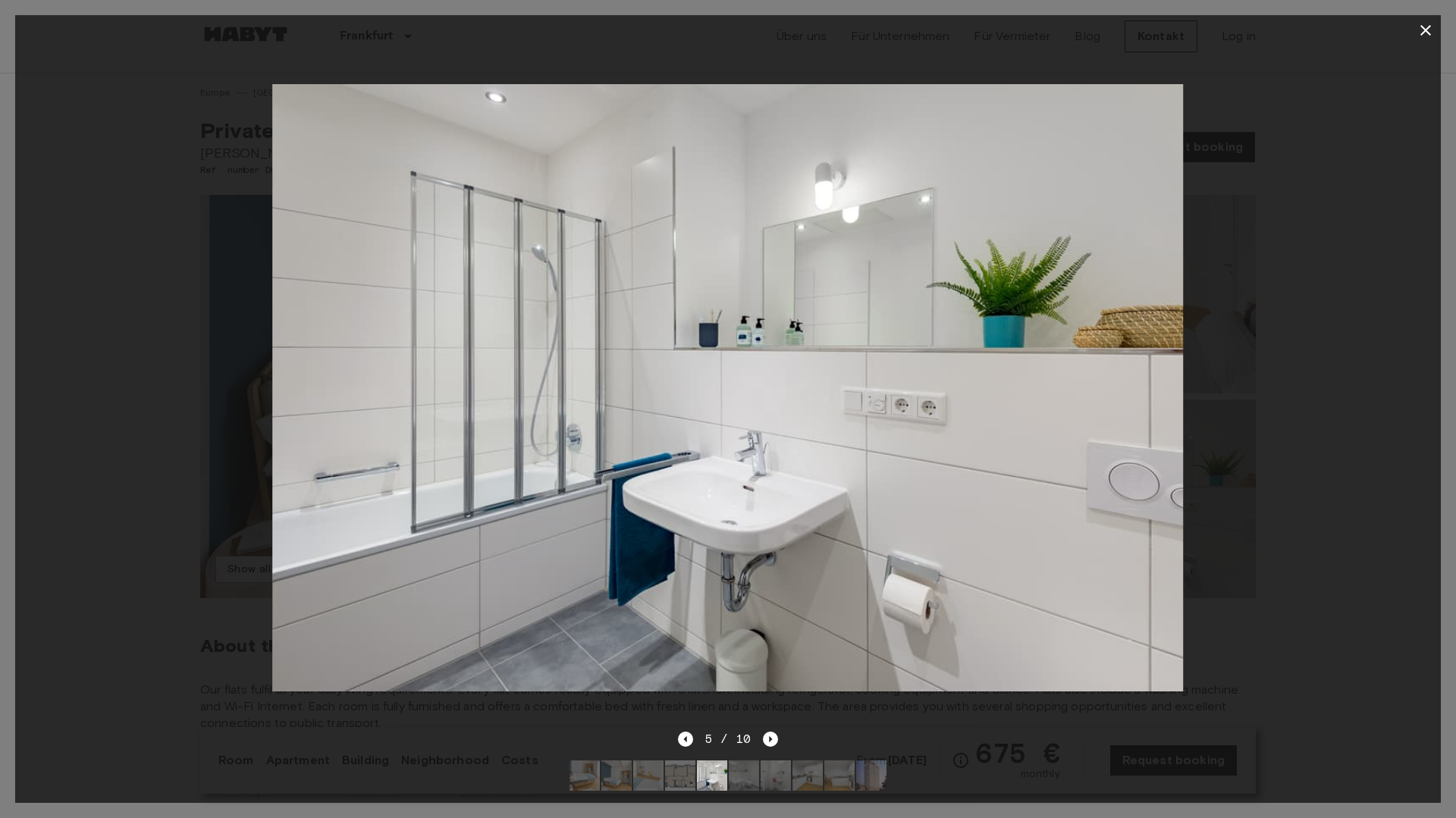
click at [196, 577] on div at bounding box center [728, 387] width 1425 height 685
click at [1424, 29] on icon "button" at bounding box center [1425, 30] width 18 height 18
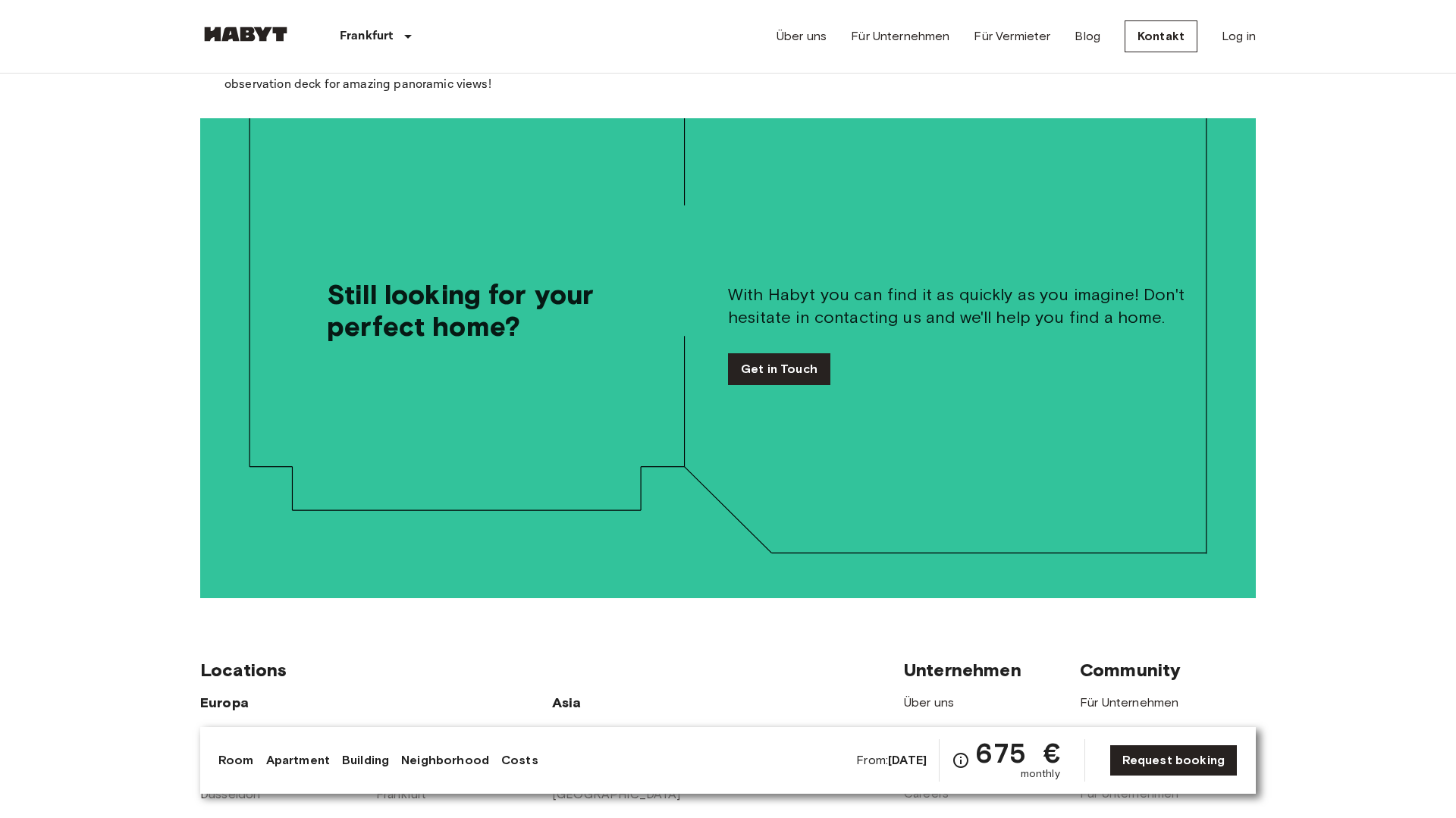
scroll to position [3311, 0]
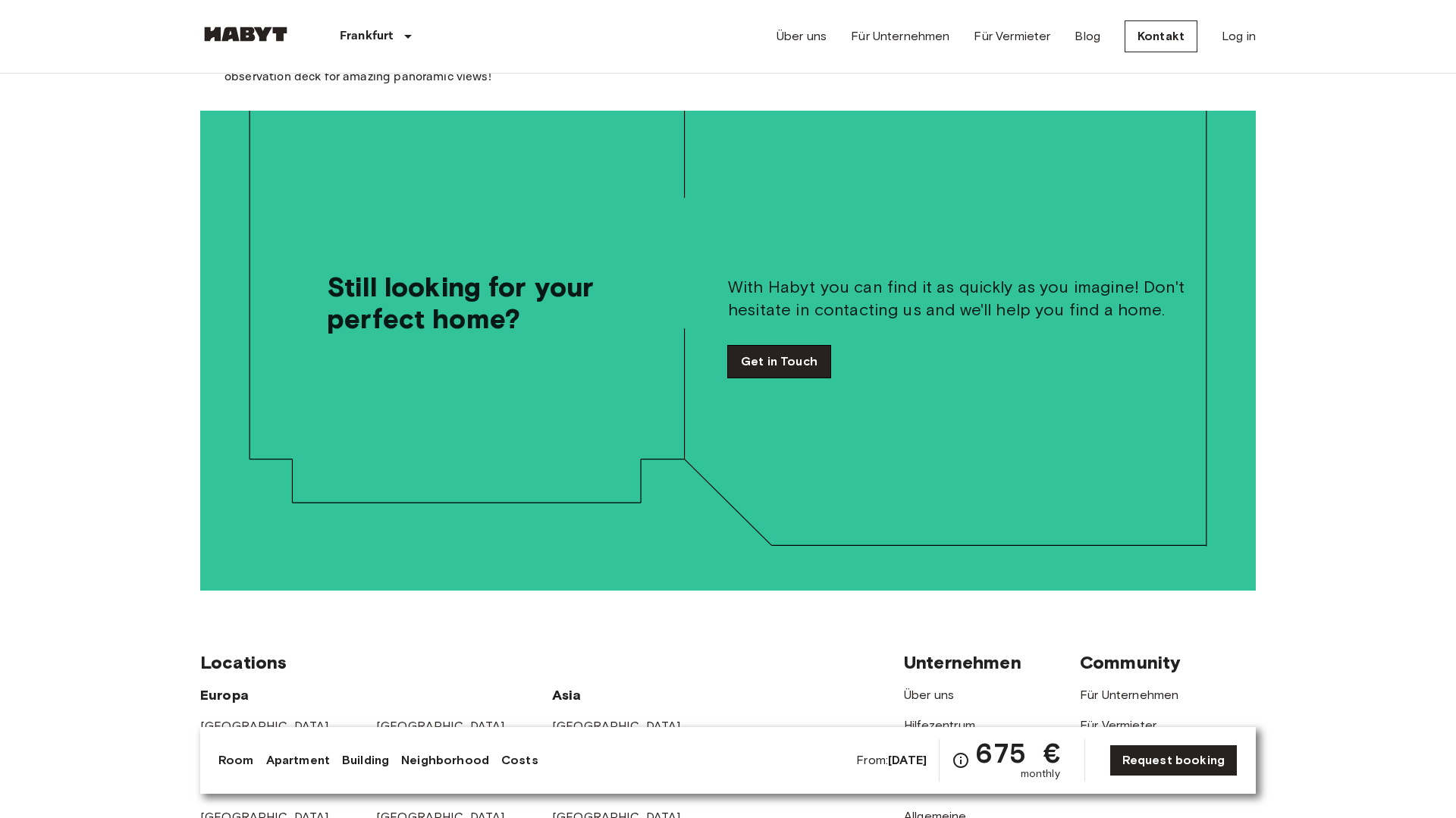
click at [814, 352] on link "Get in Touch" at bounding box center [779, 361] width 102 height 31
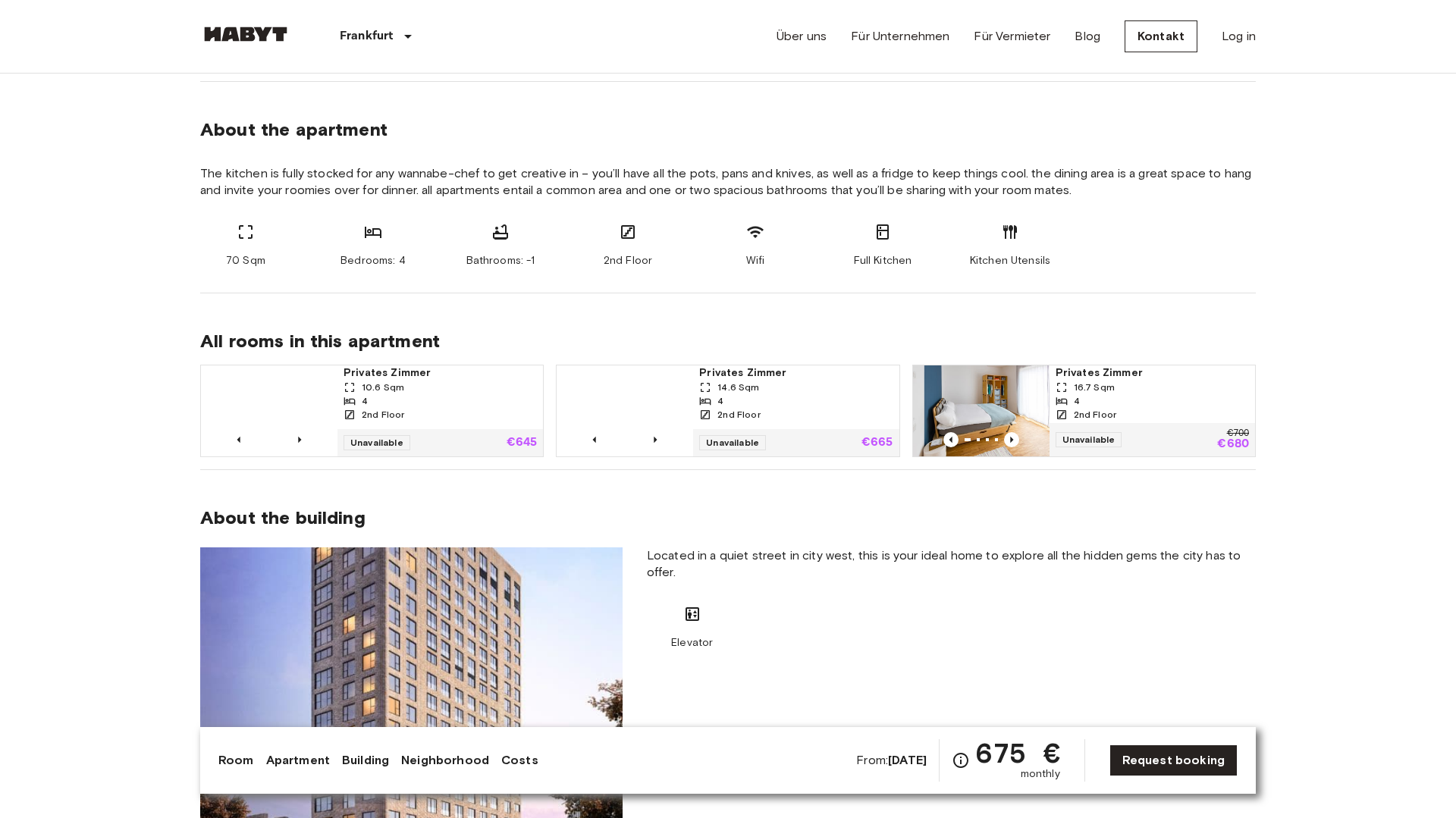
scroll to position [755, 0]
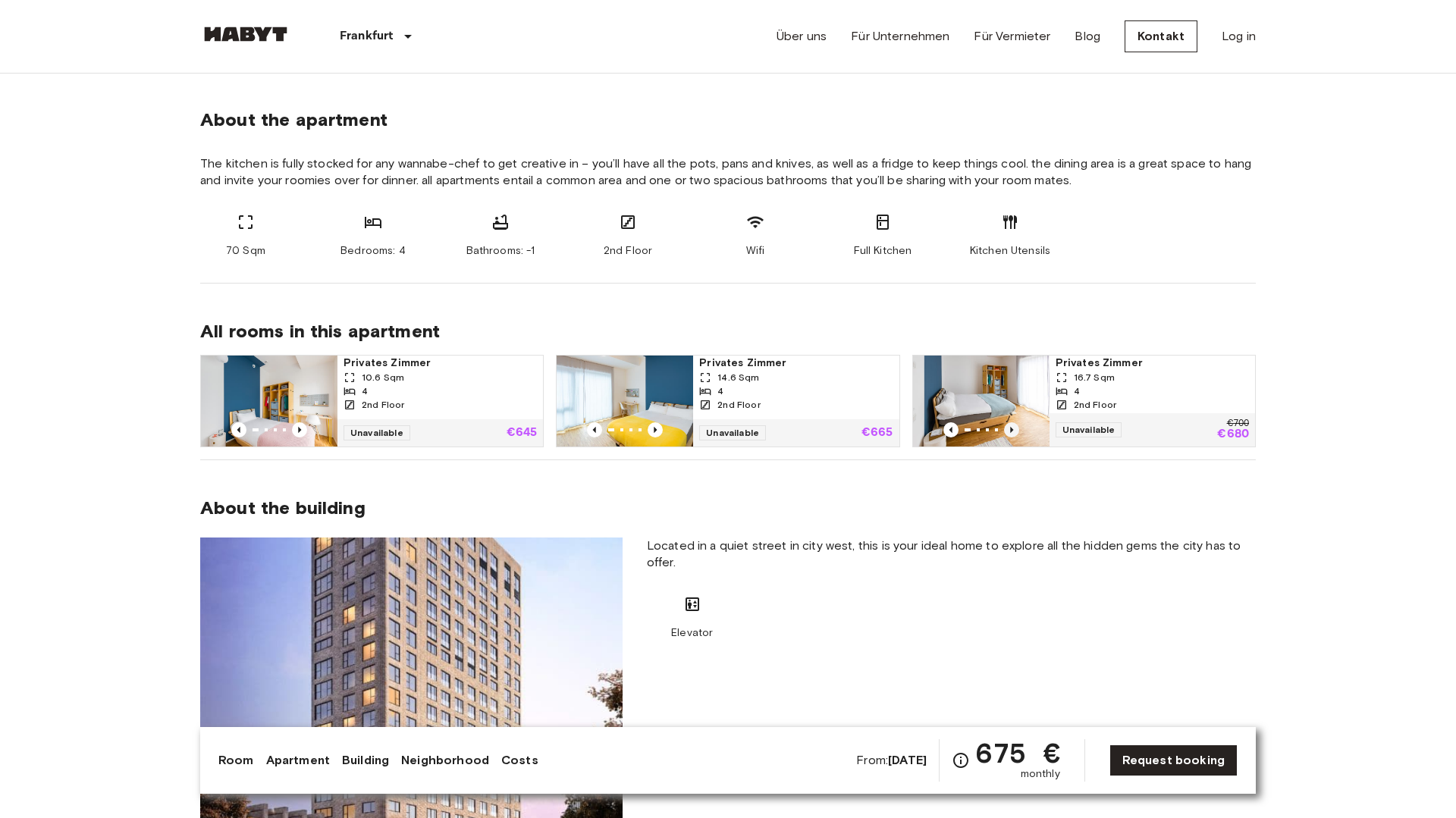
click at [1017, 432] on icon "Previous image" at bounding box center [1012, 430] width 15 height 15
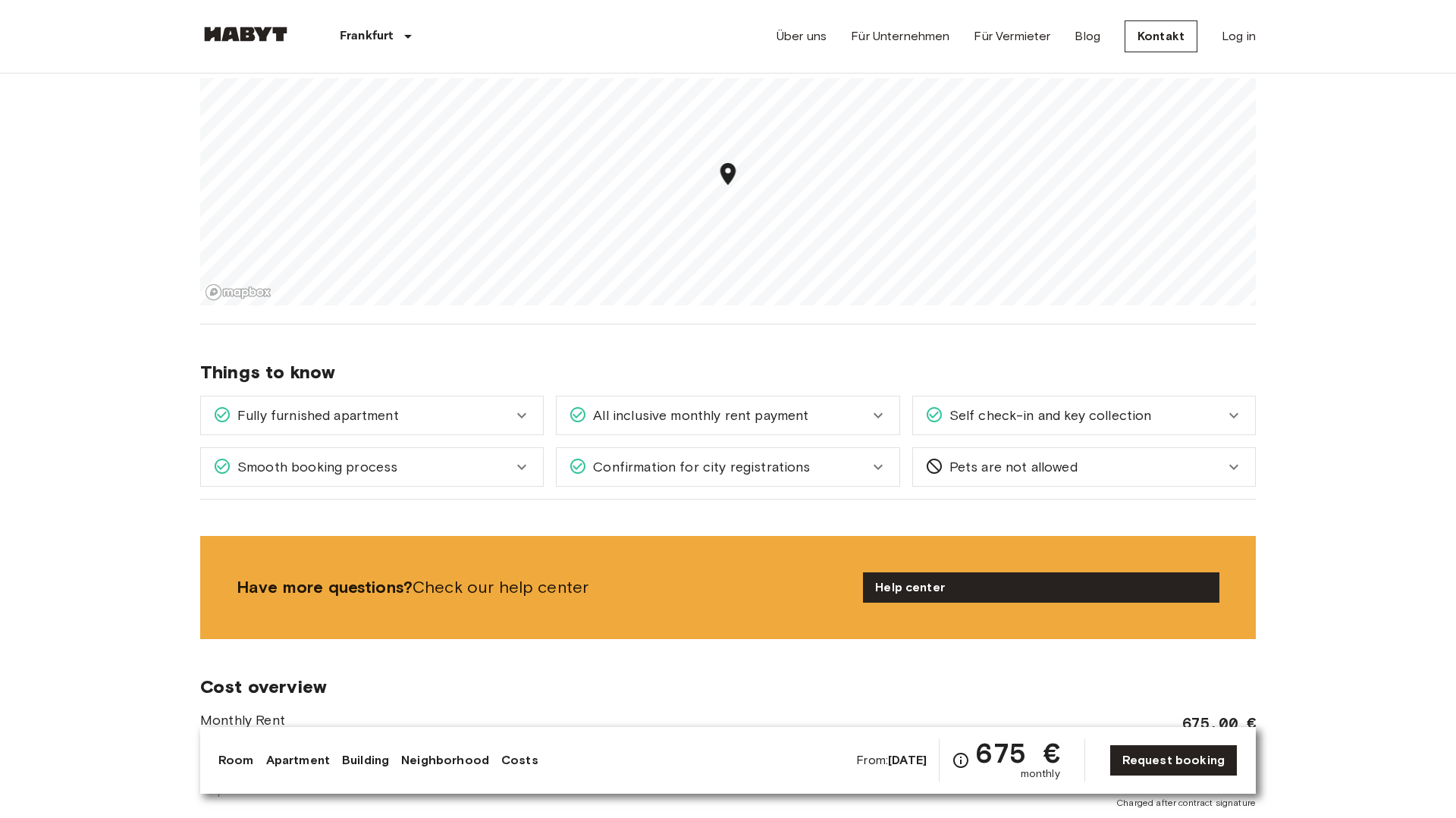
scroll to position [1634, 0]
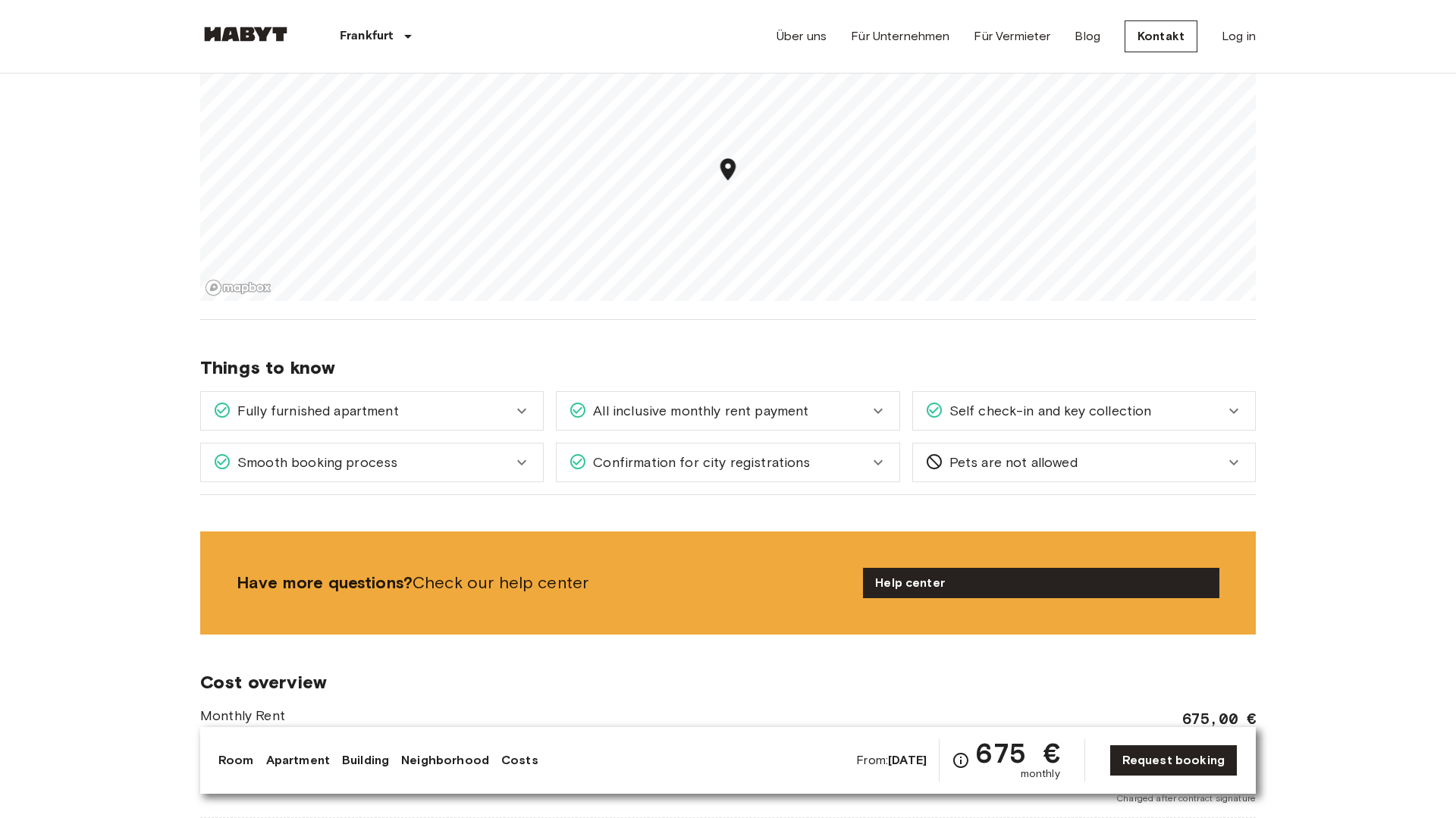
click at [1150, 402] on span "Self check-in and key collection" at bounding box center [1048, 410] width 208 height 20
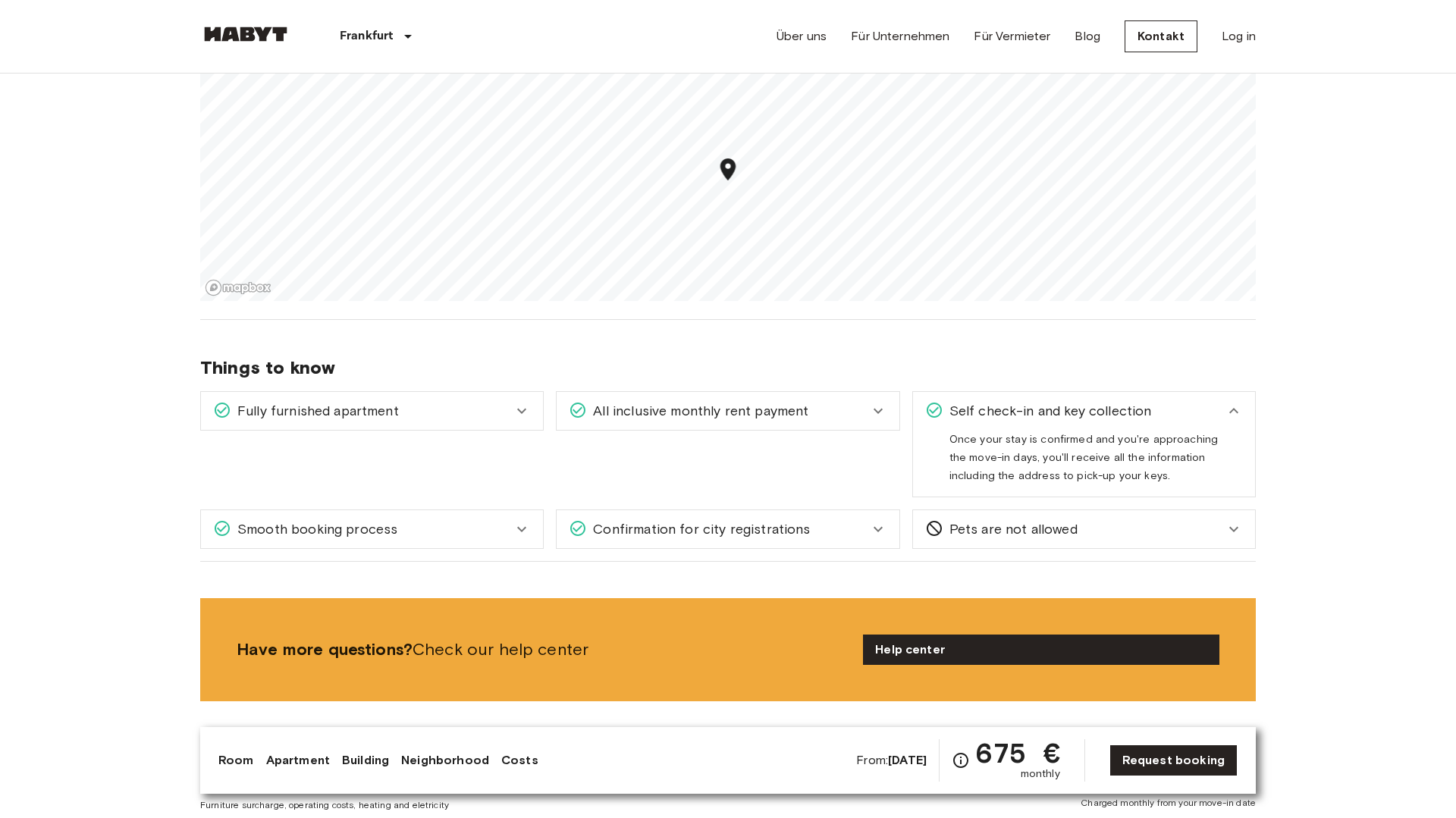
click at [1103, 418] on span "Self check-in and key collection" at bounding box center [1048, 410] width 208 height 20
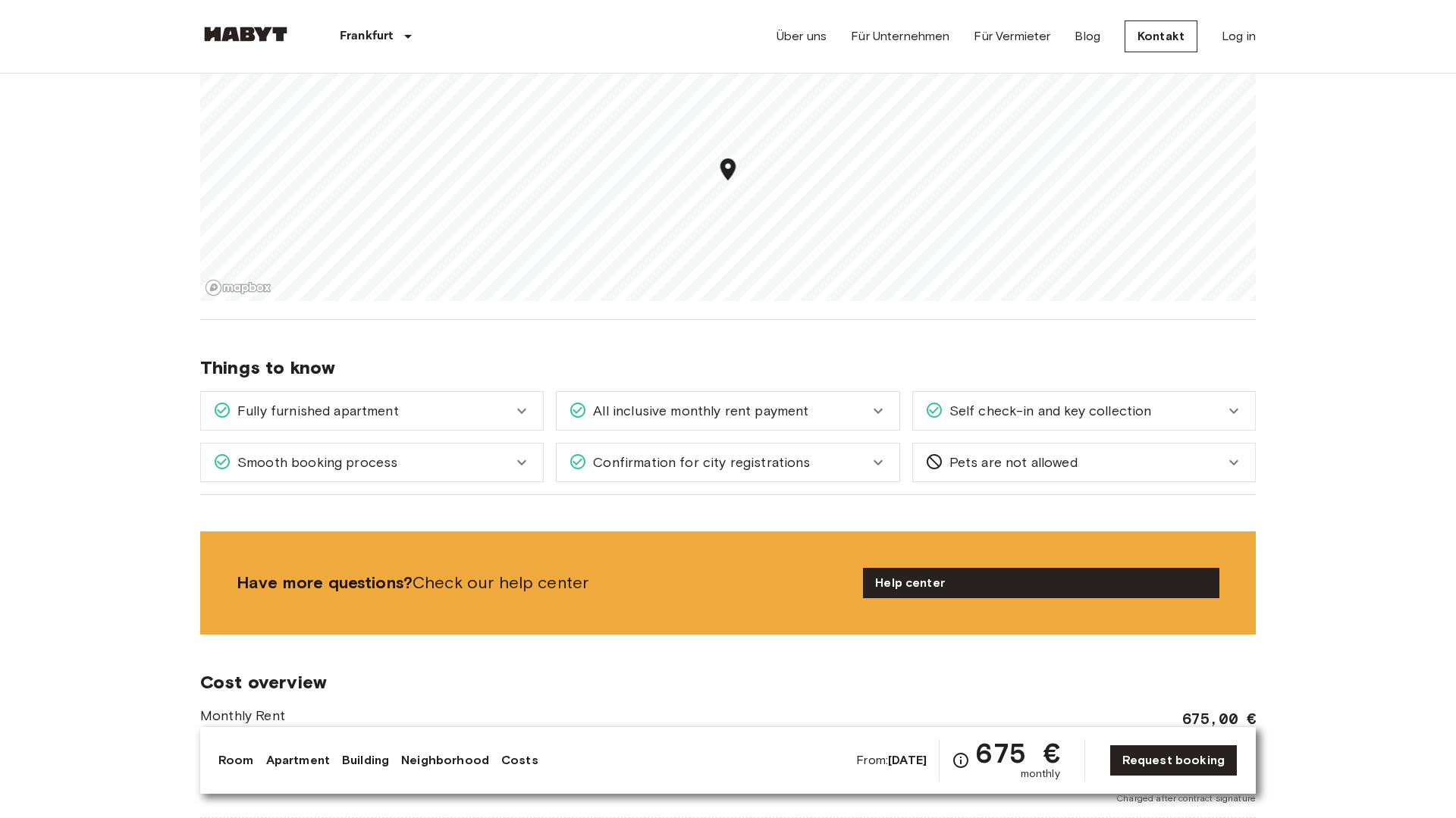
click at [1041, 457] on span "Pets are not allowed" at bounding box center [1011, 462] width 134 height 20
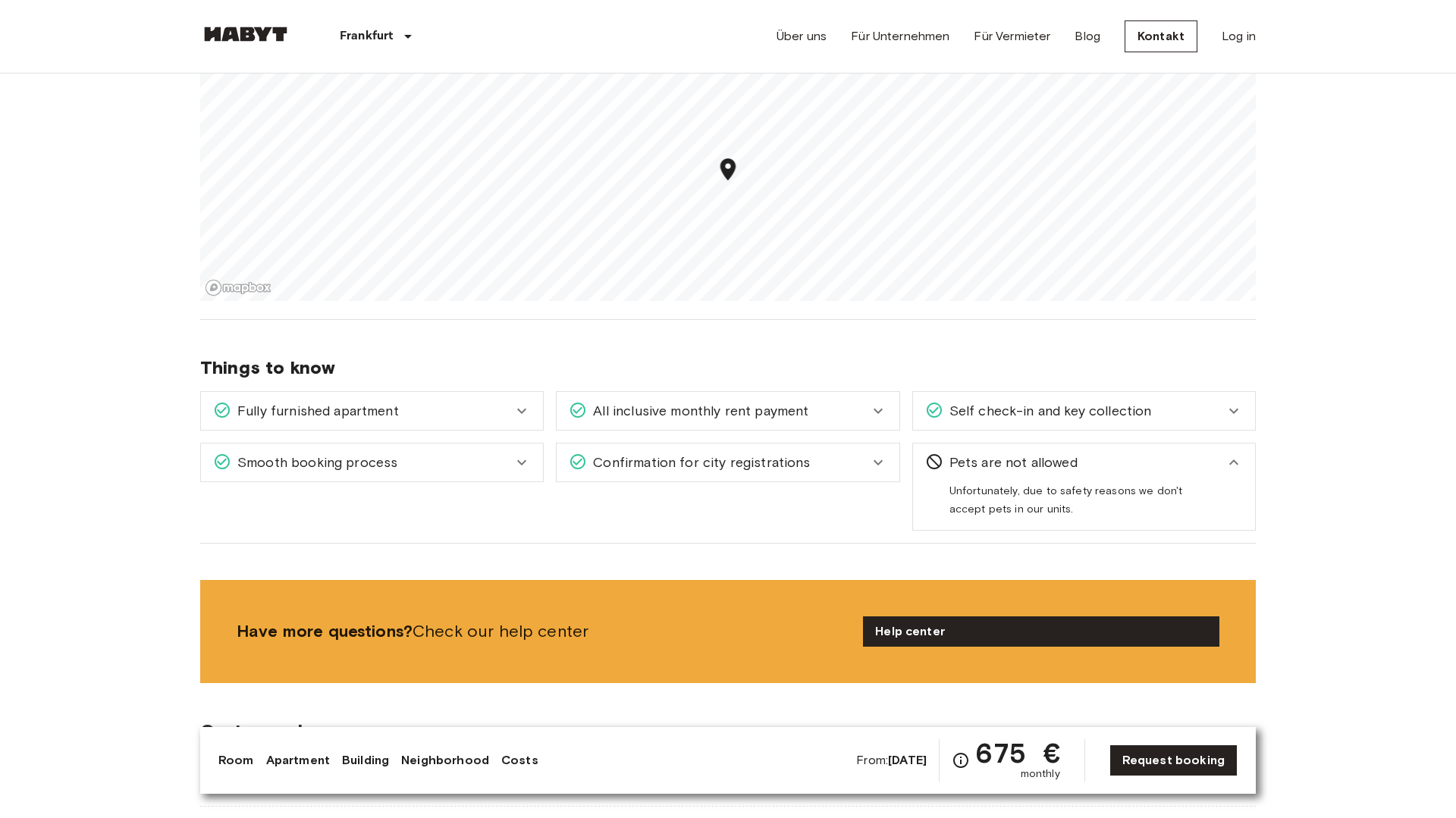
click at [1036, 459] on span "Pets are not allowed" at bounding box center [1011, 462] width 134 height 20
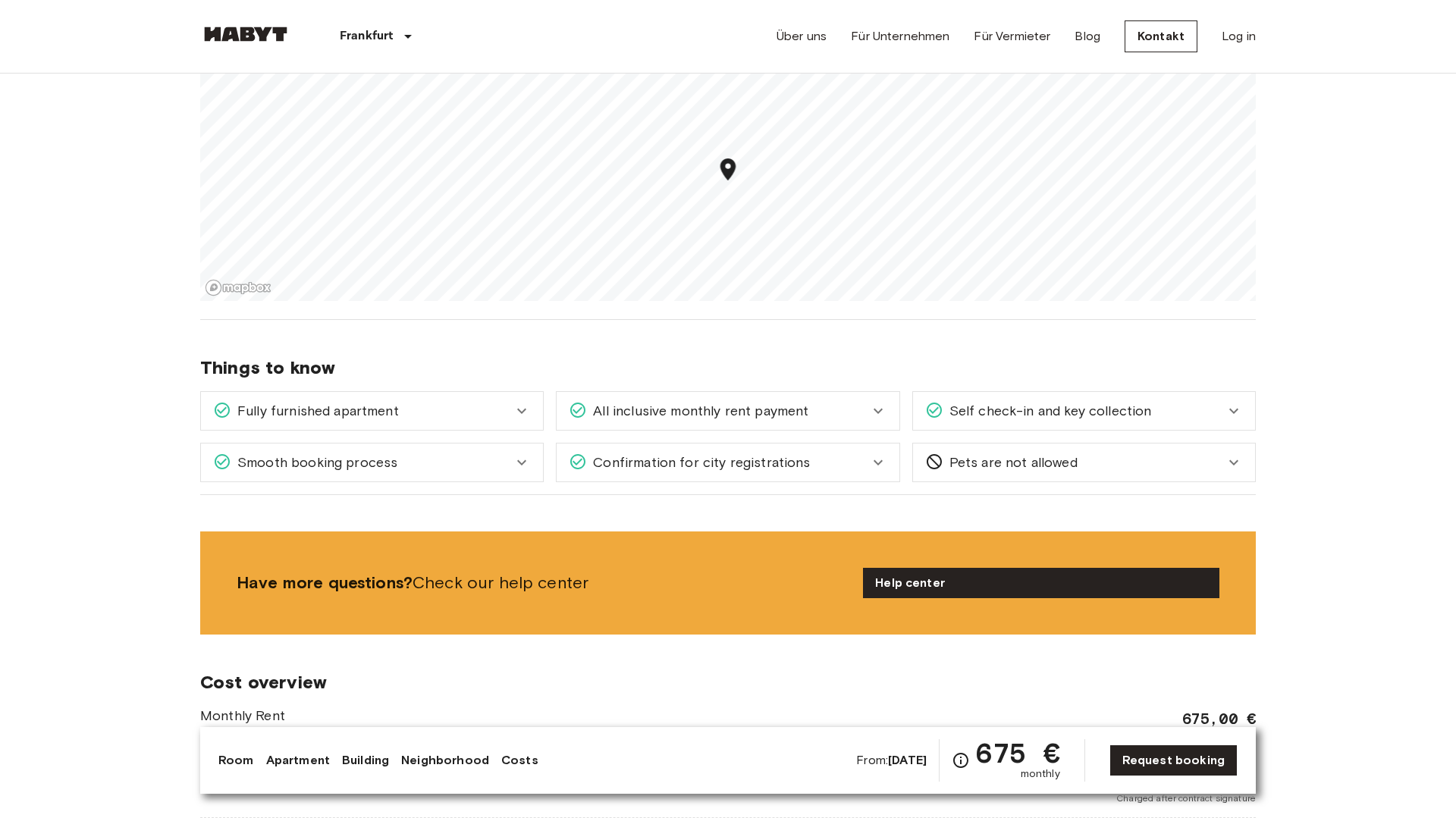
click at [829, 473] on div "Confirmation for city registrations" at bounding box center [728, 462] width 342 height 38
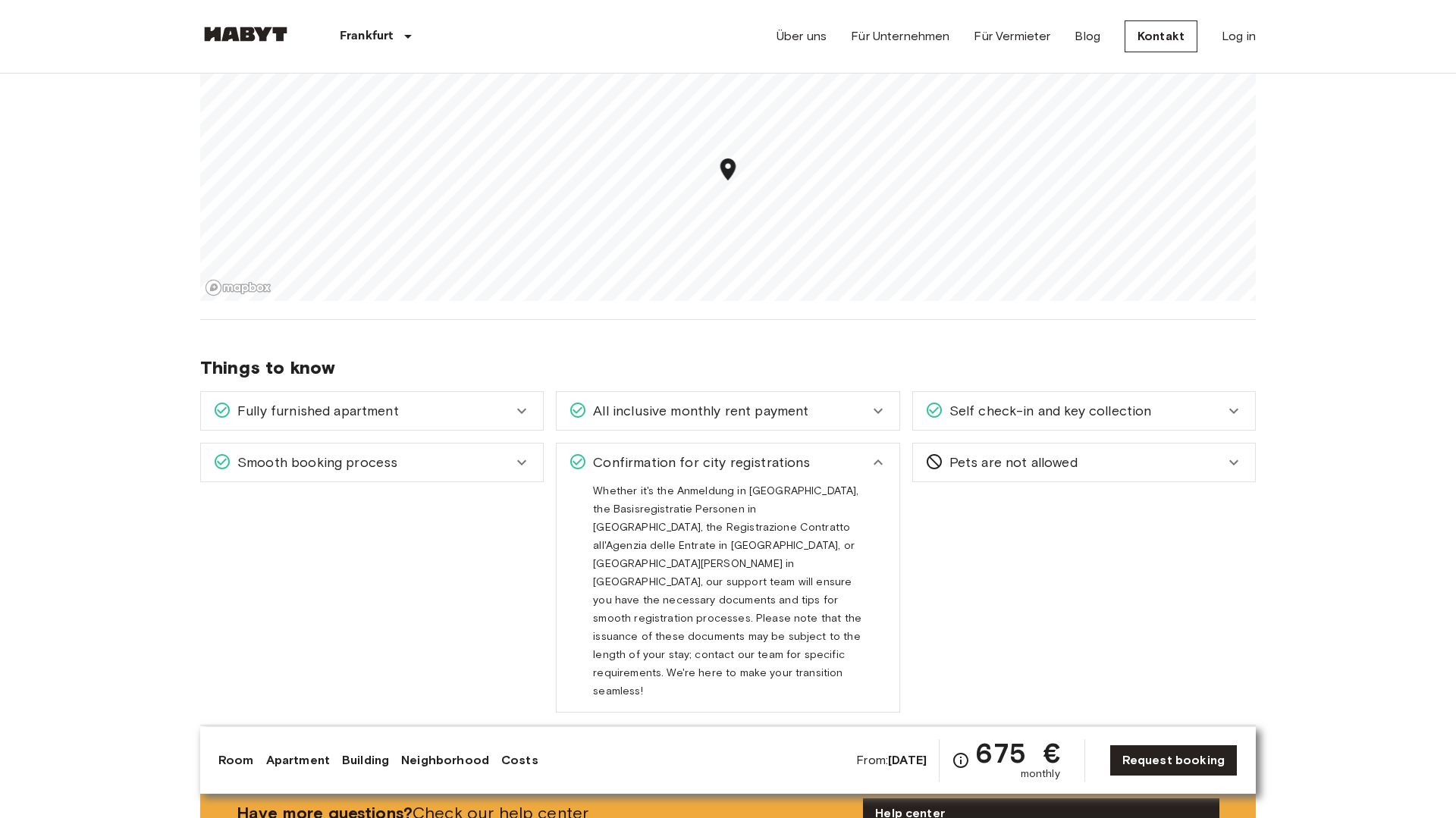
click at [809, 404] on div "All inclusive monthly rent payment" at bounding box center [718, 410] width 300 height 20
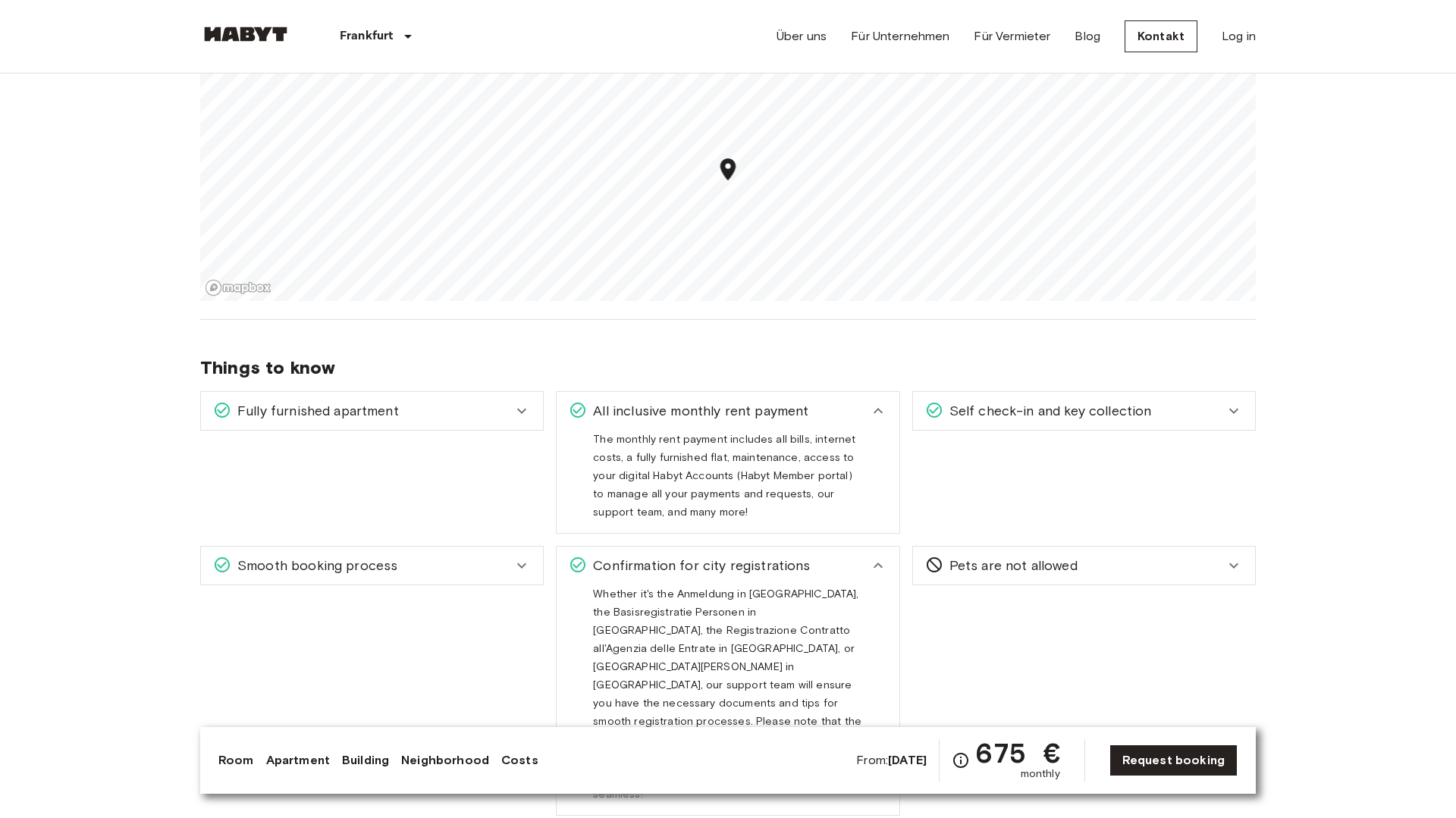
click at [809, 404] on div "All inclusive monthly rent payment" at bounding box center [718, 410] width 300 height 20
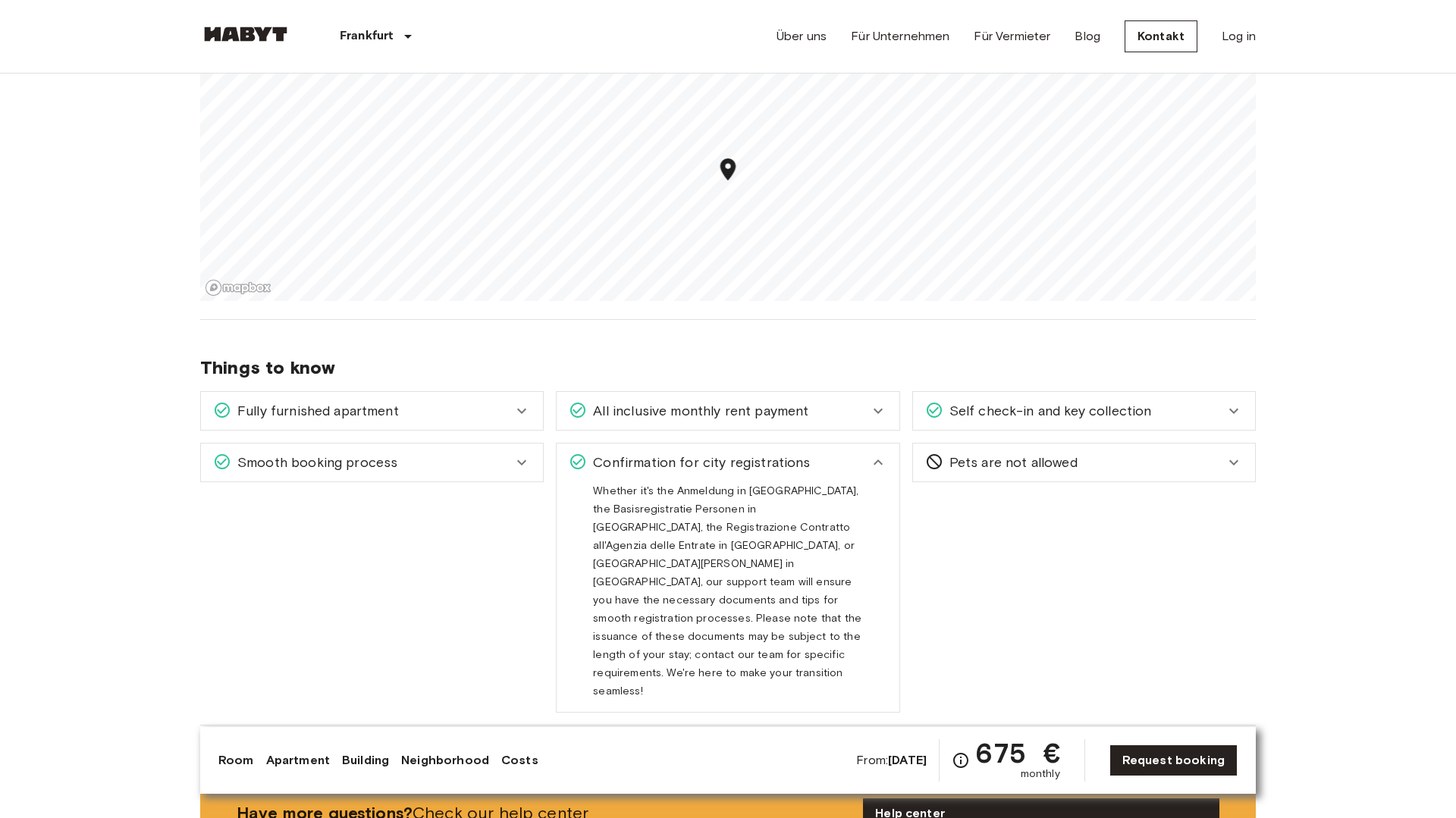
click at [785, 464] on span "Confirmation for city registrations" at bounding box center [699, 462] width 223 height 20
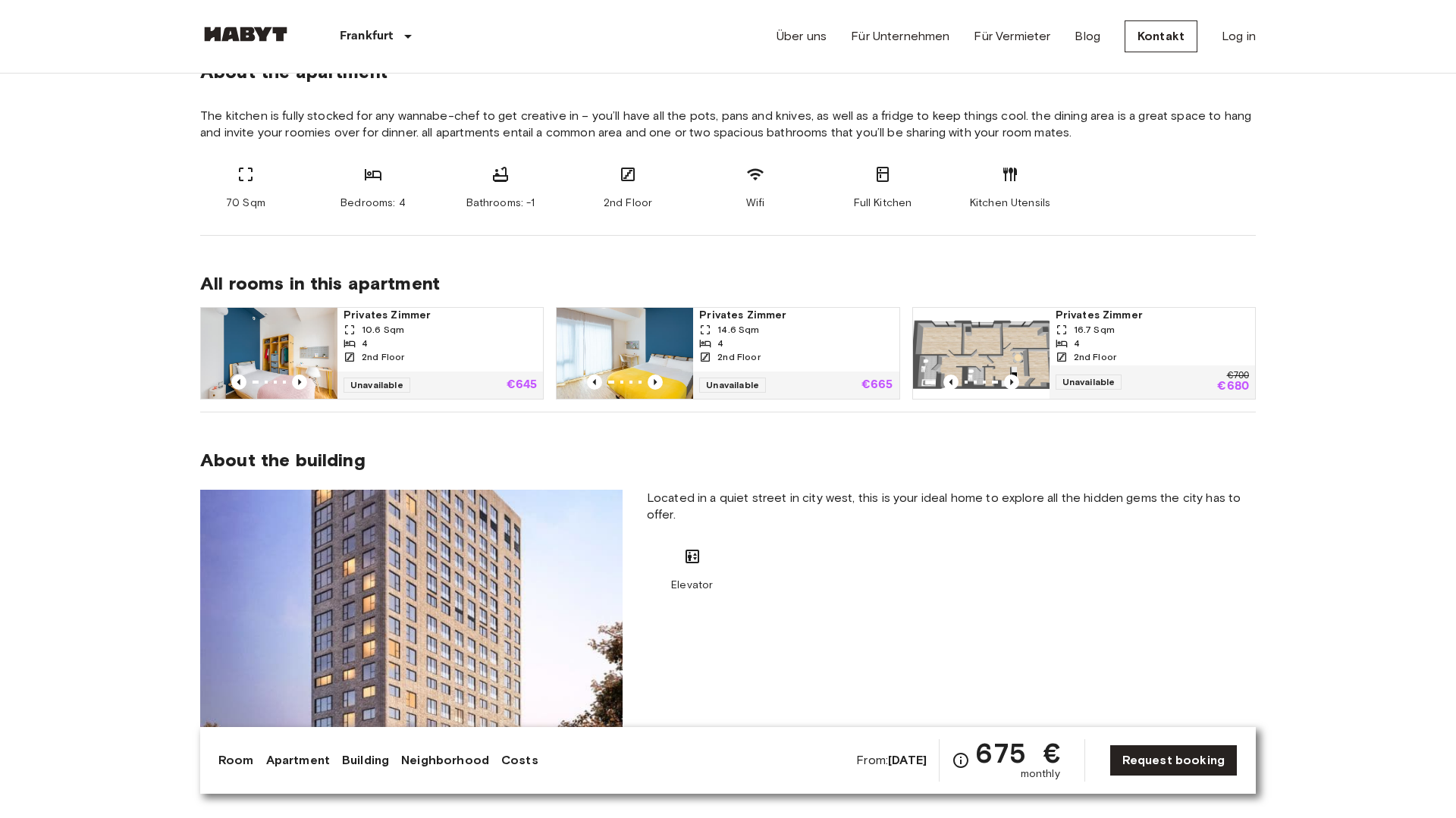
scroll to position [0, 0]
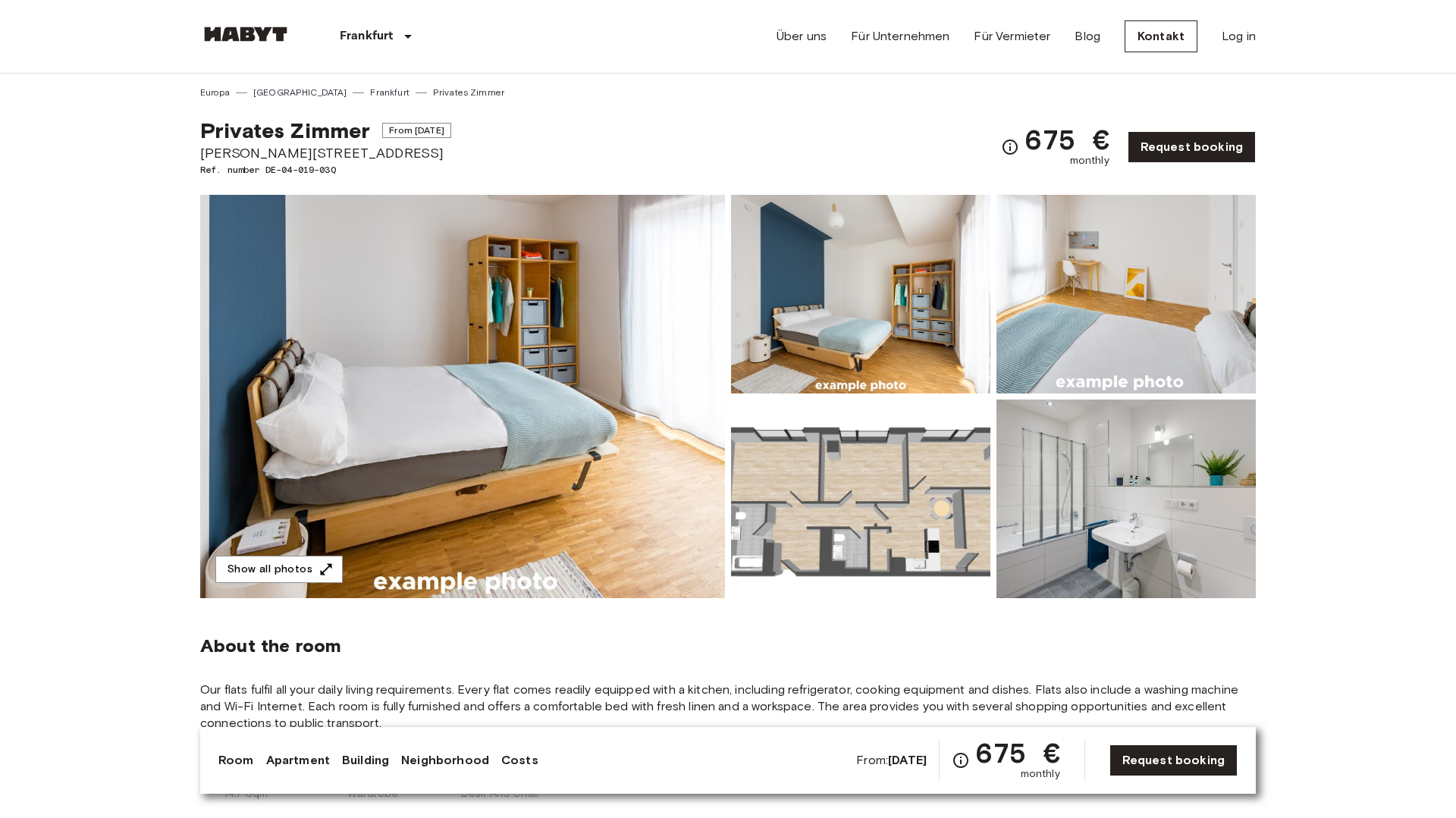
click at [604, 403] on img at bounding box center [462, 397] width 525 height 403
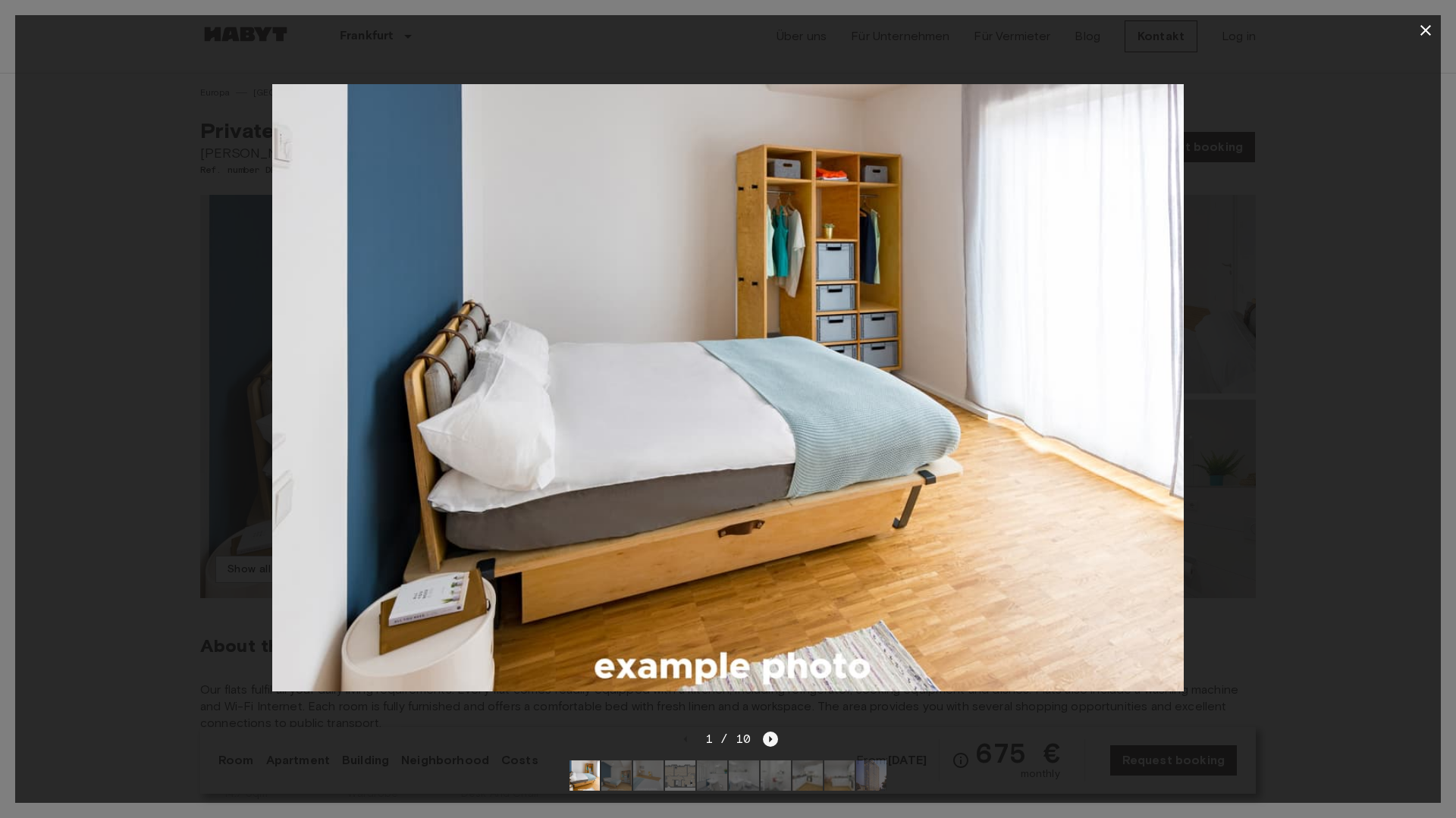
click at [769, 735] on icon "Next image" at bounding box center [770, 740] width 15 height 15
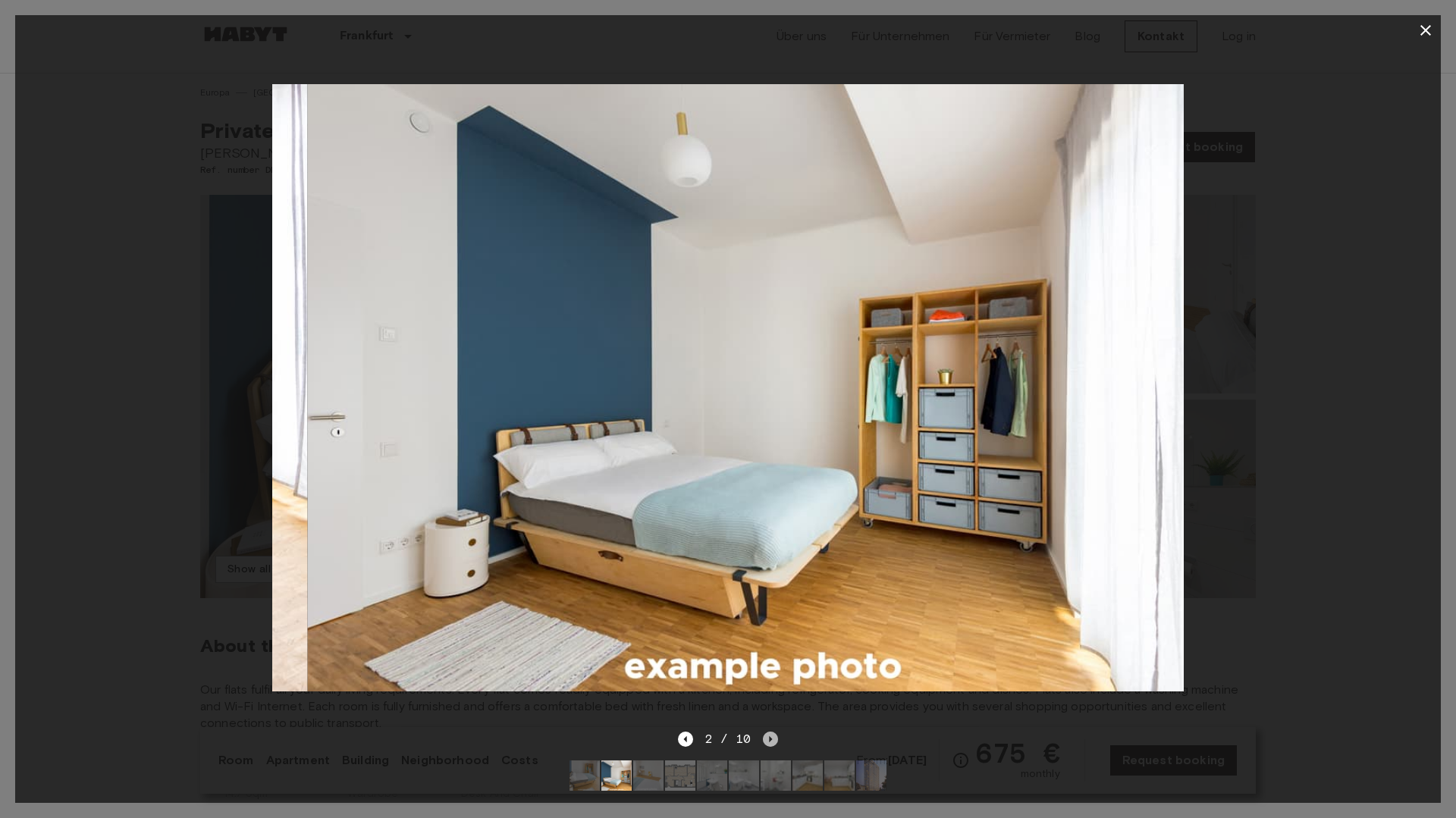
click at [770, 735] on icon "Next image" at bounding box center [770, 740] width 15 height 15
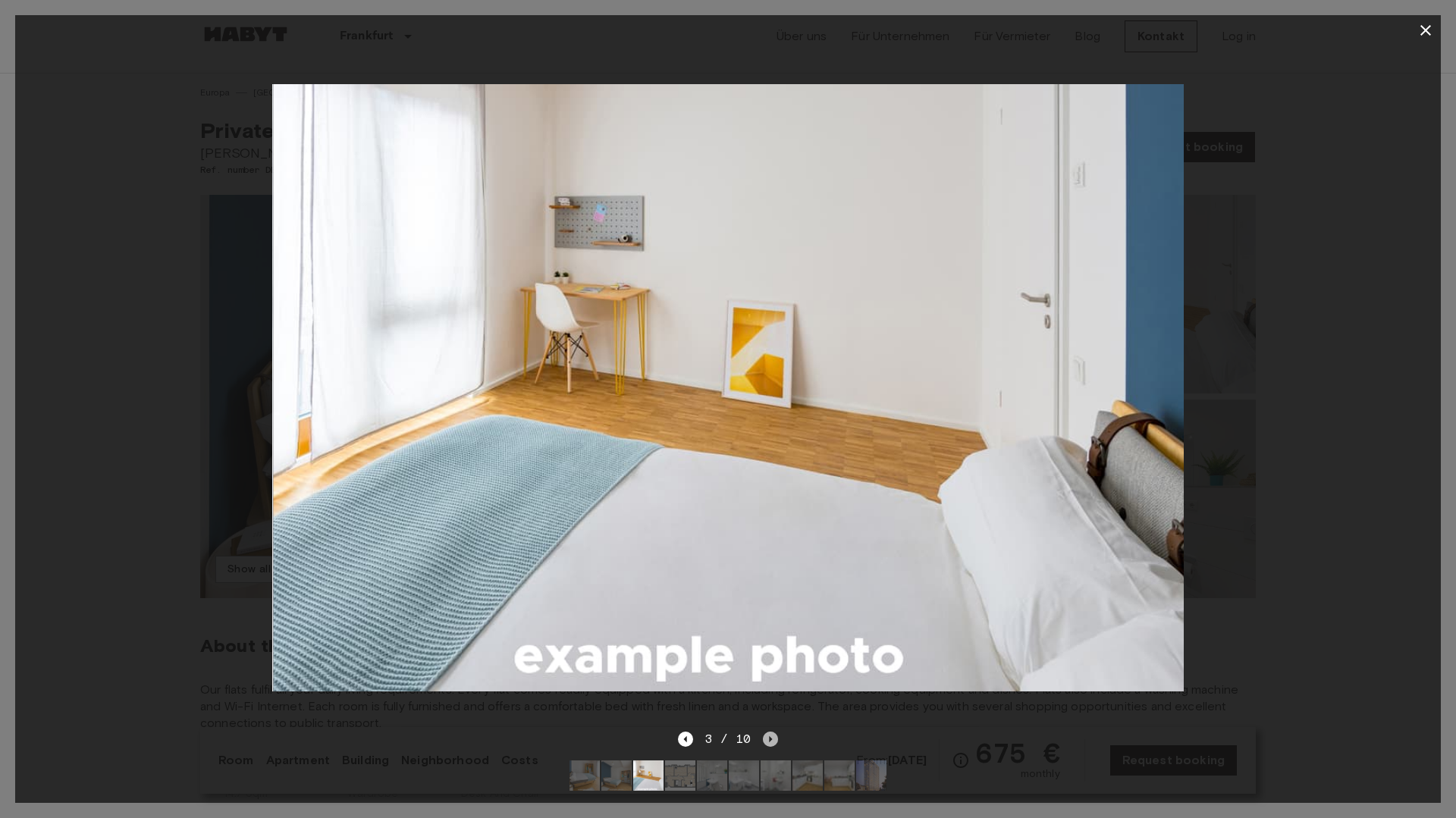
click at [771, 735] on icon "Next image" at bounding box center [770, 740] width 15 height 15
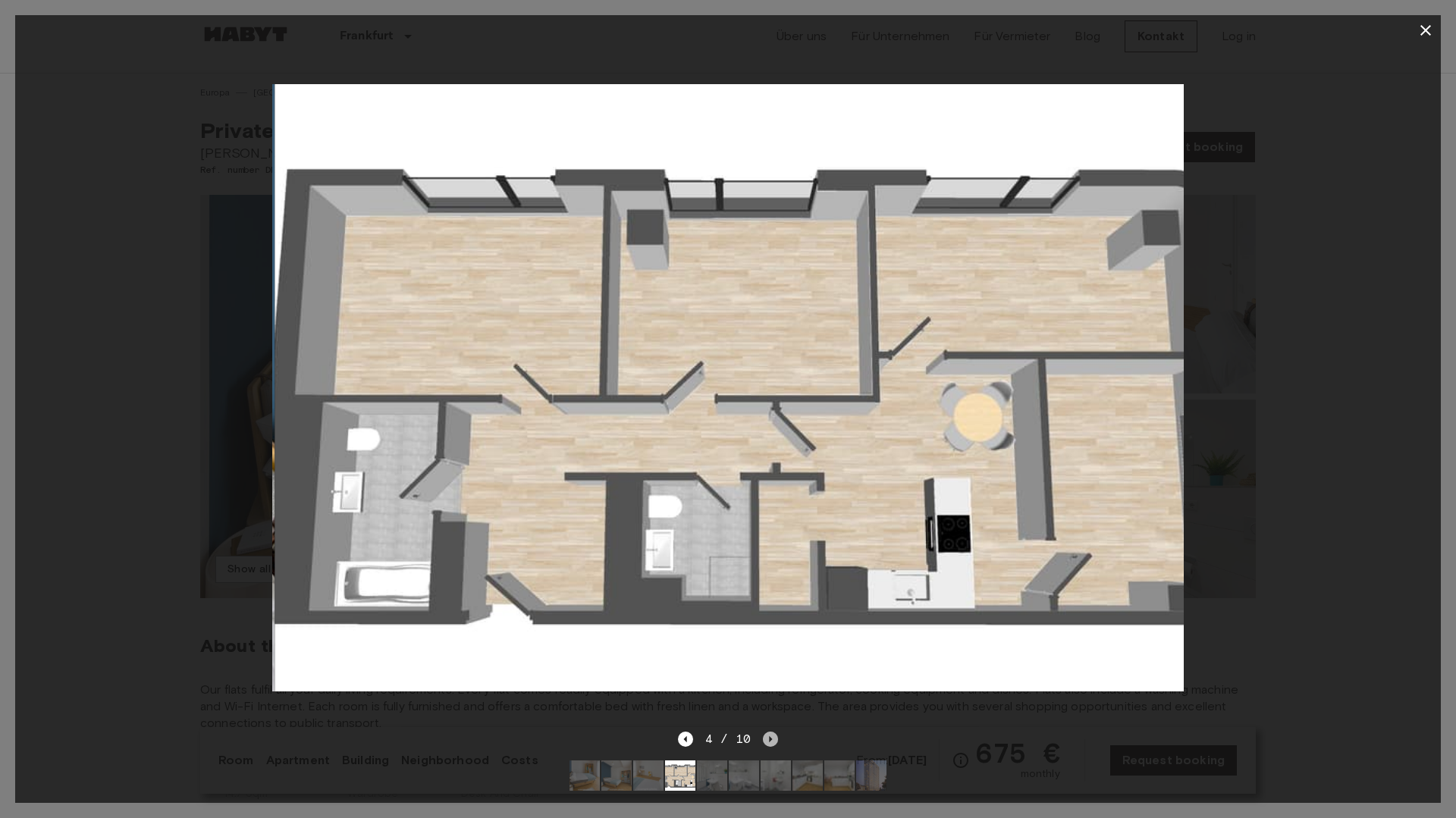
click at [772, 736] on icon "Next image" at bounding box center [770, 740] width 15 height 15
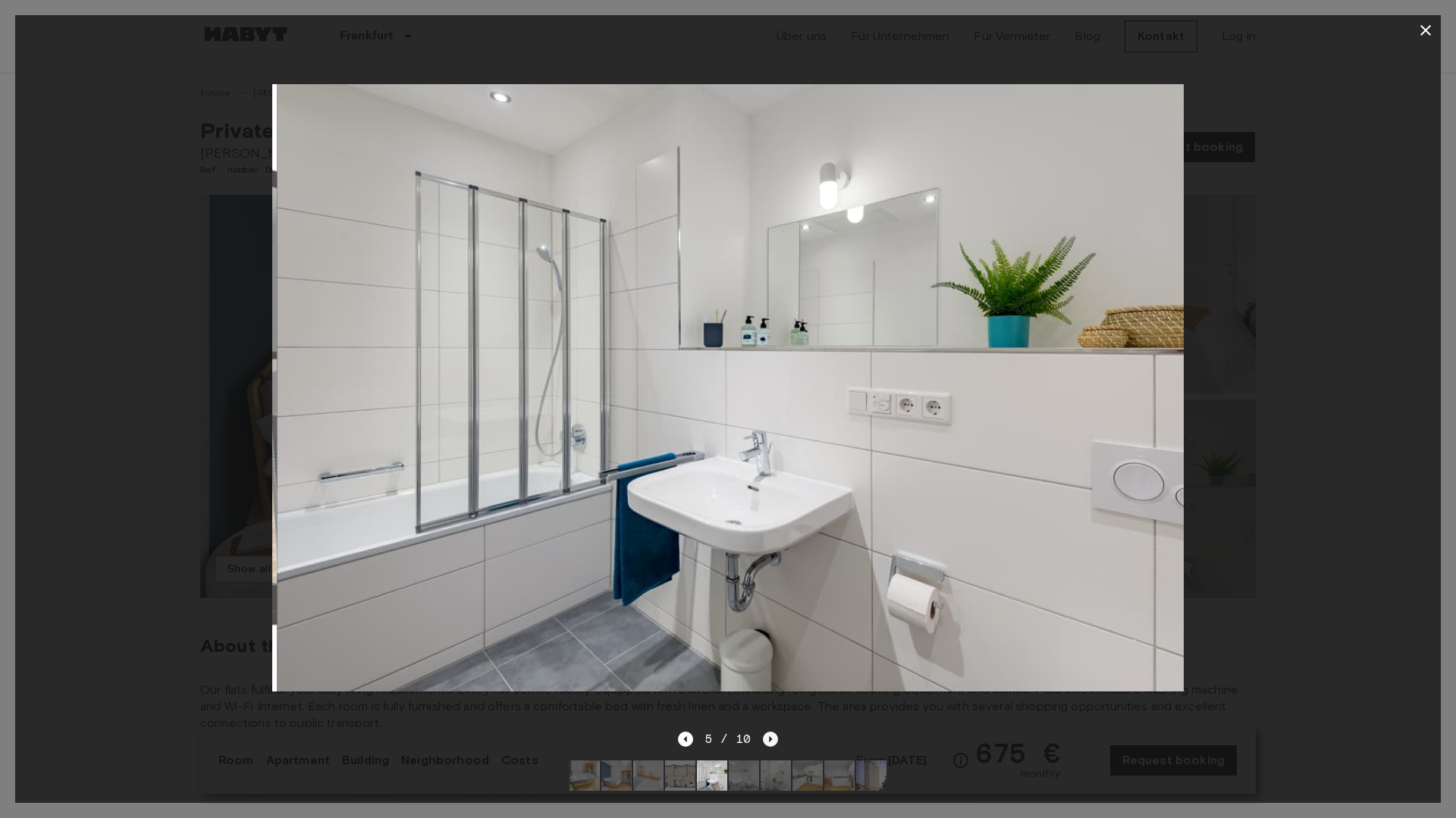
click at [773, 736] on icon "Next image" at bounding box center [770, 740] width 15 height 15
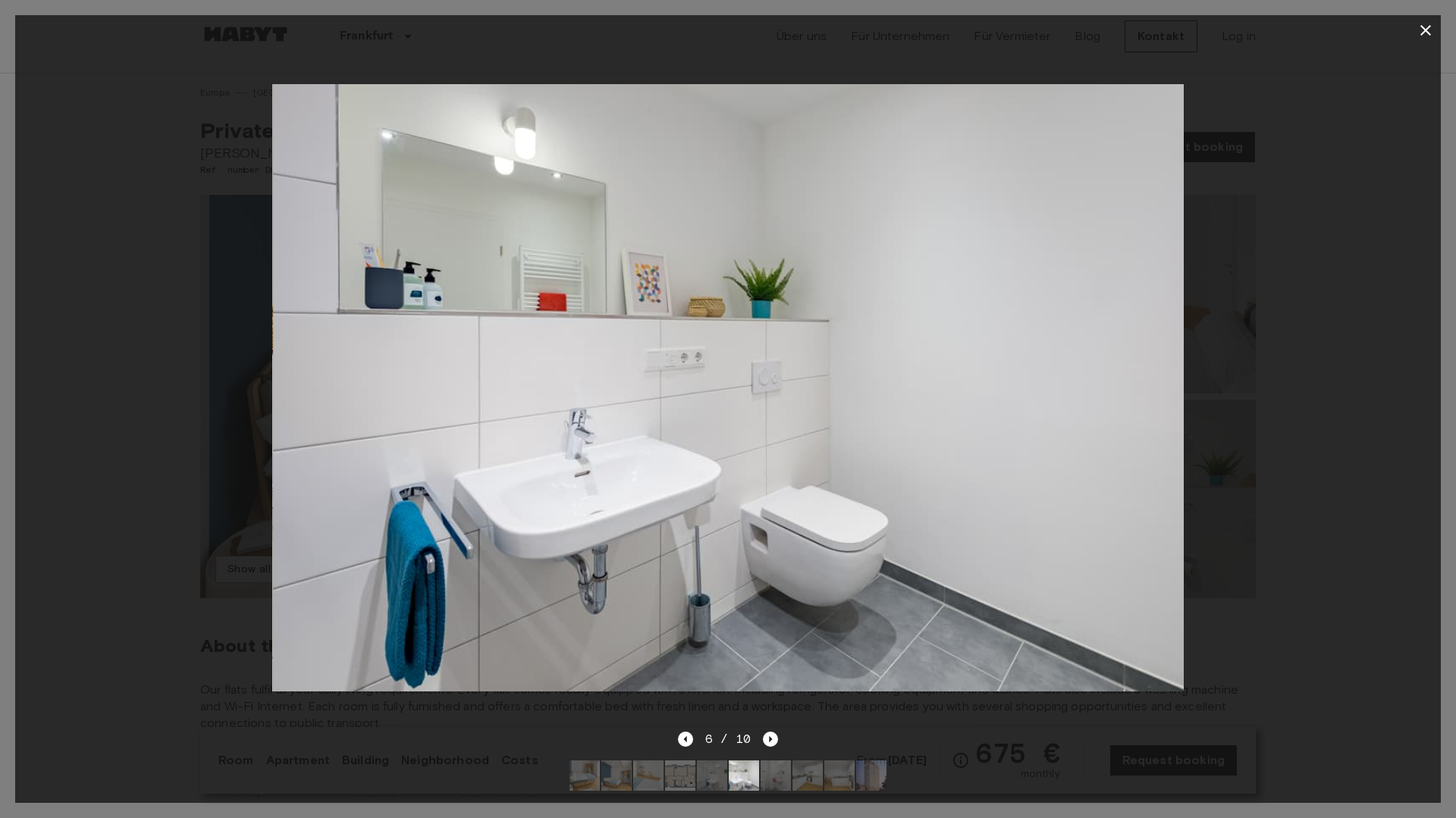
click at [1281, 312] on div at bounding box center [728, 387] width 1425 height 685
click at [1423, 17] on button "button" at bounding box center [1425, 31] width 31 height 31
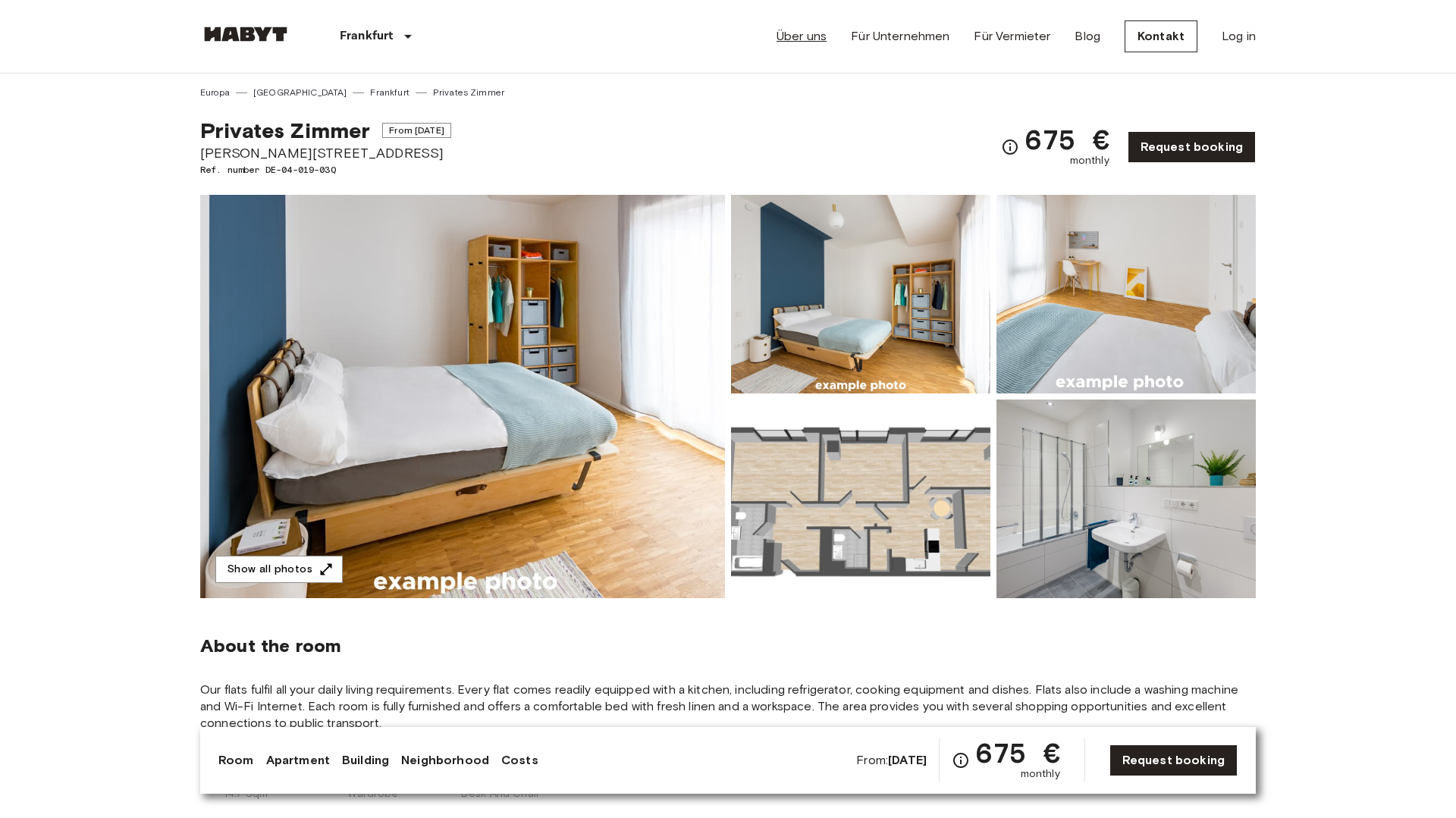
click at [800, 43] on link "Über uns" at bounding box center [801, 36] width 50 height 18
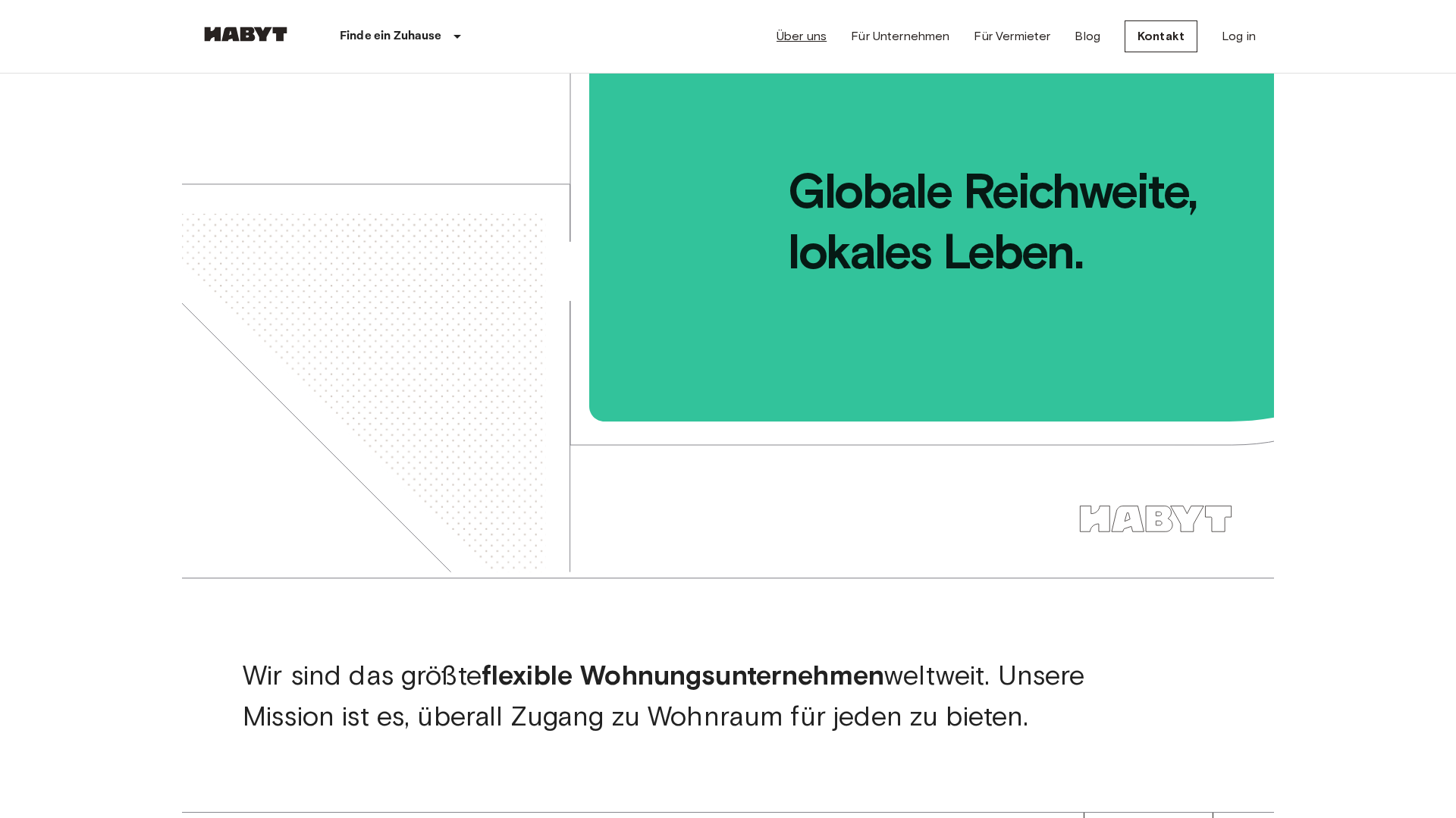
click at [797, 43] on link "Über uns" at bounding box center [801, 36] width 50 height 18
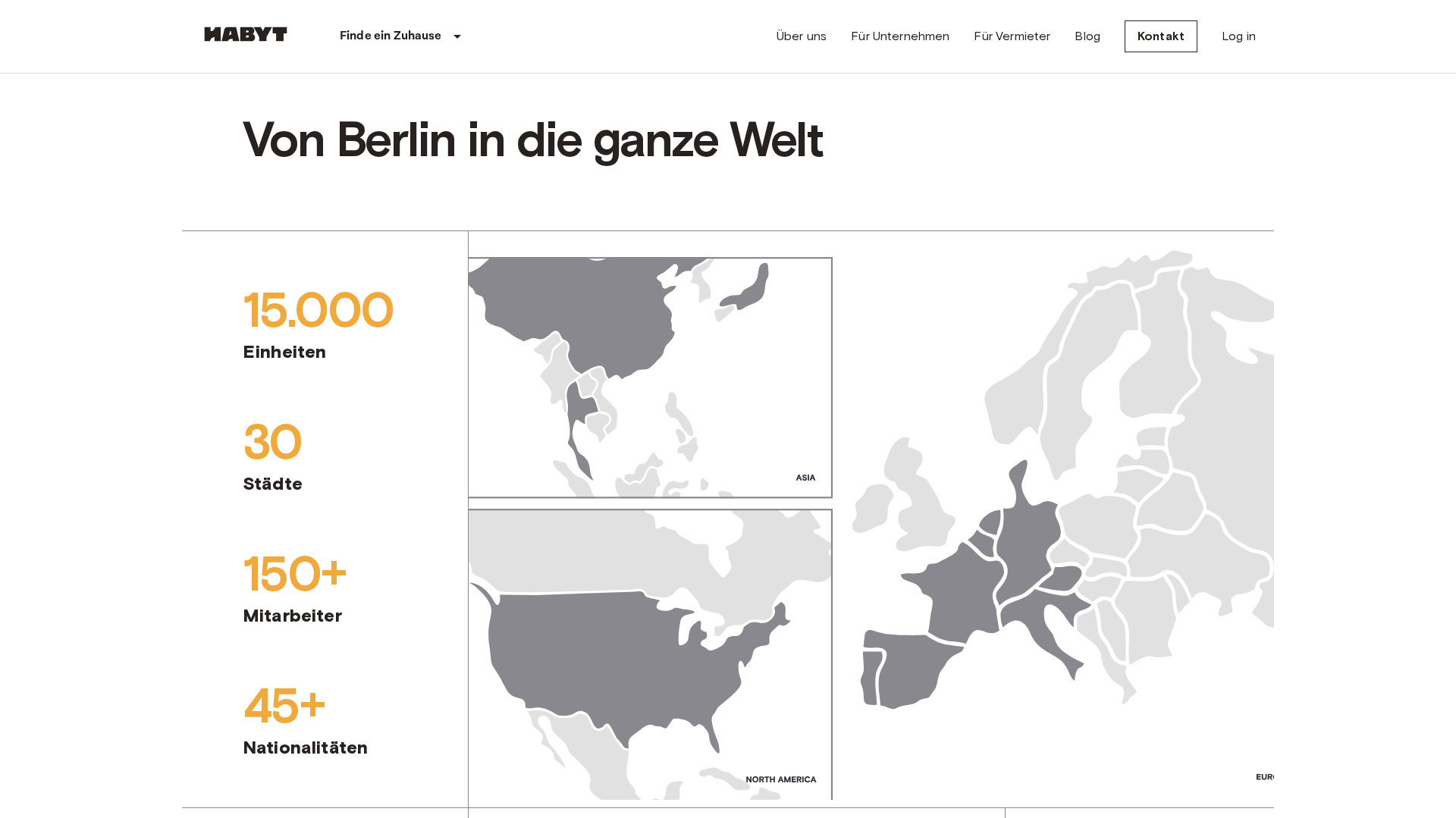
scroll to position [1501, 0]
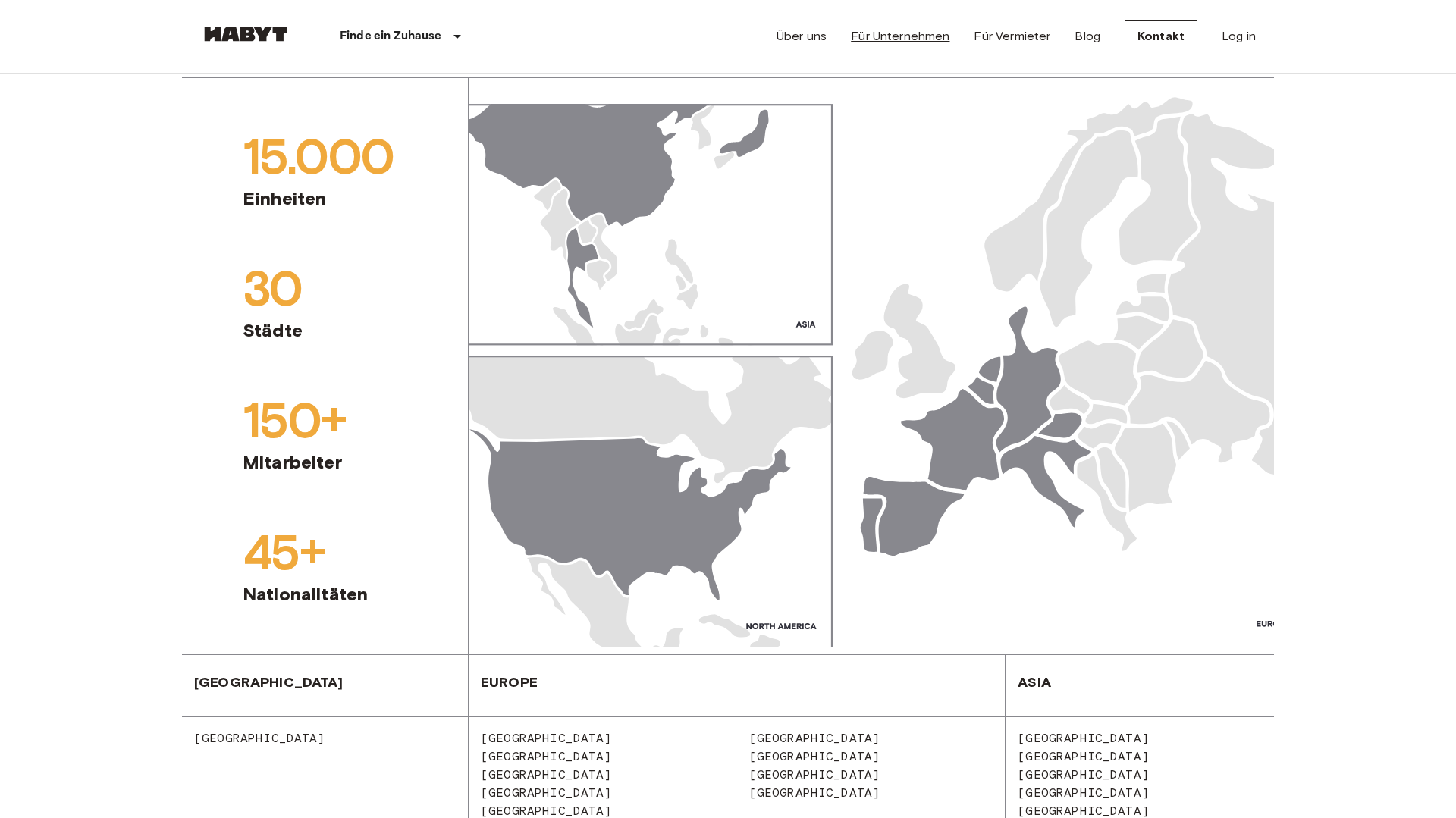
click at [894, 38] on link "Für Unternehmen" at bounding box center [900, 36] width 99 height 18
